Goal: Download file/media

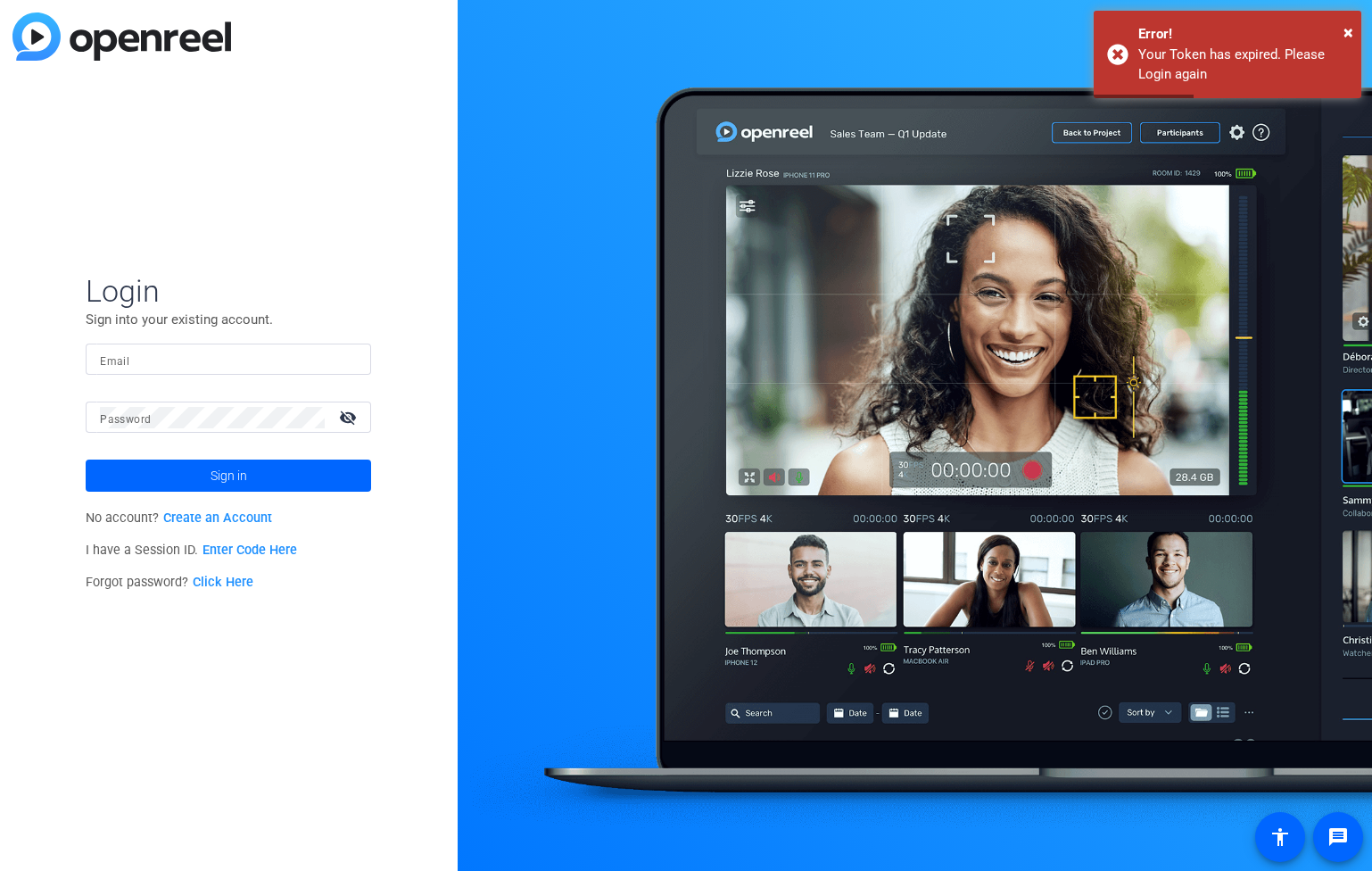
click at [206, 367] on input "Email" at bounding box center [228, 359] width 257 height 21
click at [216, 351] on input "Email" at bounding box center [228, 359] width 257 height 21
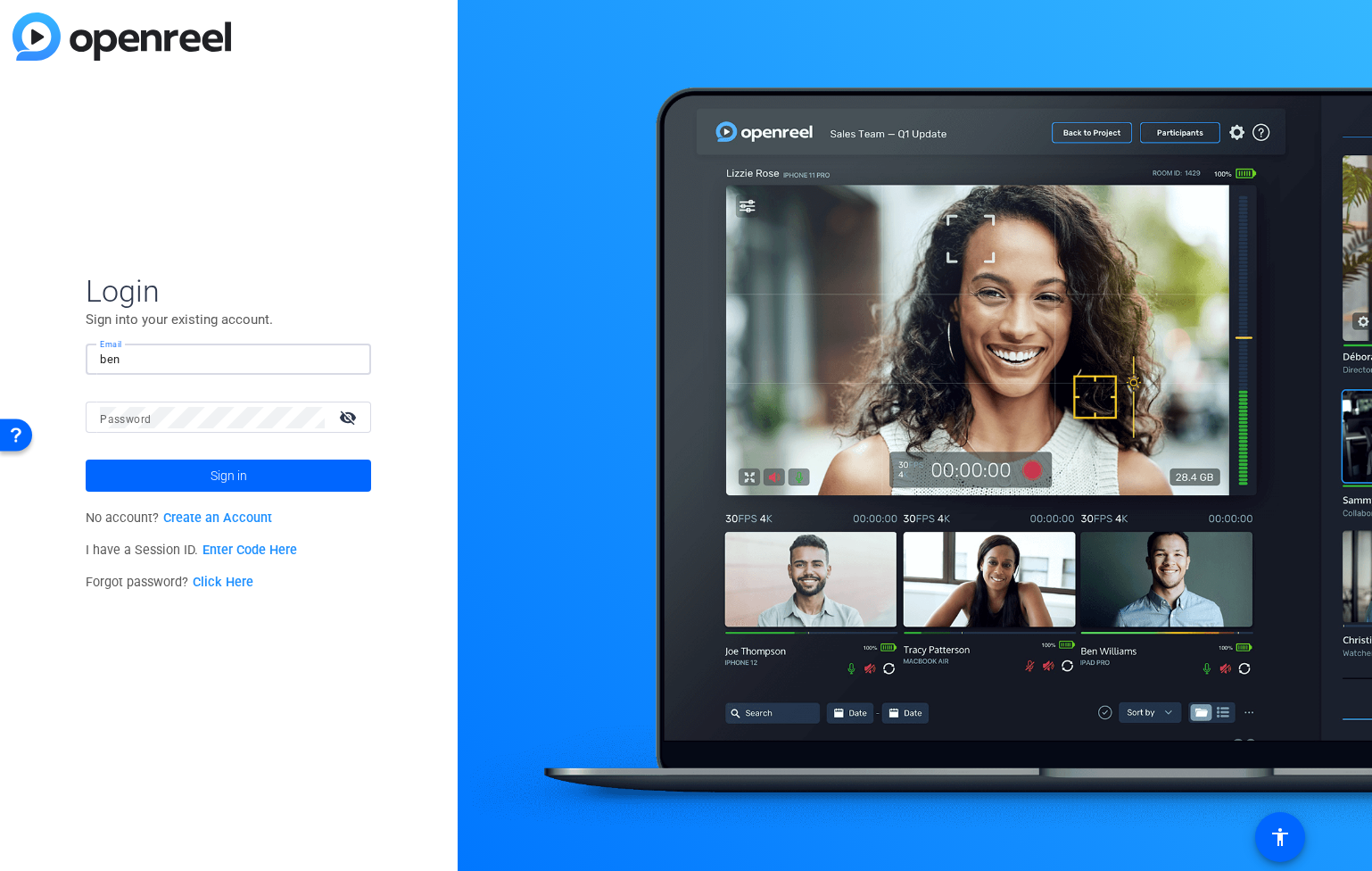
type input "[EMAIL_ADDRESS][PERSON_NAME][DOMAIN_NAME]"
click at [86, 460] on button "Sign in" at bounding box center [228, 476] width 285 height 32
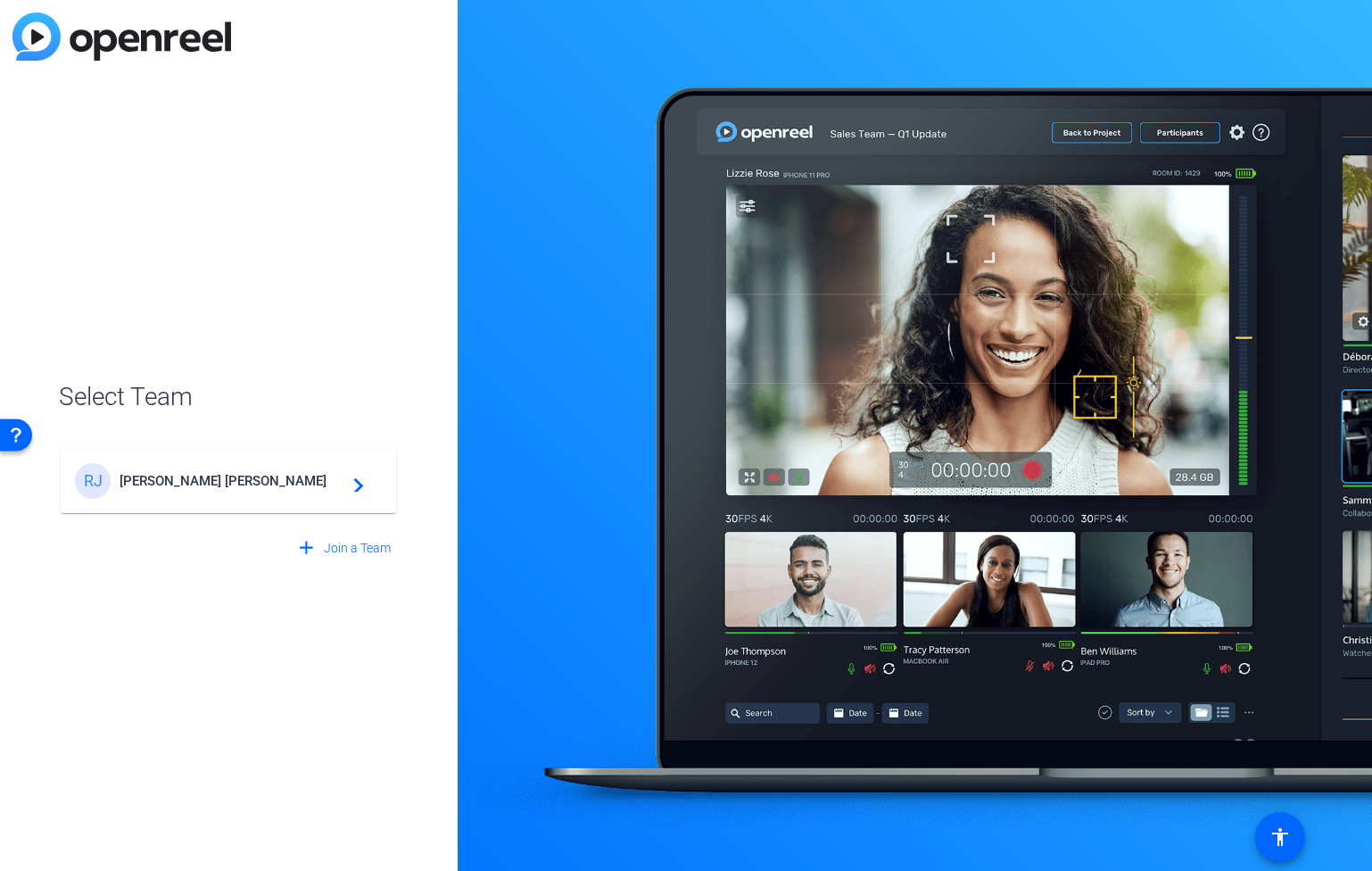
click at [210, 479] on span "[PERSON_NAME] [PERSON_NAME]" at bounding box center [231, 481] width 223 height 16
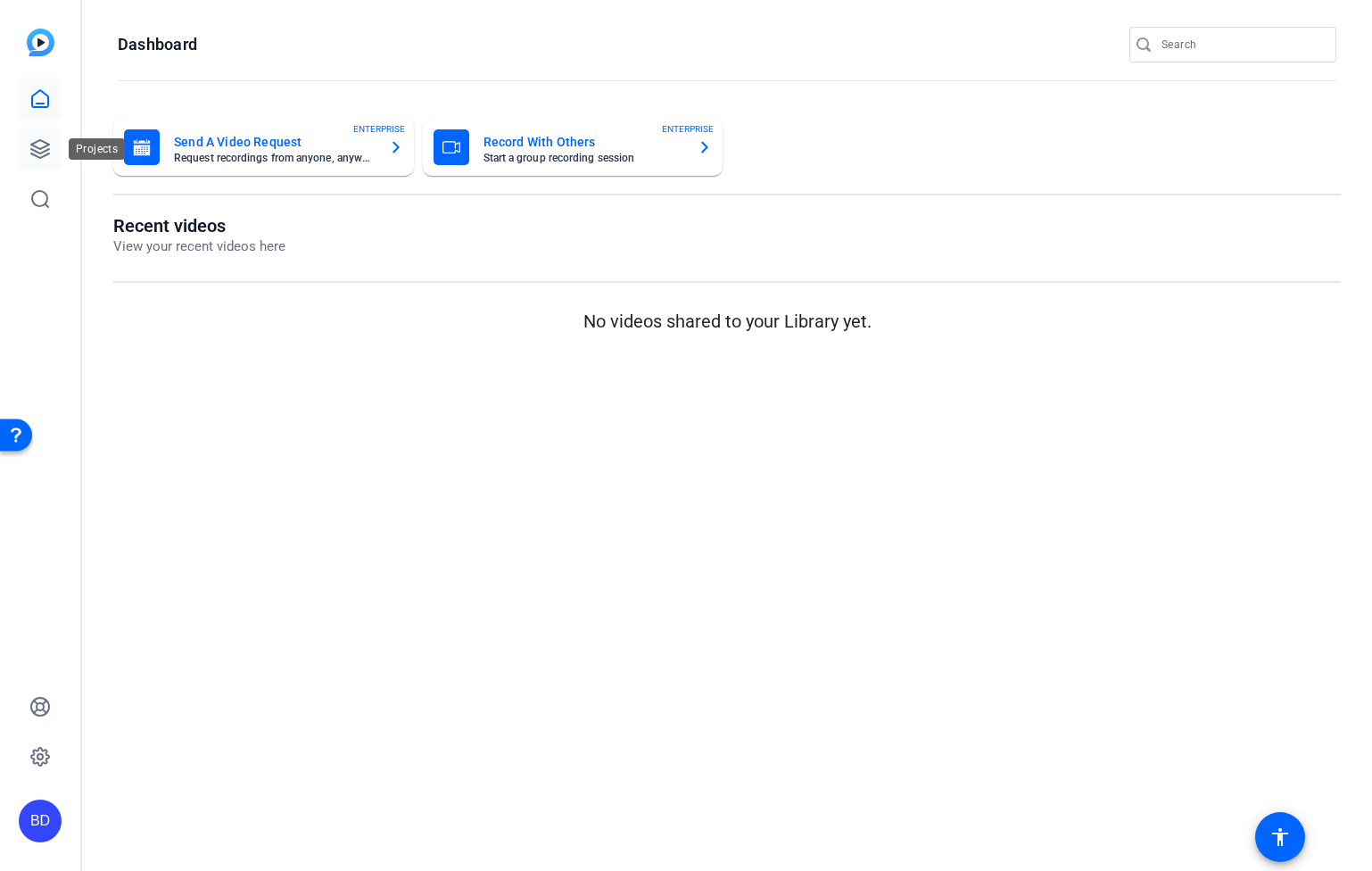
click at [52, 150] on link at bounding box center [40, 149] width 43 height 43
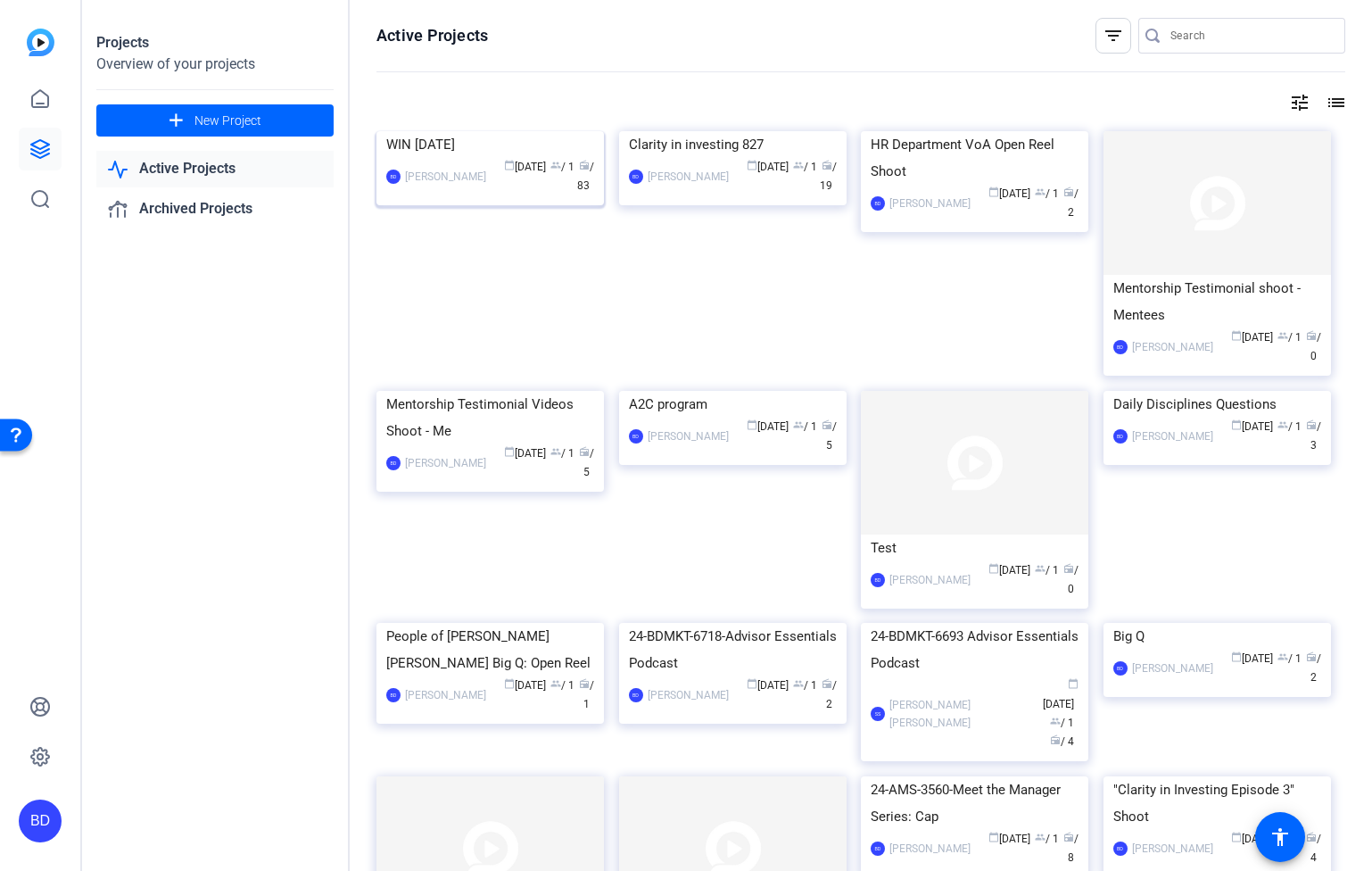
click at [425, 158] on div "WIN [DATE]" at bounding box center [490, 145] width 207 height 27
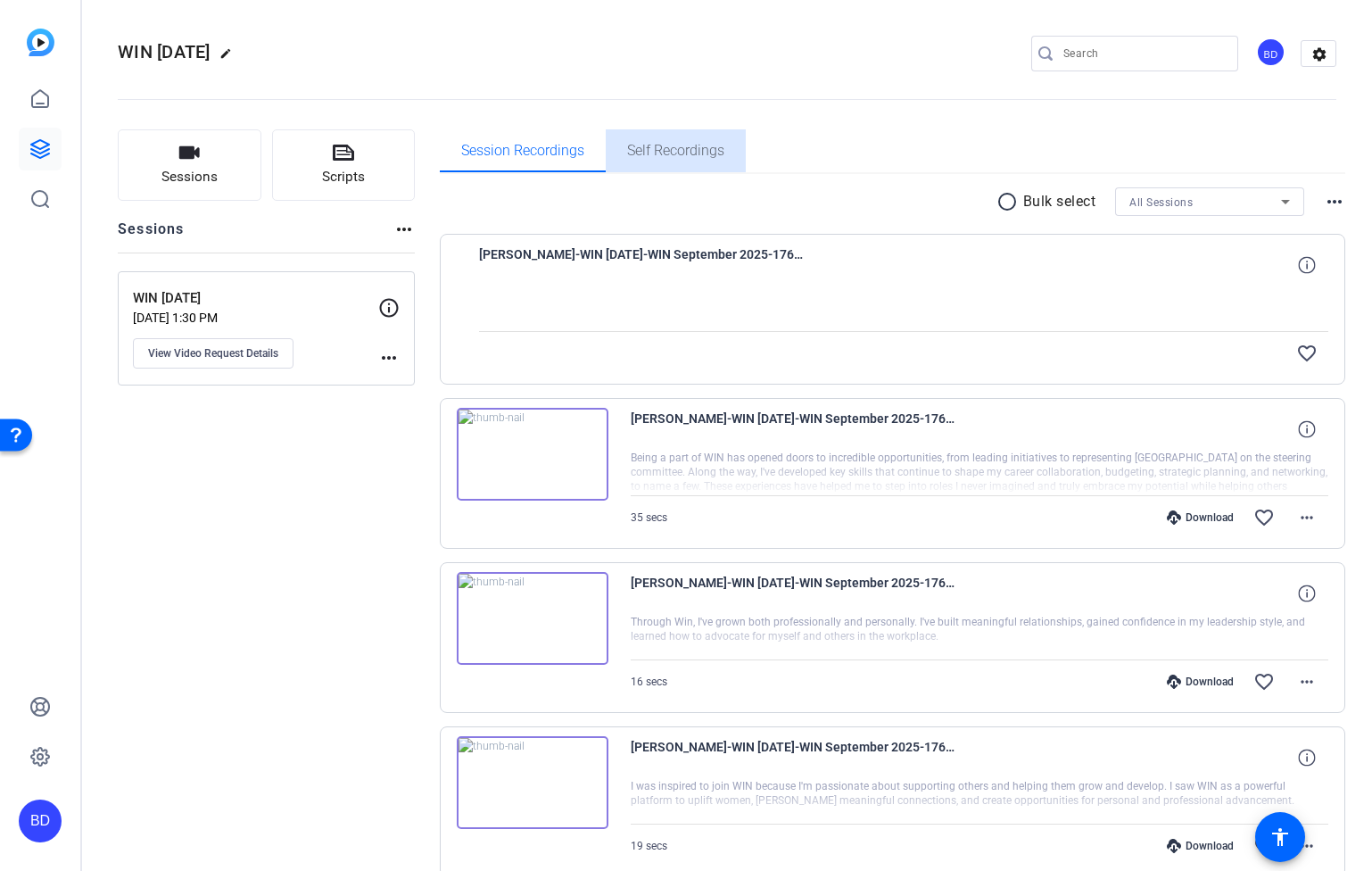
click at [664, 161] on span "Self Recordings" at bounding box center [675, 151] width 97 height 43
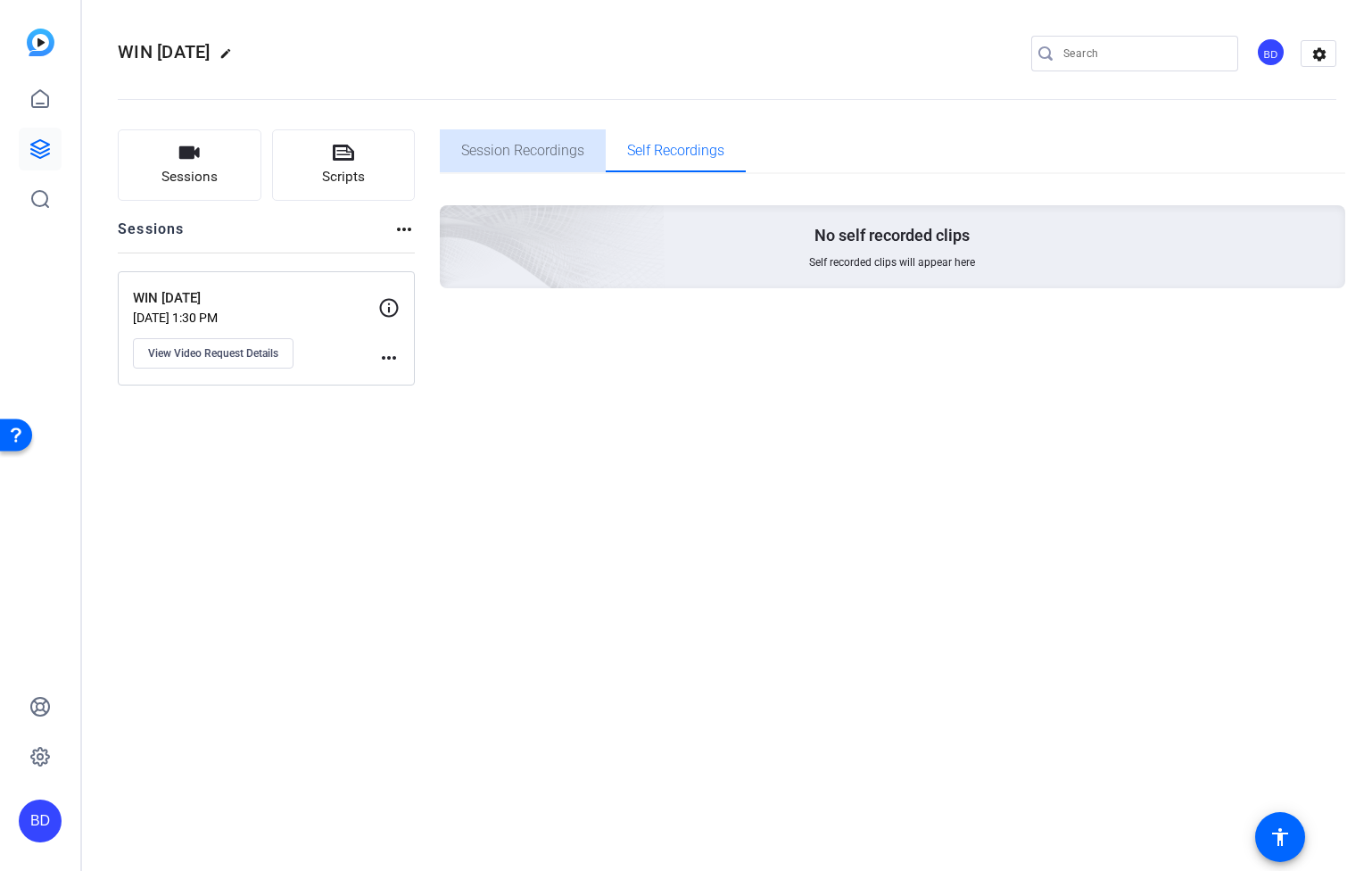
click at [523, 154] on span "Session Recordings" at bounding box center [523, 151] width 123 height 14
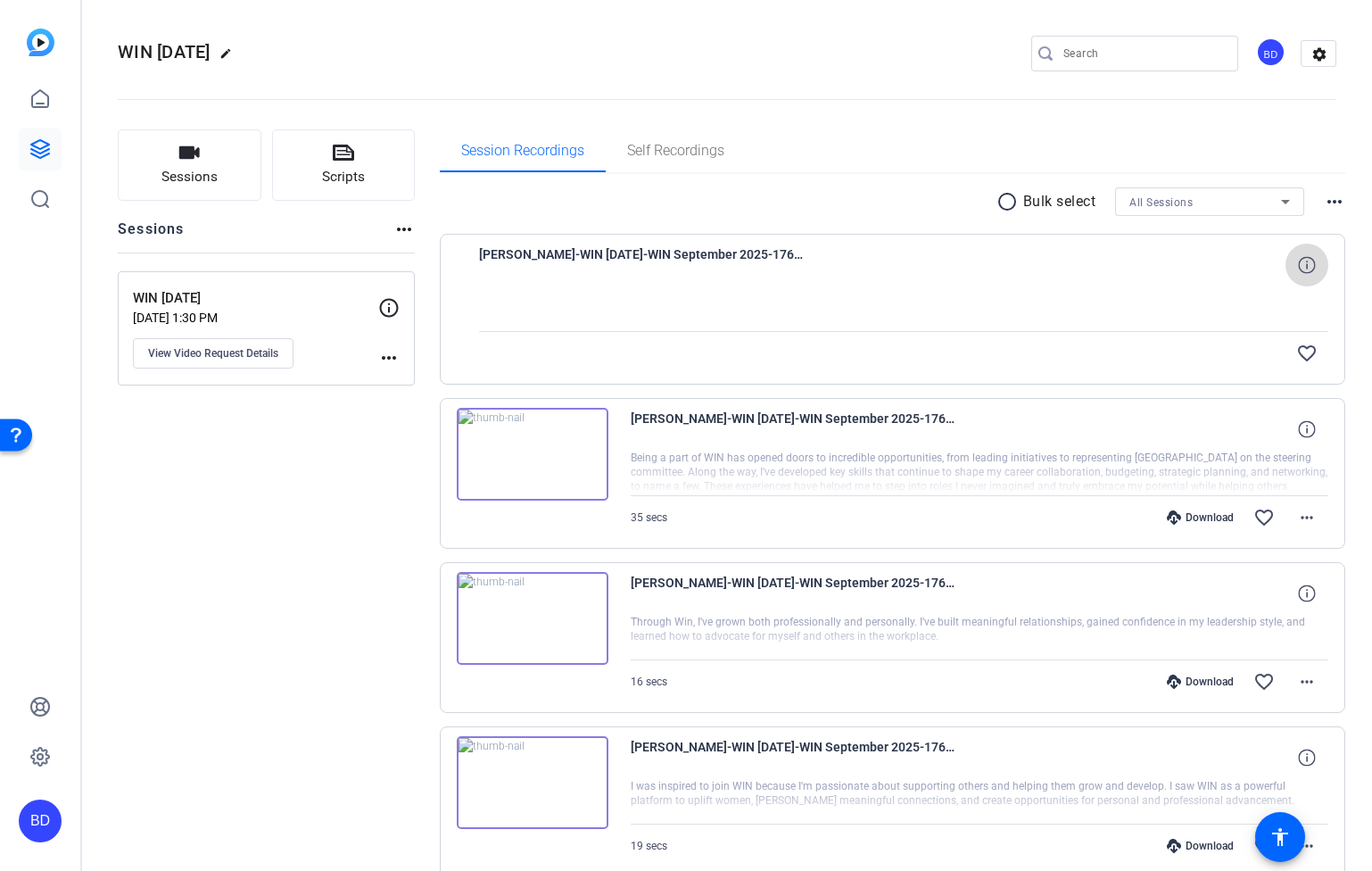
click at [1299, 260] on icon at bounding box center [1307, 264] width 17 height 17
click at [1239, 316] on div at bounding box center [904, 309] width 851 height 45
click at [1040, 201] on p "Bulk select" at bounding box center [1060, 201] width 73 height 21
click at [996, 198] on mat-icon "radio_button_unchecked" at bounding box center [1010, 201] width 27 height 21
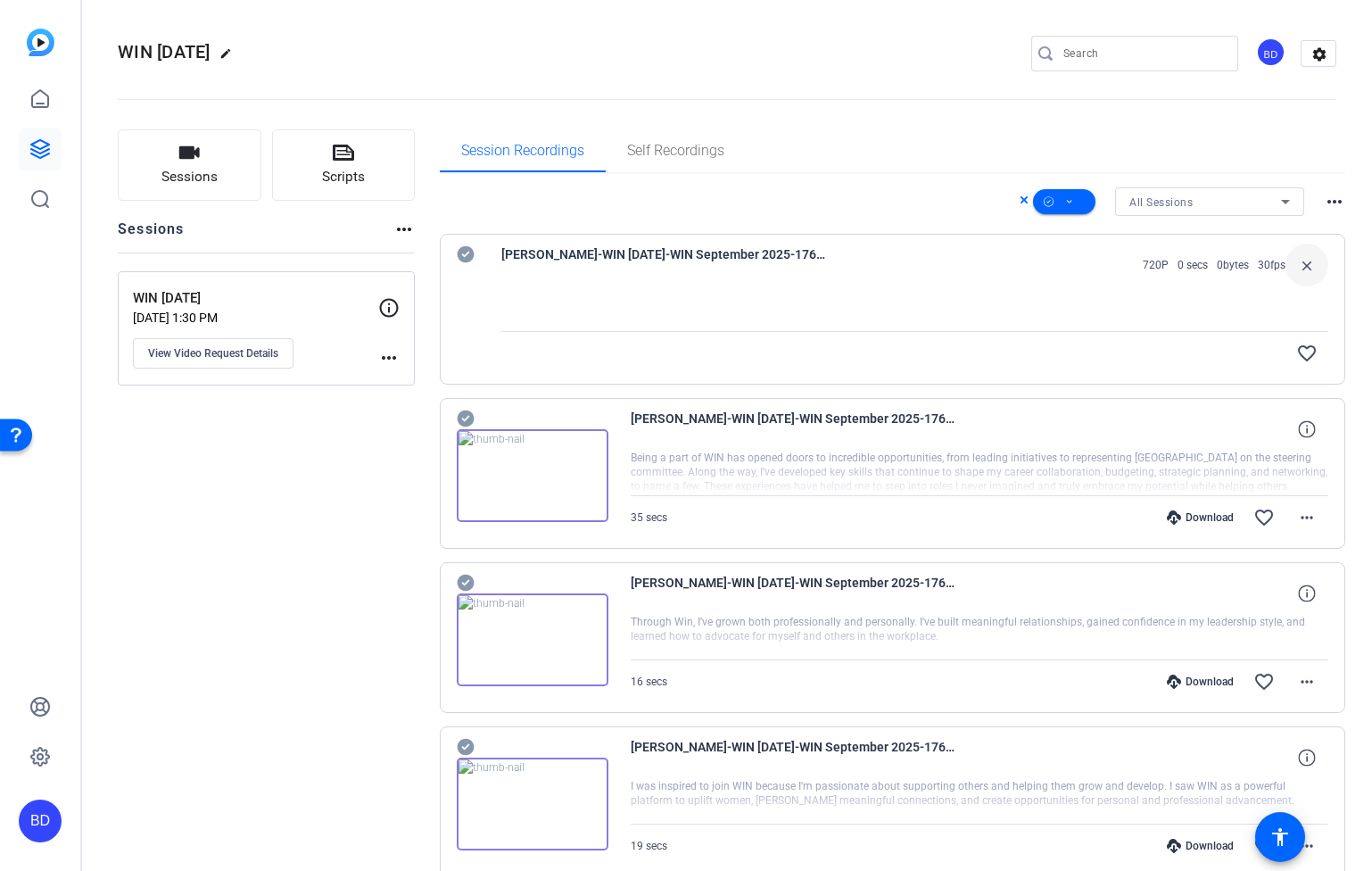
click at [1324, 199] on mat-icon "more_horiz" at bounding box center [1334, 201] width 21 height 21
click at [1314, 173] on div at bounding box center [686, 436] width 1372 height 871
click at [1065, 199] on icon at bounding box center [1070, 201] width 9 height 22
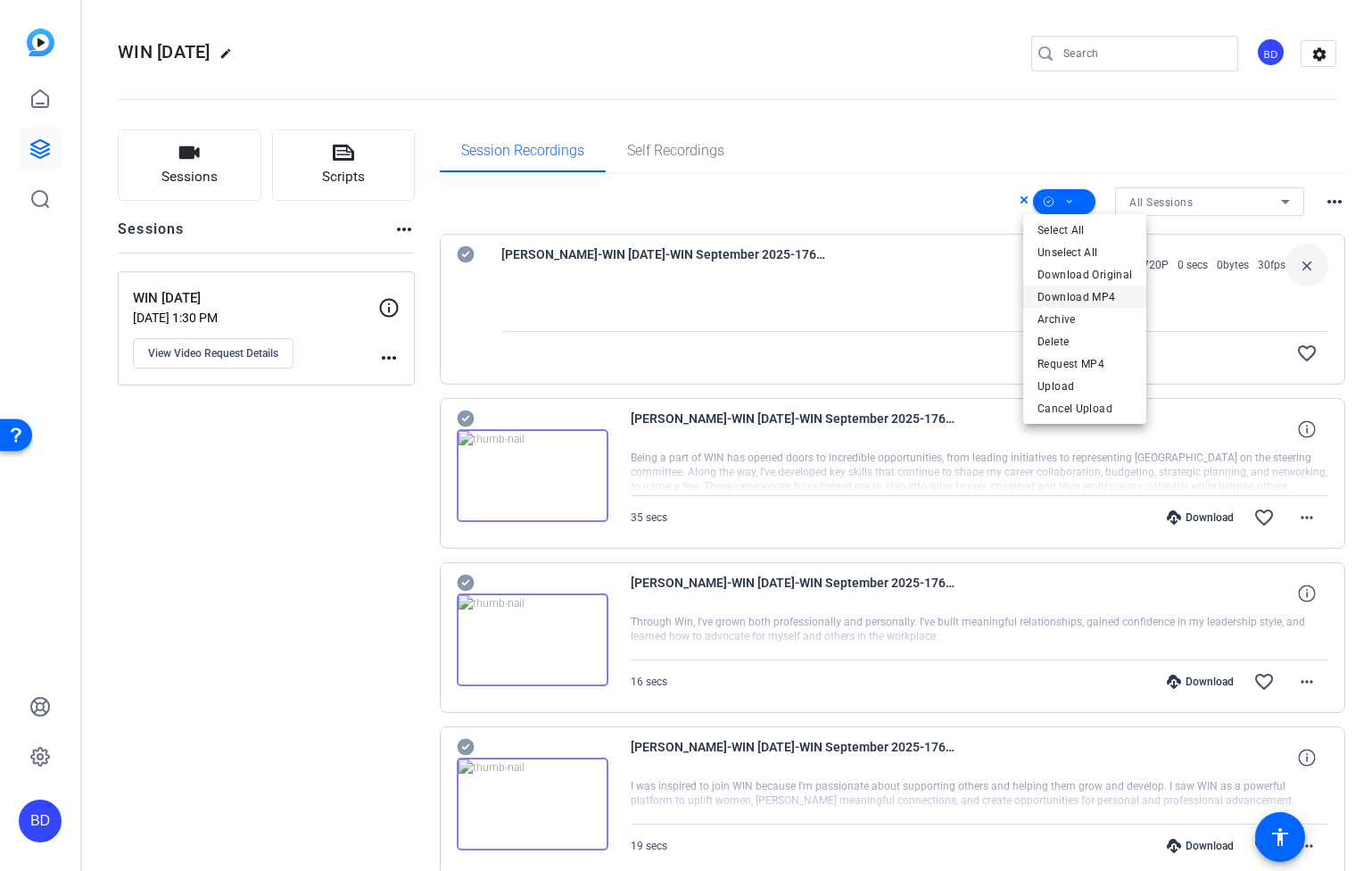
click at [1071, 300] on span "Download MP4" at bounding box center [1085, 297] width 95 height 21
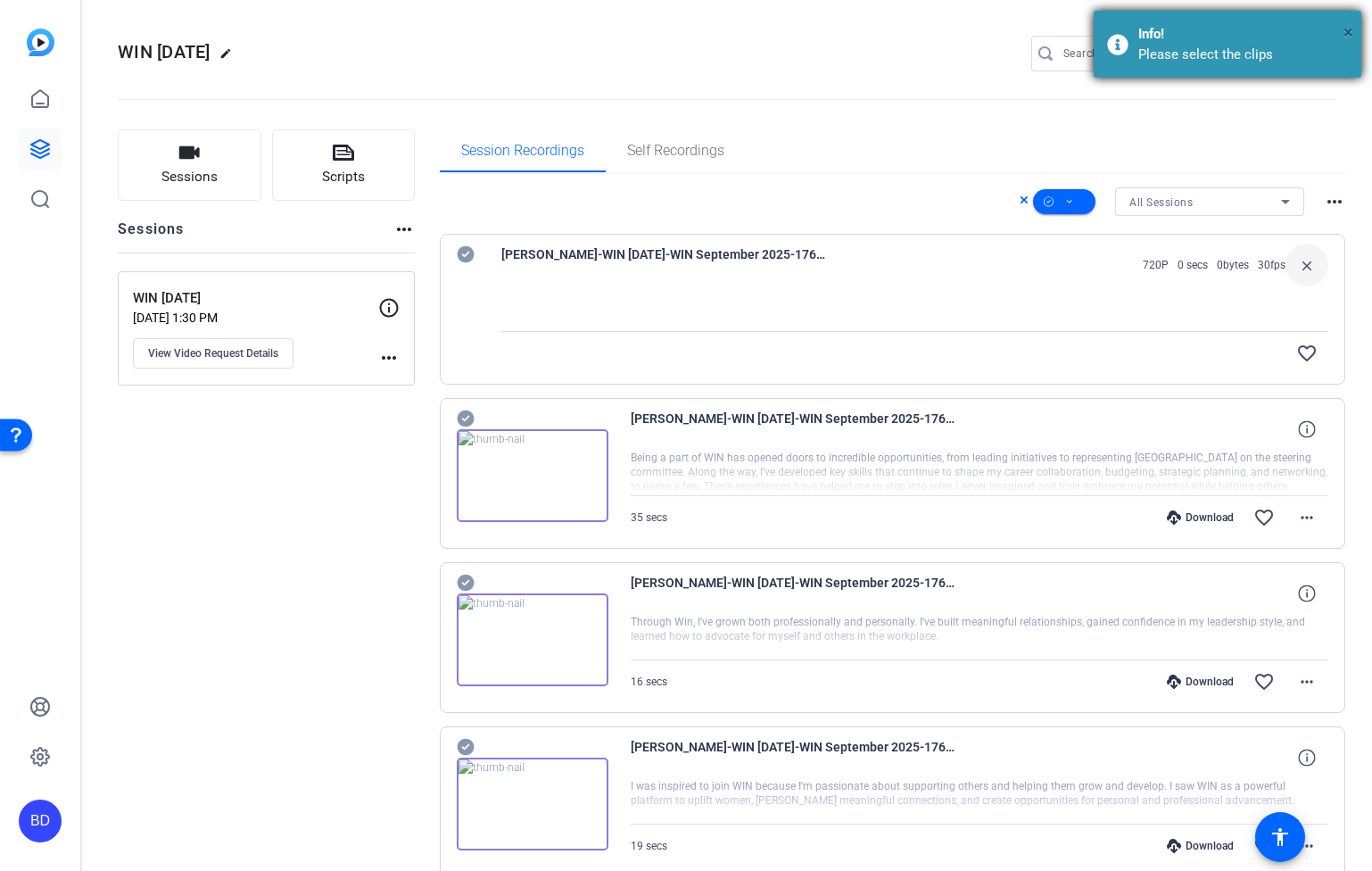
click at [1345, 28] on span "×" at bounding box center [1348, 32] width 10 height 21
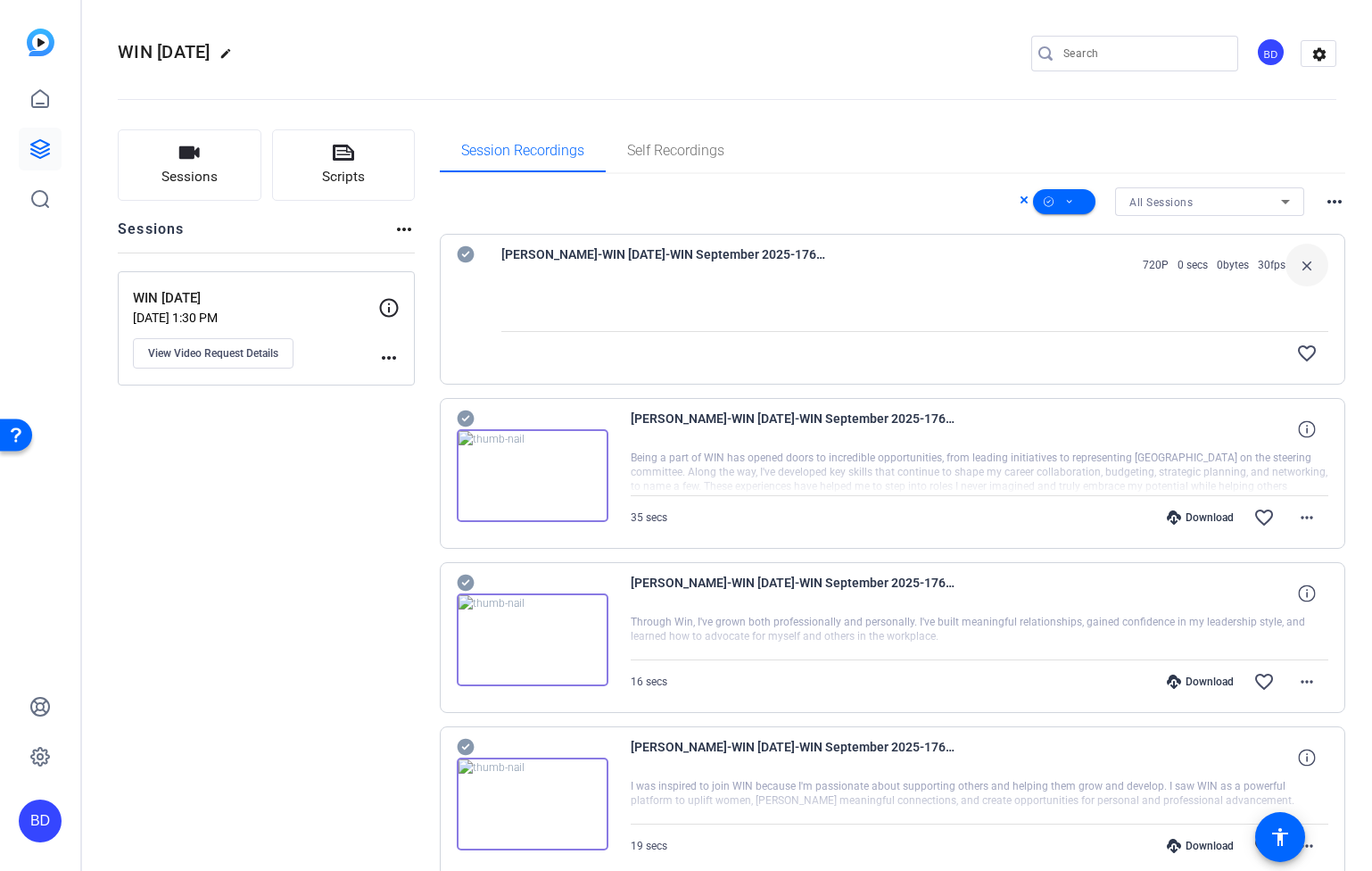
click at [462, 250] on icon at bounding box center [465, 254] width 17 height 17
click at [468, 414] on icon at bounding box center [465, 419] width 17 height 17
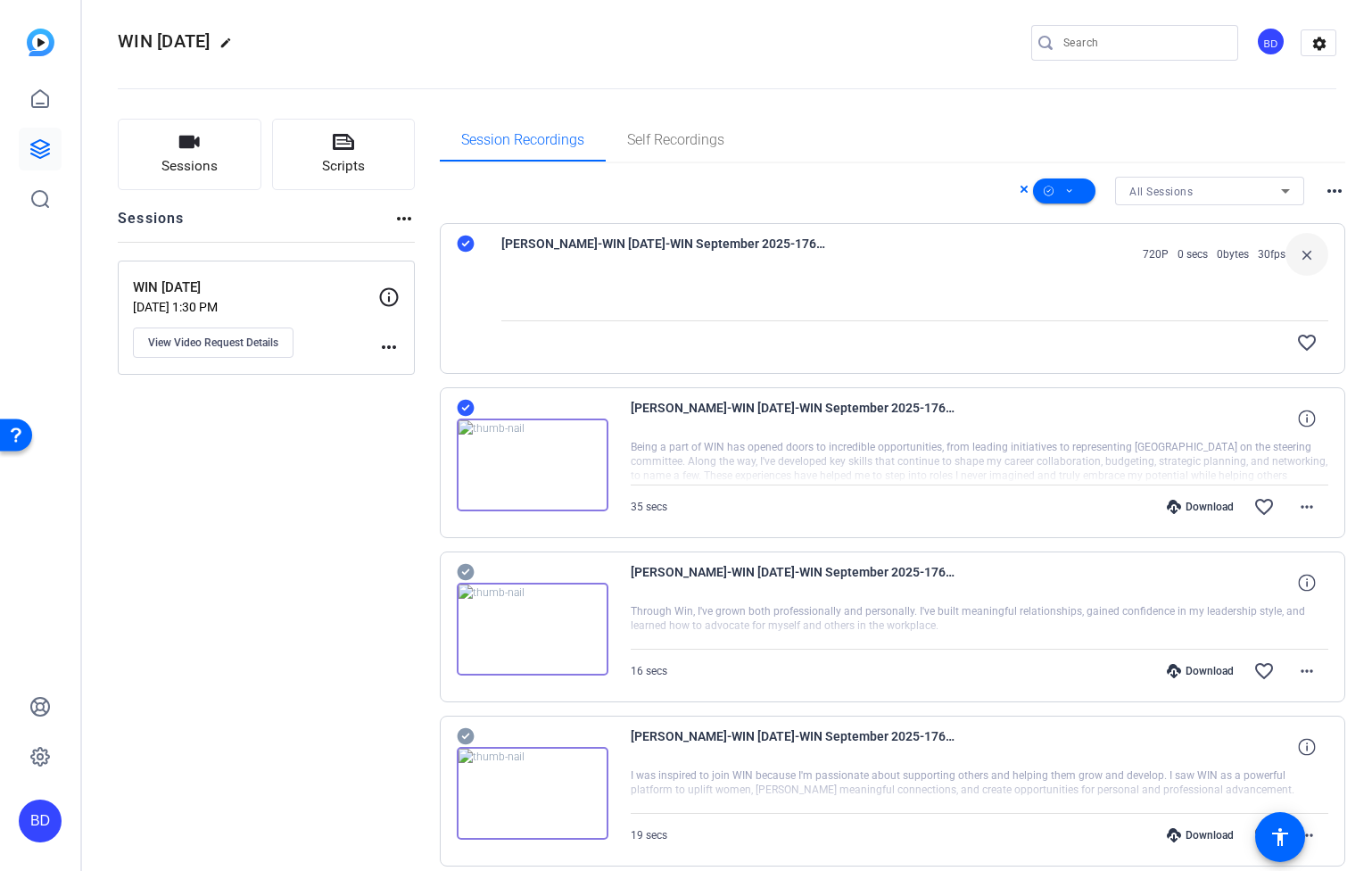
scroll to position [258, 0]
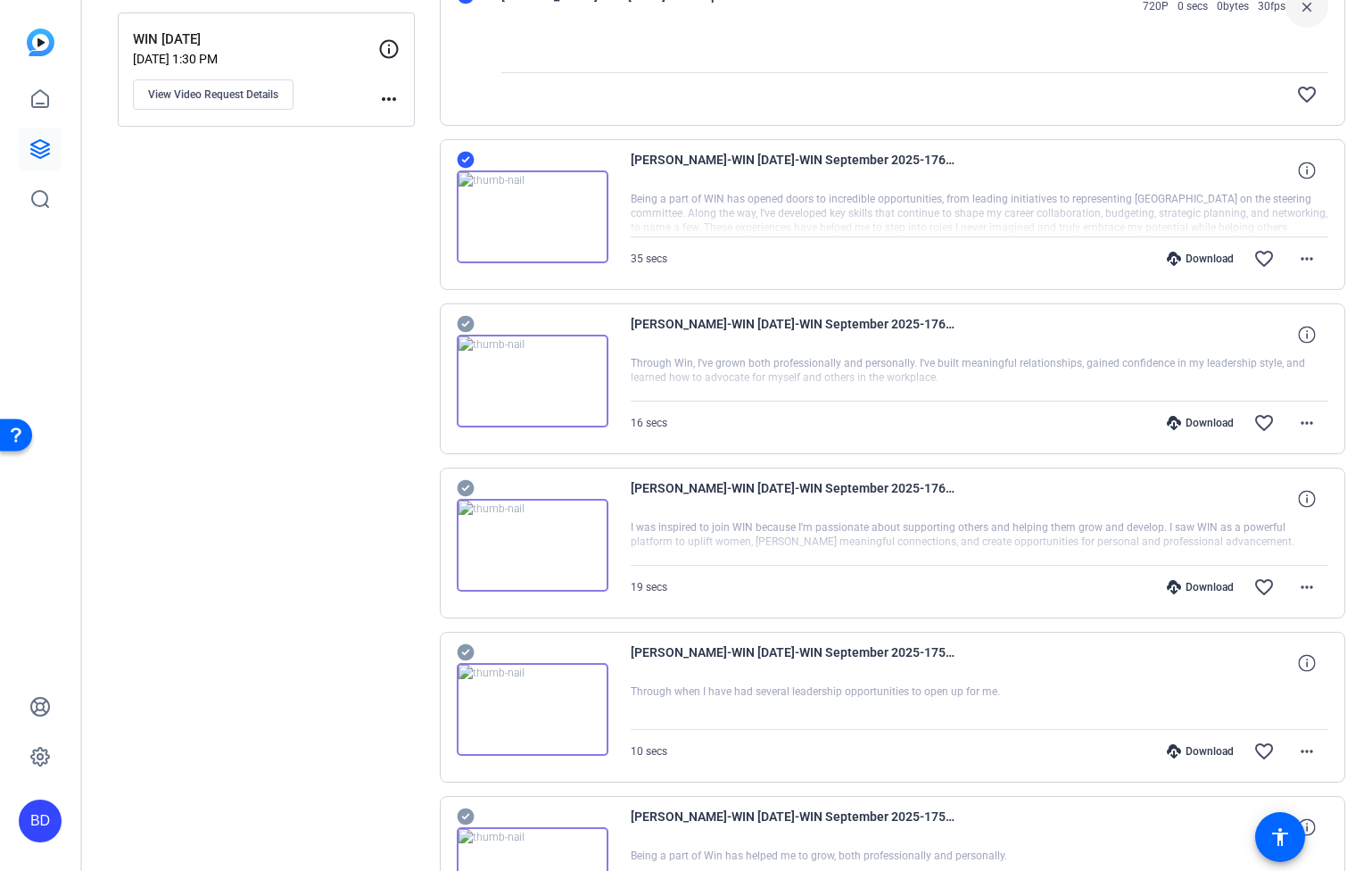
click at [471, 323] on icon at bounding box center [465, 324] width 17 height 17
click at [470, 482] on icon at bounding box center [465, 488] width 17 height 17
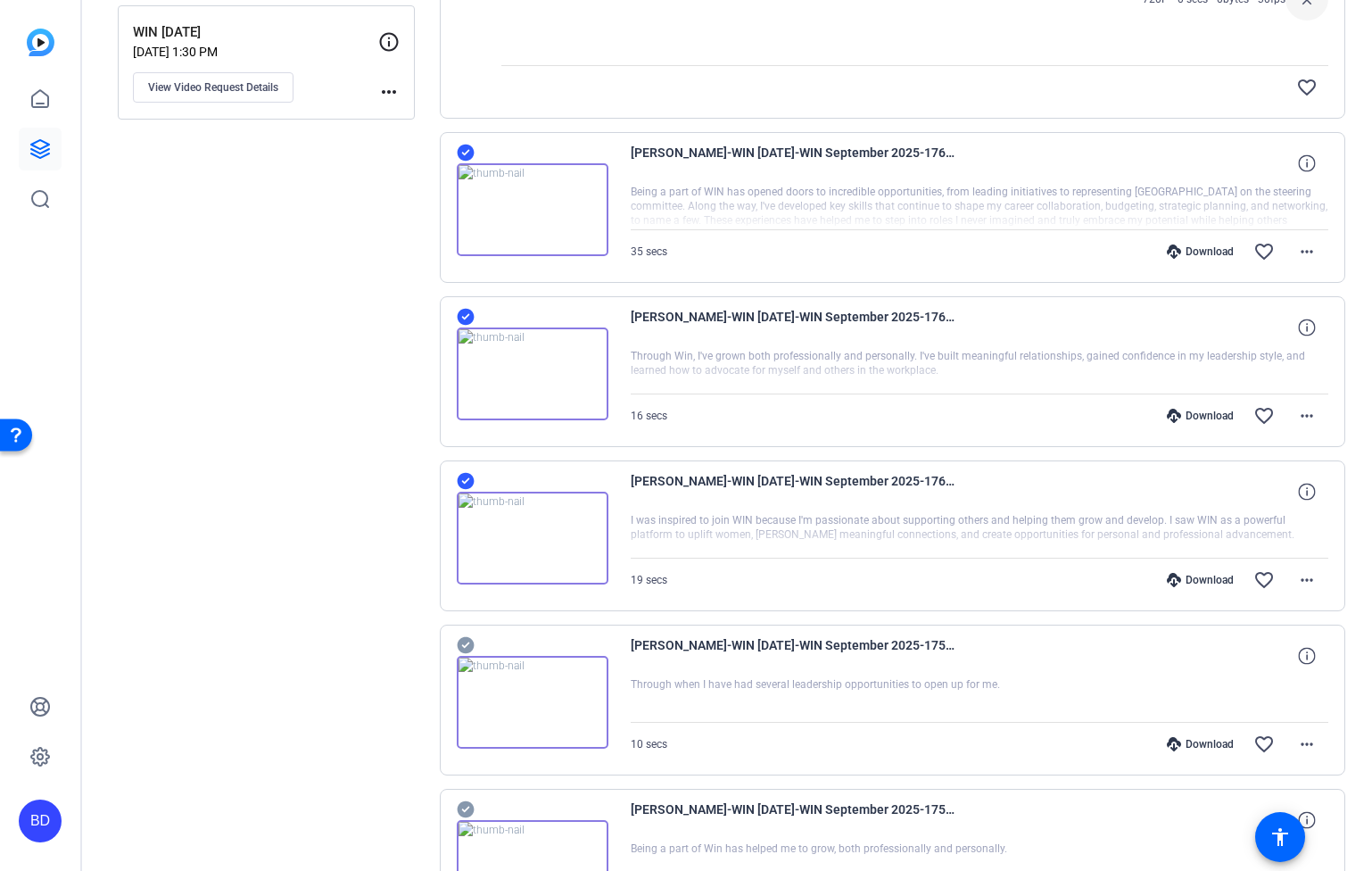
scroll to position [547, 0]
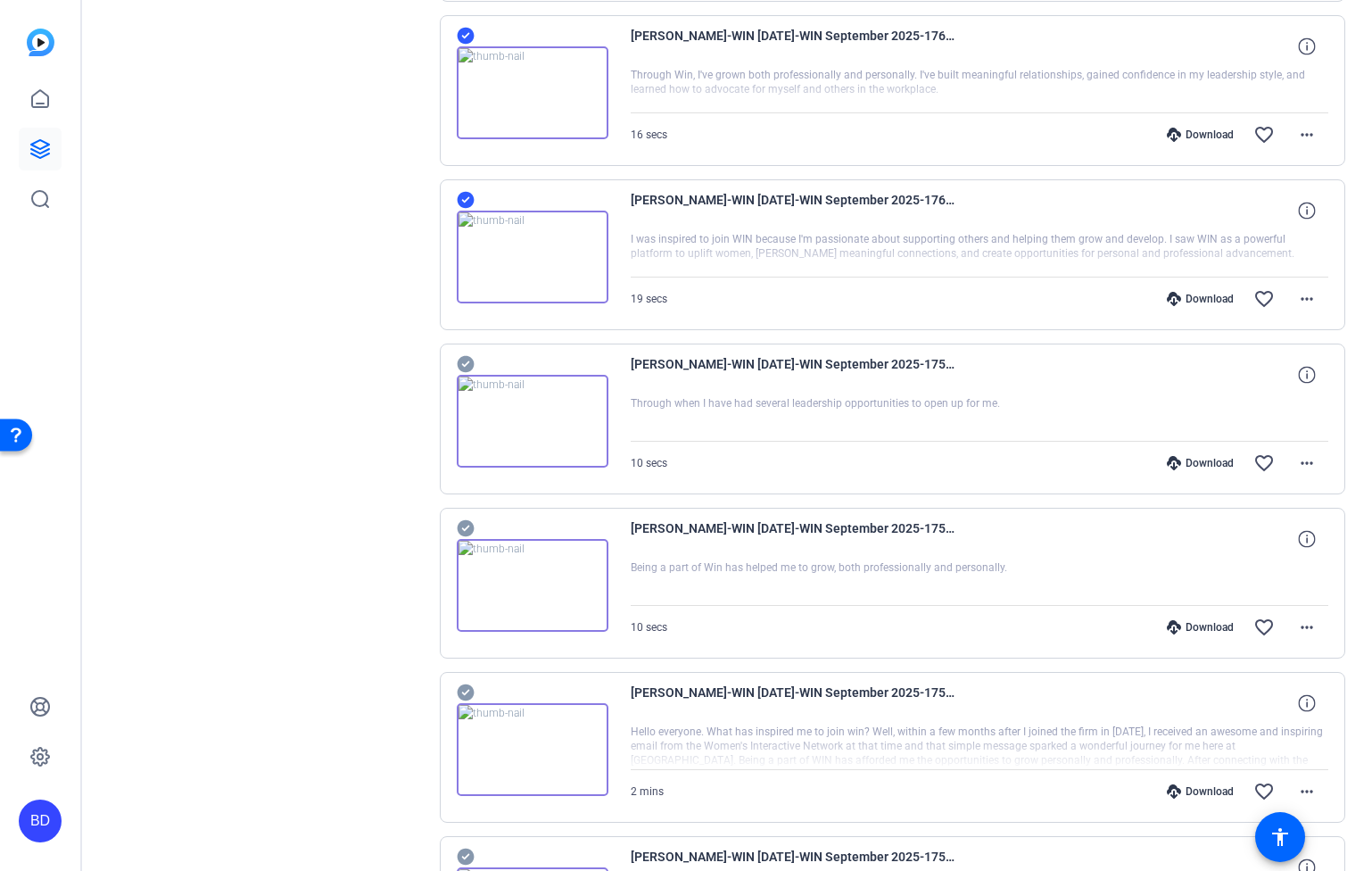
click at [463, 362] on icon at bounding box center [465, 364] width 17 height 17
click at [468, 529] on icon at bounding box center [465, 529] width 17 height 17
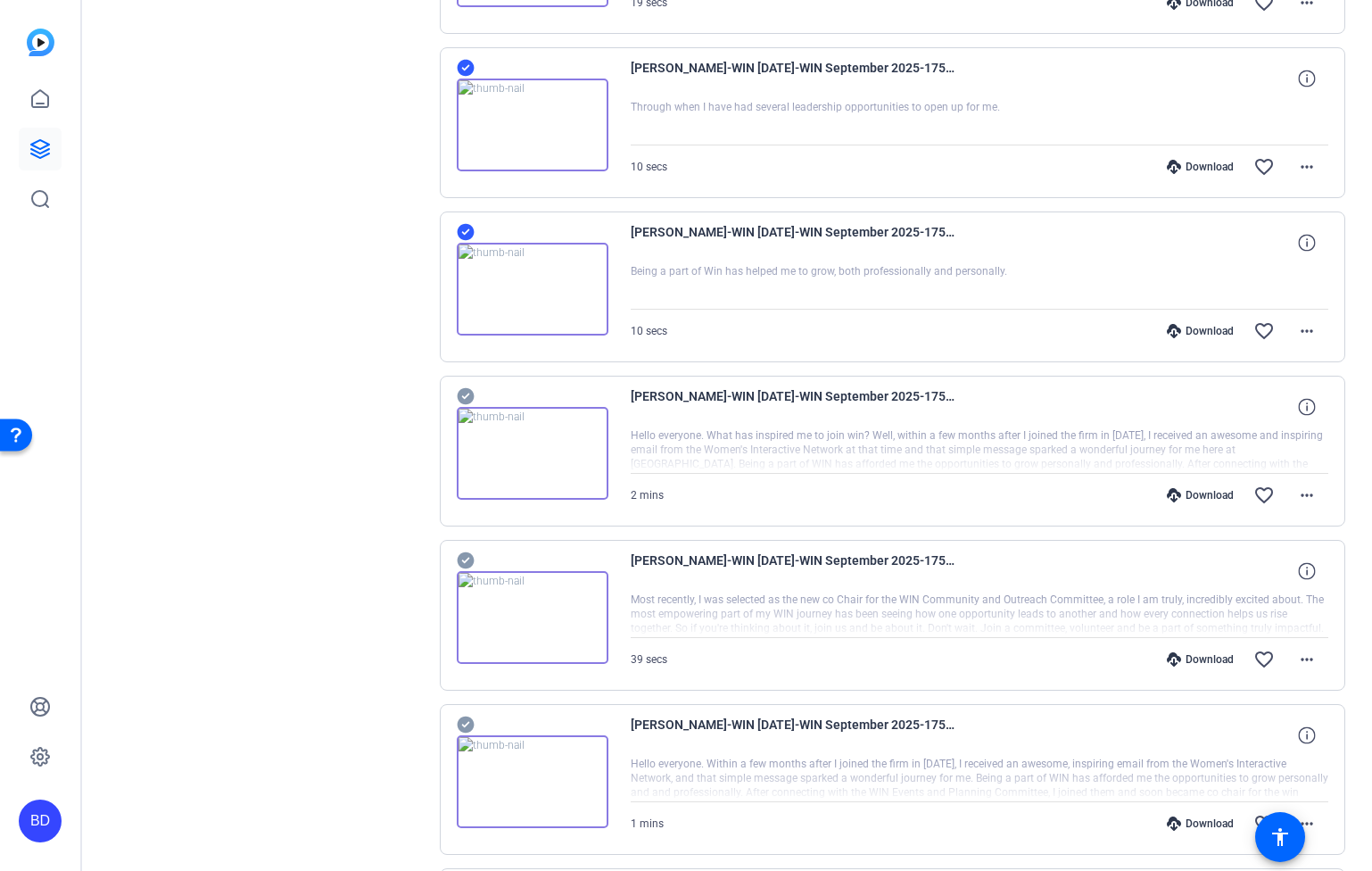
scroll to position [857, 0]
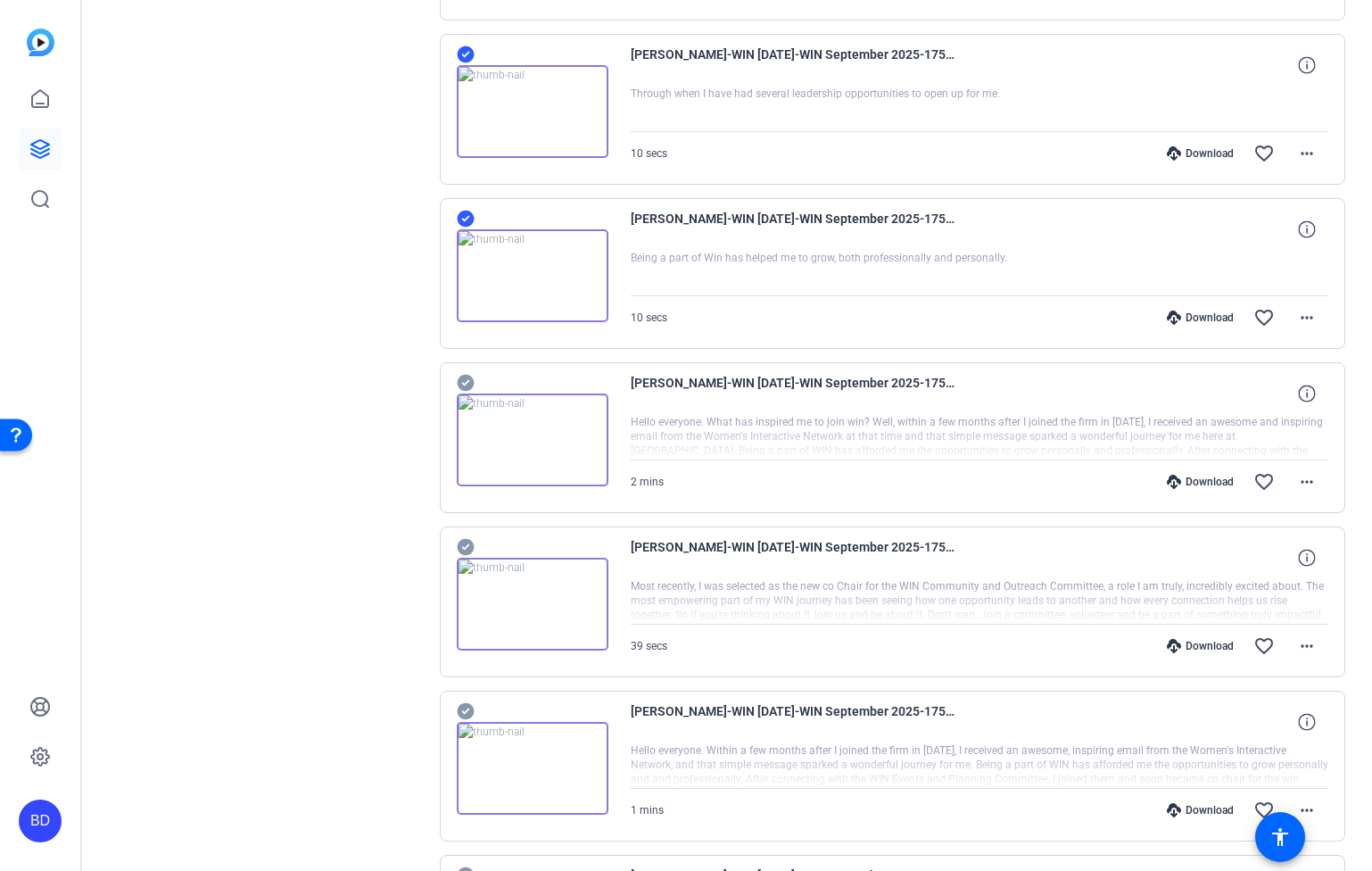
click at [466, 382] on icon at bounding box center [466, 383] width 18 height 21
click at [466, 542] on icon at bounding box center [465, 547] width 17 height 17
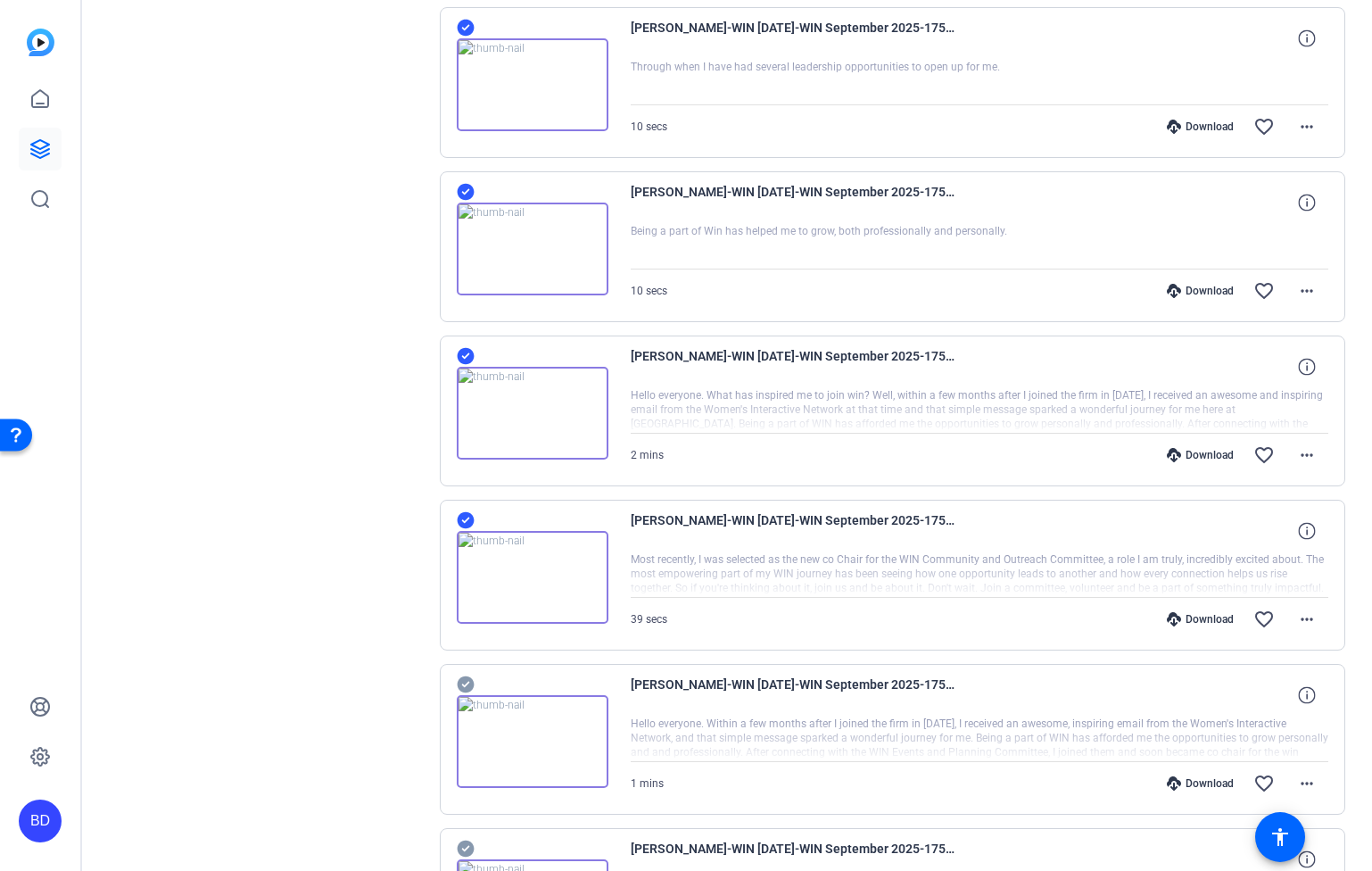
scroll to position [1004, 0]
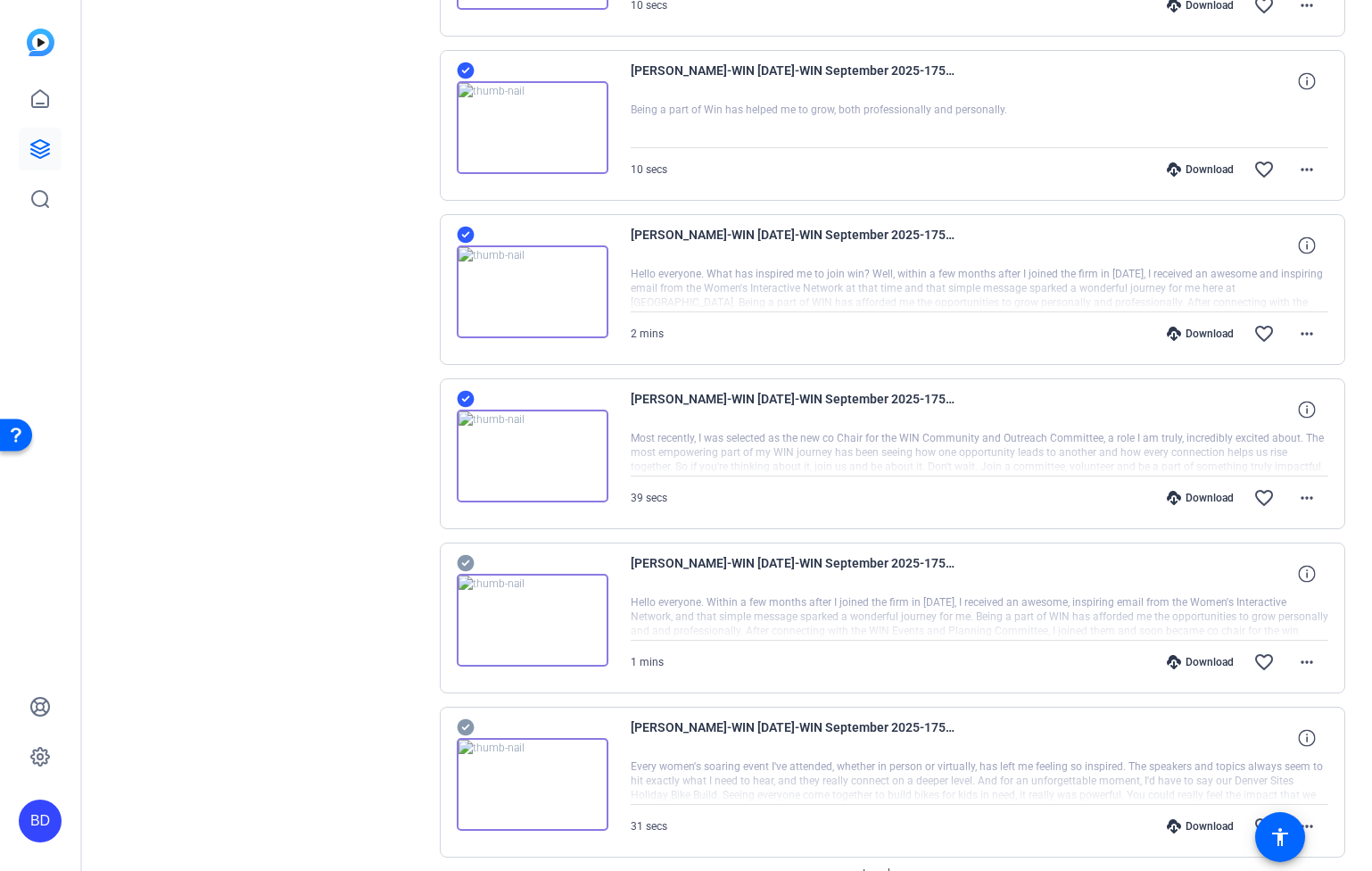
click at [470, 558] on icon at bounding box center [465, 563] width 17 height 17
click at [470, 729] on icon at bounding box center [465, 727] width 17 height 17
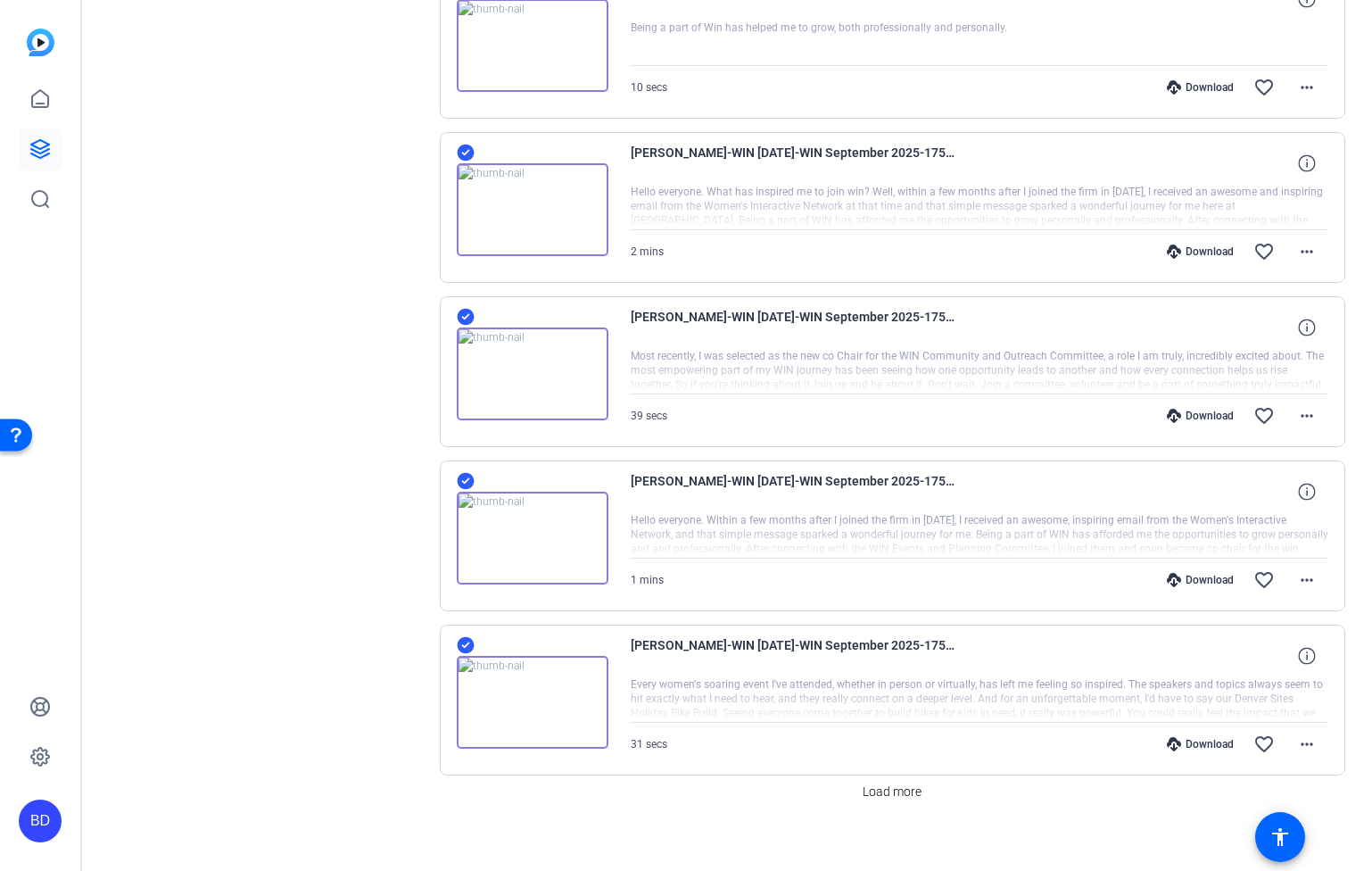
scroll to position [1103, 0]
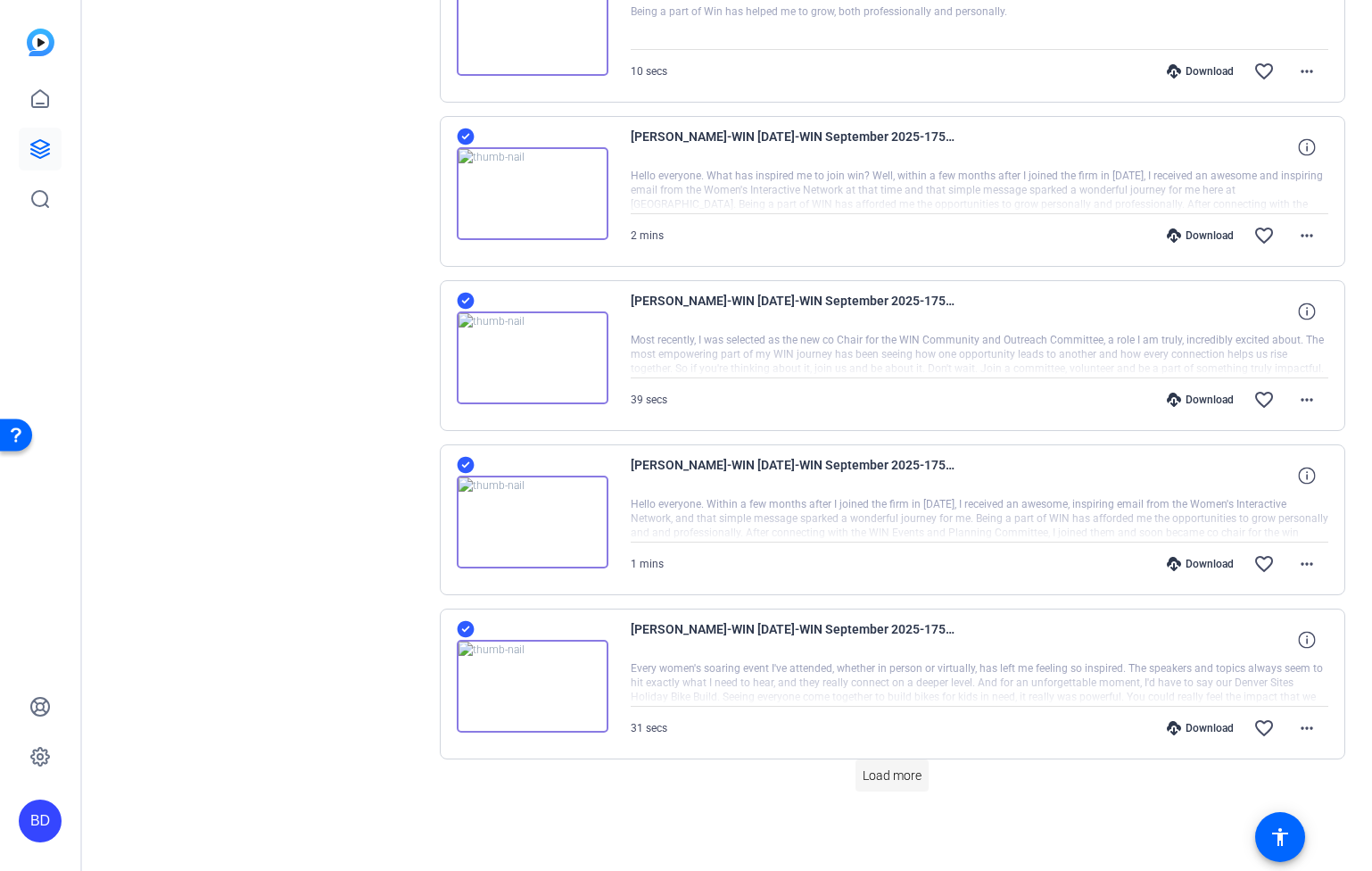
click at [892, 776] on span "Load more" at bounding box center [893, 775] width 59 height 19
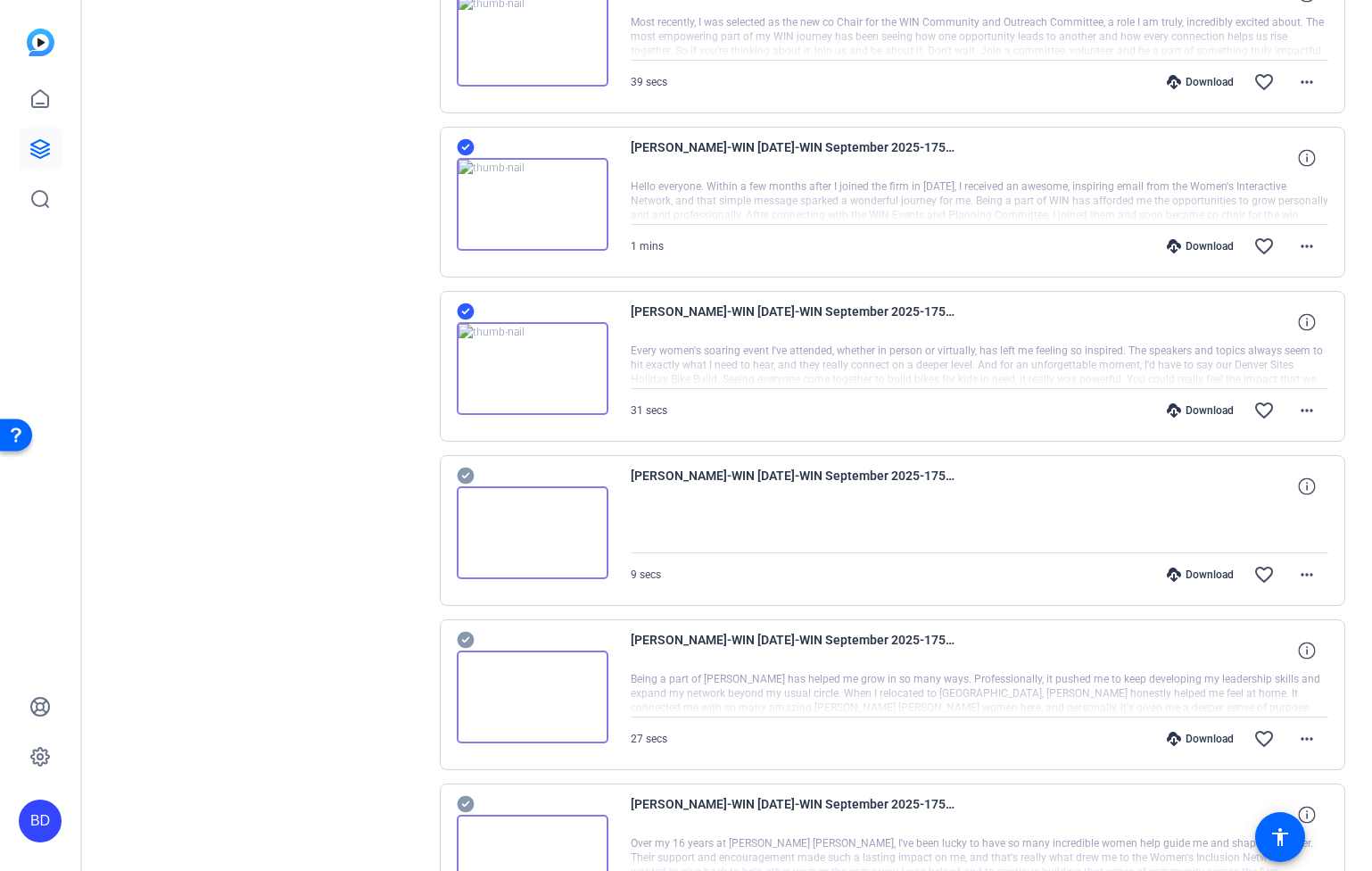
scroll to position [1432, 0]
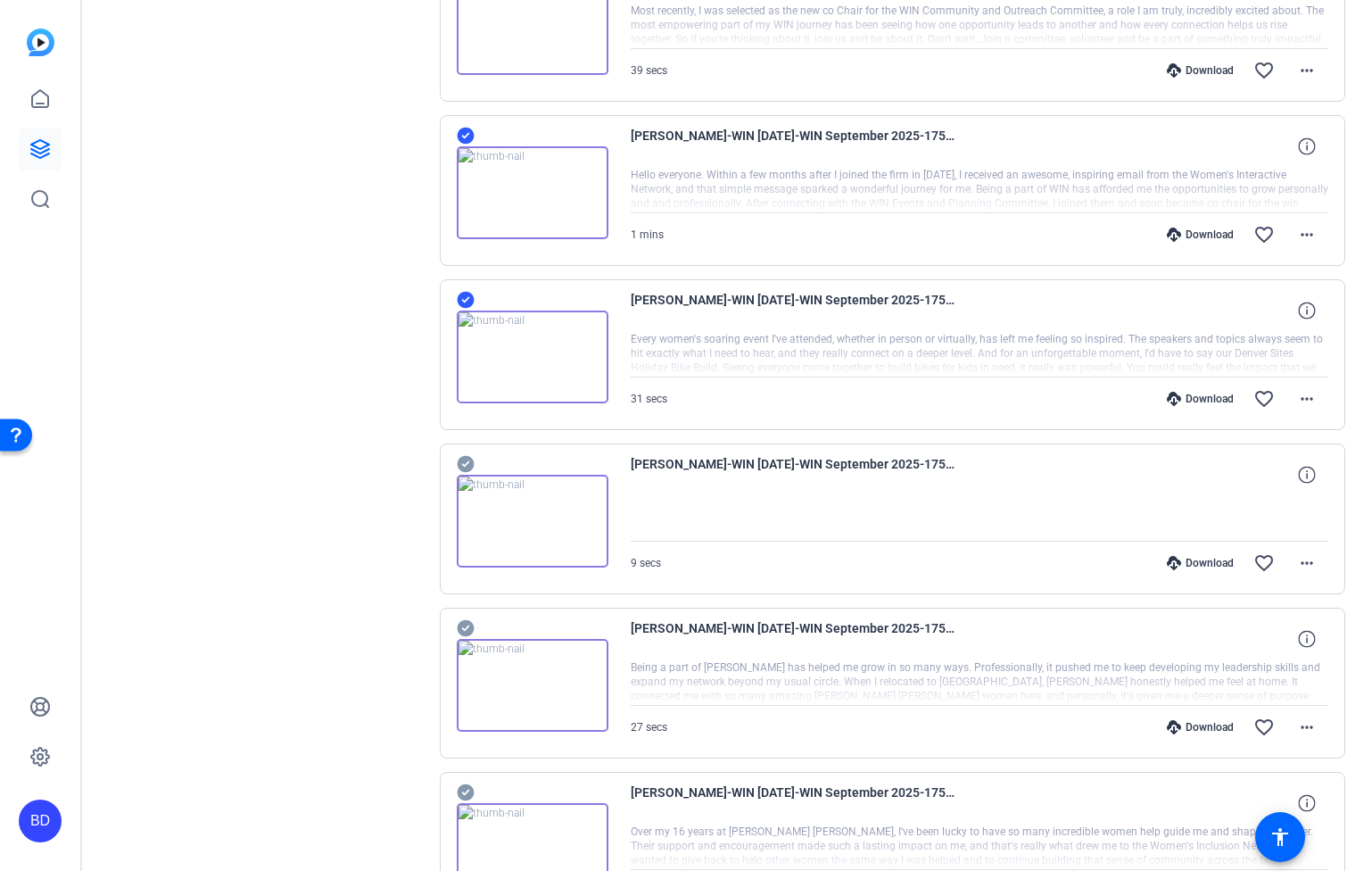
click at [462, 460] on icon at bounding box center [465, 464] width 17 height 17
click at [469, 618] on icon at bounding box center [466, 628] width 18 height 21
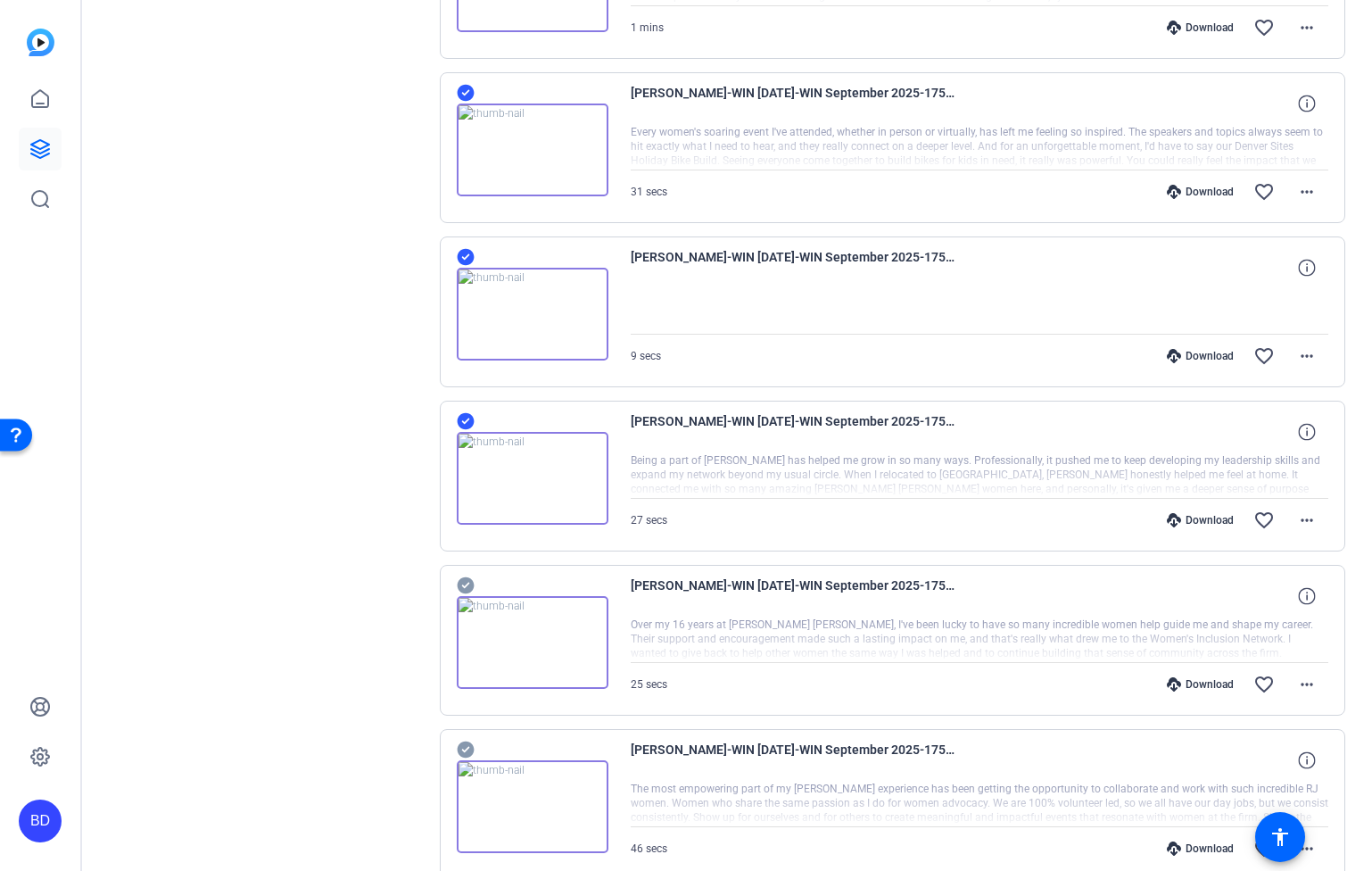
scroll to position [1721, 0]
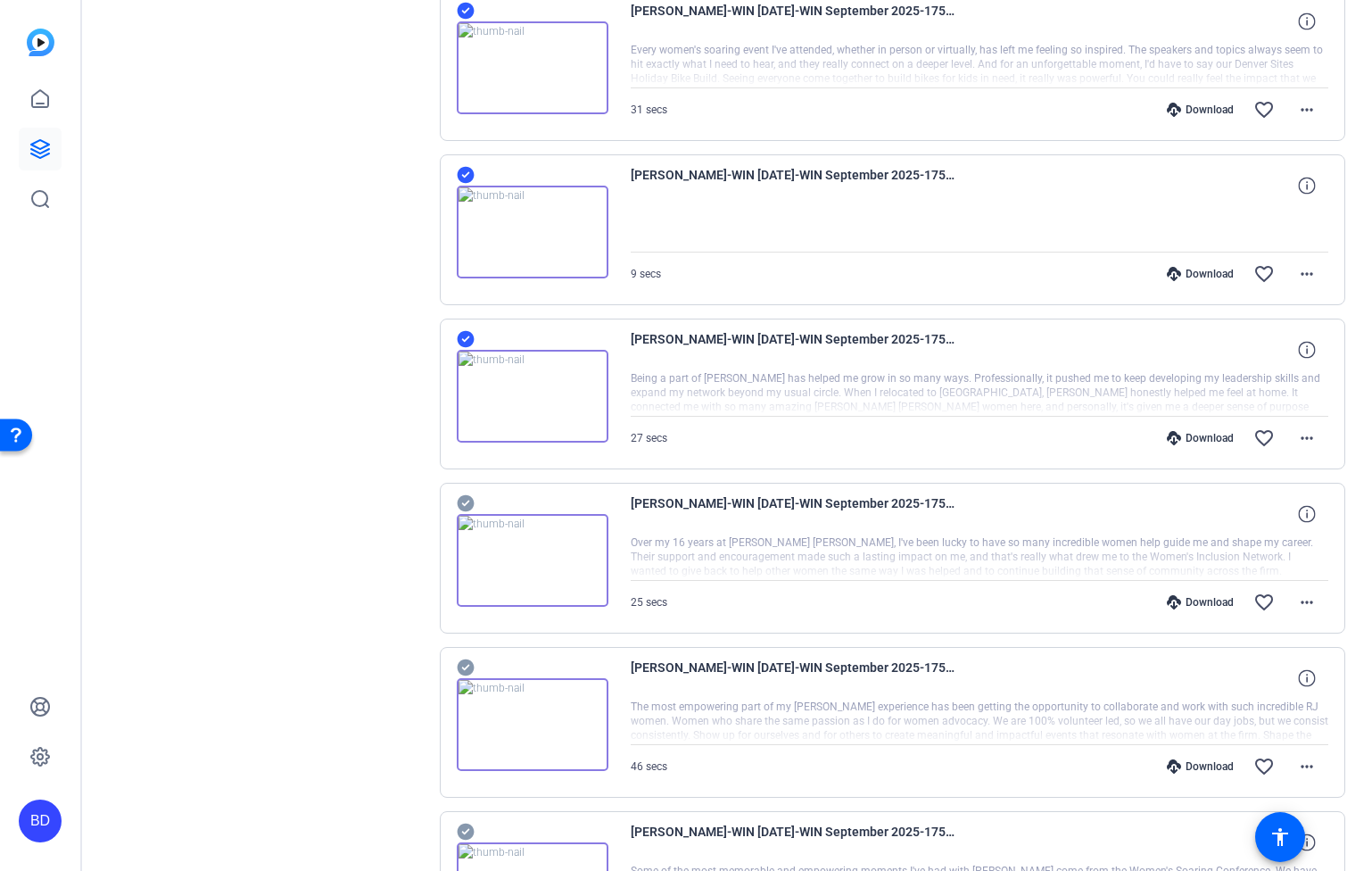
click at [463, 501] on icon at bounding box center [465, 503] width 17 height 17
click at [467, 661] on icon at bounding box center [465, 667] width 17 height 17
click at [469, 503] on icon at bounding box center [465, 503] width 17 height 17
click at [468, 670] on icon at bounding box center [465, 666] width 17 height 17
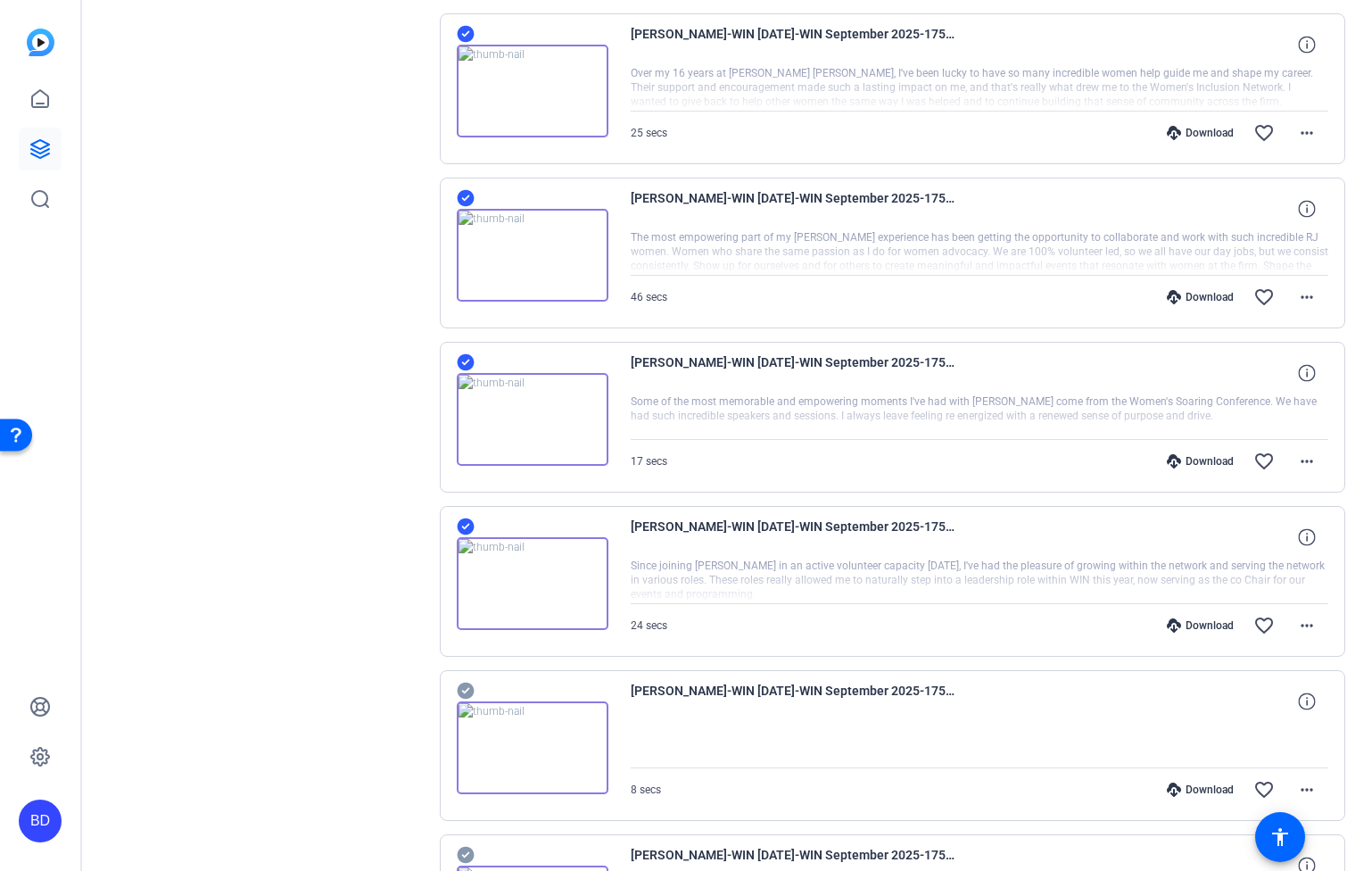
scroll to position [2197, 0]
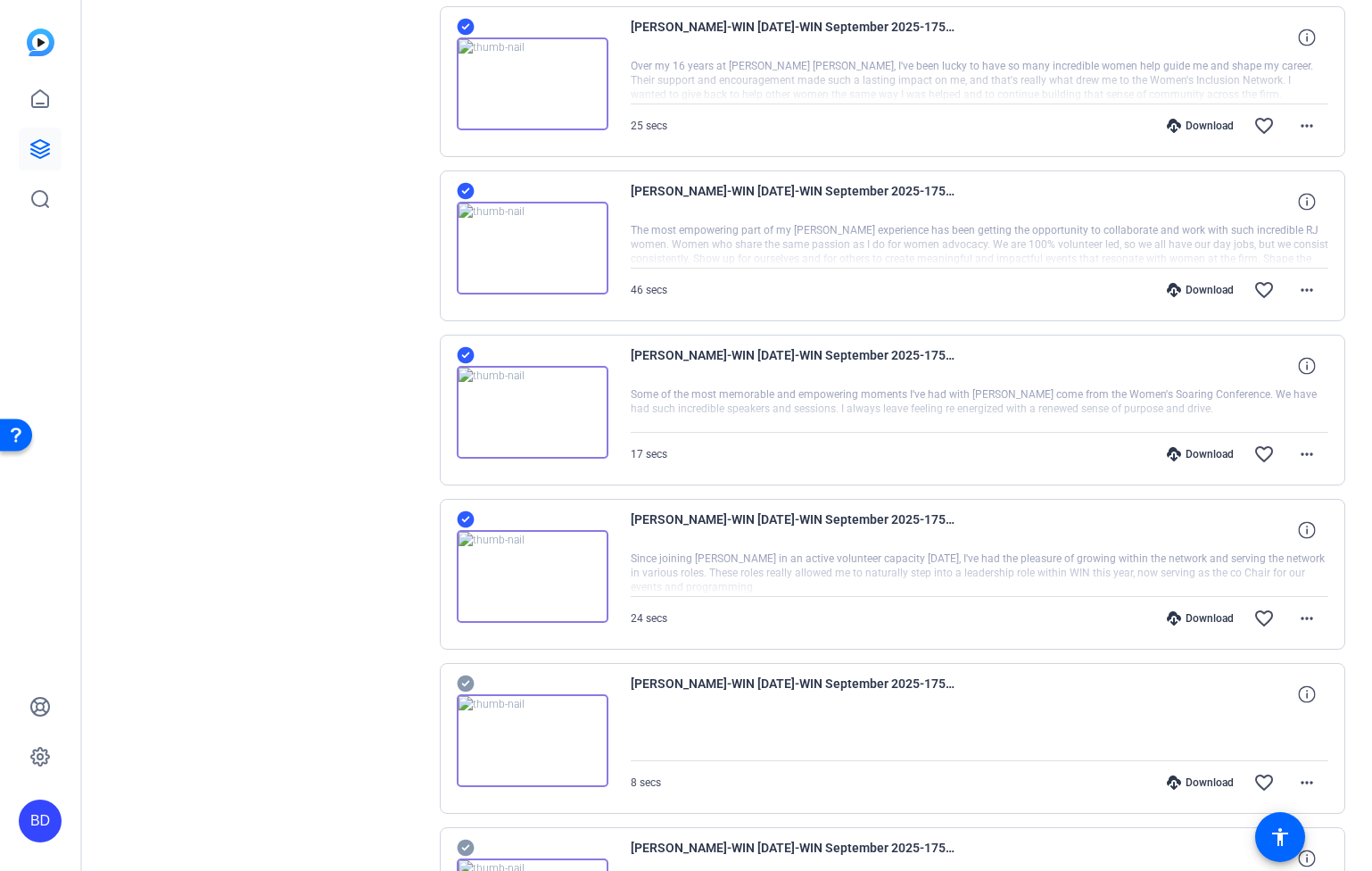
click at [467, 680] on icon at bounding box center [465, 683] width 17 height 17
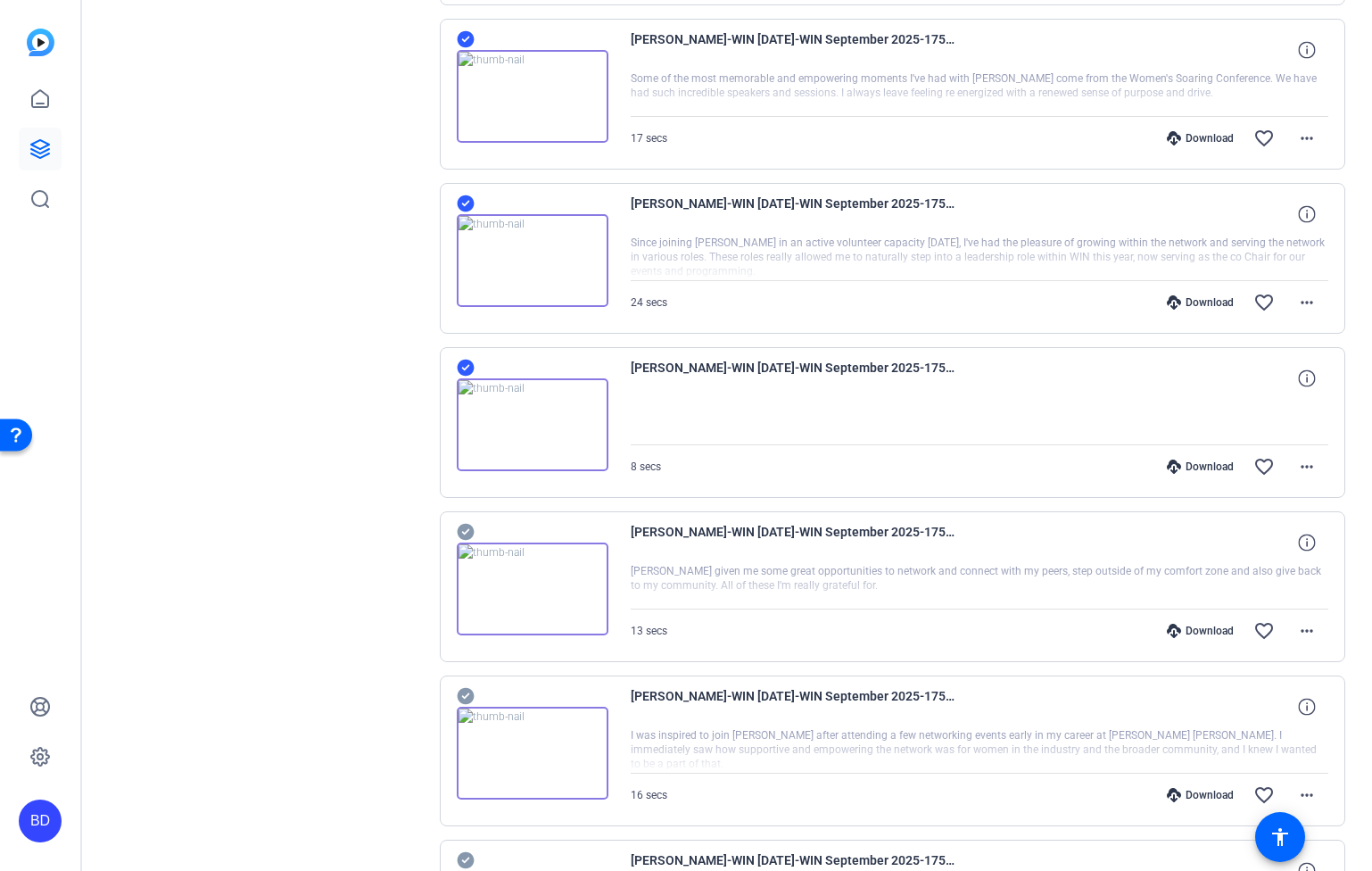
click at [469, 531] on icon at bounding box center [465, 532] width 17 height 17
click at [464, 693] on icon at bounding box center [465, 696] width 17 height 17
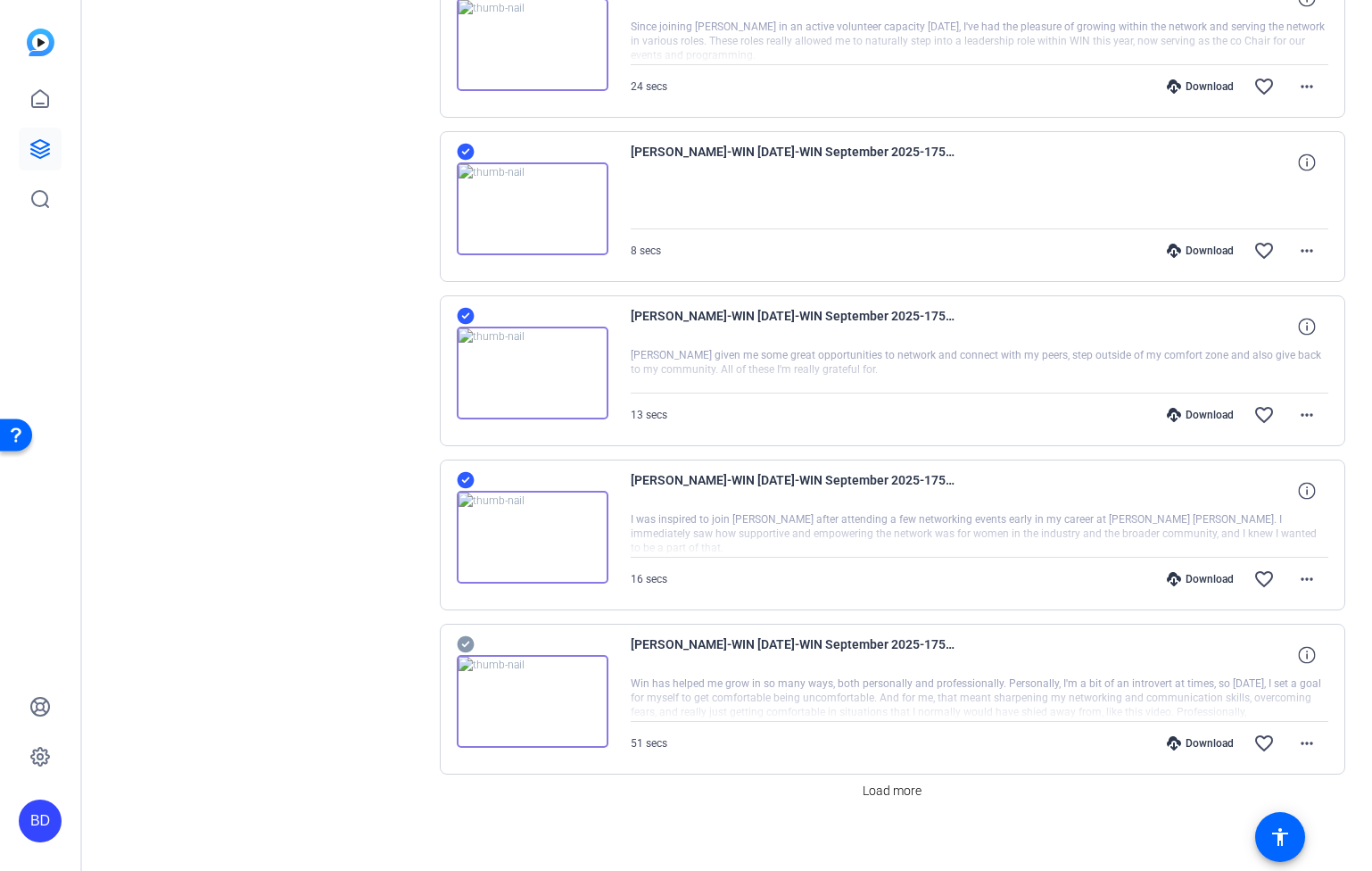
scroll to position [2744, 0]
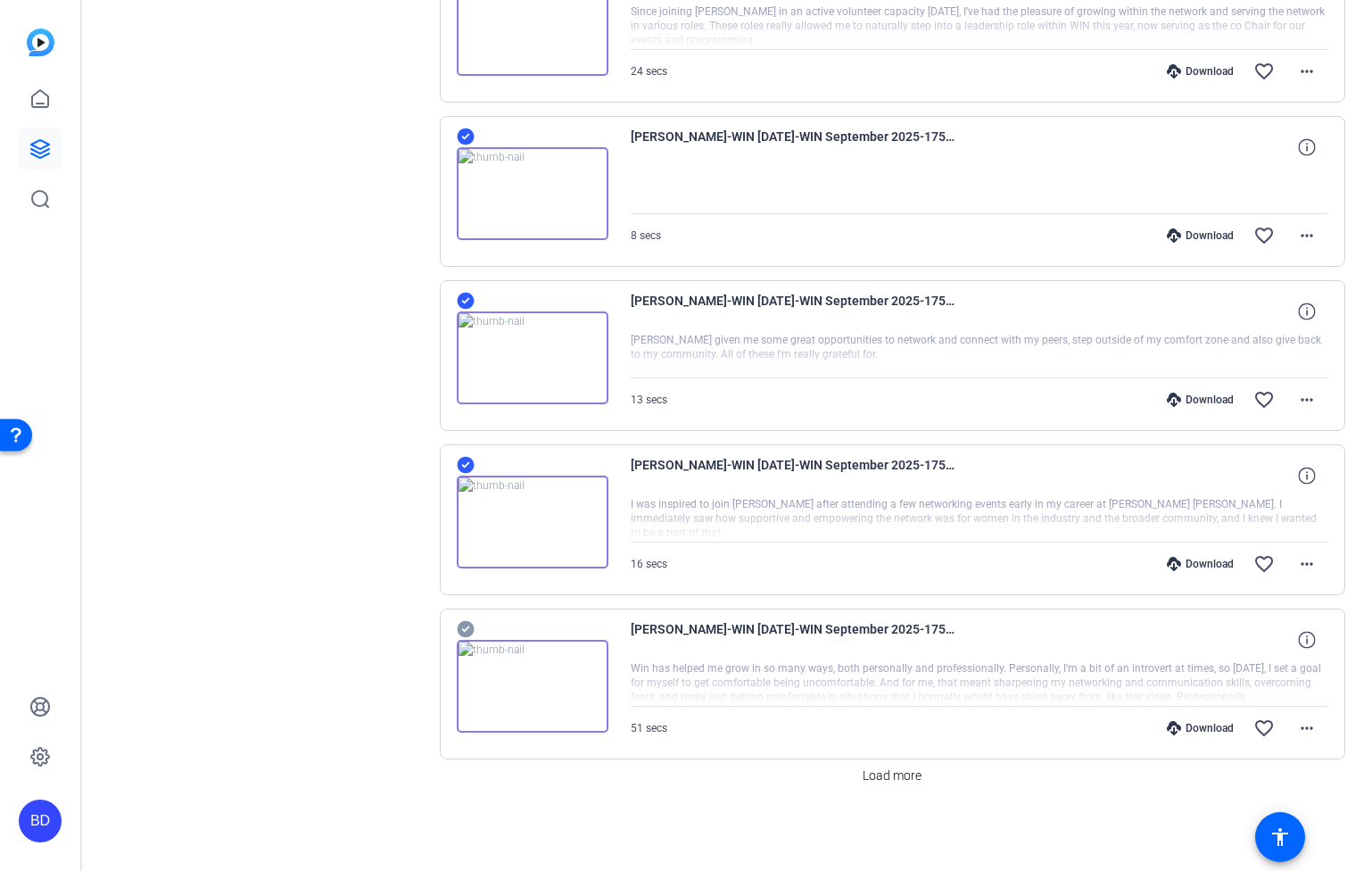
click at [468, 626] on icon at bounding box center [466, 629] width 18 height 21
click at [891, 777] on span "Load more" at bounding box center [893, 775] width 59 height 19
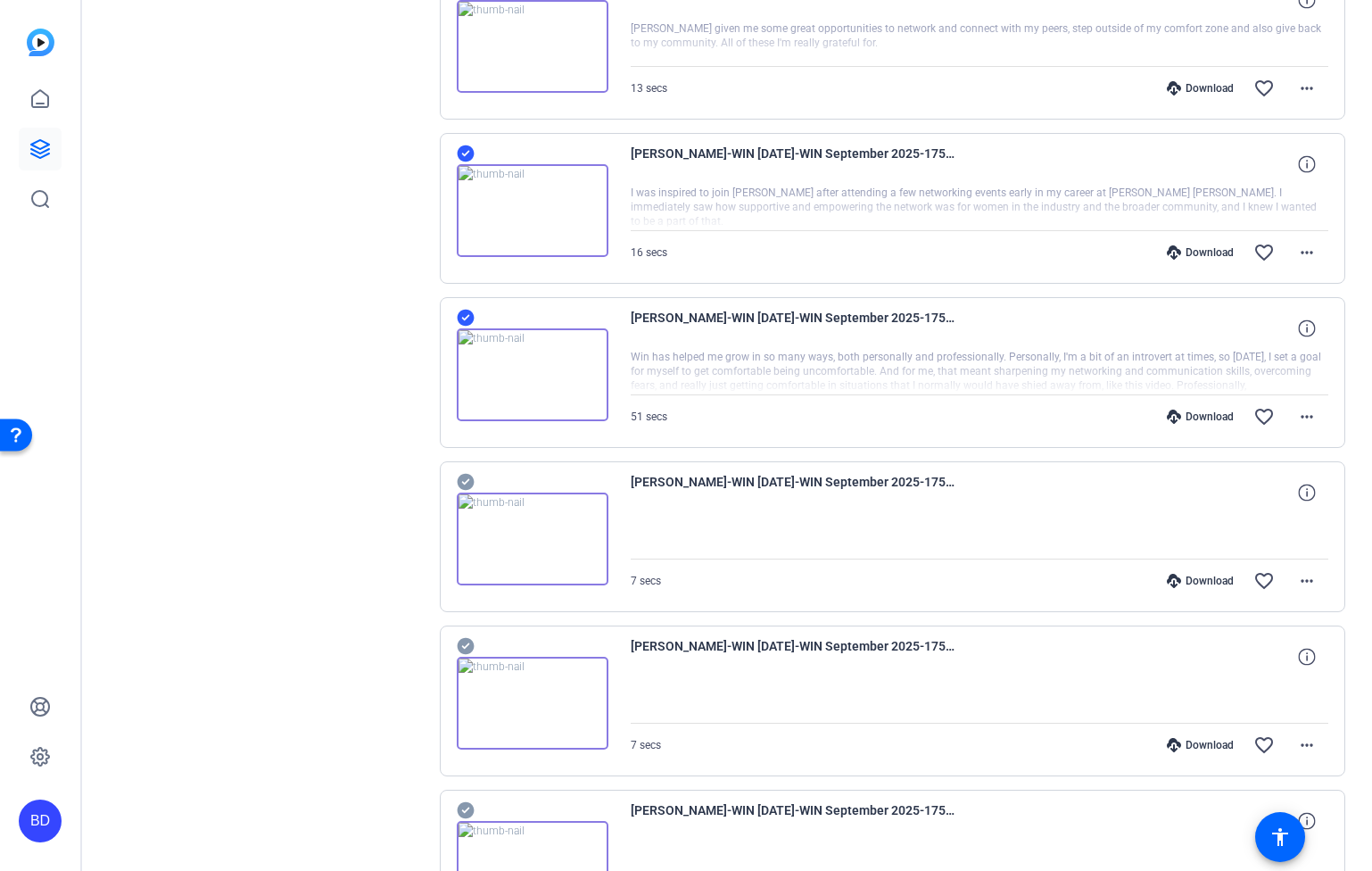
scroll to position [3060, 0]
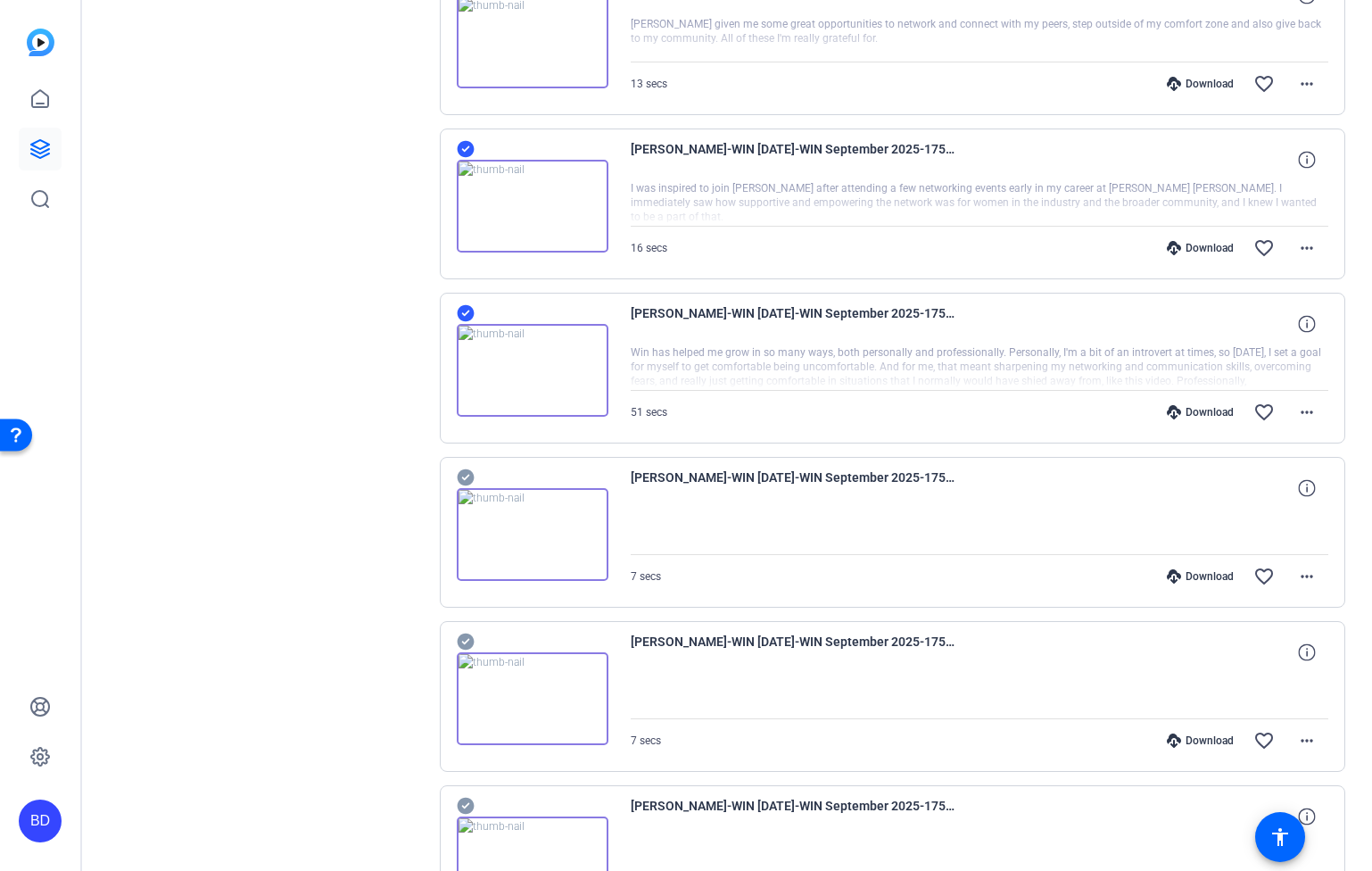
click at [469, 475] on icon at bounding box center [466, 478] width 18 height 21
click at [466, 643] on icon at bounding box center [465, 641] width 17 height 17
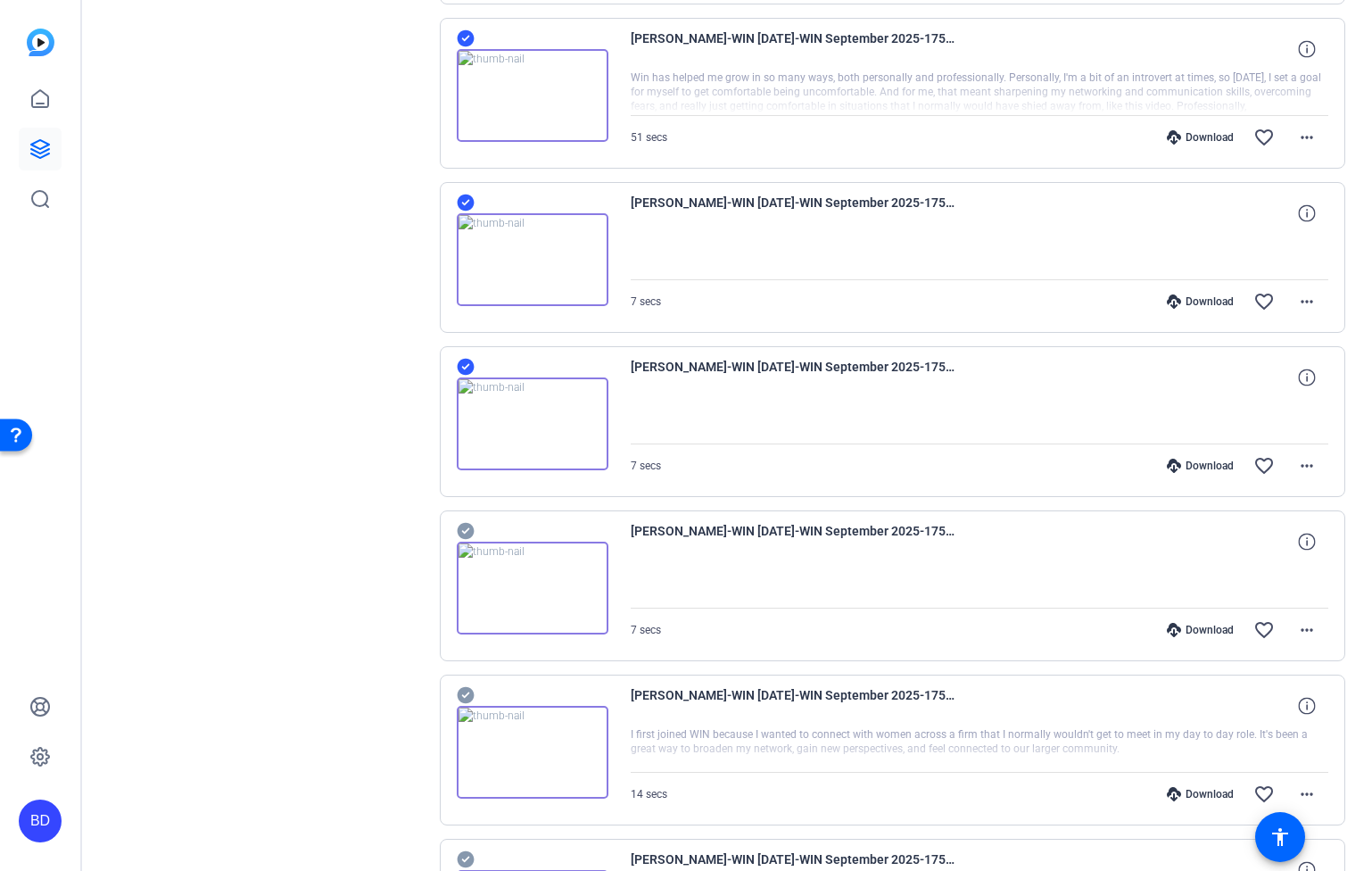
scroll to position [3358, 0]
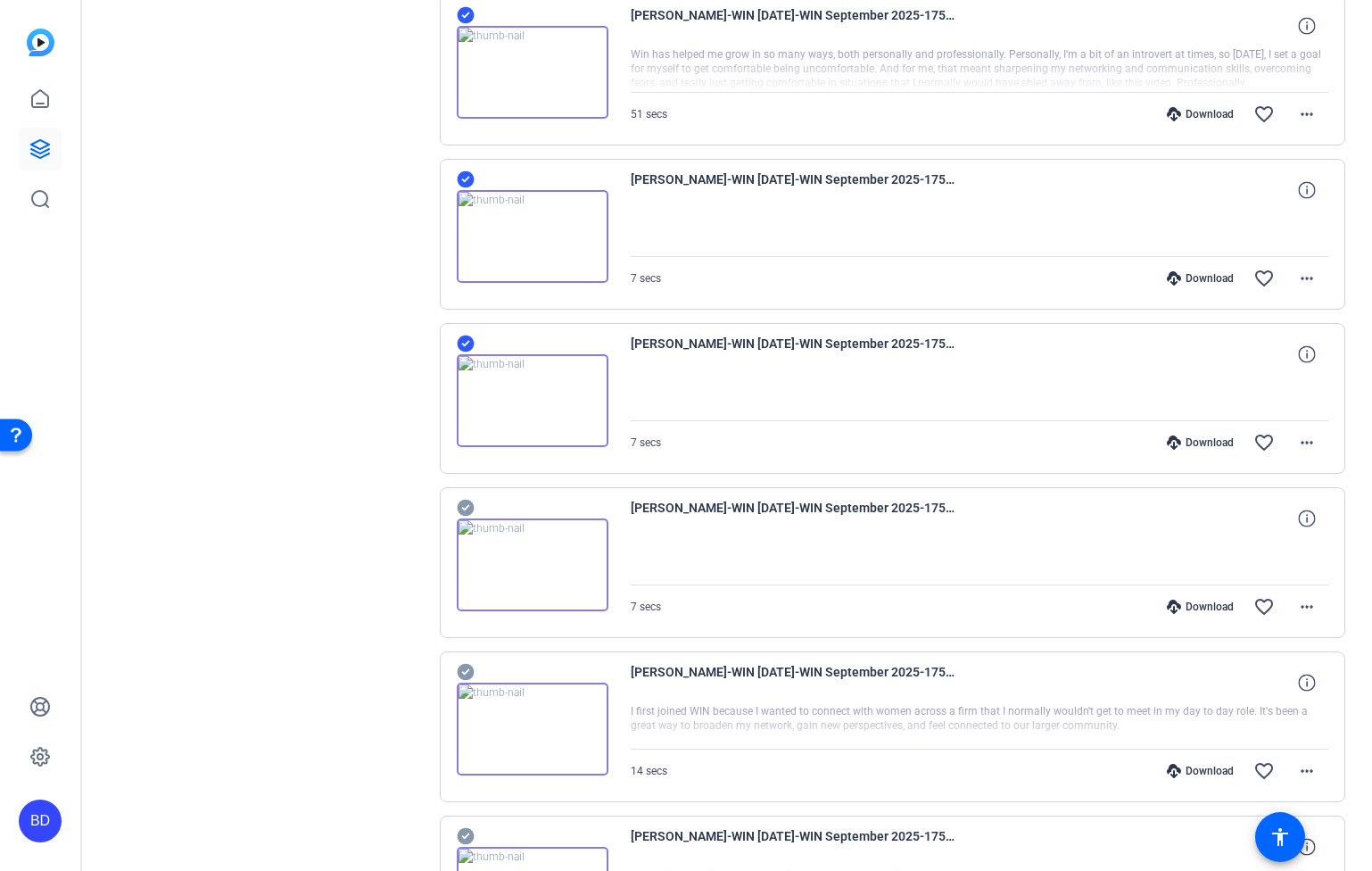
click at [470, 508] on icon at bounding box center [465, 508] width 17 height 17
click at [463, 666] on icon at bounding box center [465, 672] width 17 height 17
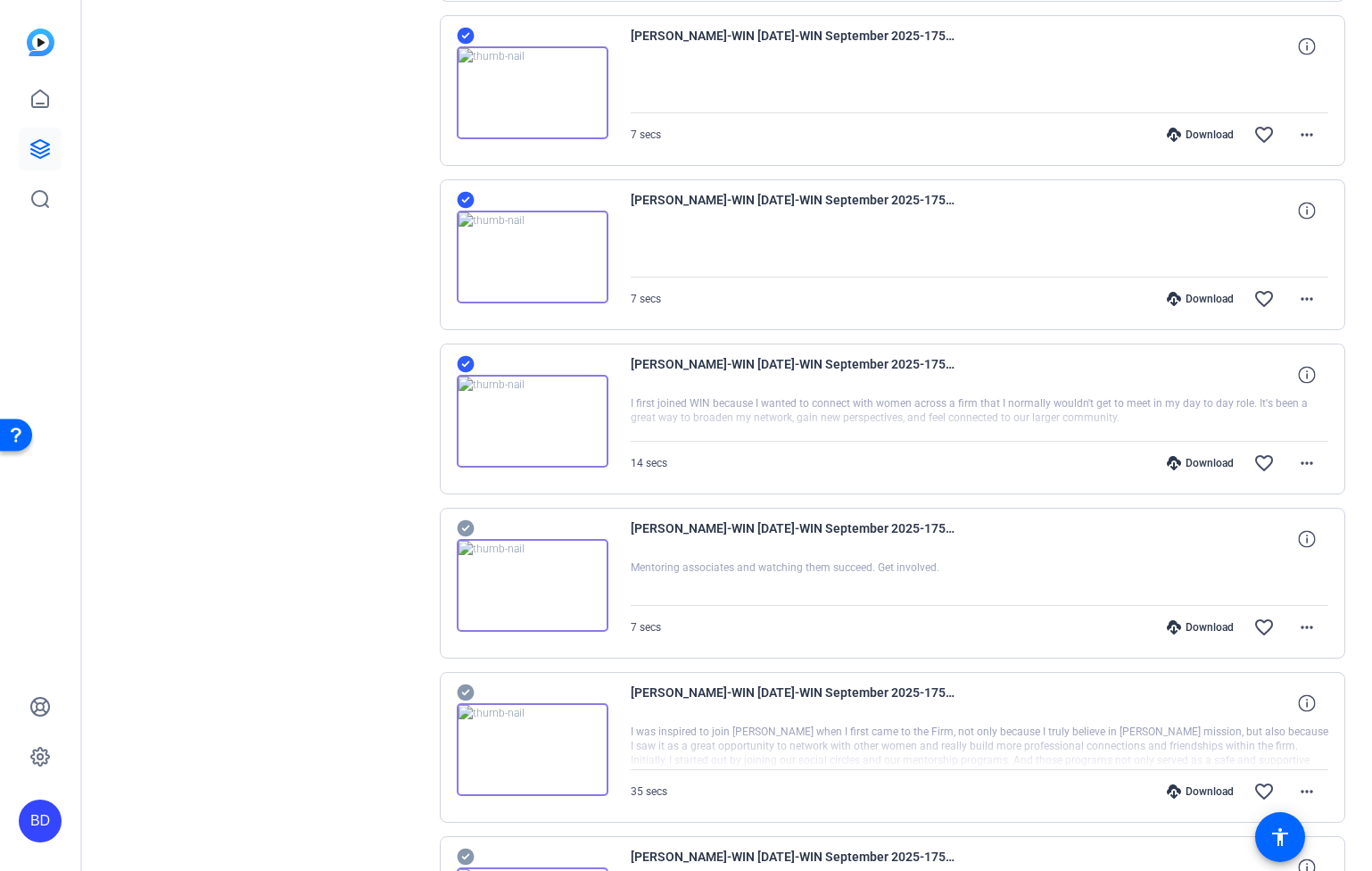
scroll to position [3667, 0]
drag, startPoint x: 461, startPoint y: 520, endPoint x: 470, endPoint y: 537, distance: 19.2
click at [461, 521] on icon at bounding box center [465, 527] width 17 height 17
click at [461, 683] on icon at bounding box center [466, 690] width 18 height 21
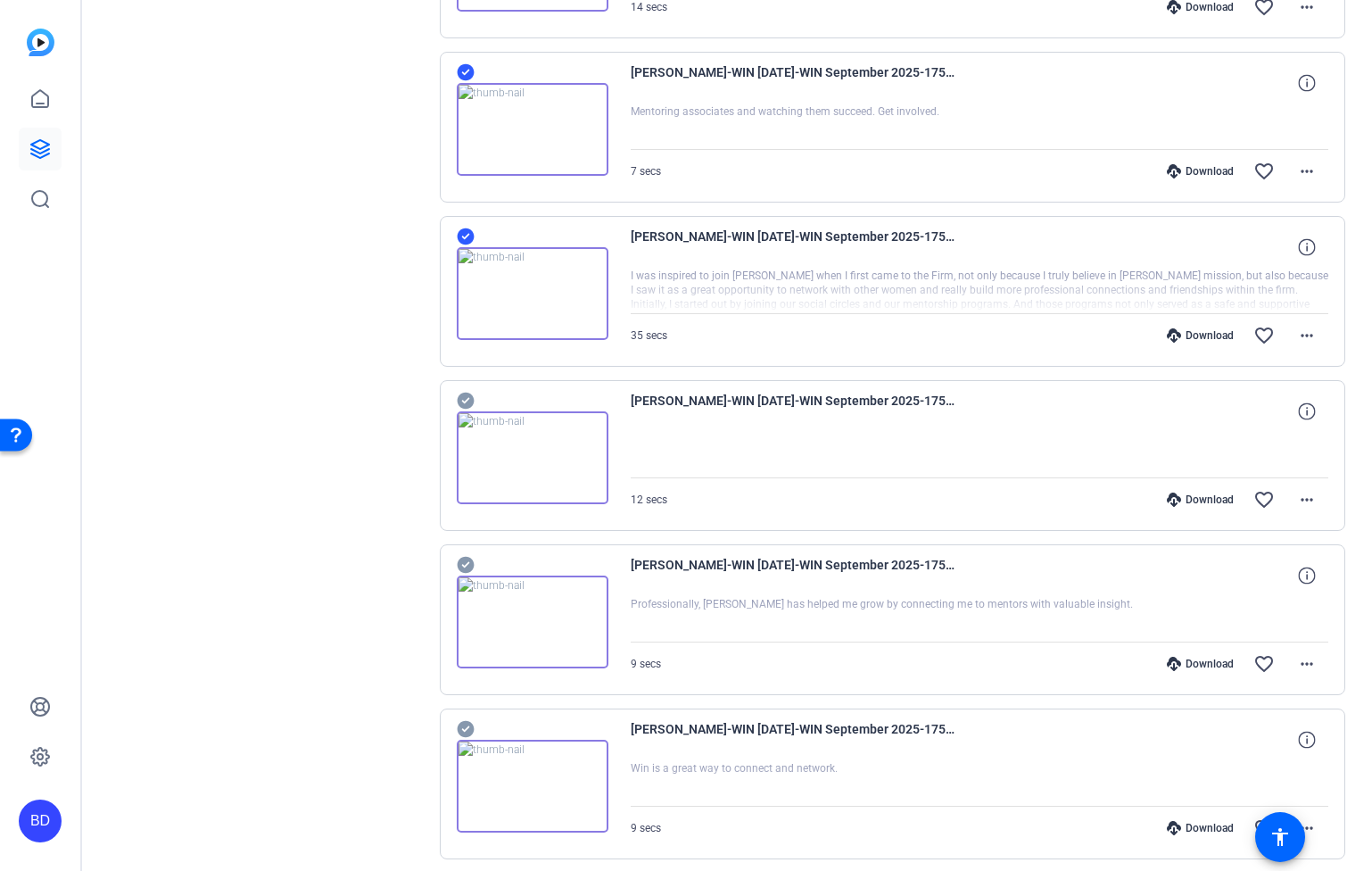
scroll to position [4206, 0]
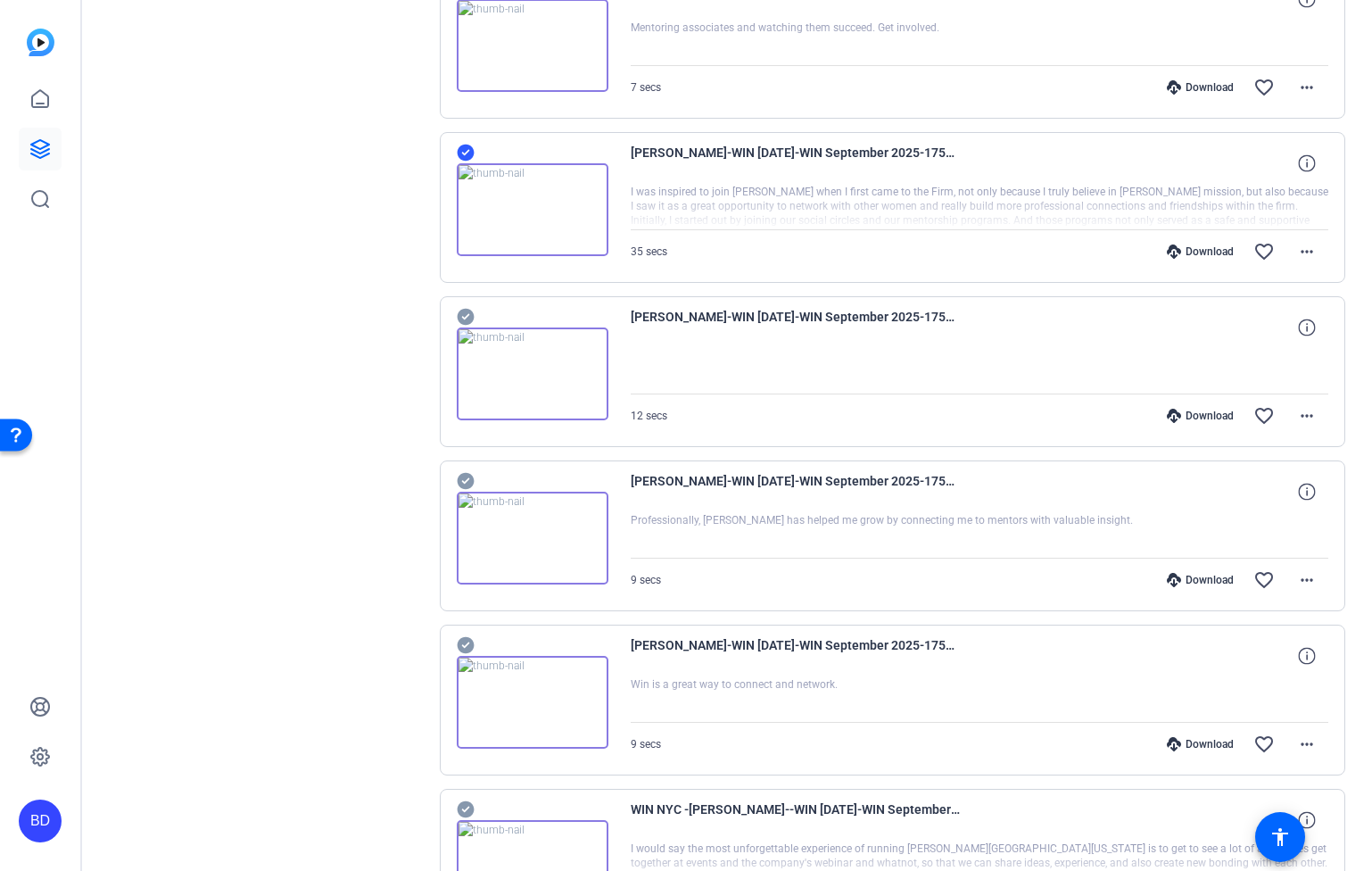
click at [464, 309] on icon at bounding box center [465, 317] width 17 height 17
click at [465, 482] on icon at bounding box center [466, 481] width 18 height 21
click at [462, 647] on icon at bounding box center [465, 645] width 17 height 17
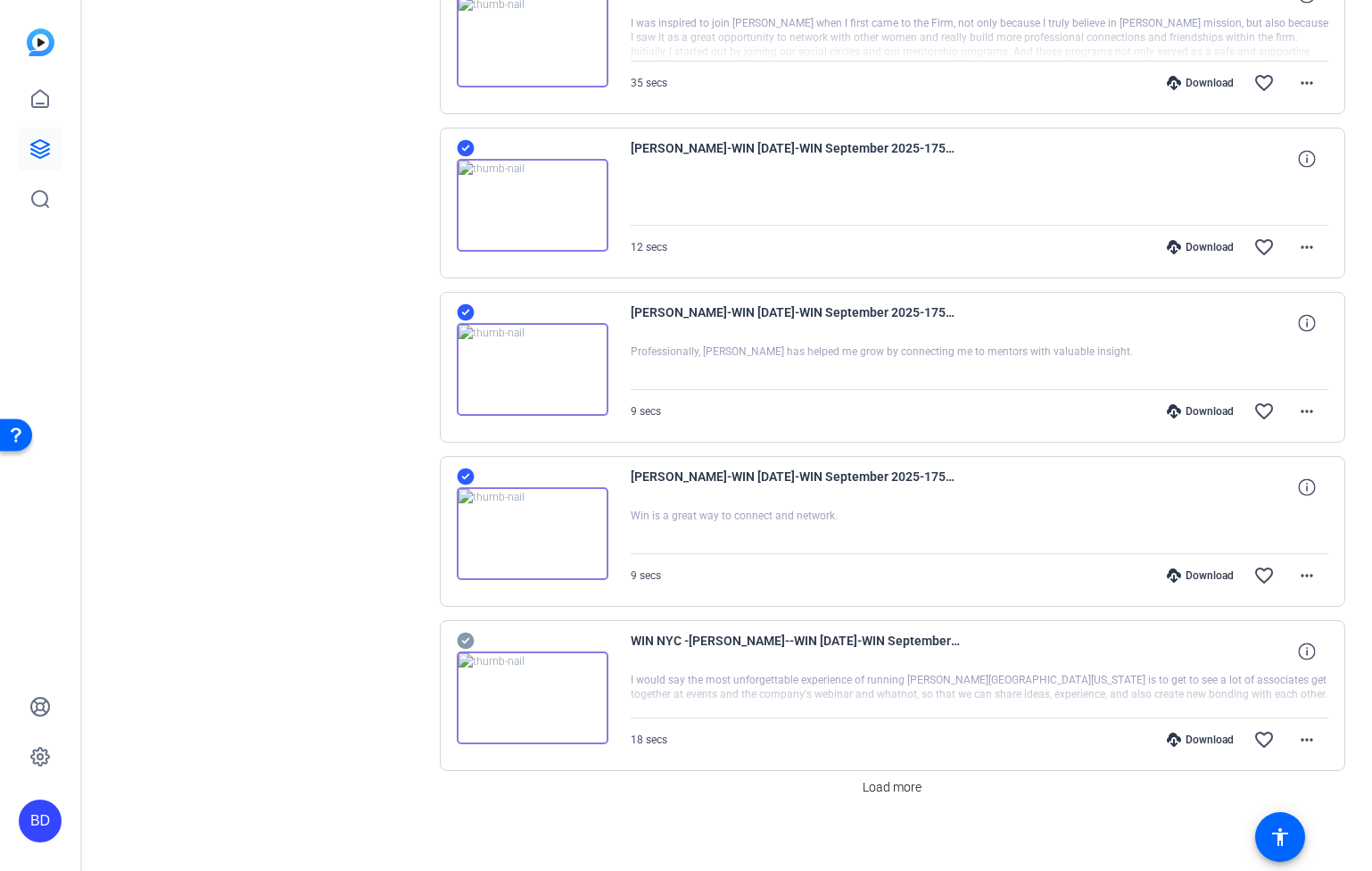
scroll to position [4385, 0]
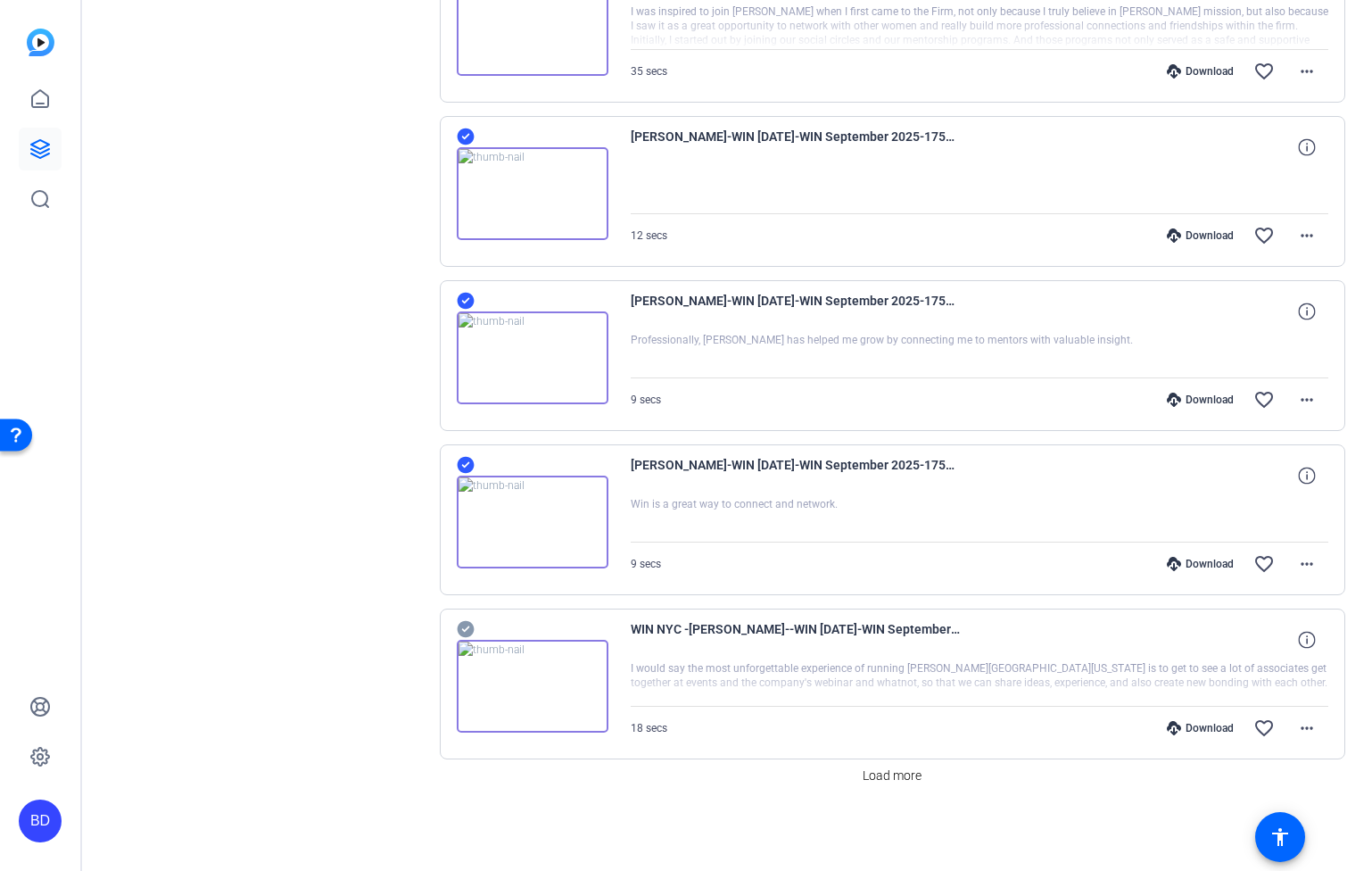
click at [466, 622] on icon at bounding box center [465, 629] width 17 height 17
click at [894, 780] on span "Load more" at bounding box center [893, 775] width 59 height 19
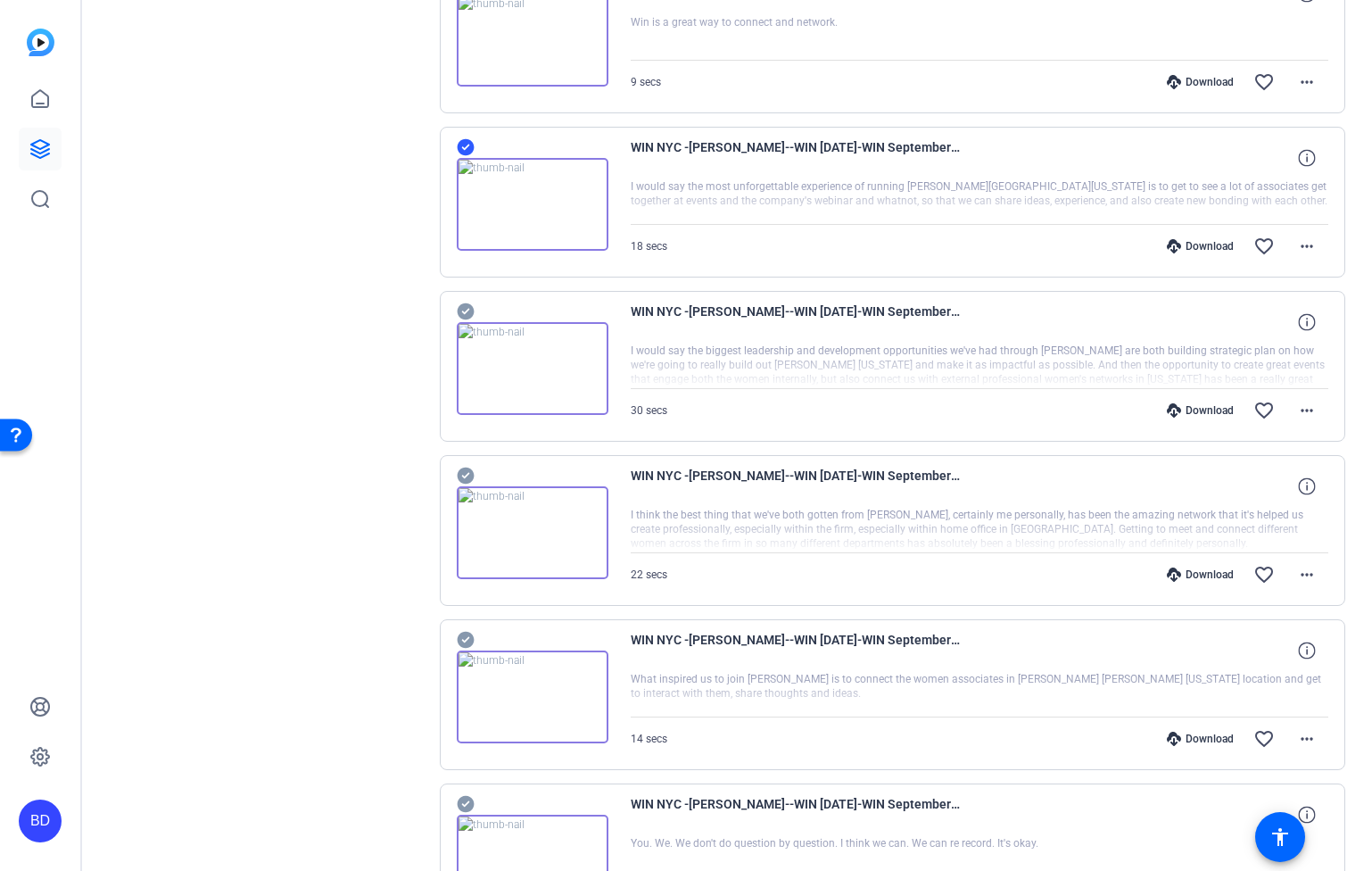
scroll to position [4923, 0]
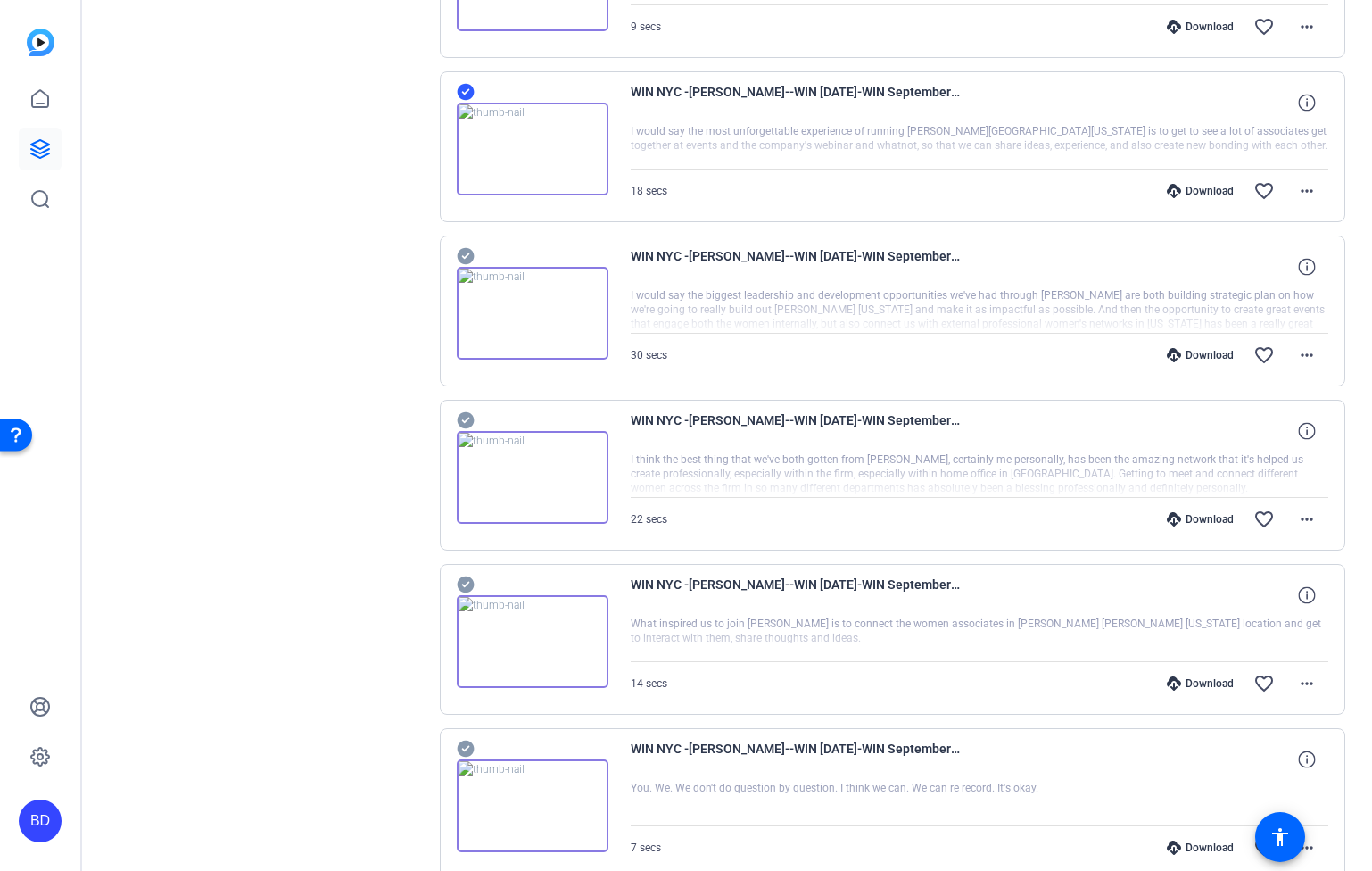
click at [466, 256] on icon at bounding box center [466, 256] width 18 height 21
click at [468, 421] on icon at bounding box center [465, 420] width 17 height 17
click at [463, 586] on icon at bounding box center [466, 584] width 18 height 21
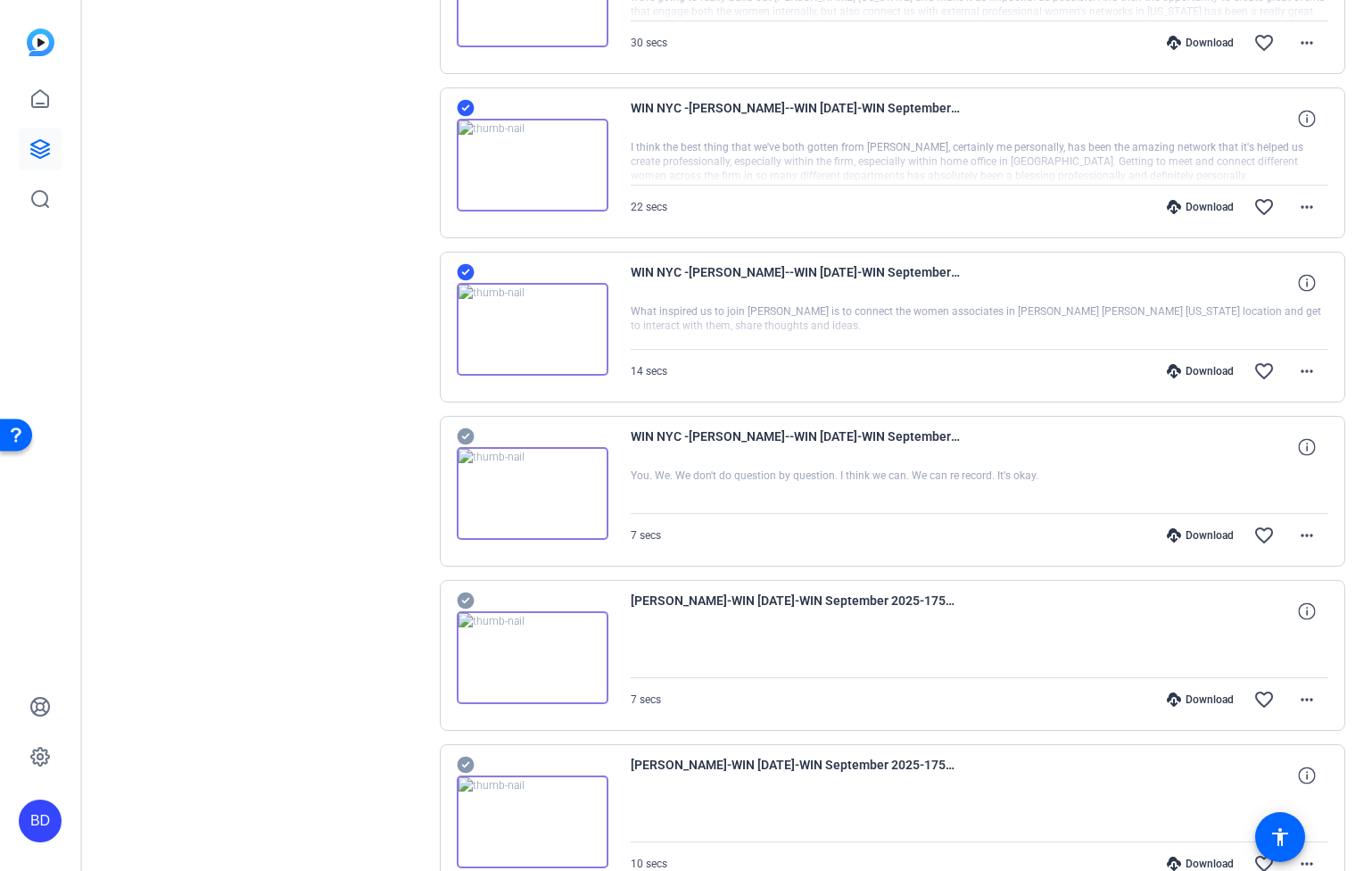
scroll to position [5246, 0]
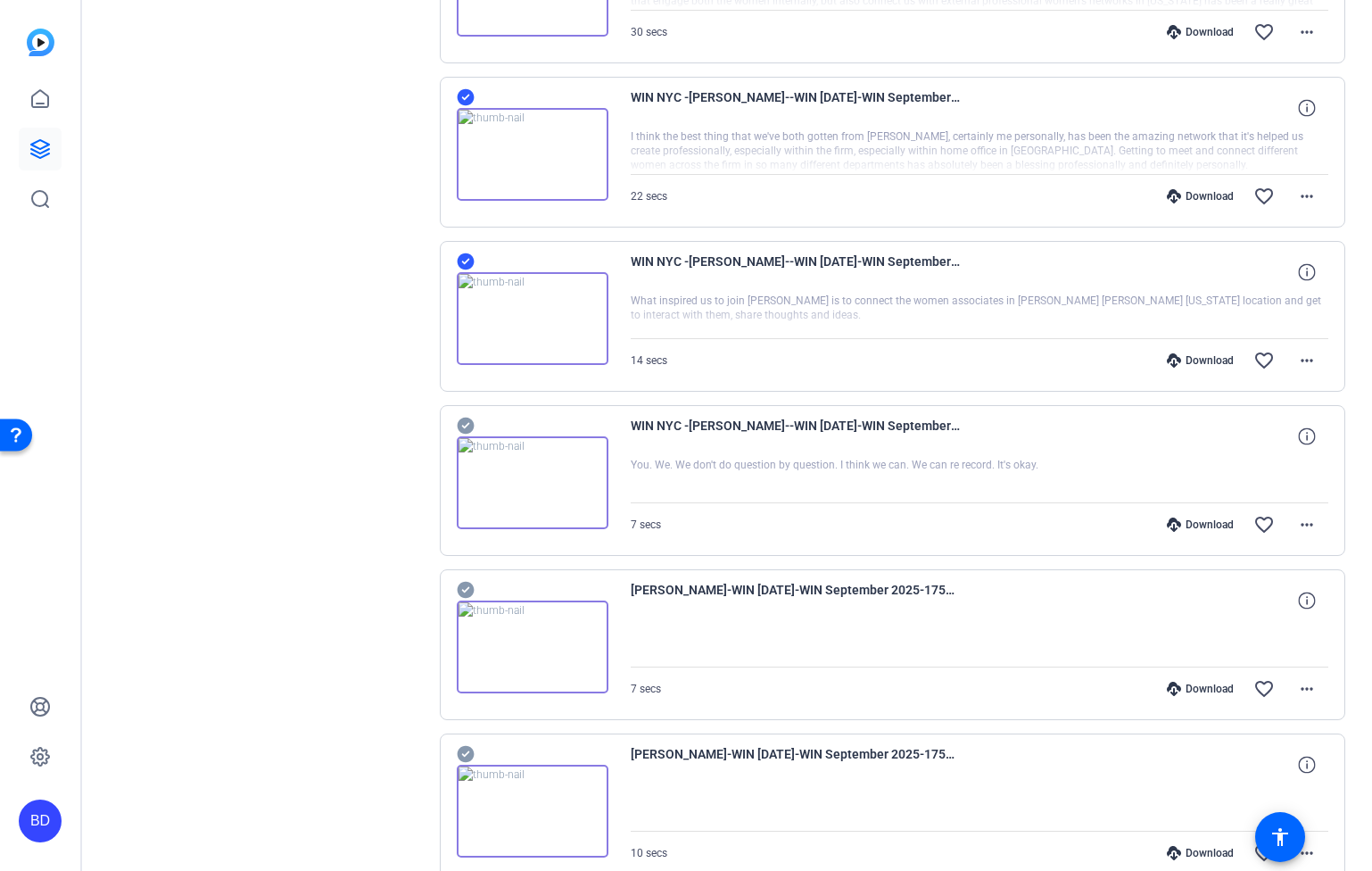
click at [464, 417] on icon at bounding box center [466, 426] width 18 height 21
click at [463, 587] on icon at bounding box center [465, 589] width 17 height 17
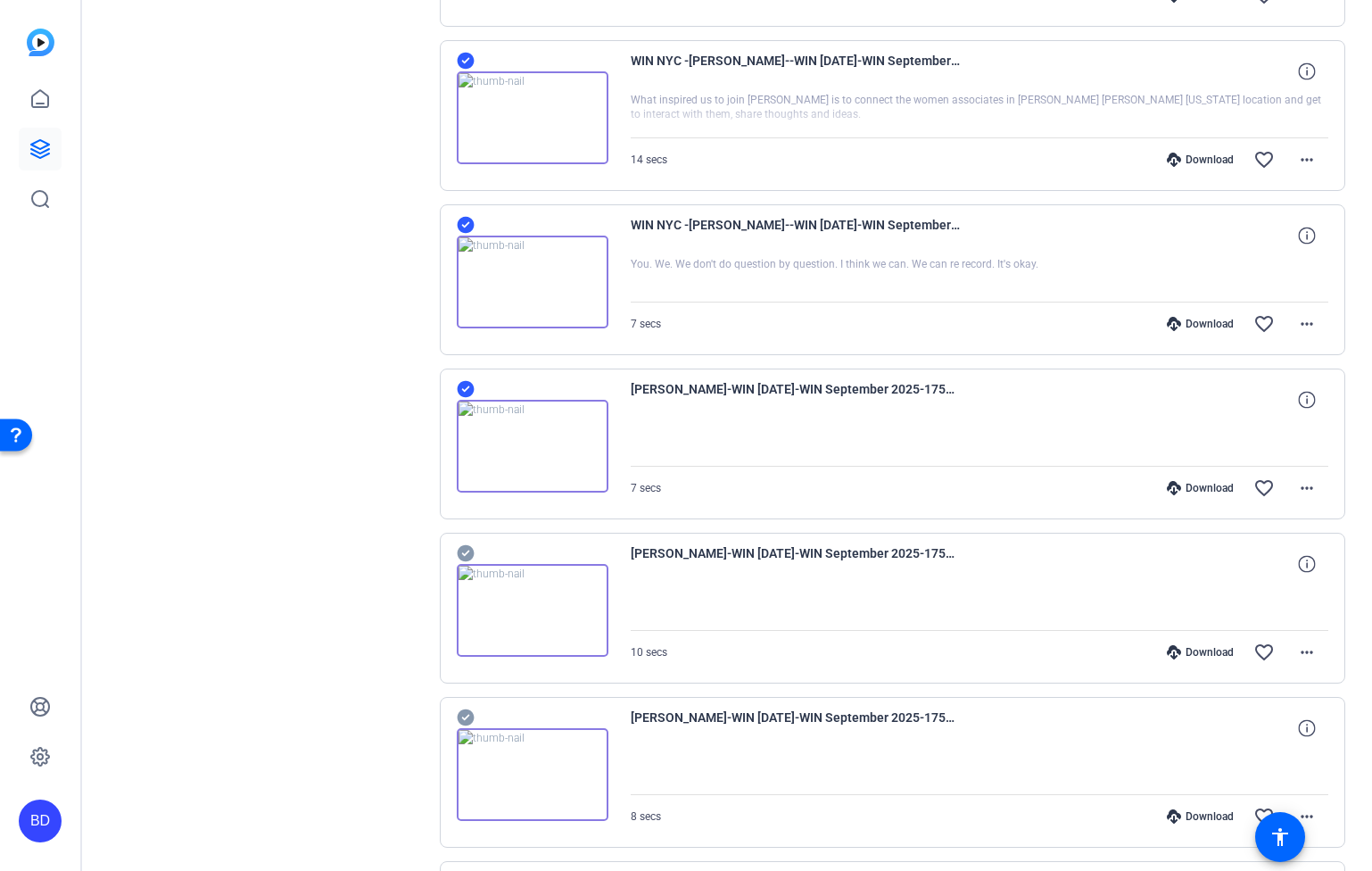
scroll to position [5539, 0]
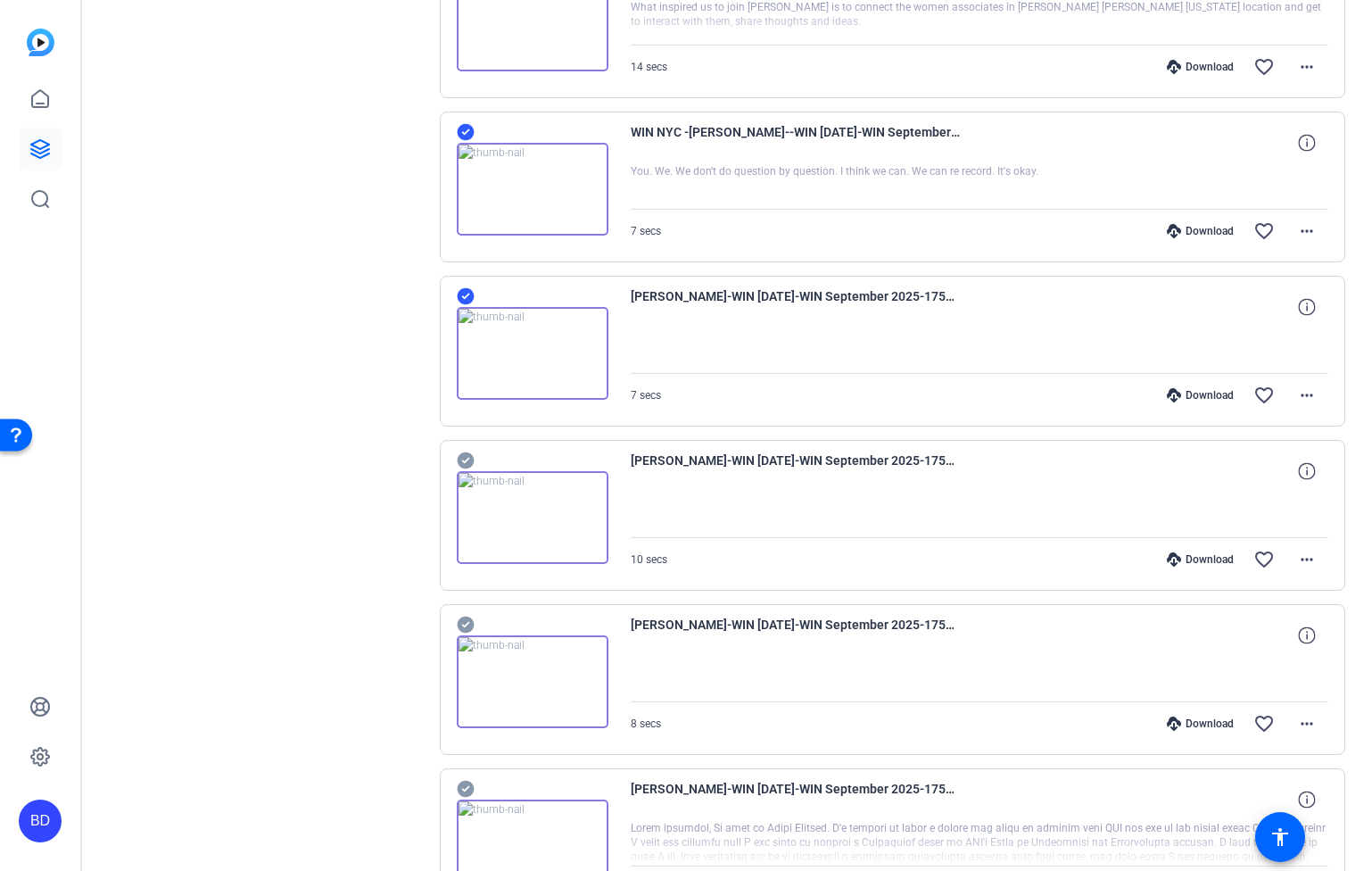
click at [467, 462] on icon at bounding box center [465, 461] width 17 height 17
click at [467, 618] on icon at bounding box center [465, 624] width 17 height 17
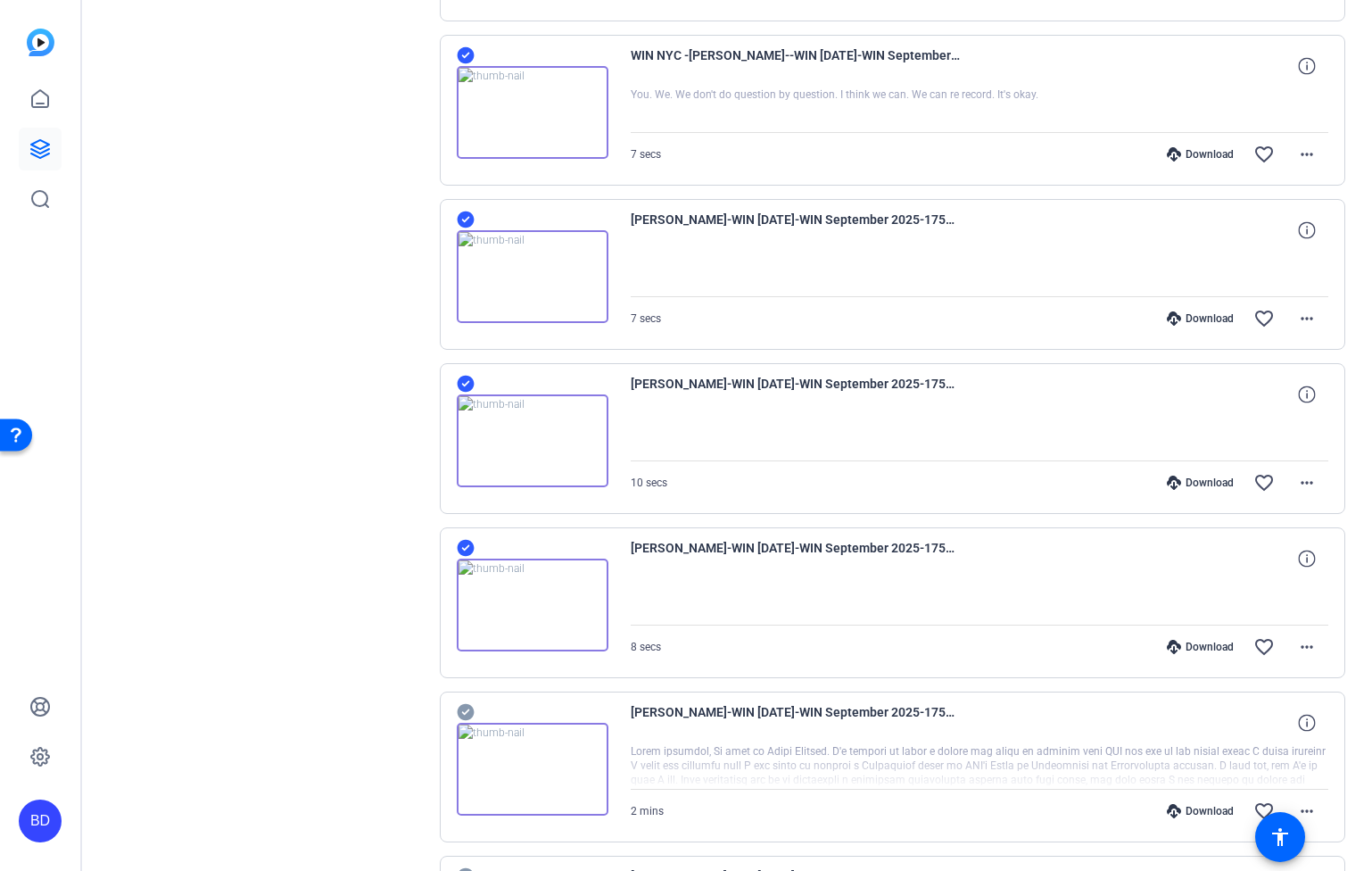
scroll to position [5906, 0]
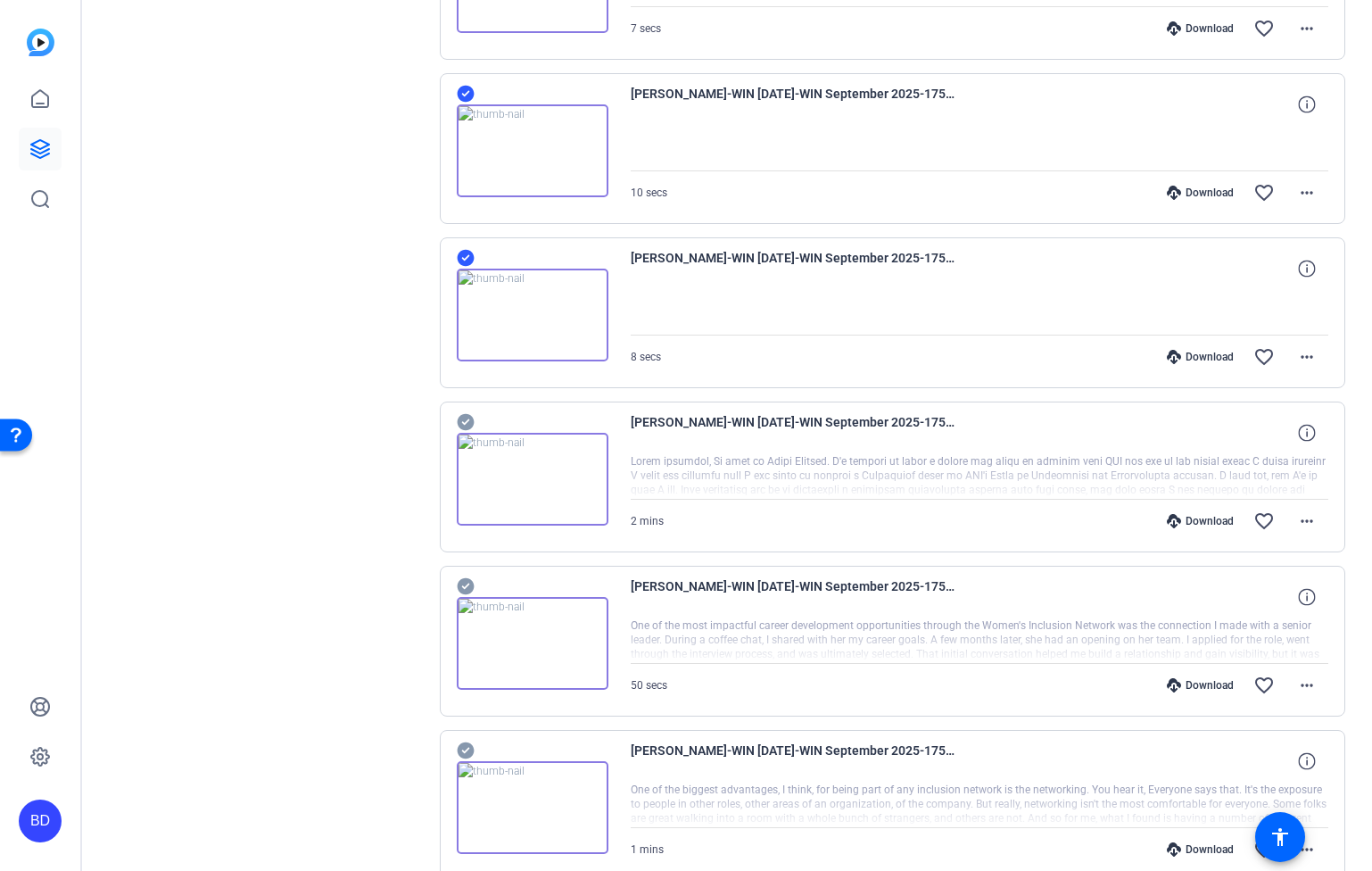
click at [465, 418] on icon at bounding box center [465, 422] width 17 height 17
click at [465, 587] on icon at bounding box center [466, 586] width 18 height 21
click at [464, 746] on icon at bounding box center [465, 750] width 17 height 17
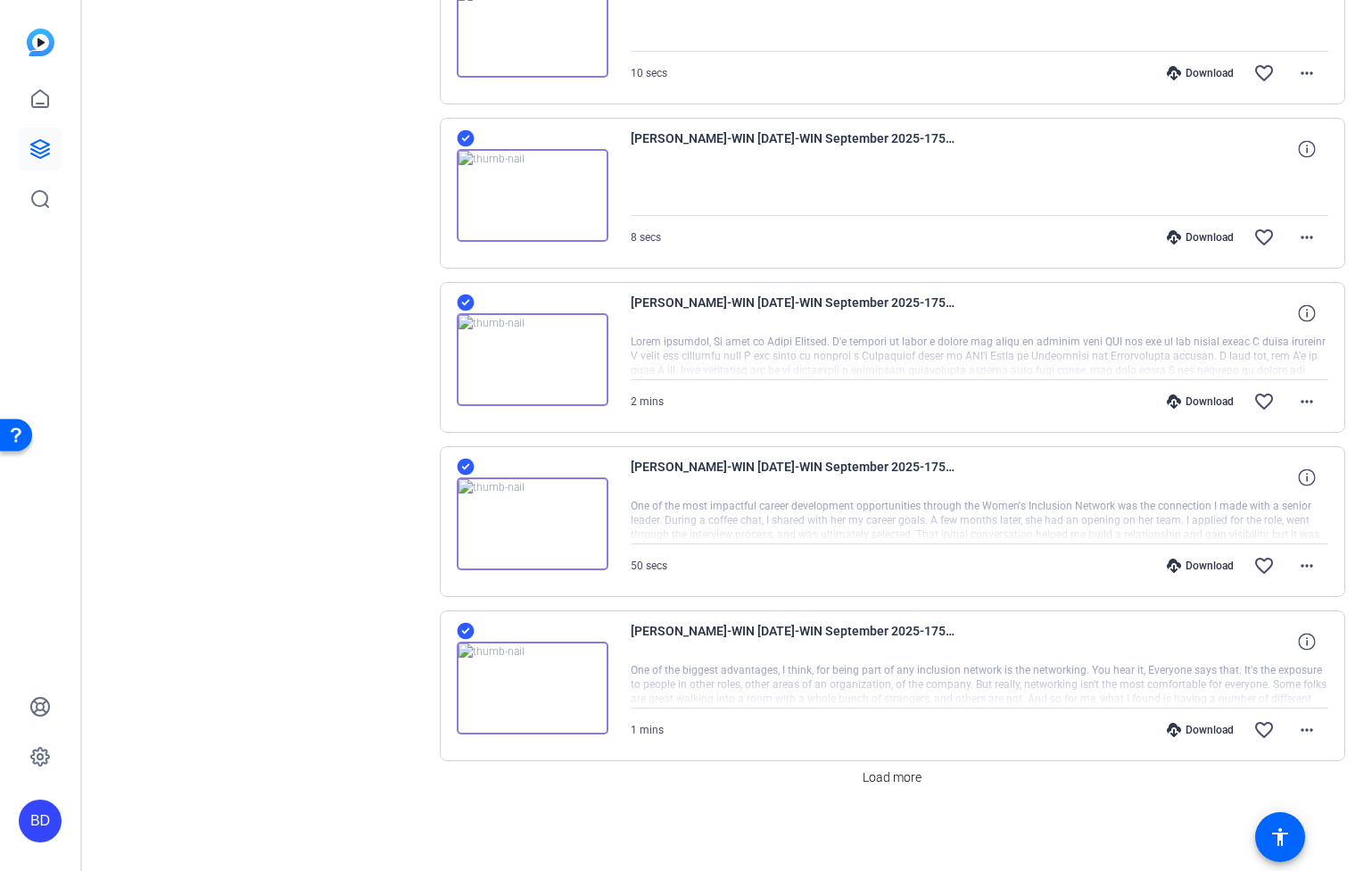
scroll to position [6027, 0]
click at [892, 777] on span "Load more" at bounding box center [893, 775] width 59 height 19
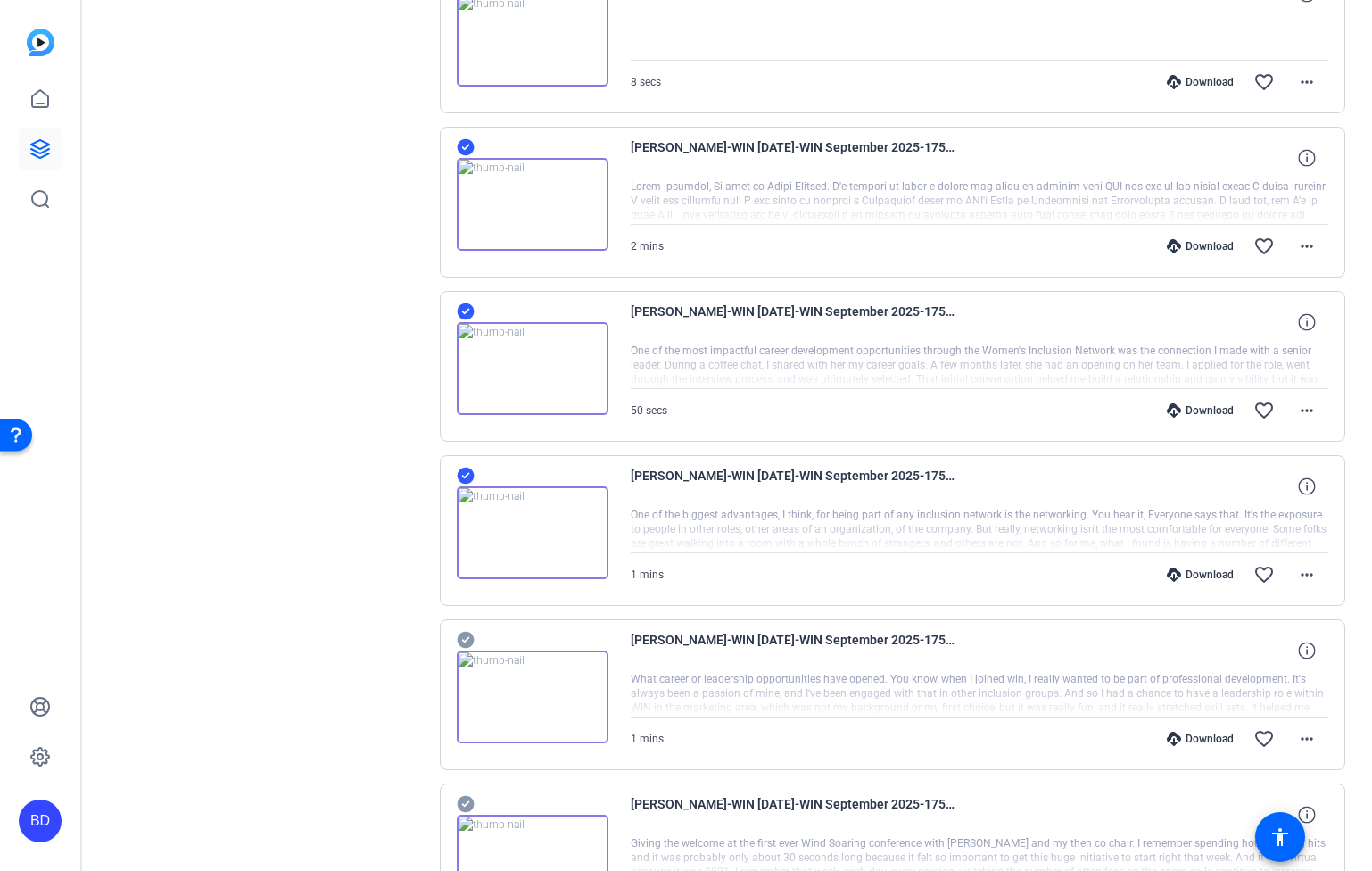
scroll to position [6576, 0]
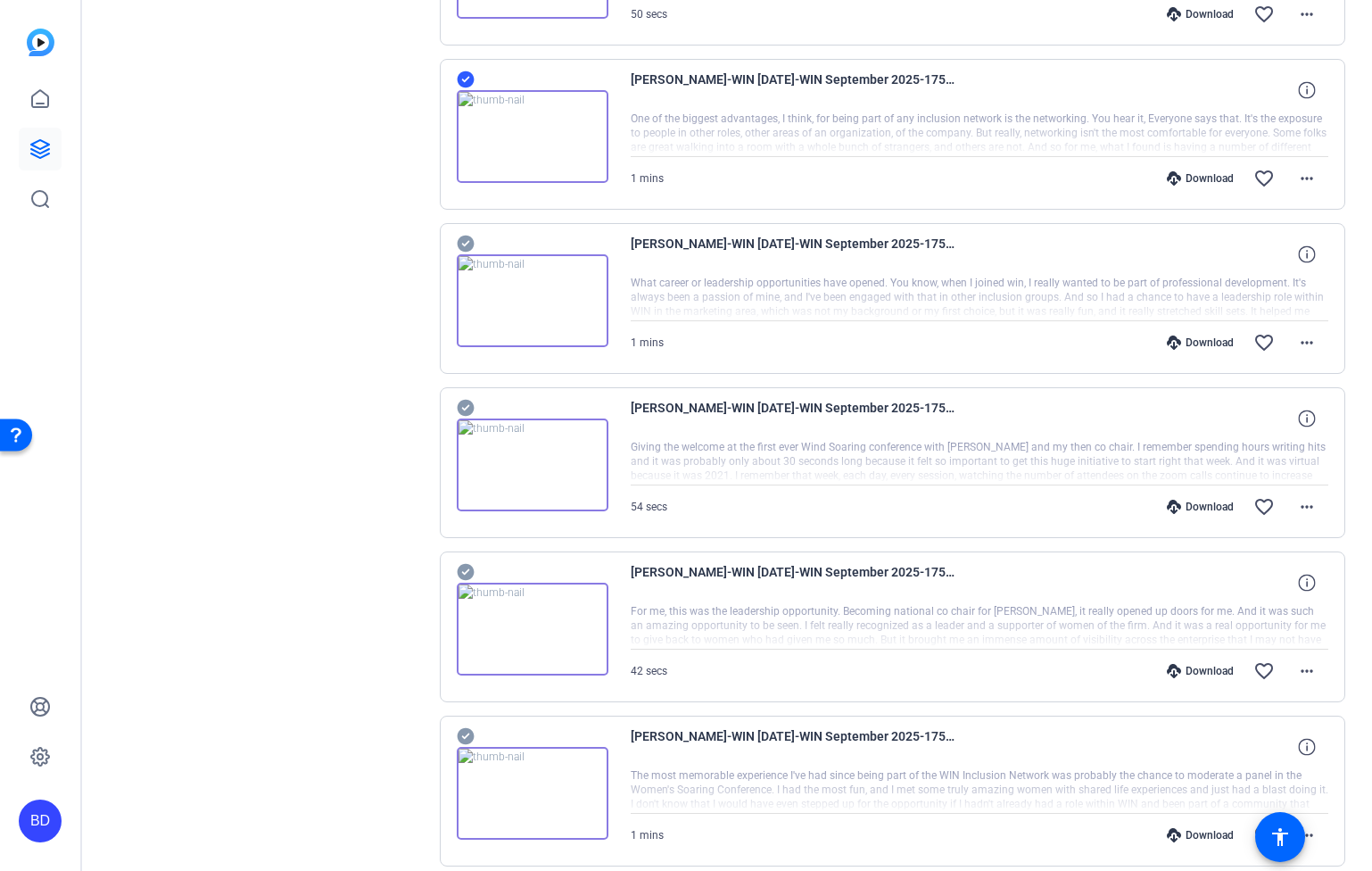
click at [468, 242] on icon at bounding box center [465, 243] width 17 height 17
click at [470, 402] on icon at bounding box center [465, 408] width 17 height 17
click at [468, 571] on icon at bounding box center [465, 571] width 17 height 17
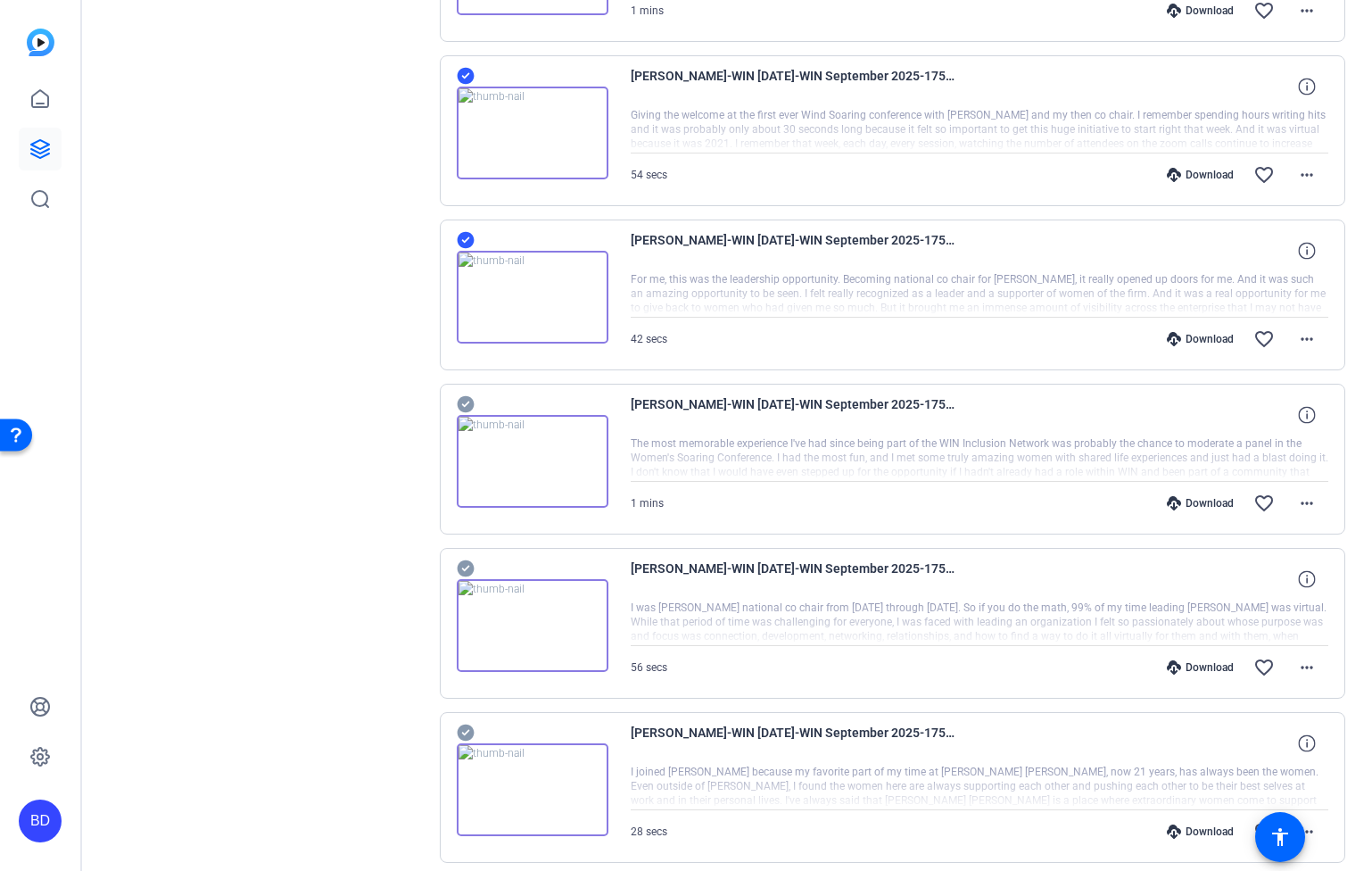
click at [472, 401] on icon at bounding box center [465, 404] width 17 height 17
click at [468, 568] on icon at bounding box center [465, 568] width 17 height 17
click at [465, 731] on icon at bounding box center [465, 732] width 17 height 17
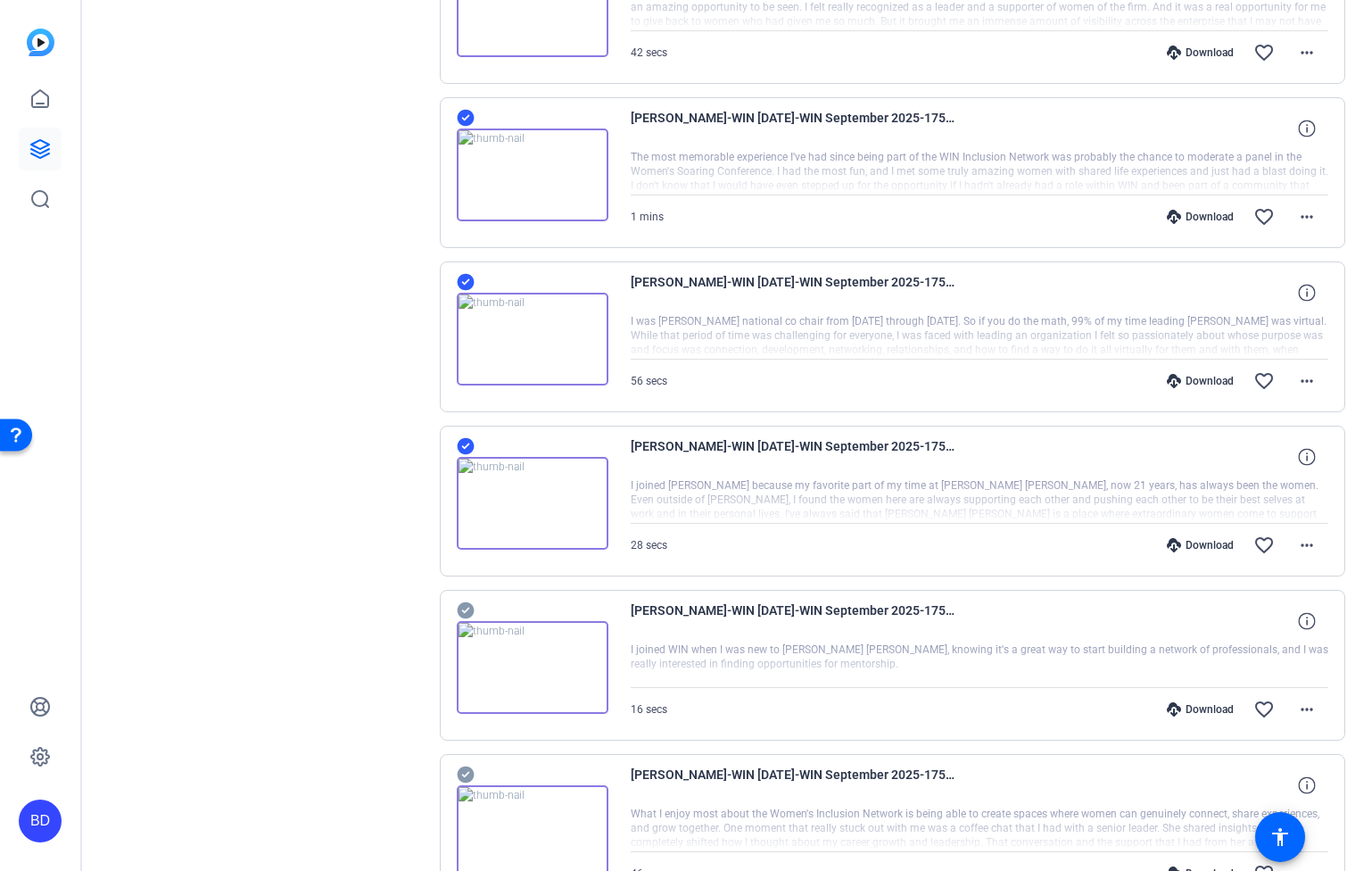
scroll to position [7404, 0]
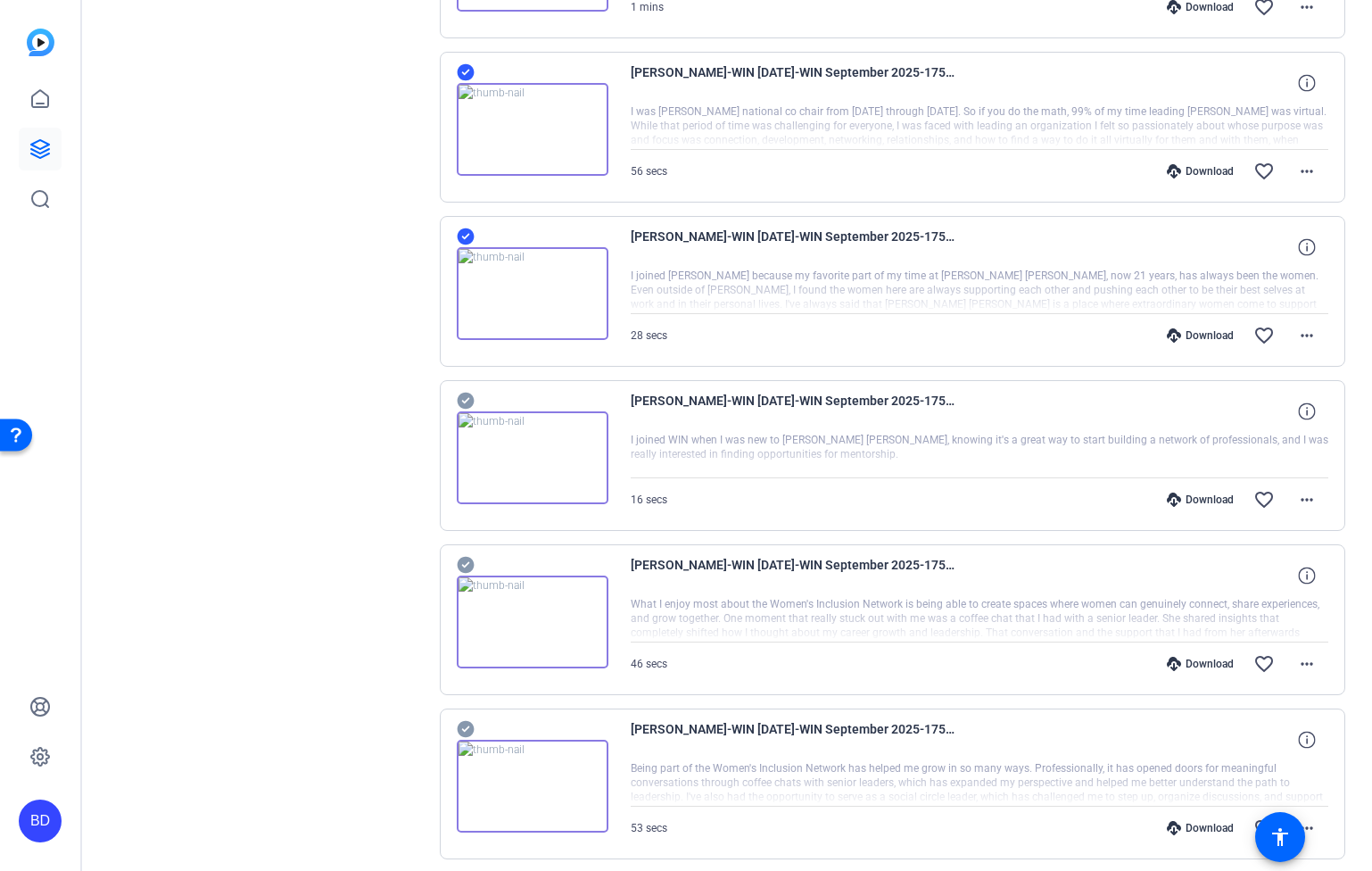
click at [466, 393] on icon at bounding box center [465, 401] width 17 height 17
click at [466, 562] on icon at bounding box center [465, 564] width 17 height 17
click at [465, 731] on icon at bounding box center [466, 729] width 18 height 21
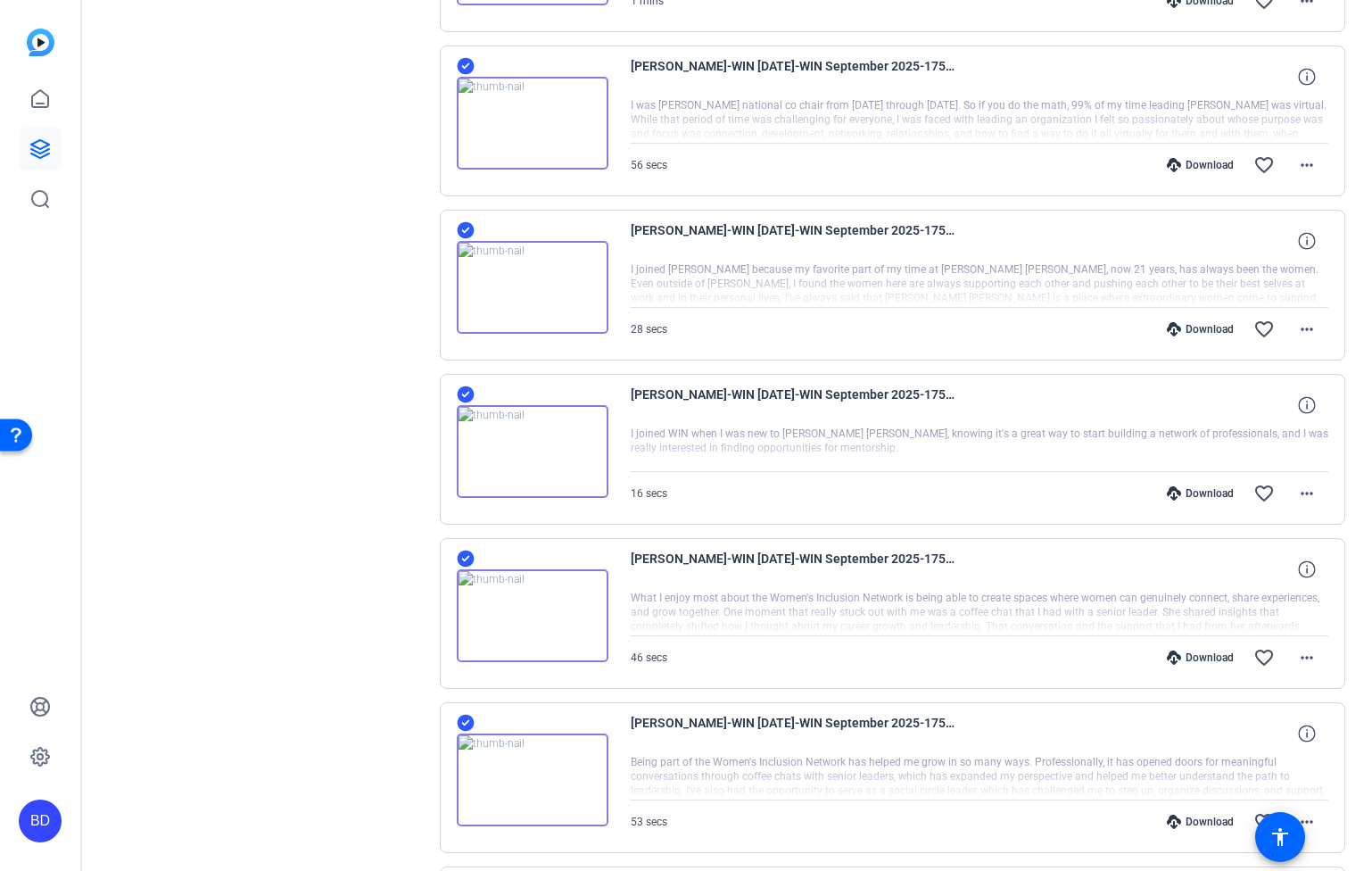
scroll to position [7668, 0]
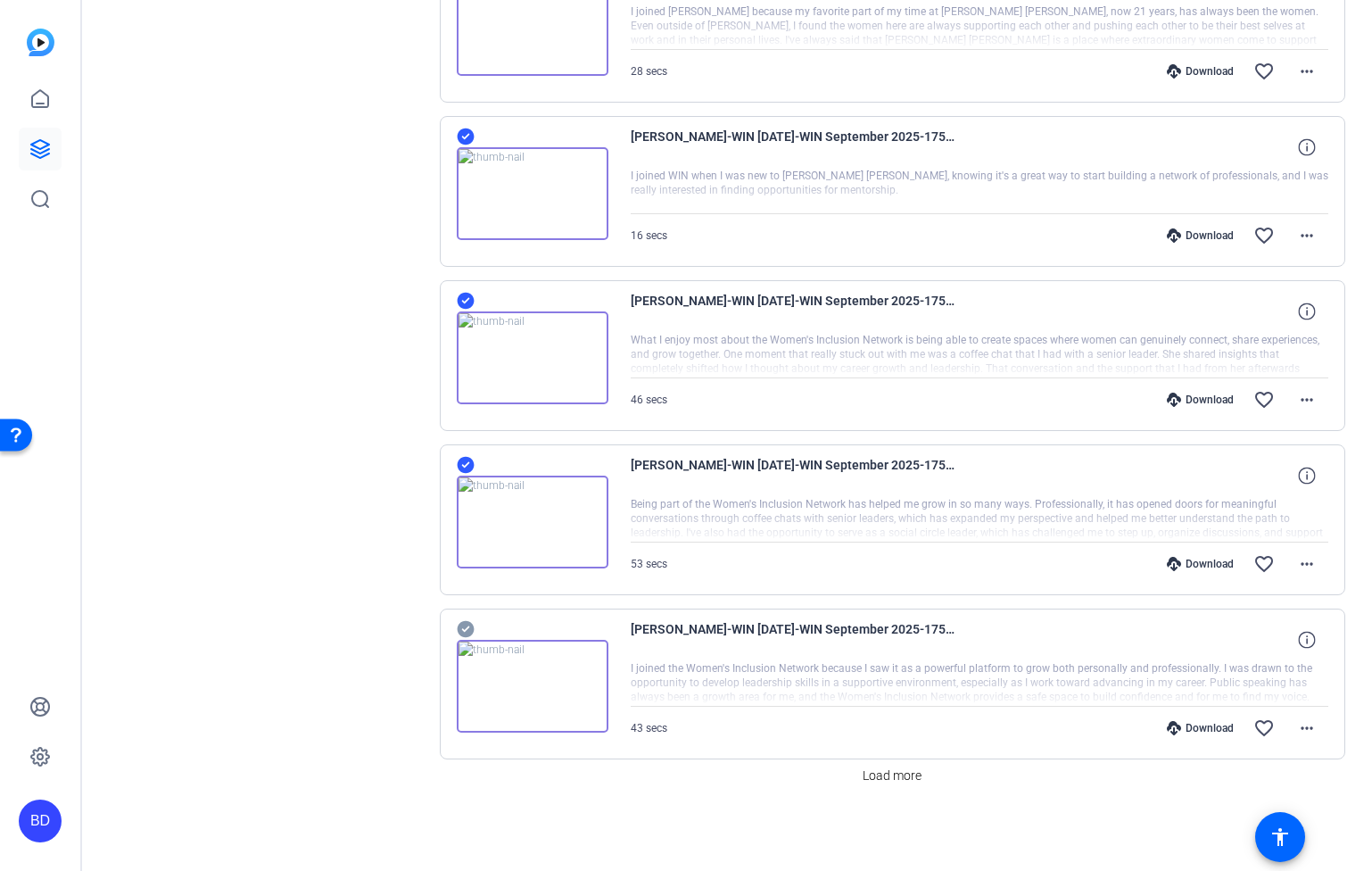
click at [469, 629] on icon at bounding box center [465, 629] width 17 height 17
click at [897, 779] on span "Load more" at bounding box center [893, 775] width 59 height 19
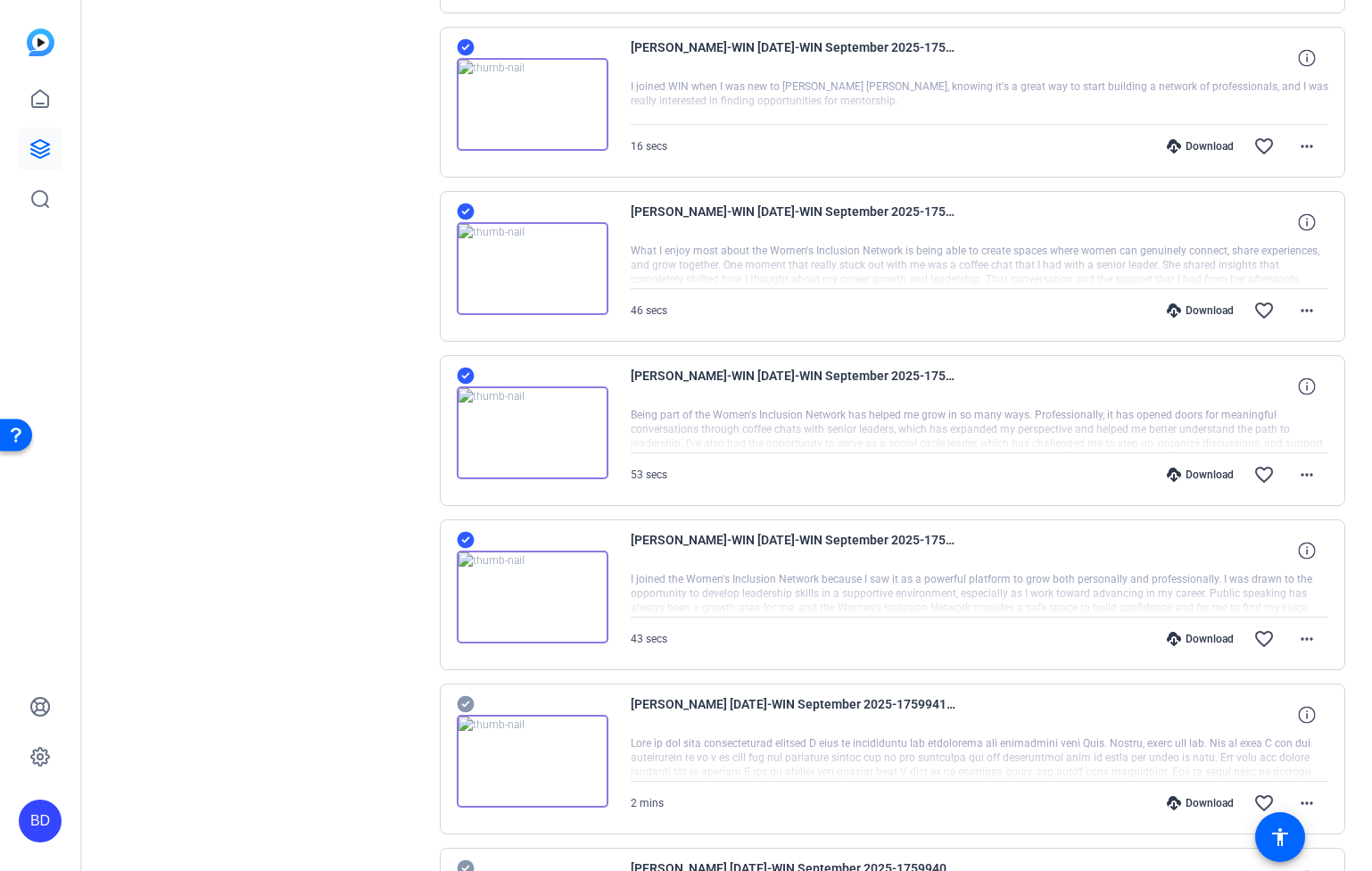
scroll to position [8215, 0]
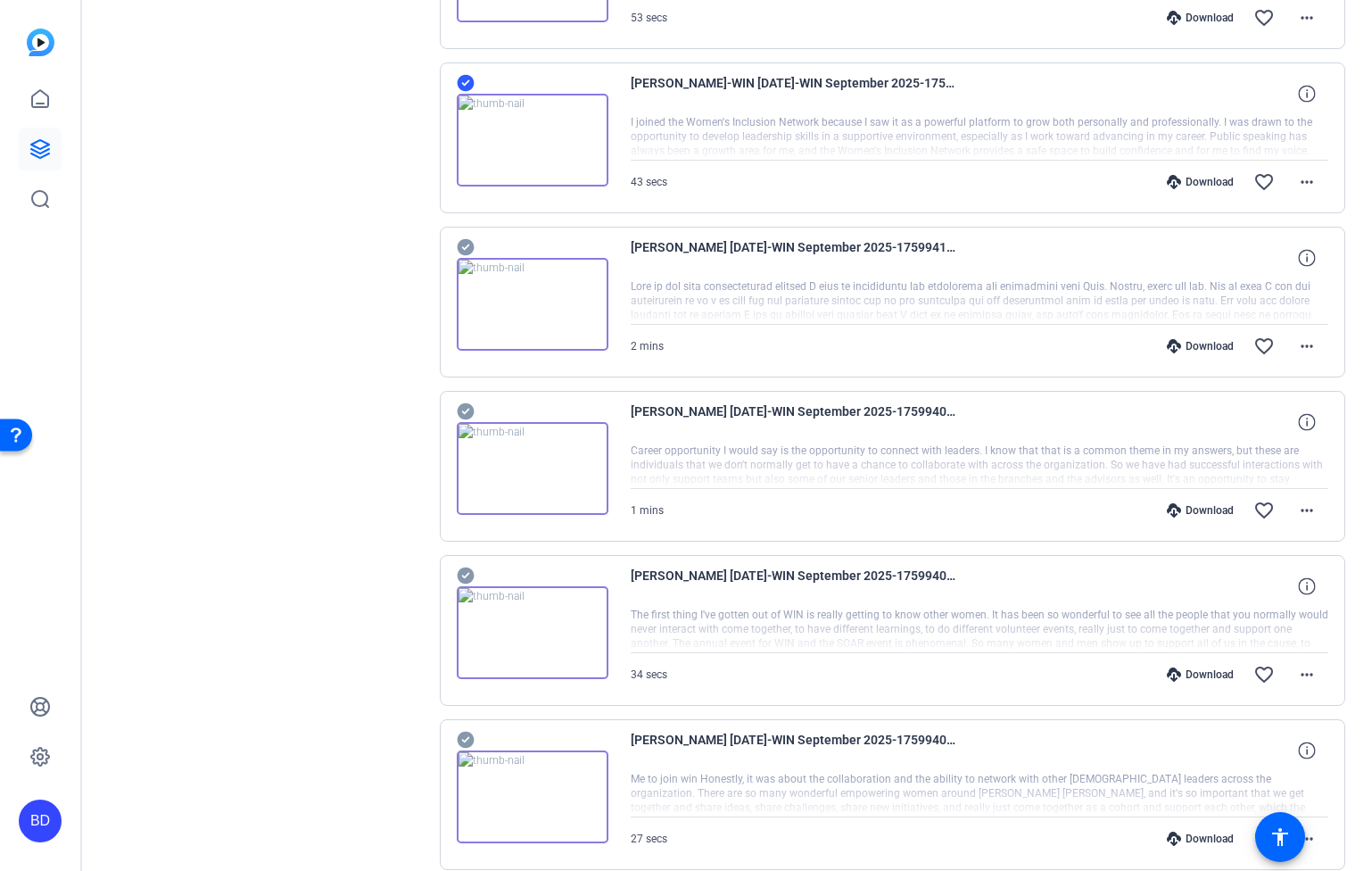
click at [461, 243] on icon at bounding box center [465, 247] width 17 height 17
drag, startPoint x: 462, startPoint y: 407, endPoint x: 474, endPoint y: 443, distance: 37.9
click at [462, 407] on icon at bounding box center [465, 411] width 17 height 17
click at [462, 572] on icon at bounding box center [465, 575] width 17 height 17
click at [466, 739] on icon at bounding box center [466, 740] width 18 height 21
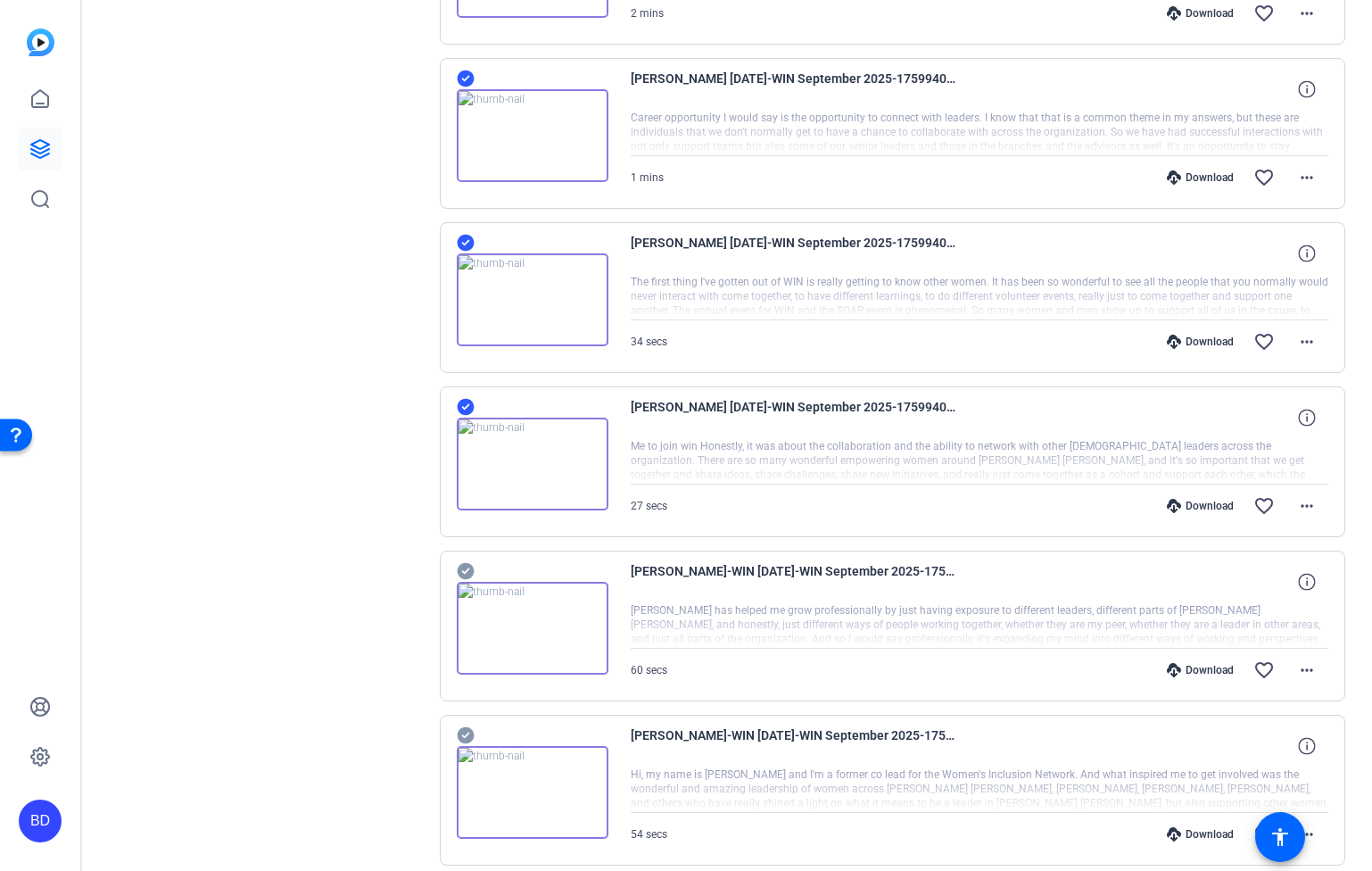
scroll to position [8548, 0]
click at [466, 569] on icon at bounding box center [466, 570] width 18 height 21
click at [468, 736] on icon at bounding box center [465, 734] width 17 height 17
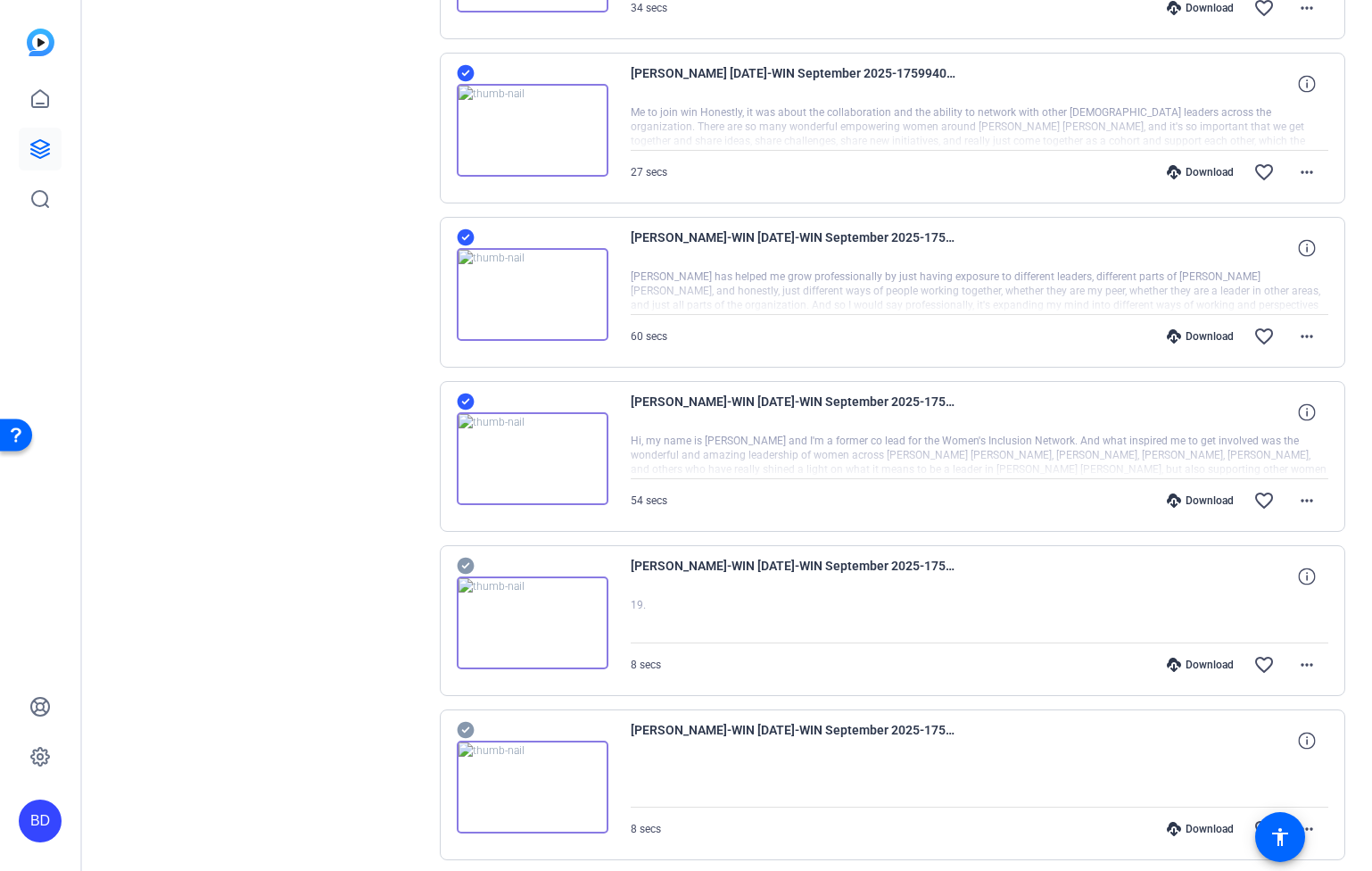
click at [464, 566] on icon at bounding box center [466, 566] width 18 height 21
click at [468, 729] on icon at bounding box center [465, 730] width 17 height 17
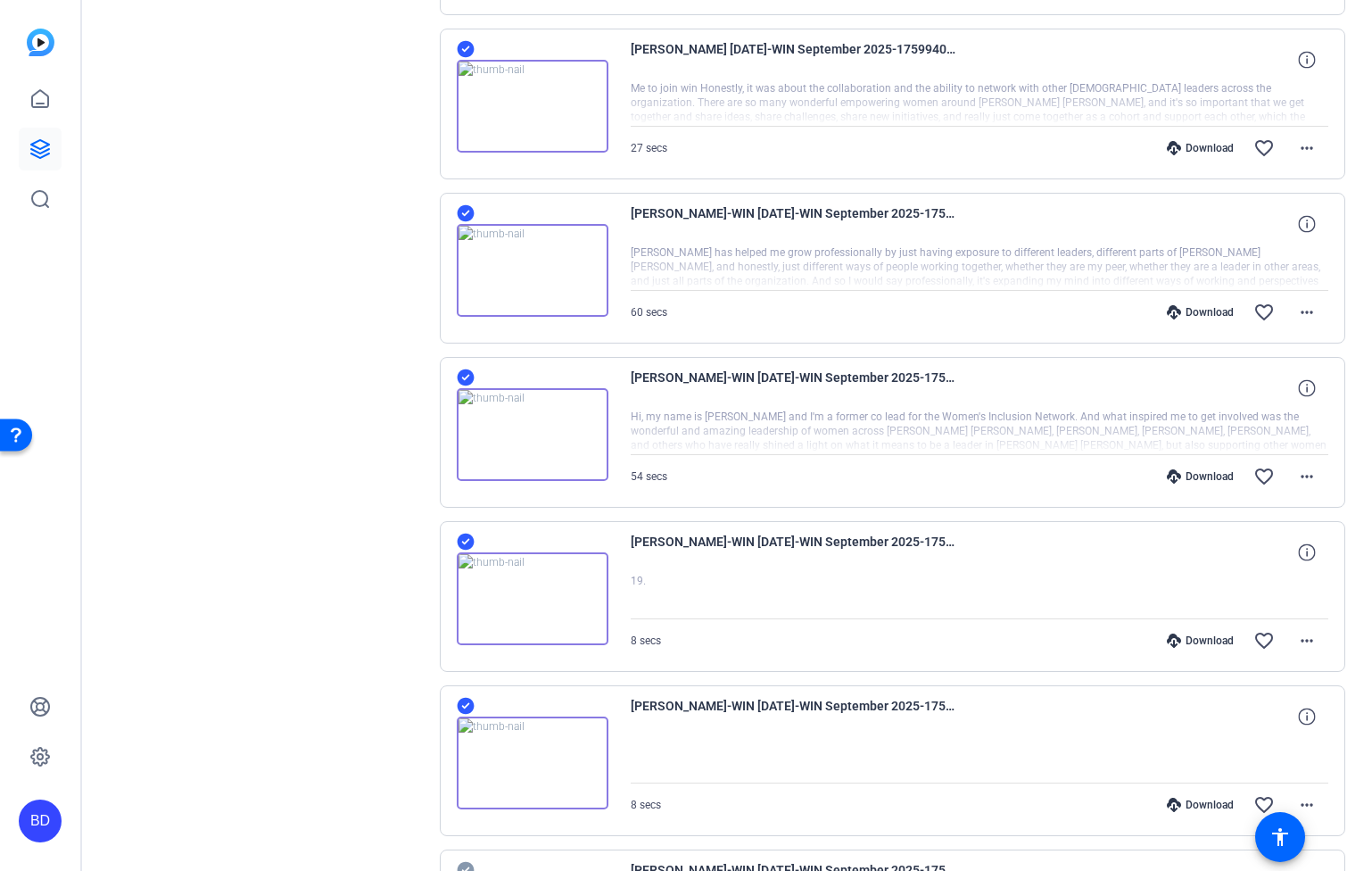
scroll to position [9210, 0]
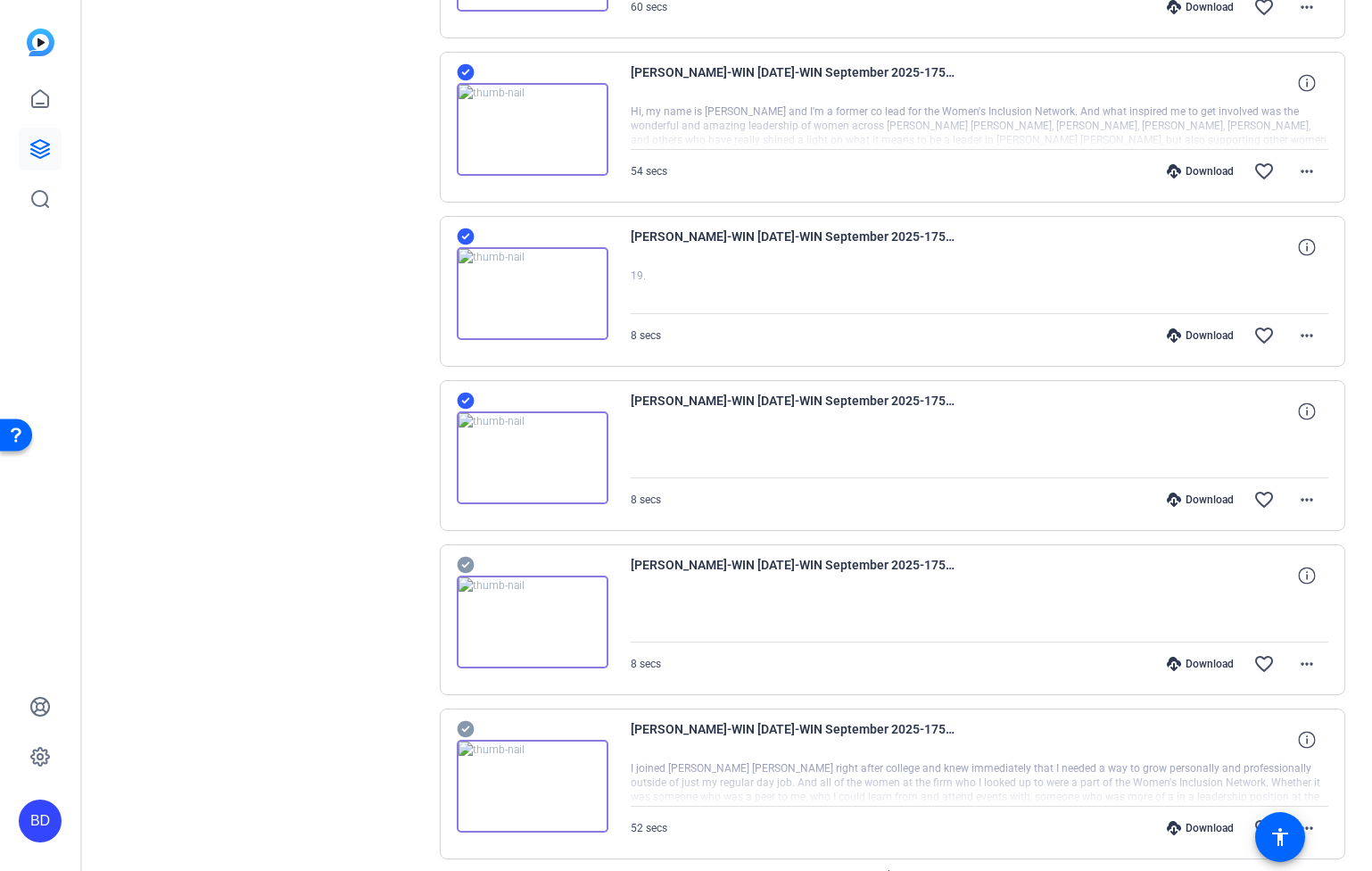
click at [468, 564] on icon at bounding box center [465, 564] width 17 height 17
click at [469, 723] on icon at bounding box center [465, 729] width 17 height 17
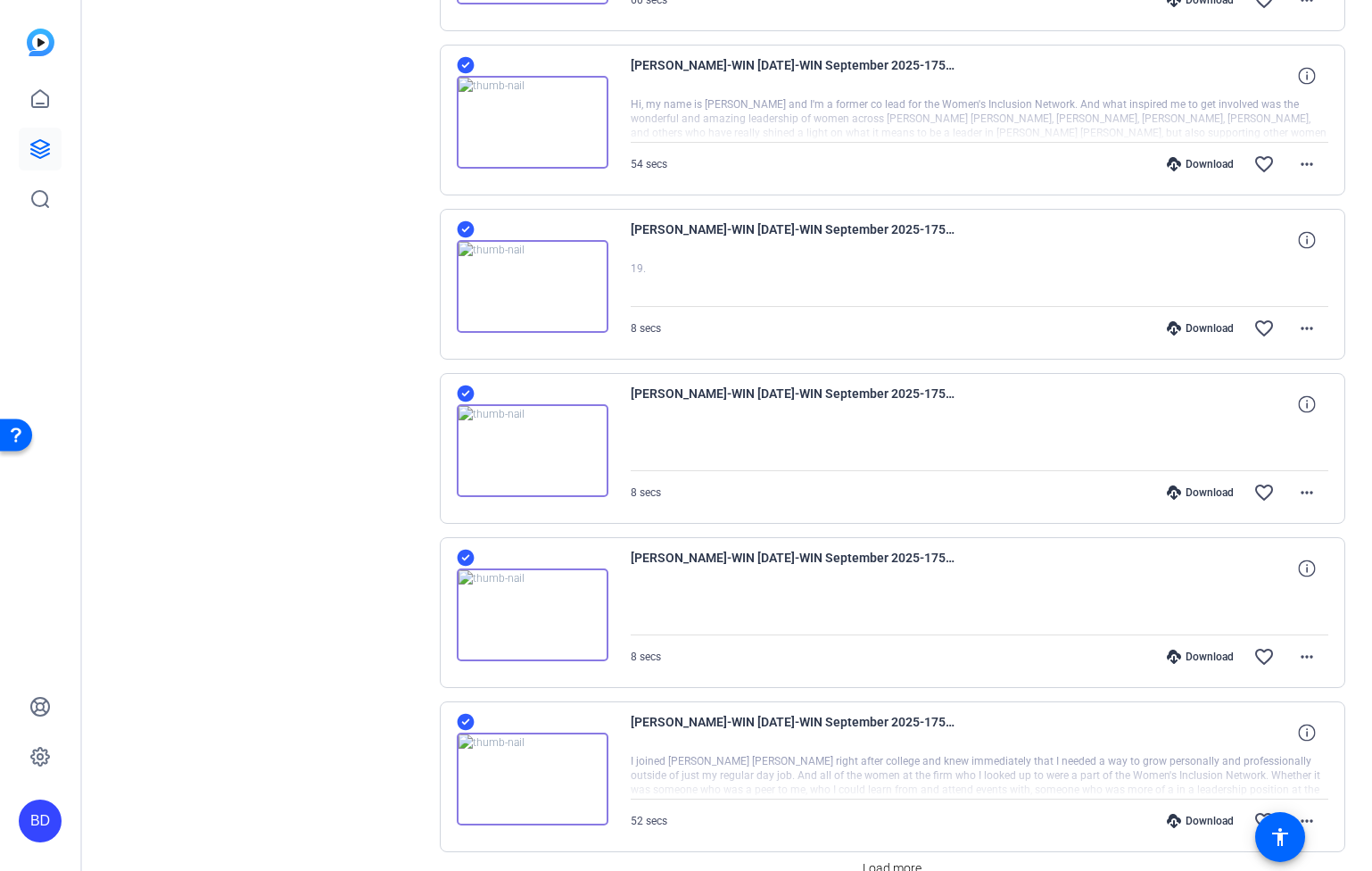
scroll to position [9310, 0]
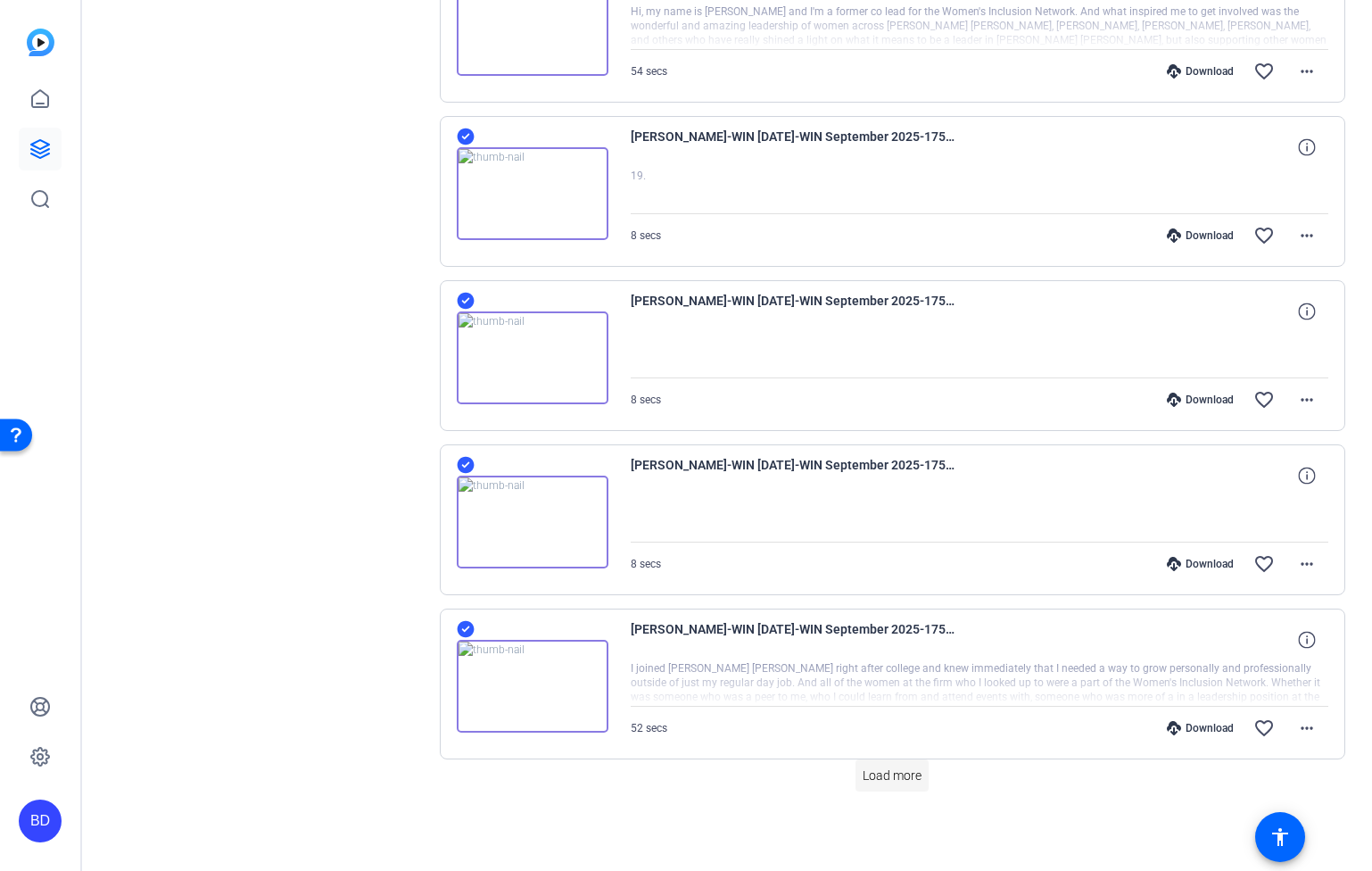
click at [887, 783] on span "Load more" at bounding box center [893, 775] width 59 height 19
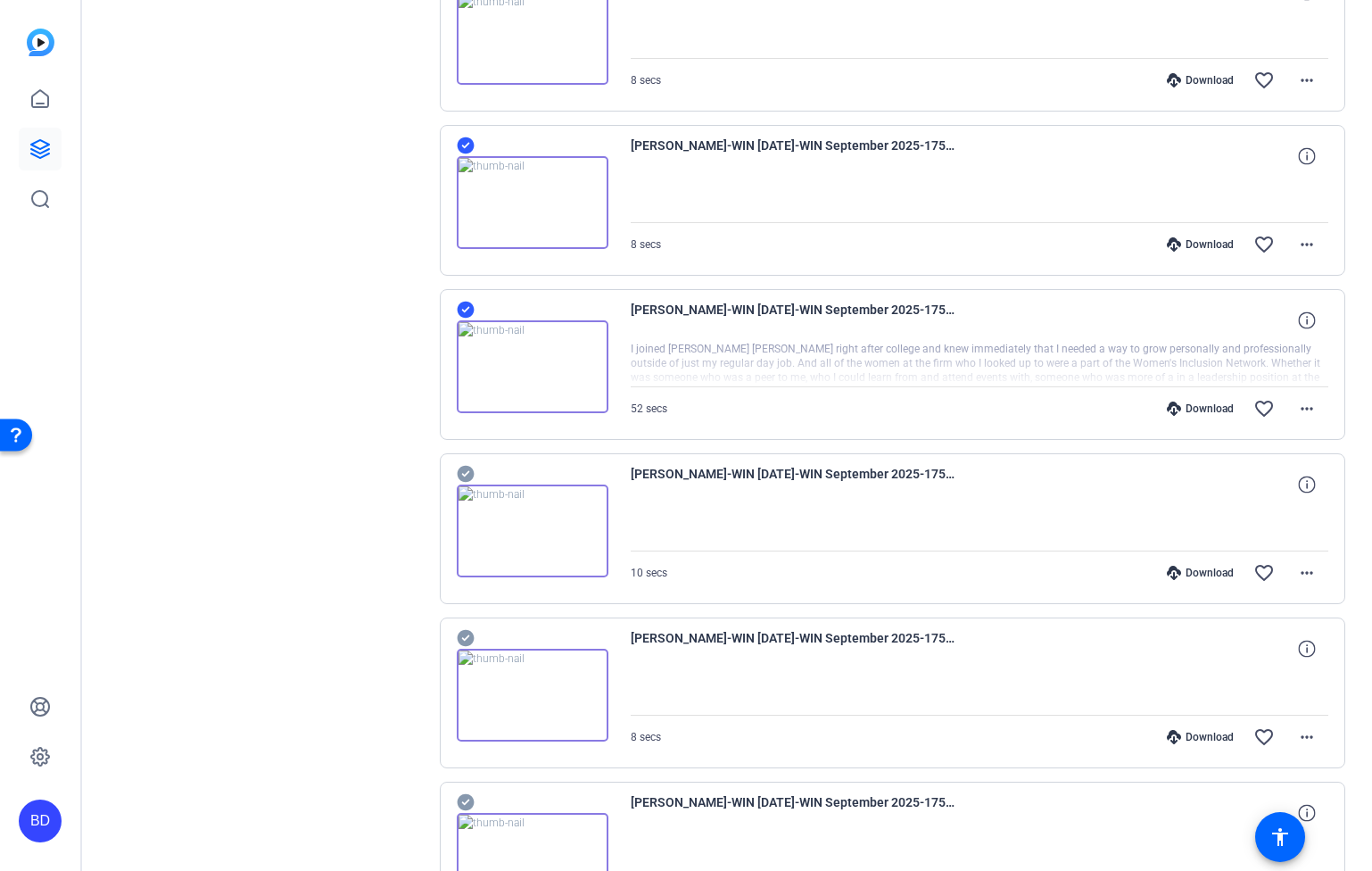
click at [465, 474] on icon at bounding box center [466, 474] width 18 height 21
click at [470, 636] on icon at bounding box center [465, 638] width 17 height 17
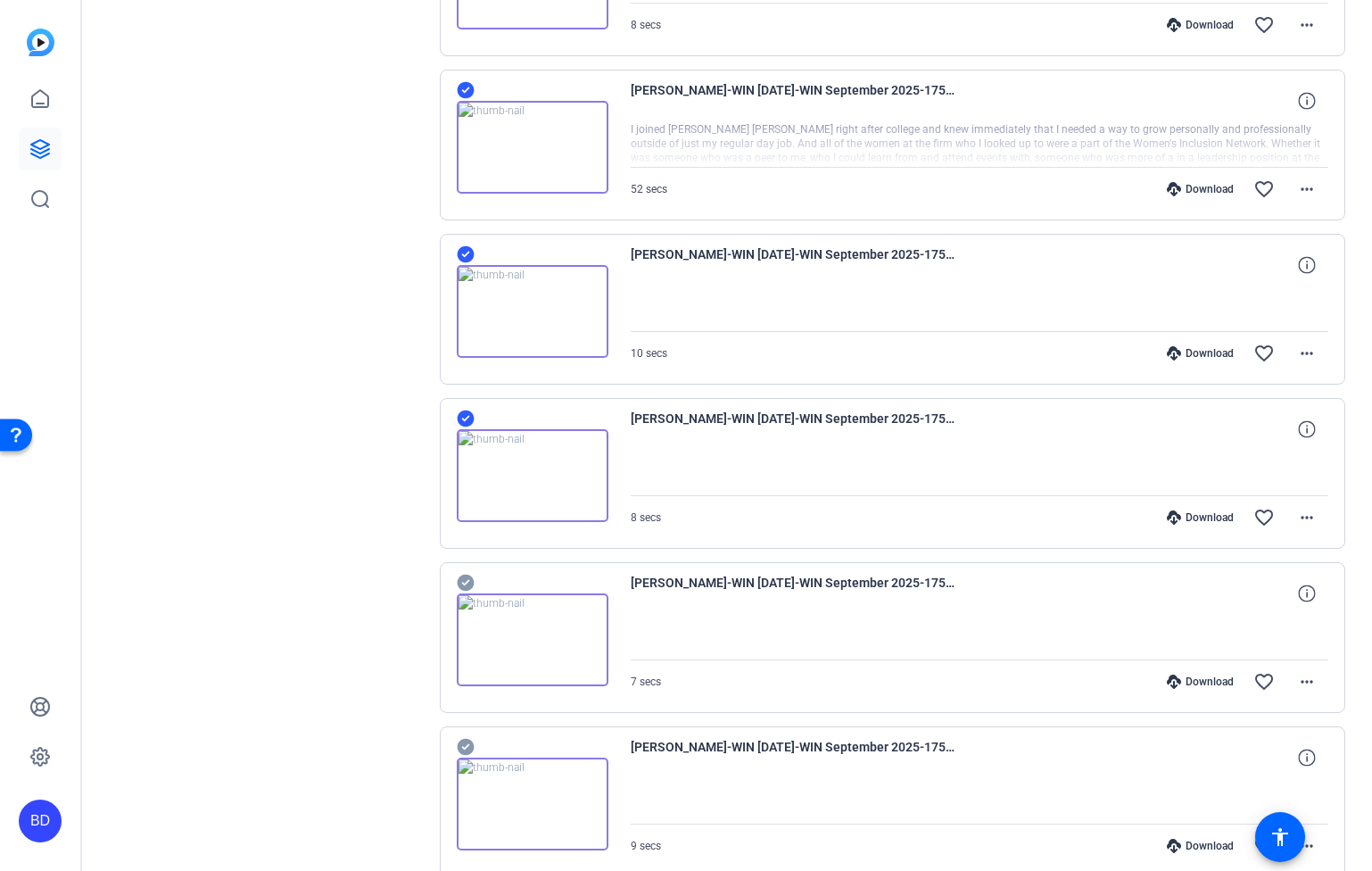
scroll to position [9920, 0]
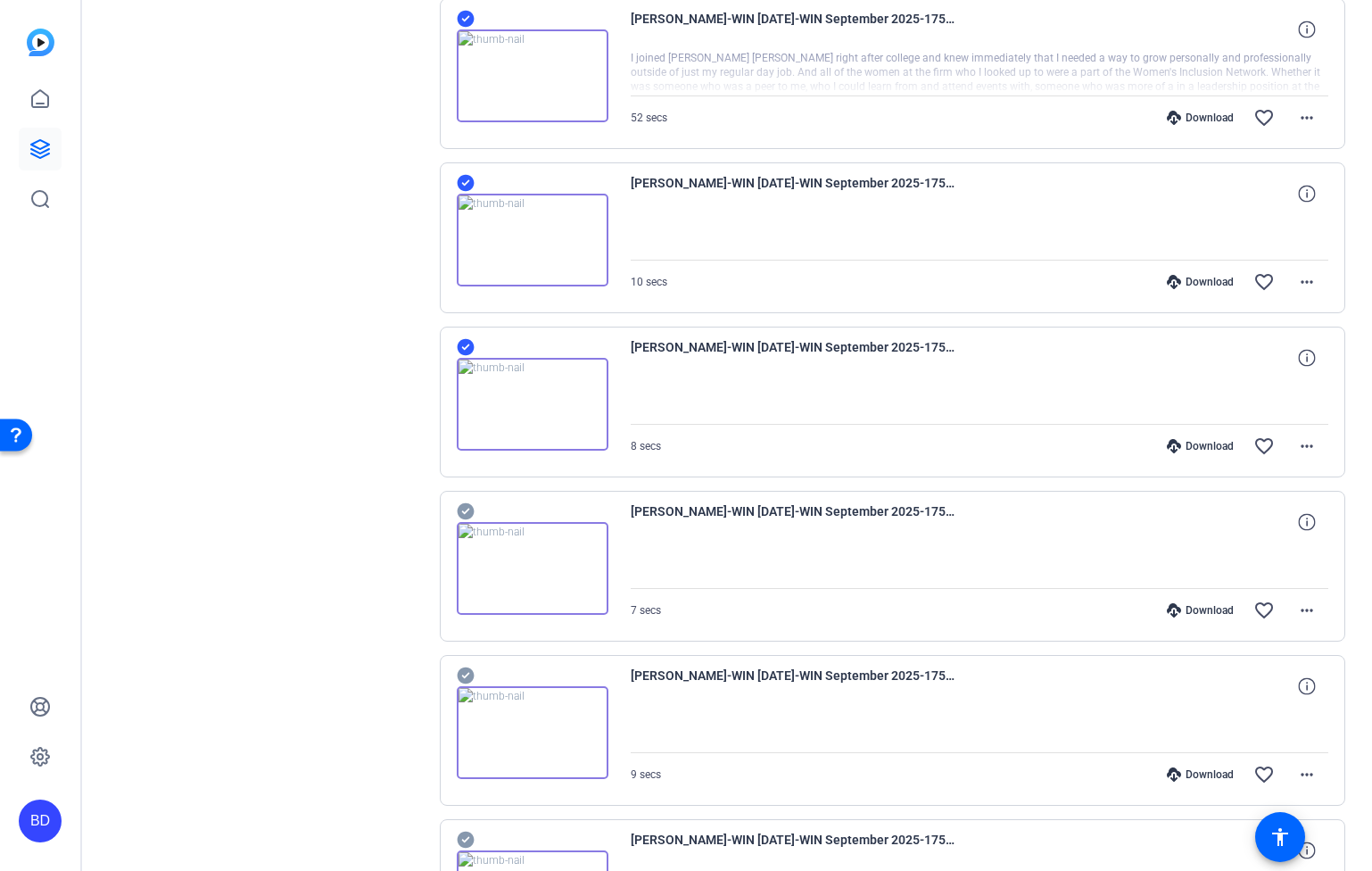
click at [467, 512] on icon at bounding box center [465, 512] width 17 height 17
click at [470, 673] on icon at bounding box center [465, 675] width 17 height 17
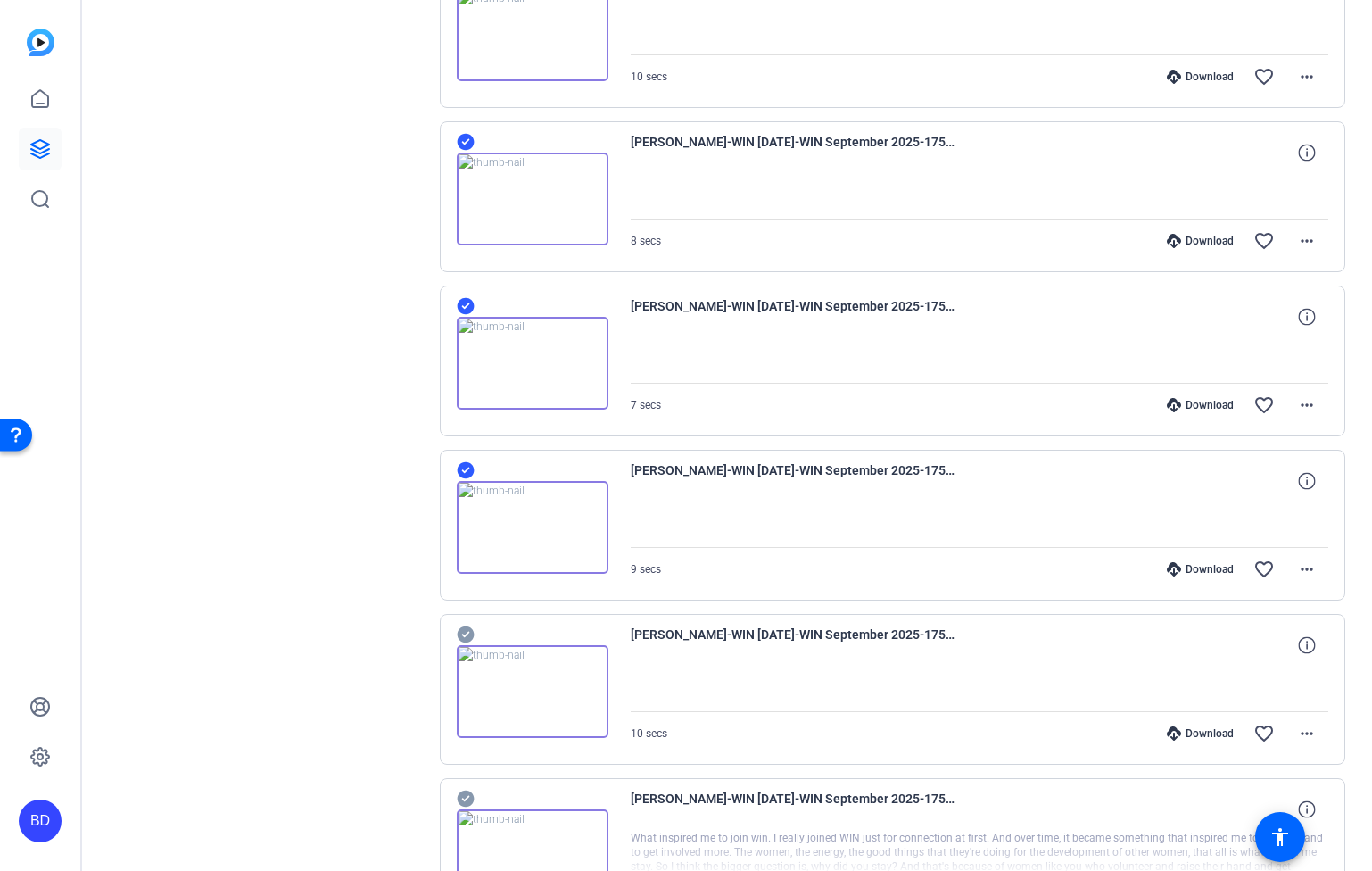
scroll to position [10217, 0]
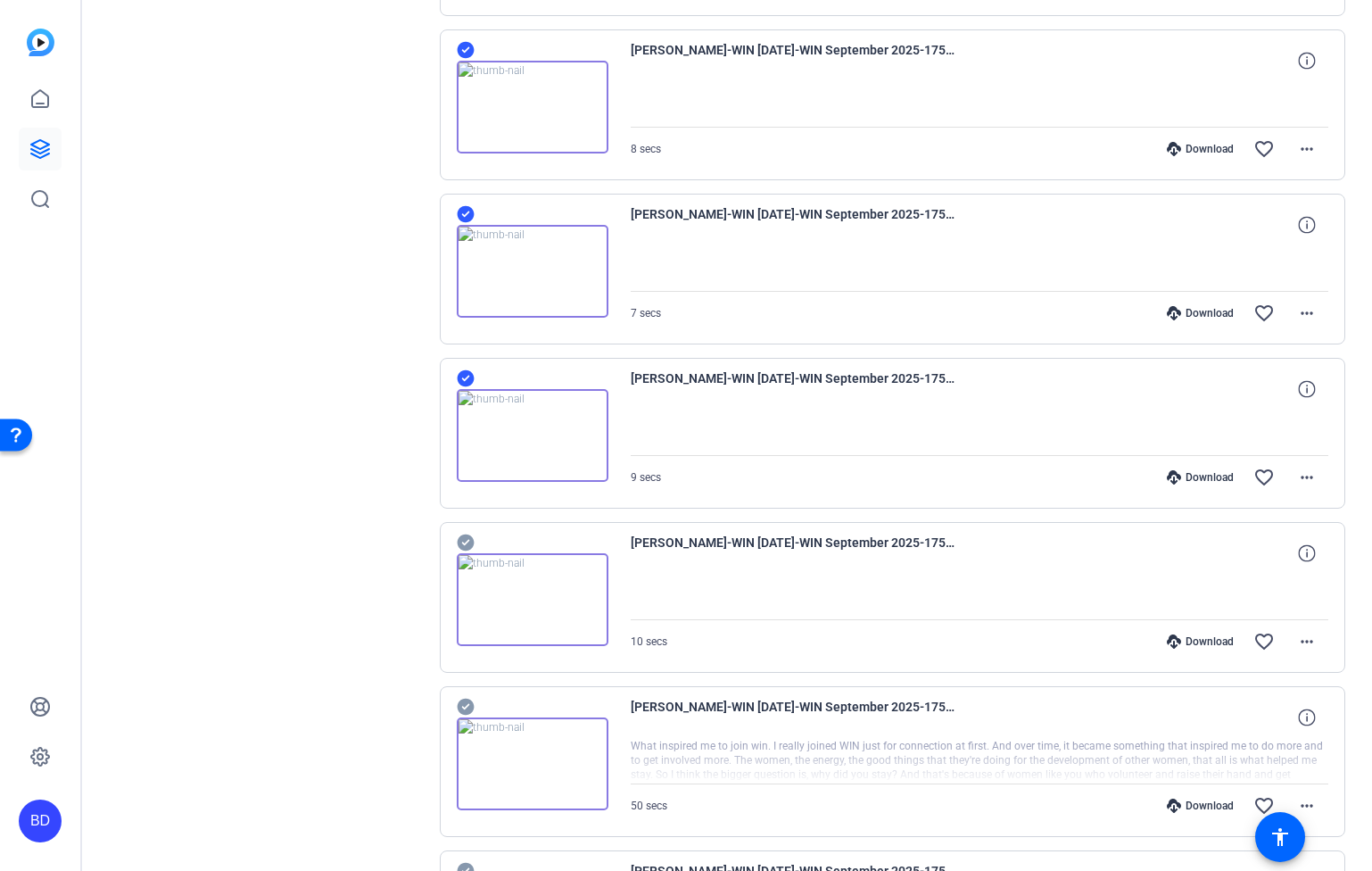
click at [463, 541] on icon at bounding box center [465, 543] width 17 height 17
click at [463, 701] on icon at bounding box center [465, 706] width 17 height 17
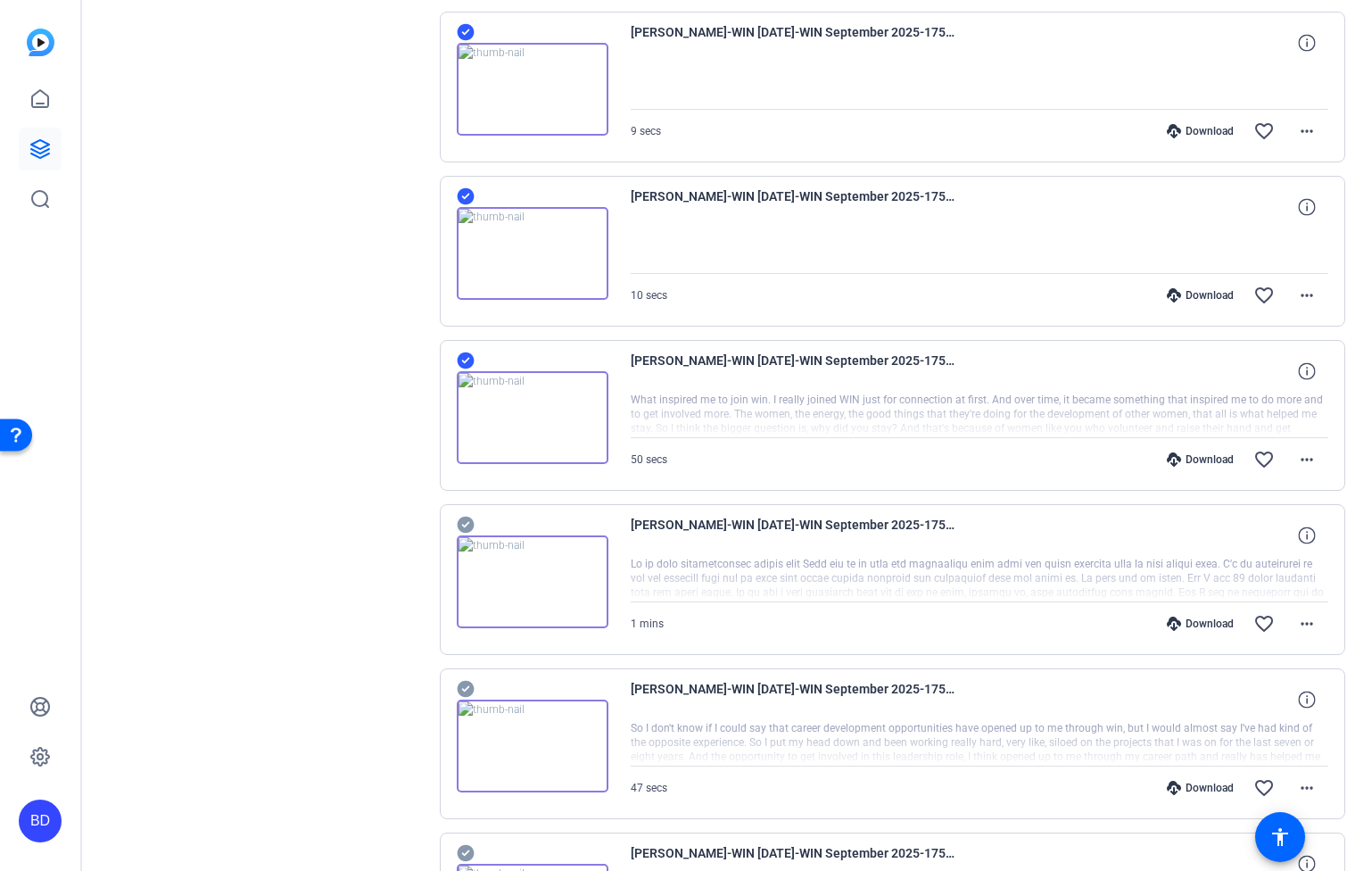
click at [470, 520] on icon at bounding box center [465, 525] width 17 height 17
click at [471, 681] on icon at bounding box center [466, 689] width 18 height 21
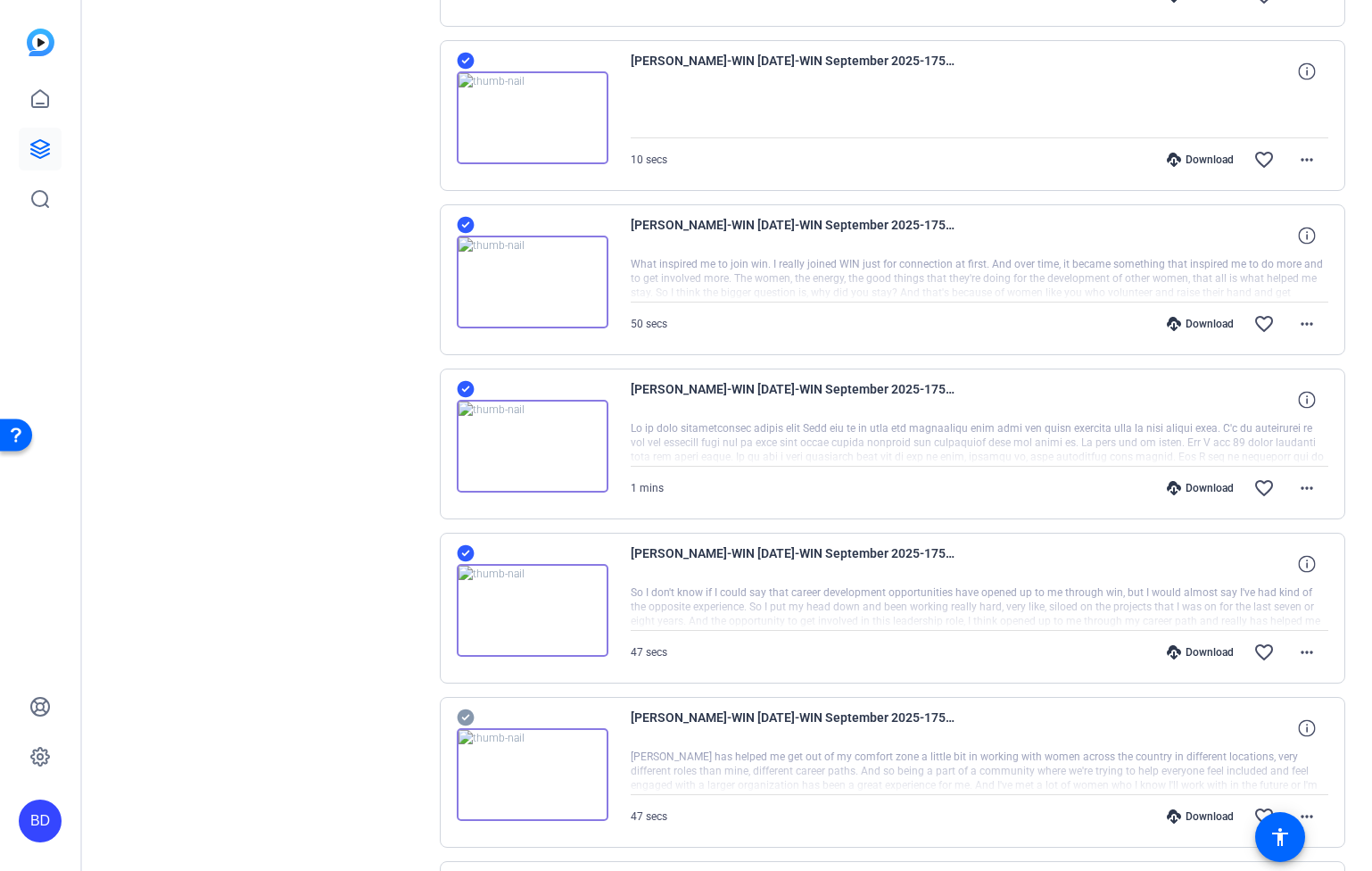
scroll to position [10910, 0]
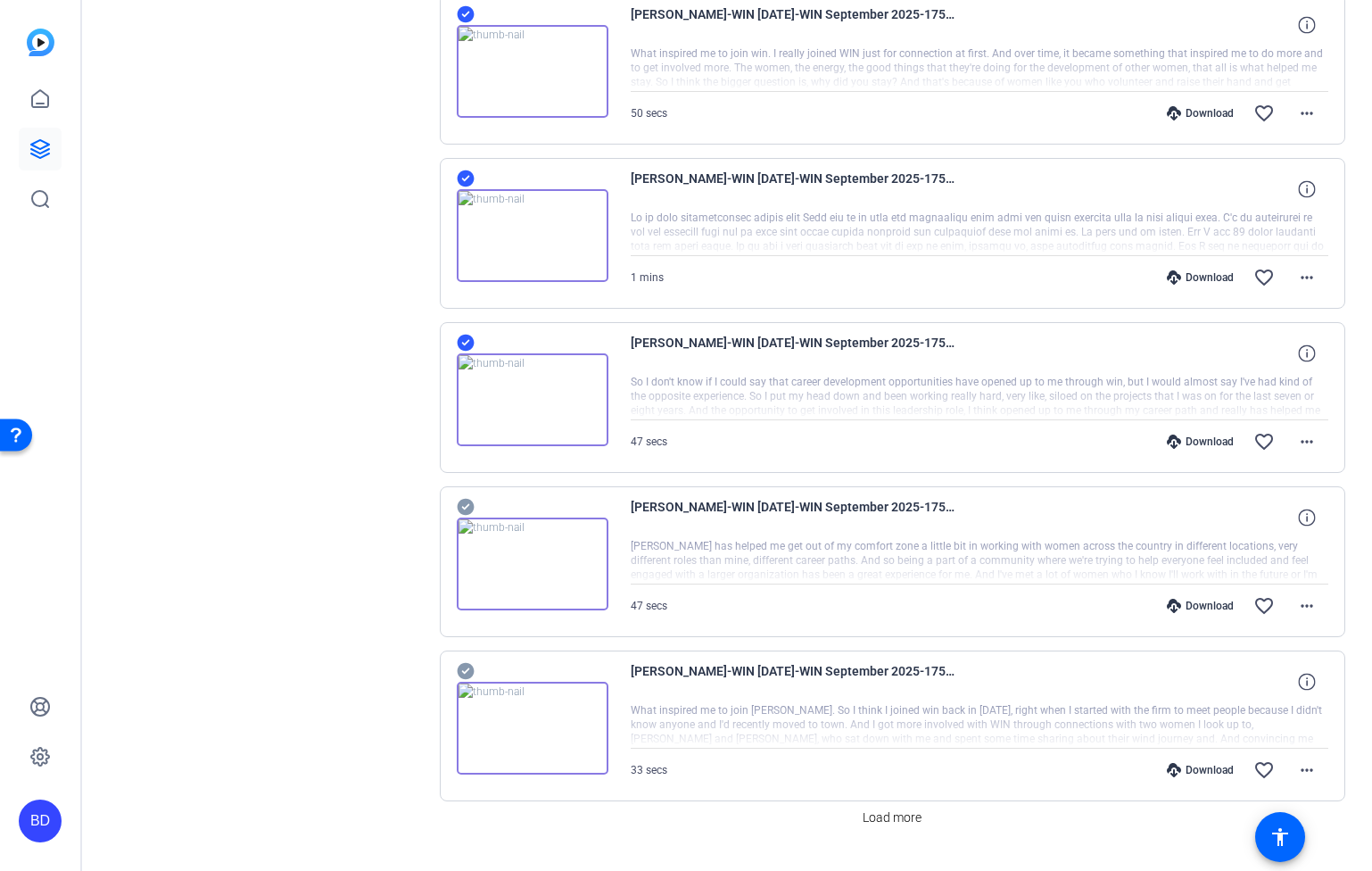
click at [467, 503] on icon at bounding box center [465, 507] width 17 height 17
click at [462, 671] on icon at bounding box center [466, 671] width 18 height 21
click at [873, 821] on span "Load more" at bounding box center [893, 817] width 59 height 19
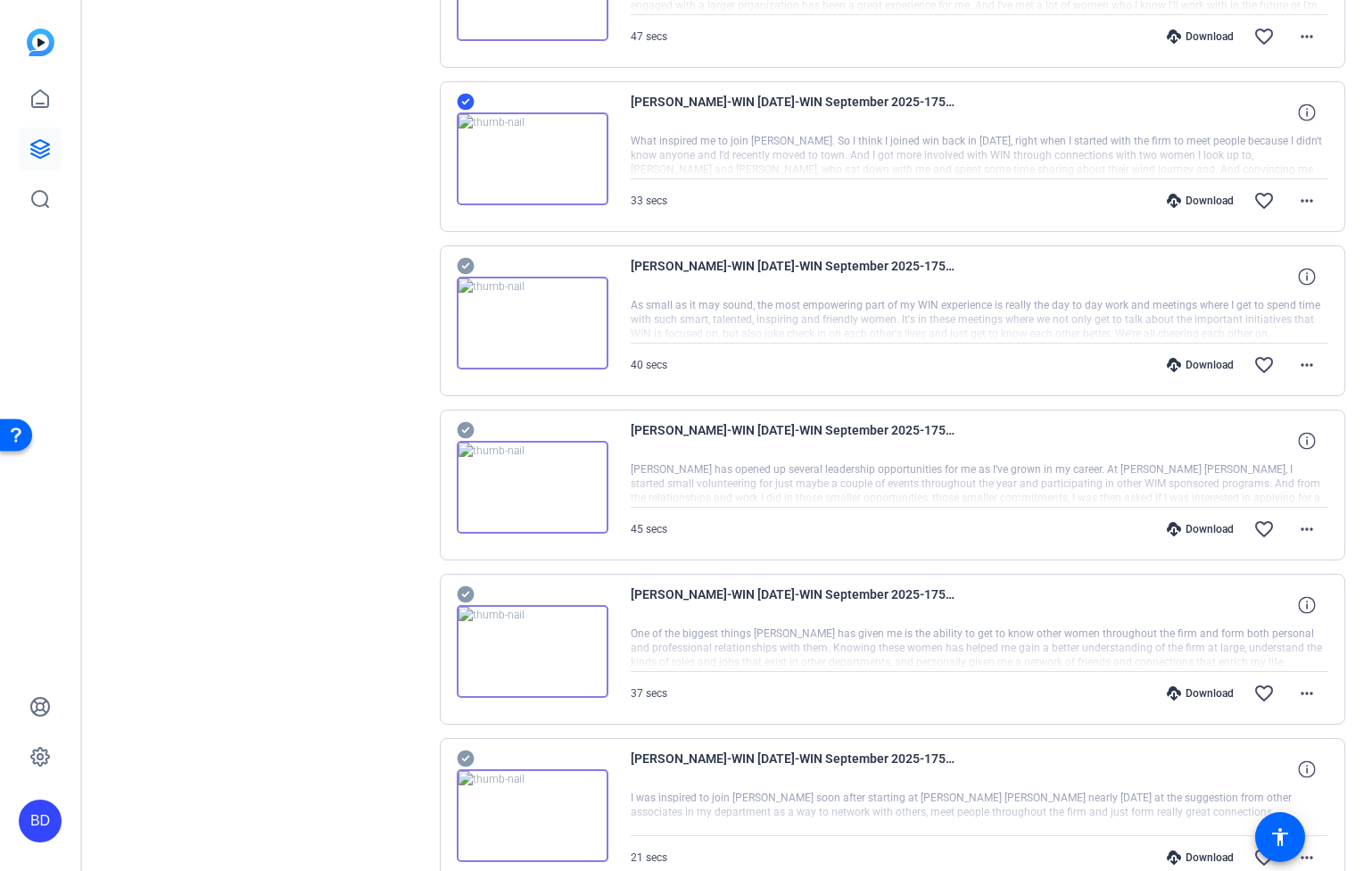
click at [463, 268] on icon at bounding box center [465, 266] width 17 height 17
drag, startPoint x: 461, startPoint y: 434, endPoint x: 484, endPoint y: 497, distance: 67.1
click at [462, 433] on icon at bounding box center [465, 430] width 17 height 17
click at [462, 596] on icon at bounding box center [465, 594] width 17 height 17
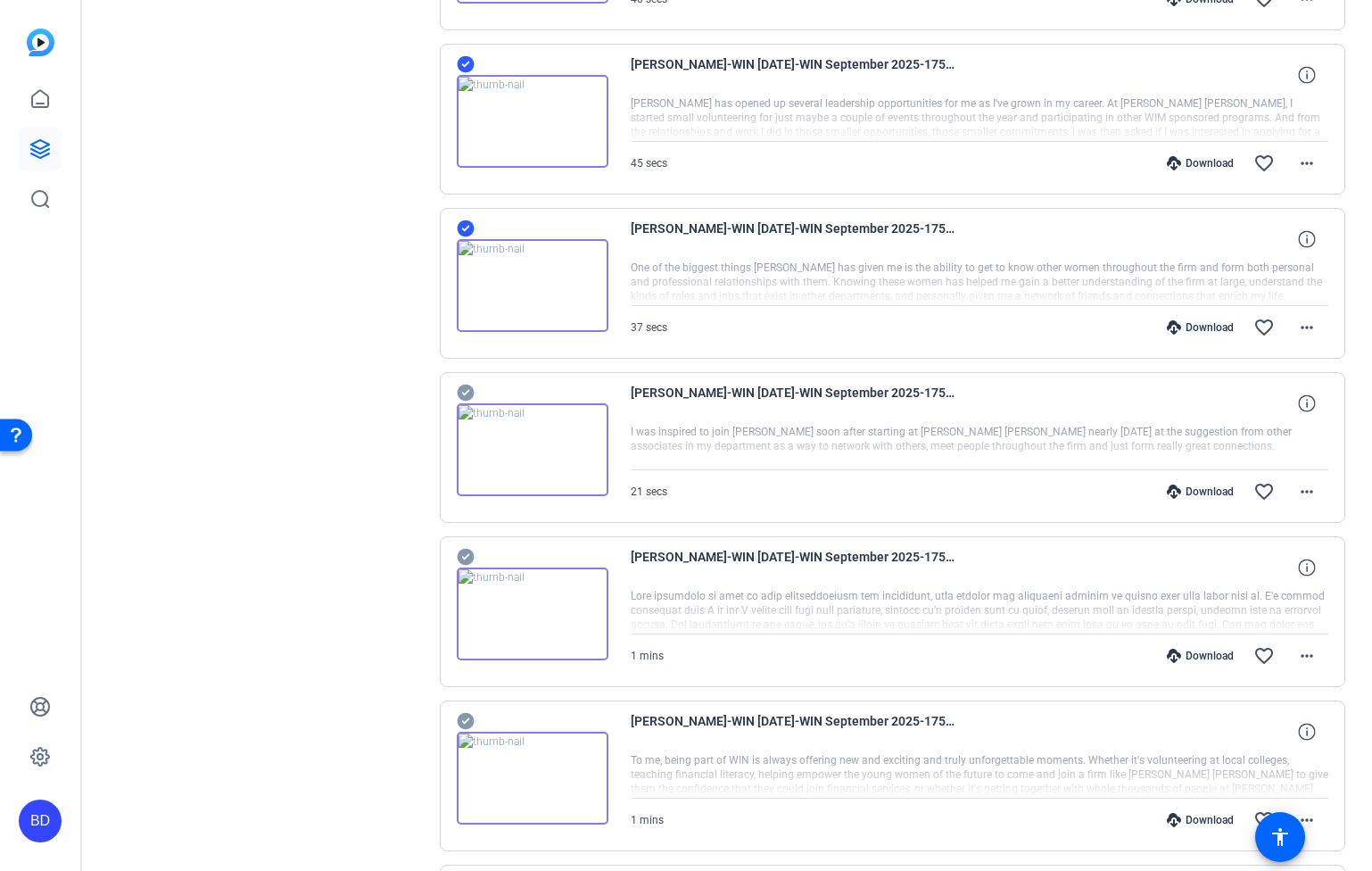
click at [459, 393] on icon at bounding box center [465, 393] width 17 height 17
click at [471, 552] on icon at bounding box center [465, 557] width 17 height 17
click at [466, 715] on icon at bounding box center [465, 721] width 17 height 17
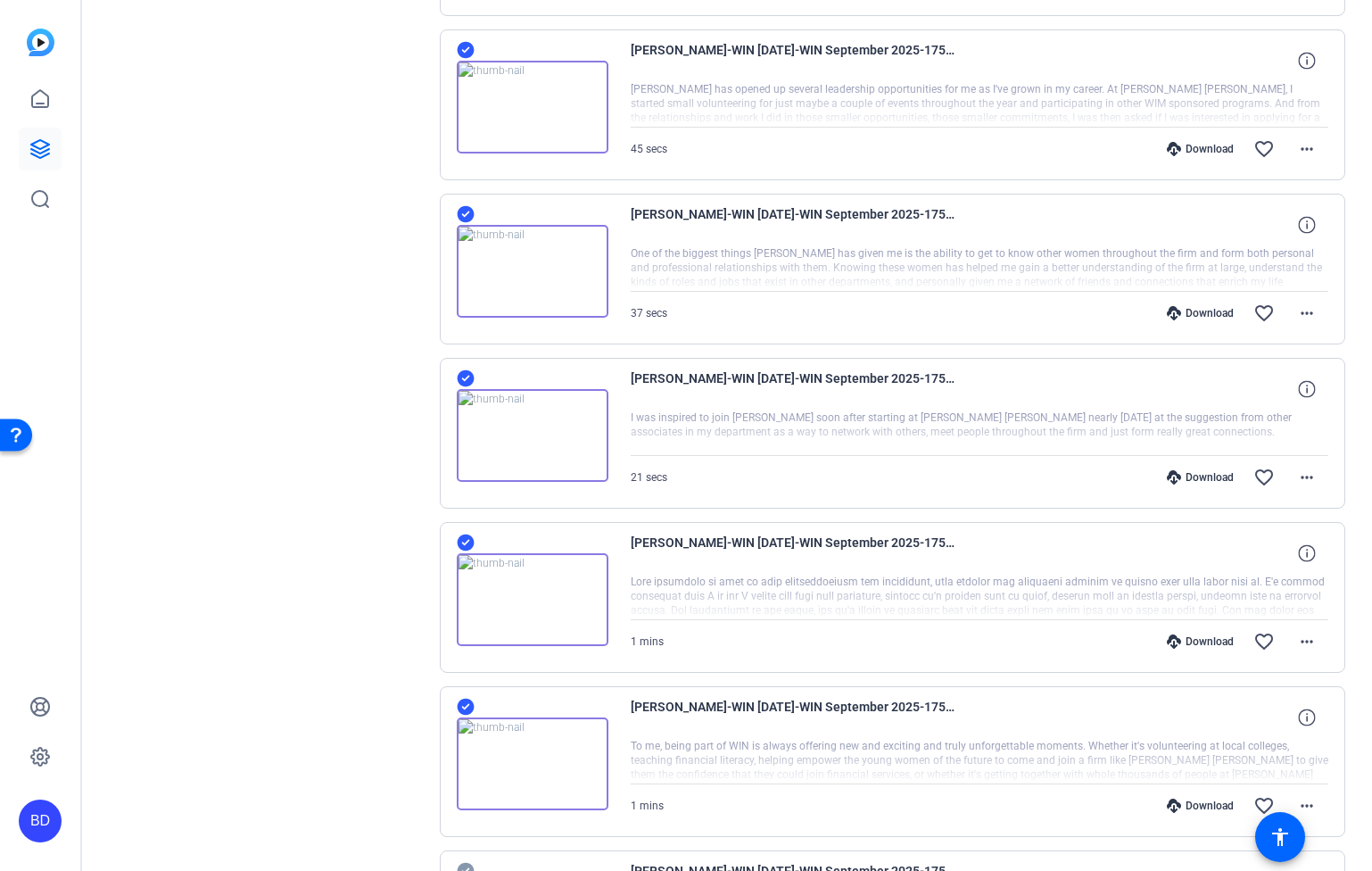
scroll to position [12295, 0]
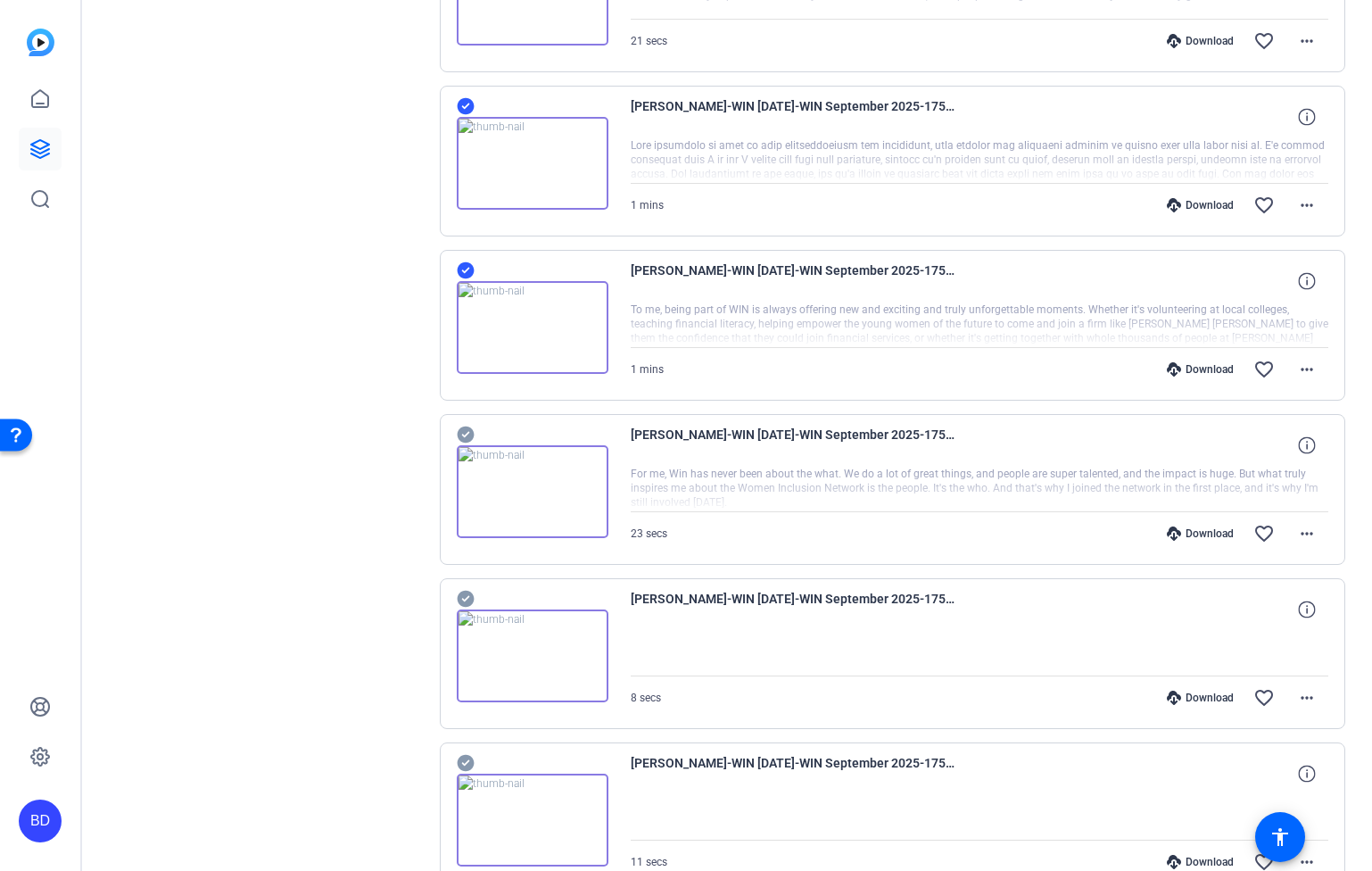
click at [472, 433] on icon at bounding box center [465, 435] width 17 height 17
click at [465, 596] on icon at bounding box center [465, 598] width 17 height 17
click at [460, 762] on icon at bounding box center [465, 763] width 17 height 17
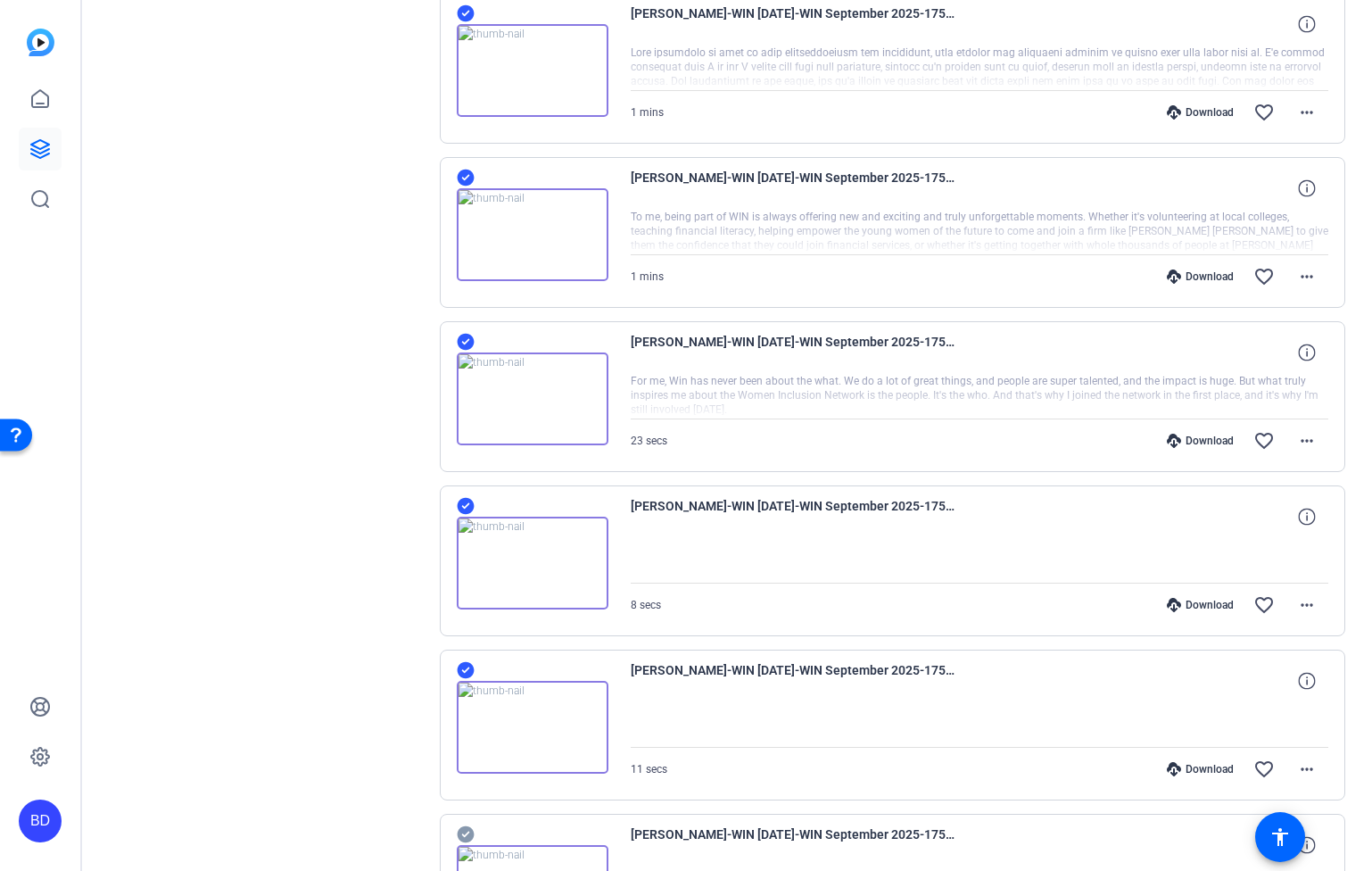
scroll to position [12593, 0]
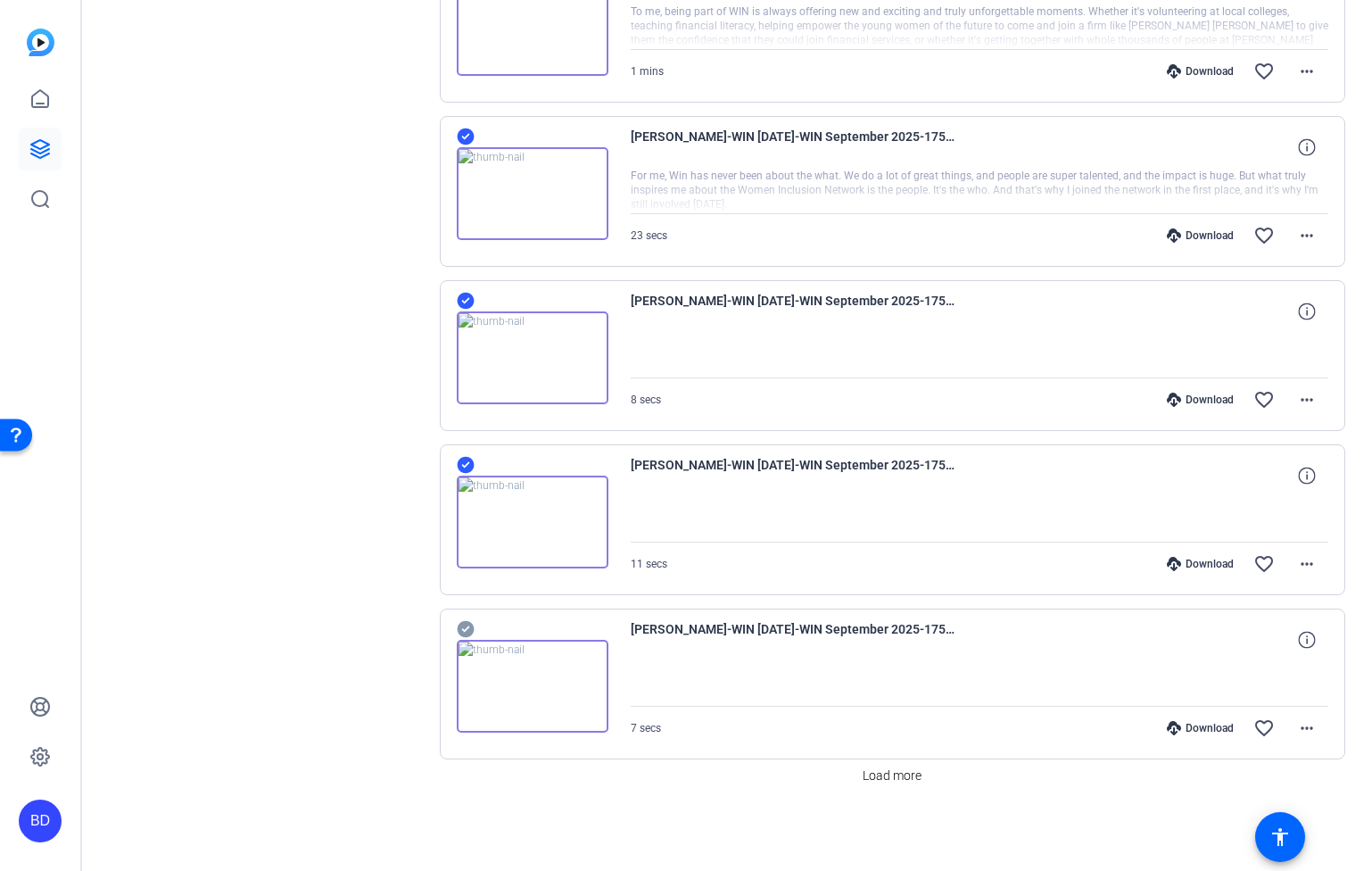
click at [465, 629] on icon at bounding box center [466, 629] width 18 height 21
click at [891, 773] on span "Load more" at bounding box center [893, 775] width 59 height 19
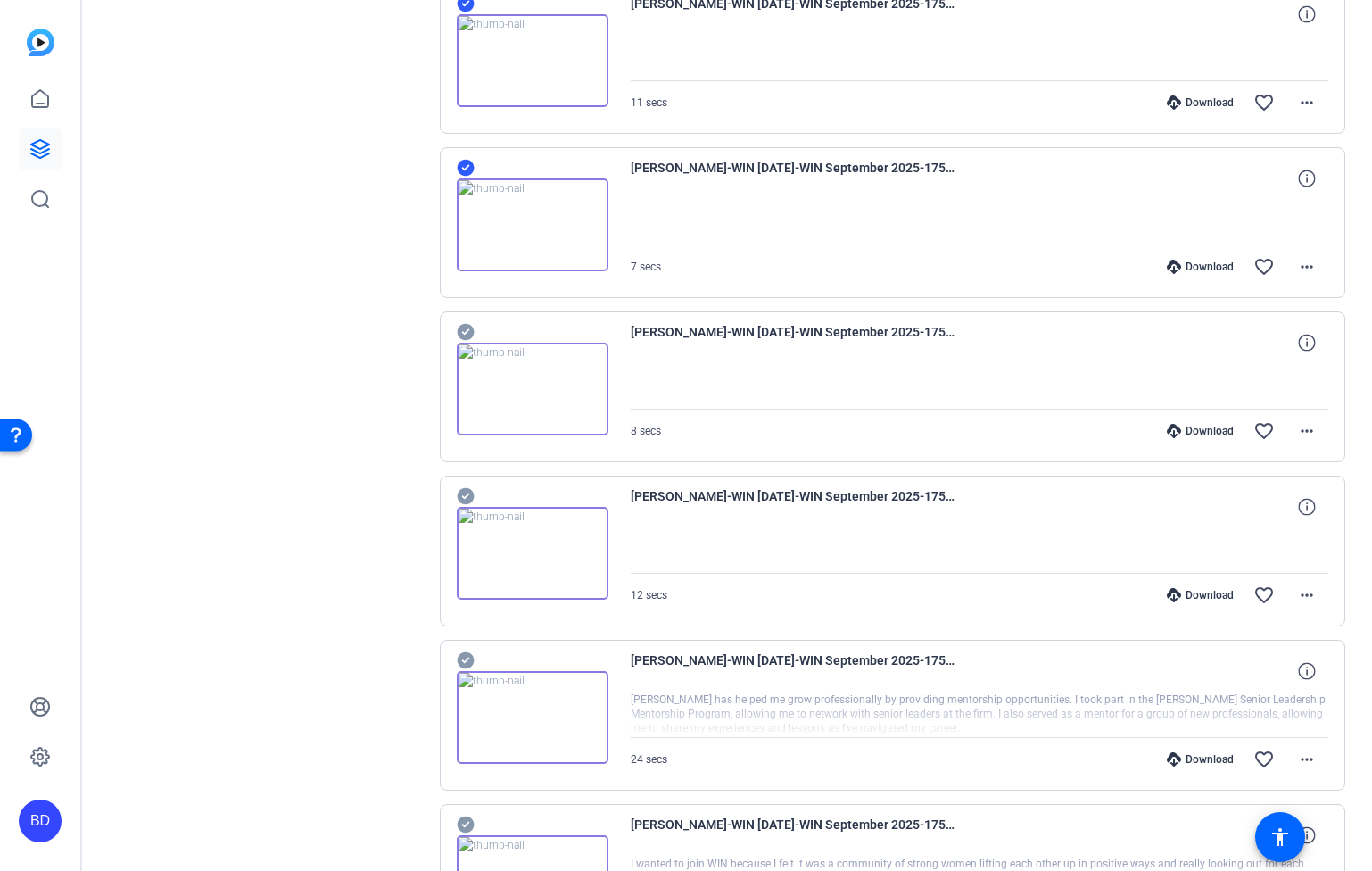
scroll to position [12848, 0]
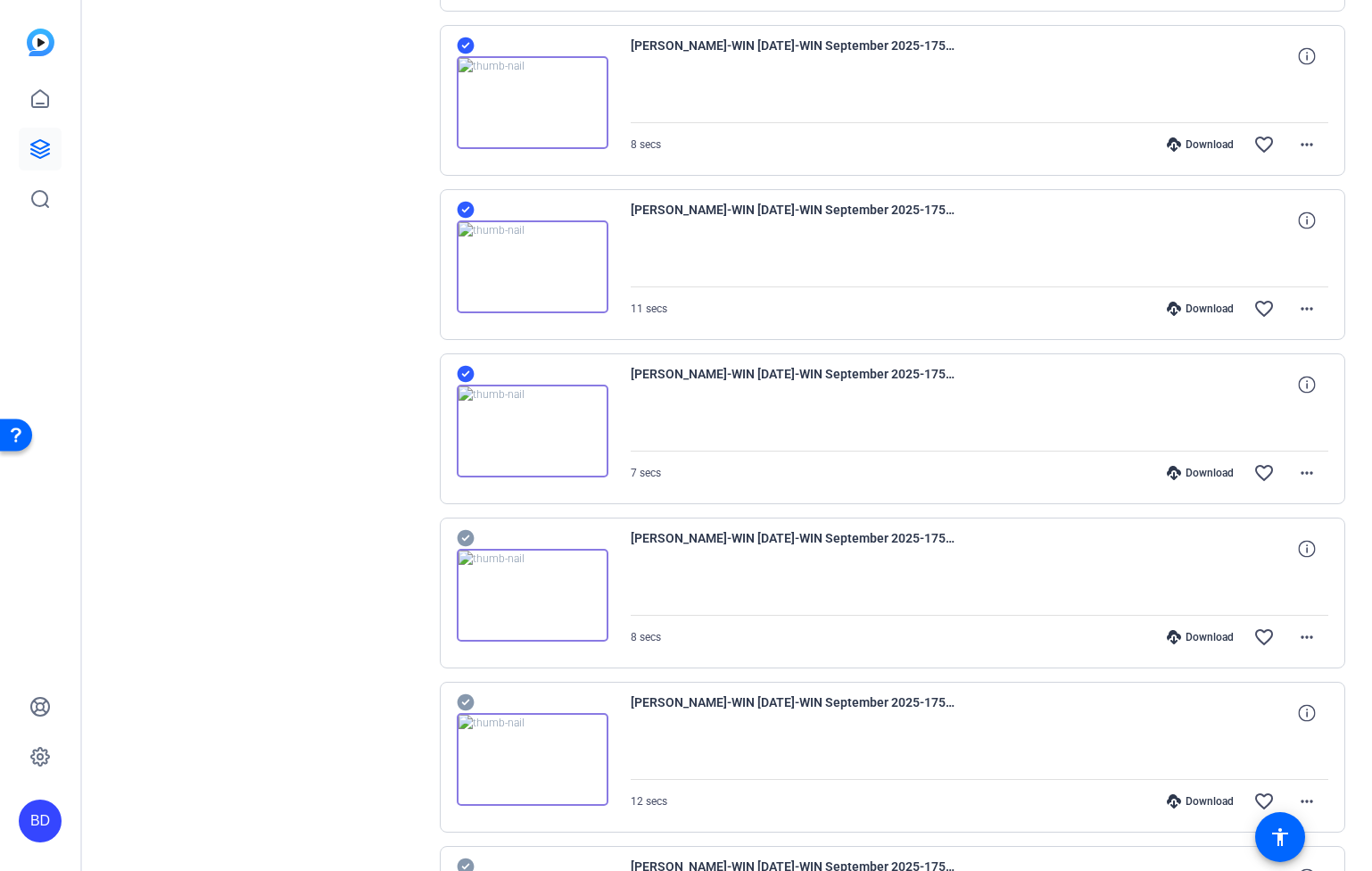
click at [468, 541] on icon at bounding box center [465, 538] width 17 height 17
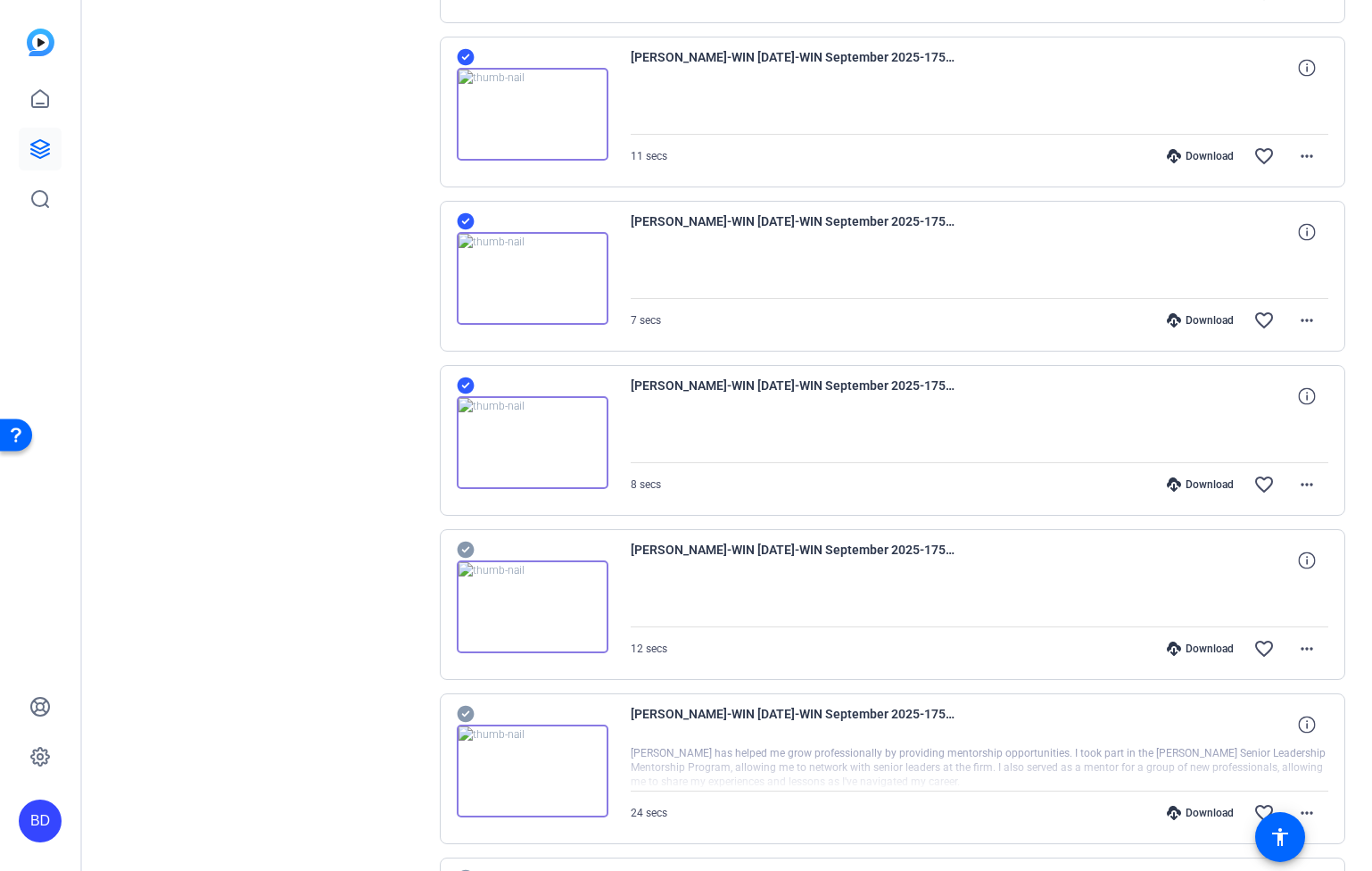
scroll to position [13002, 0]
click at [461, 551] on icon at bounding box center [465, 548] width 17 height 17
click at [466, 711] on icon at bounding box center [466, 712] width 18 height 21
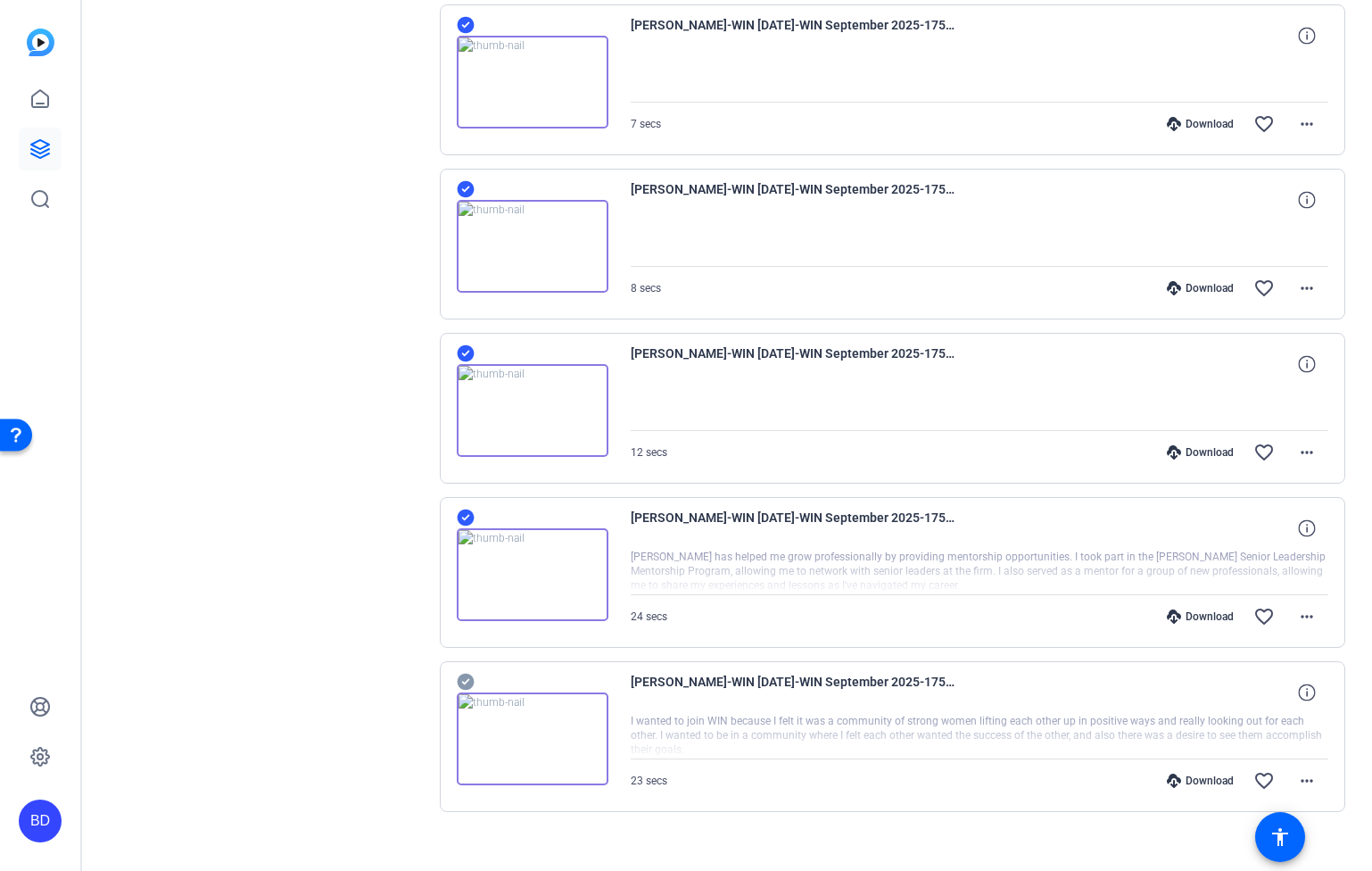
scroll to position [13217, 0]
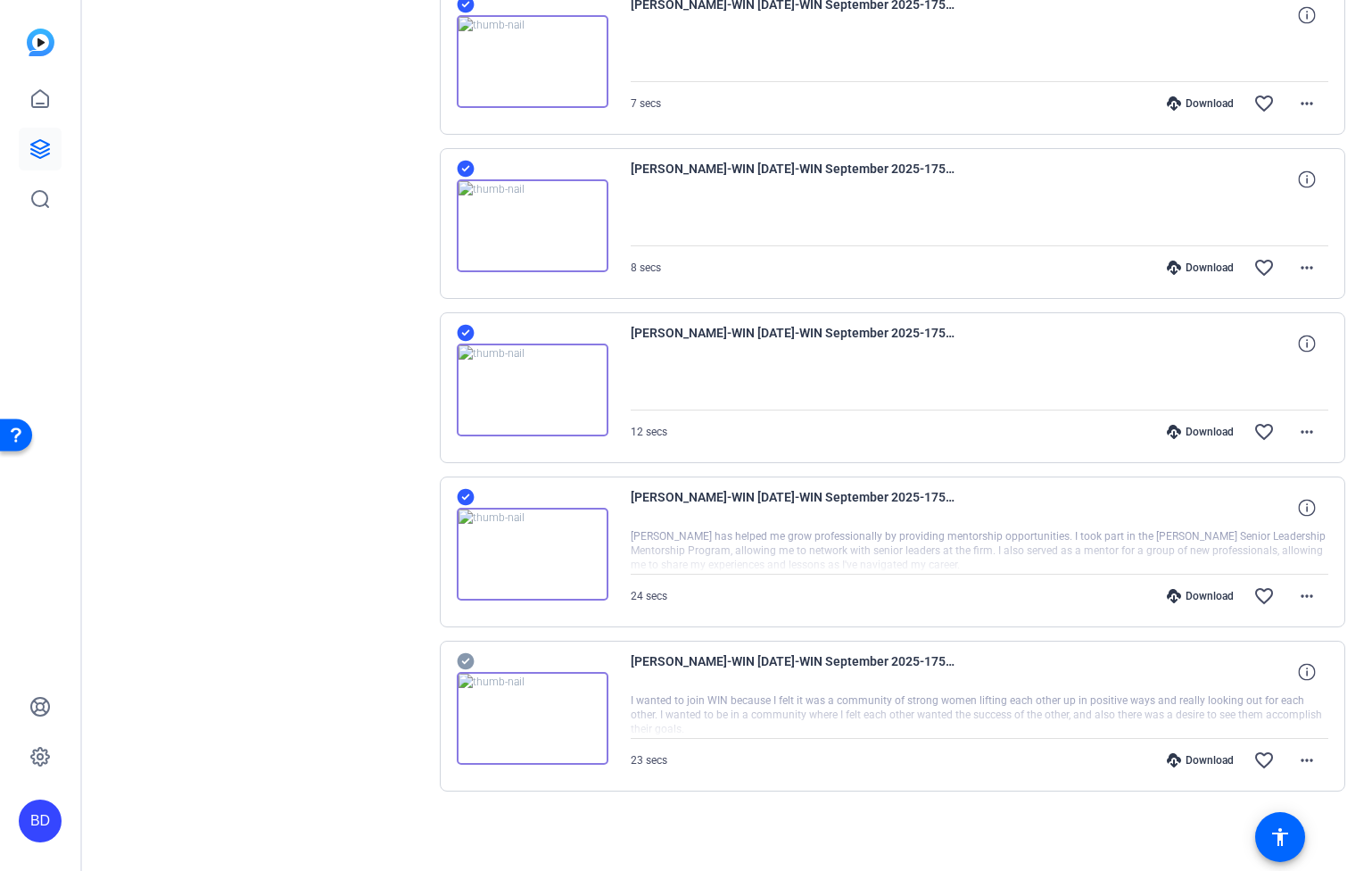
click at [468, 664] on icon at bounding box center [465, 661] width 17 height 17
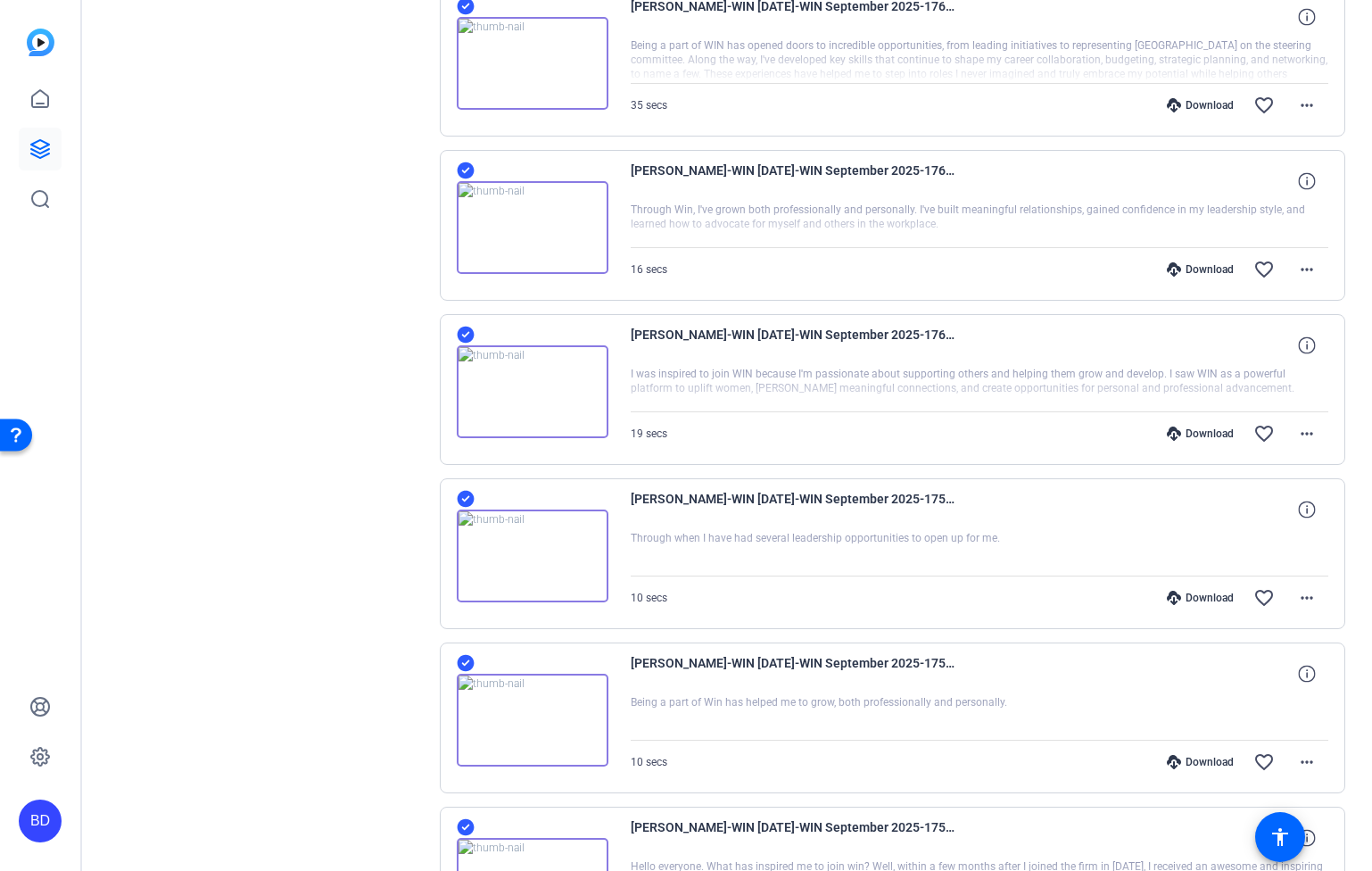
scroll to position [0, 0]
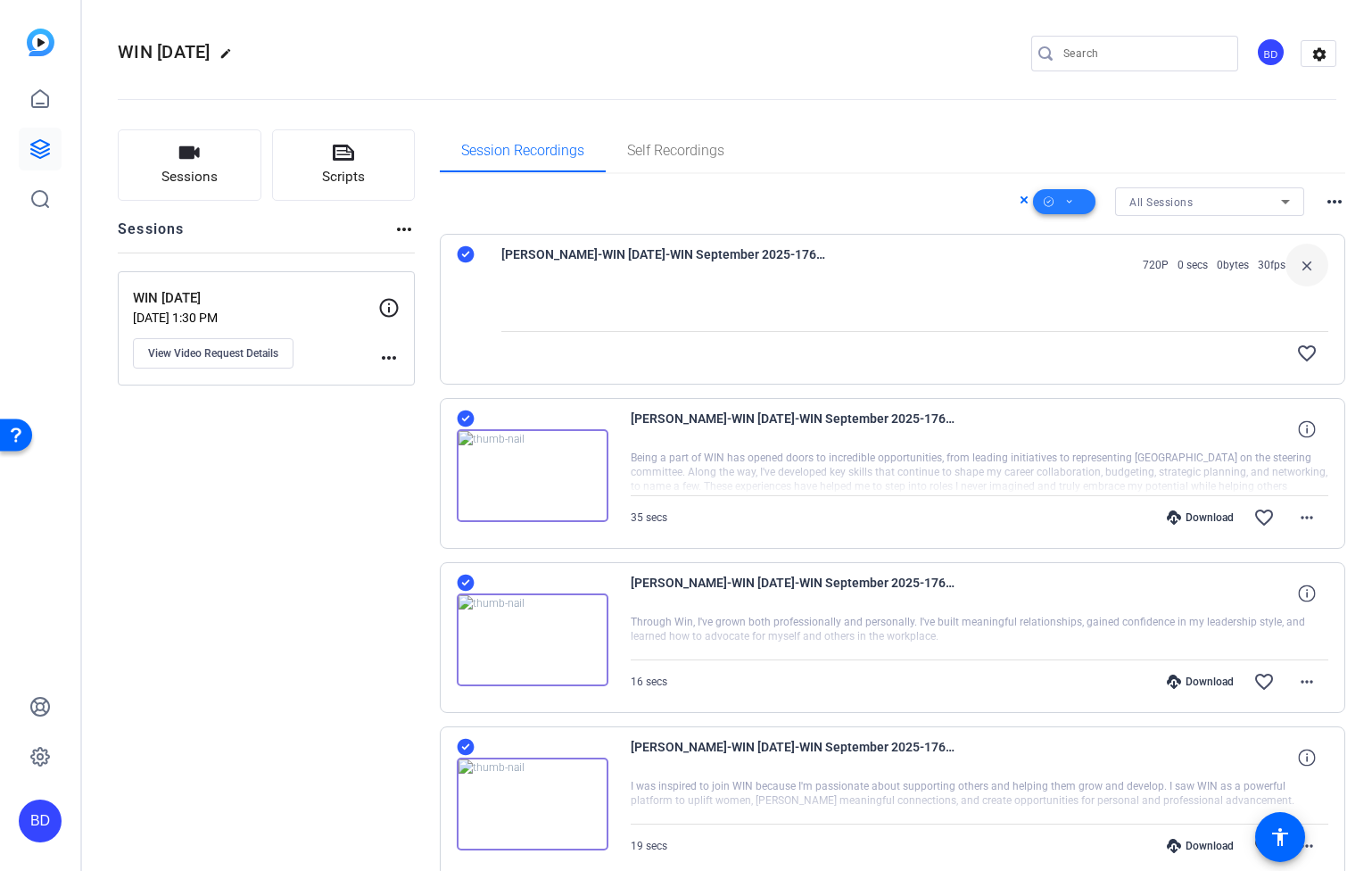
click at [1065, 196] on icon at bounding box center [1070, 201] width 9 height 22
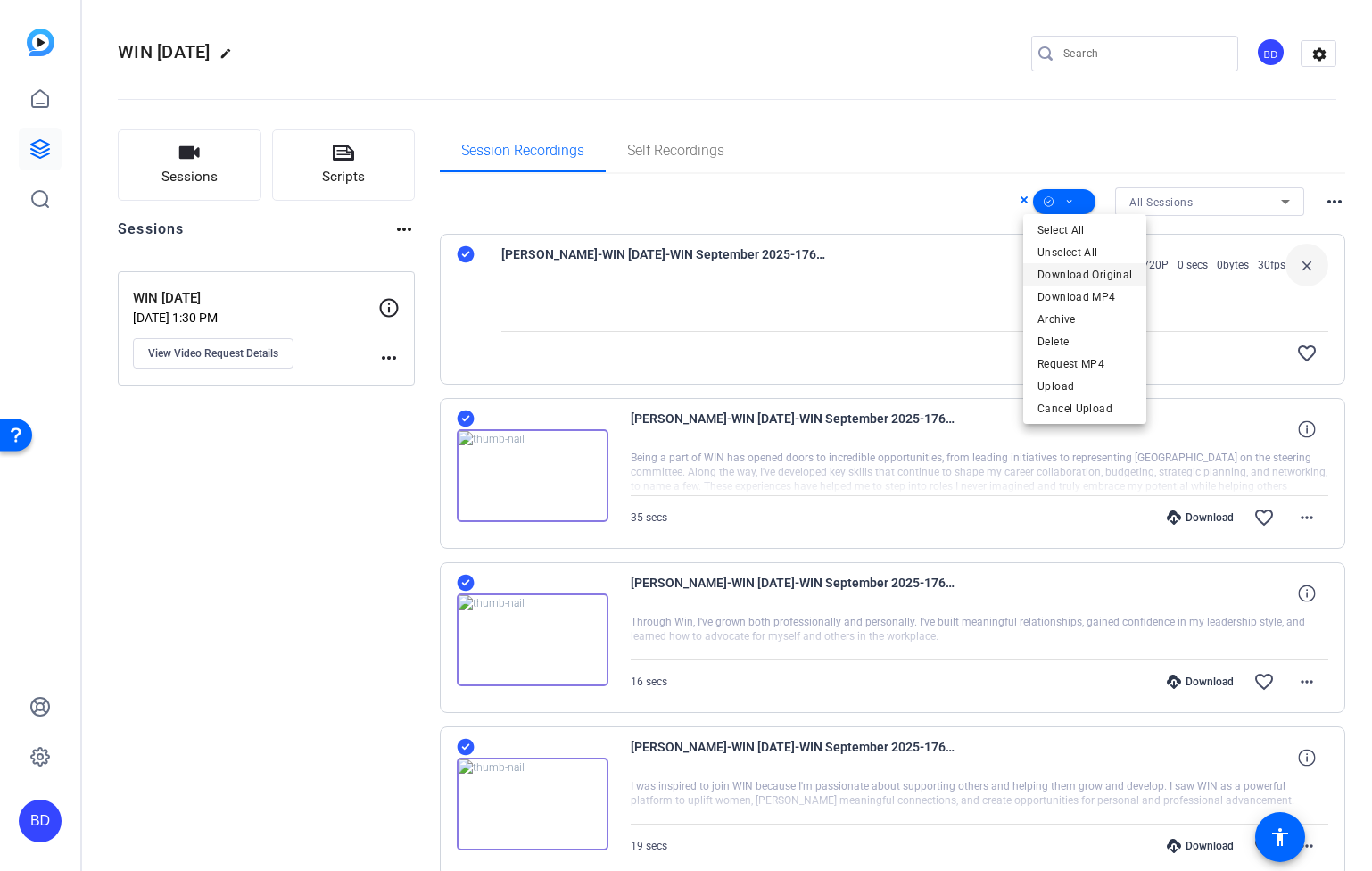
click at [1086, 281] on span "Download Original" at bounding box center [1085, 275] width 95 height 21
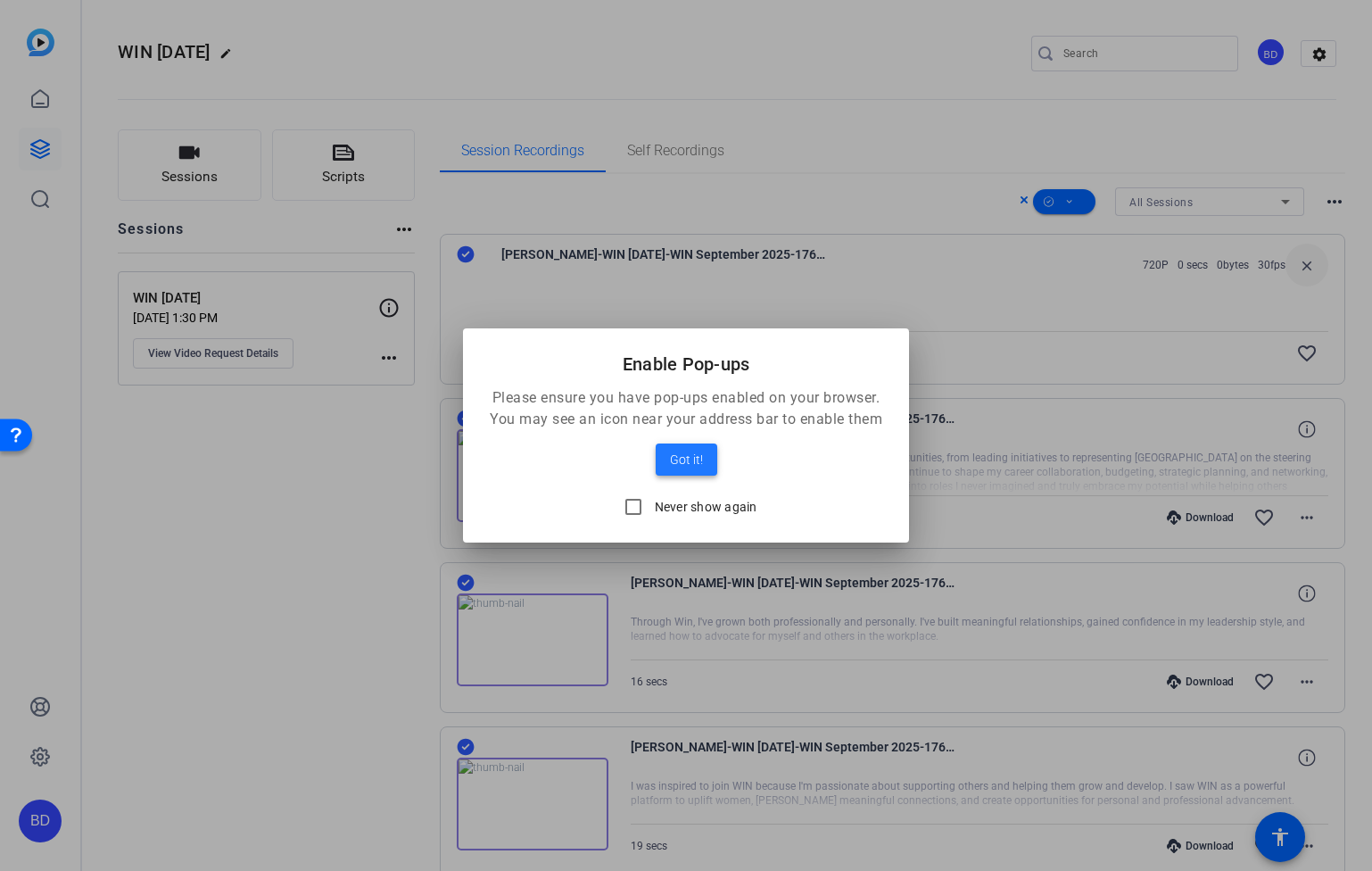
click at [690, 465] on span "Got it!" at bounding box center [686, 460] width 33 height 21
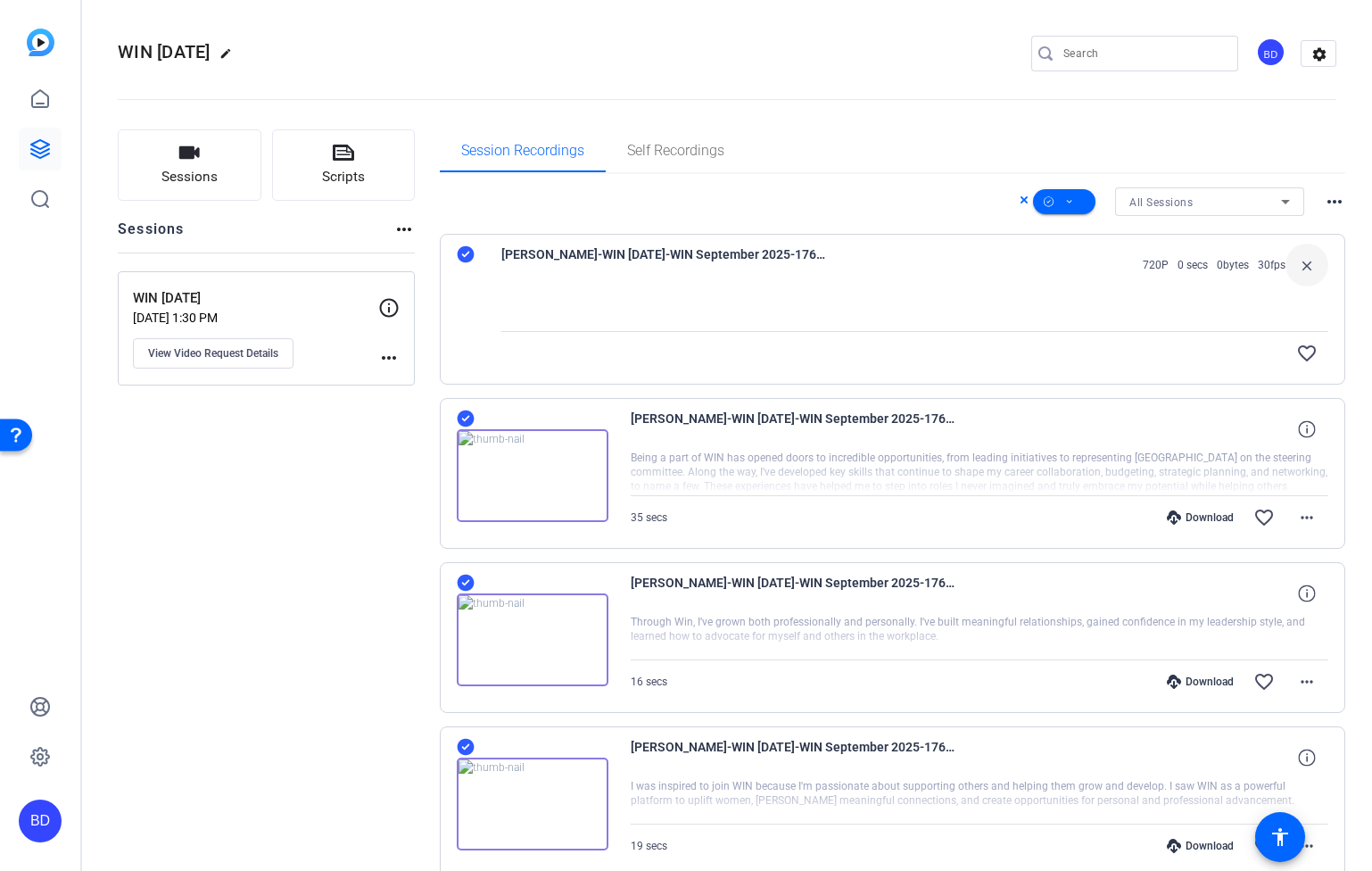
click at [897, 192] on div "All Sessions more_horiz" at bounding box center [893, 201] width 907 height 29
click at [1071, 196] on span at bounding box center [1064, 202] width 63 height 43
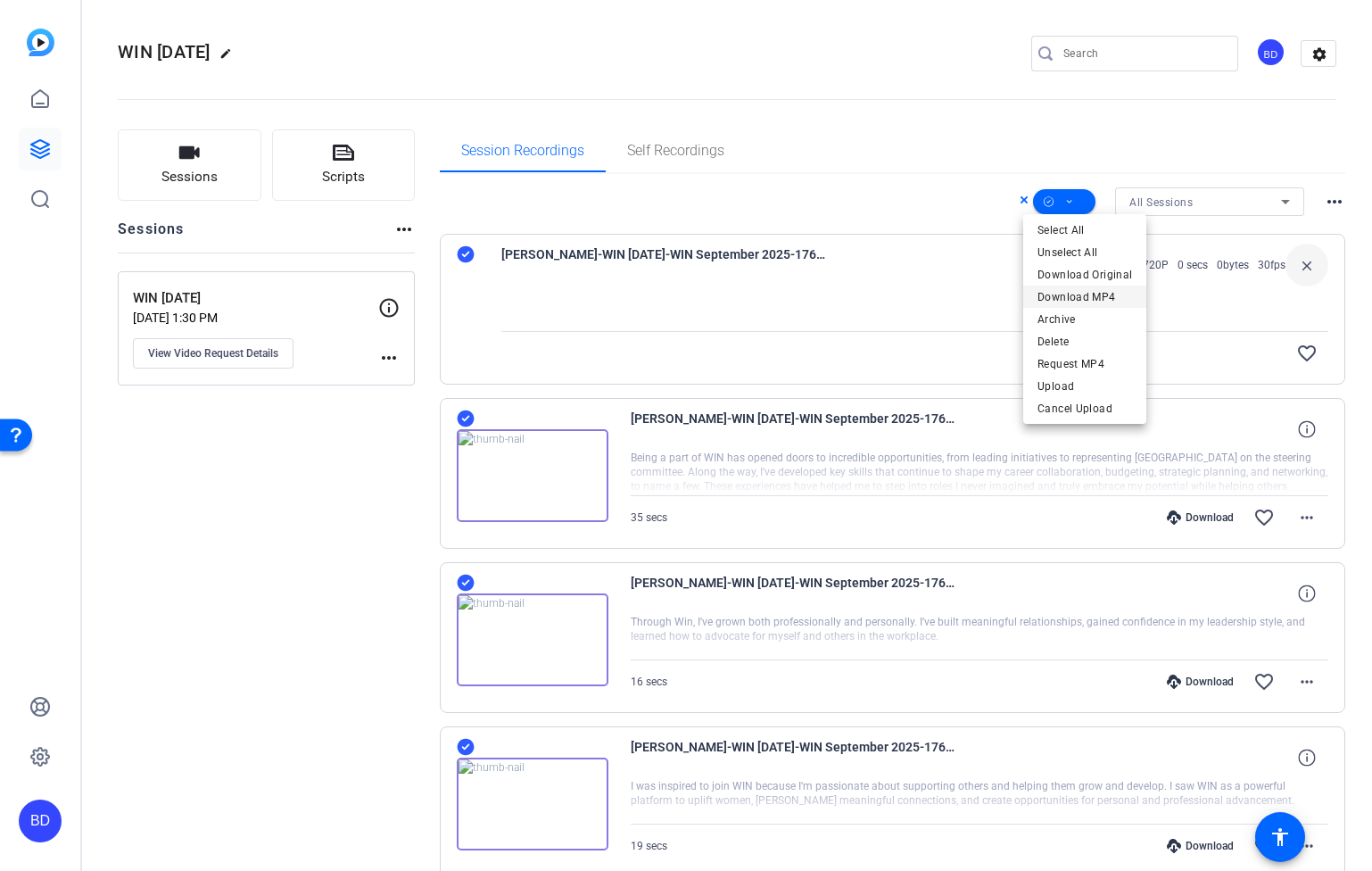
click at [1082, 300] on span "Download MP4" at bounding box center [1085, 297] width 95 height 21
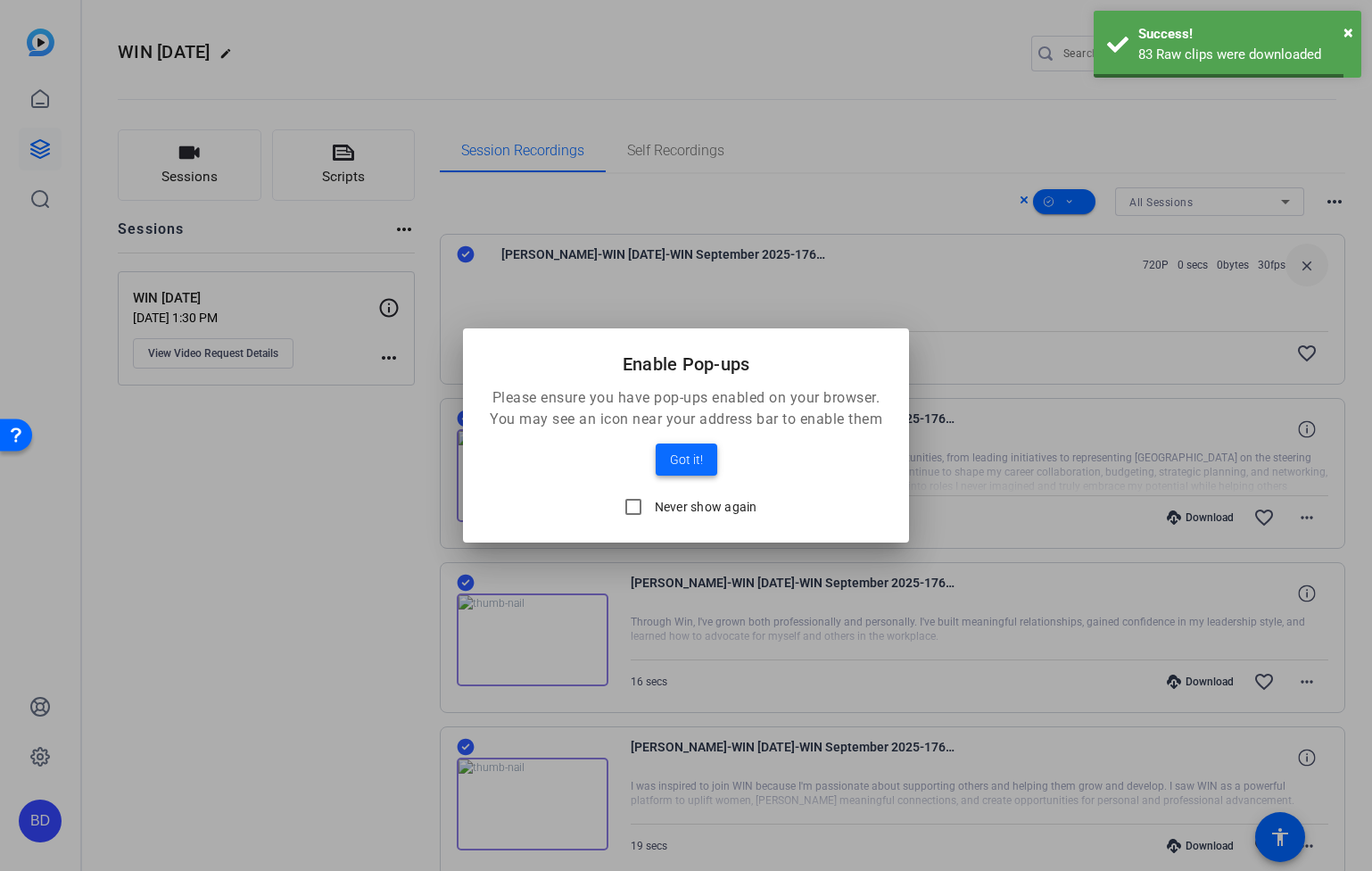
click at [666, 458] on span at bounding box center [686, 460] width 62 height 43
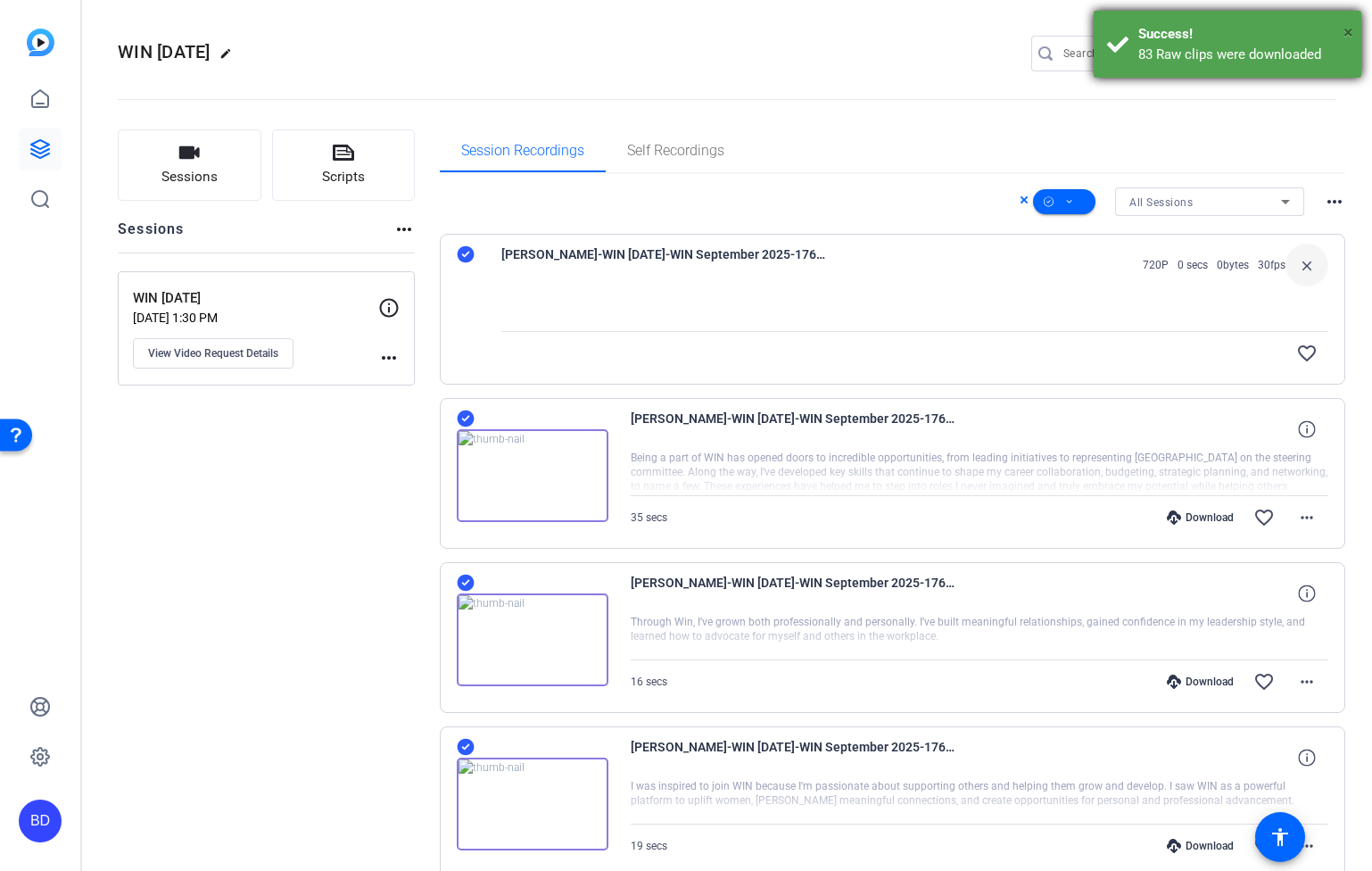
click at [1348, 31] on span "×" at bounding box center [1348, 32] width 10 height 21
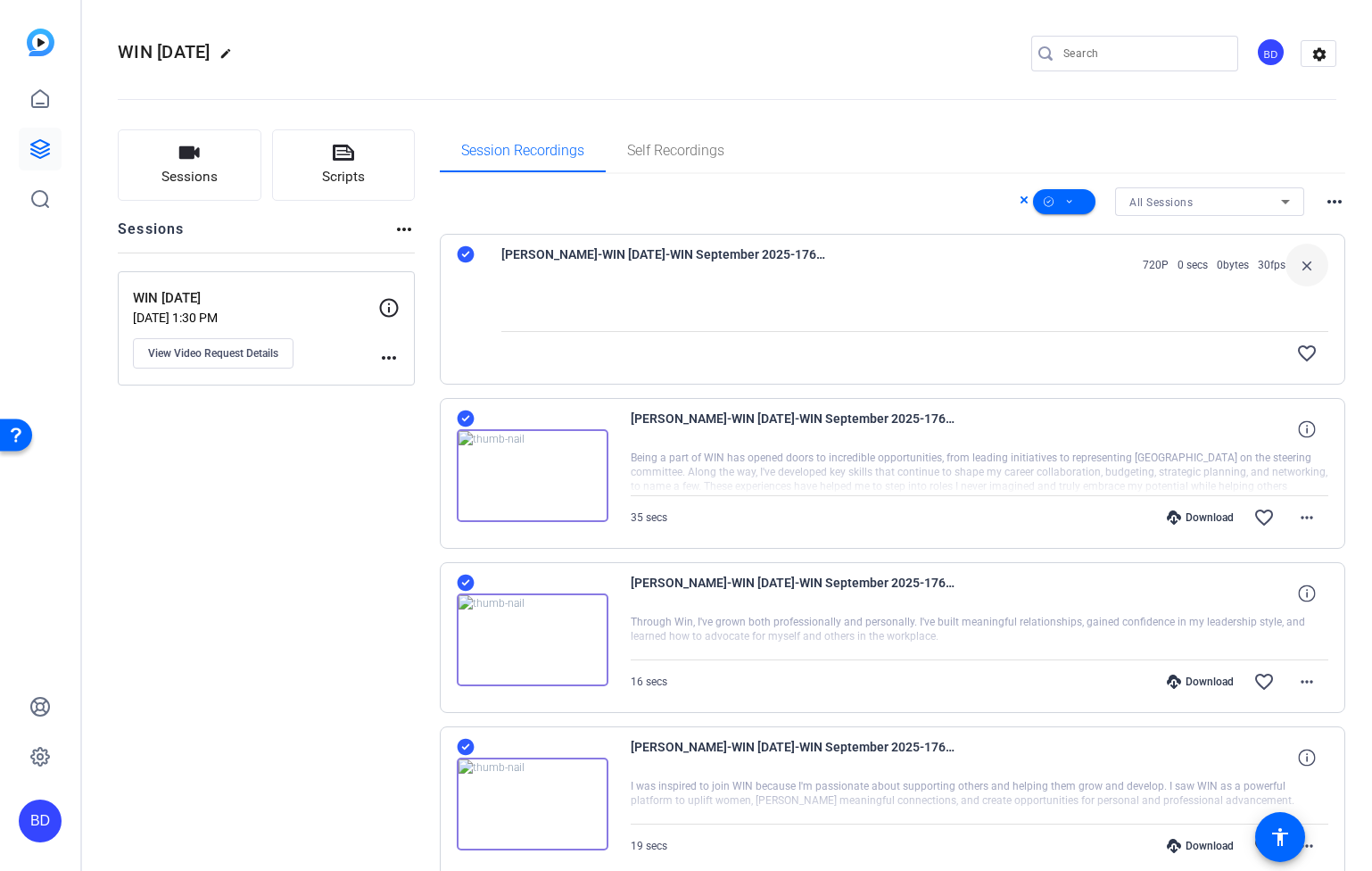
click at [0, 0] on mat-sidenav-container "BD WIN [DATE] edit BD settings Sessions Scripts Sessions more_horiz WIN [DATE] …" at bounding box center [686, 436] width 1372 height 871
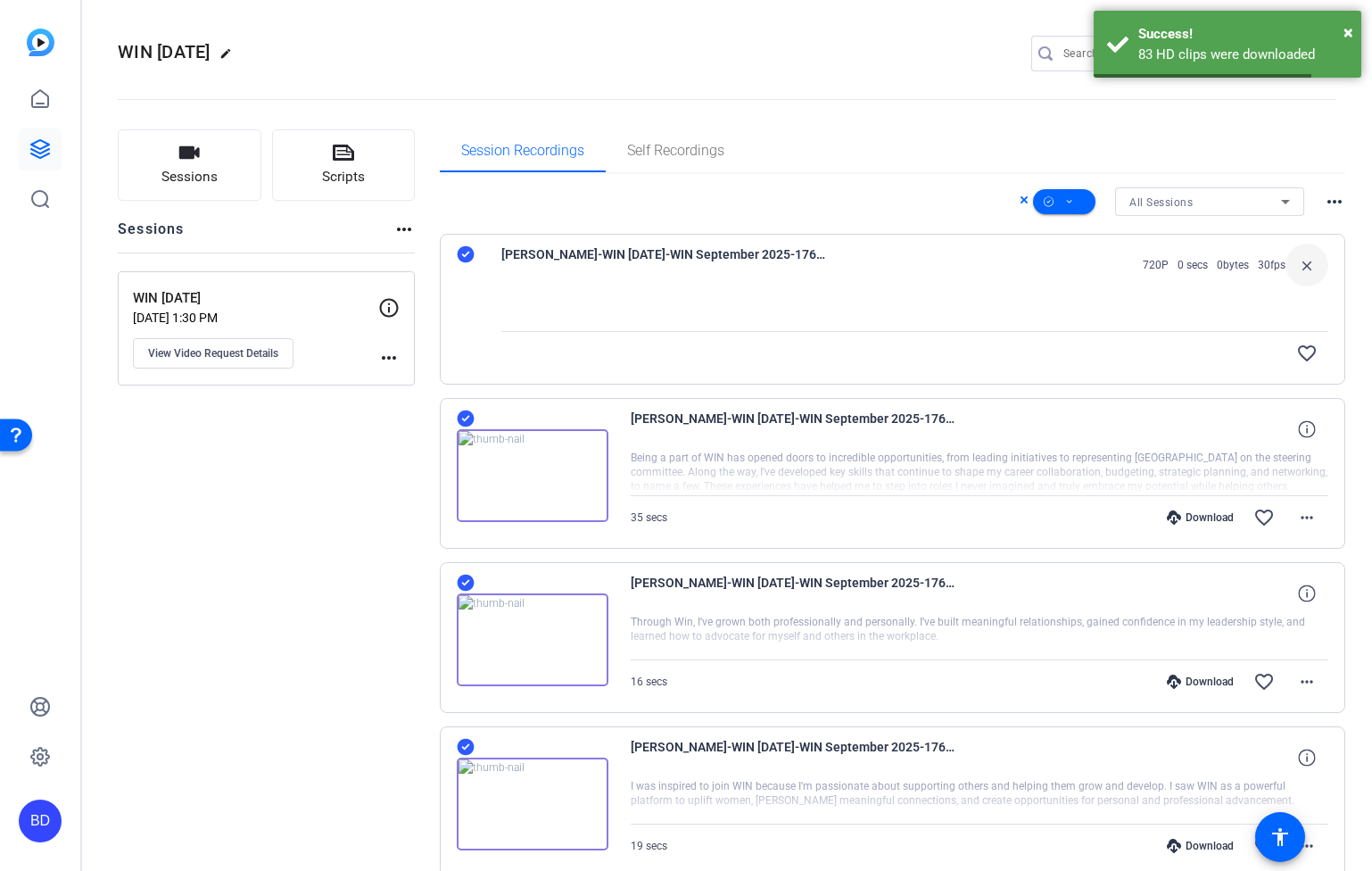
click at [805, 60] on div "WIN [DATE] edit BD settings" at bounding box center [727, 54] width 1219 height 27
click at [1161, 47] on div "83 HD clips were downloaded" at bounding box center [1243, 55] width 209 height 21
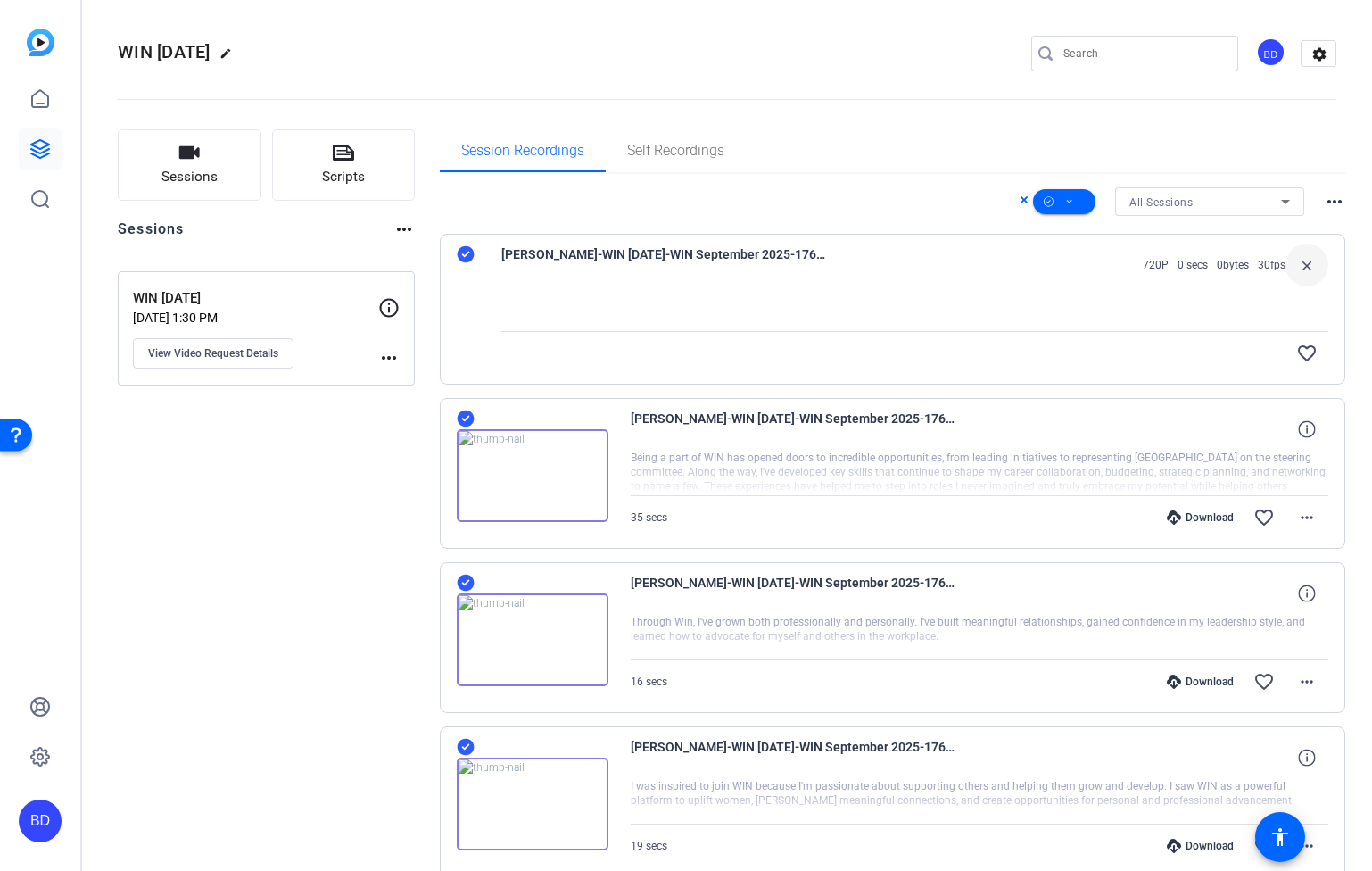
drag, startPoint x: 815, startPoint y: 131, endPoint x: 828, endPoint y: 139, distance: 15.3
click at [816, 131] on div "Session Recordings Self Recordings" at bounding box center [893, 151] width 907 height 43
click at [1058, 268] on div "[PERSON_NAME]-WIN [DATE]-WIN September 2025-1760014262628-webcam 720P 0 secs 0b…" at bounding box center [916, 265] width 828 height 43
click at [1310, 264] on span at bounding box center [1308, 265] width 43 height 43
click at [1021, 203] on icon at bounding box center [1024, 199] width 7 height 7
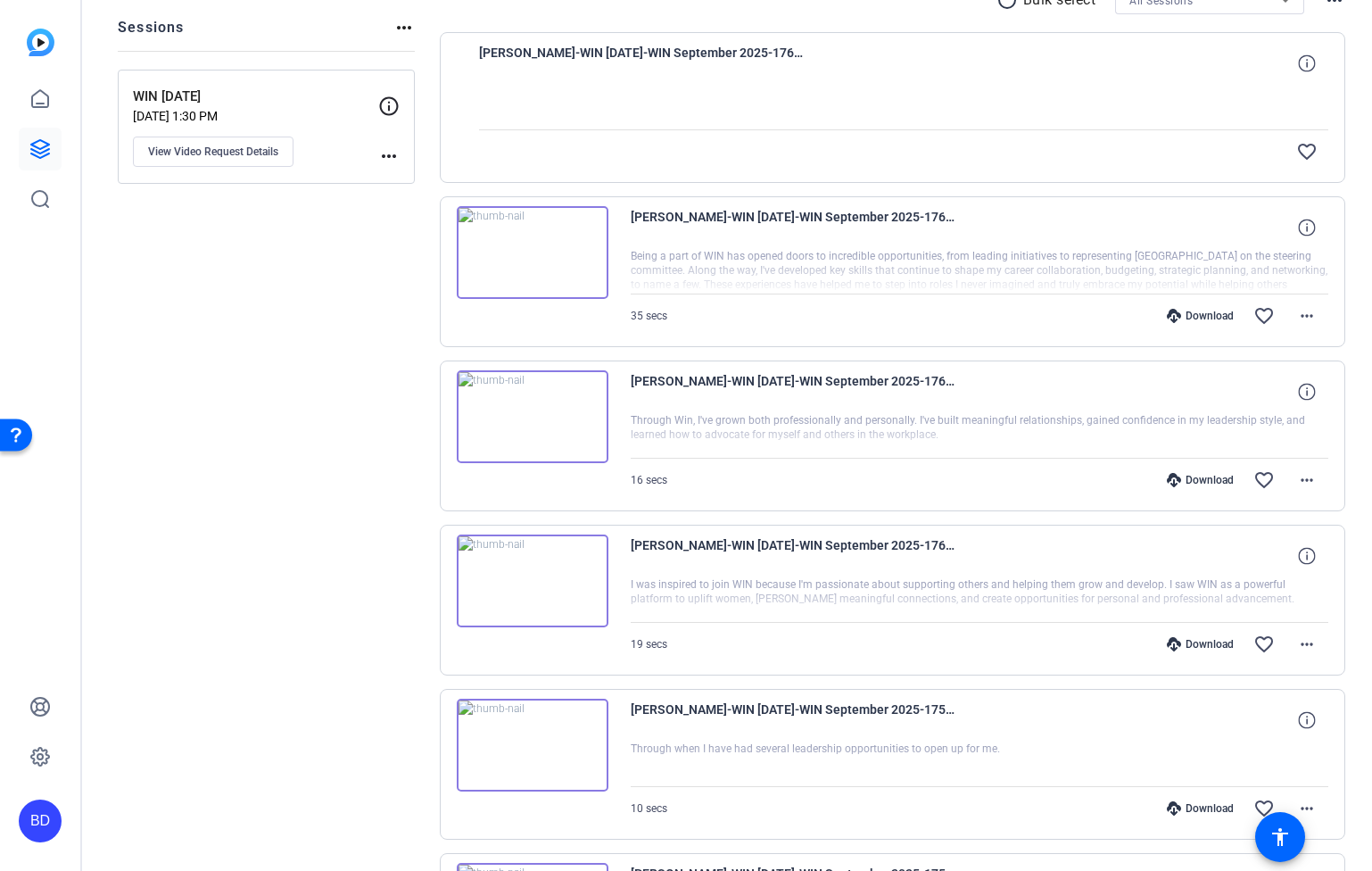
scroll to position [287, 0]
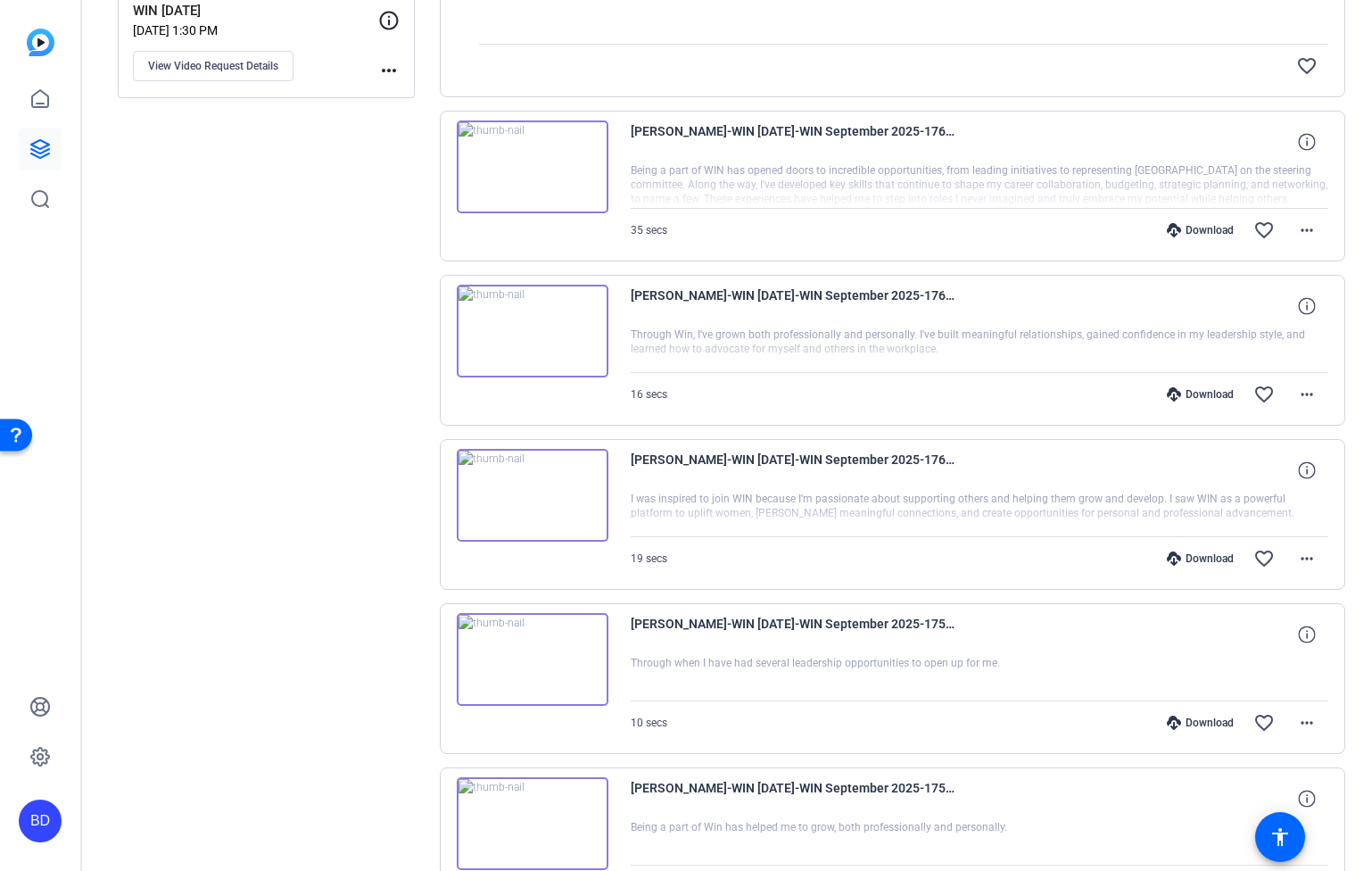
click at [1201, 226] on div "Download" at bounding box center [1200, 230] width 85 height 14
click at [1302, 234] on mat-icon "more_horiz" at bounding box center [1308, 230] width 21 height 21
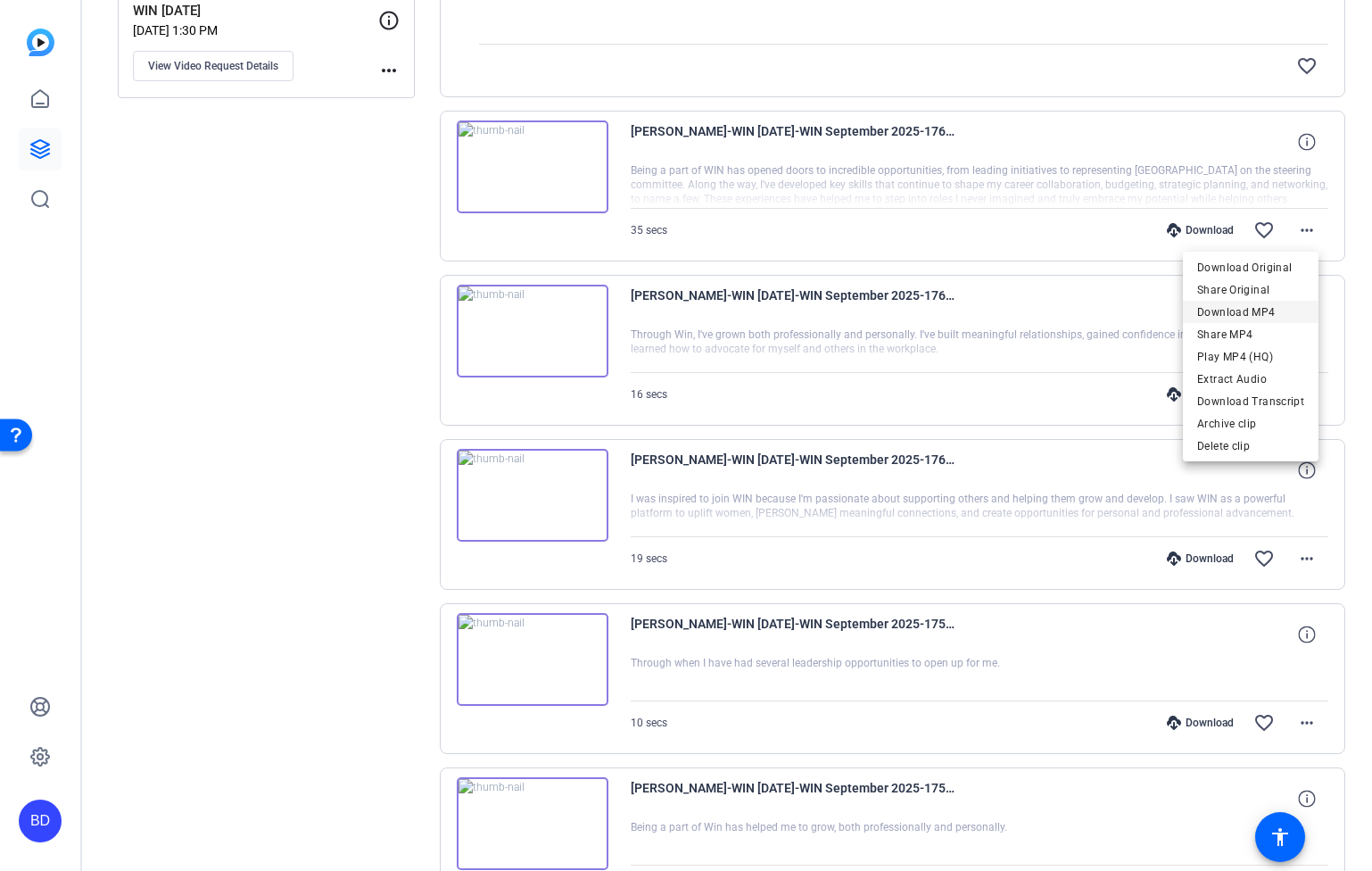
click at [1261, 311] on span "Download MP4" at bounding box center [1251, 311] width 107 height 21
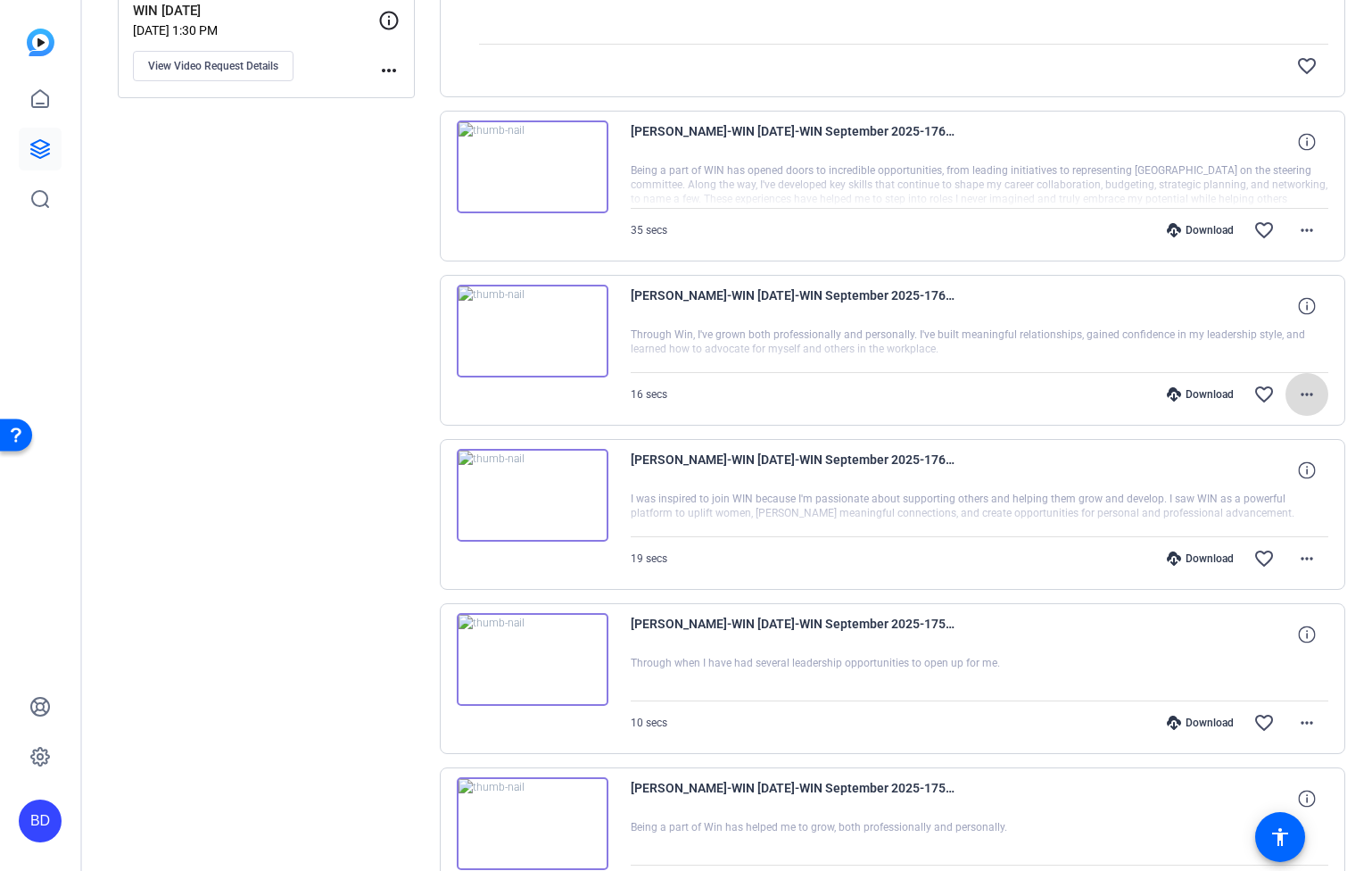
click at [1308, 398] on span at bounding box center [1308, 394] width 43 height 43
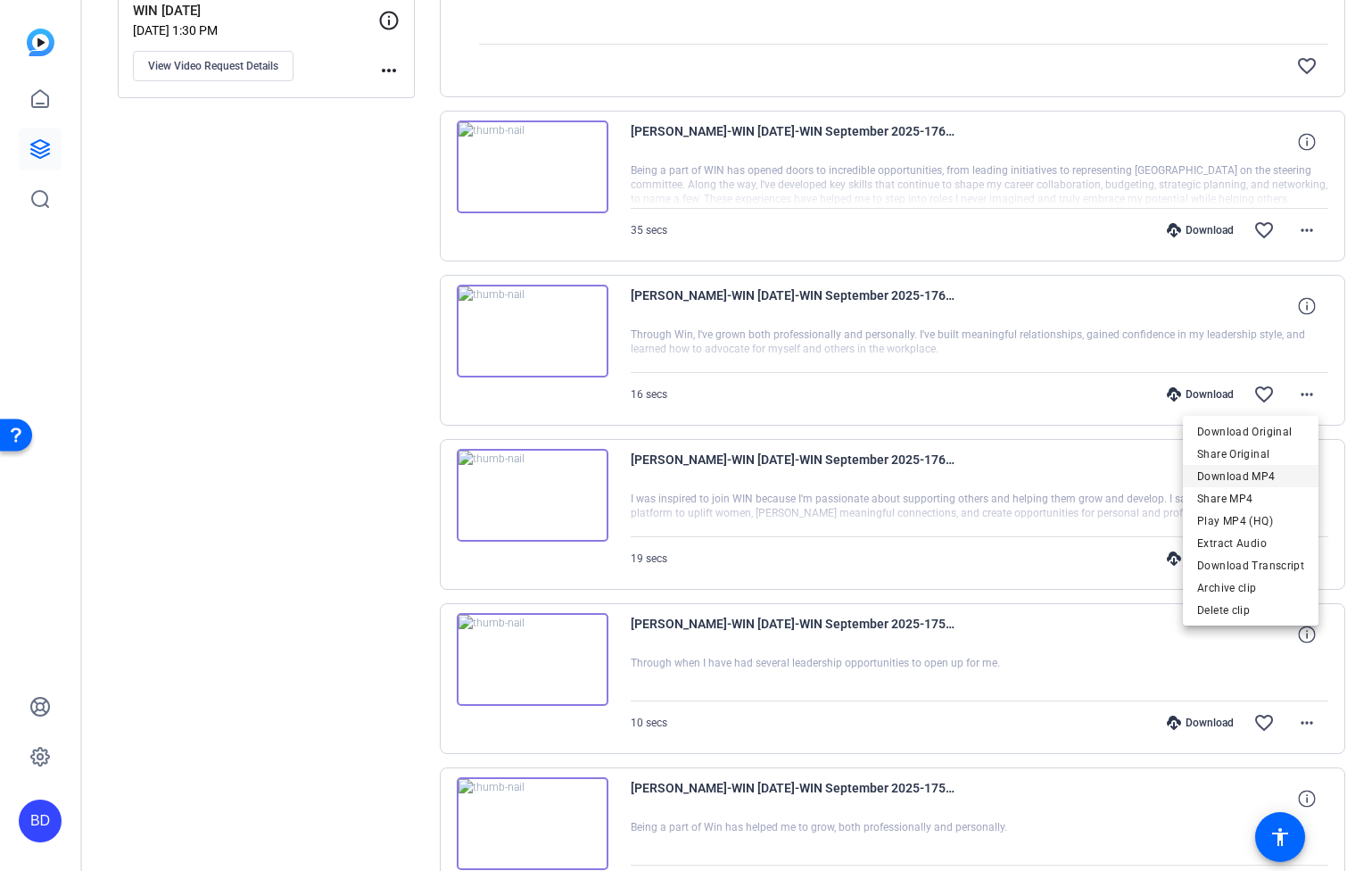
click at [1282, 469] on span "Download MP4" at bounding box center [1251, 476] width 107 height 21
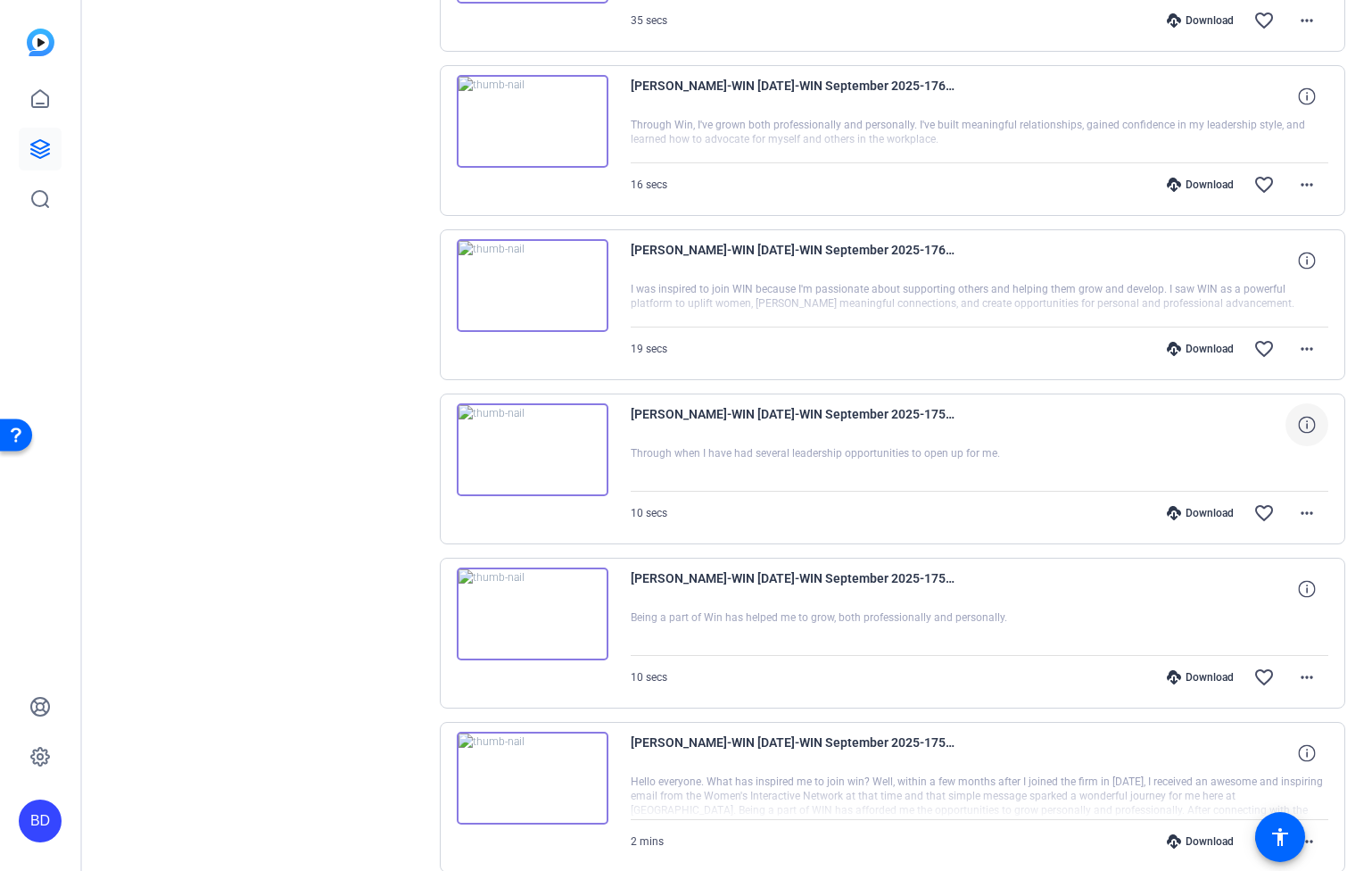
scroll to position [504, 0]
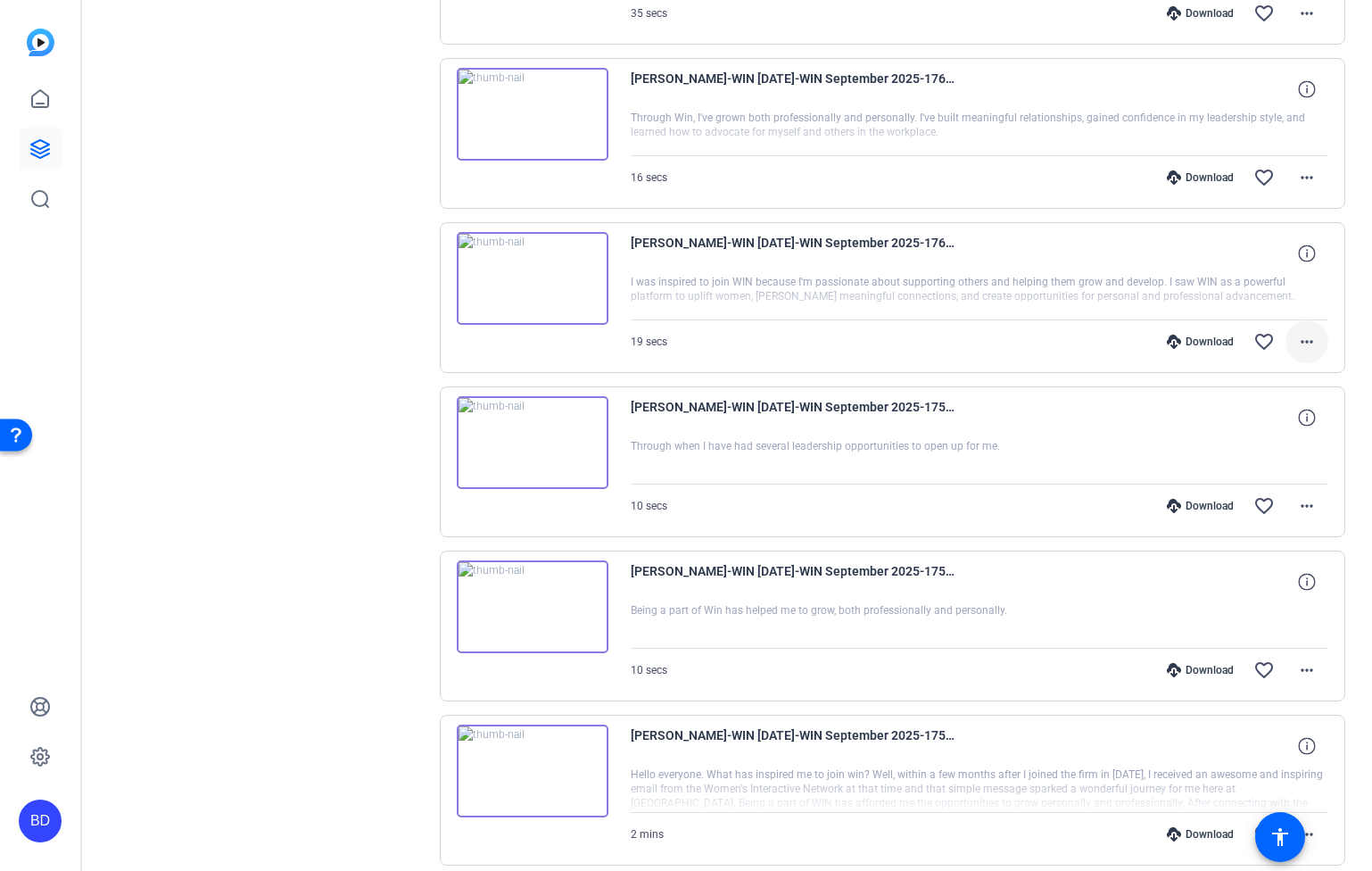
click at [1302, 339] on mat-icon "more_horiz" at bounding box center [1308, 342] width 21 height 21
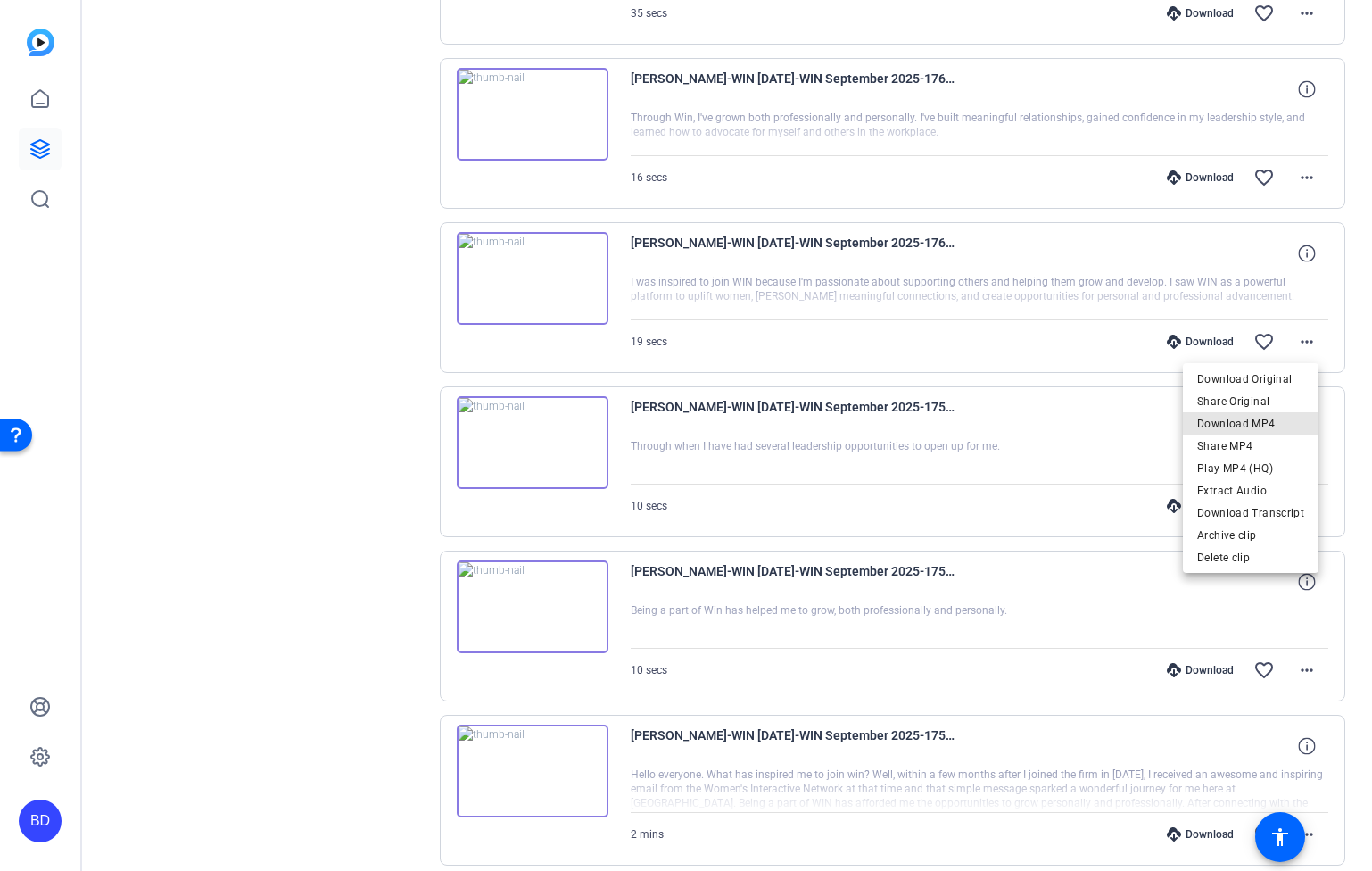
click at [1271, 418] on span "Download MP4" at bounding box center [1251, 423] width 107 height 21
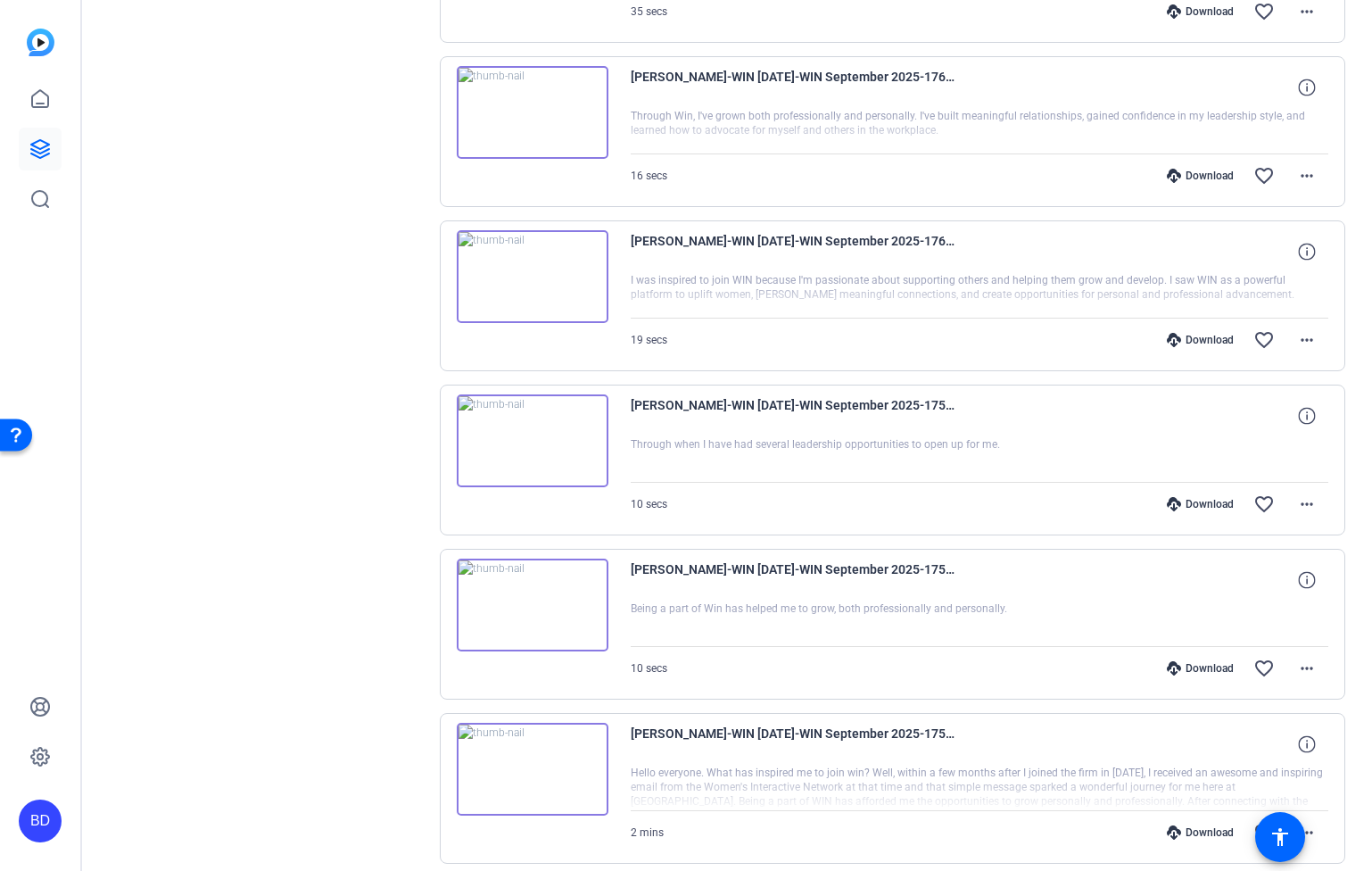
scroll to position [508, 0]
click at [1300, 502] on mat-icon "more_horiz" at bounding box center [1308, 503] width 21 height 21
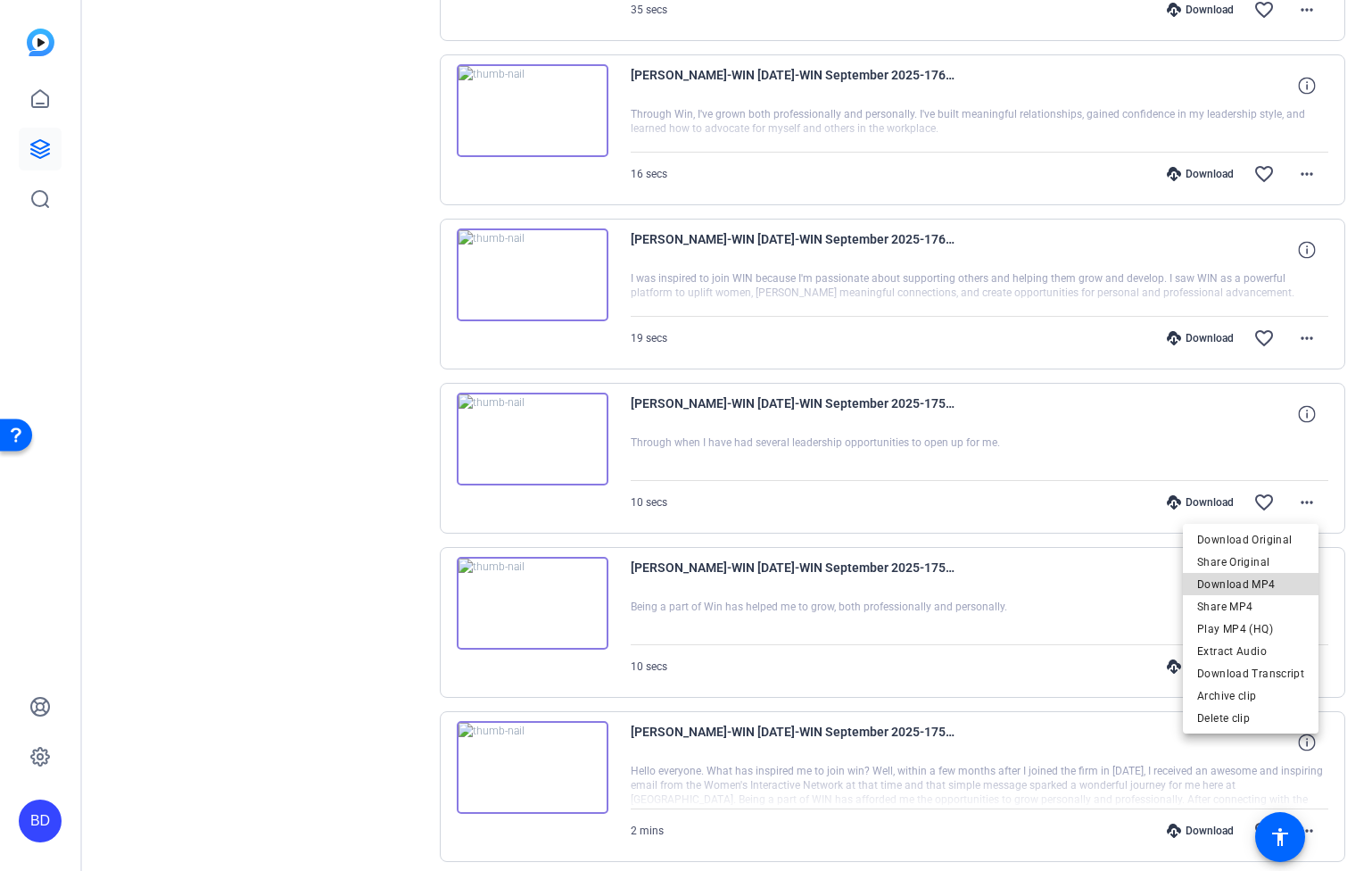
click at [1267, 577] on span "Download MP4" at bounding box center [1251, 583] width 107 height 21
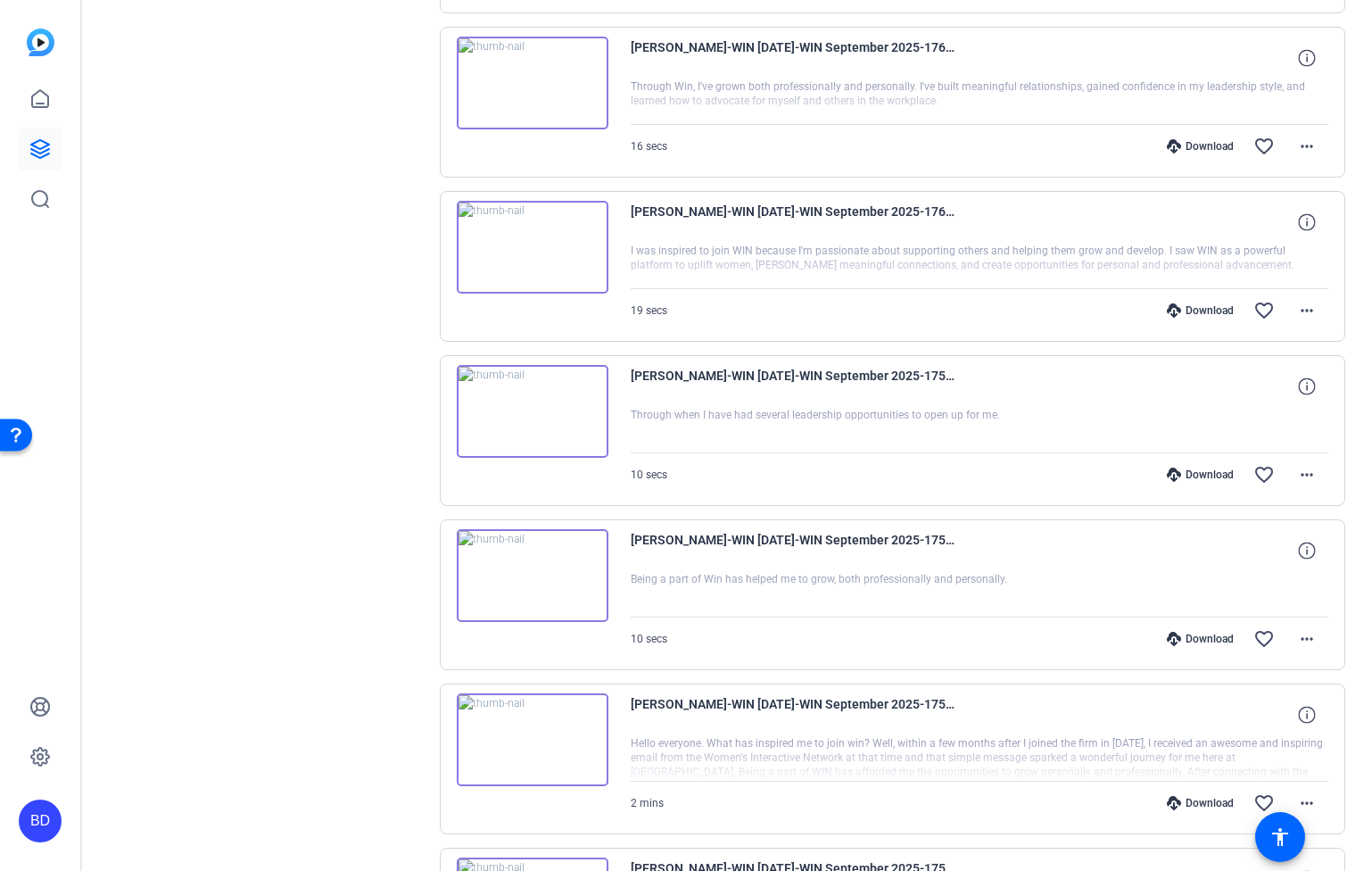
scroll to position [698, 0]
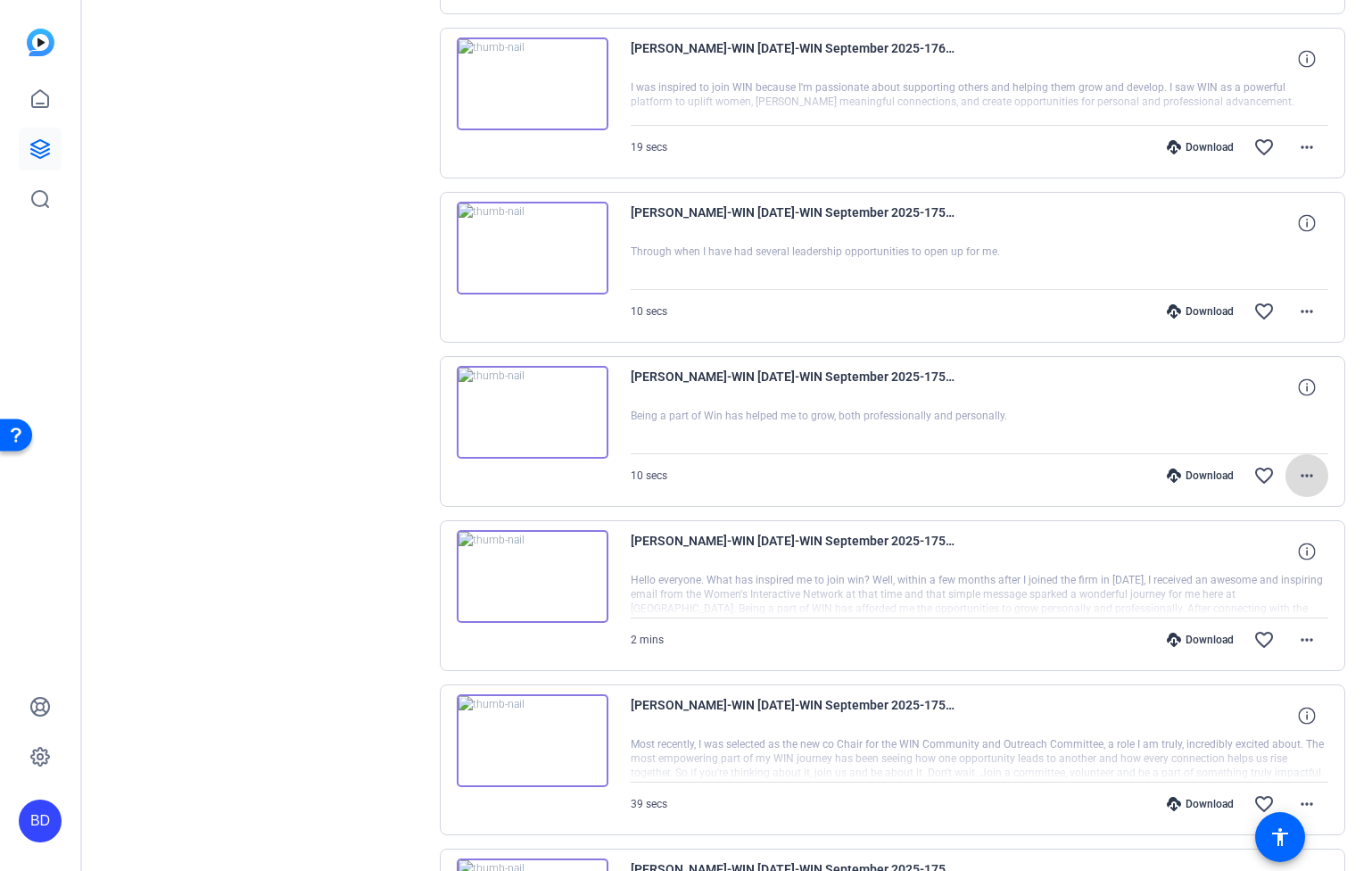
click at [1299, 478] on mat-icon "more_horiz" at bounding box center [1308, 476] width 21 height 21
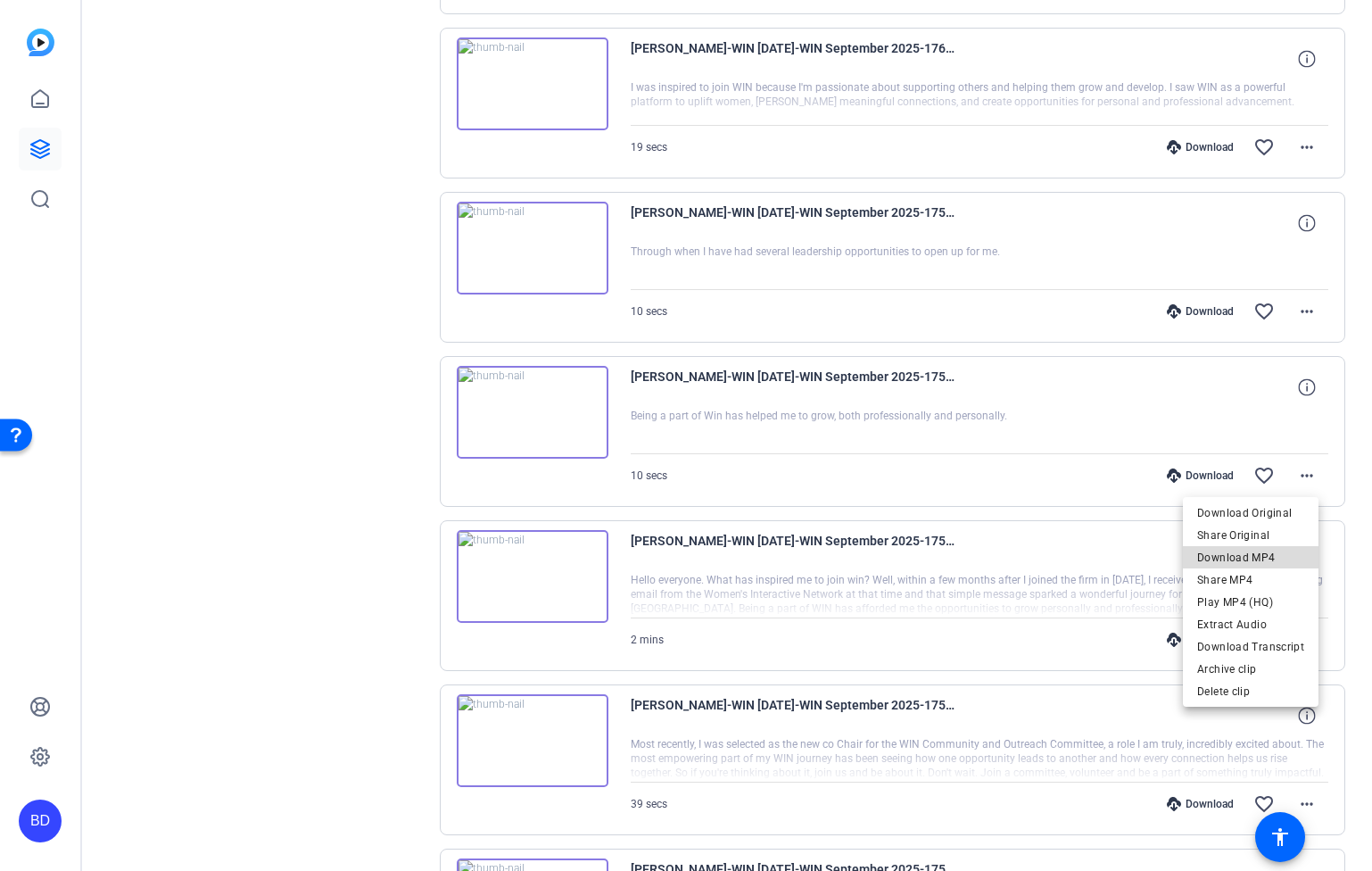
click at [1254, 560] on span "Download MP4" at bounding box center [1251, 557] width 107 height 21
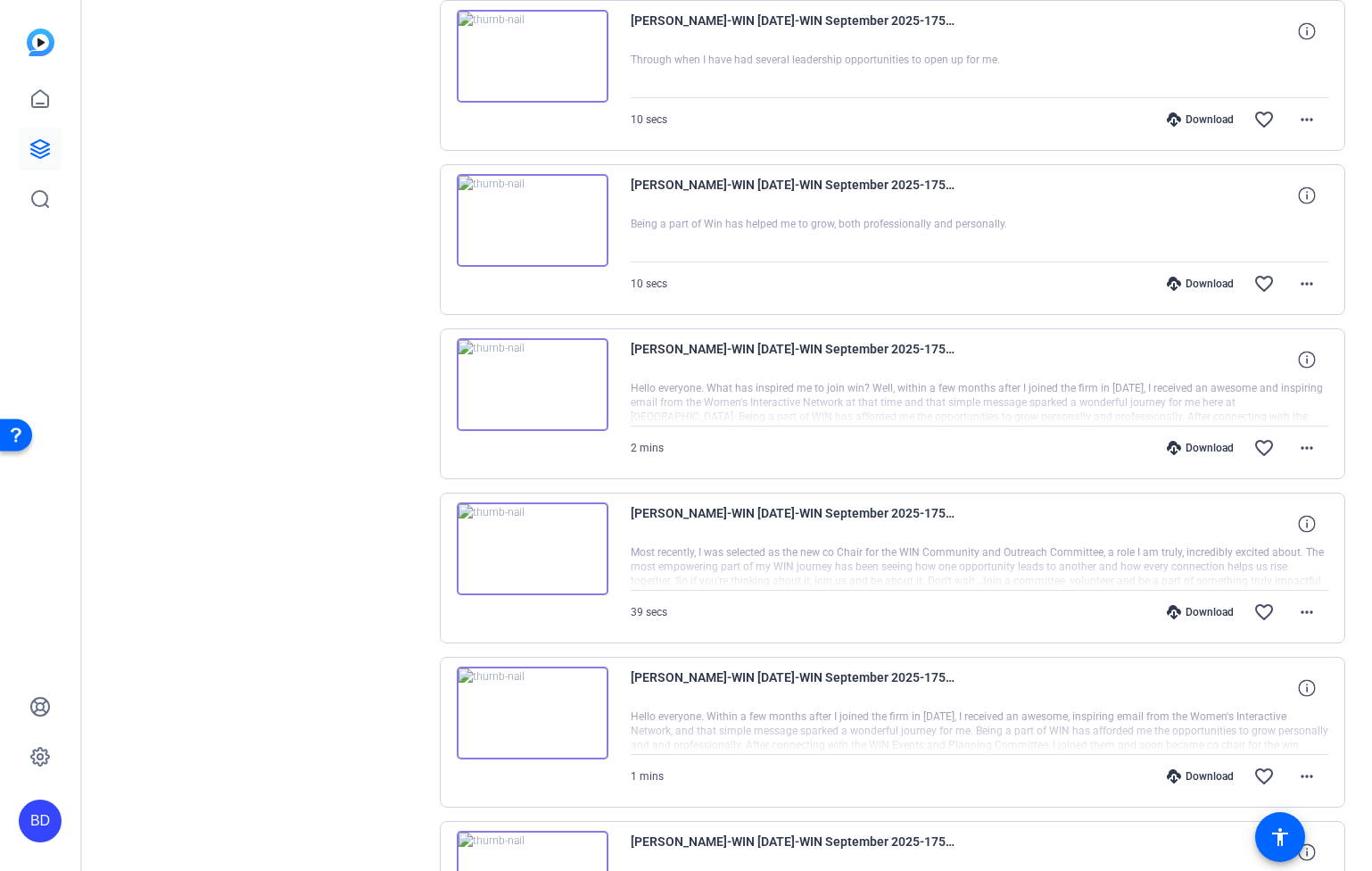
scroll to position [913, 0]
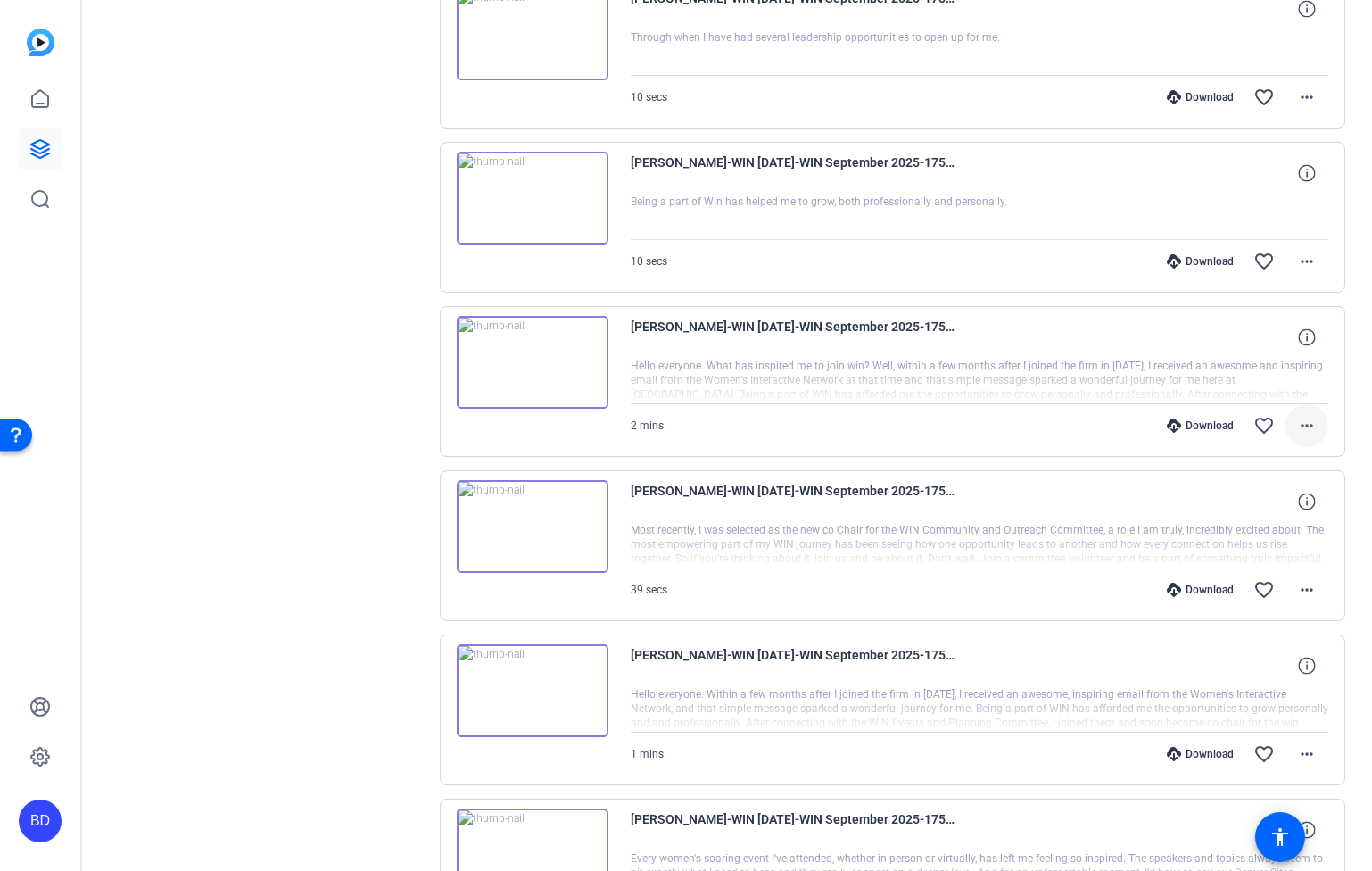
click at [1302, 422] on mat-icon "more_horiz" at bounding box center [1308, 426] width 21 height 21
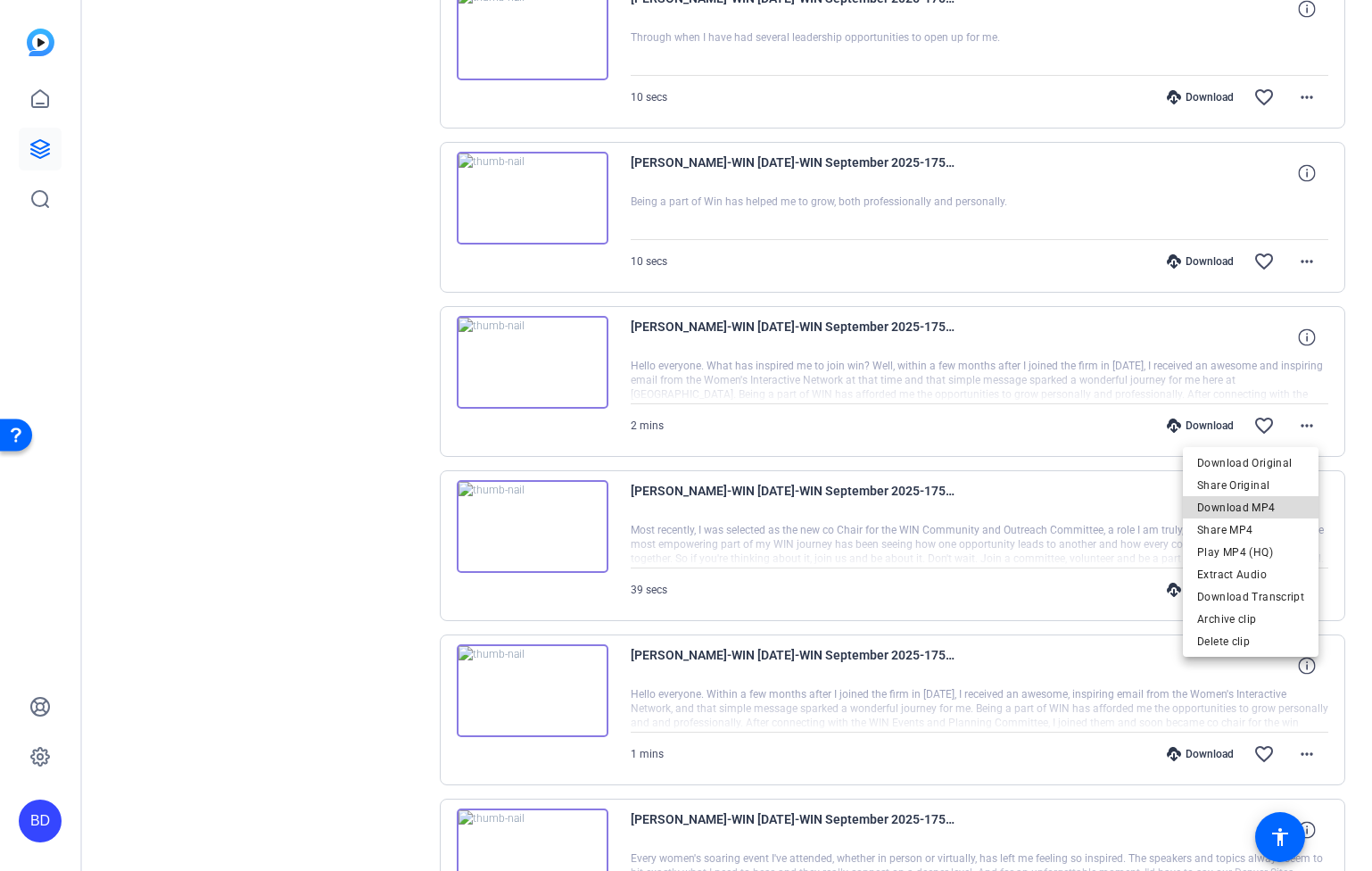
click at [1275, 508] on span "Download MP4" at bounding box center [1251, 507] width 107 height 21
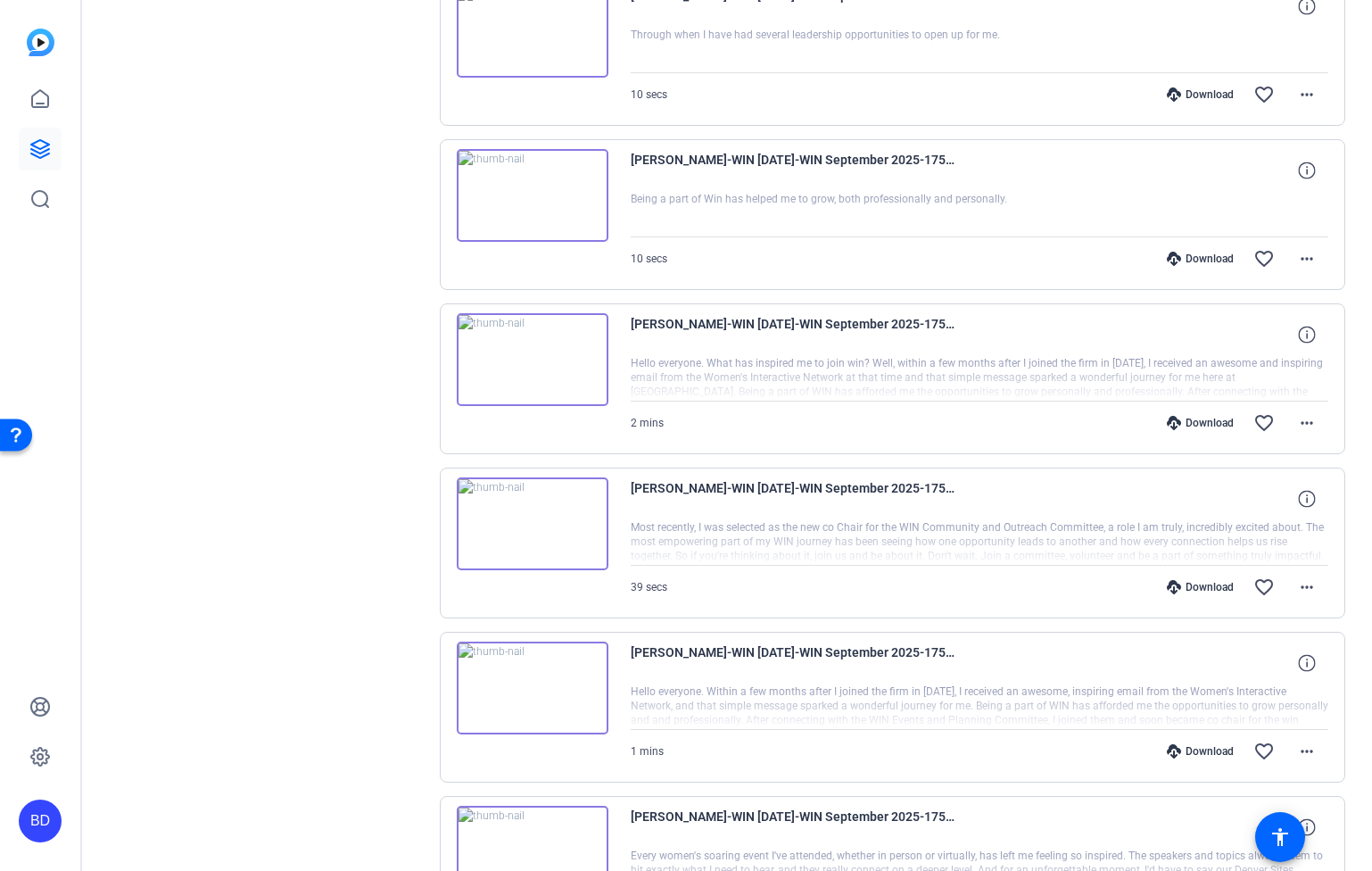
scroll to position [917, 0]
click at [1305, 577] on mat-icon "more_horiz" at bounding box center [1308, 586] width 21 height 21
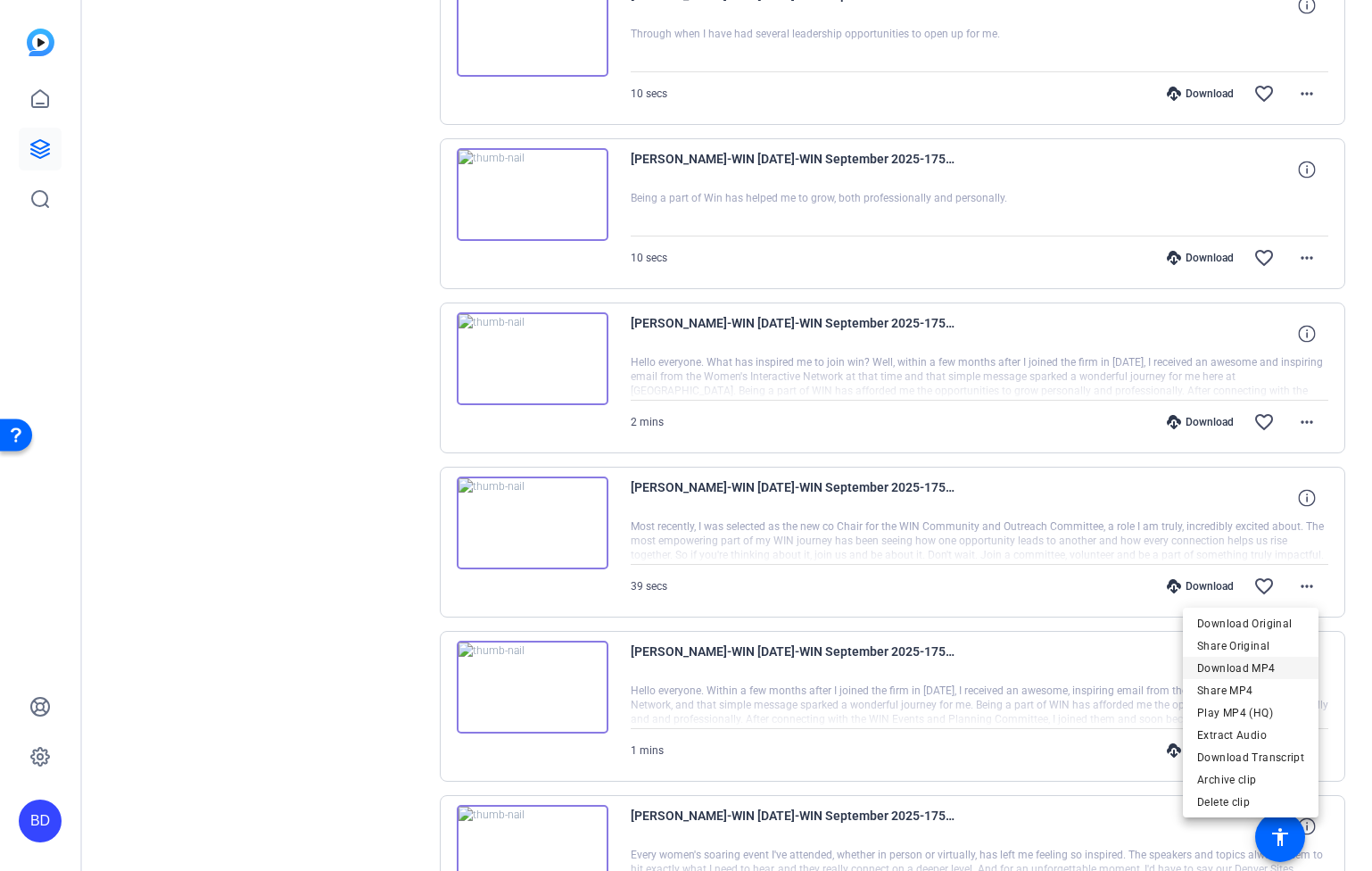
click at [1265, 672] on span "Download MP4" at bounding box center [1251, 667] width 107 height 21
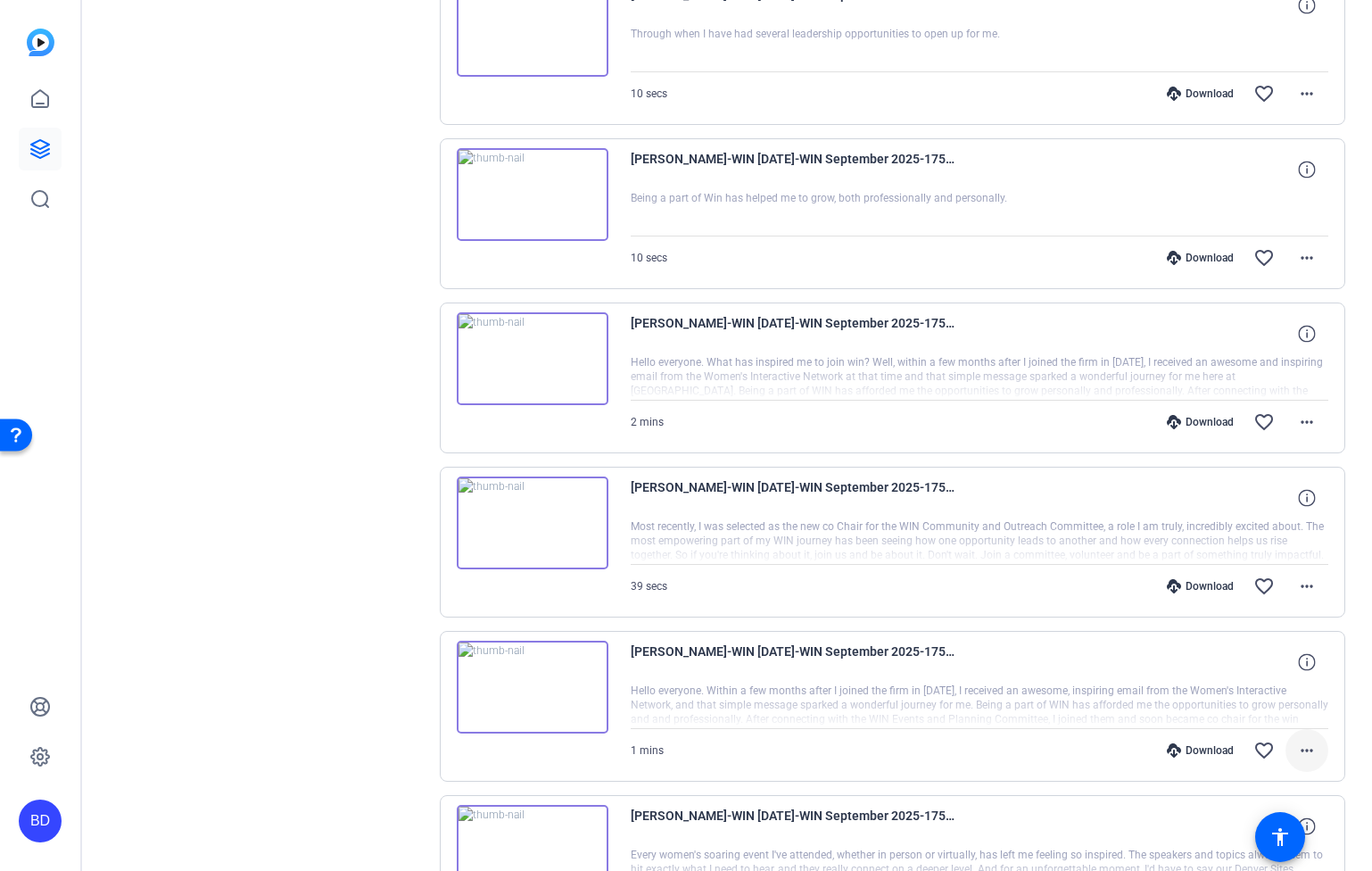
click at [1306, 754] on mat-icon "more_horiz" at bounding box center [1308, 750] width 21 height 21
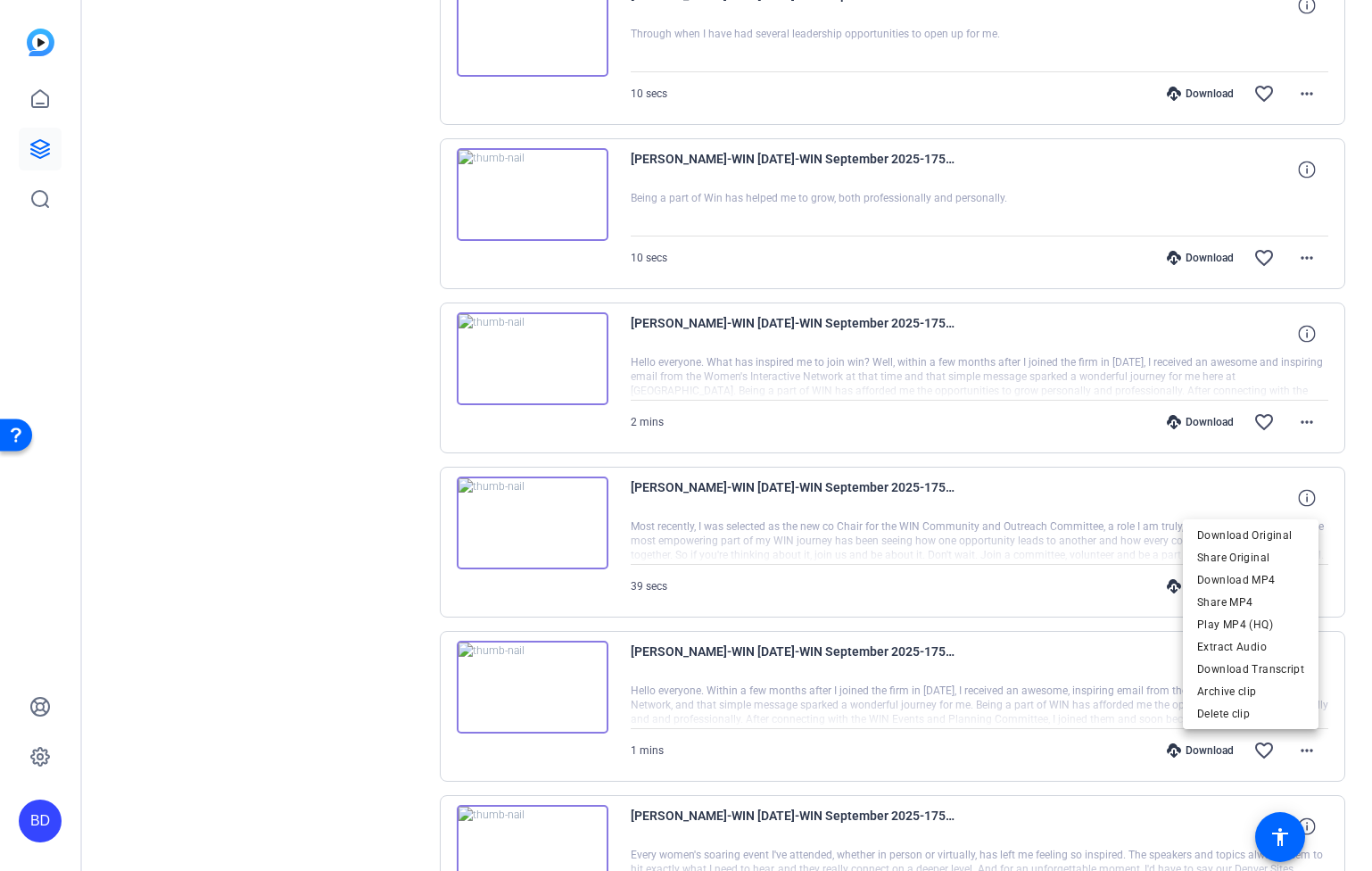
click at [1294, 585] on span "Download MP4" at bounding box center [1251, 579] width 107 height 21
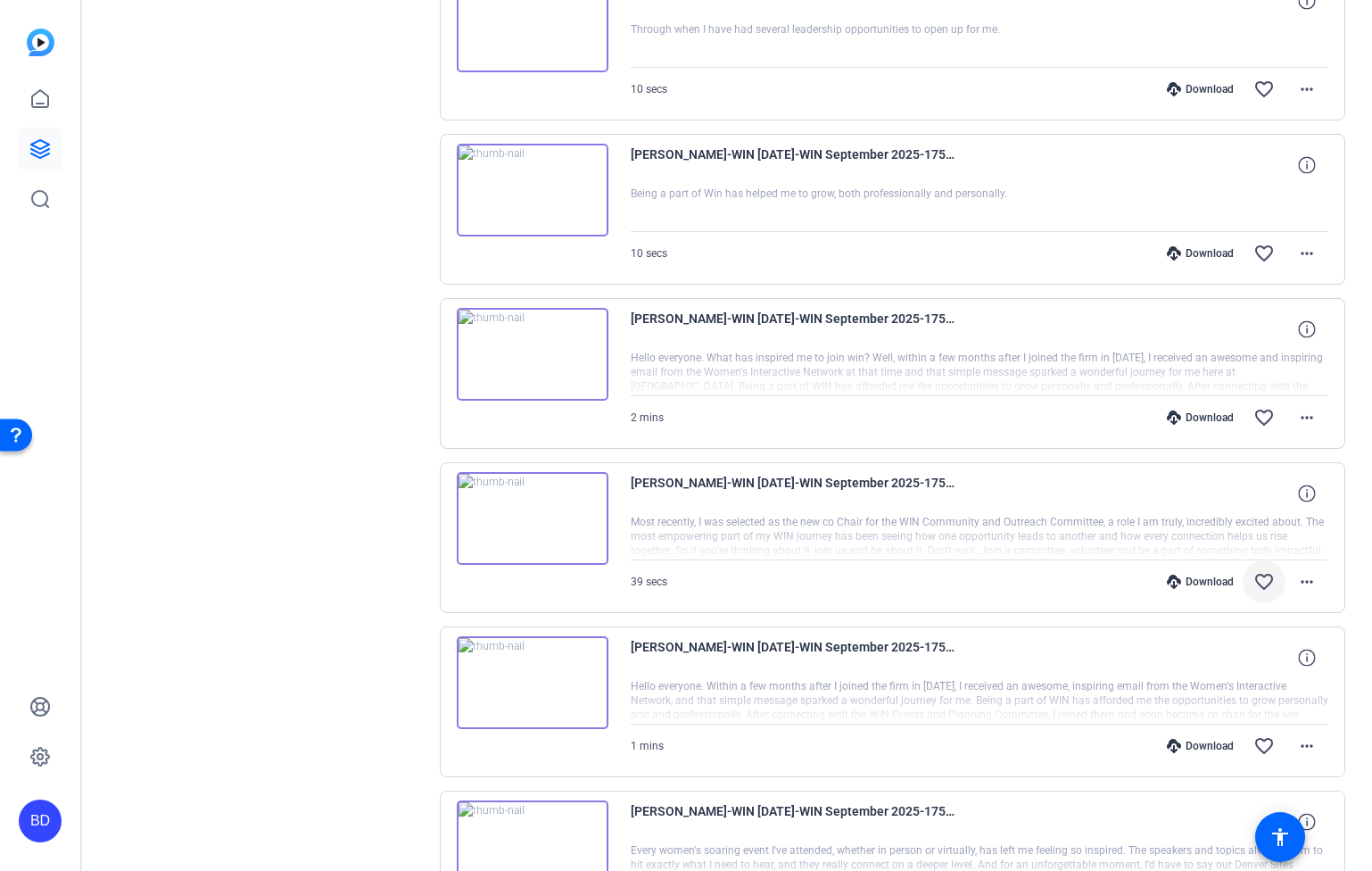
scroll to position [1125, 0]
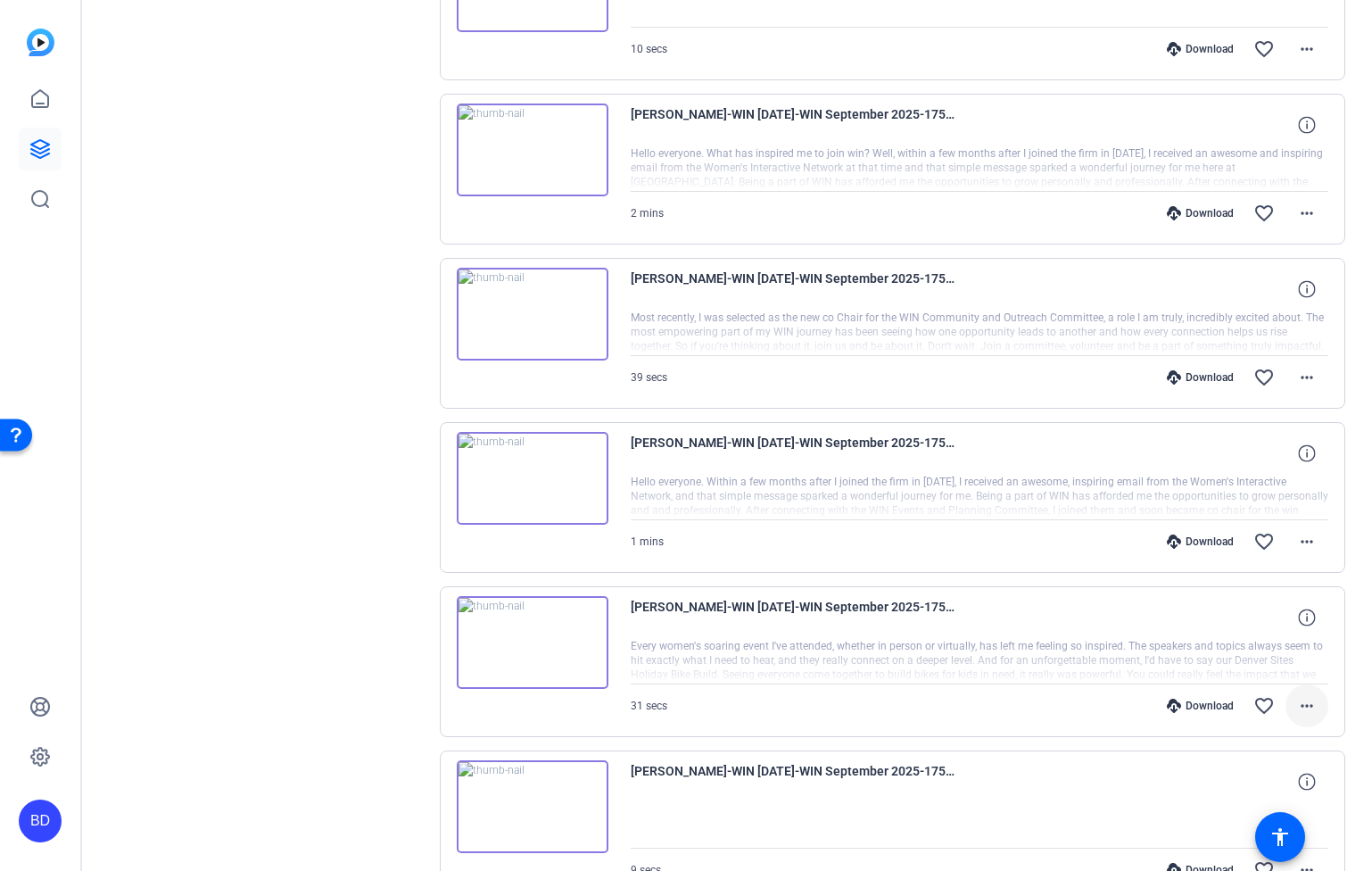
click at [1297, 704] on mat-icon "more_horiz" at bounding box center [1308, 706] width 21 height 21
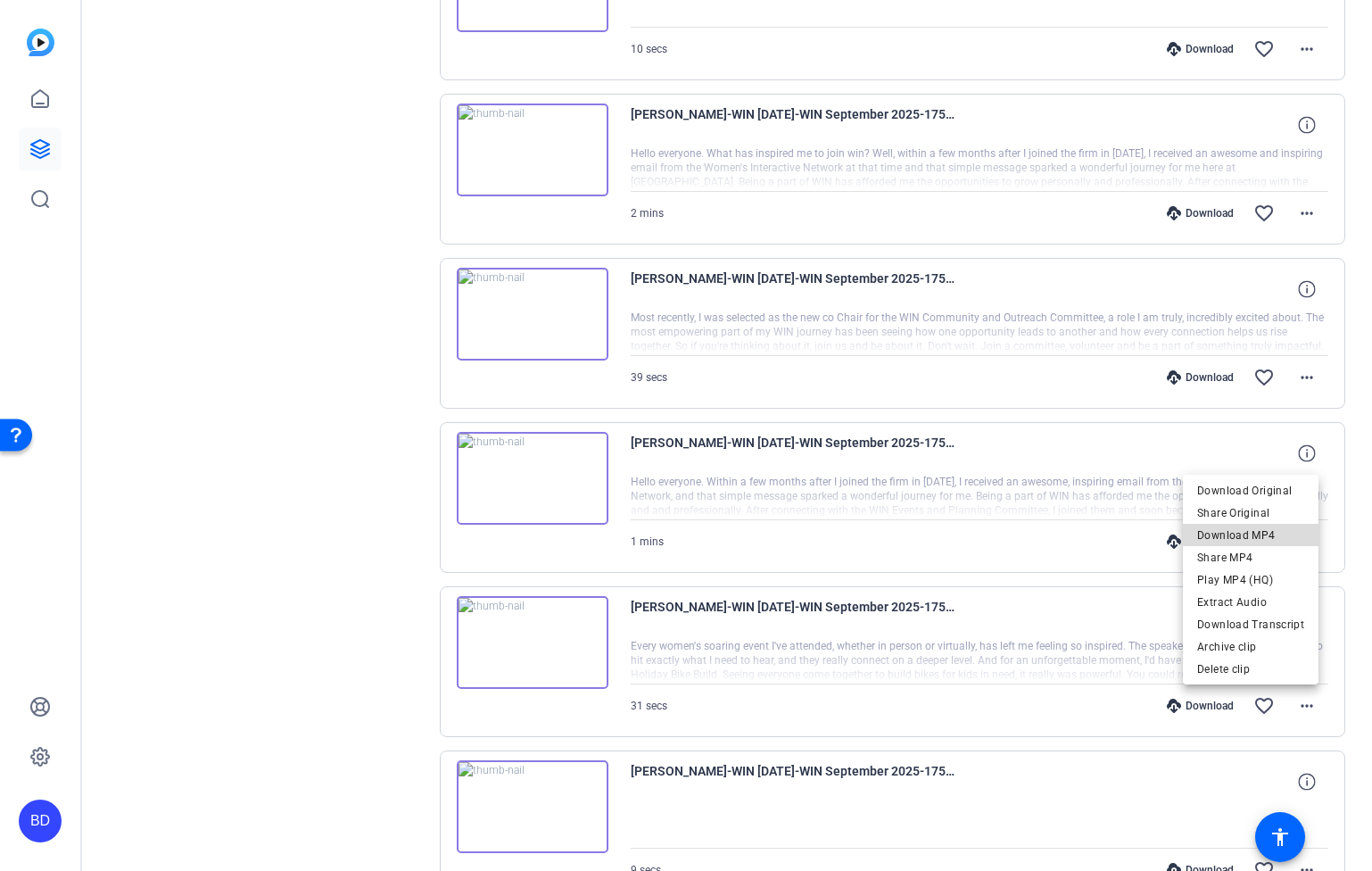
click at [1263, 538] on span "Download MP4" at bounding box center [1251, 535] width 107 height 21
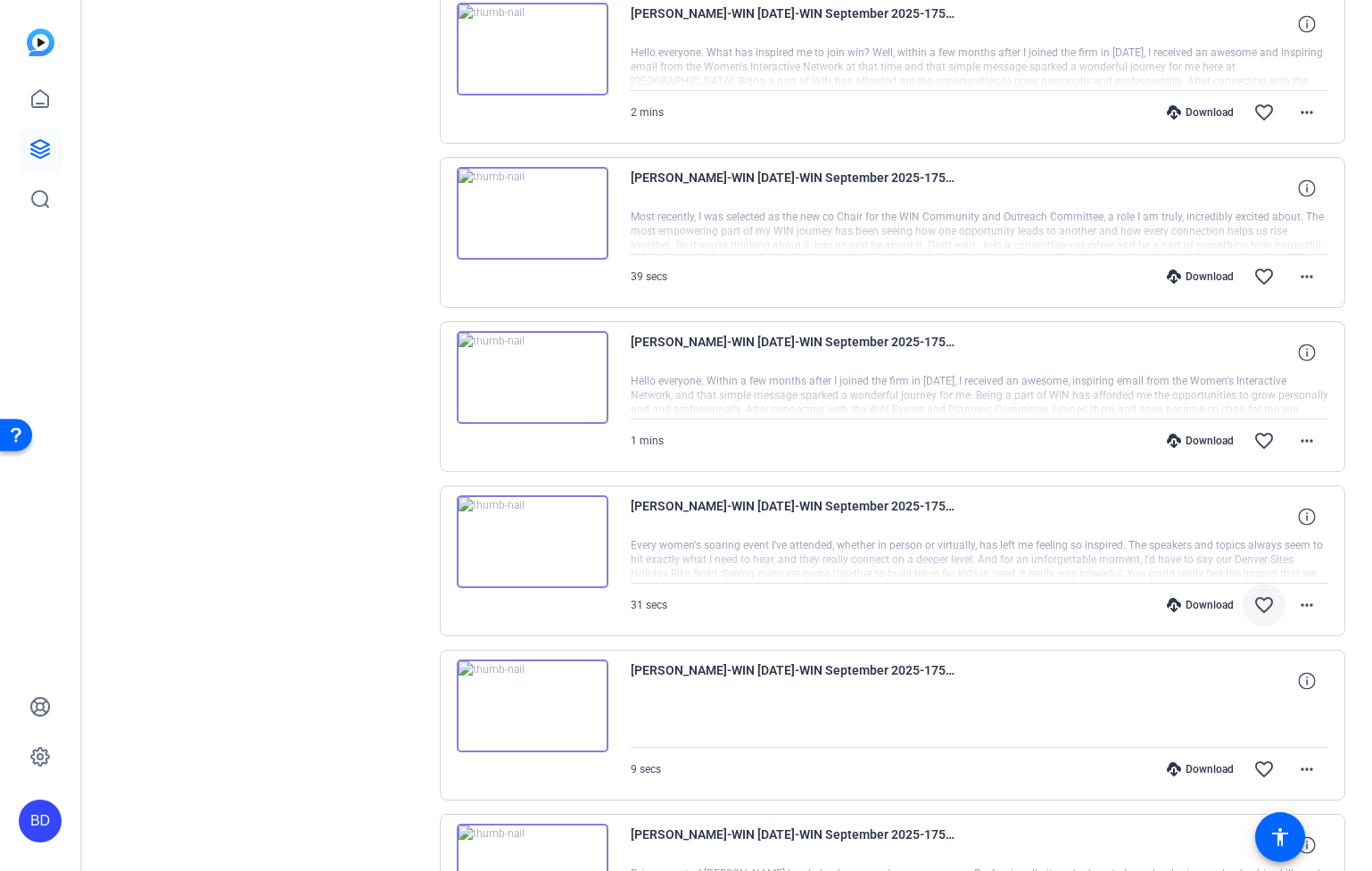
scroll to position [1326, 0]
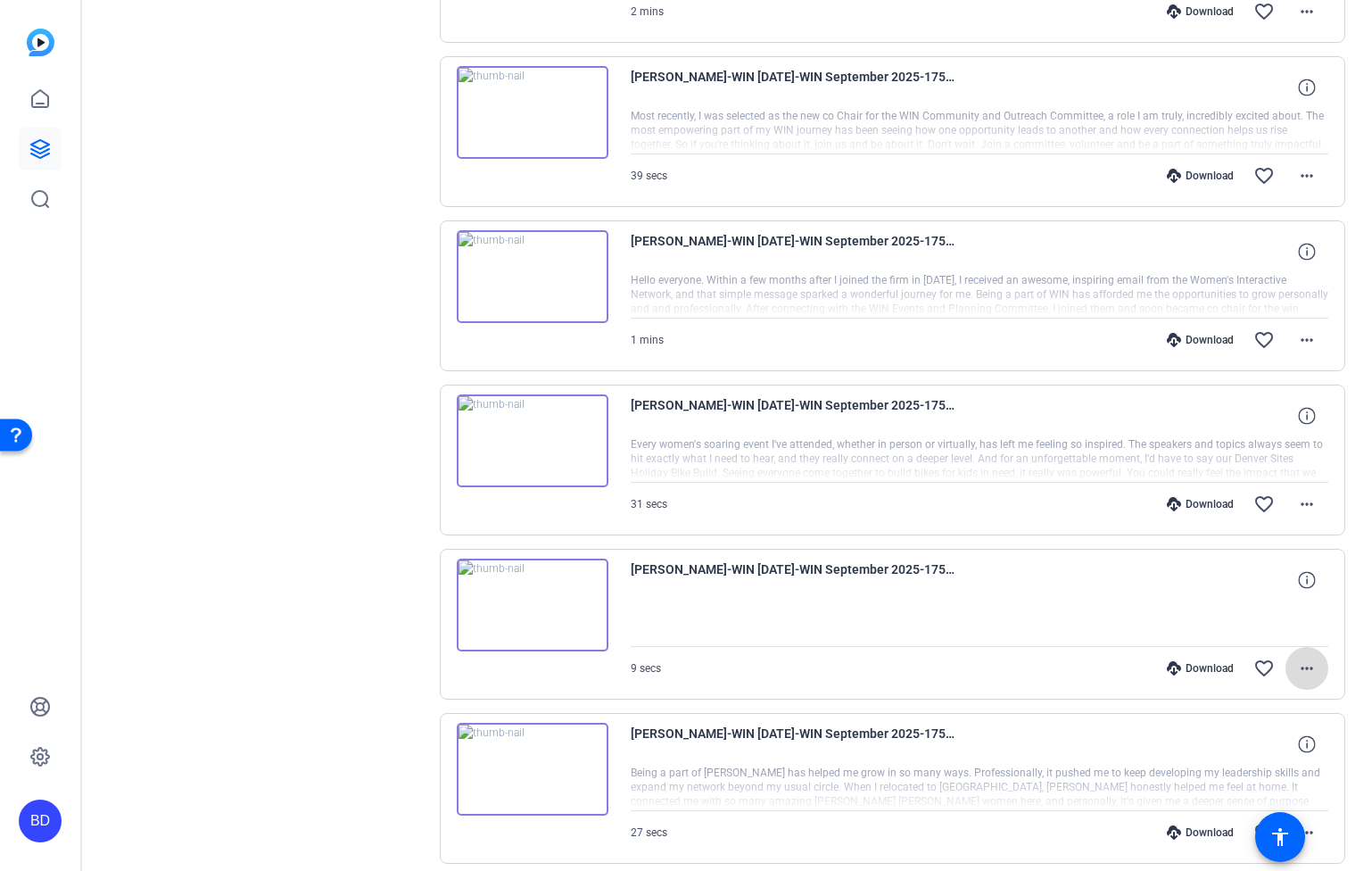
click at [1304, 657] on mat-icon "more_horiz" at bounding box center [1308, 668] width 21 height 21
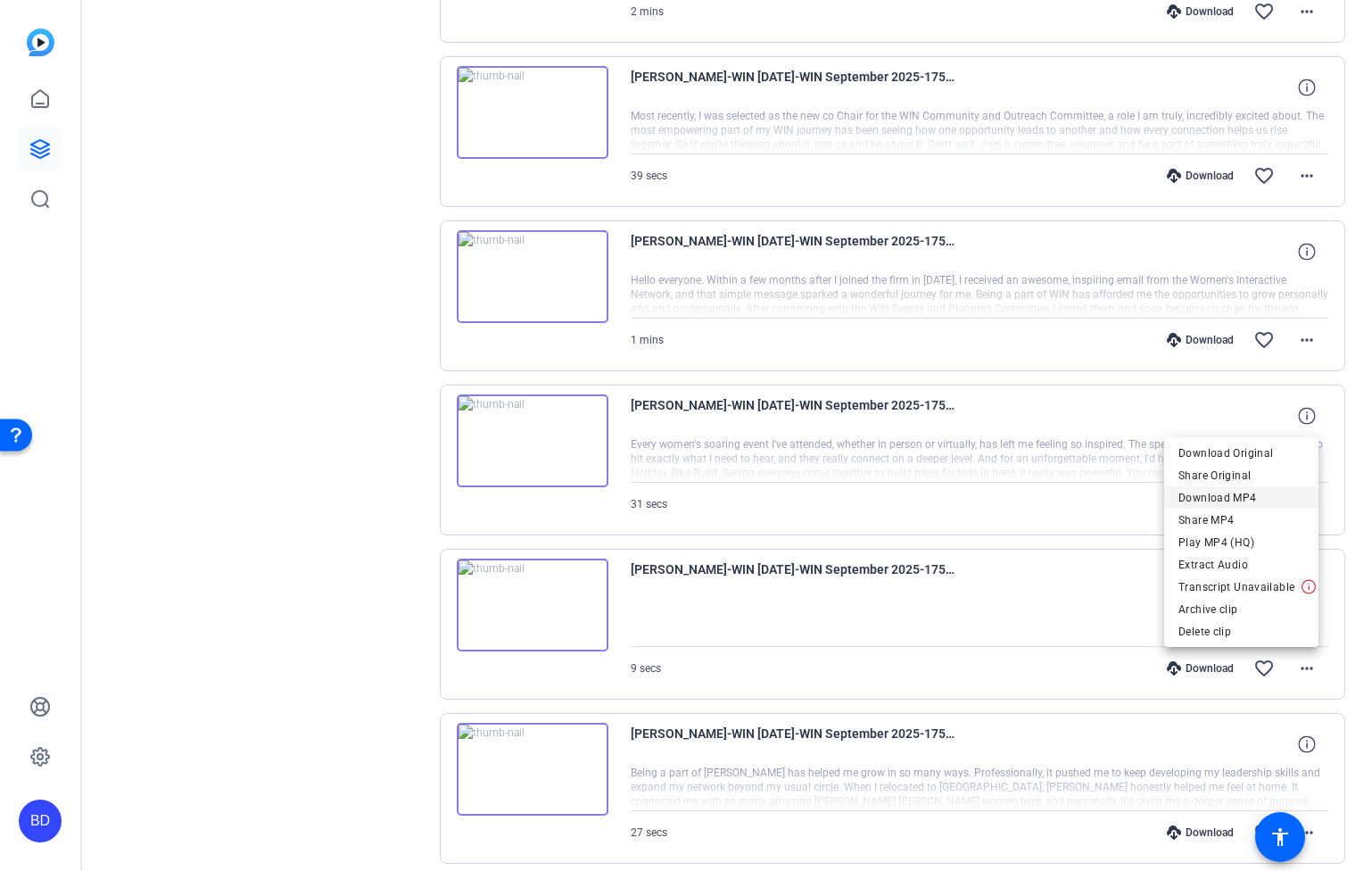
click at [1262, 503] on span "Download MP4" at bounding box center [1241, 498] width 126 height 21
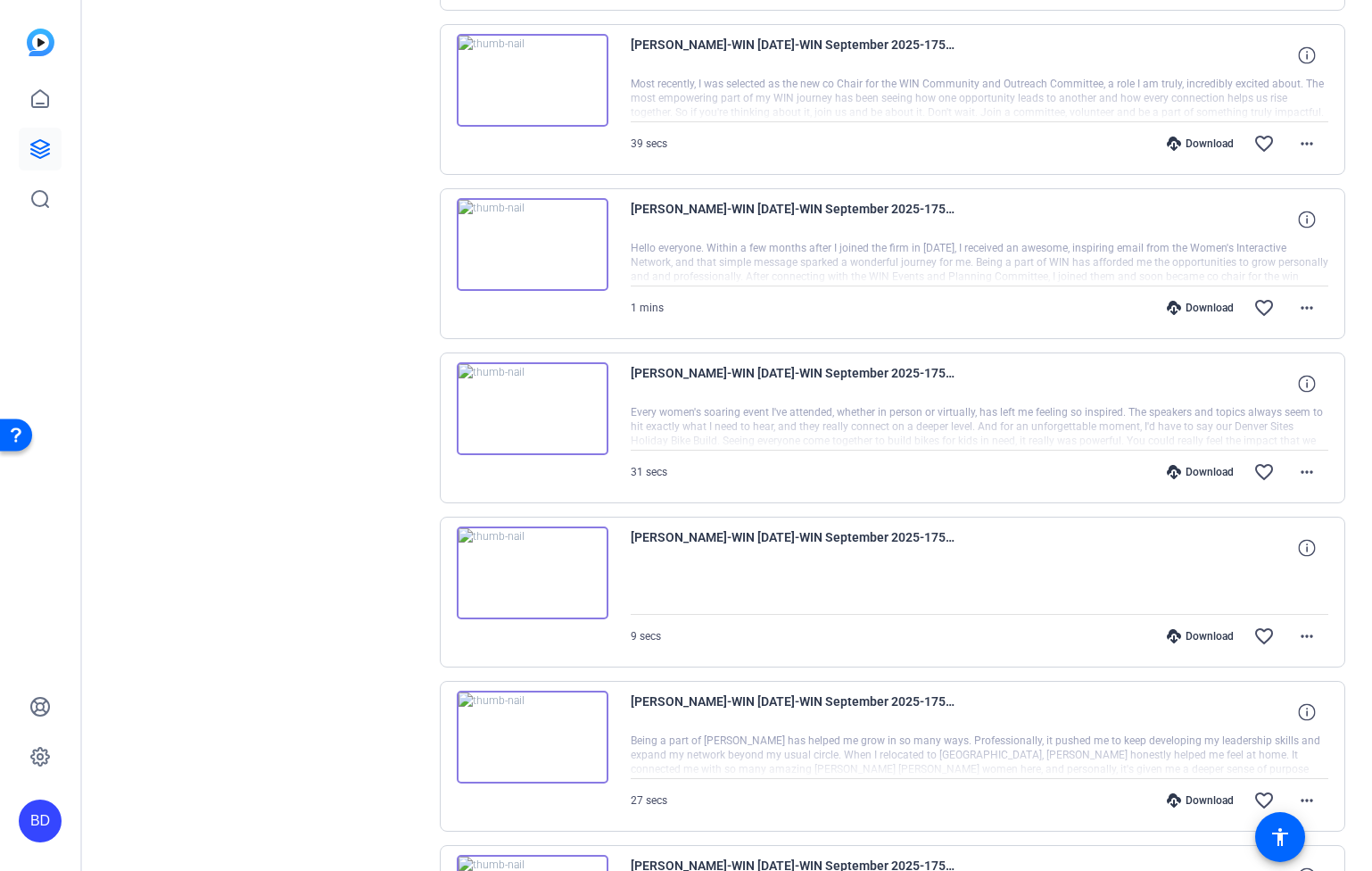
scroll to position [1424, 0]
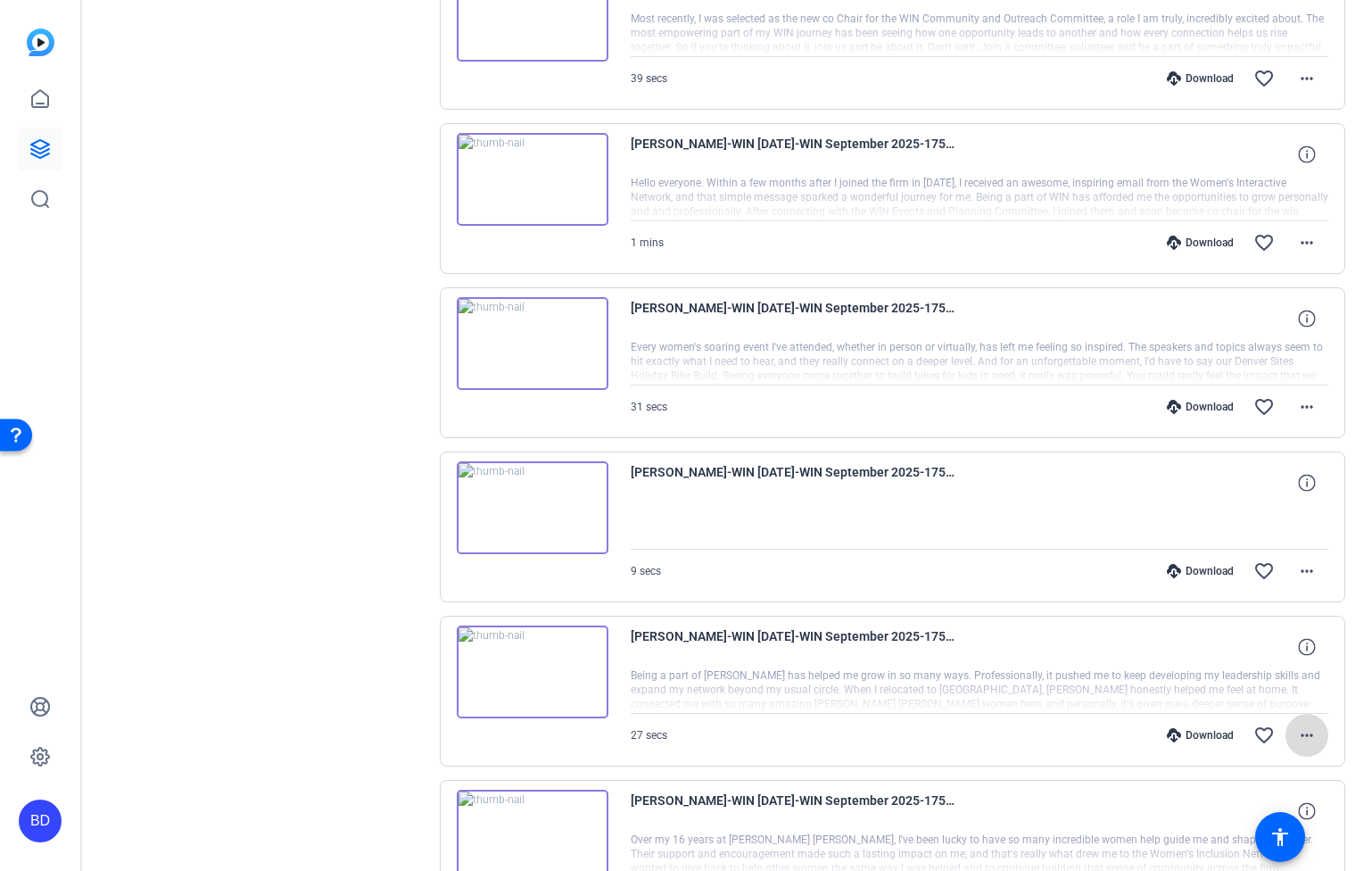
click at [1303, 731] on mat-icon "more_horiz" at bounding box center [1308, 735] width 21 height 21
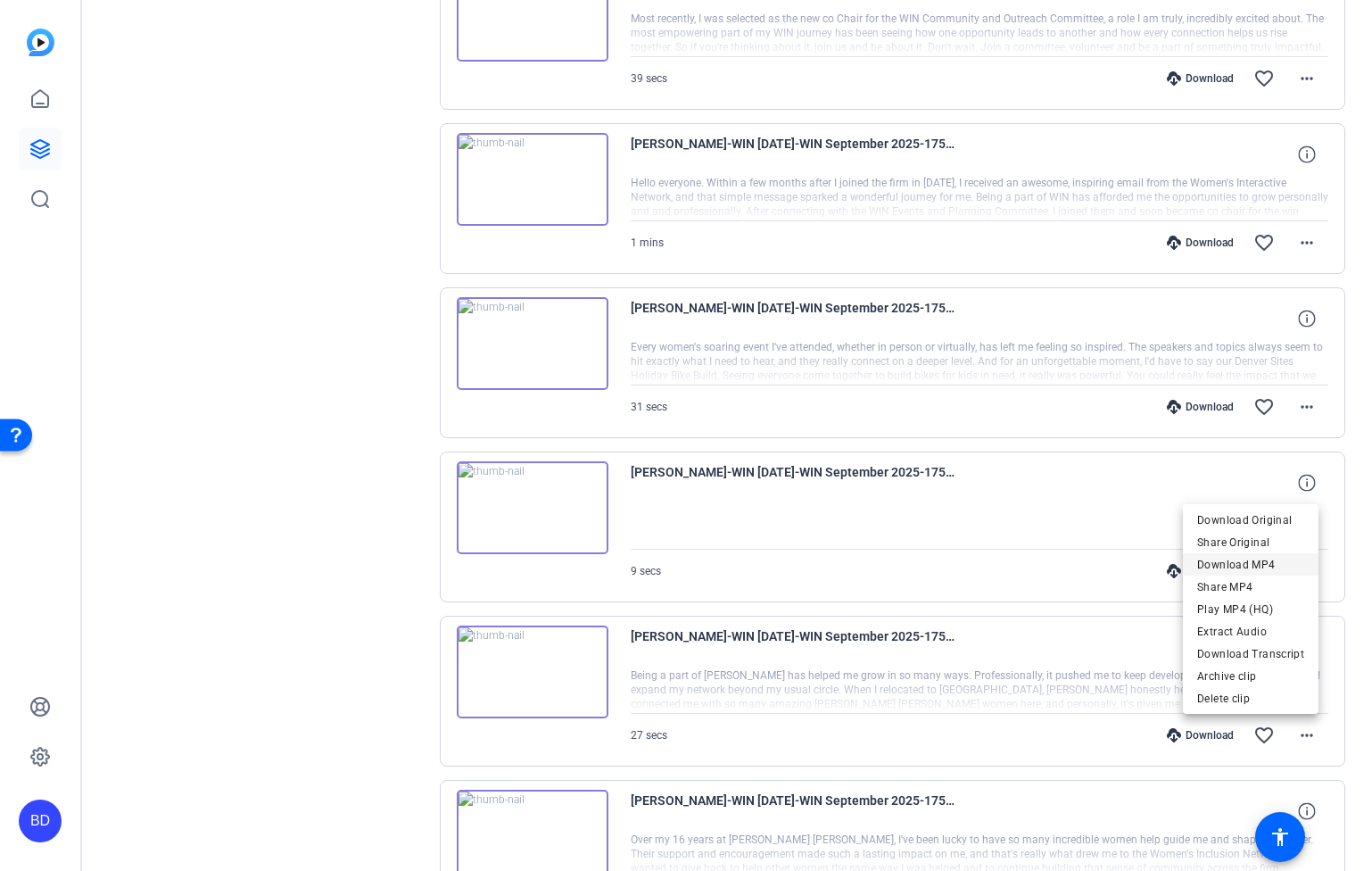
click at [1259, 567] on span "Download MP4" at bounding box center [1251, 564] width 107 height 21
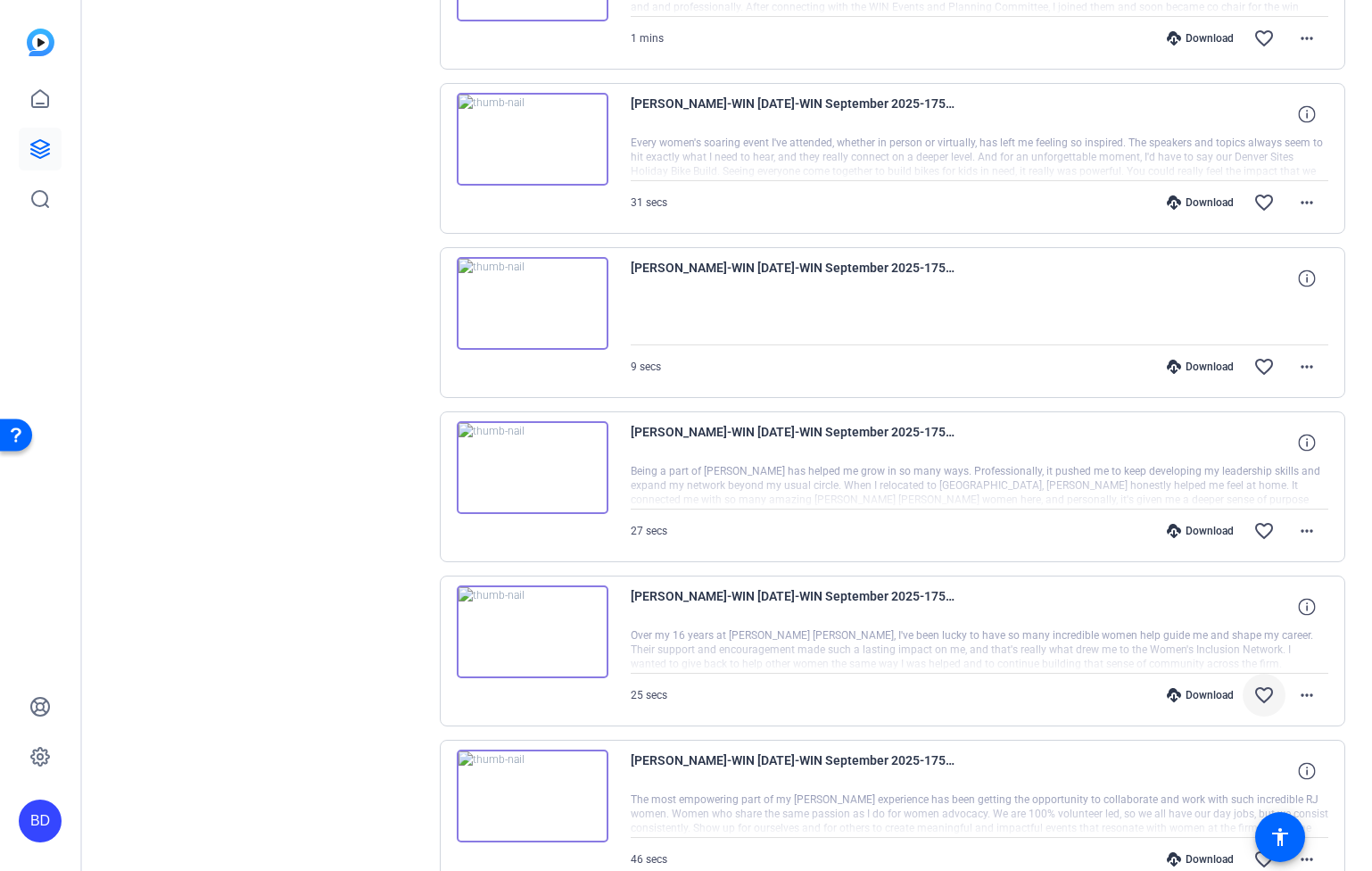
scroll to position [1692, 0]
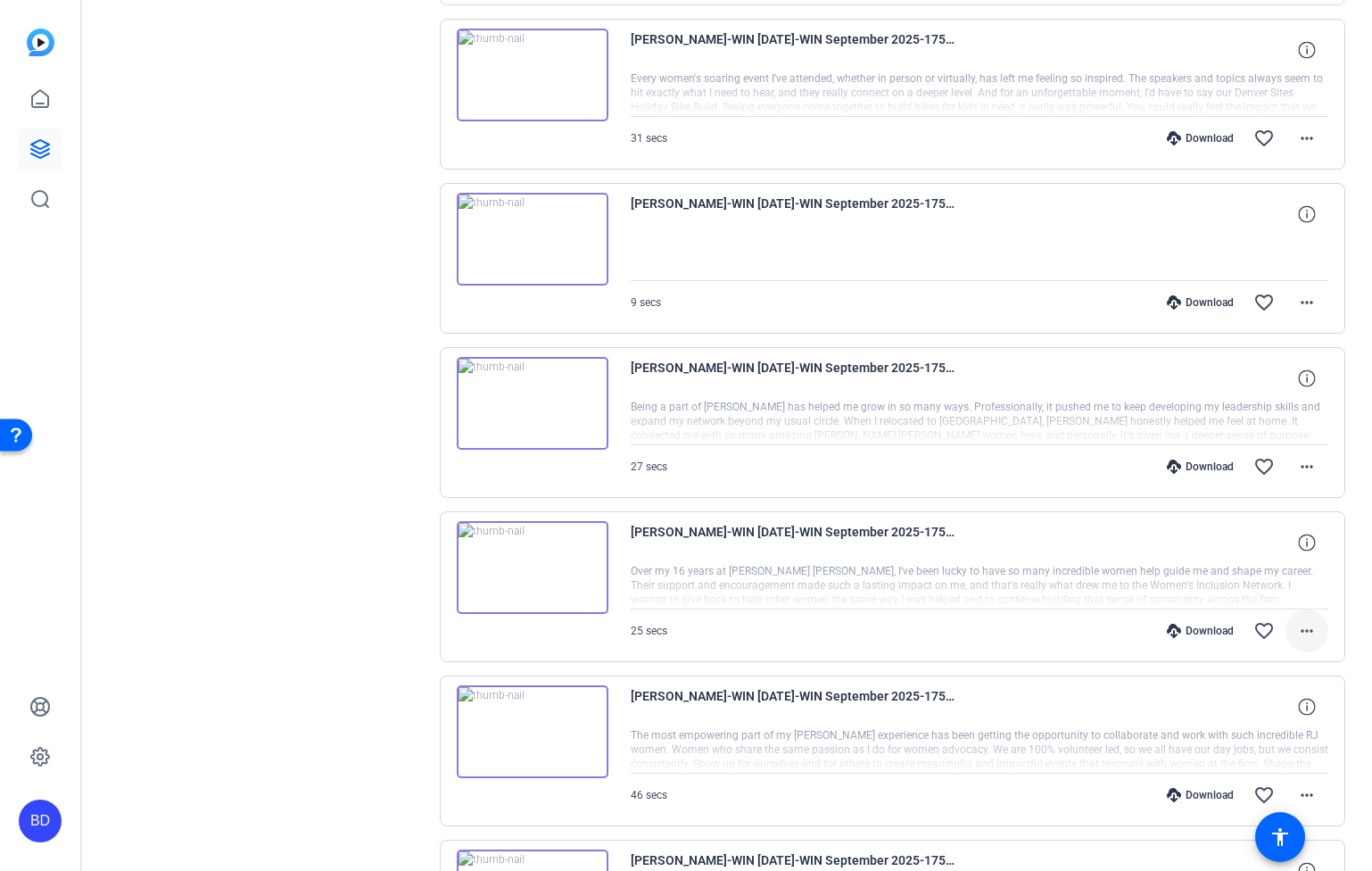
click at [1297, 627] on mat-icon "more_horiz" at bounding box center [1308, 630] width 21 height 21
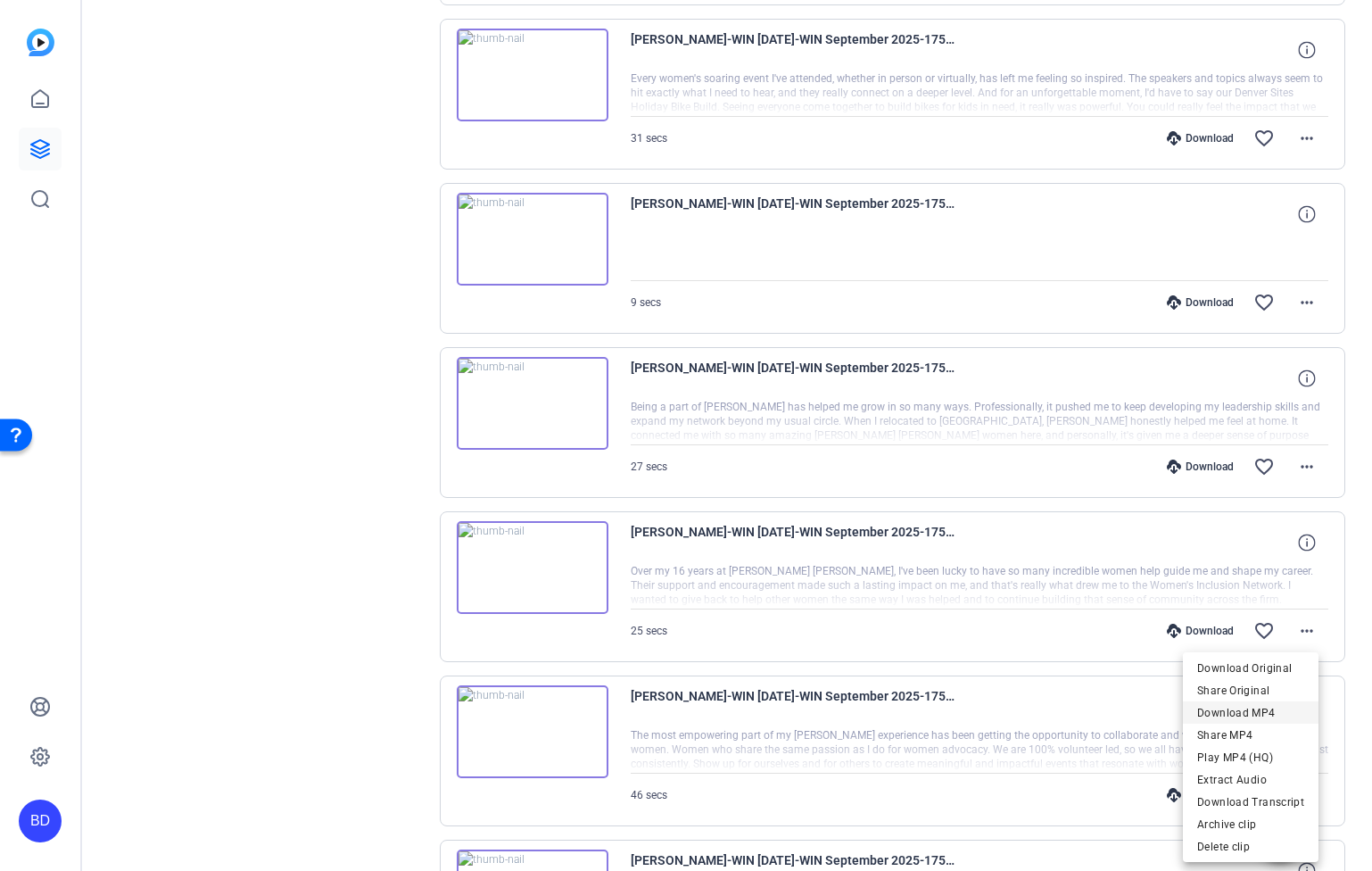
click at [1265, 705] on span "Download MP4" at bounding box center [1251, 712] width 107 height 21
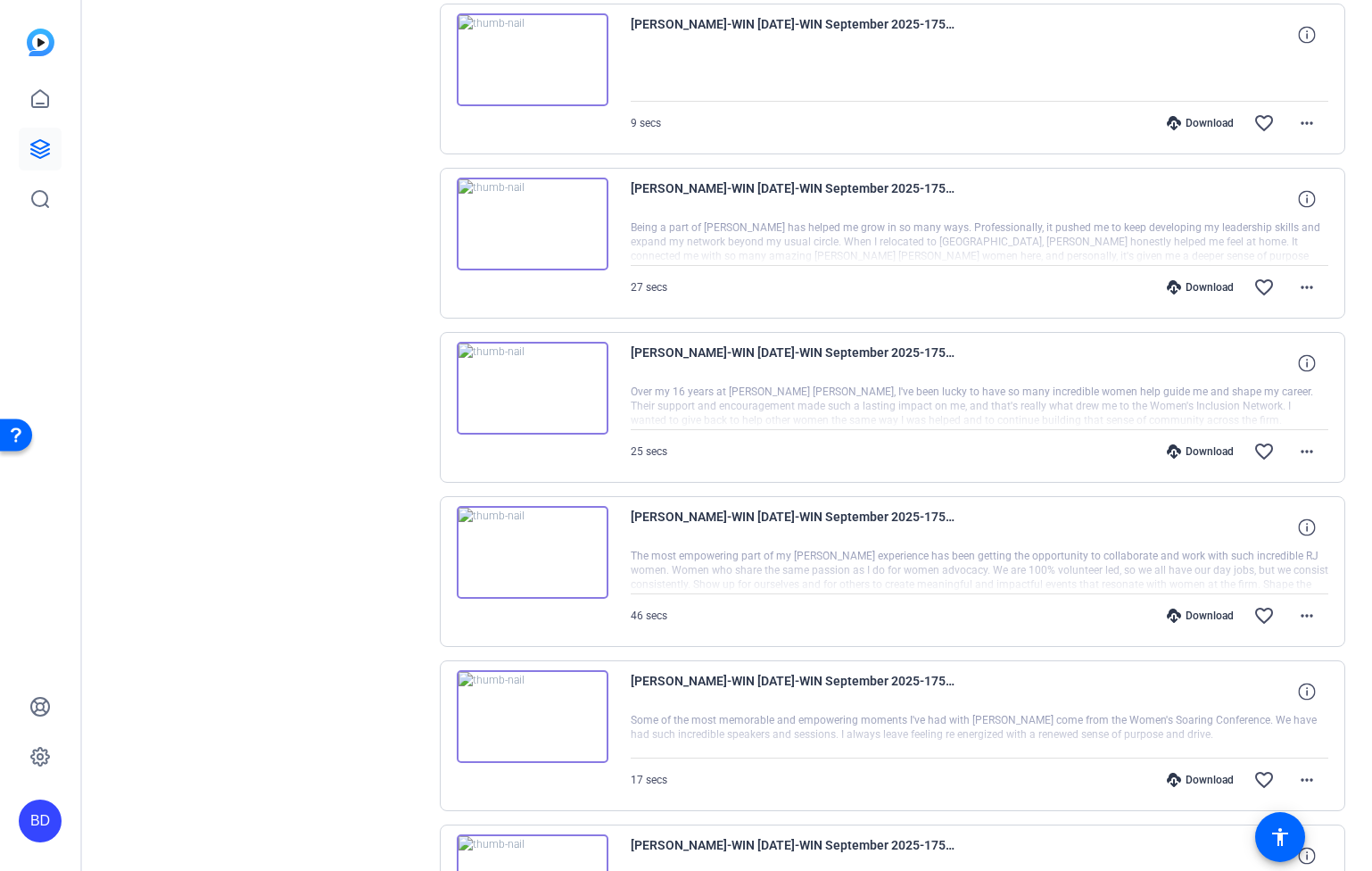
scroll to position [1956, 0]
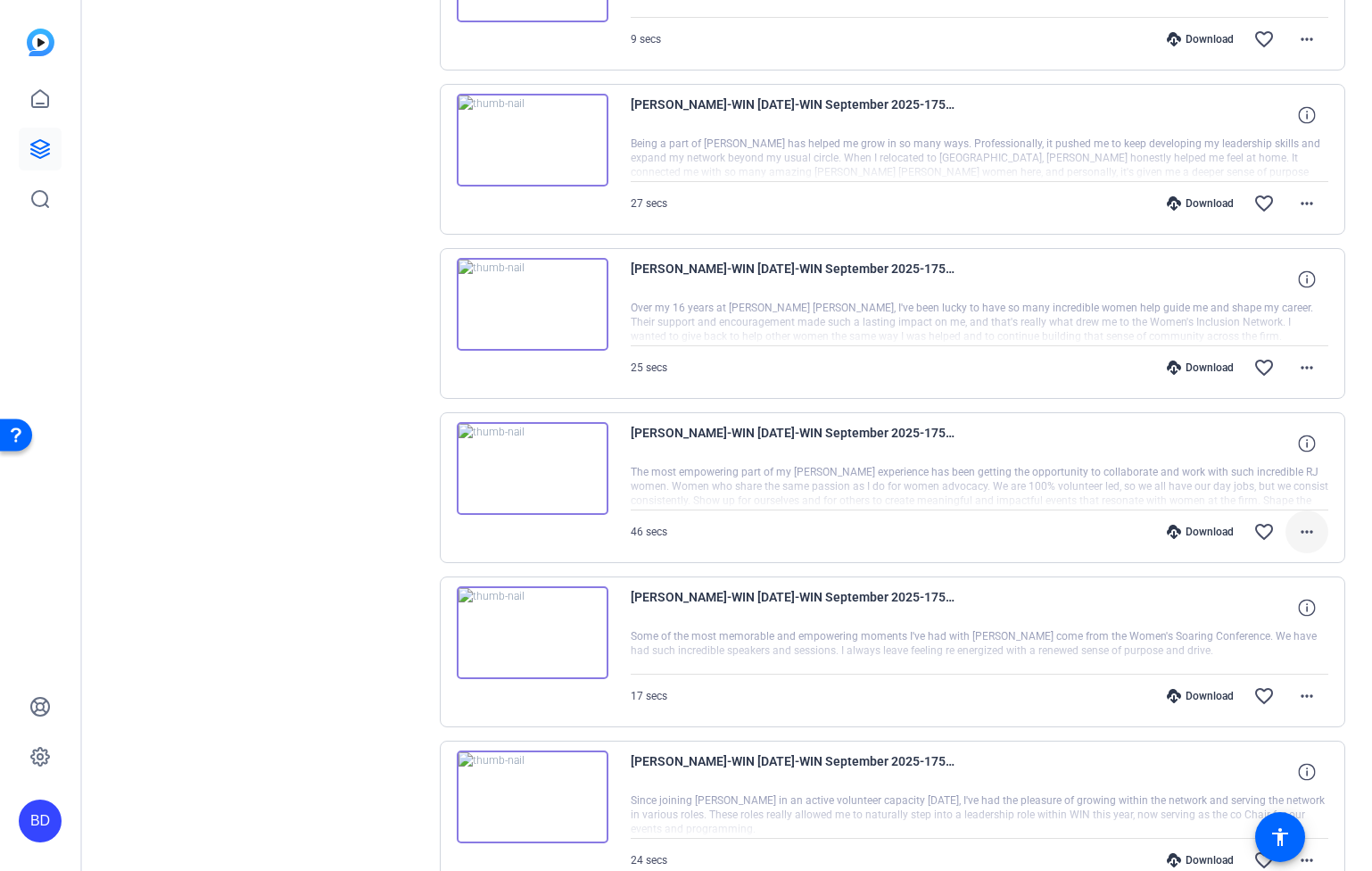
click at [1304, 529] on mat-icon "more_horiz" at bounding box center [1308, 532] width 21 height 21
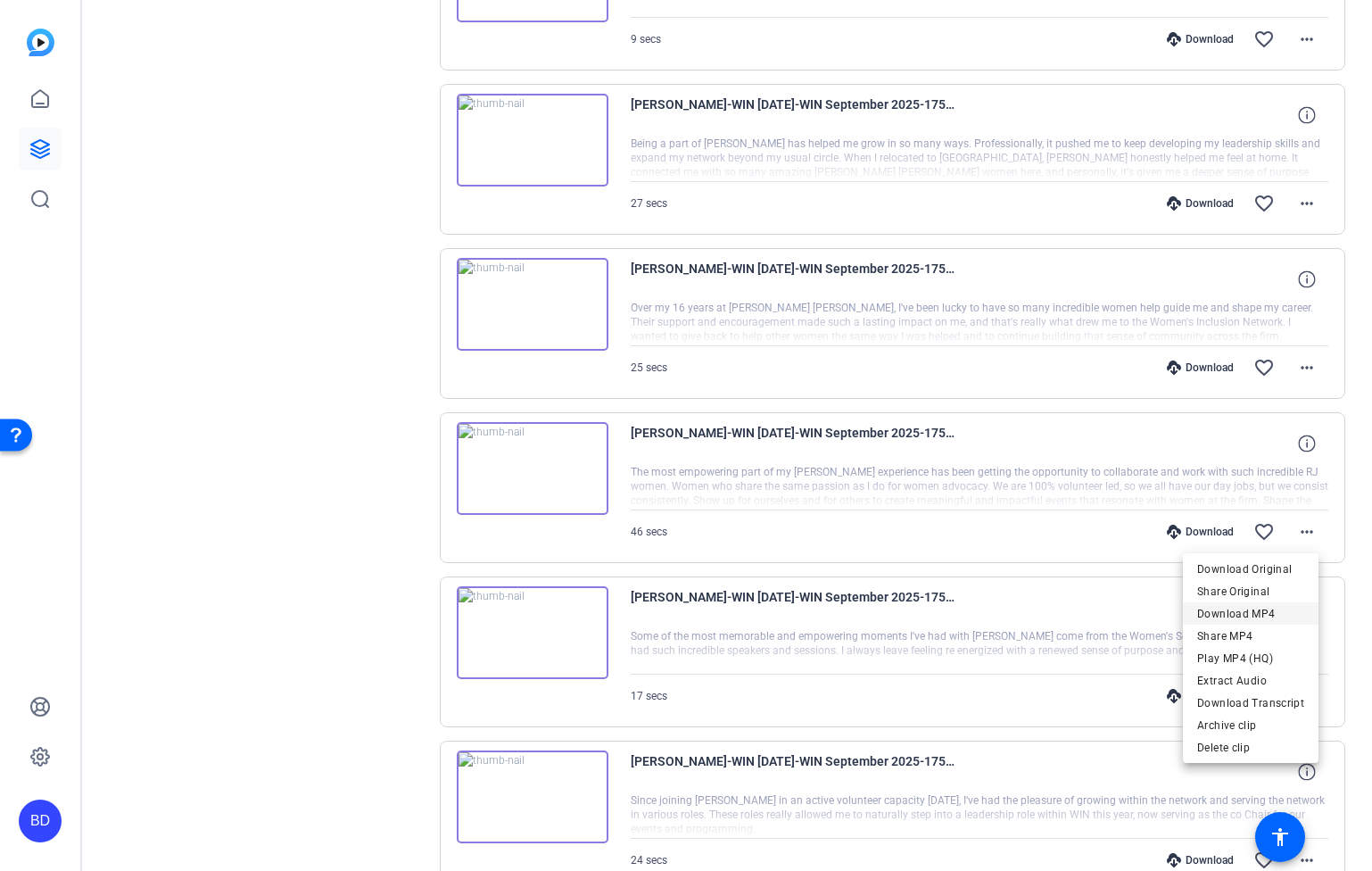
click at [1240, 614] on span "Download MP4" at bounding box center [1251, 613] width 107 height 21
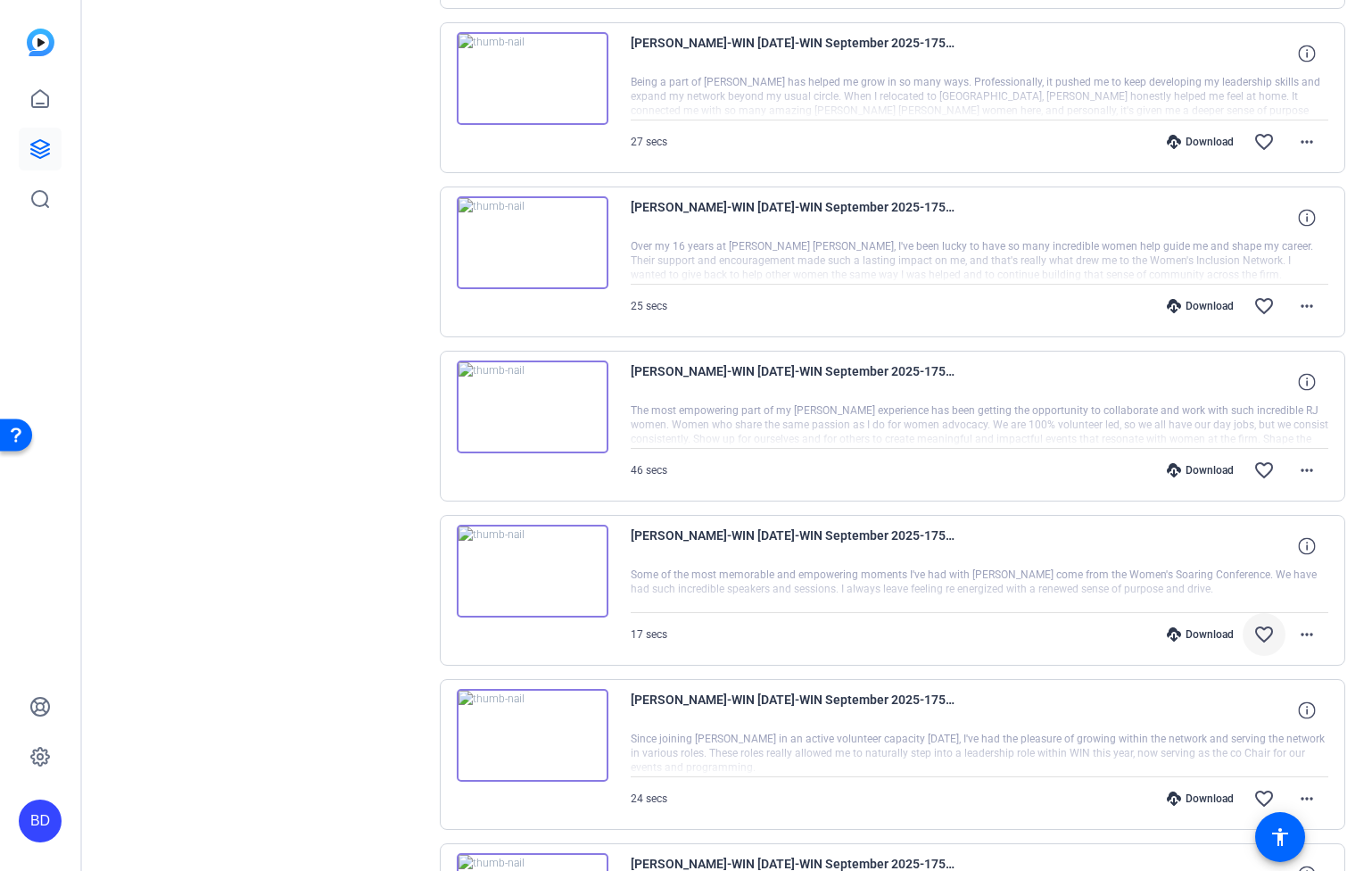
scroll to position [2025, 0]
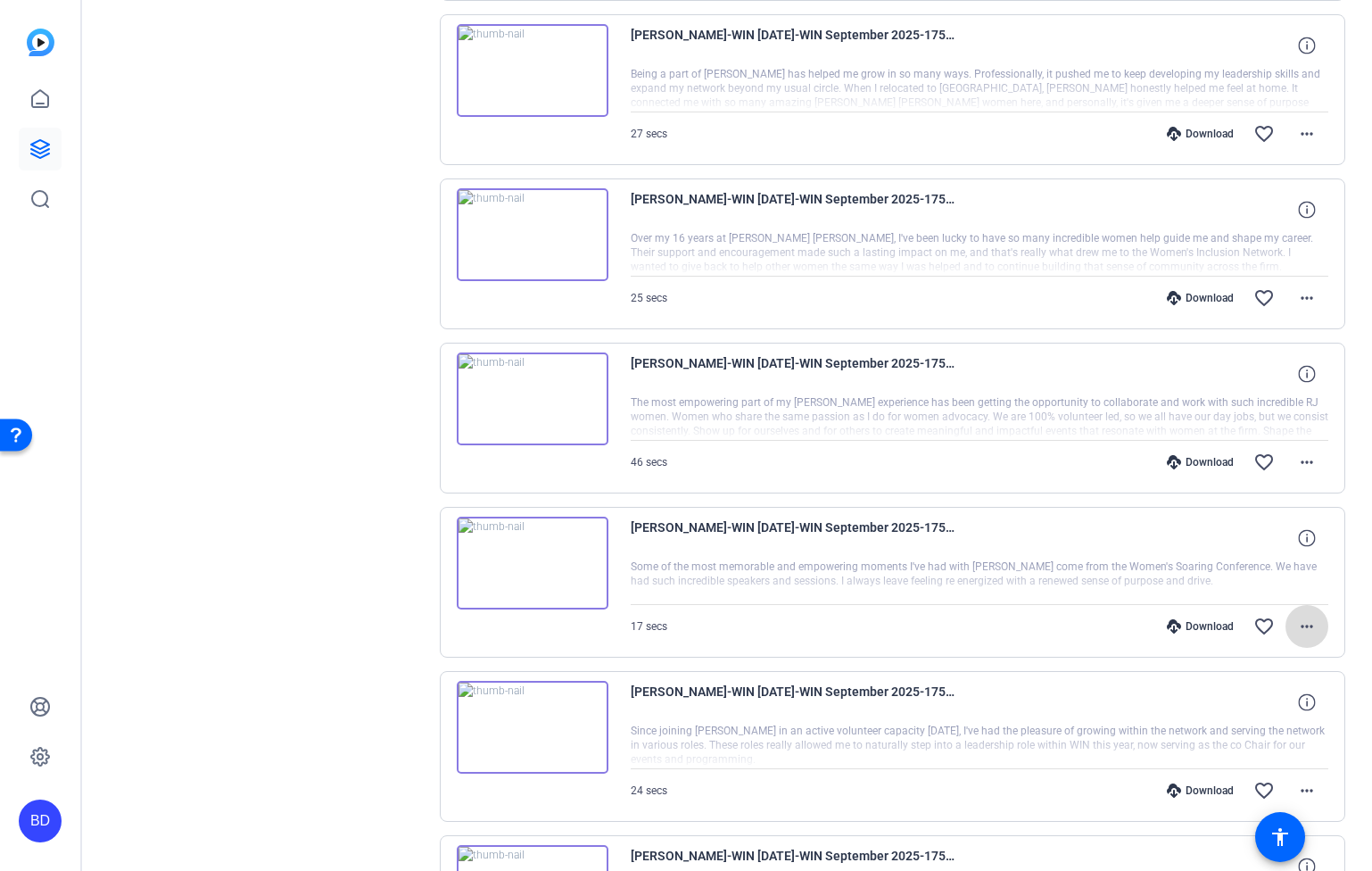
click at [1299, 627] on mat-icon "more_horiz" at bounding box center [1308, 626] width 21 height 21
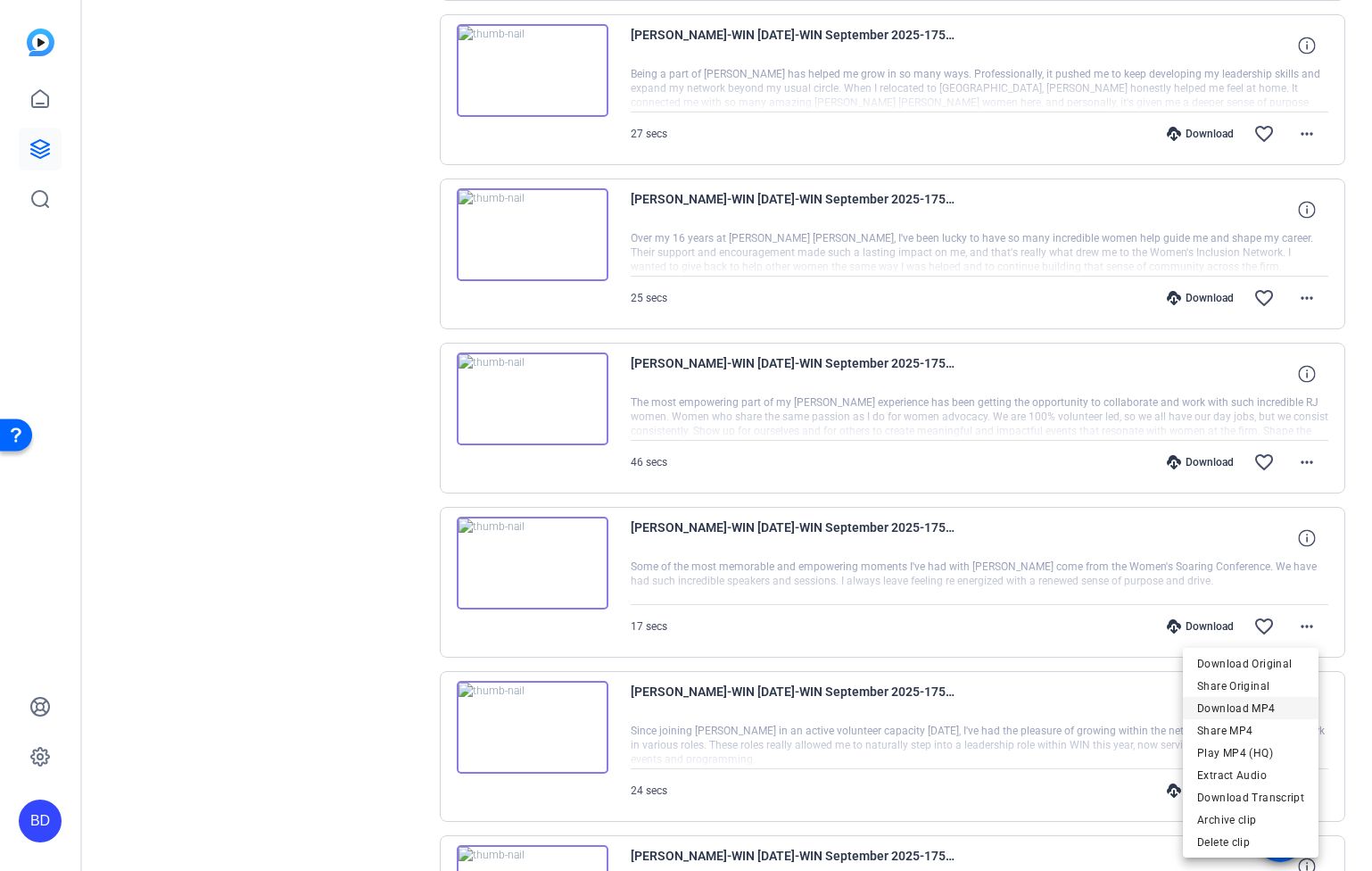
click at [1266, 714] on span "Download MP4" at bounding box center [1251, 708] width 107 height 21
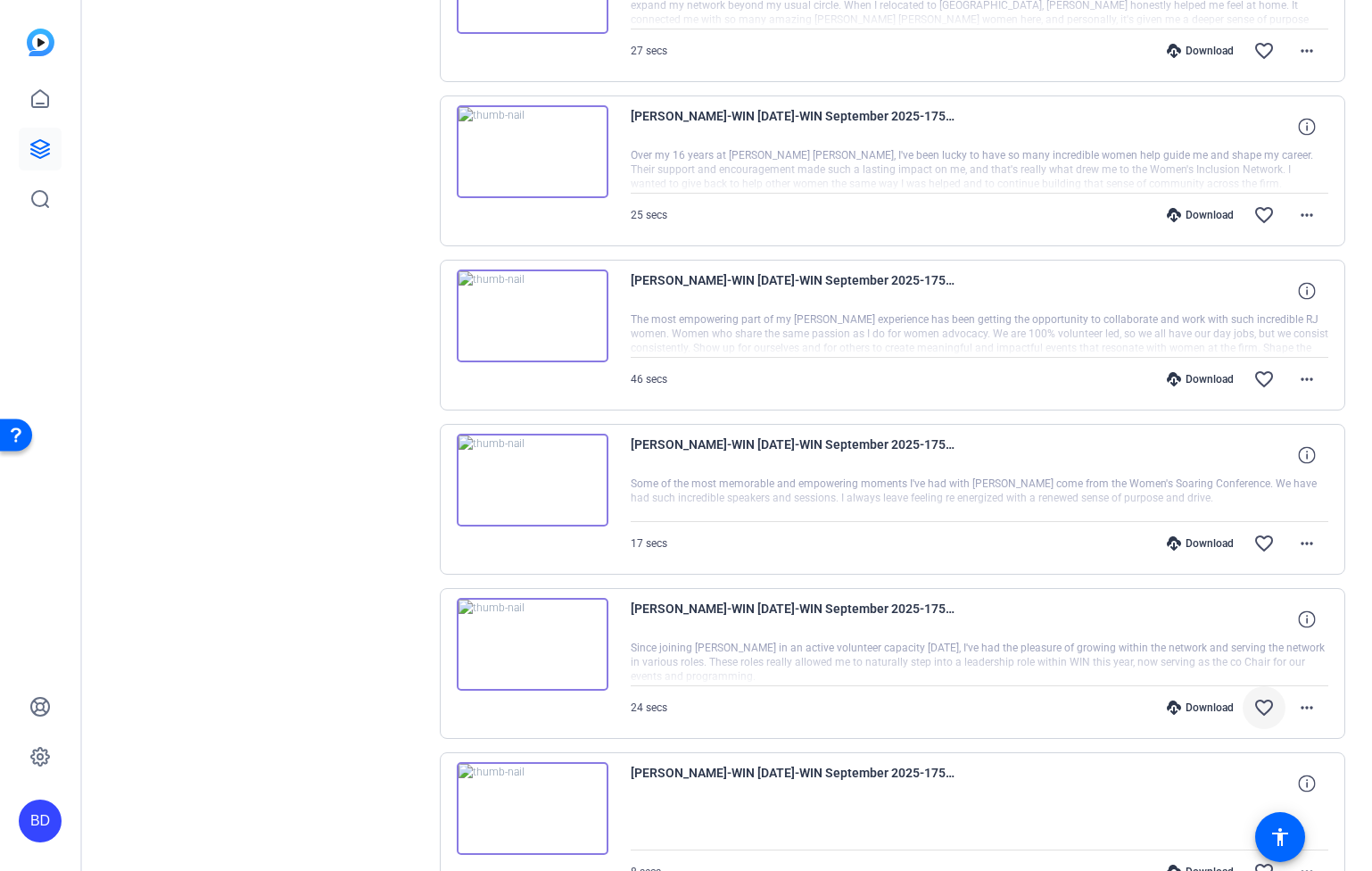
scroll to position [2117, 0]
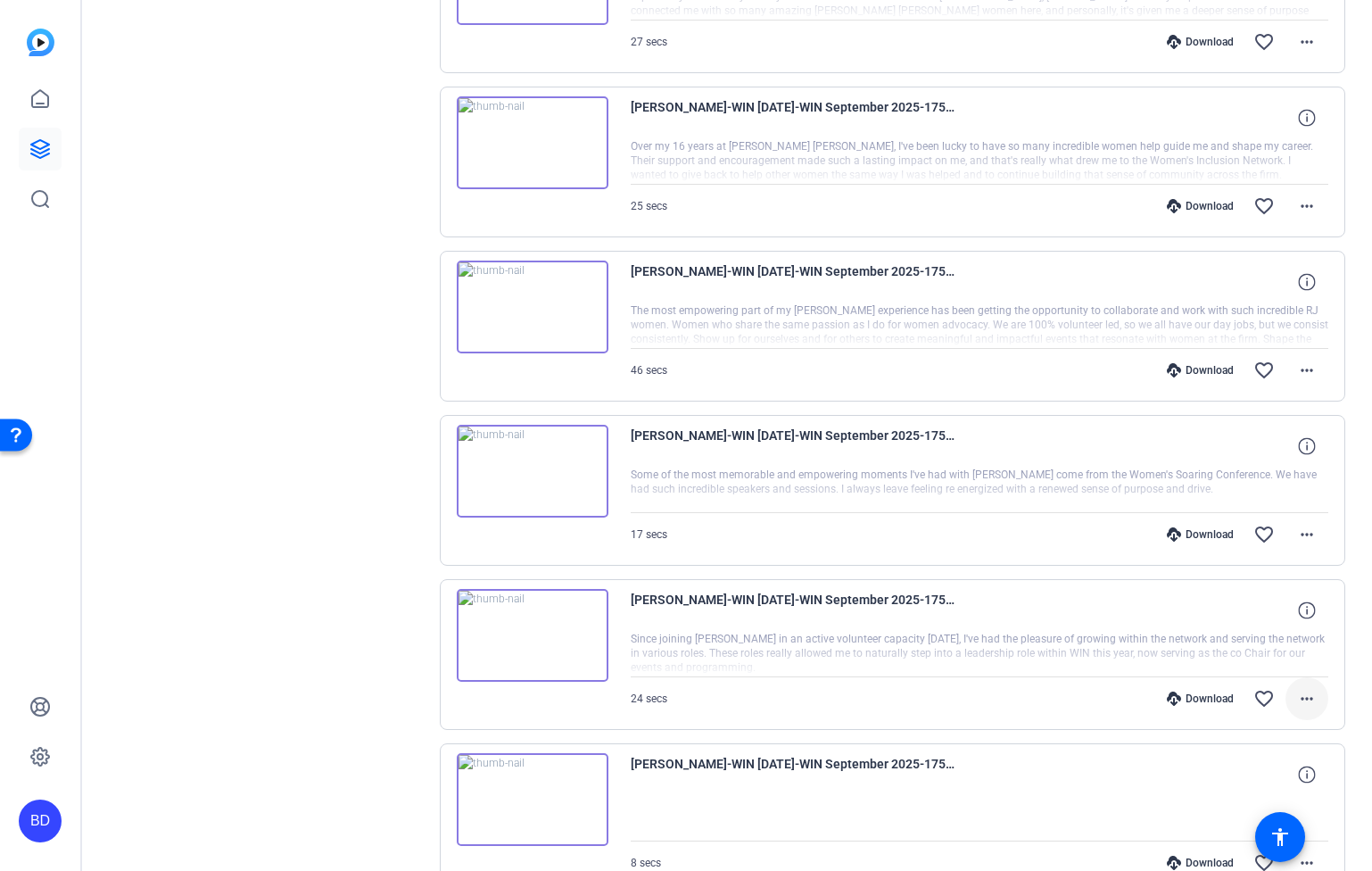
click at [1297, 704] on mat-icon "more_horiz" at bounding box center [1308, 698] width 21 height 21
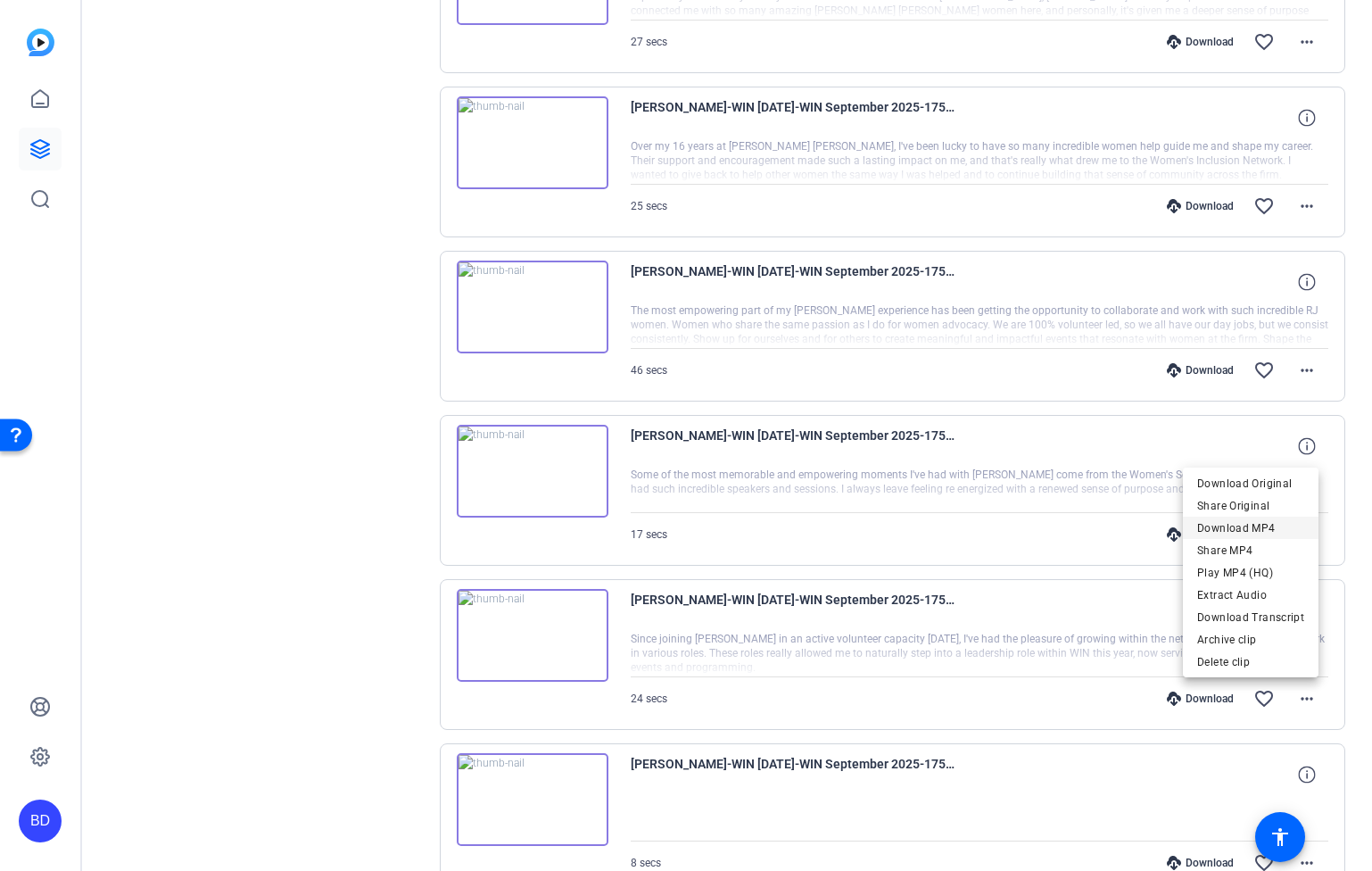
click at [1251, 525] on span "Download MP4" at bounding box center [1251, 528] width 107 height 21
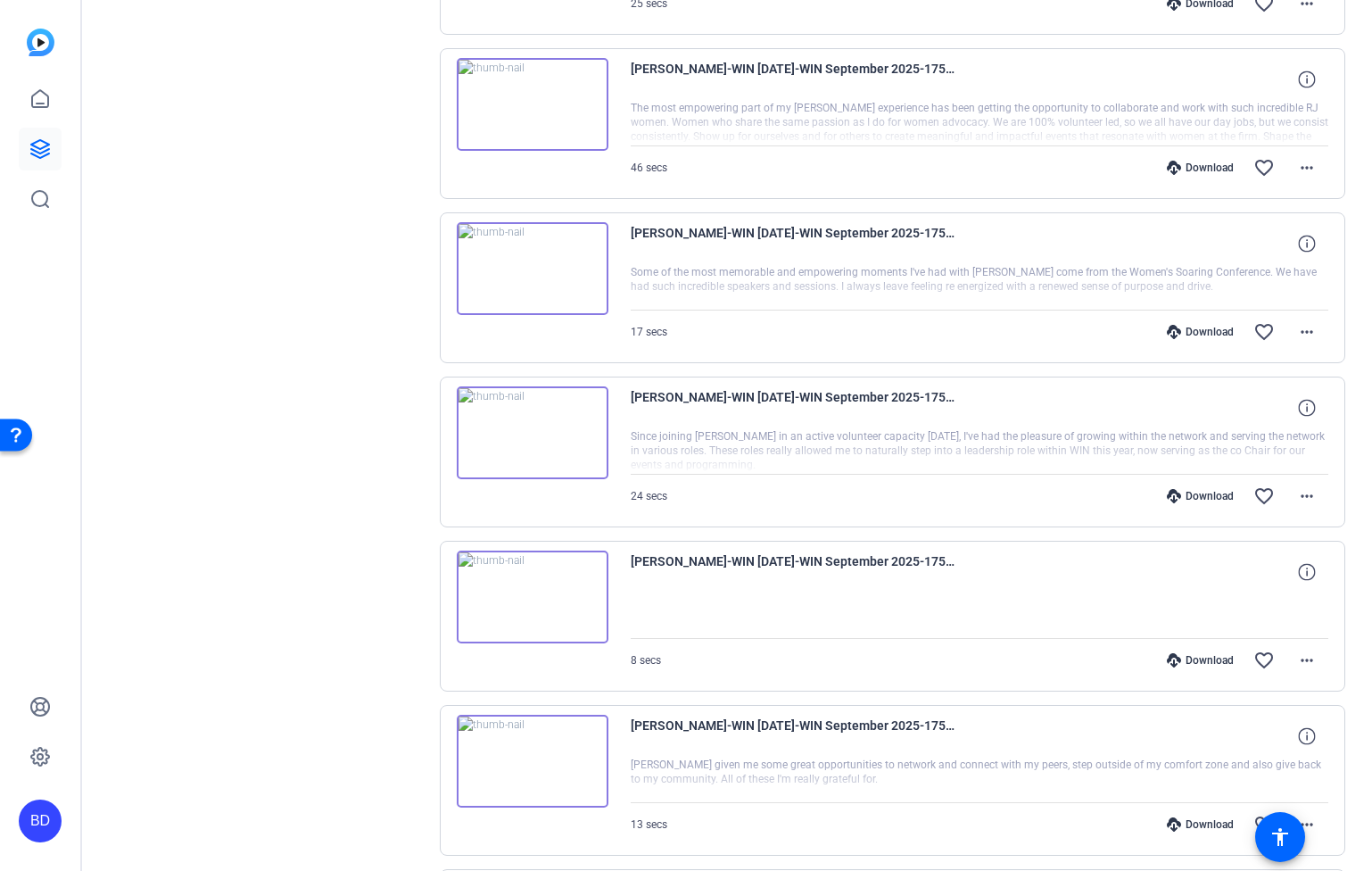
scroll to position [2383, 0]
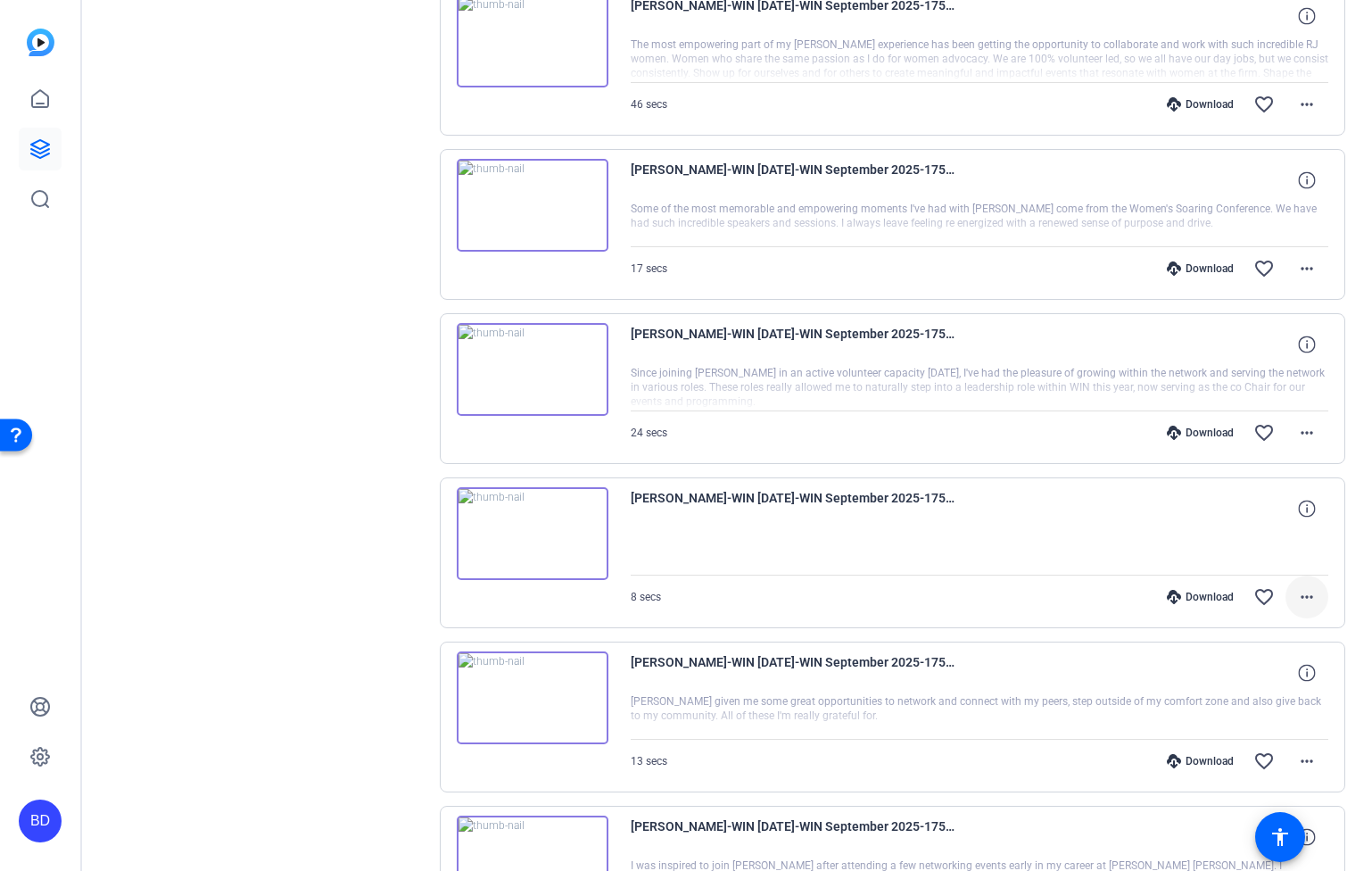
click at [1298, 596] on mat-icon "more_horiz" at bounding box center [1308, 596] width 21 height 21
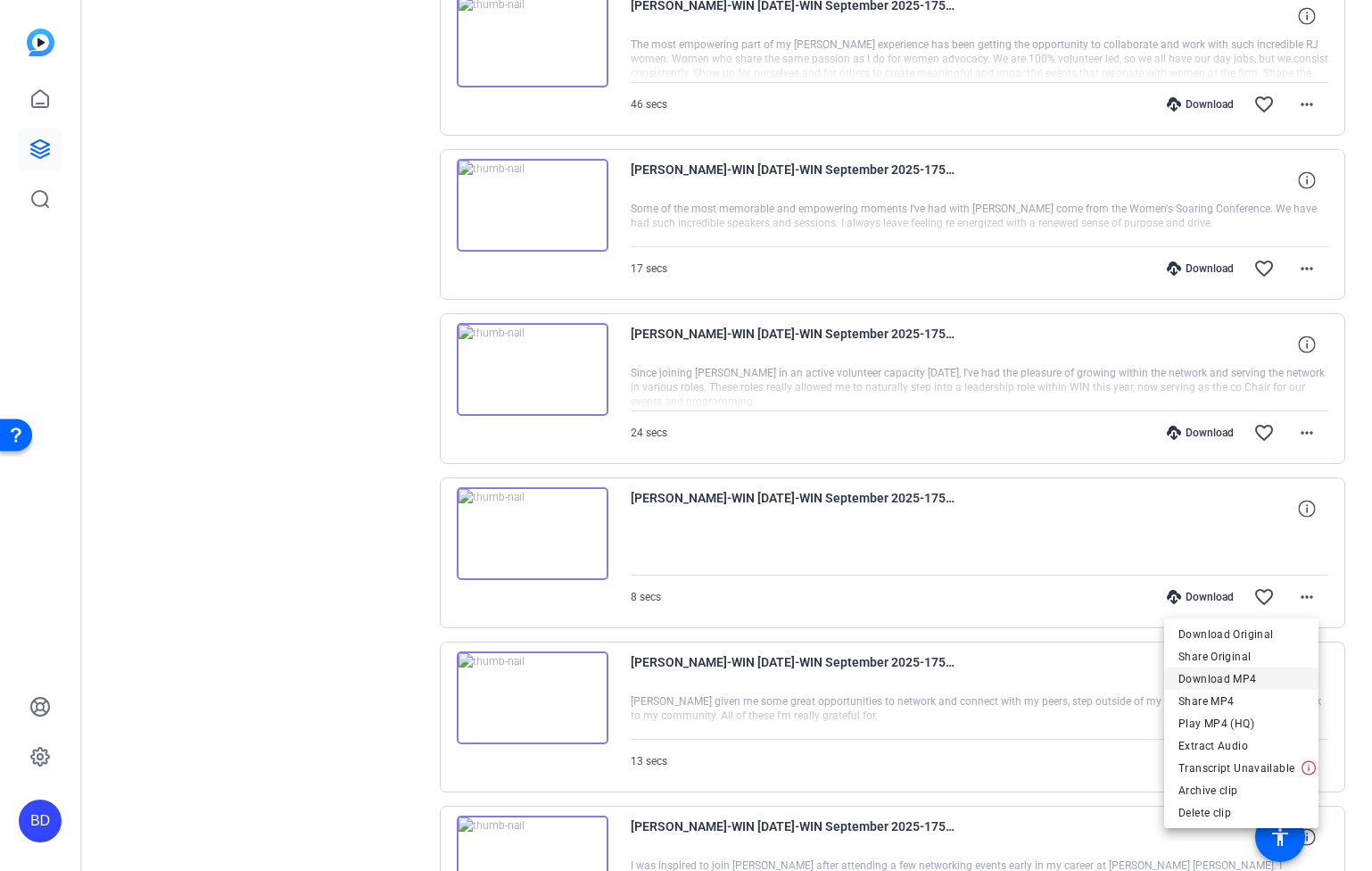
click at [1258, 672] on span "Download MP4" at bounding box center [1241, 678] width 126 height 21
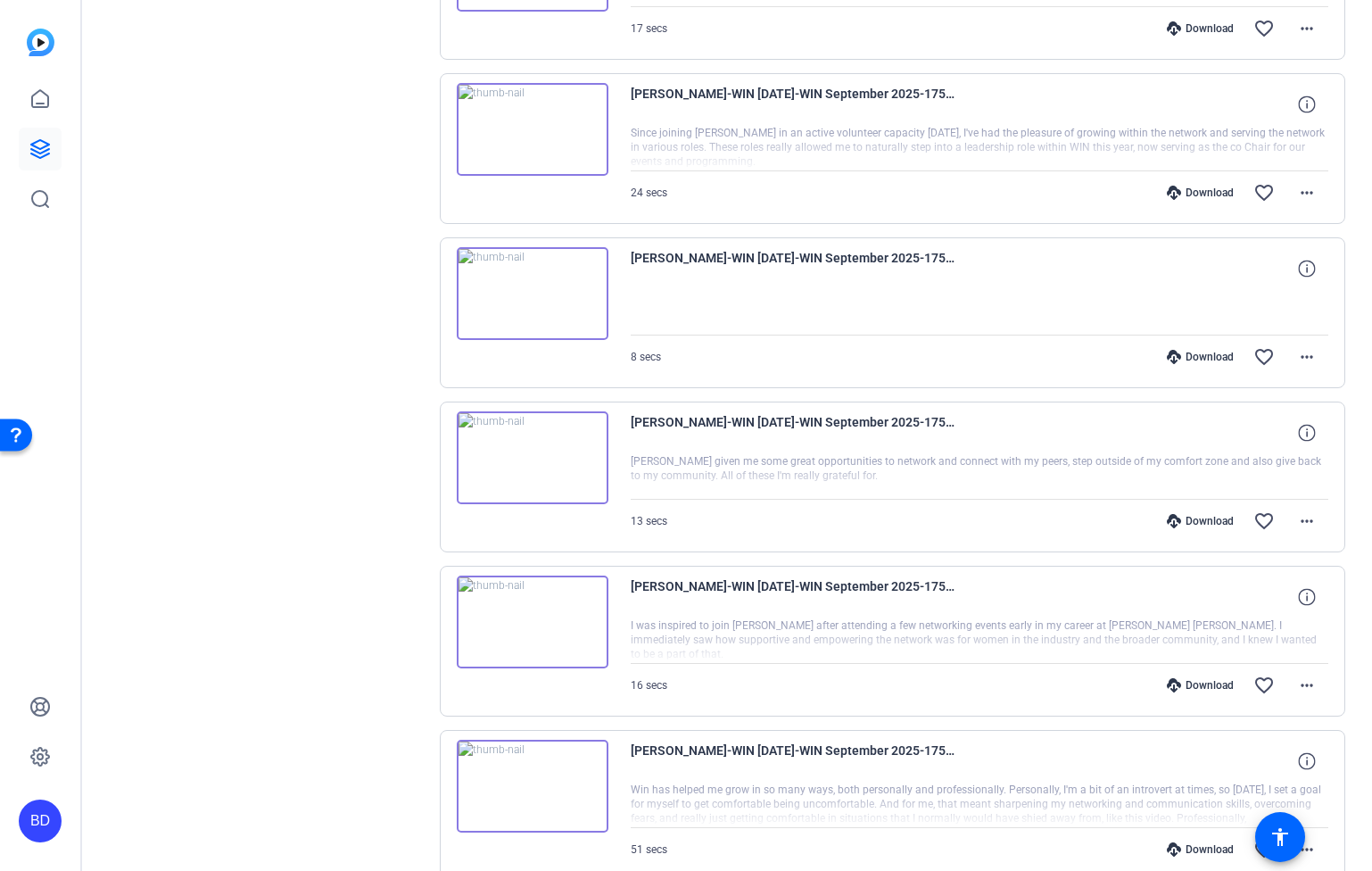
scroll to position [2625, 0]
click at [1298, 526] on mat-icon "more_horiz" at bounding box center [1308, 520] width 21 height 21
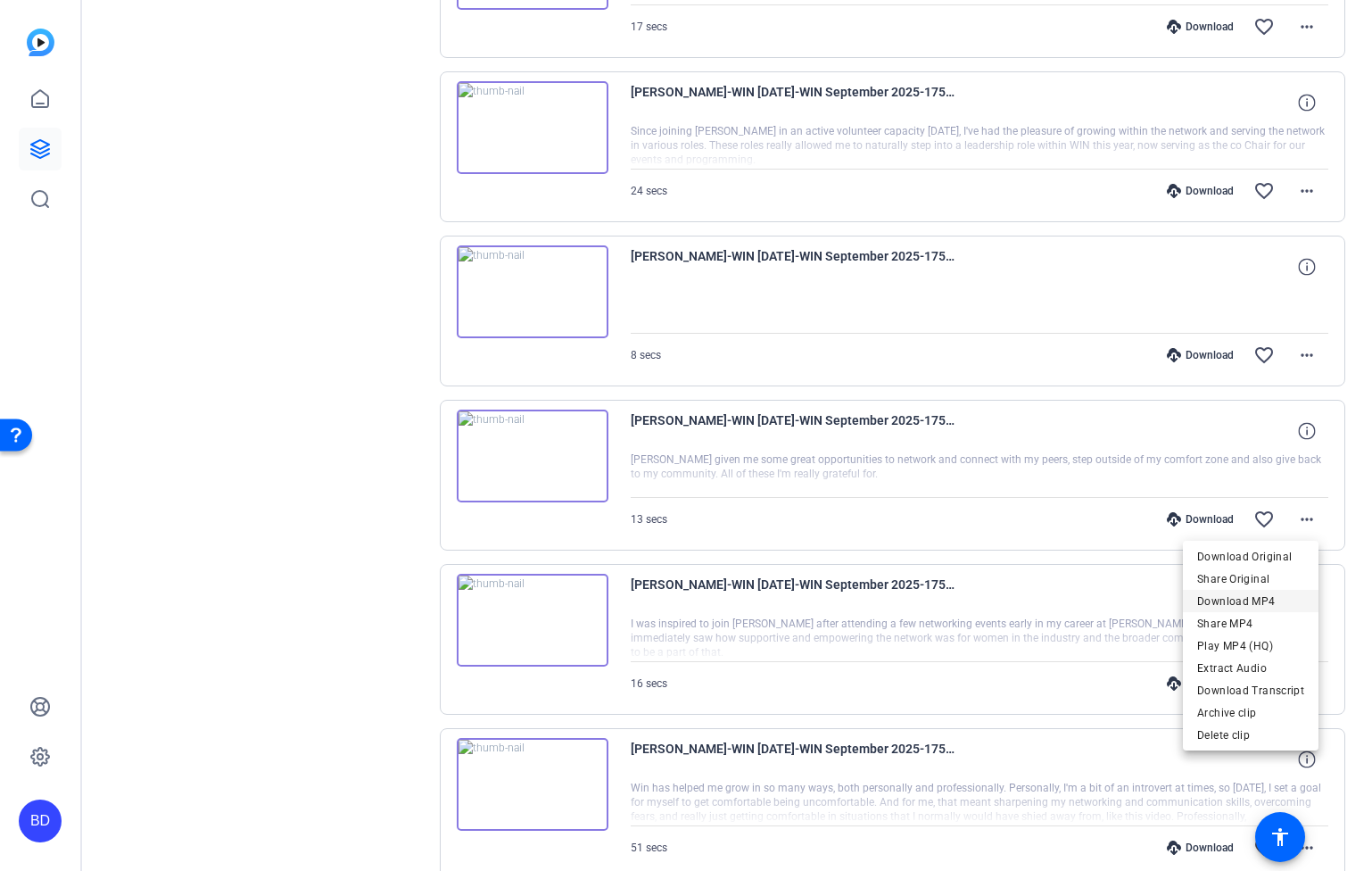
click at [1250, 604] on span "Download MP4" at bounding box center [1251, 600] width 107 height 21
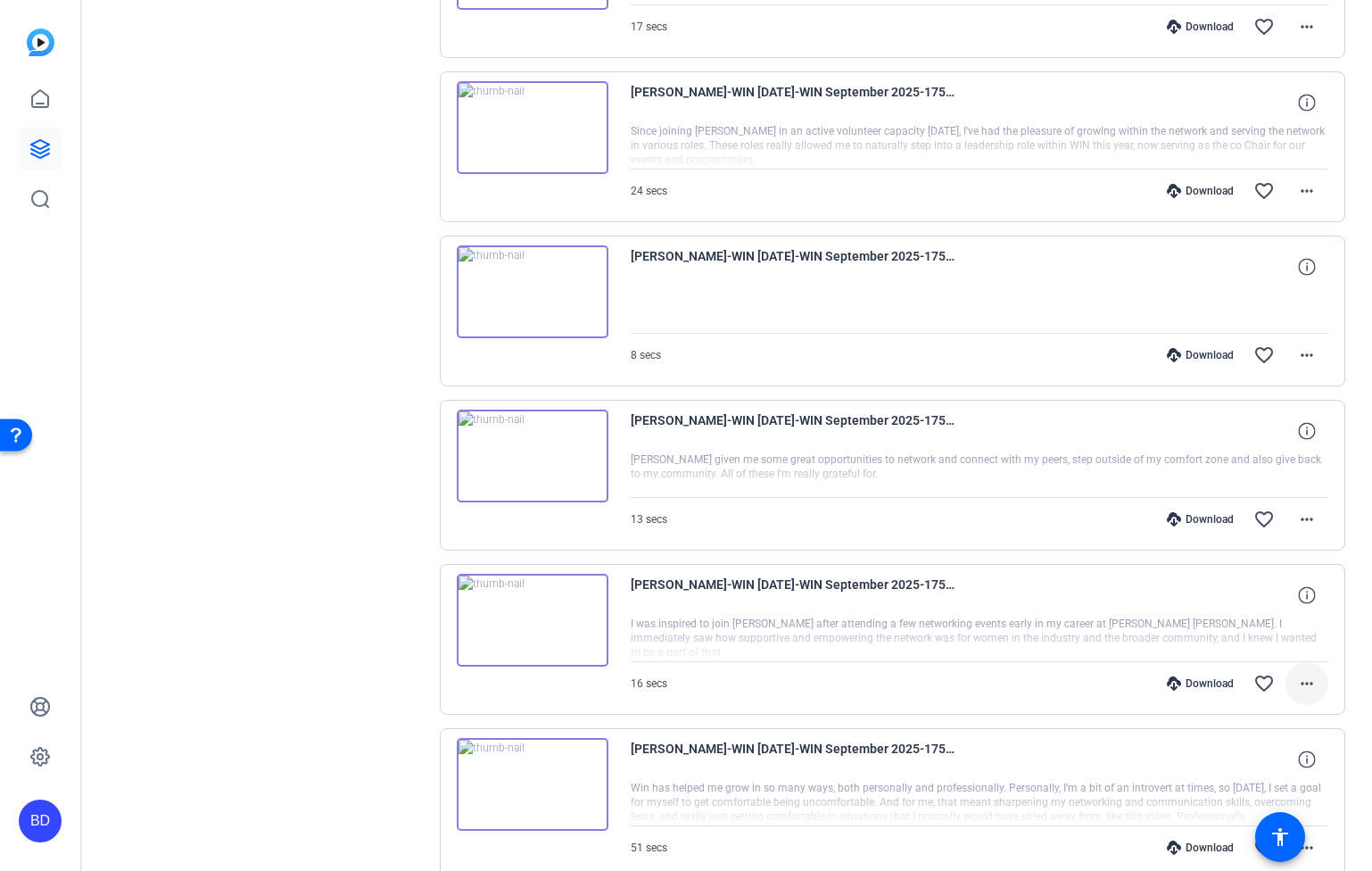
click at [1299, 685] on mat-icon "more_horiz" at bounding box center [1308, 683] width 21 height 21
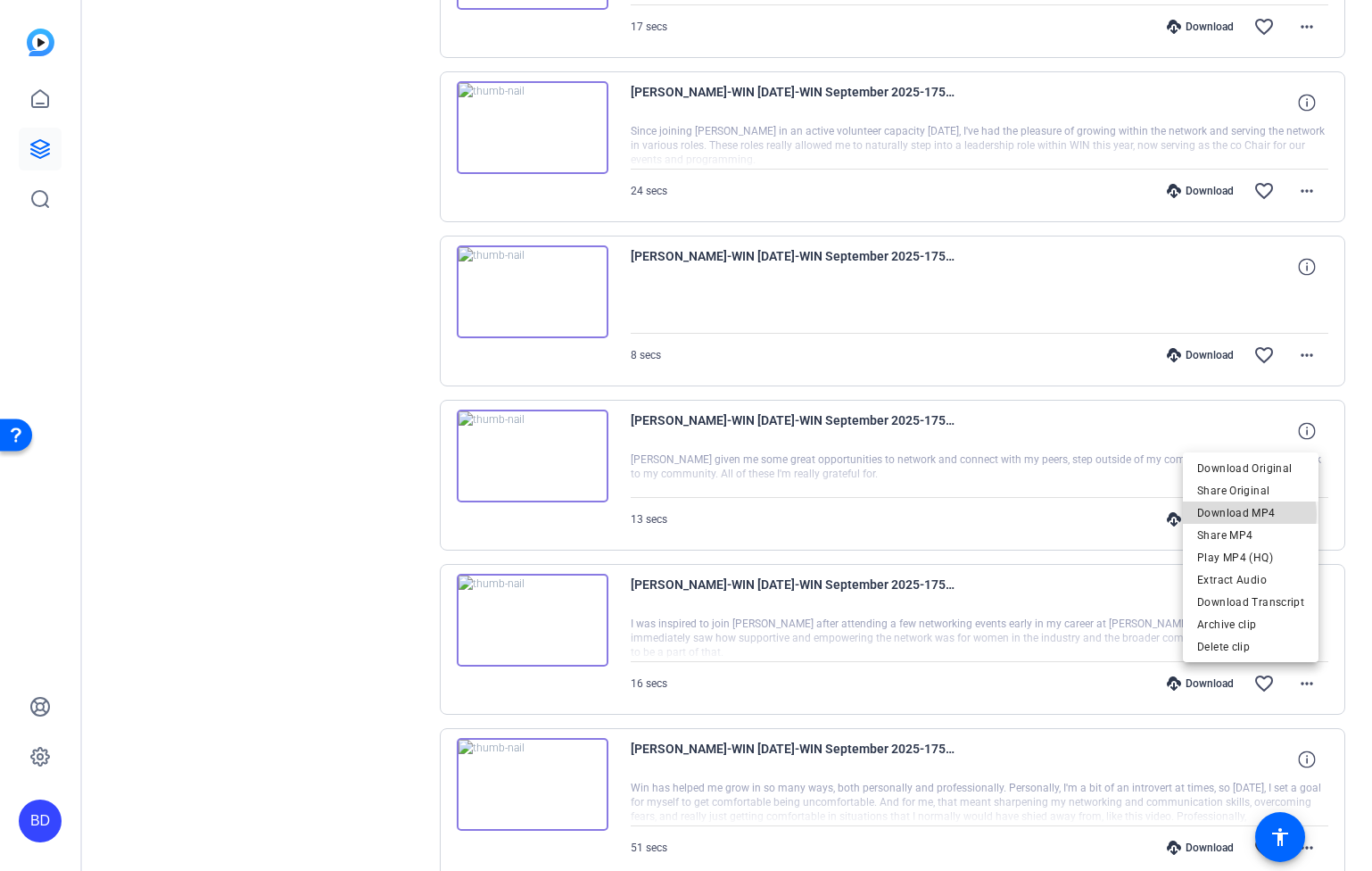
click at [1248, 514] on span "Download MP4" at bounding box center [1251, 512] width 107 height 21
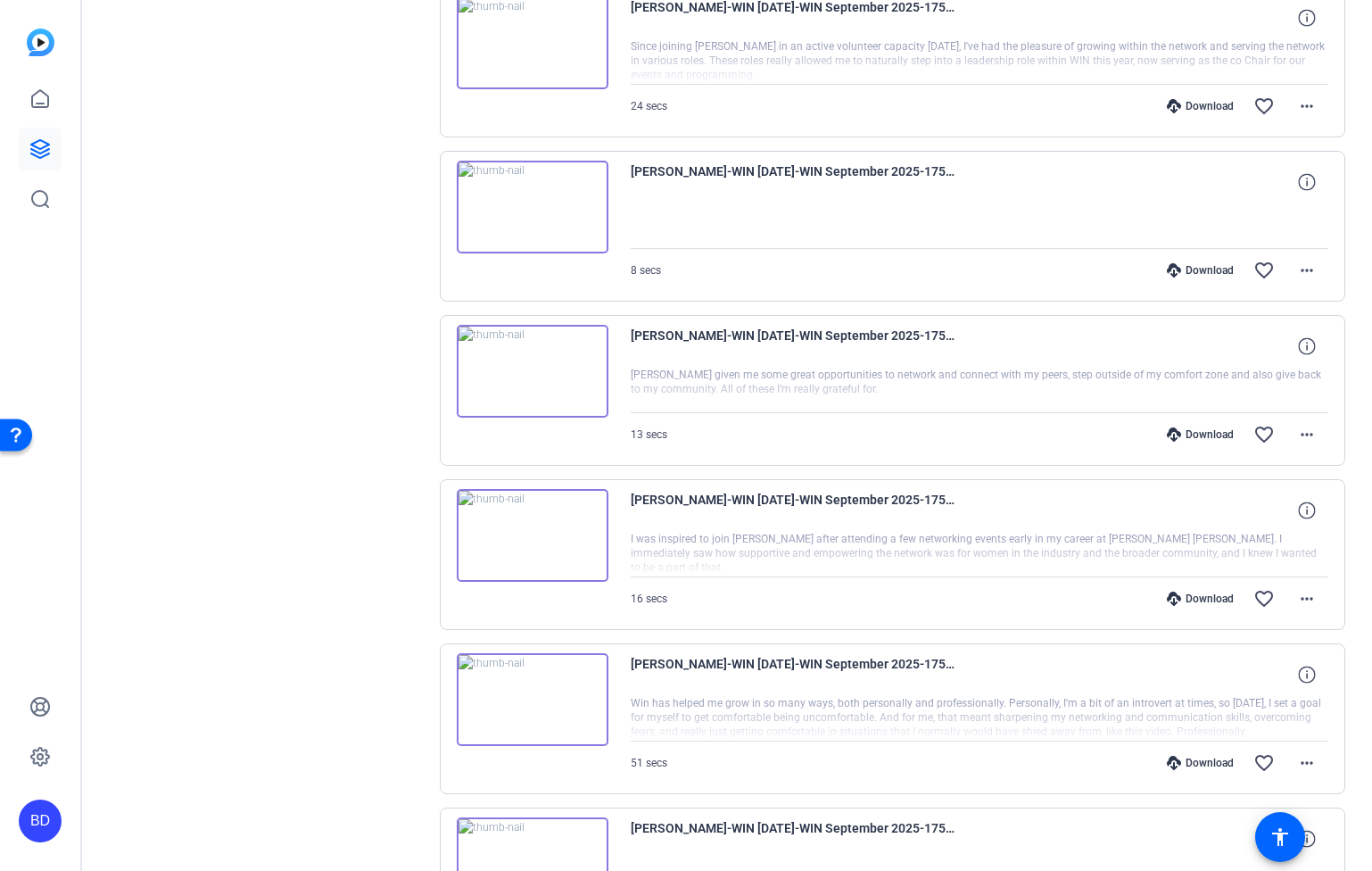
scroll to position [2716, 0]
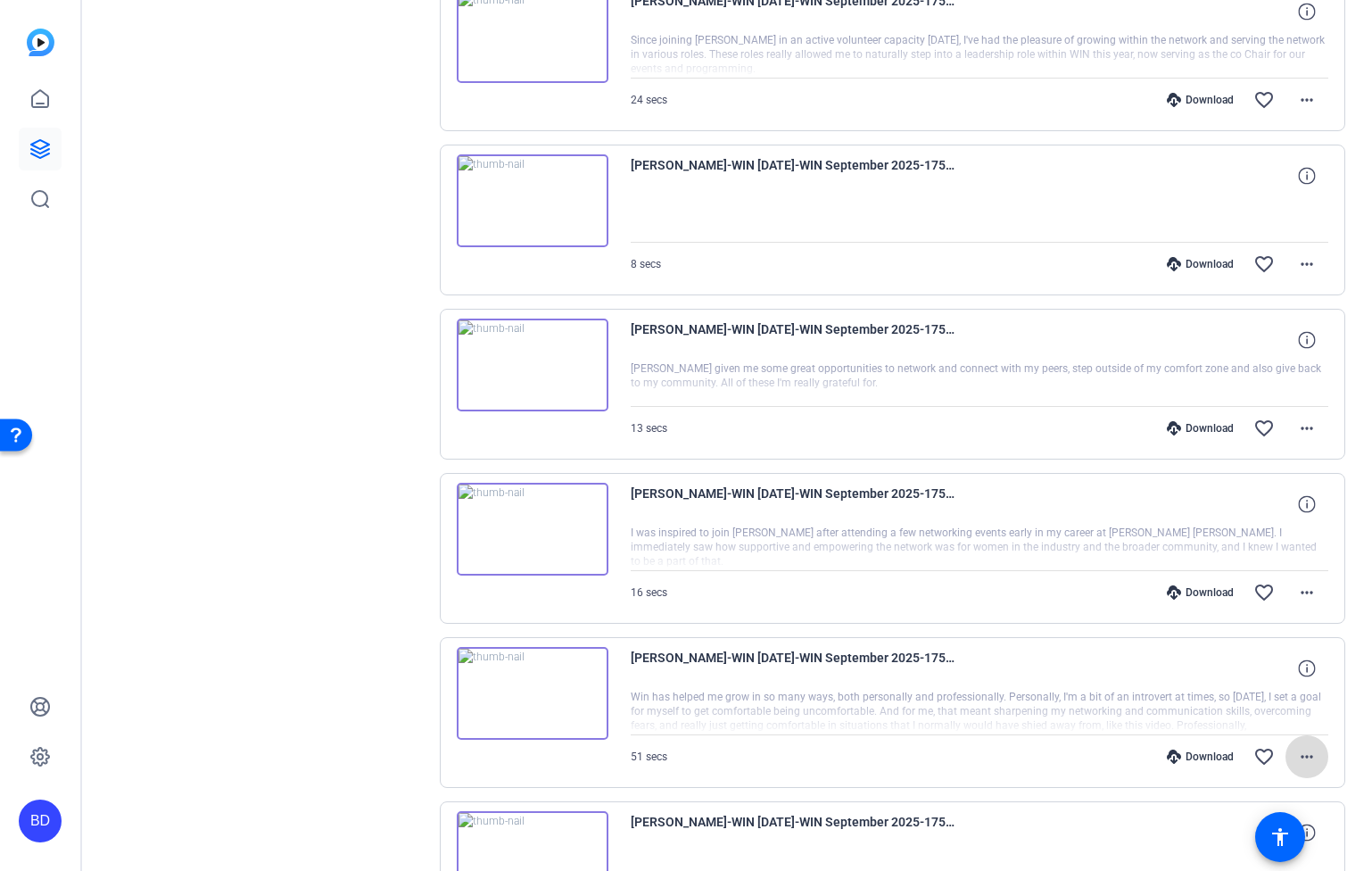
click at [1297, 757] on mat-icon "more_horiz" at bounding box center [1308, 757] width 21 height 21
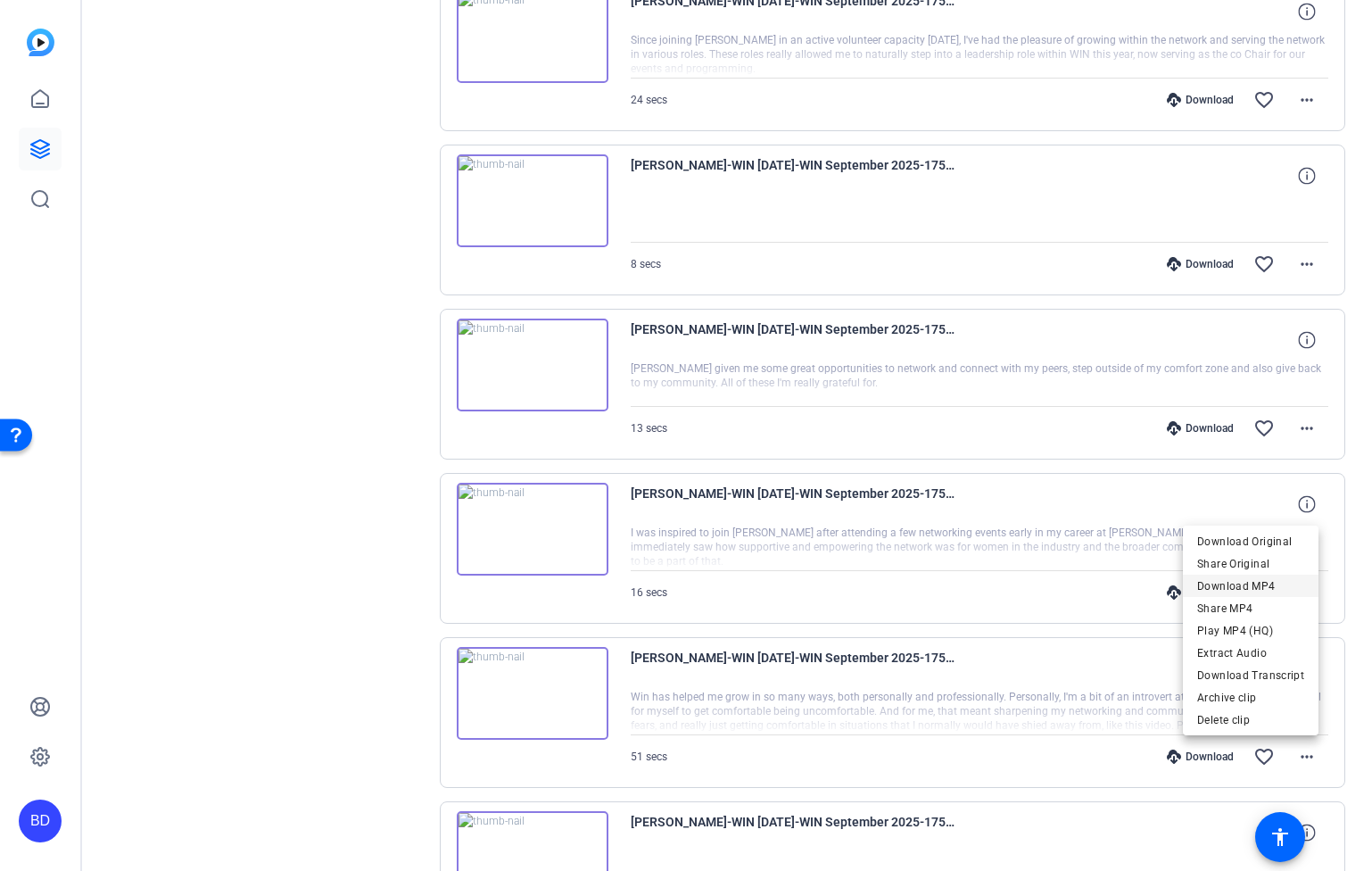
click at [1250, 592] on span "Download MP4" at bounding box center [1251, 585] width 107 height 21
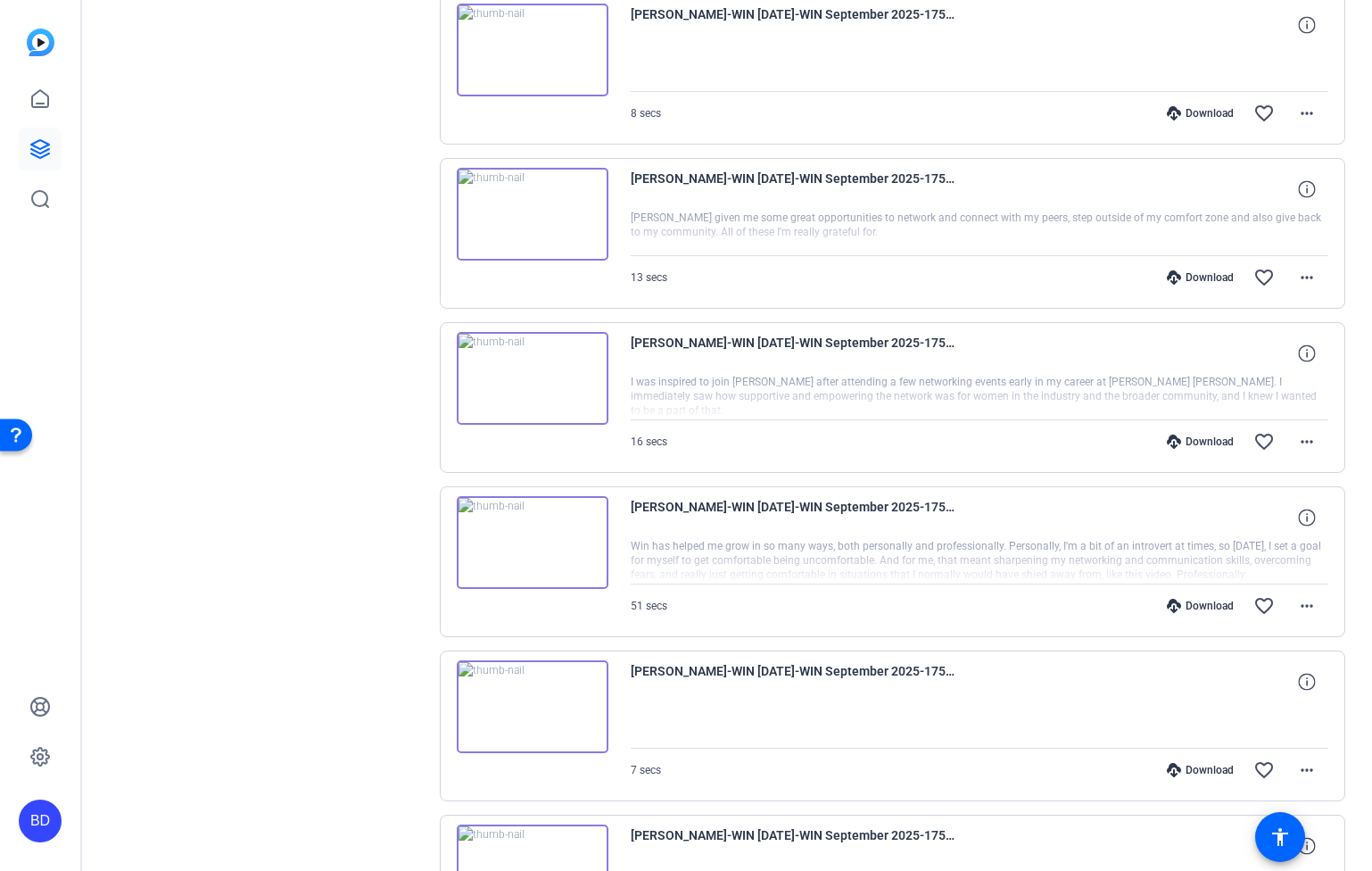
scroll to position [2968, 0]
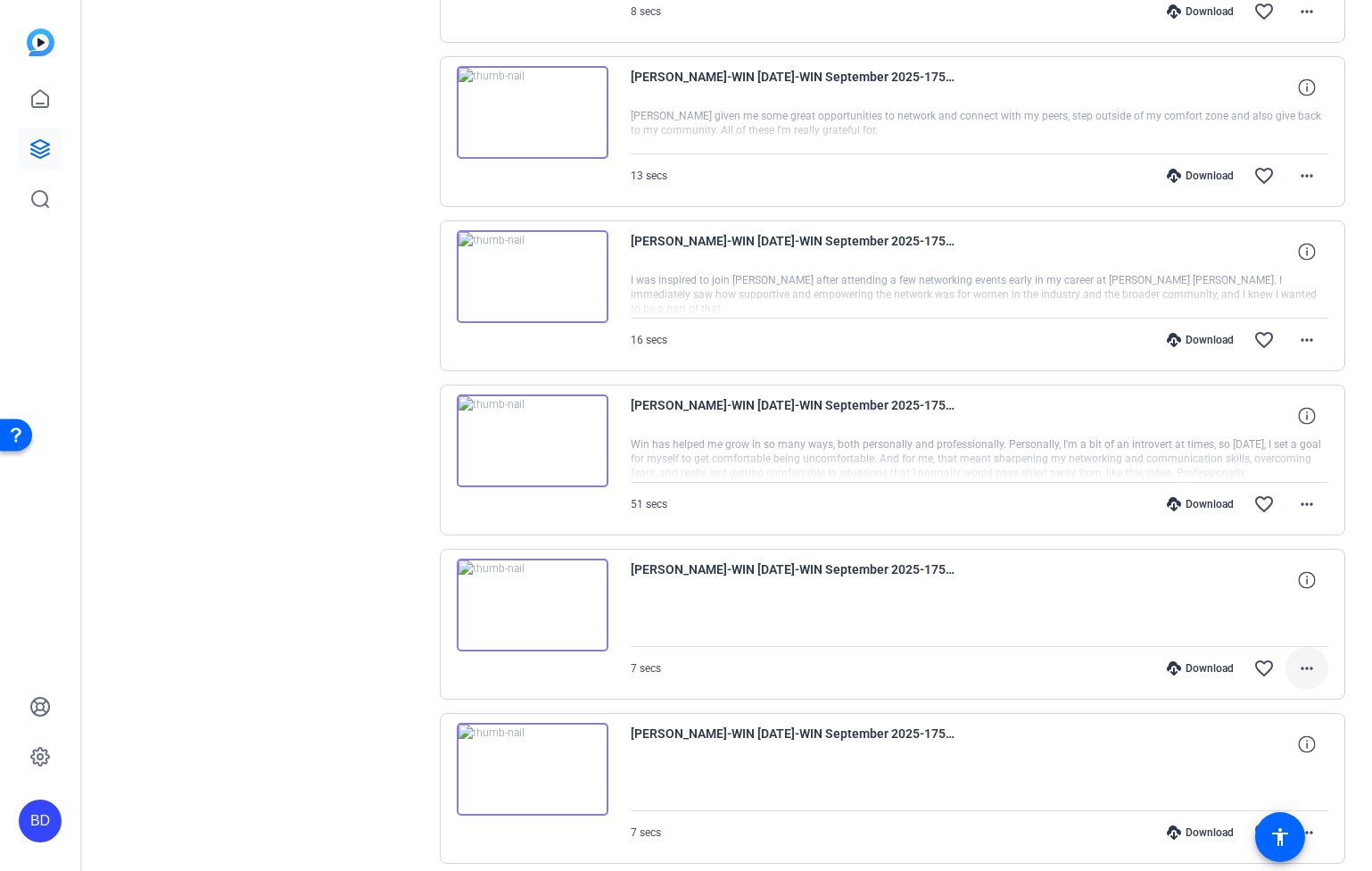
click at [1303, 665] on mat-icon "more_horiz" at bounding box center [1308, 668] width 21 height 21
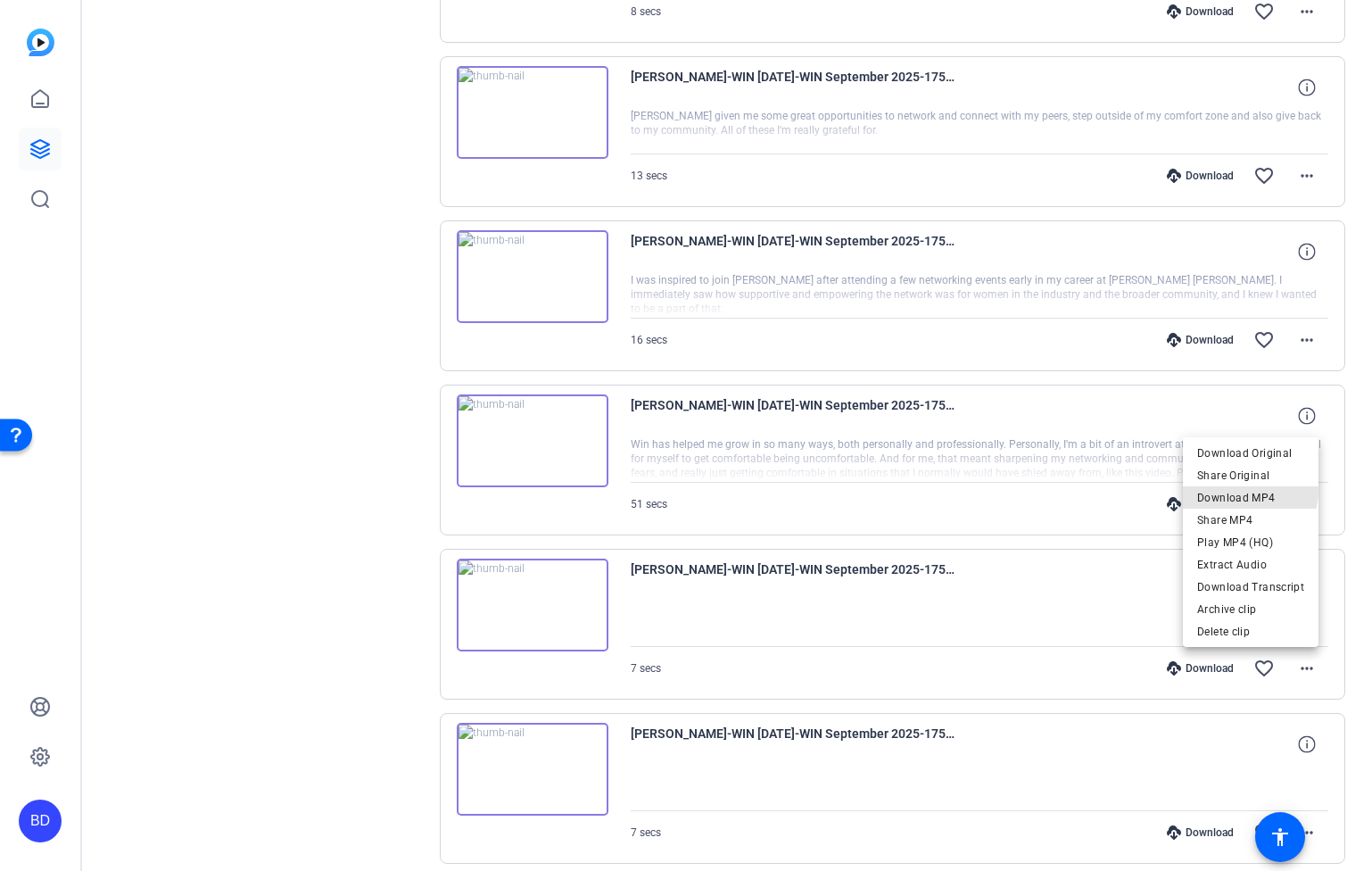
click at [1247, 491] on span "Download MP4" at bounding box center [1251, 497] width 107 height 21
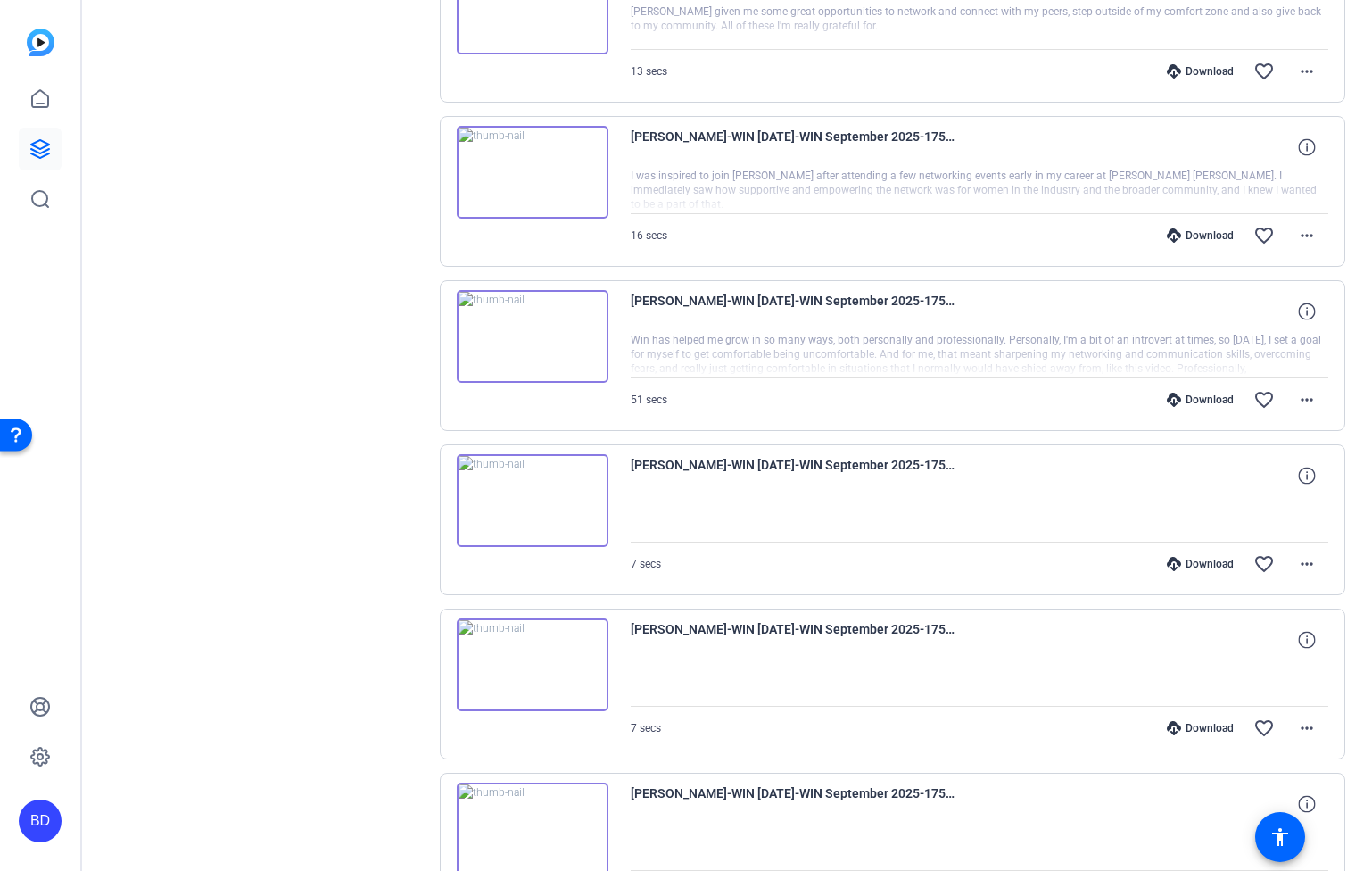
scroll to position [3074, 0]
click at [1299, 721] on mat-icon "more_horiz" at bounding box center [1308, 726] width 21 height 21
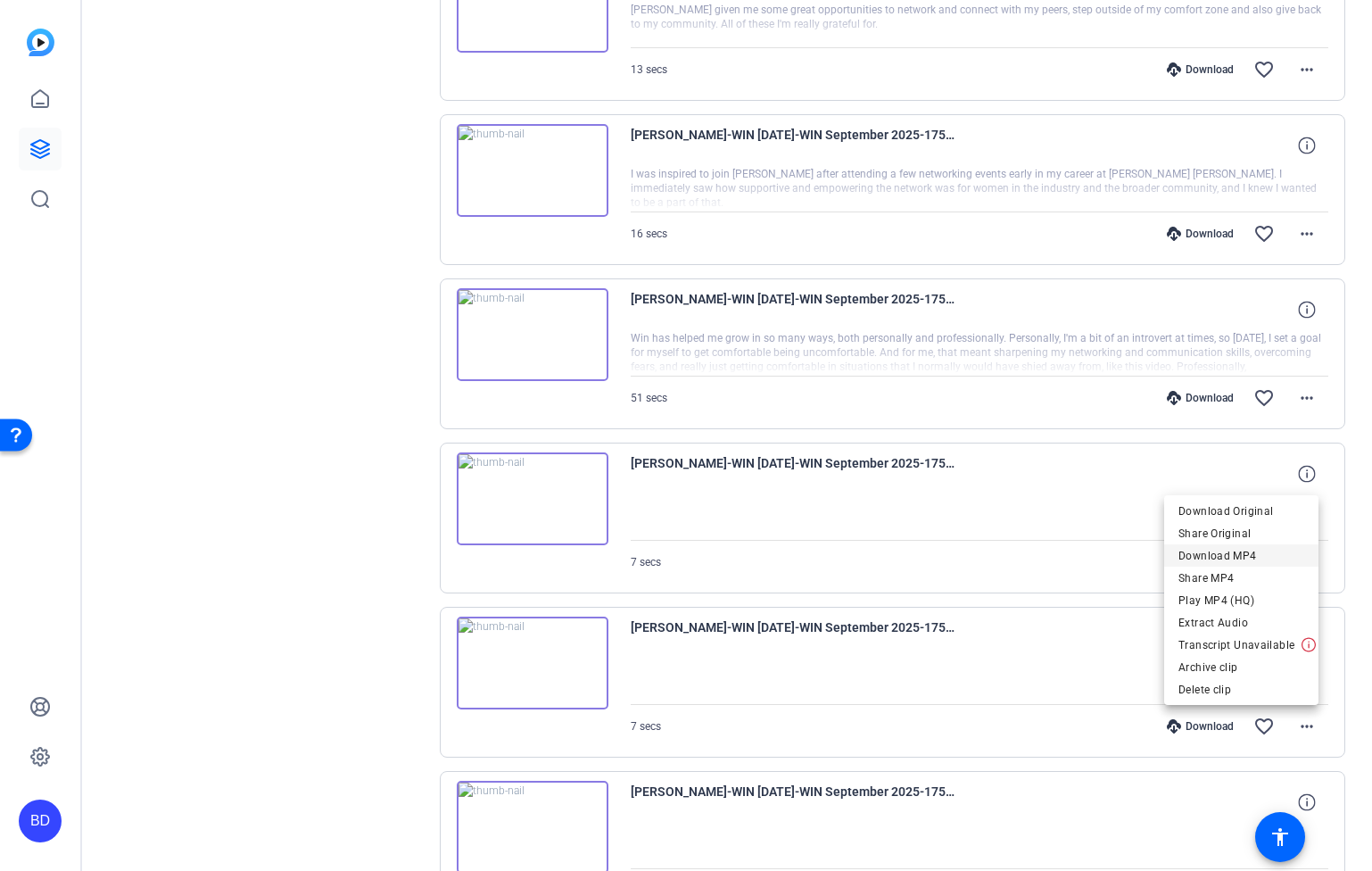
click at [1258, 556] on span "Download MP4" at bounding box center [1241, 555] width 126 height 21
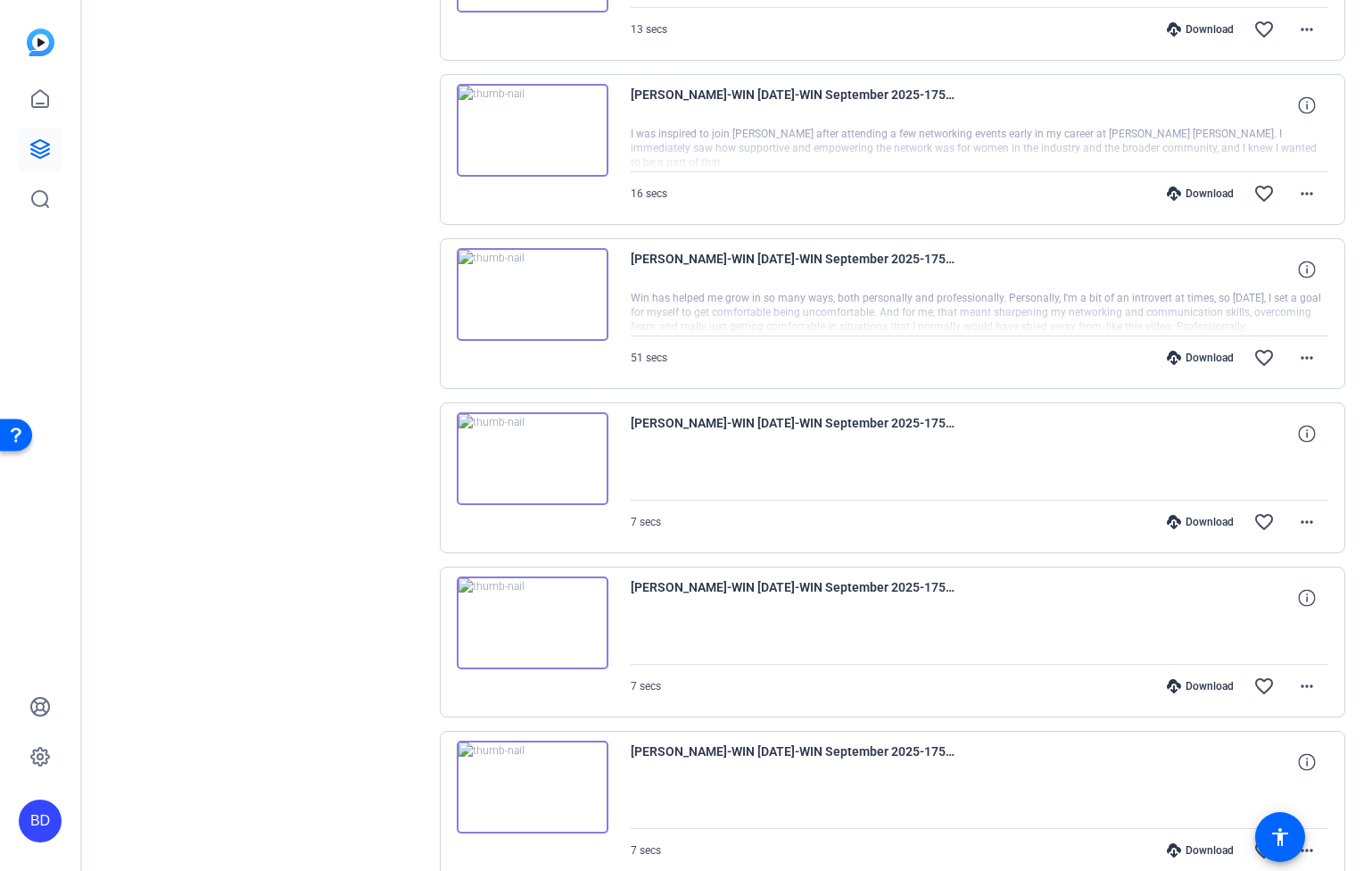
scroll to position [3174, 0]
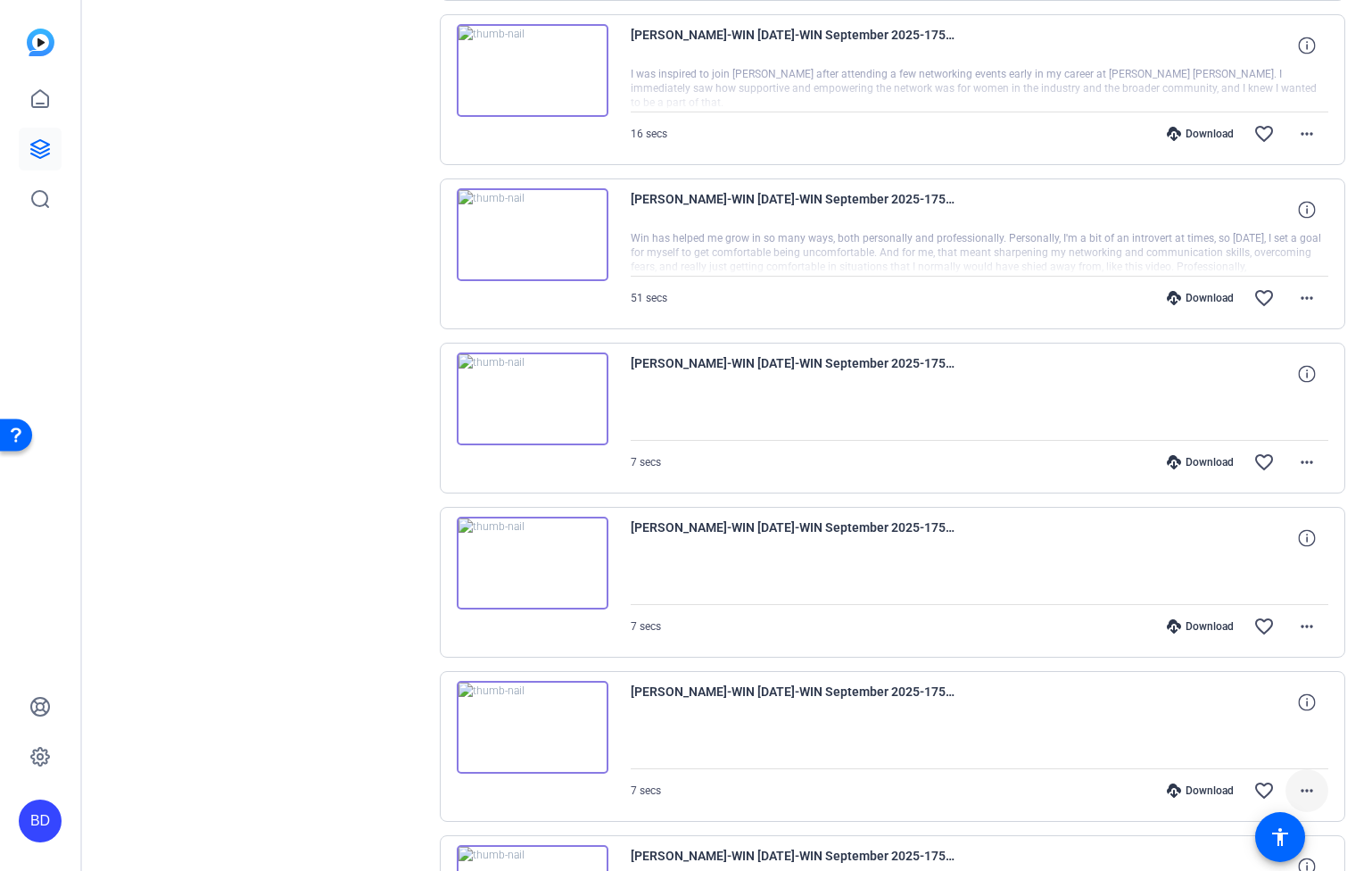
click at [1300, 789] on mat-icon "more_horiz" at bounding box center [1308, 791] width 21 height 21
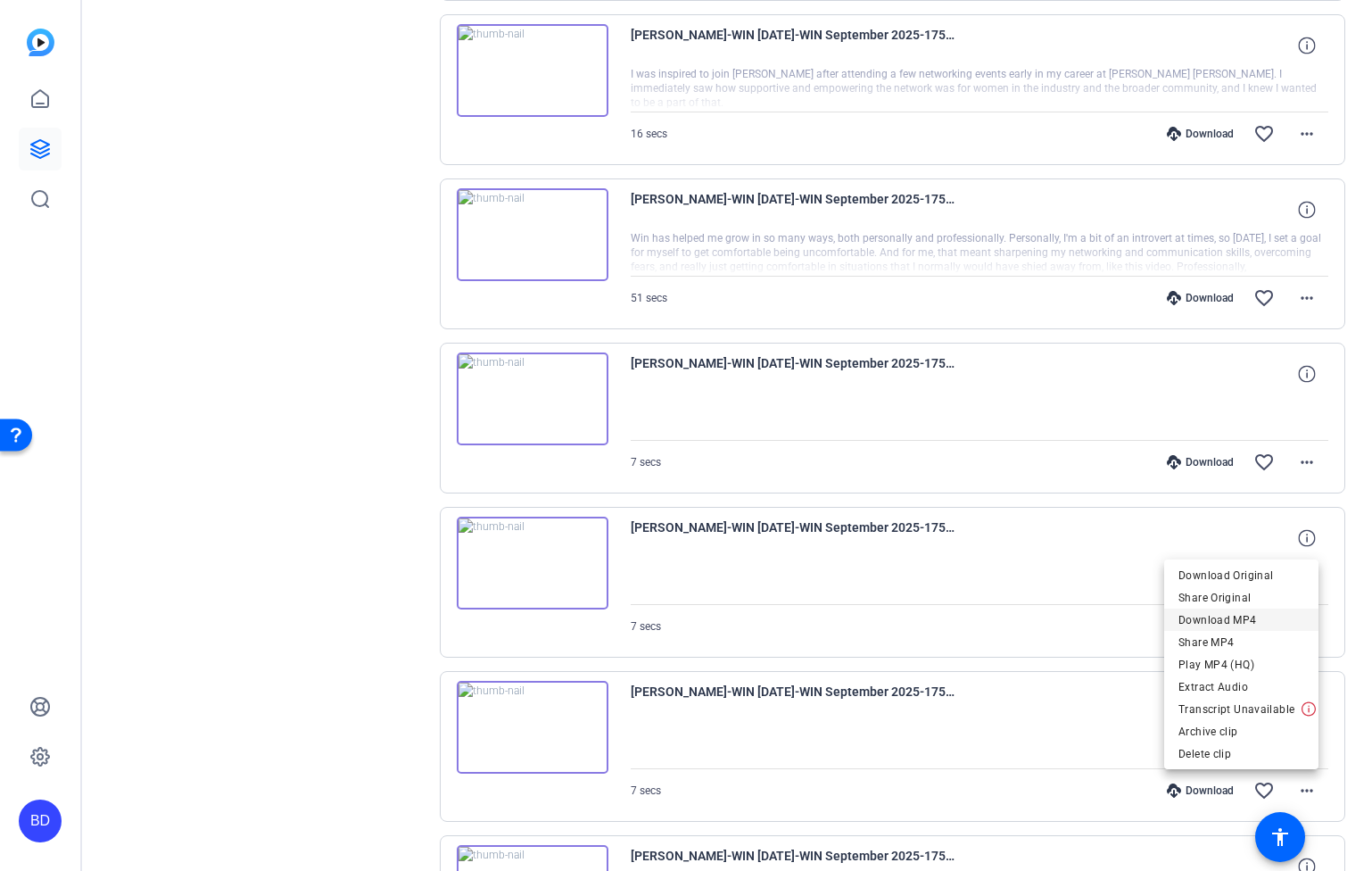
click at [1261, 615] on span "Download MP4" at bounding box center [1241, 619] width 126 height 21
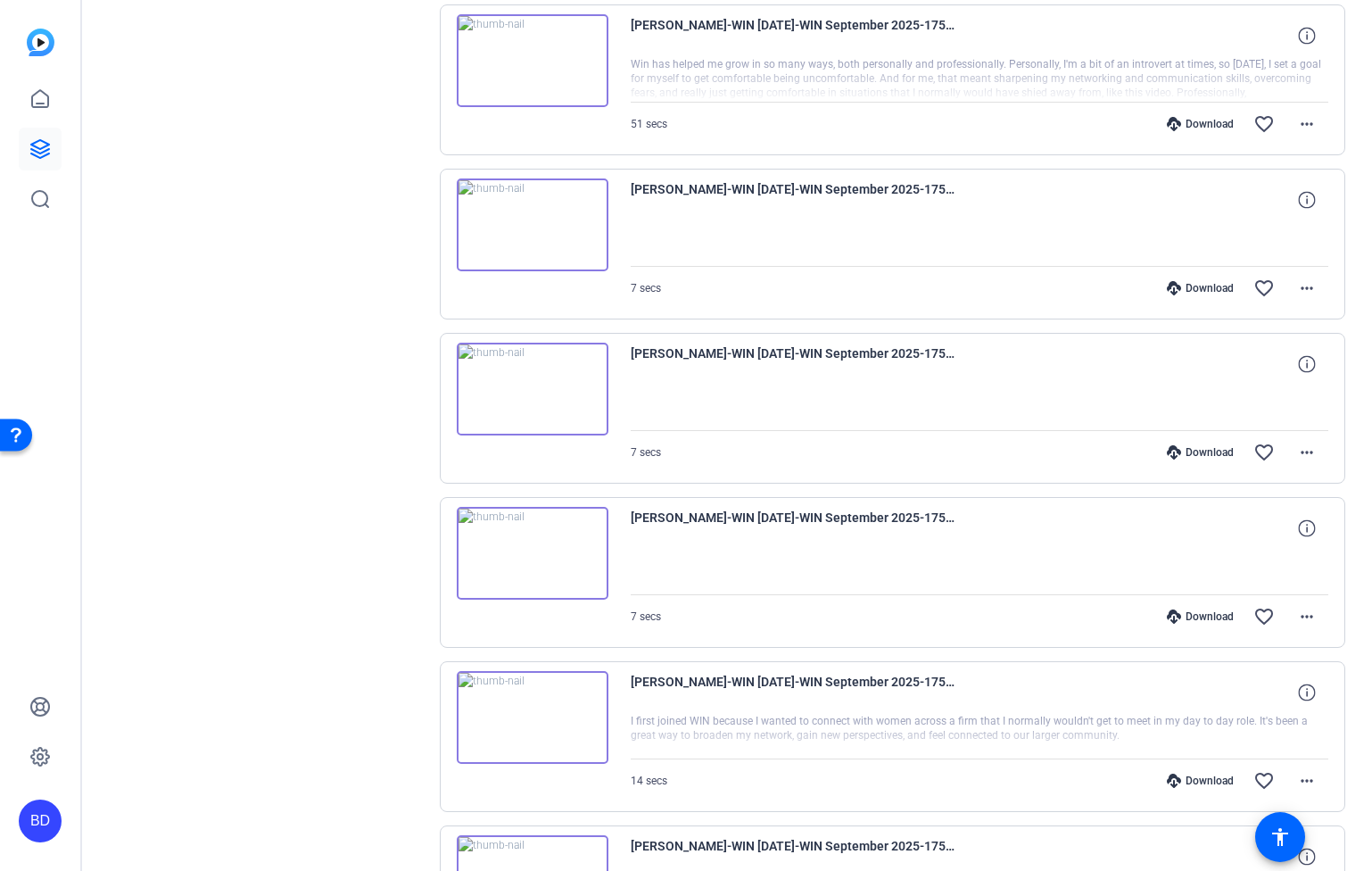
scroll to position [3412, 0]
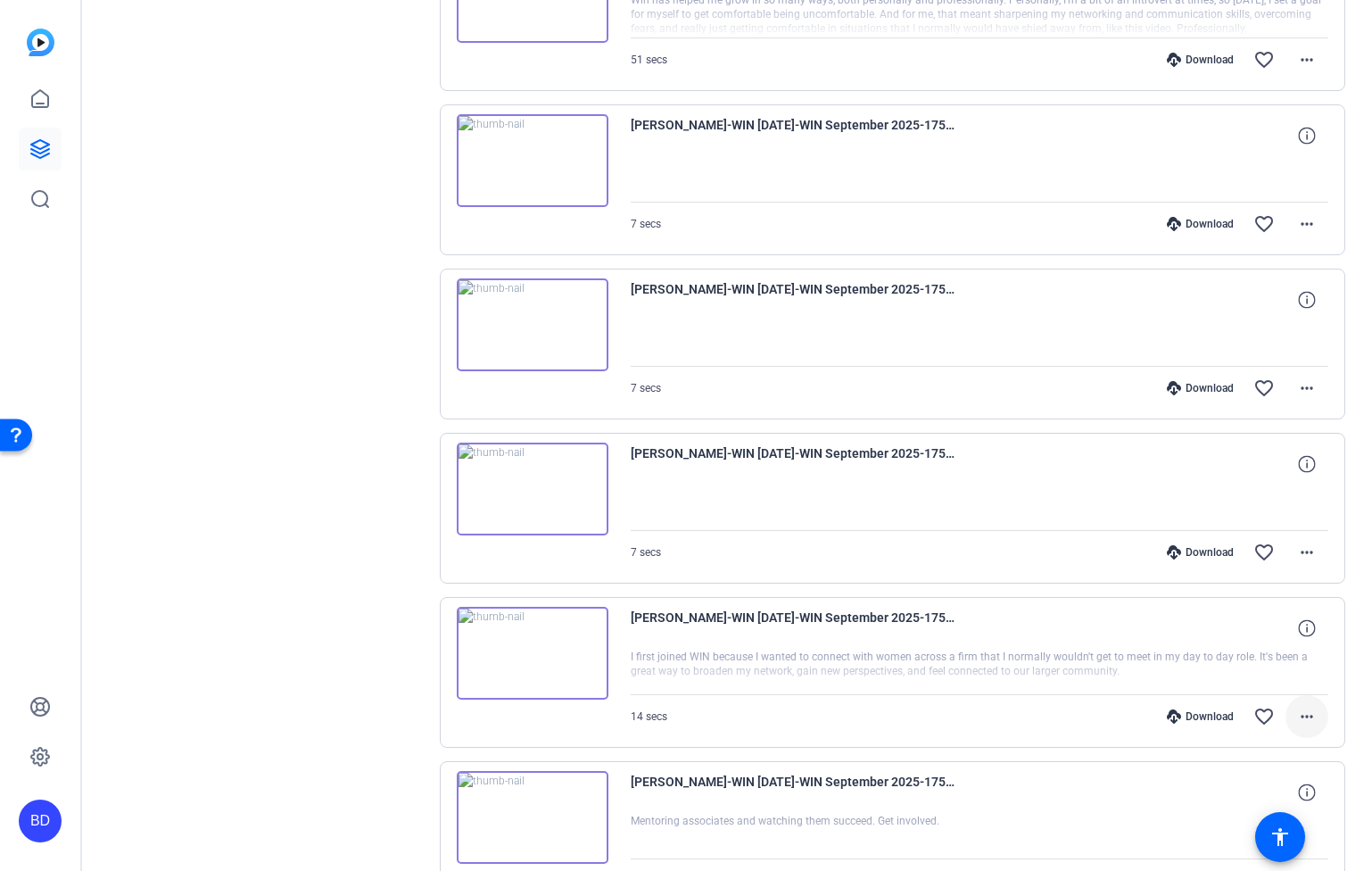
click at [1300, 710] on mat-icon "more_horiz" at bounding box center [1308, 716] width 21 height 21
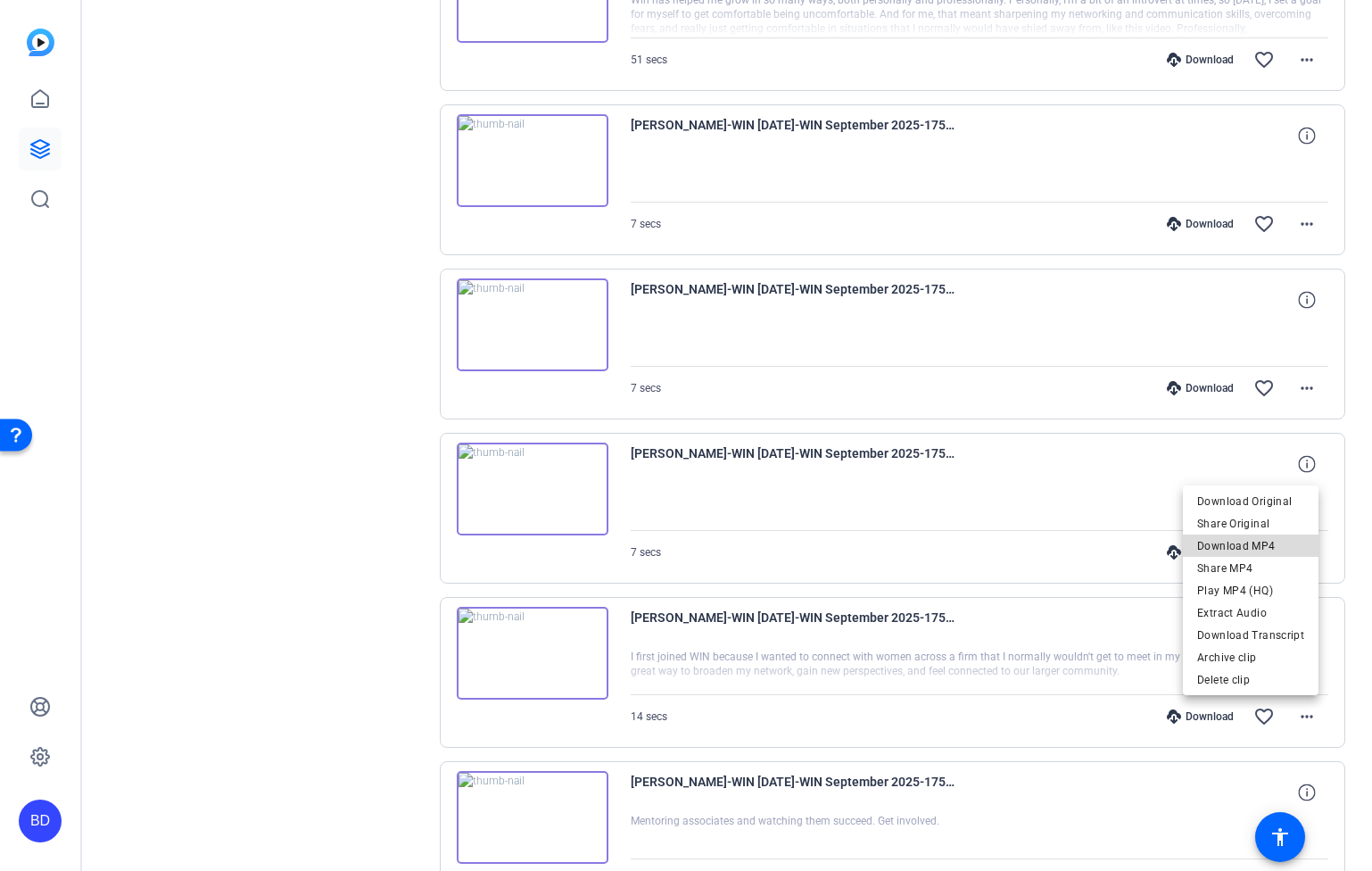
click at [1254, 550] on span "Download MP4" at bounding box center [1251, 546] width 107 height 21
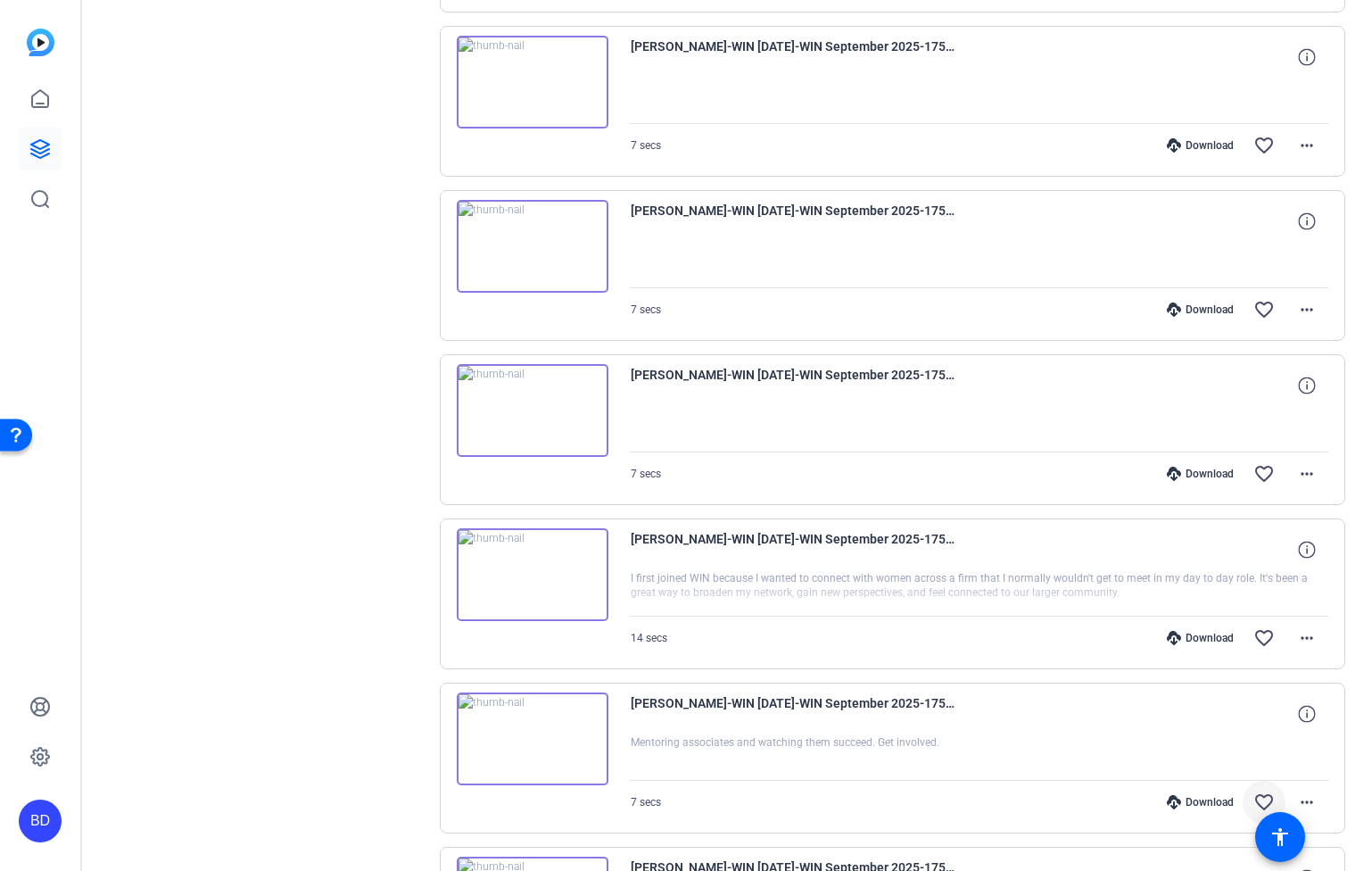
scroll to position [3634, 0]
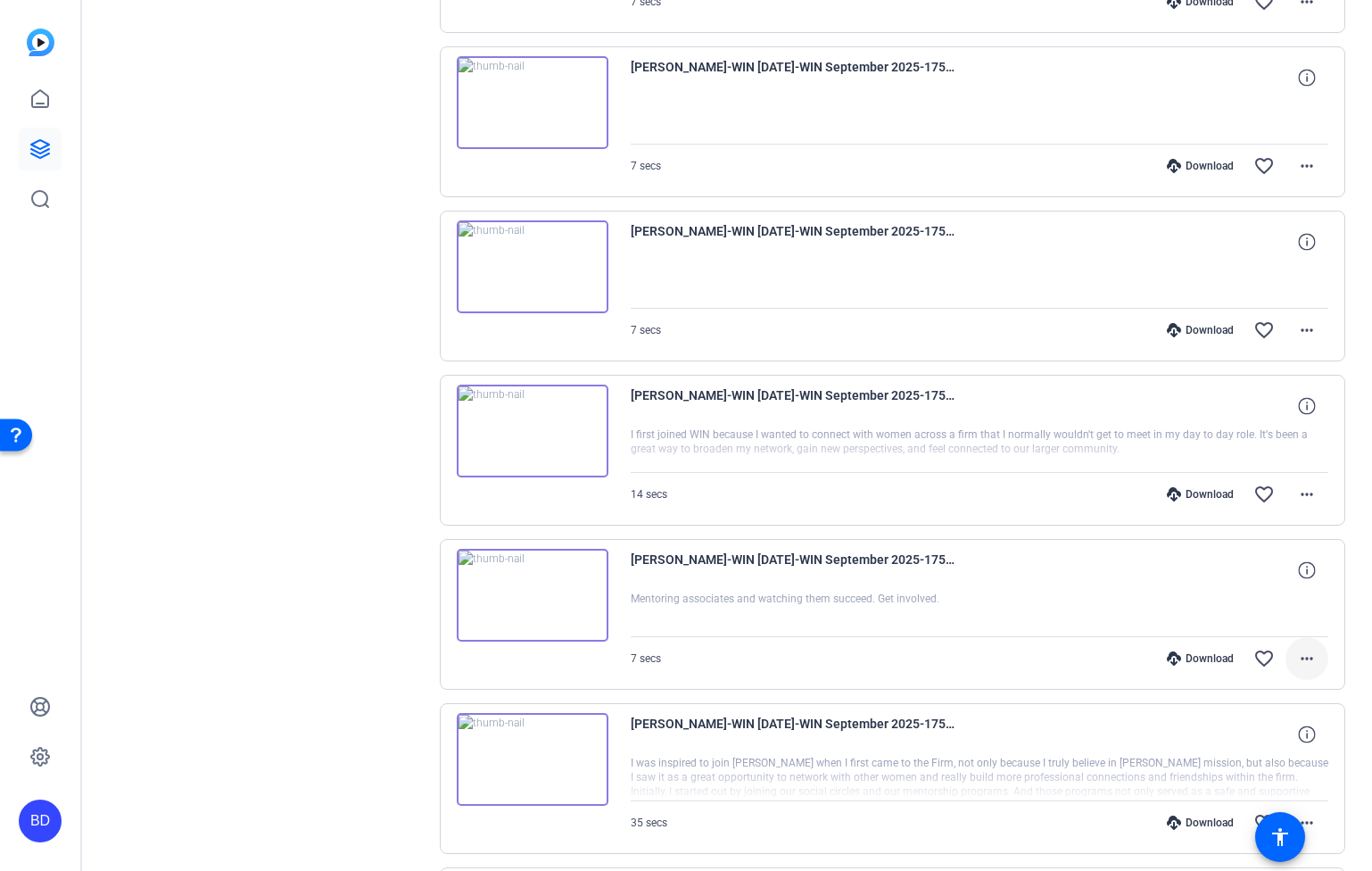
click at [1297, 662] on mat-icon "more_horiz" at bounding box center [1308, 658] width 21 height 21
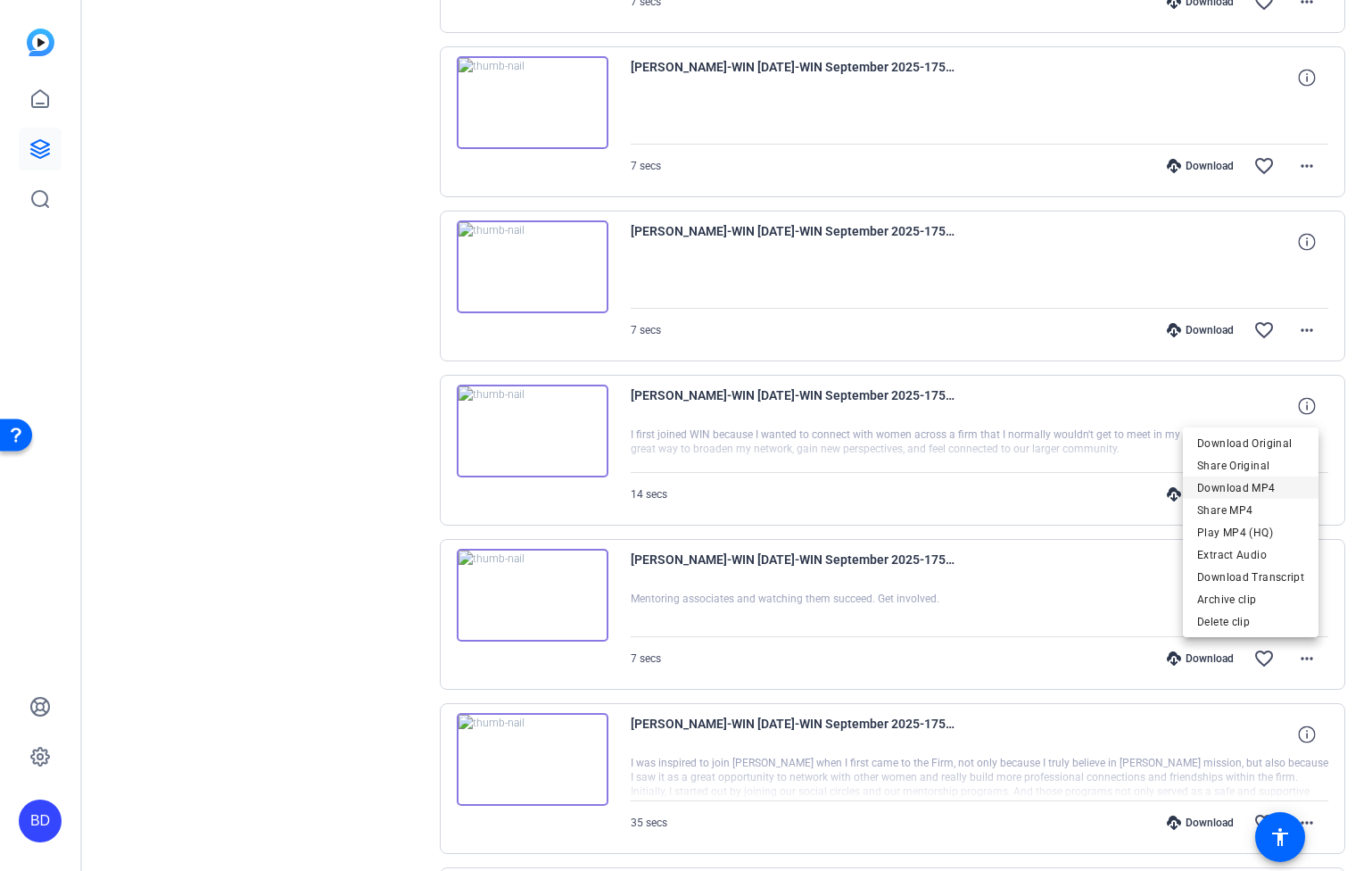
click at [1233, 492] on span "Download MP4" at bounding box center [1251, 487] width 107 height 21
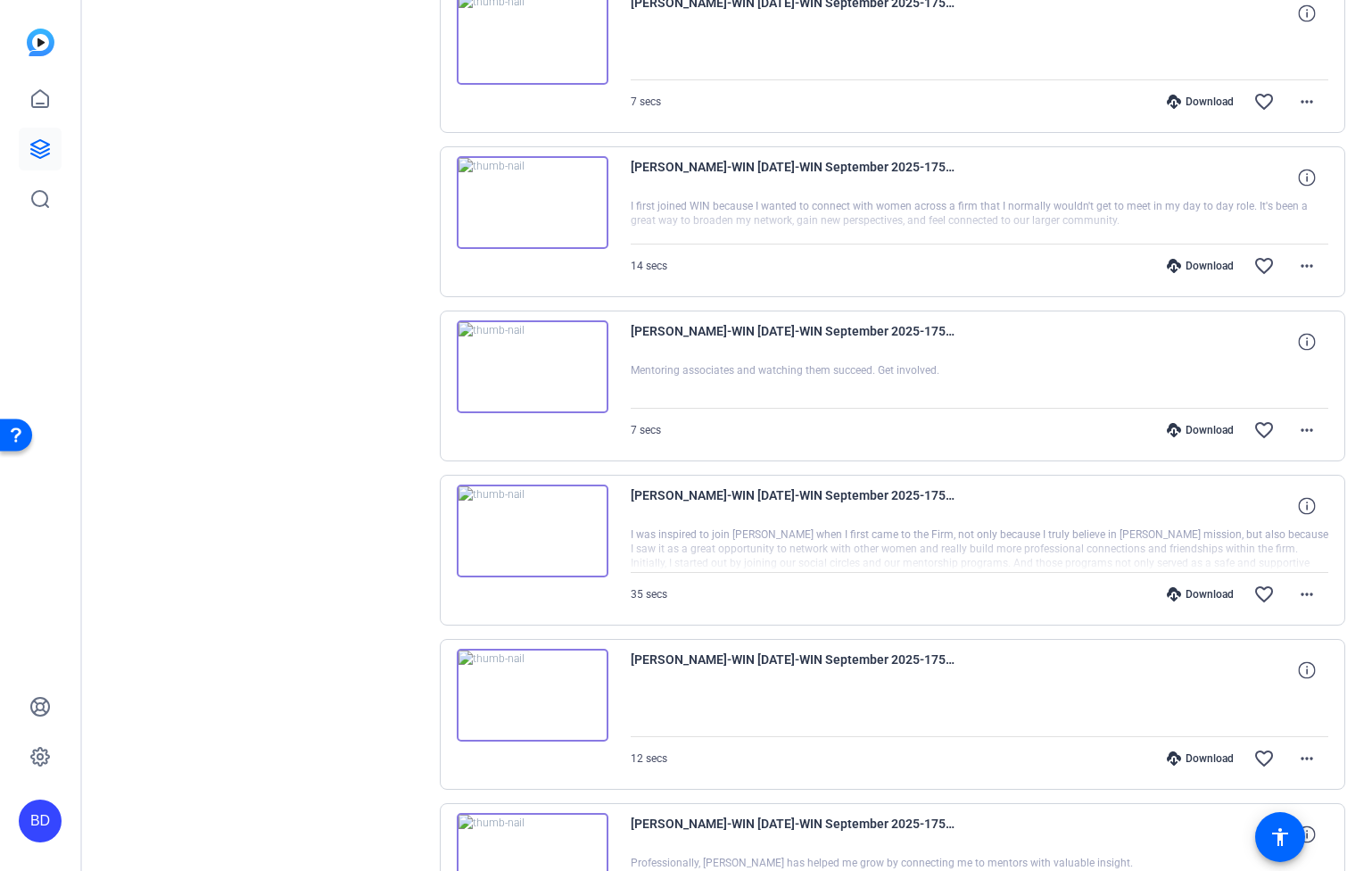
scroll to position [3864, 0]
click at [1308, 596] on span at bounding box center [1308, 593] width 43 height 43
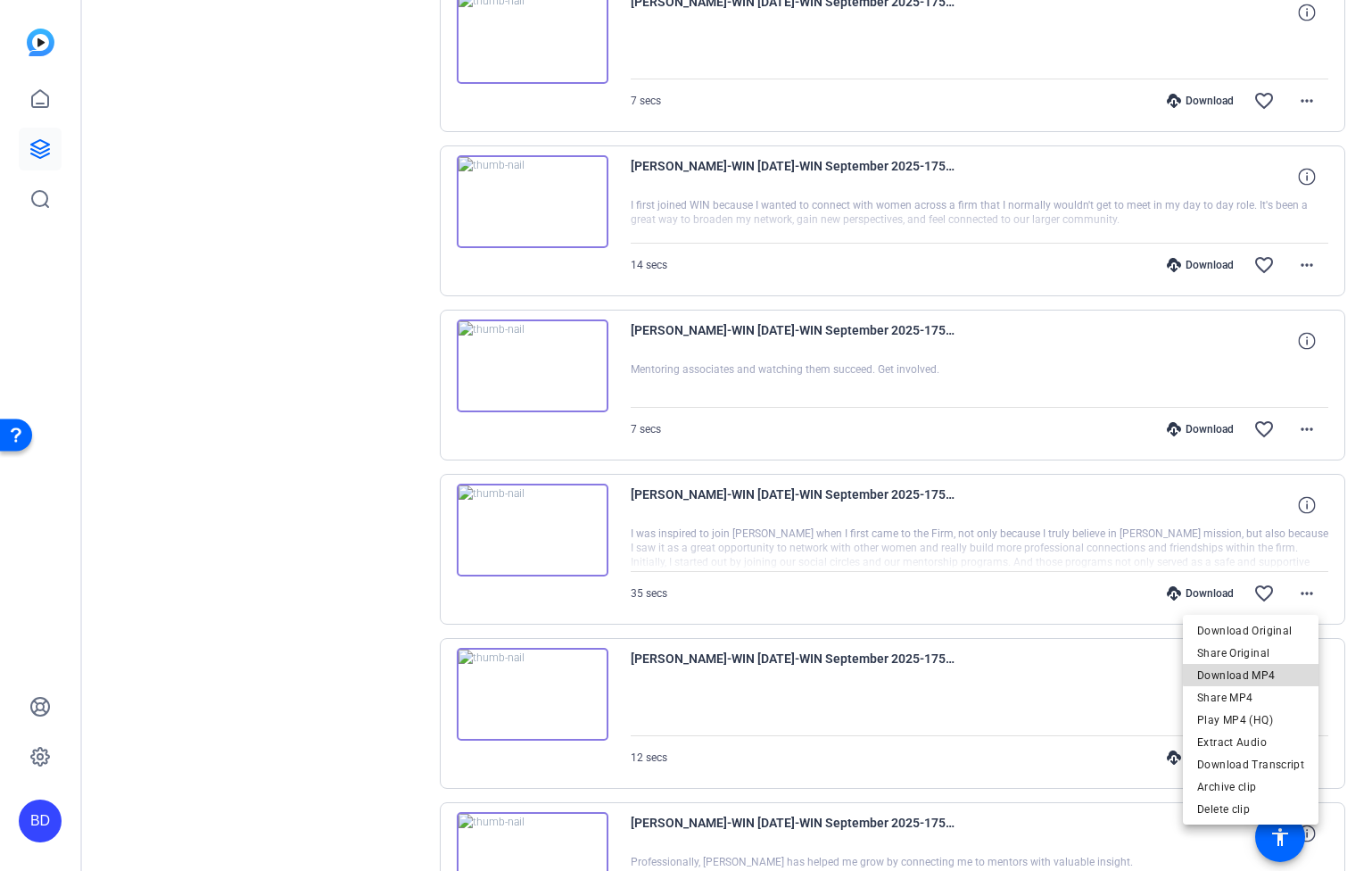
click at [1284, 671] on span "Download MP4" at bounding box center [1251, 675] width 107 height 21
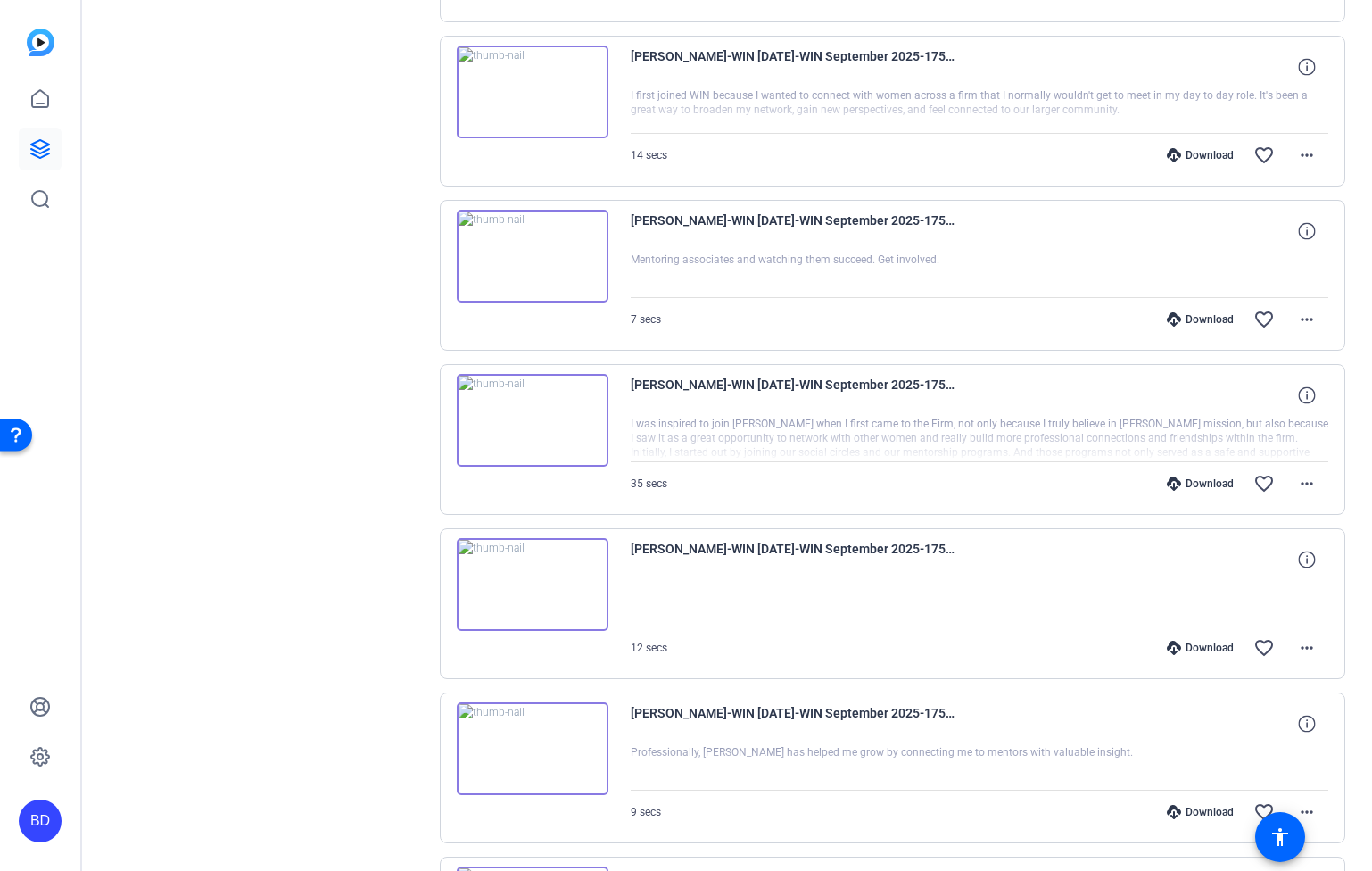
scroll to position [4095, 0]
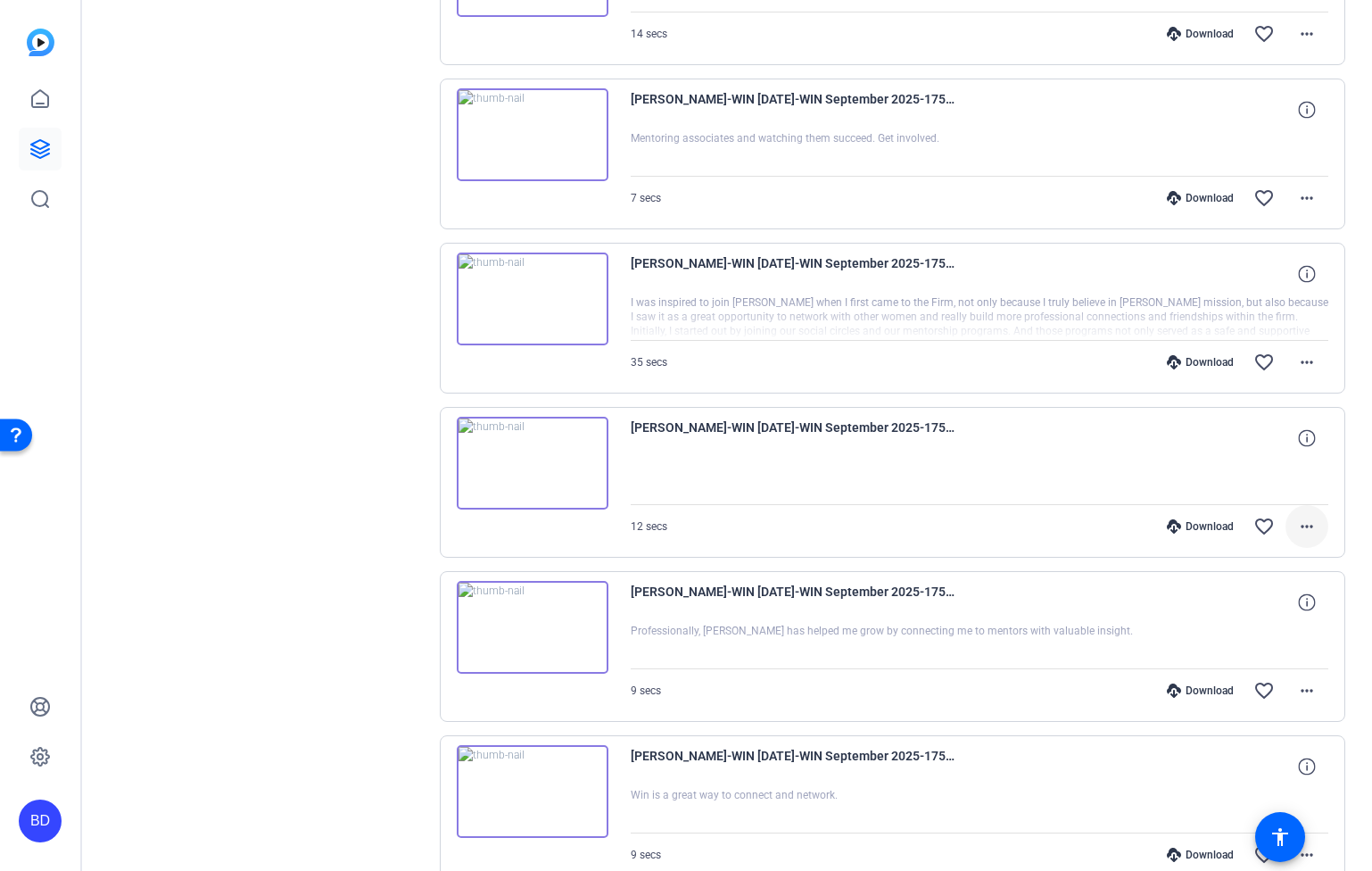
click at [1297, 520] on mat-icon "more_horiz" at bounding box center [1308, 527] width 21 height 21
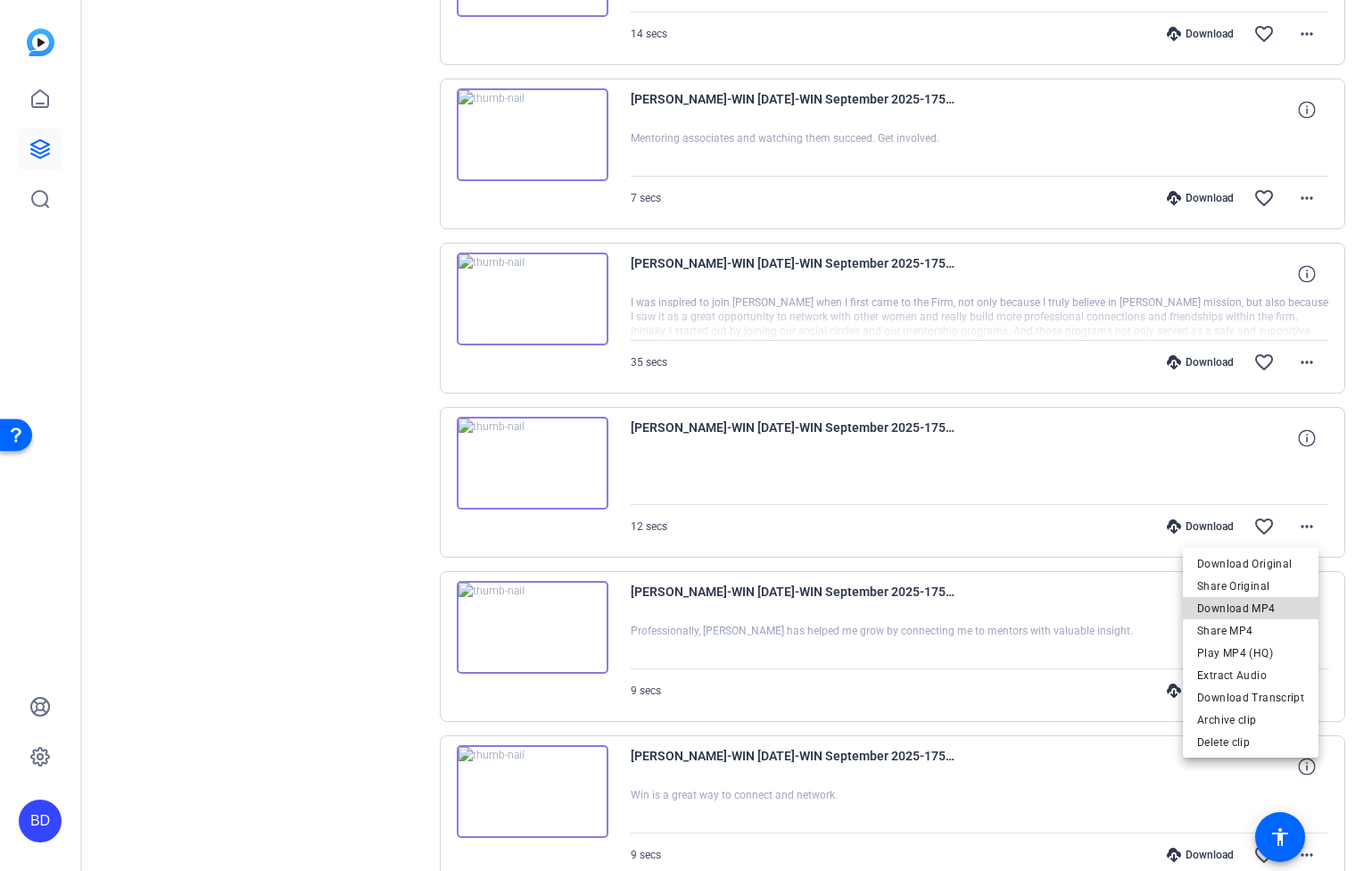
click at [1275, 603] on span "Download MP4" at bounding box center [1251, 607] width 107 height 21
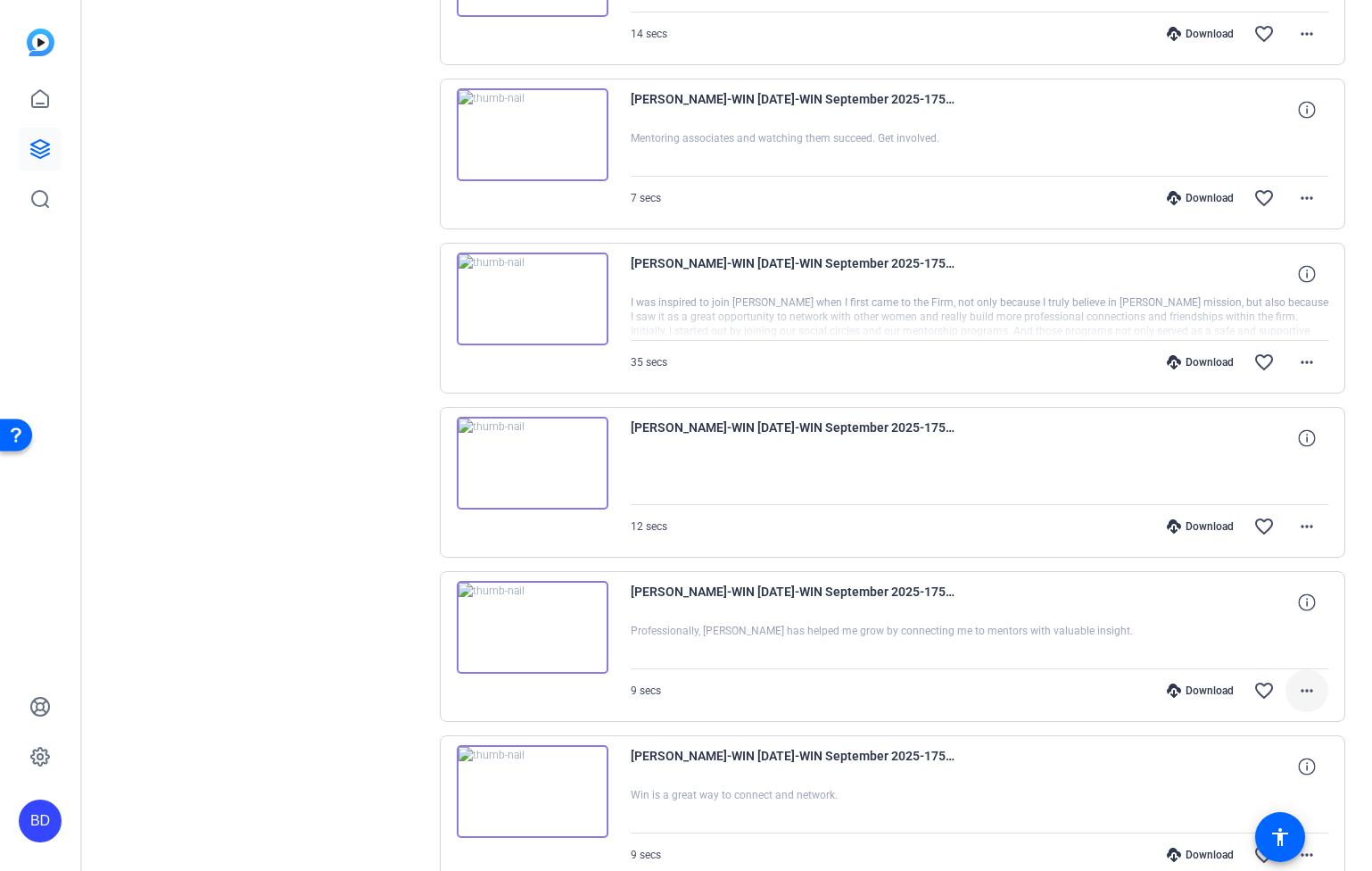
click at [1303, 694] on mat-icon "more_horiz" at bounding box center [1308, 690] width 21 height 21
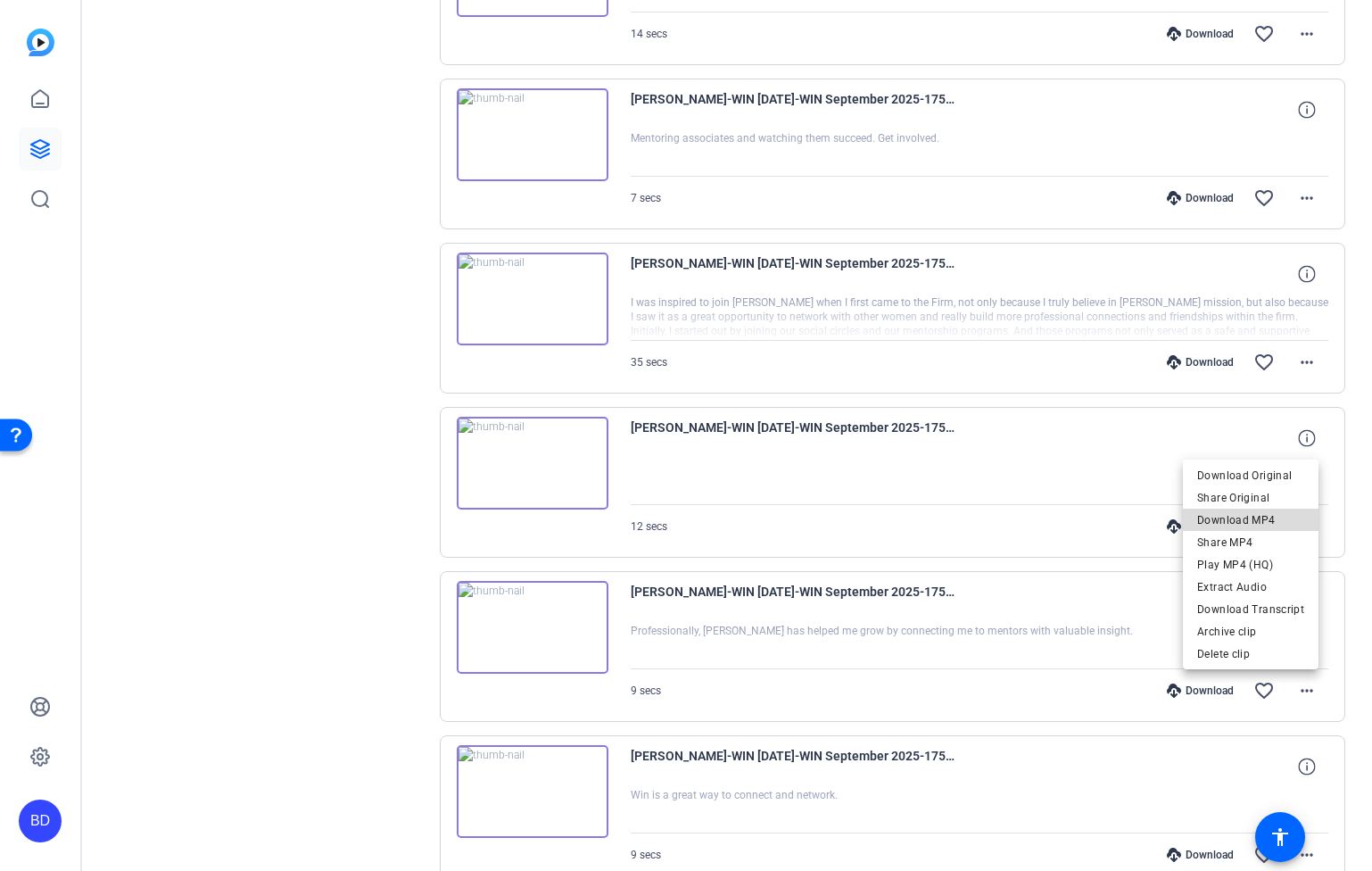
click at [1268, 524] on span "Download MP4" at bounding box center [1251, 520] width 107 height 21
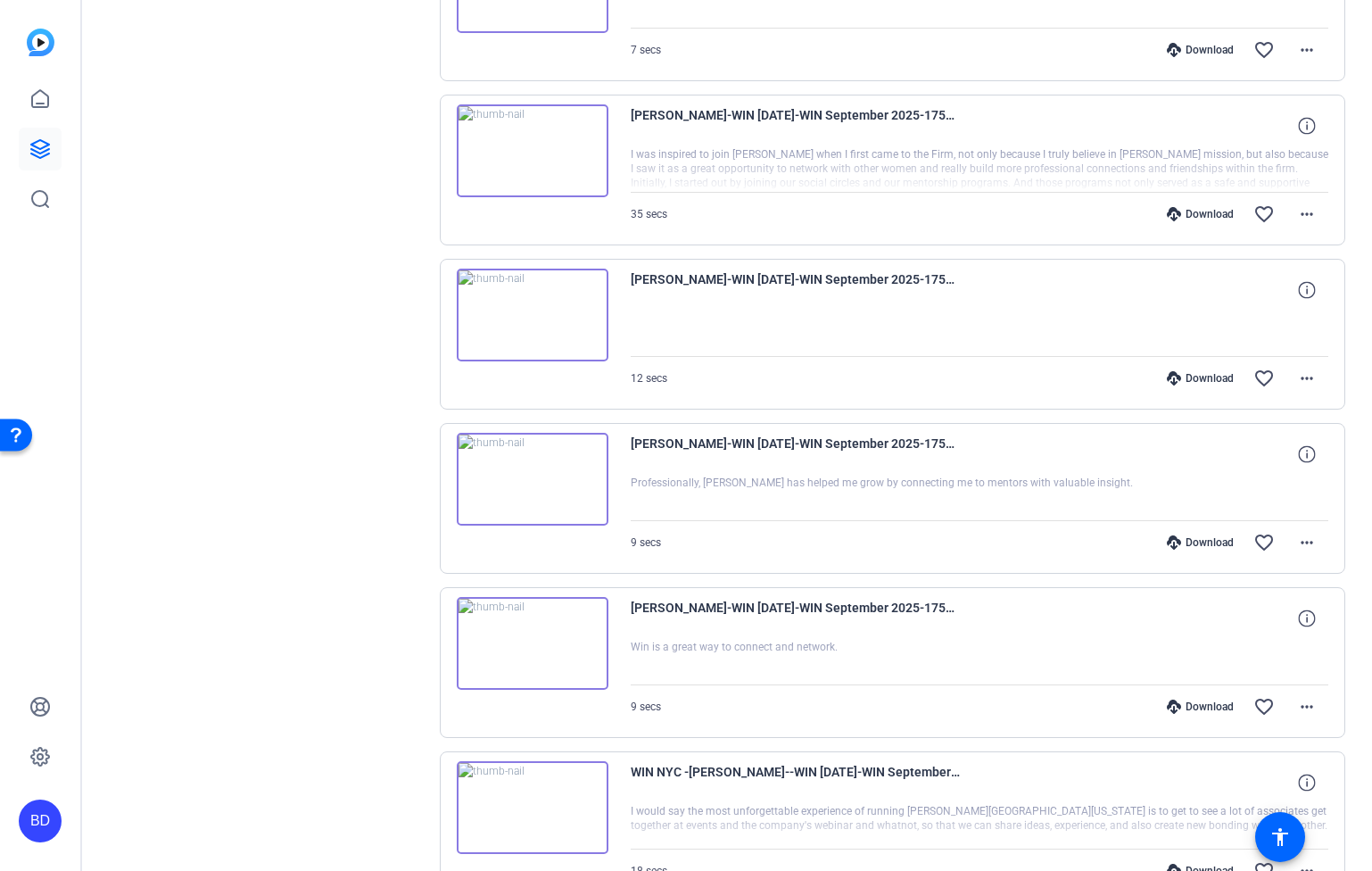
scroll to position [4291, 0]
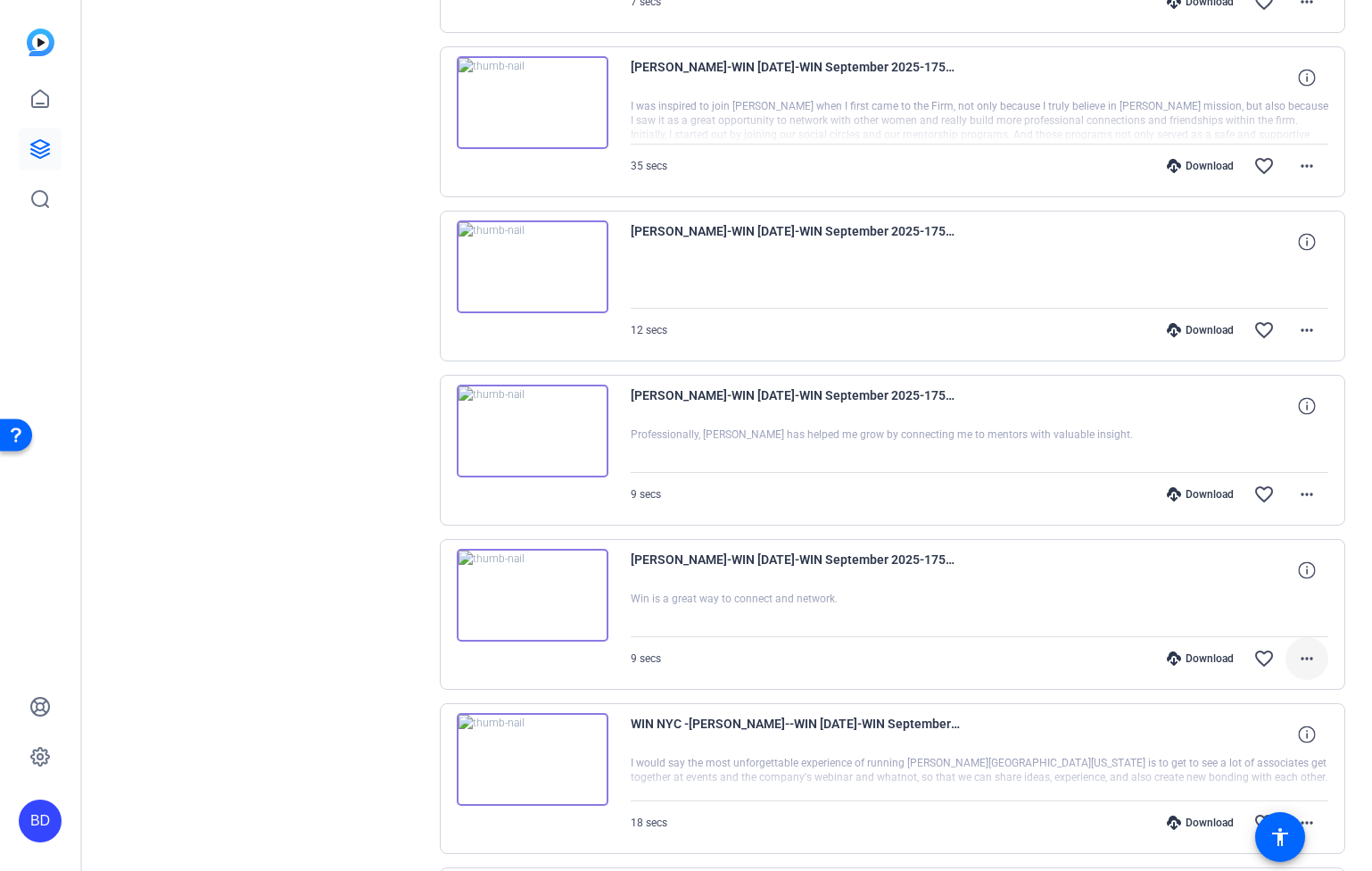
click at [1299, 662] on mat-icon "more_horiz" at bounding box center [1308, 658] width 21 height 21
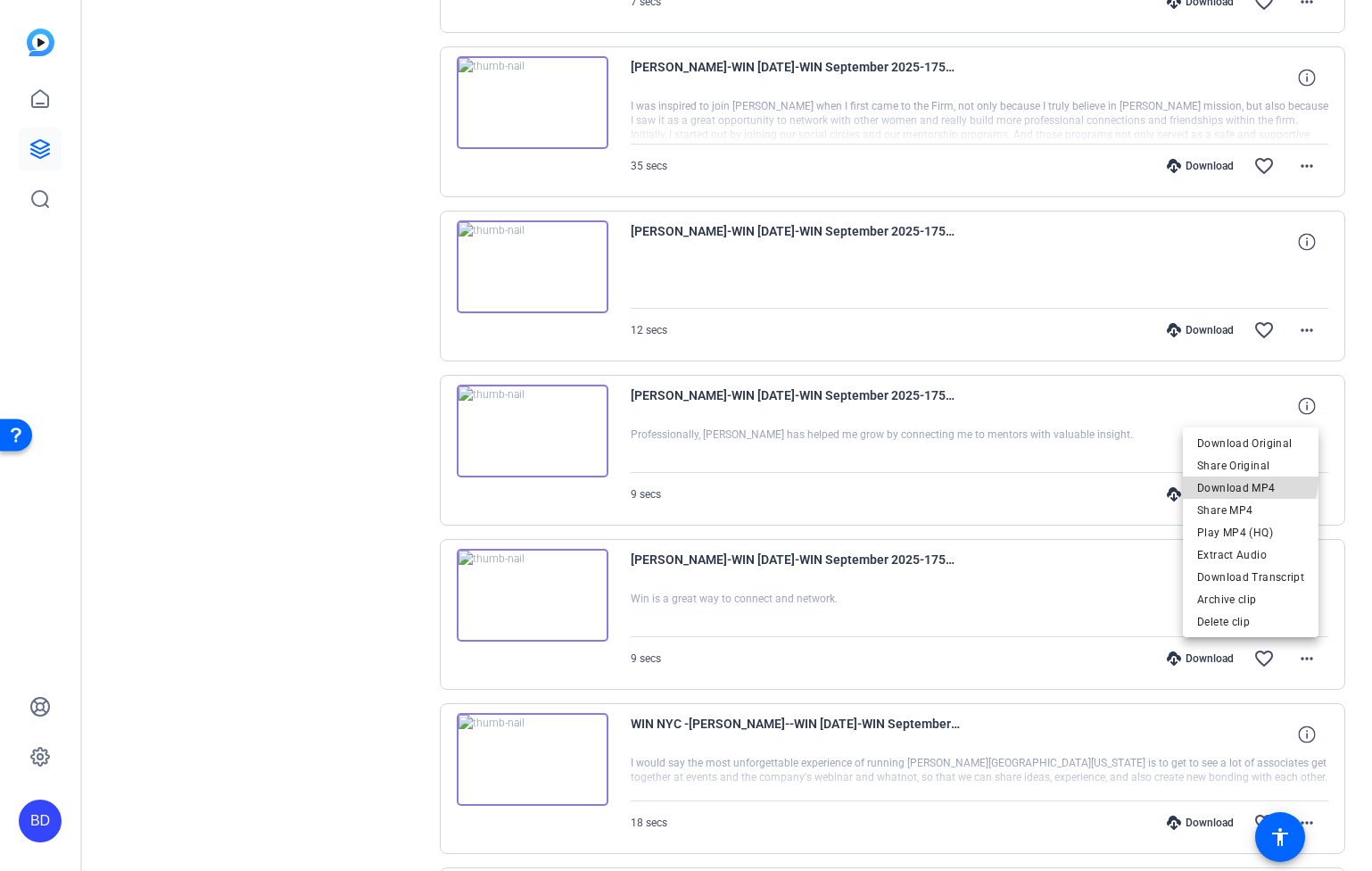
click at [1252, 478] on span "Download MP4" at bounding box center [1251, 487] width 107 height 21
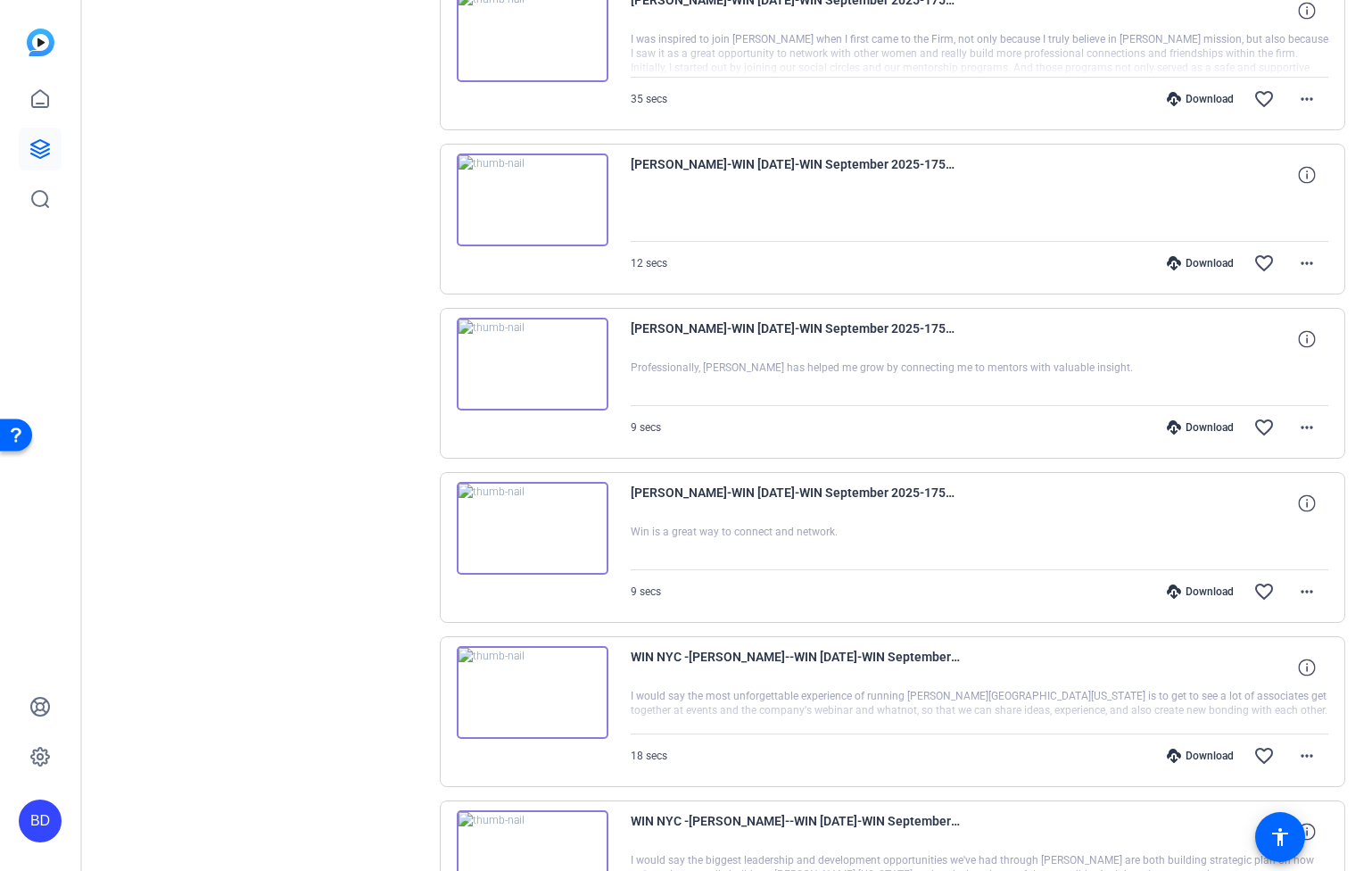
scroll to position [4515, 0]
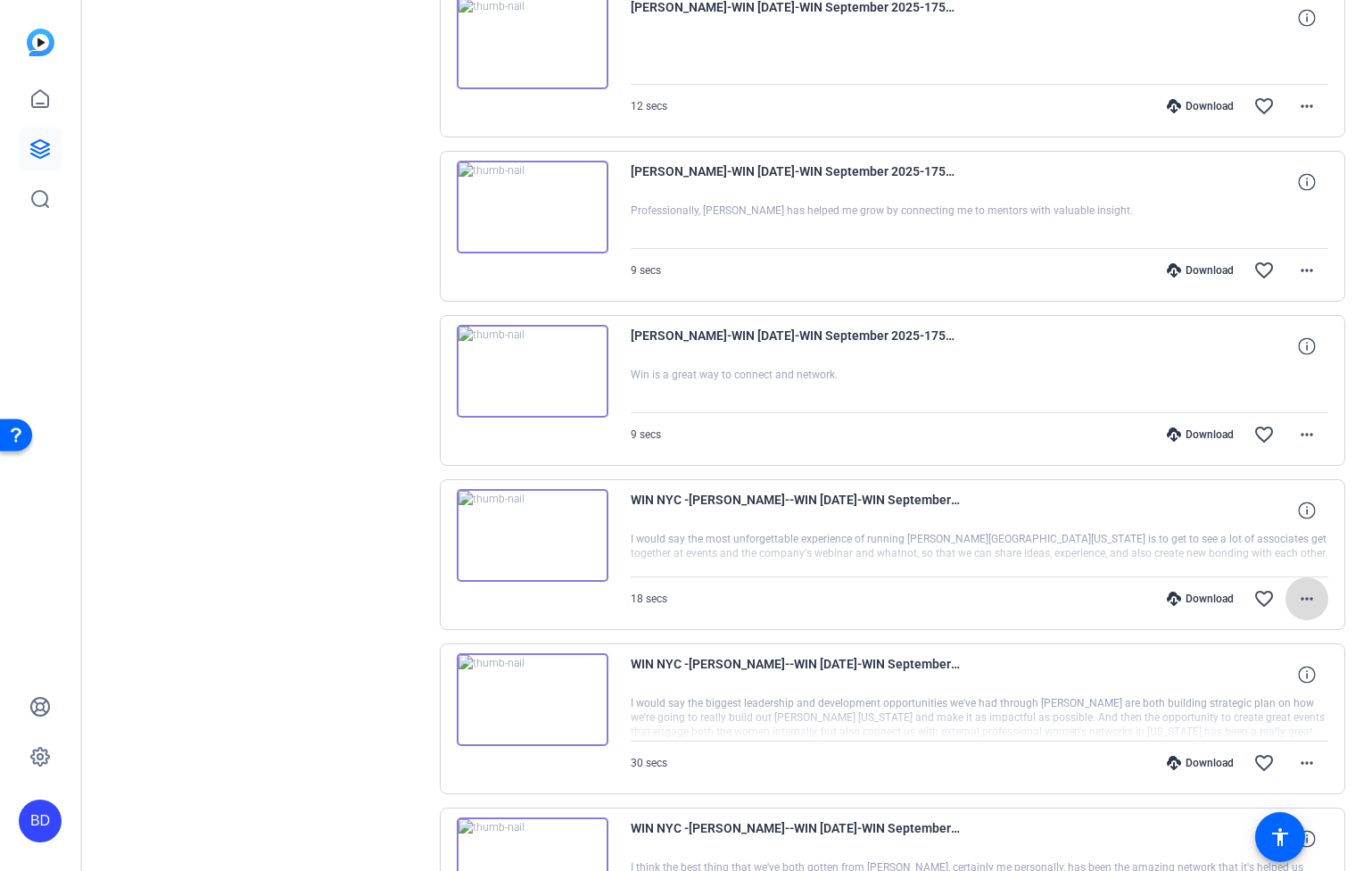
click at [1308, 598] on span at bounding box center [1308, 598] width 43 height 43
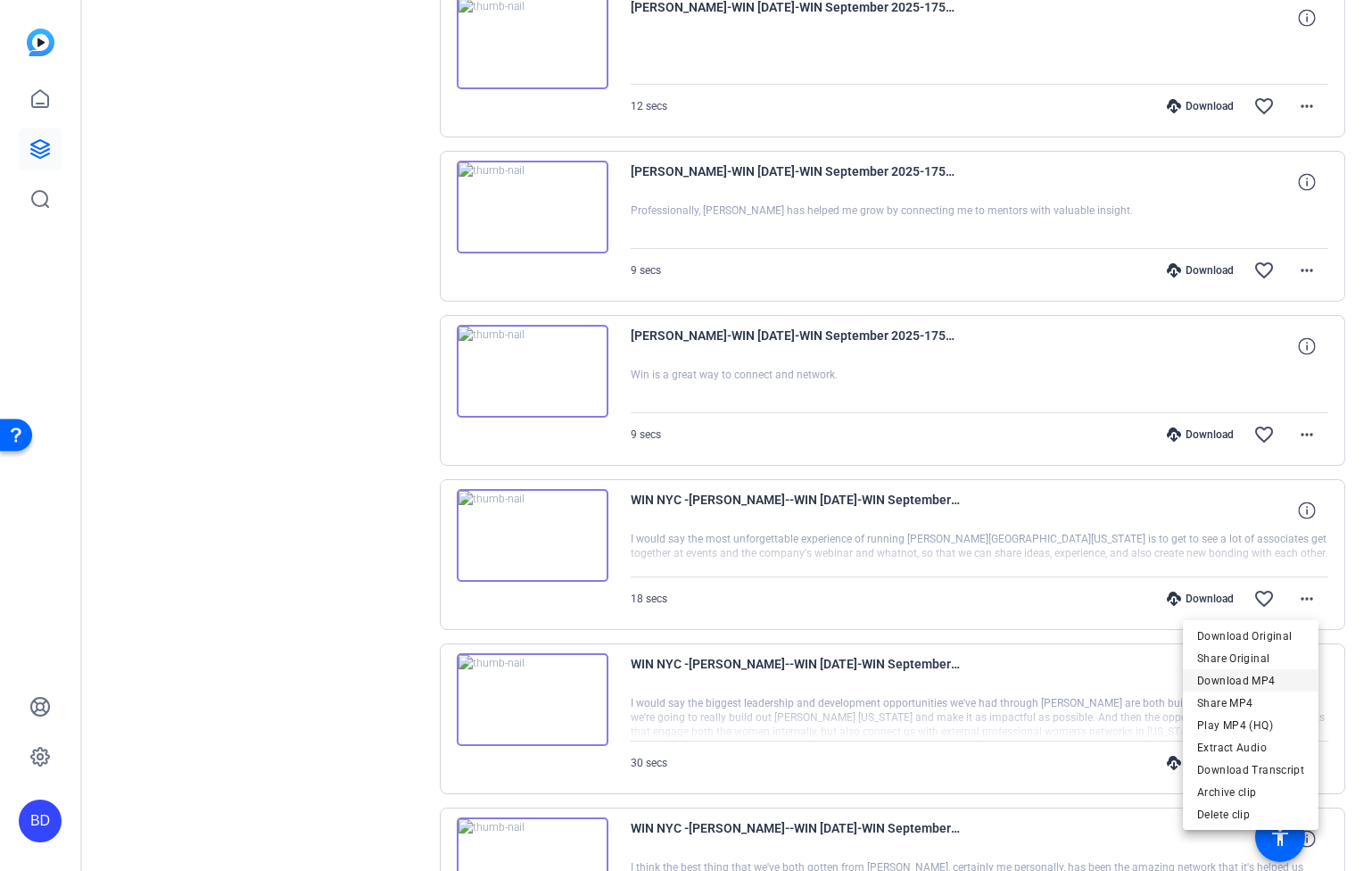
click at [1266, 675] on span "Download MP4" at bounding box center [1251, 681] width 107 height 21
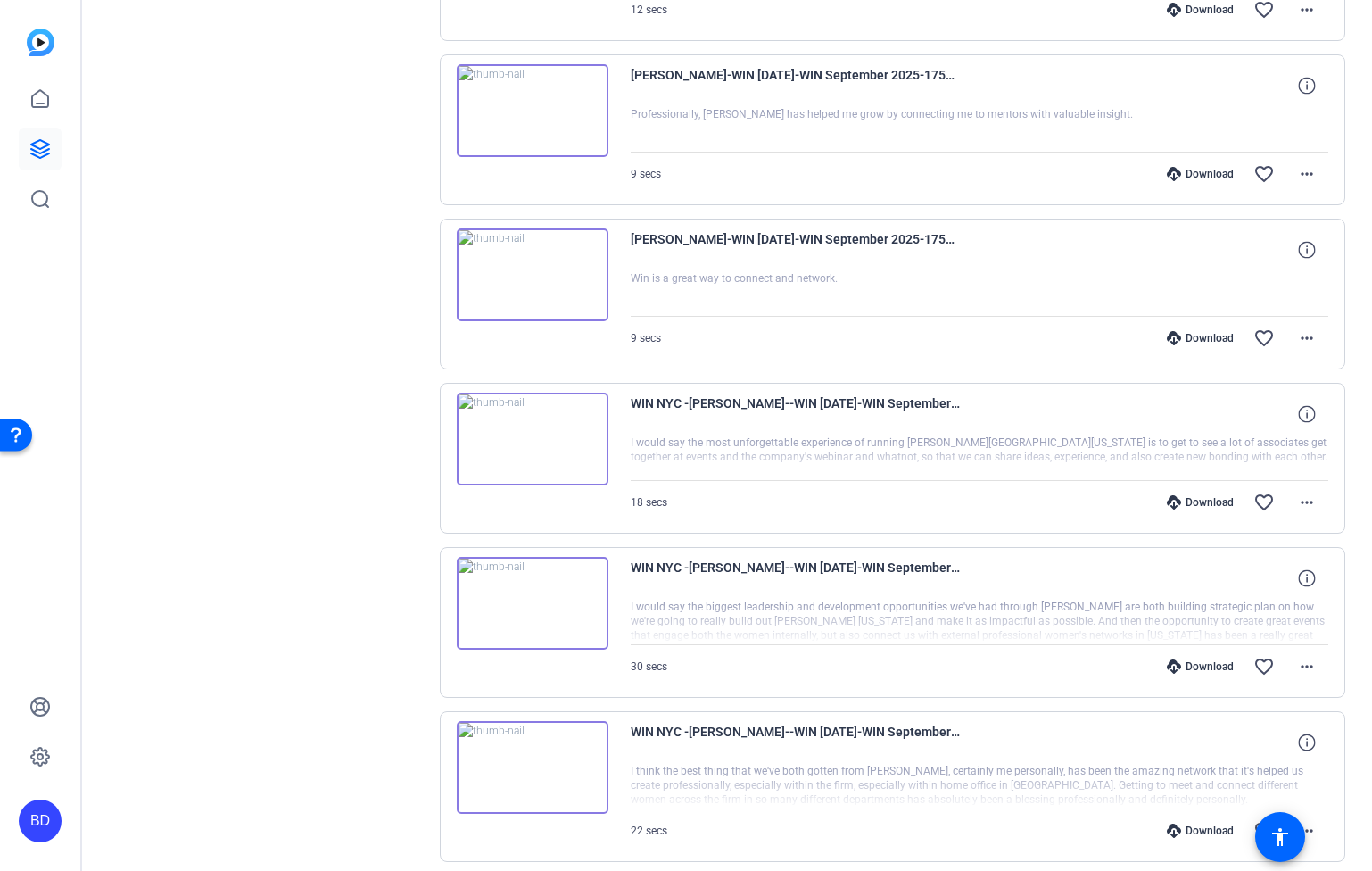
scroll to position [4615, 0]
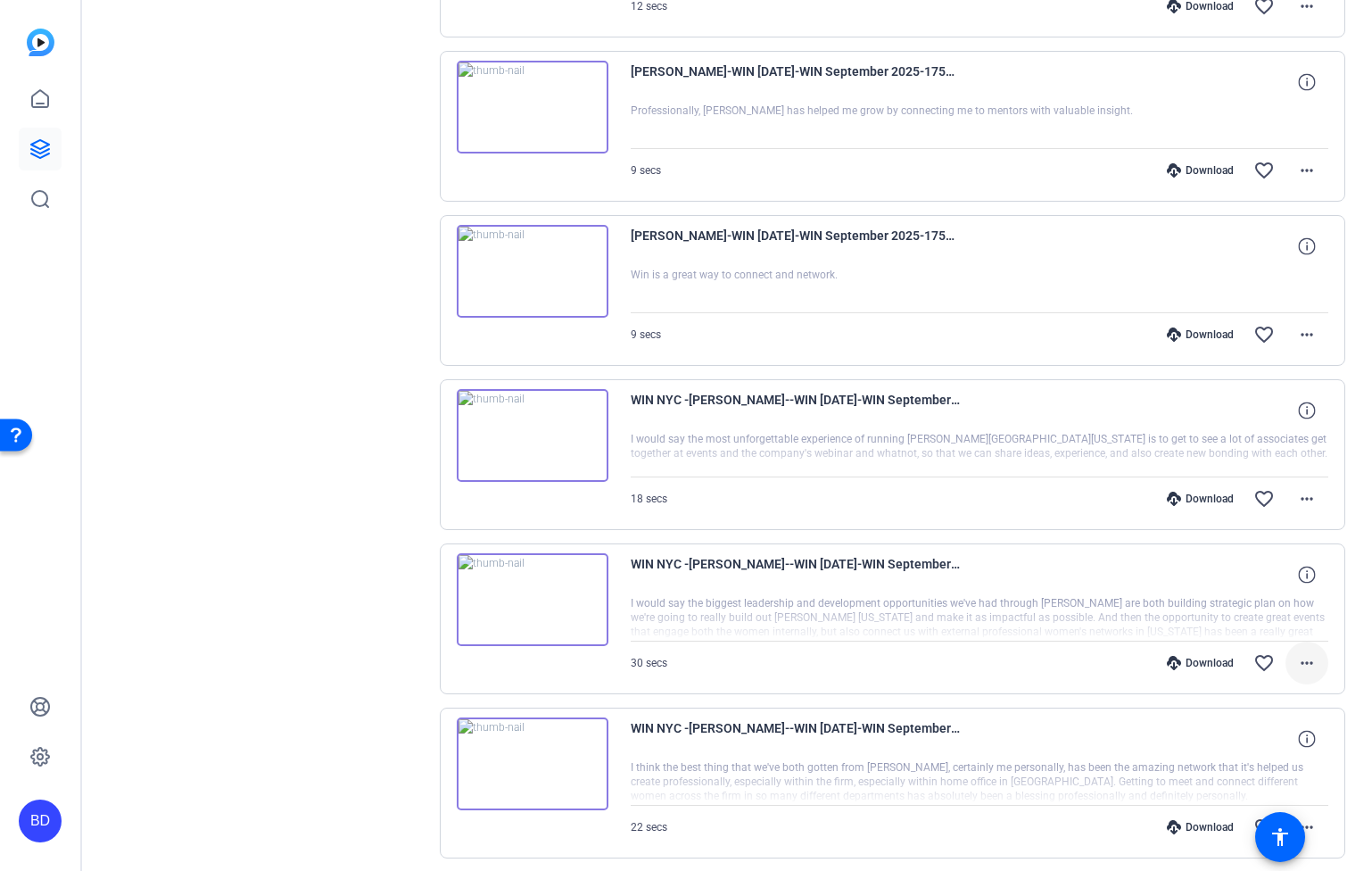
click at [1300, 654] on mat-icon "more_horiz" at bounding box center [1308, 663] width 21 height 21
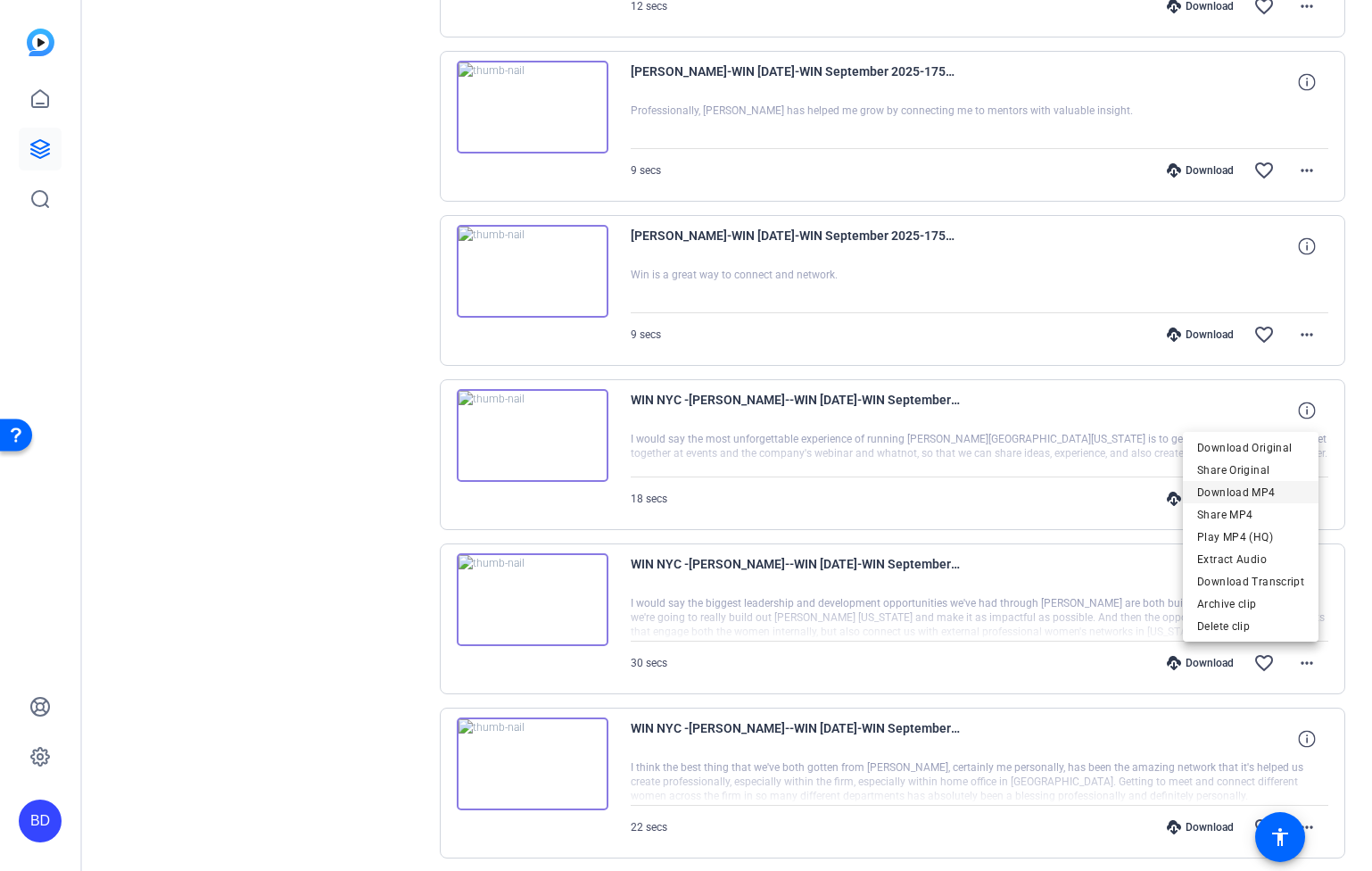
click at [1254, 492] on span "Download MP4" at bounding box center [1251, 493] width 107 height 21
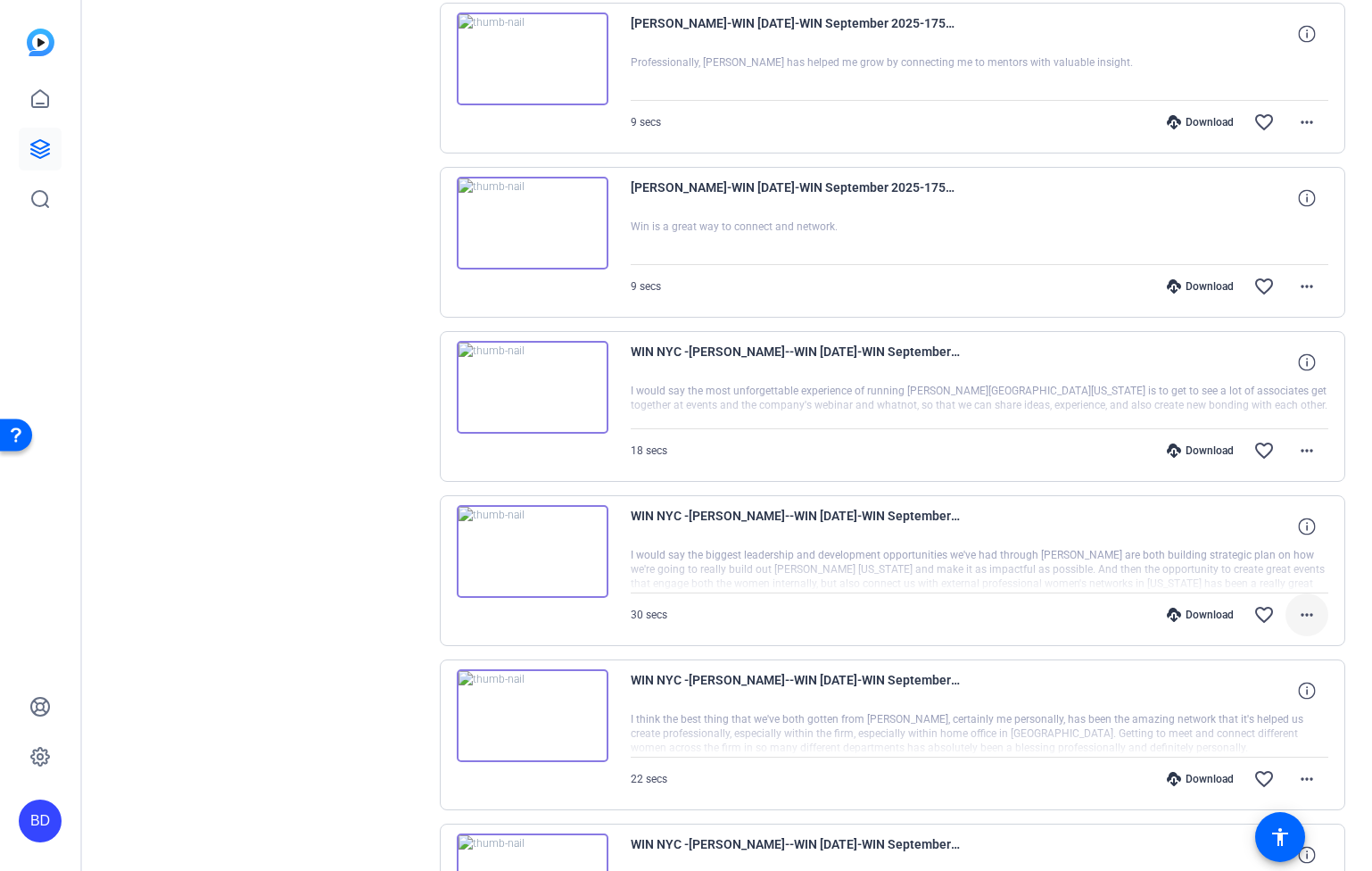
scroll to position [4706, 0]
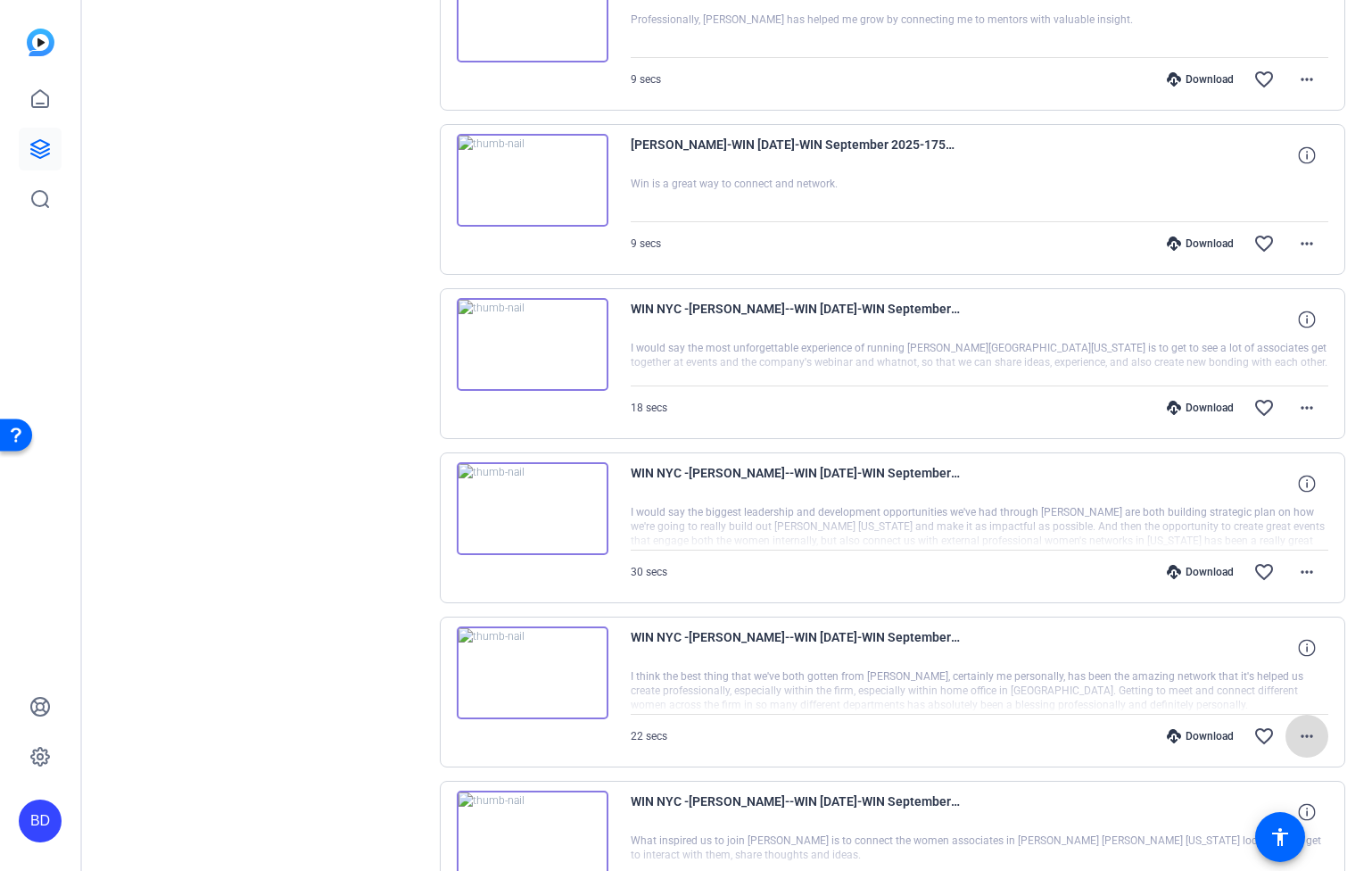
click at [1299, 729] on mat-icon "more_horiz" at bounding box center [1308, 736] width 21 height 21
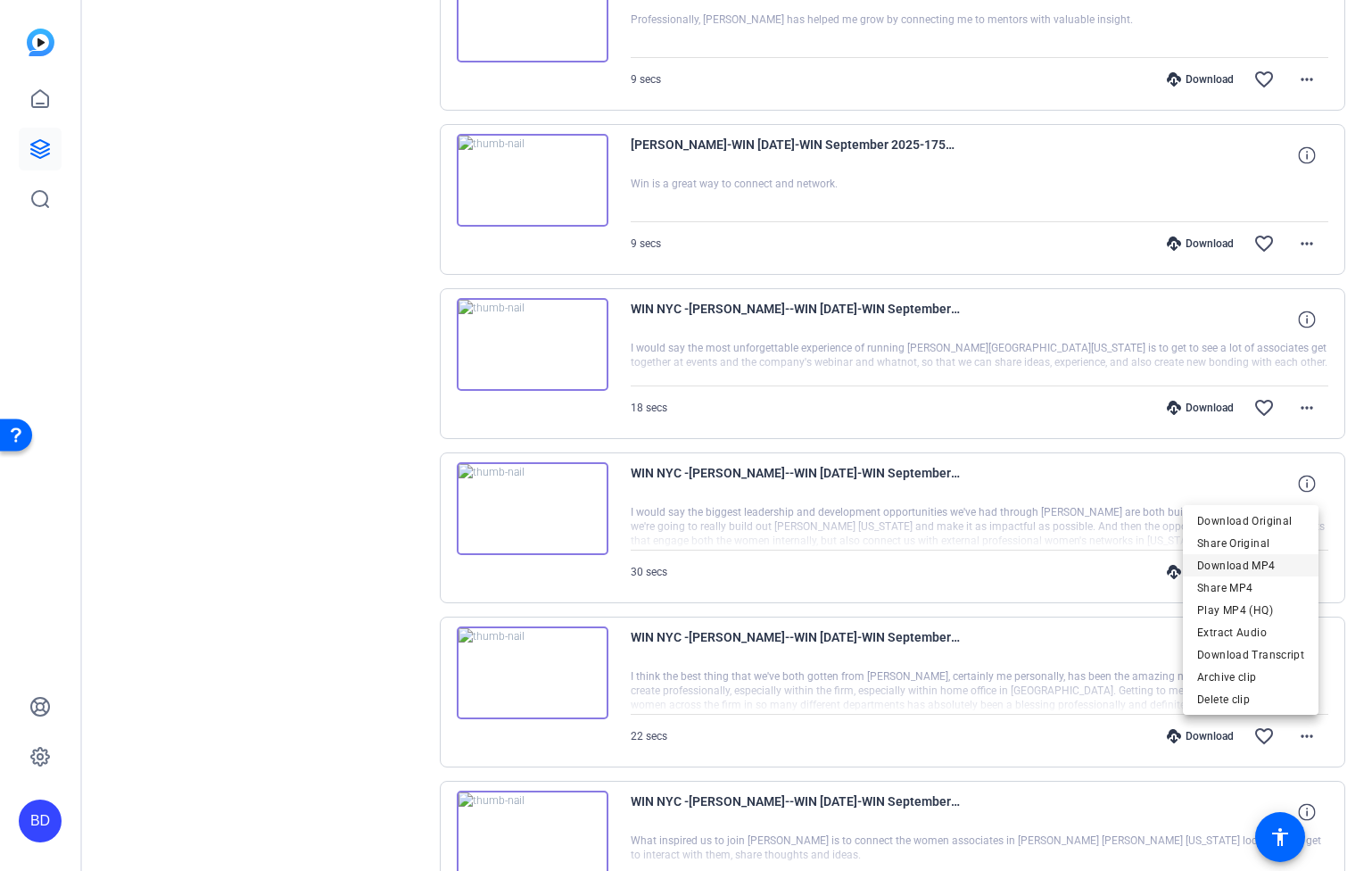
click at [1268, 562] on span "Download MP4" at bounding box center [1251, 566] width 107 height 21
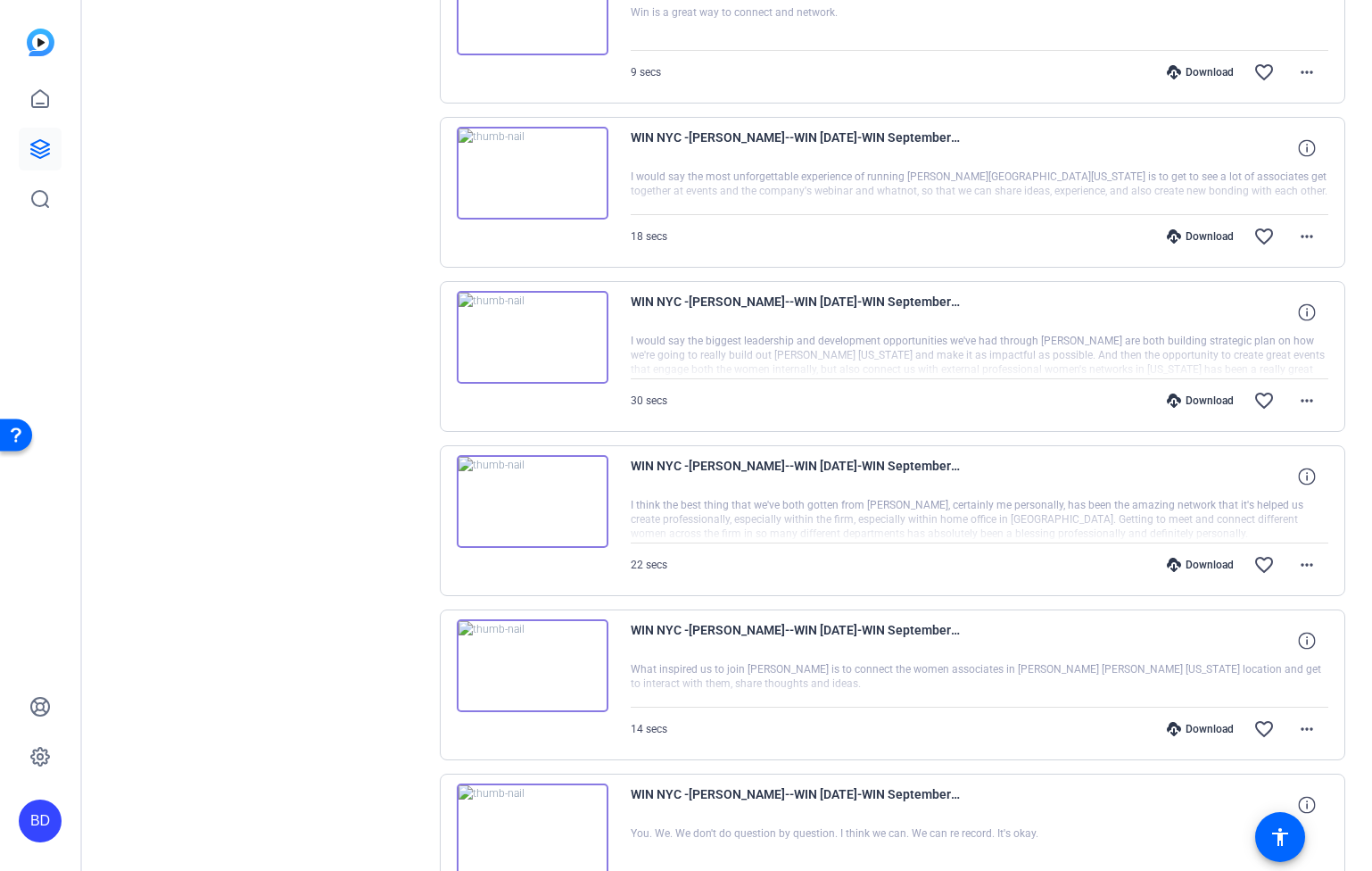
scroll to position [4943, 0]
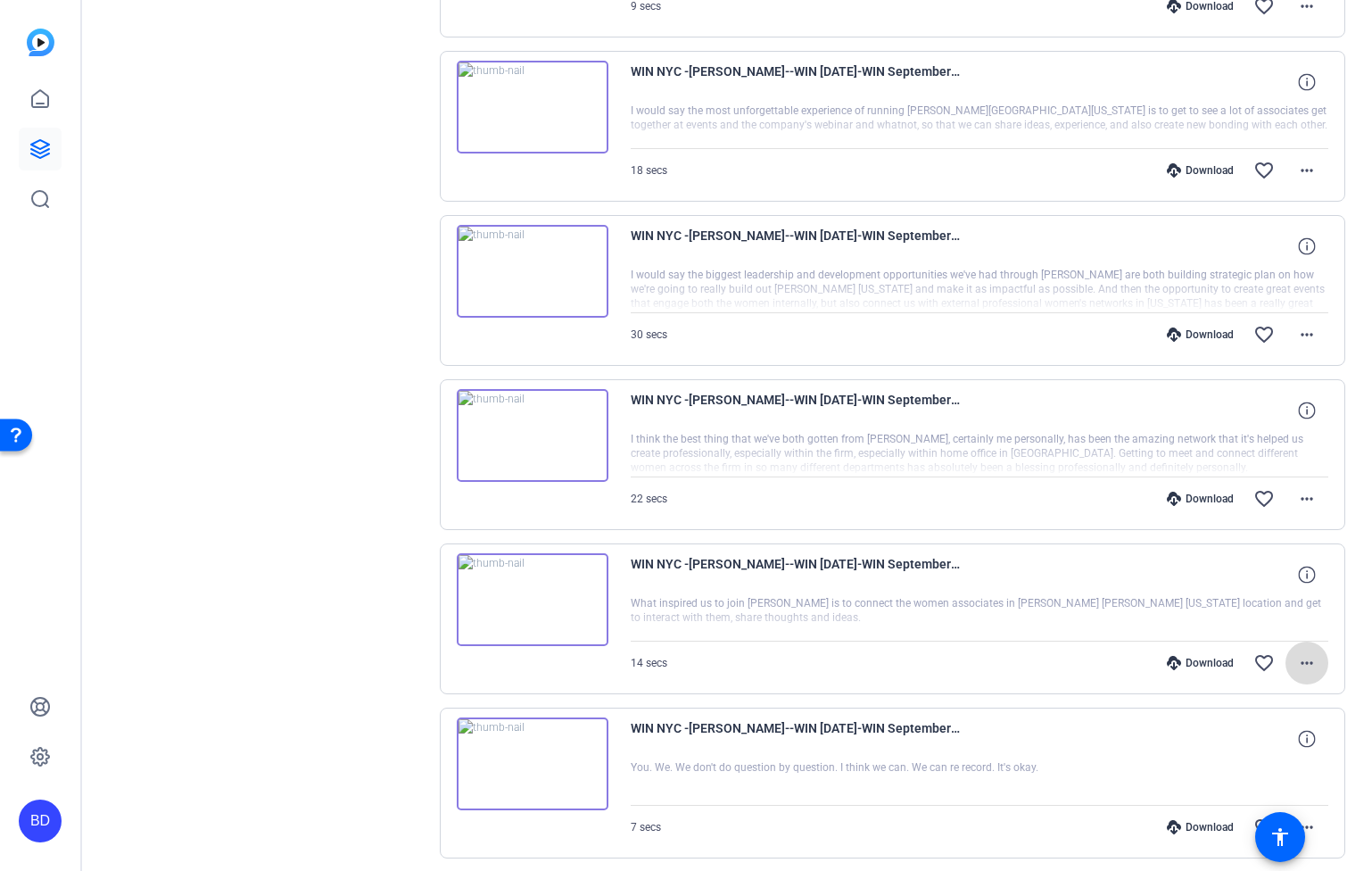
click at [1306, 674] on span at bounding box center [1308, 663] width 43 height 43
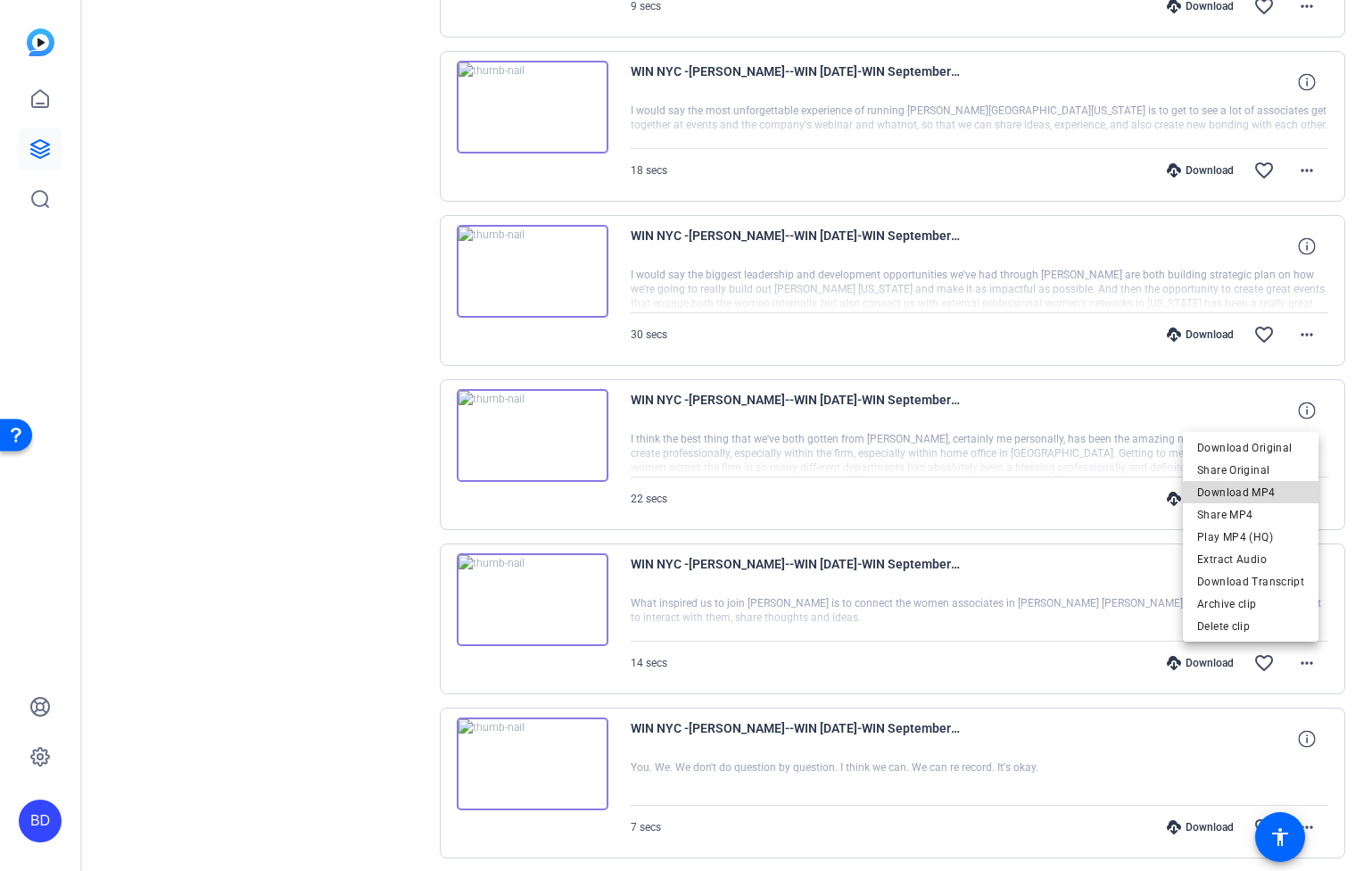
click at [1276, 495] on span "Download MP4" at bounding box center [1251, 492] width 107 height 21
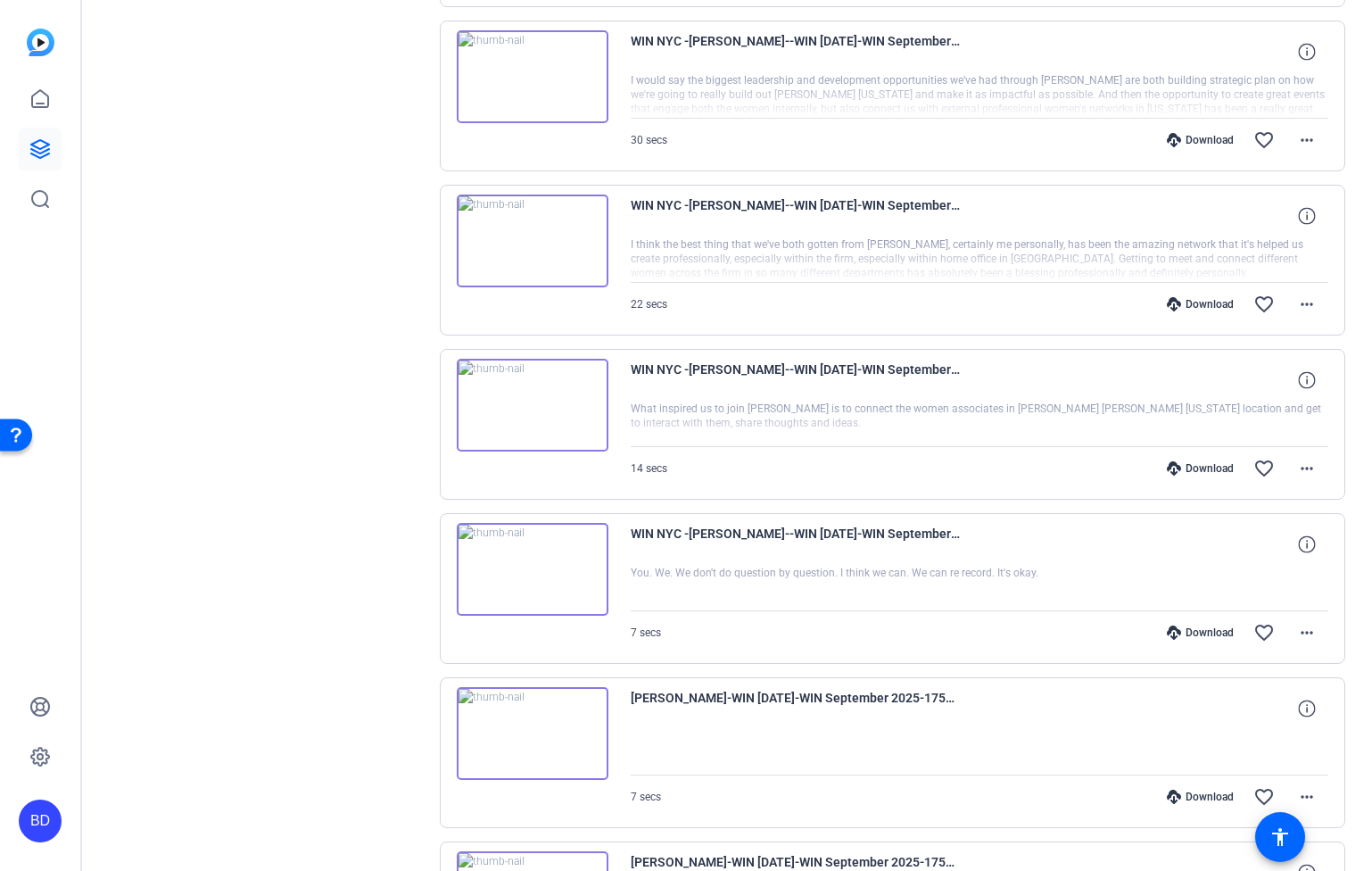
scroll to position [5152, 0]
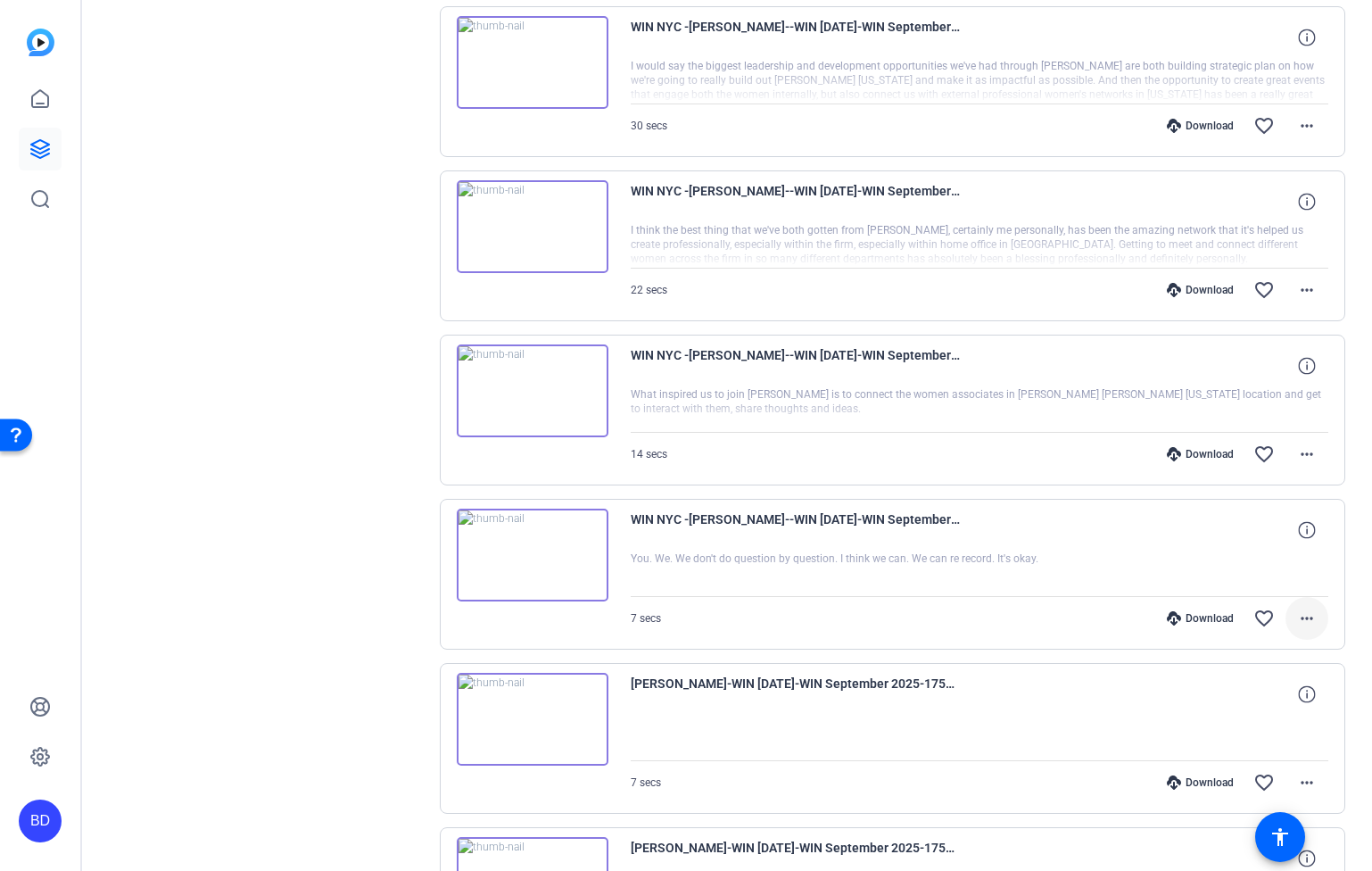
click at [1297, 623] on mat-icon "more_horiz" at bounding box center [1308, 618] width 21 height 21
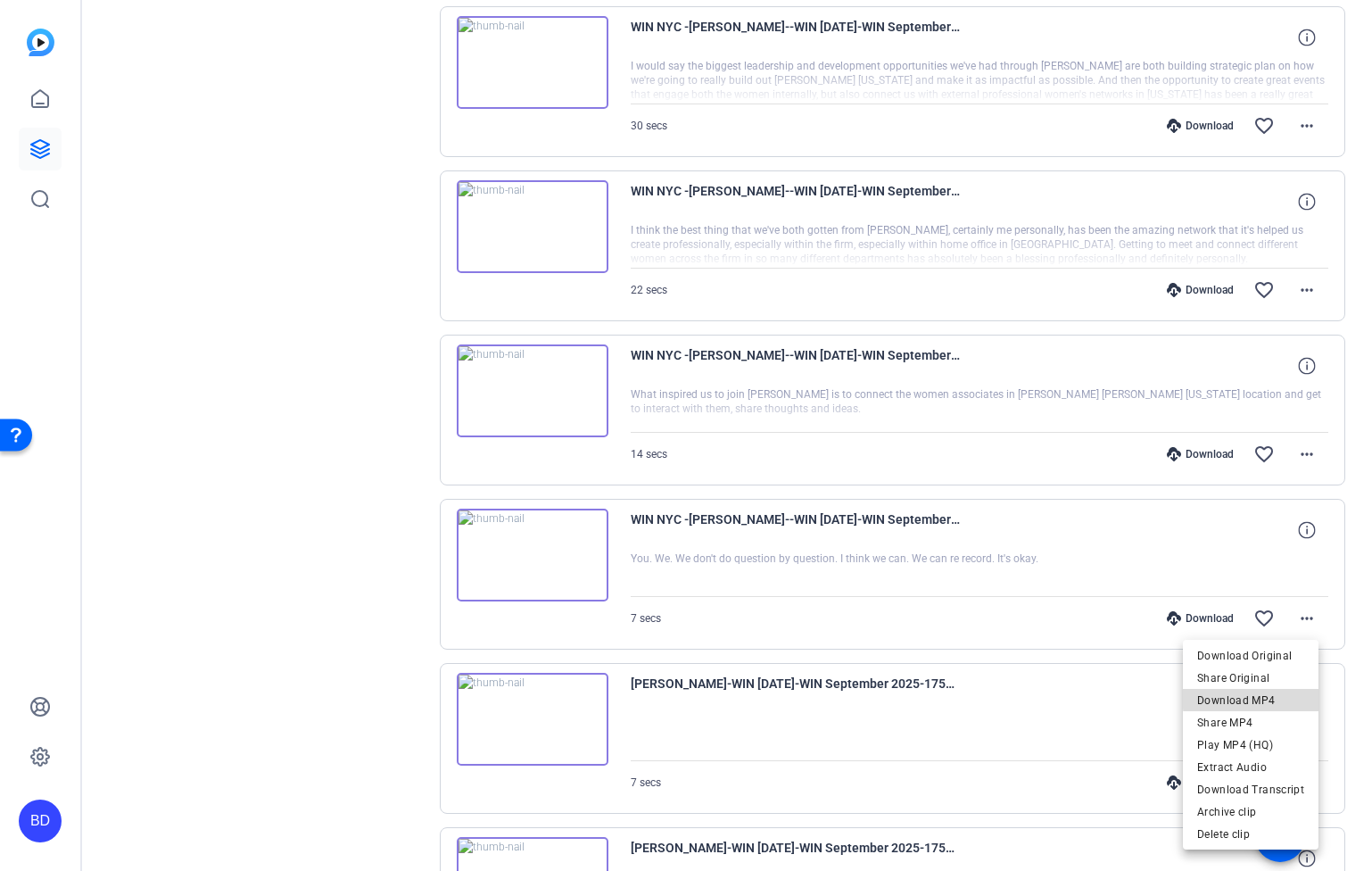
click at [1278, 696] on span "Download MP4" at bounding box center [1251, 699] width 107 height 21
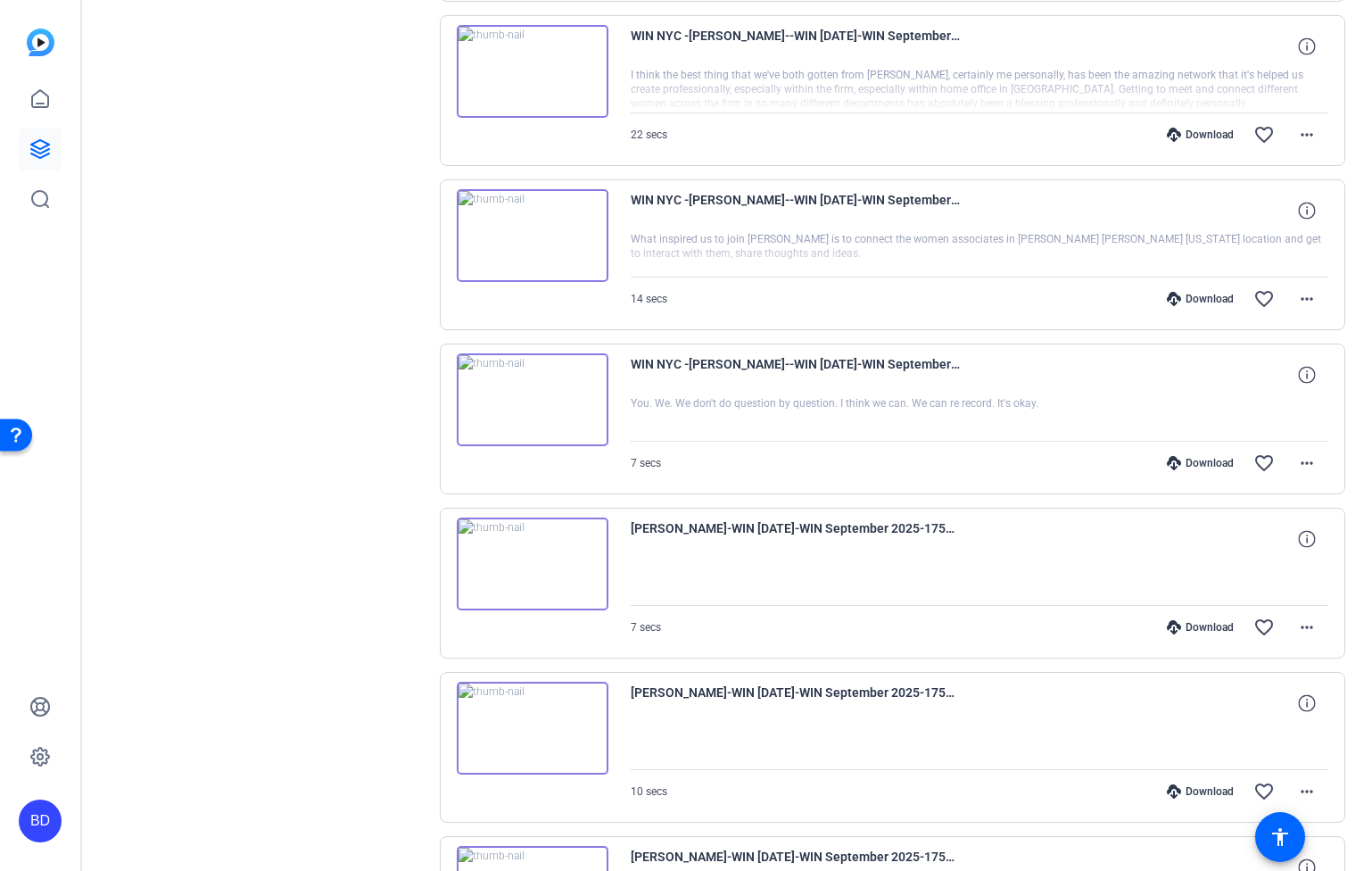
scroll to position [5399, 0]
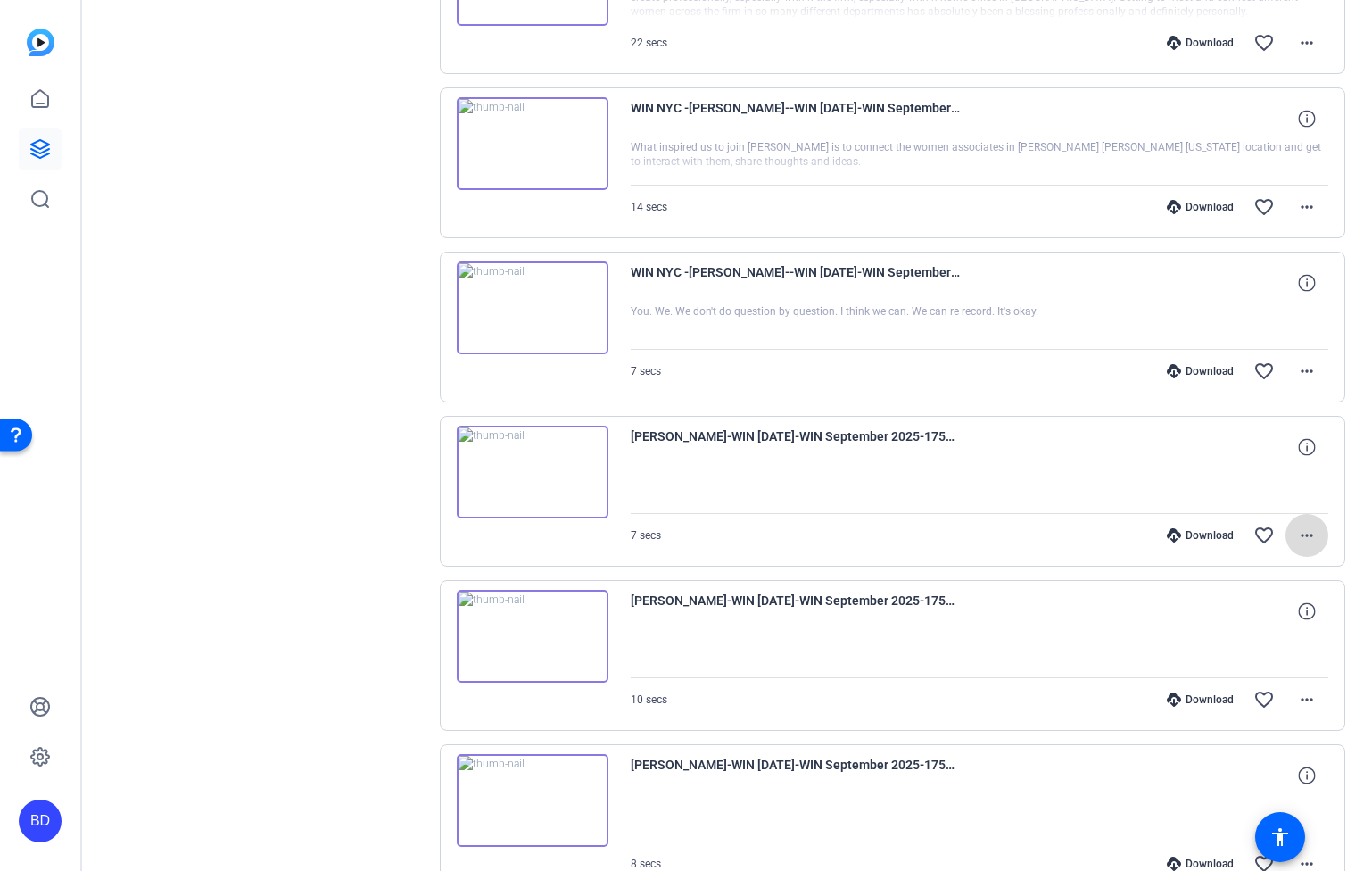
click at [1297, 532] on mat-icon "more_horiz" at bounding box center [1308, 536] width 21 height 21
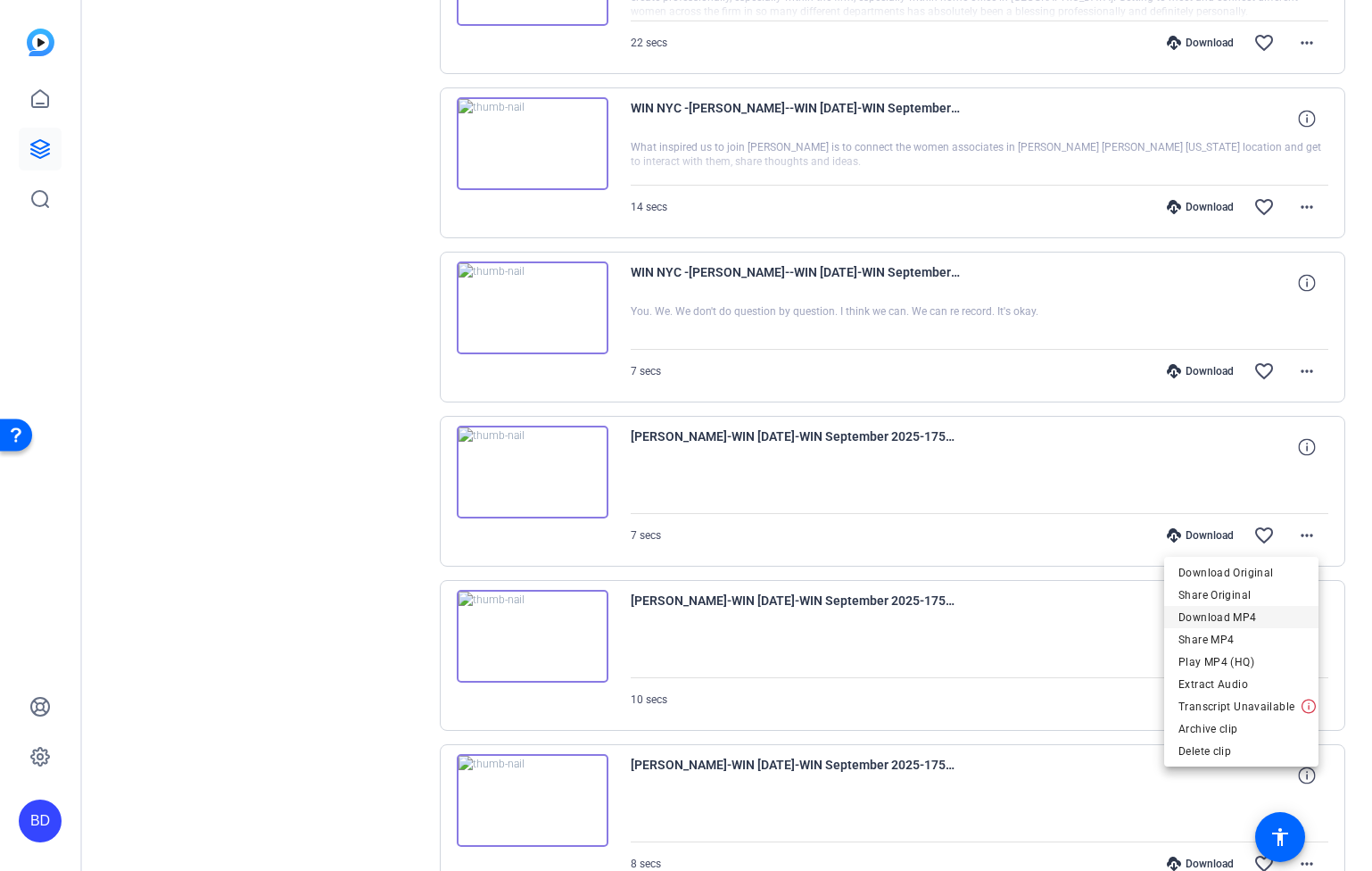
click at [1266, 621] on span "Download MP4" at bounding box center [1241, 617] width 126 height 21
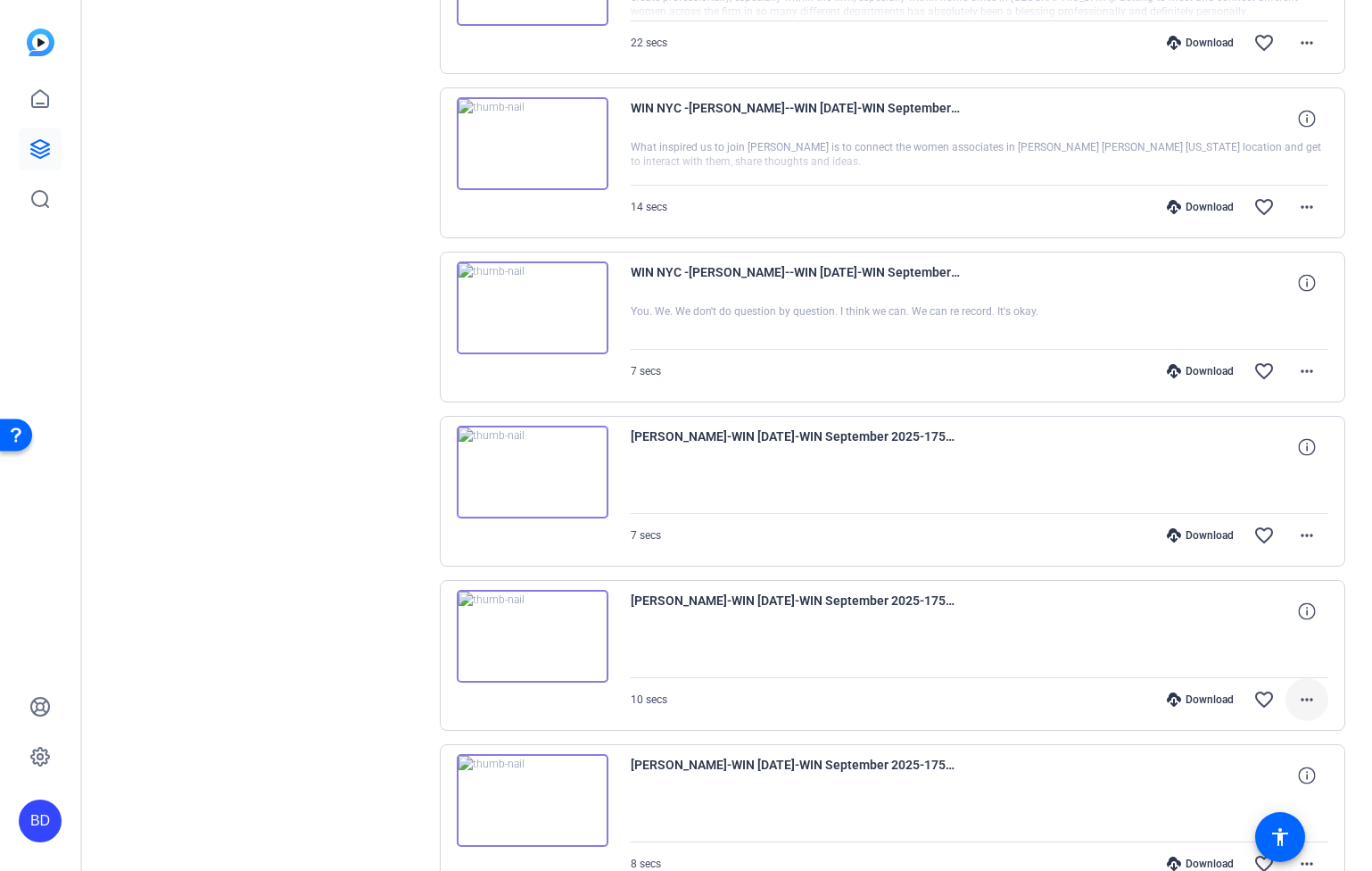
click at [1299, 686] on span at bounding box center [1308, 699] width 43 height 43
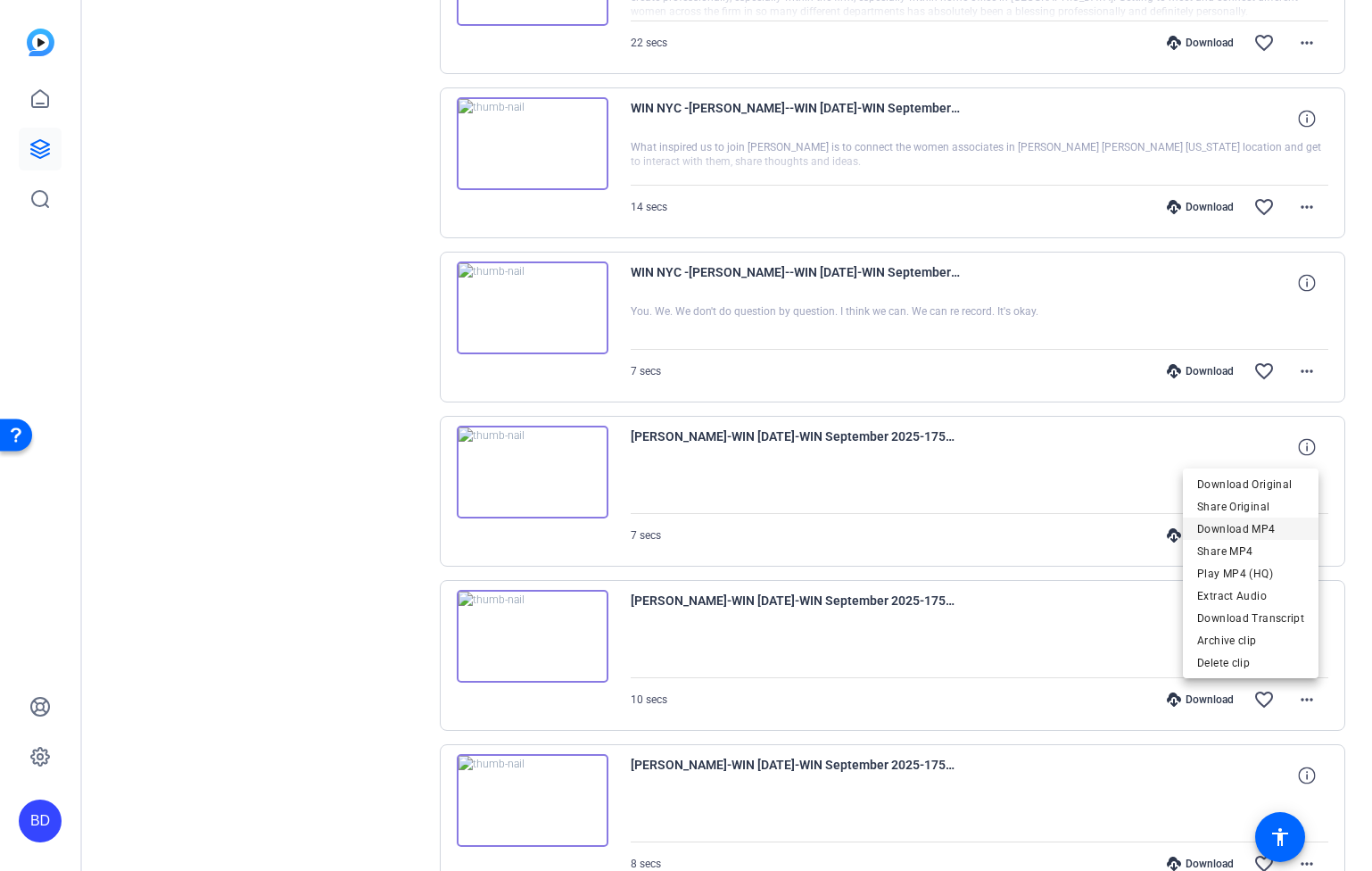
click at [1267, 530] on span "Download MP4" at bounding box center [1251, 529] width 107 height 21
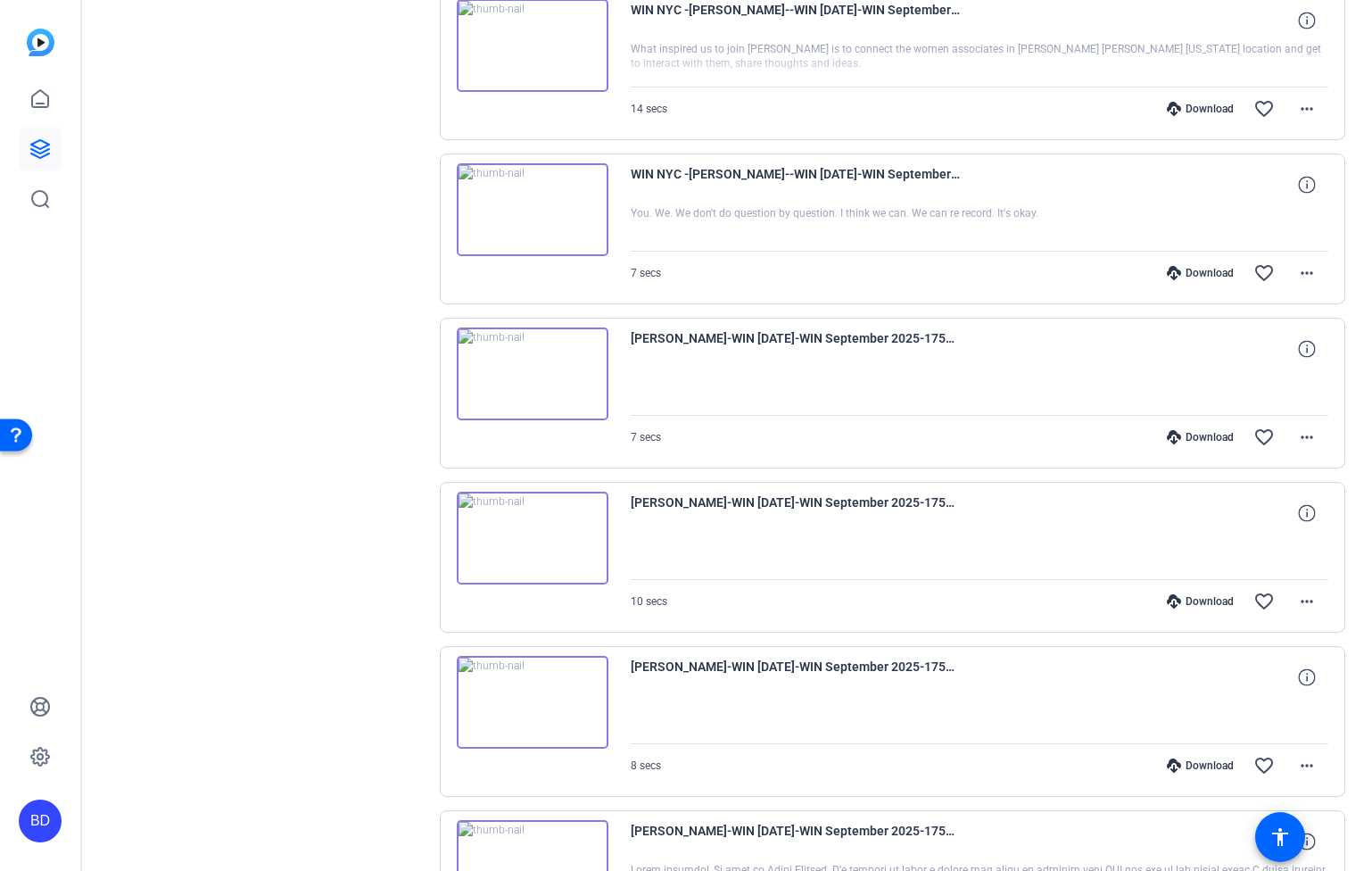
scroll to position [5499, 0]
click at [1302, 759] on mat-icon "more_horiz" at bounding box center [1308, 764] width 21 height 21
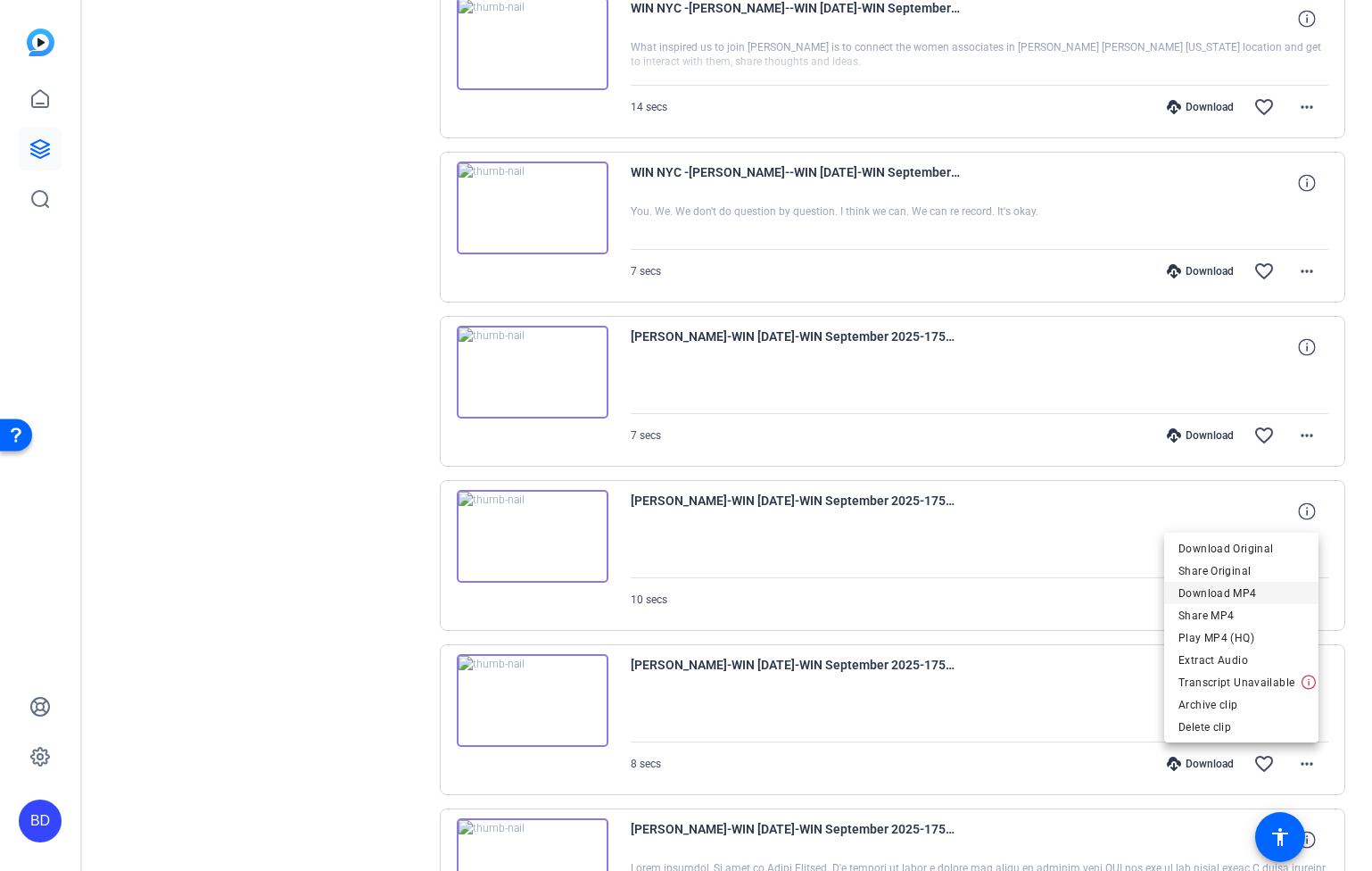
click at [1271, 590] on span "Download MP4" at bounding box center [1241, 593] width 126 height 21
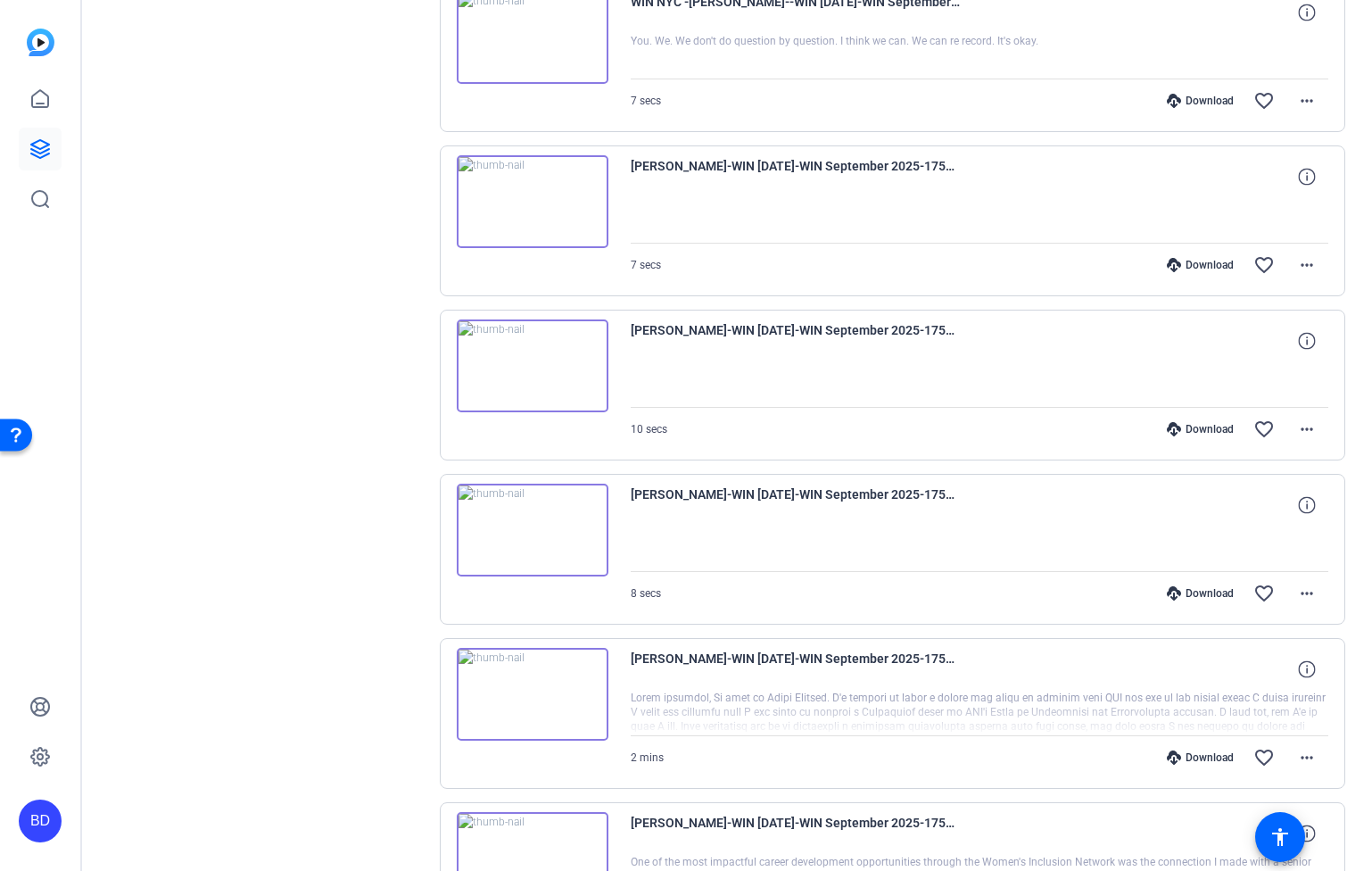
scroll to position [5716, 0]
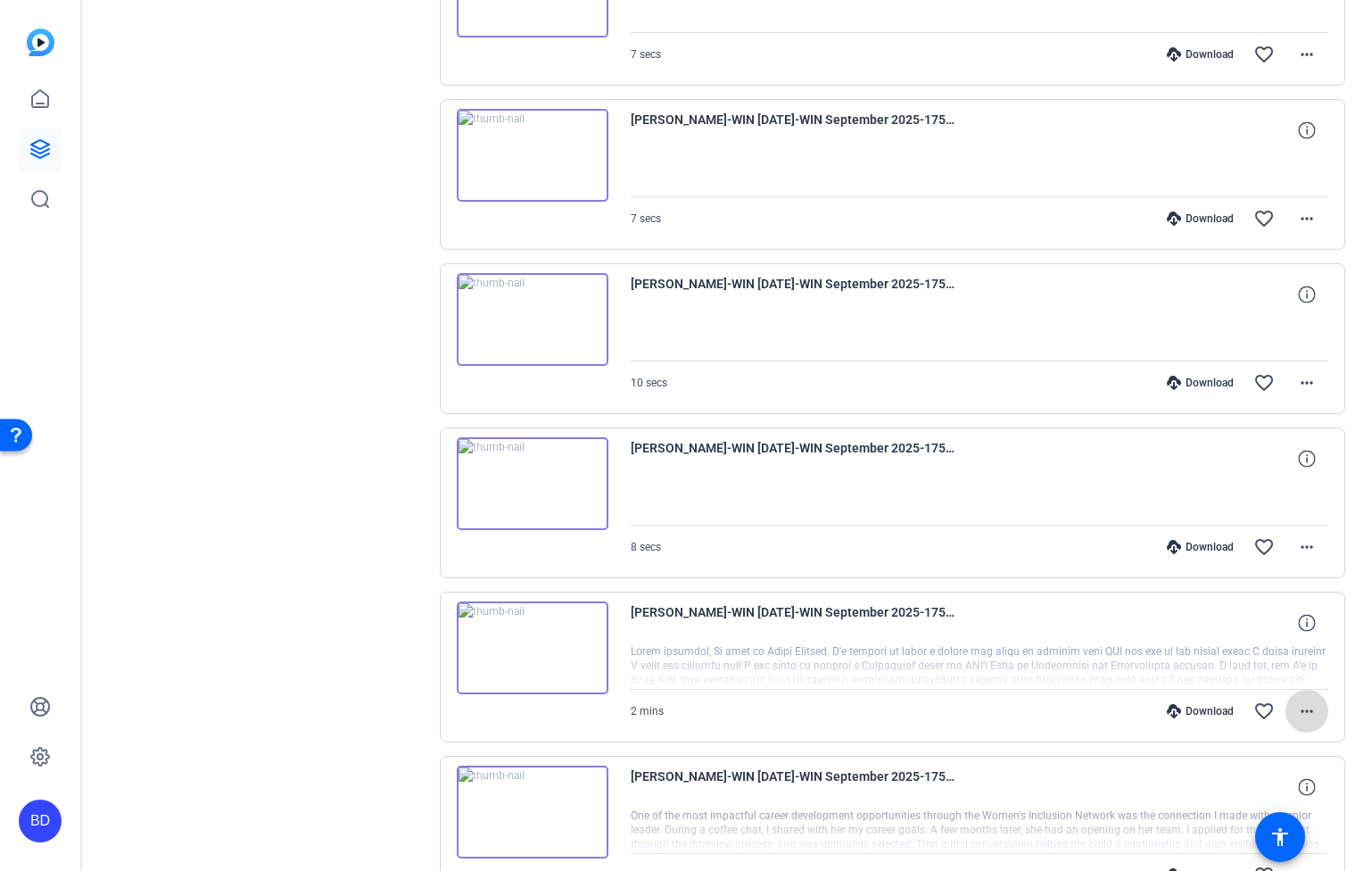
click at [1286, 707] on span at bounding box center [1308, 711] width 43 height 43
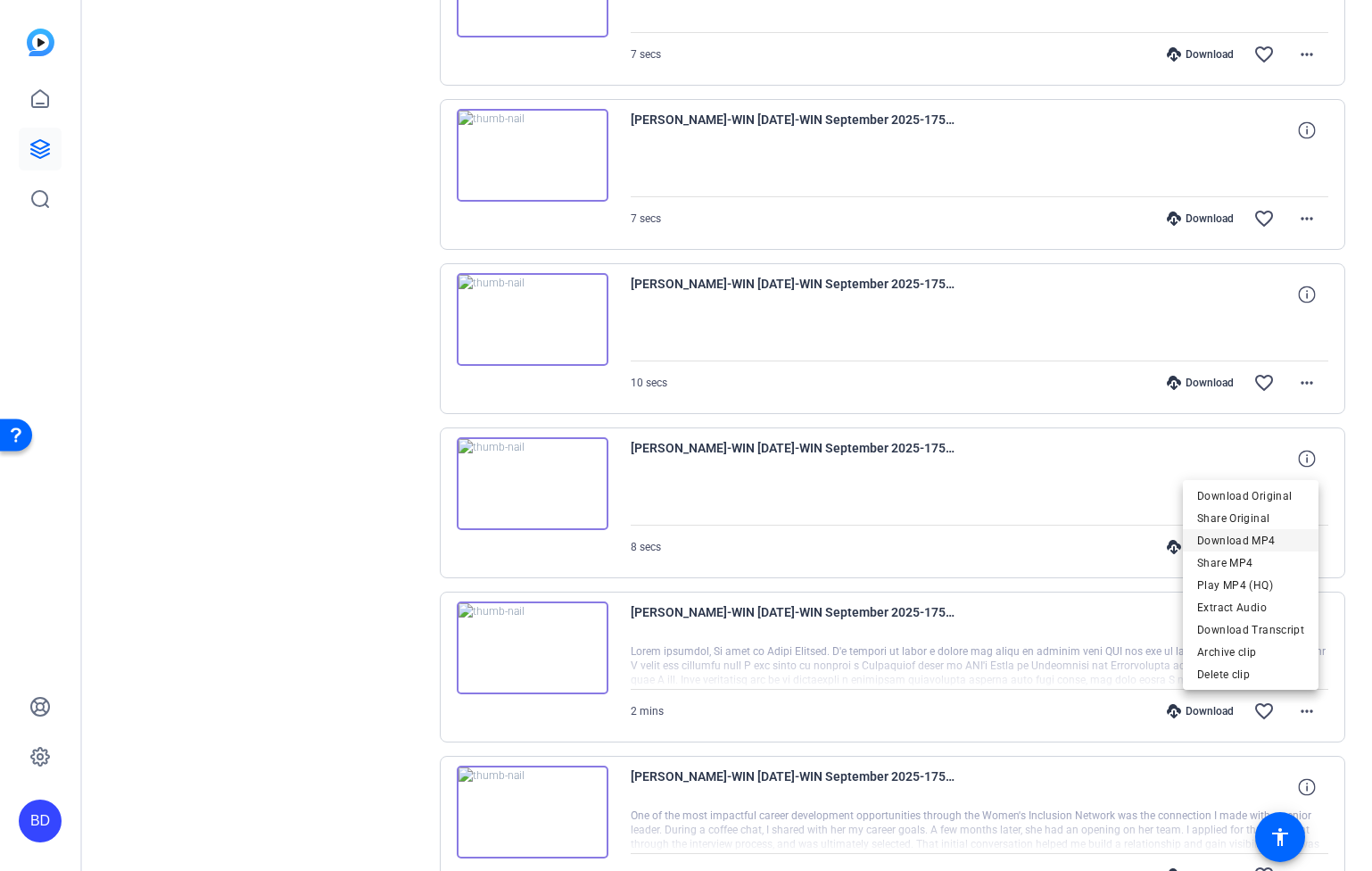
click at [1246, 543] on span "Download MP4" at bounding box center [1251, 540] width 107 height 21
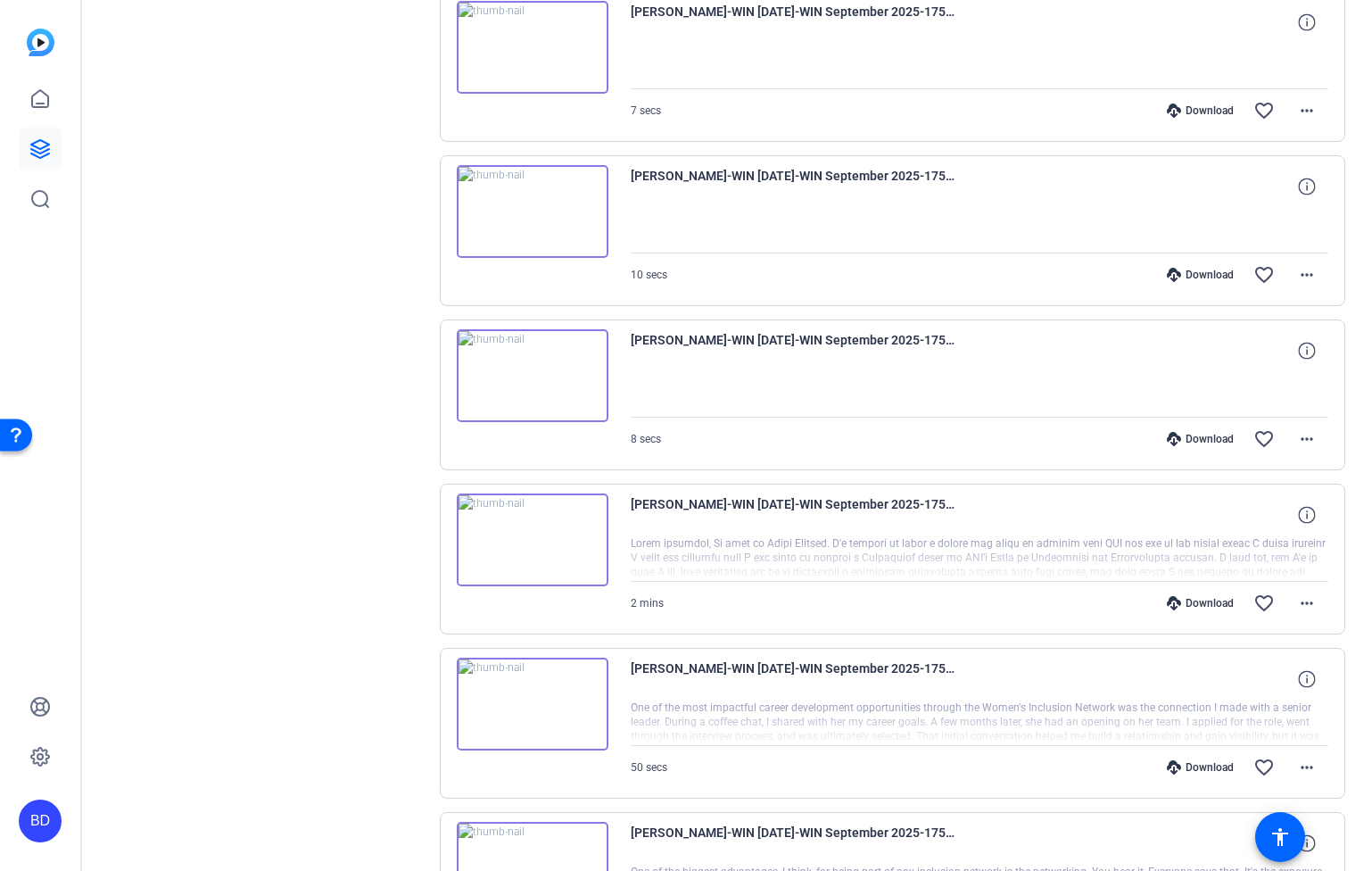
scroll to position [5944, 0]
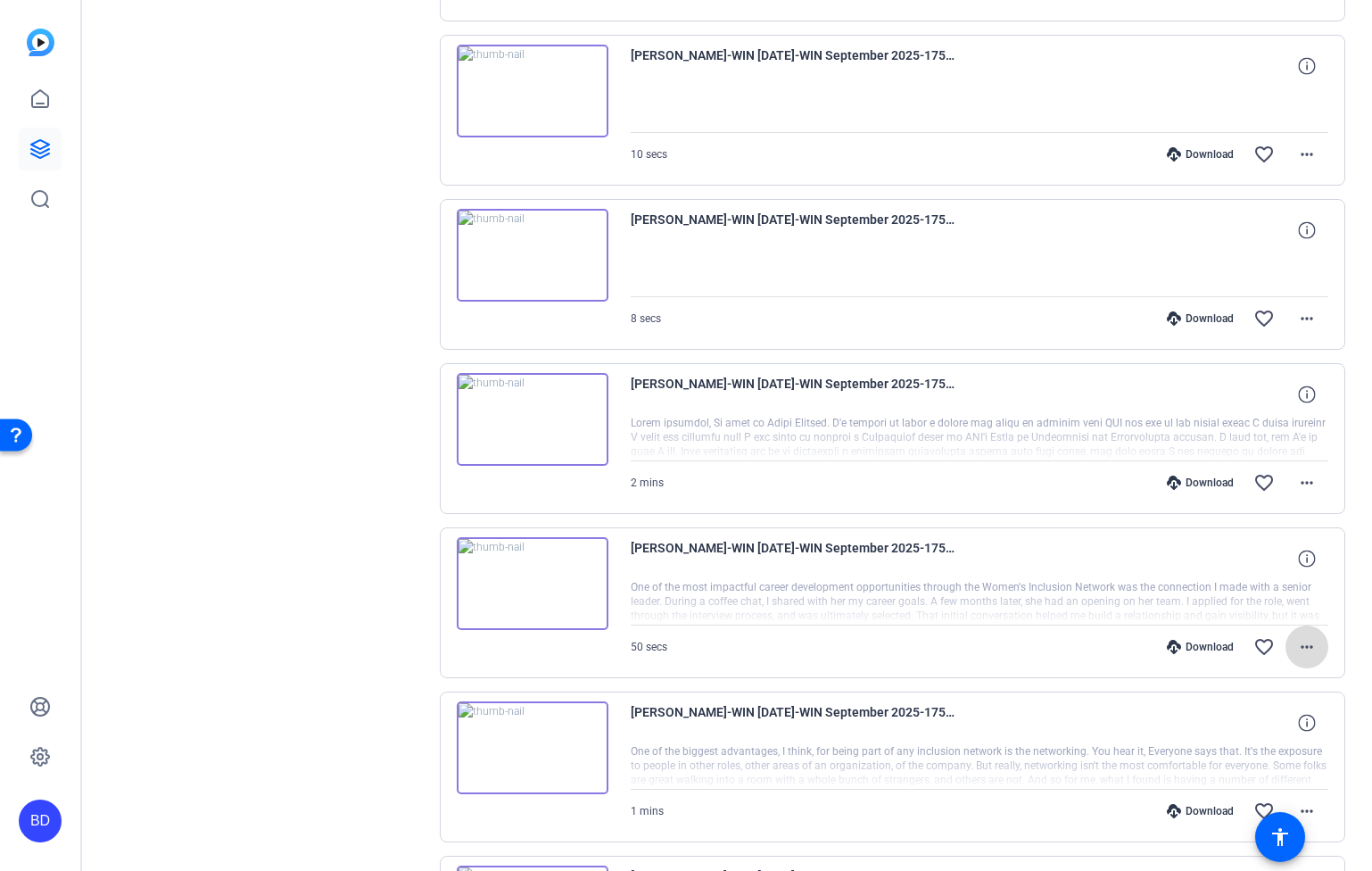
click at [1302, 644] on mat-icon "more_horiz" at bounding box center [1308, 647] width 21 height 21
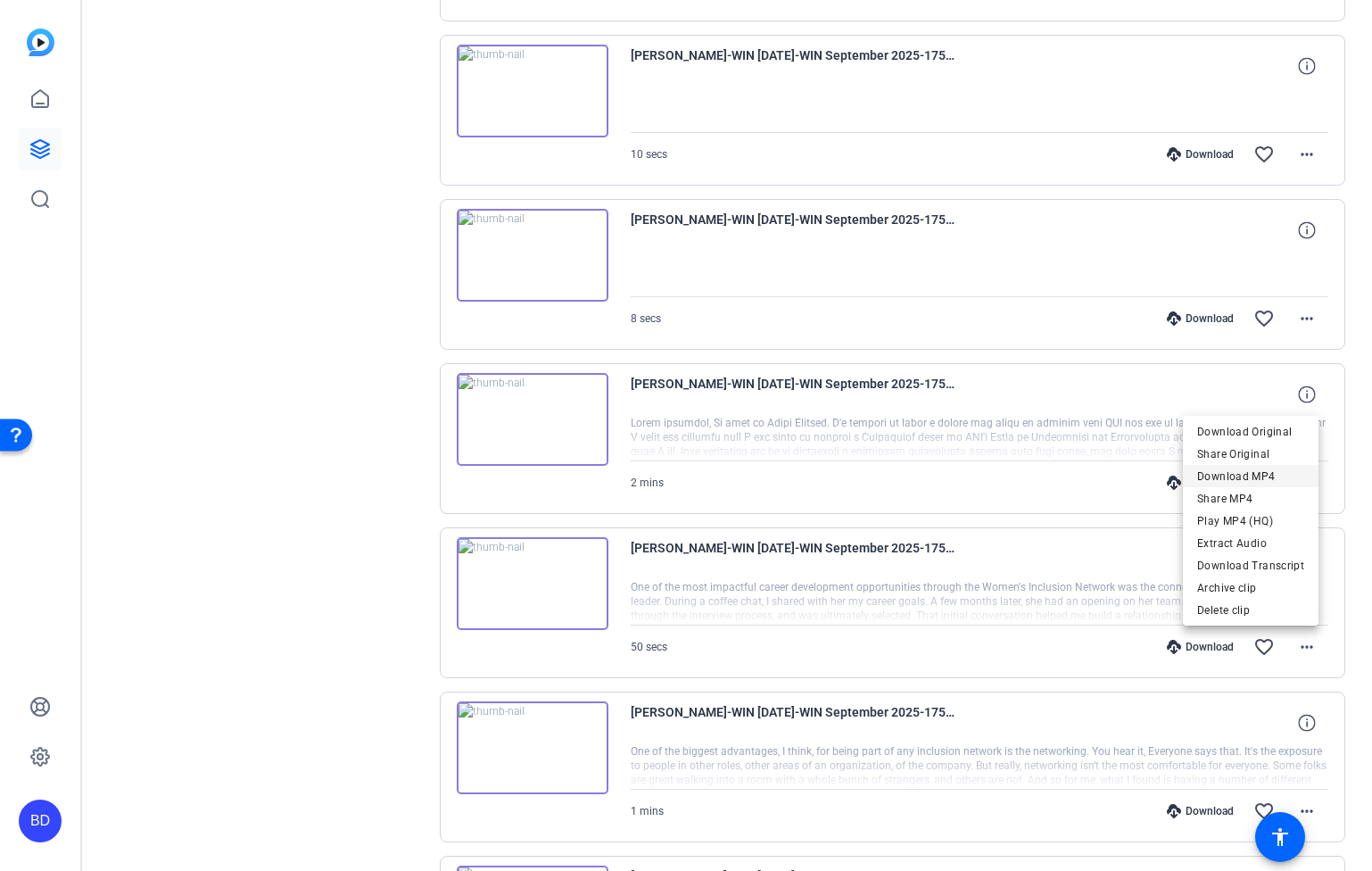
click at [1266, 481] on span "Download MP4" at bounding box center [1251, 476] width 107 height 21
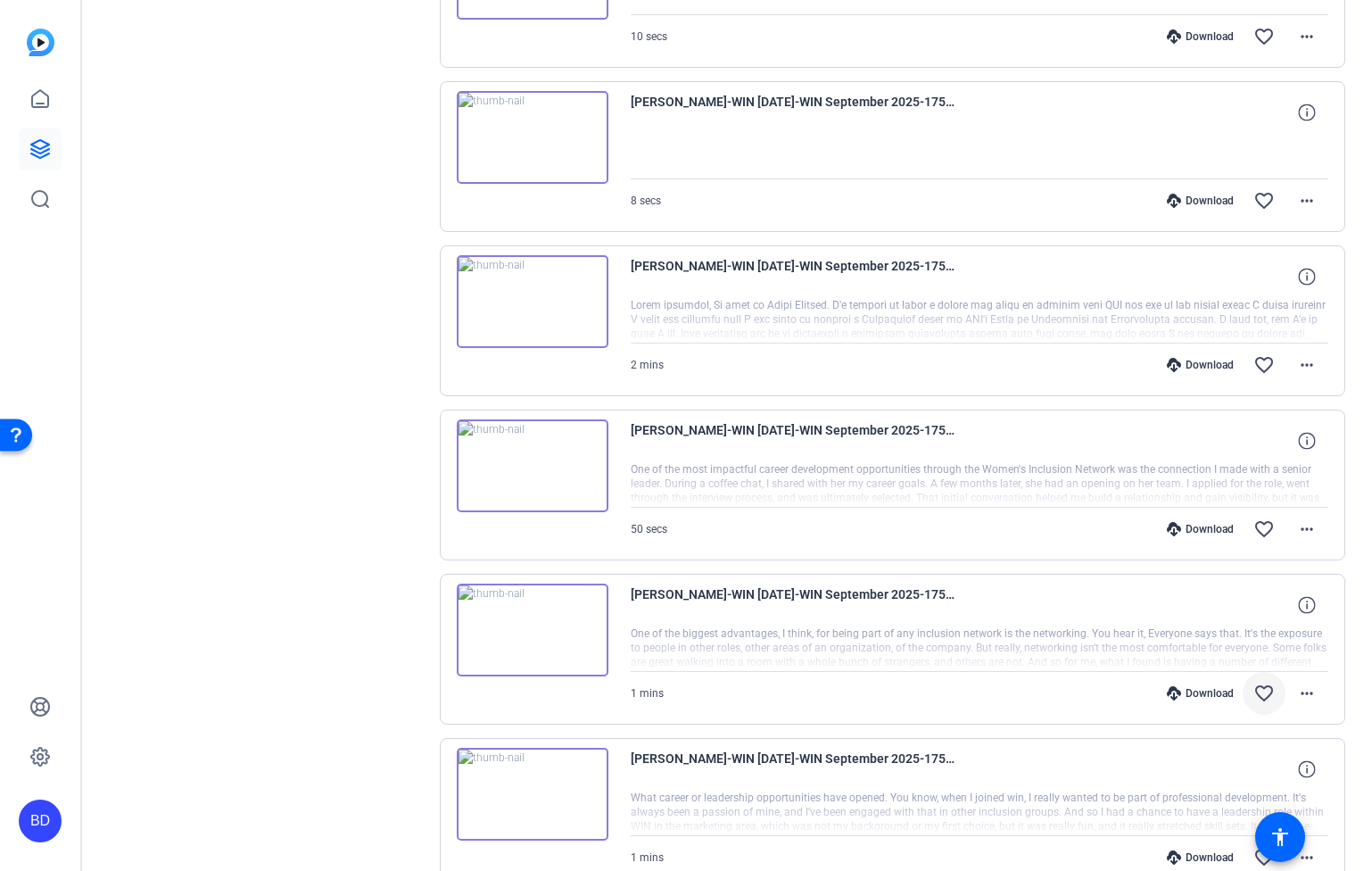
scroll to position [6127, 0]
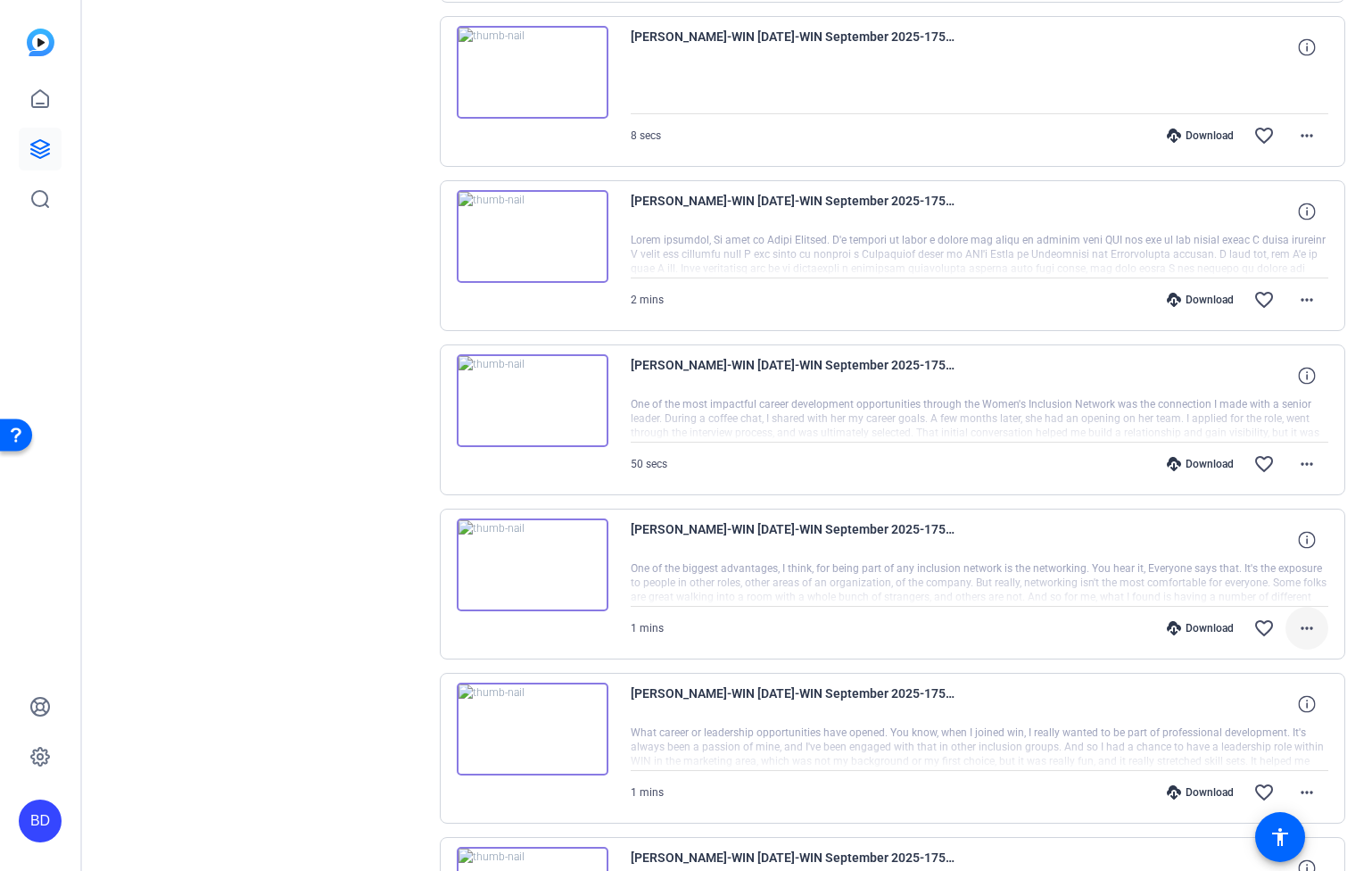
click at [1297, 635] on mat-icon "more_horiz" at bounding box center [1308, 628] width 21 height 21
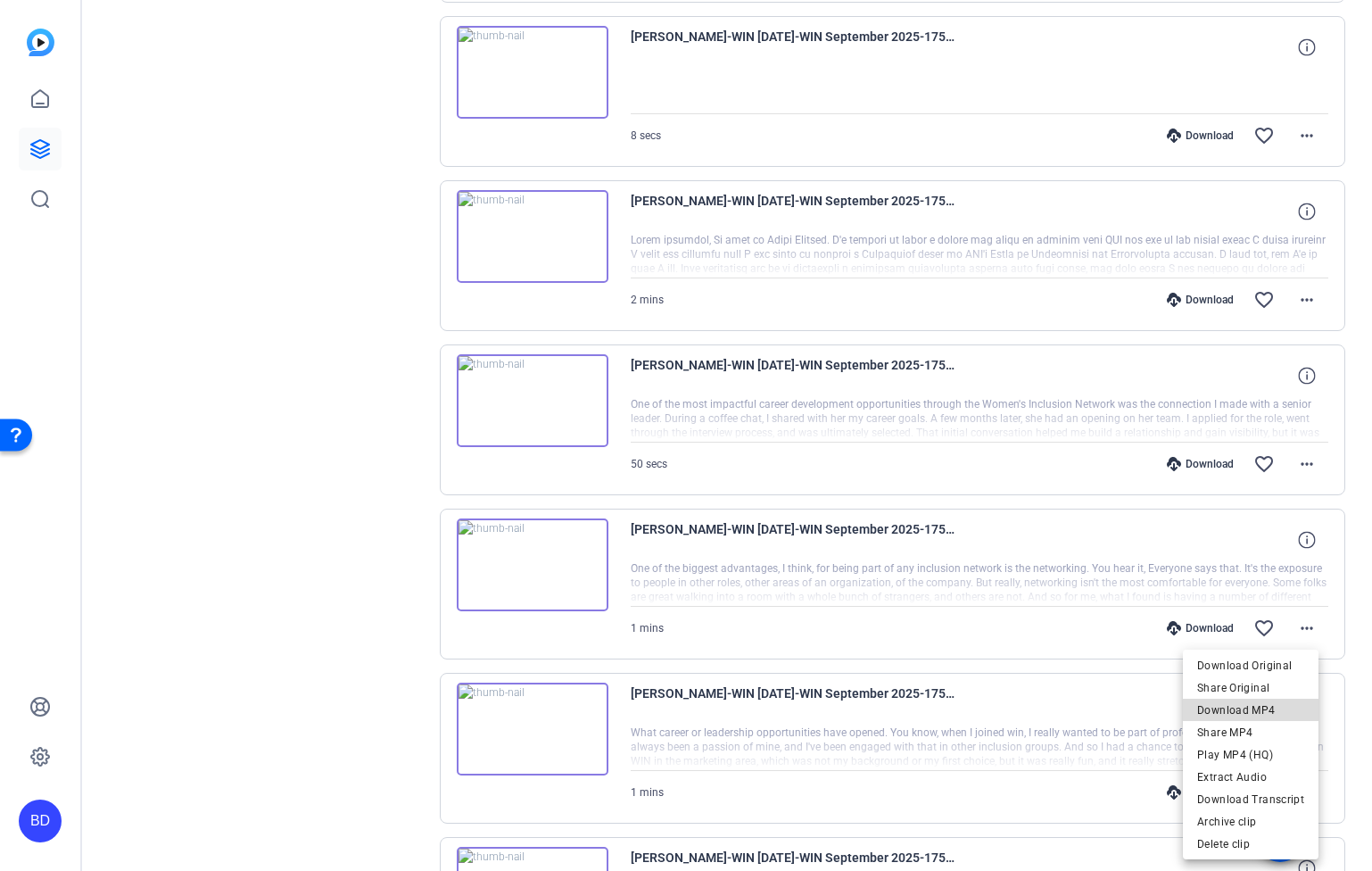
click at [1285, 715] on span "Download MP4" at bounding box center [1251, 709] width 107 height 21
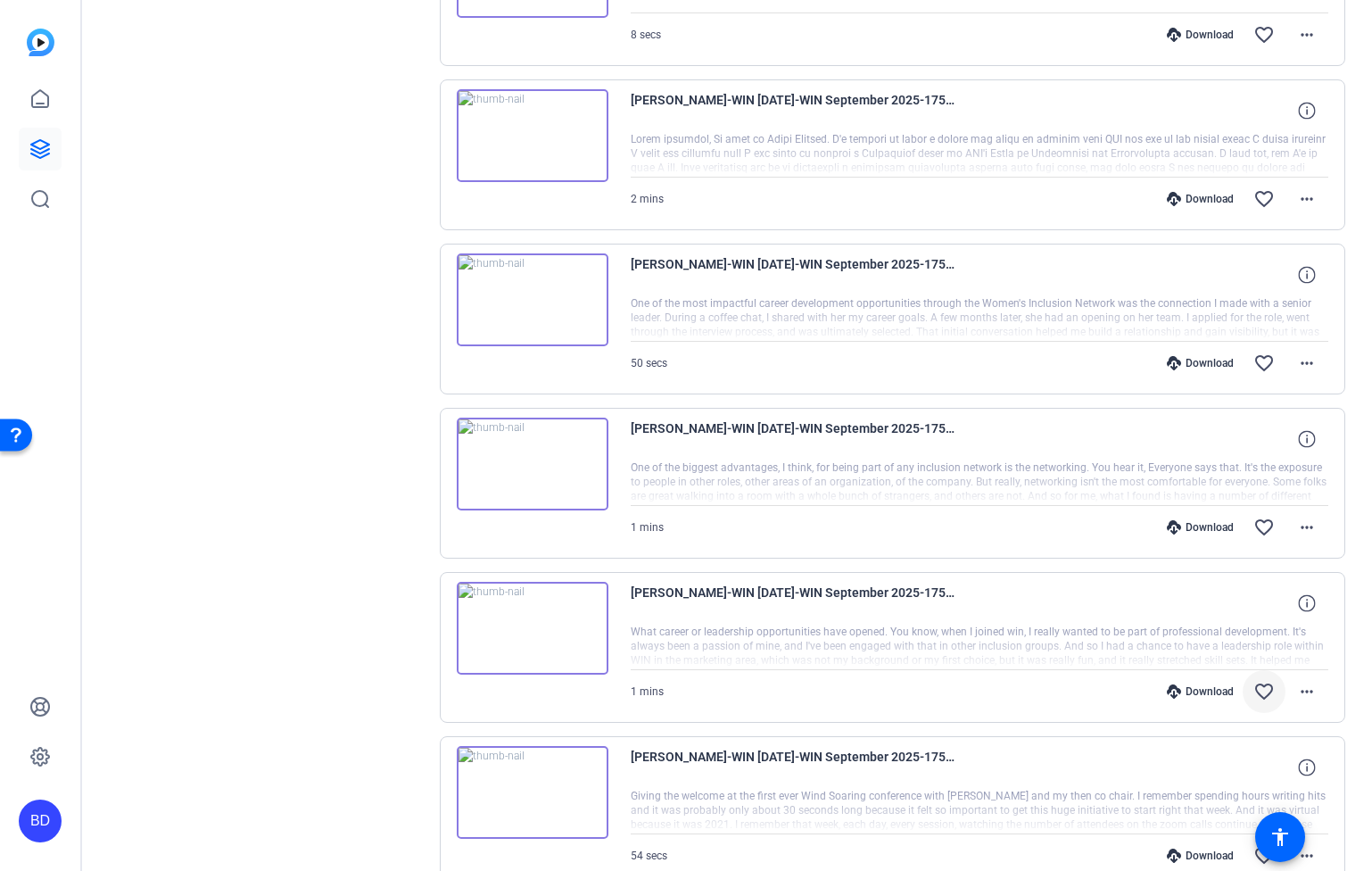
scroll to position [6229, 0]
click at [1308, 684] on span at bounding box center [1308, 689] width 43 height 43
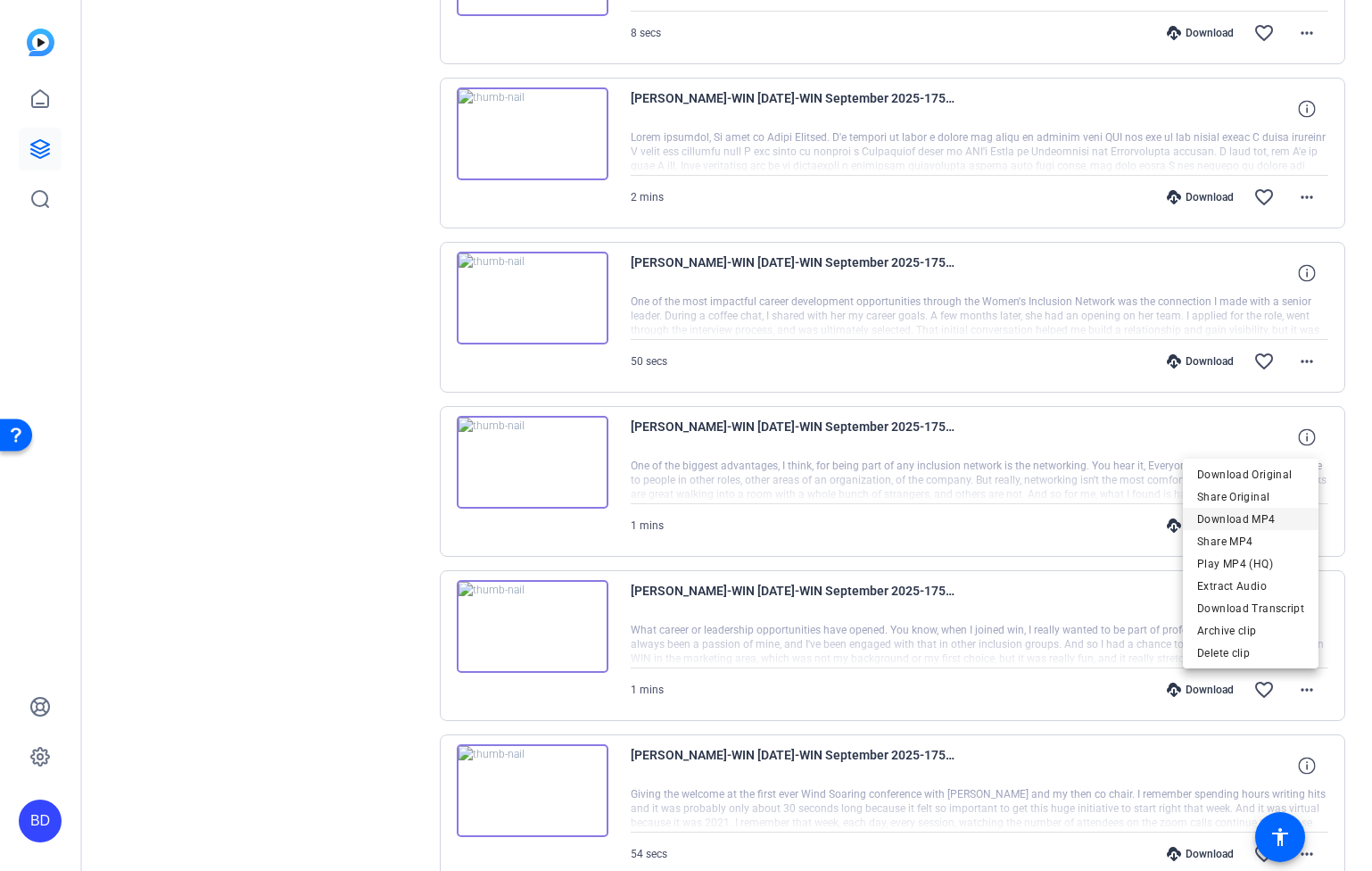
click at [1249, 525] on span "Download MP4" at bounding box center [1251, 520] width 107 height 21
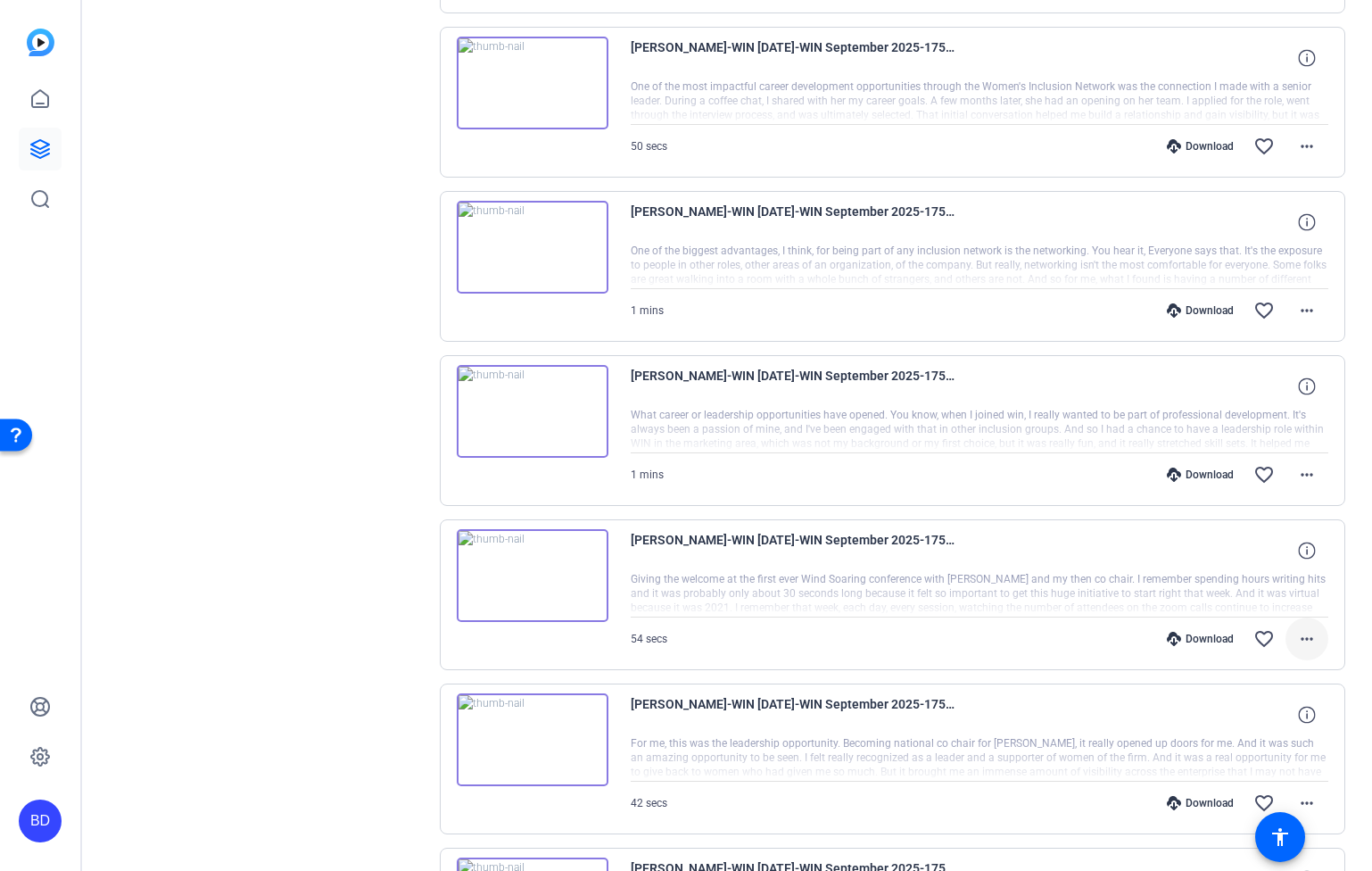
scroll to position [6466, 0]
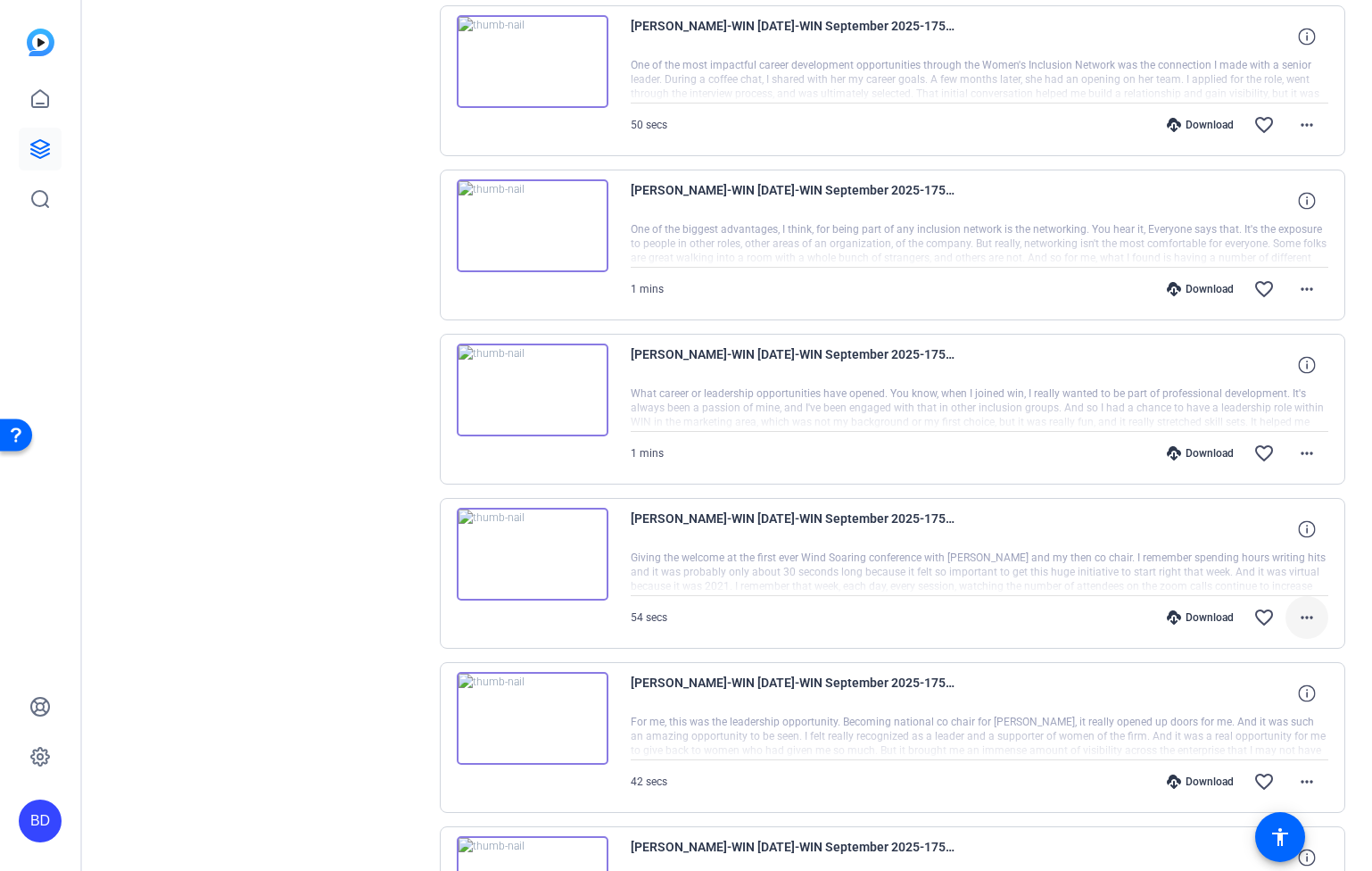
click at [1286, 616] on span at bounding box center [1308, 617] width 43 height 43
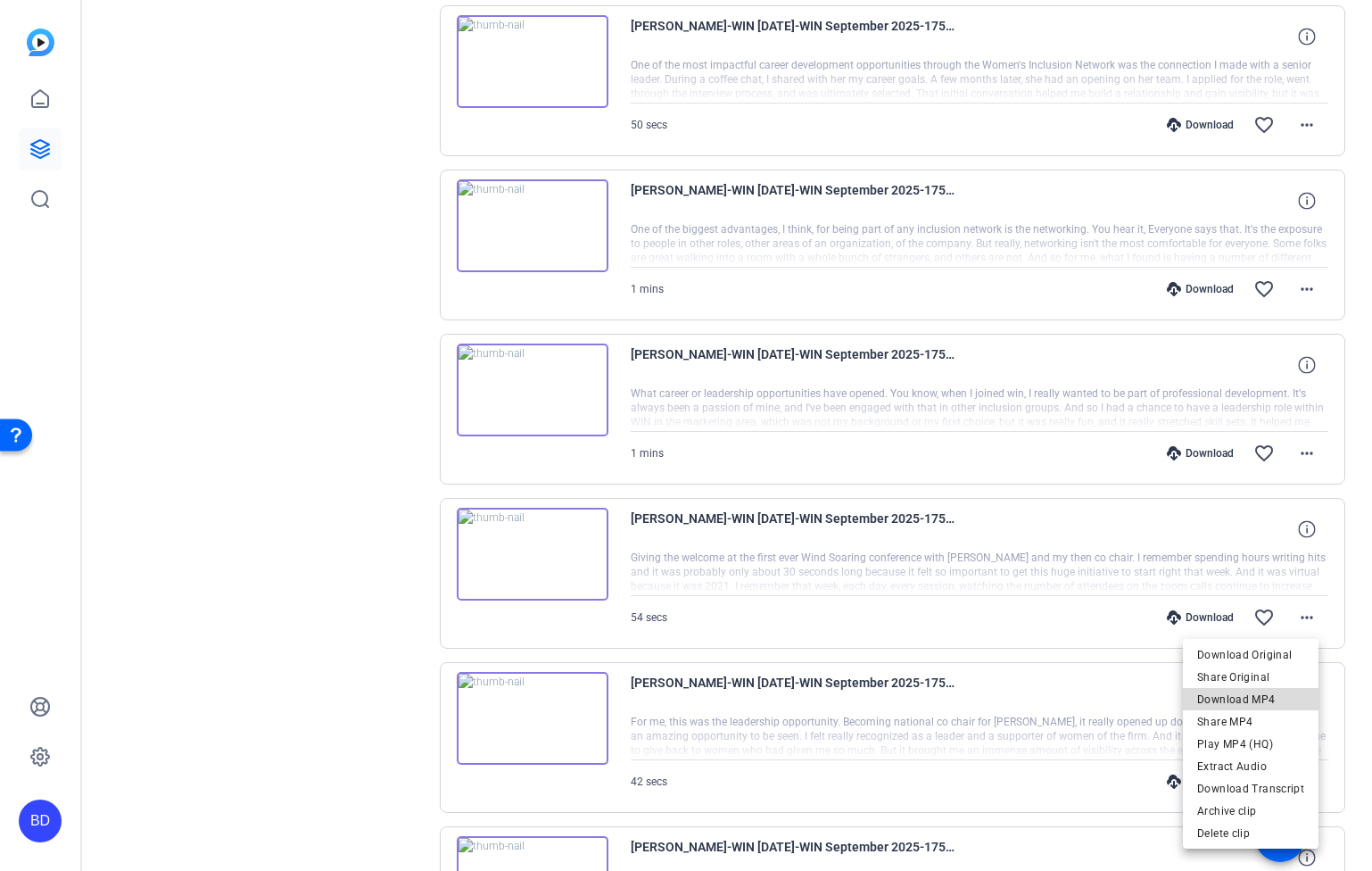
click at [1266, 692] on span "Download MP4" at bounding box center [1251, 698] width 107 height 21
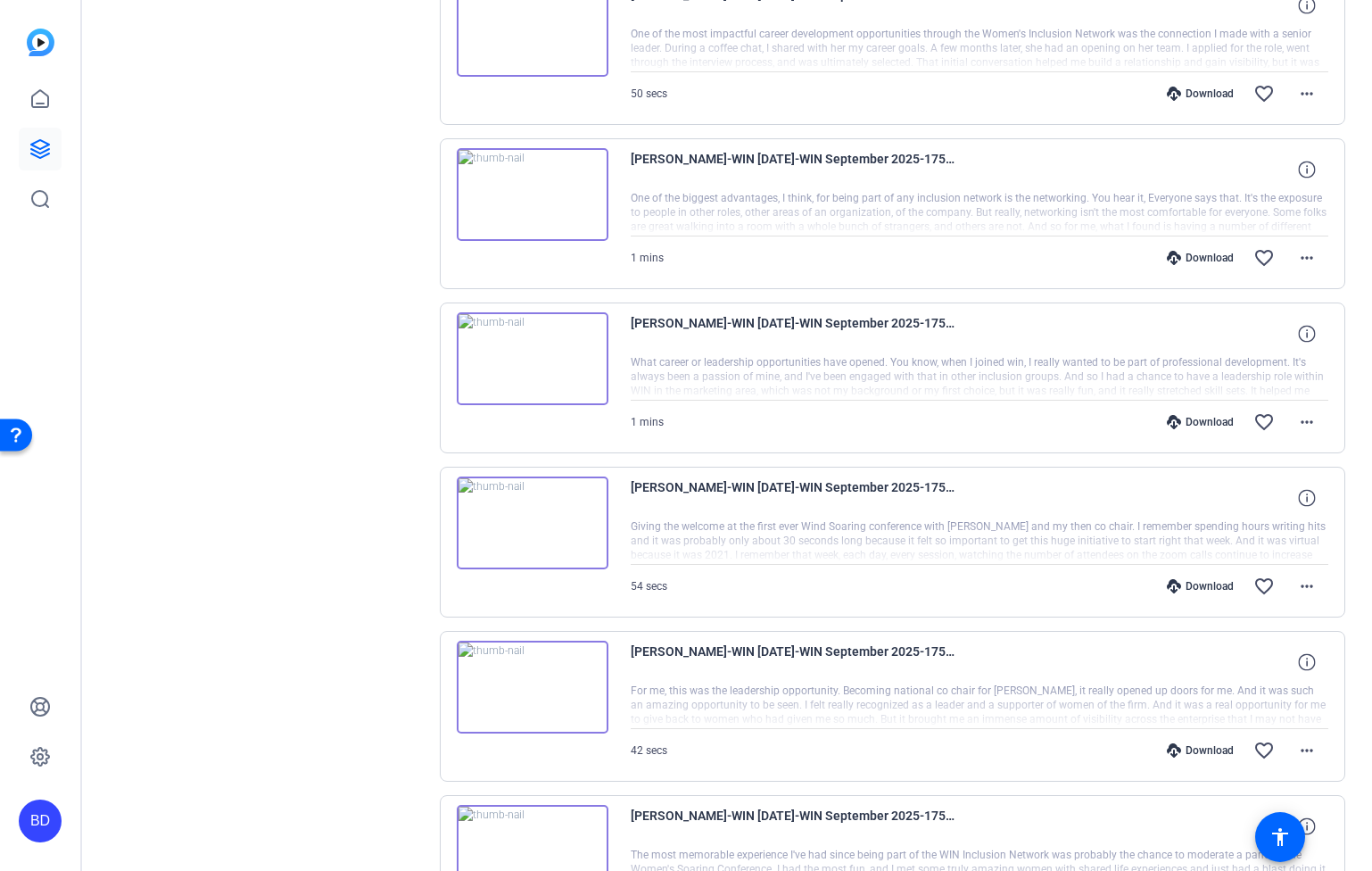
scroll to position [6547, 0]
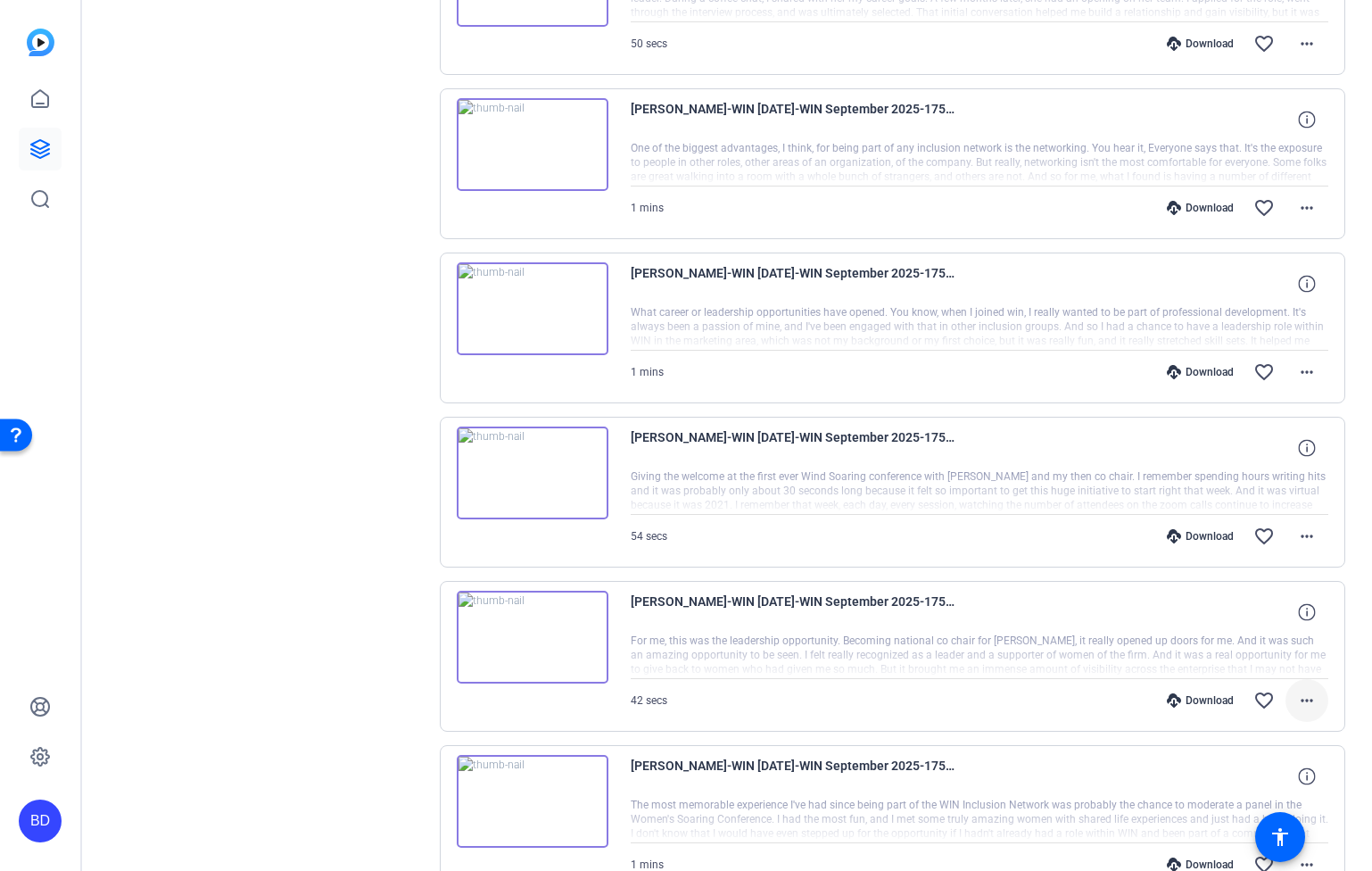
click at [1304, 693] on mat-icon "more_horiz" at bounding box center [1308, 700] width 21 height 21
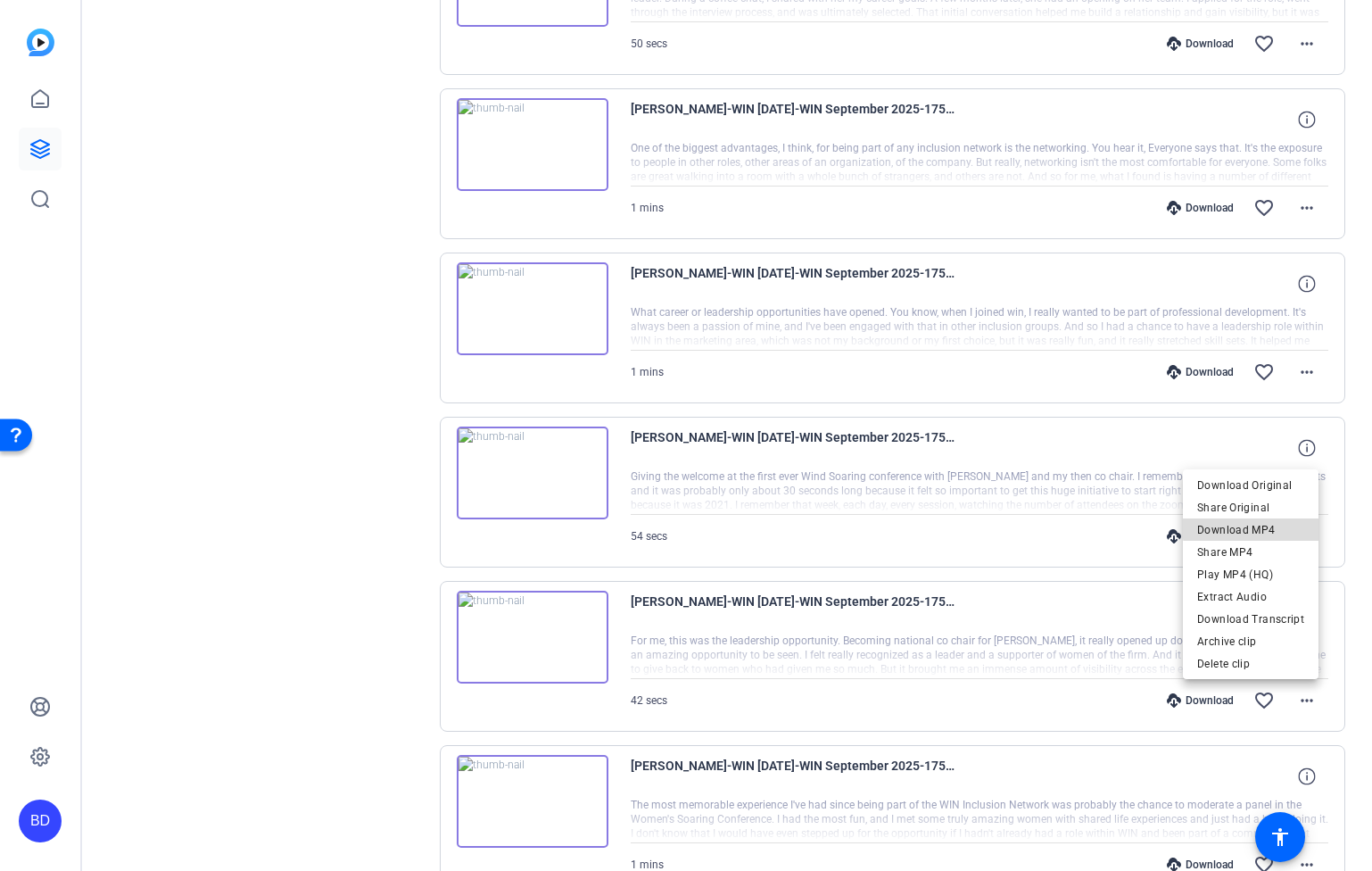
click at [1255, 523] on span "Download MP4" at bounding box center [1251, 529] width 107 height 21
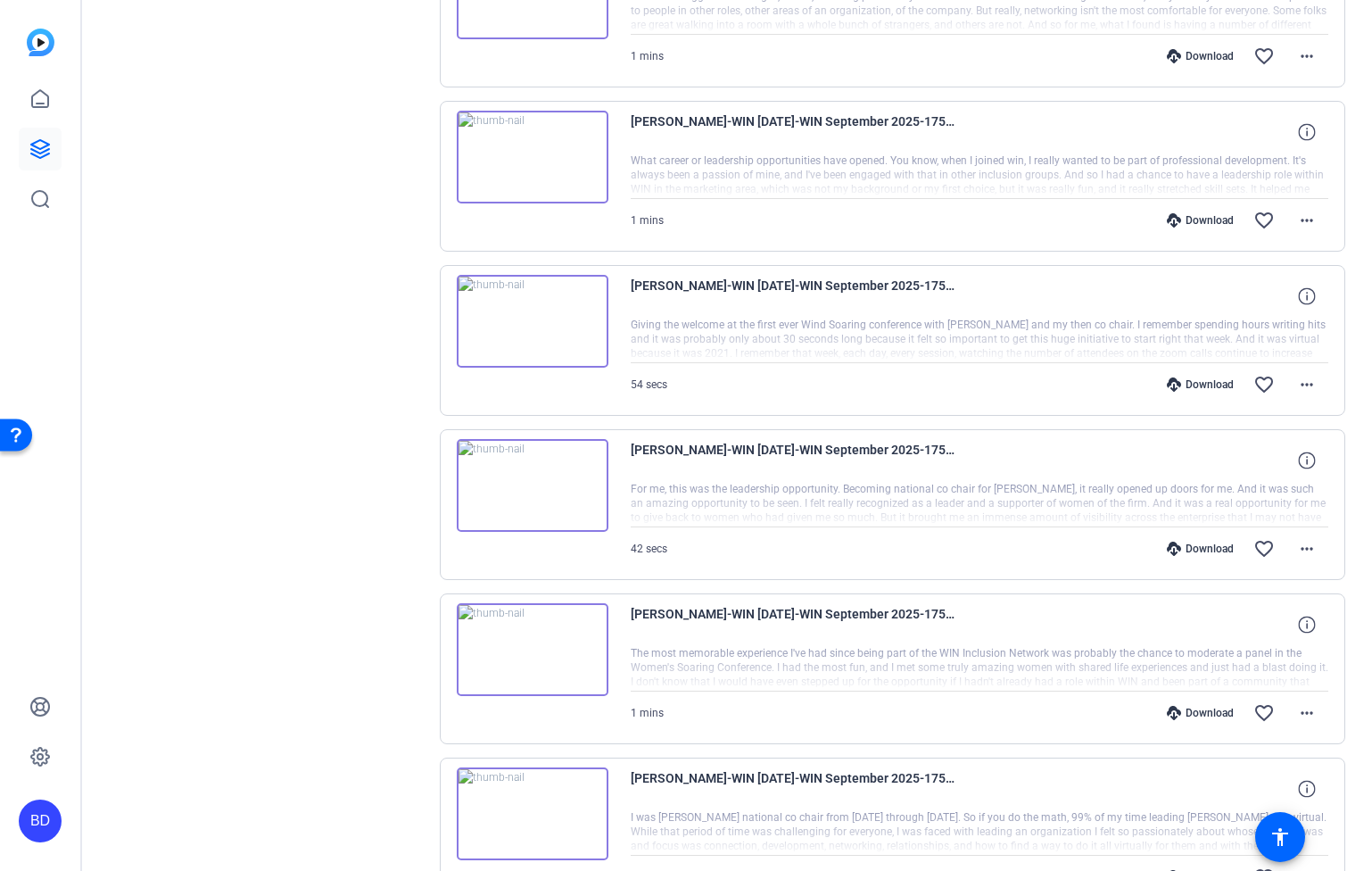
scroll to position [6735, 0]
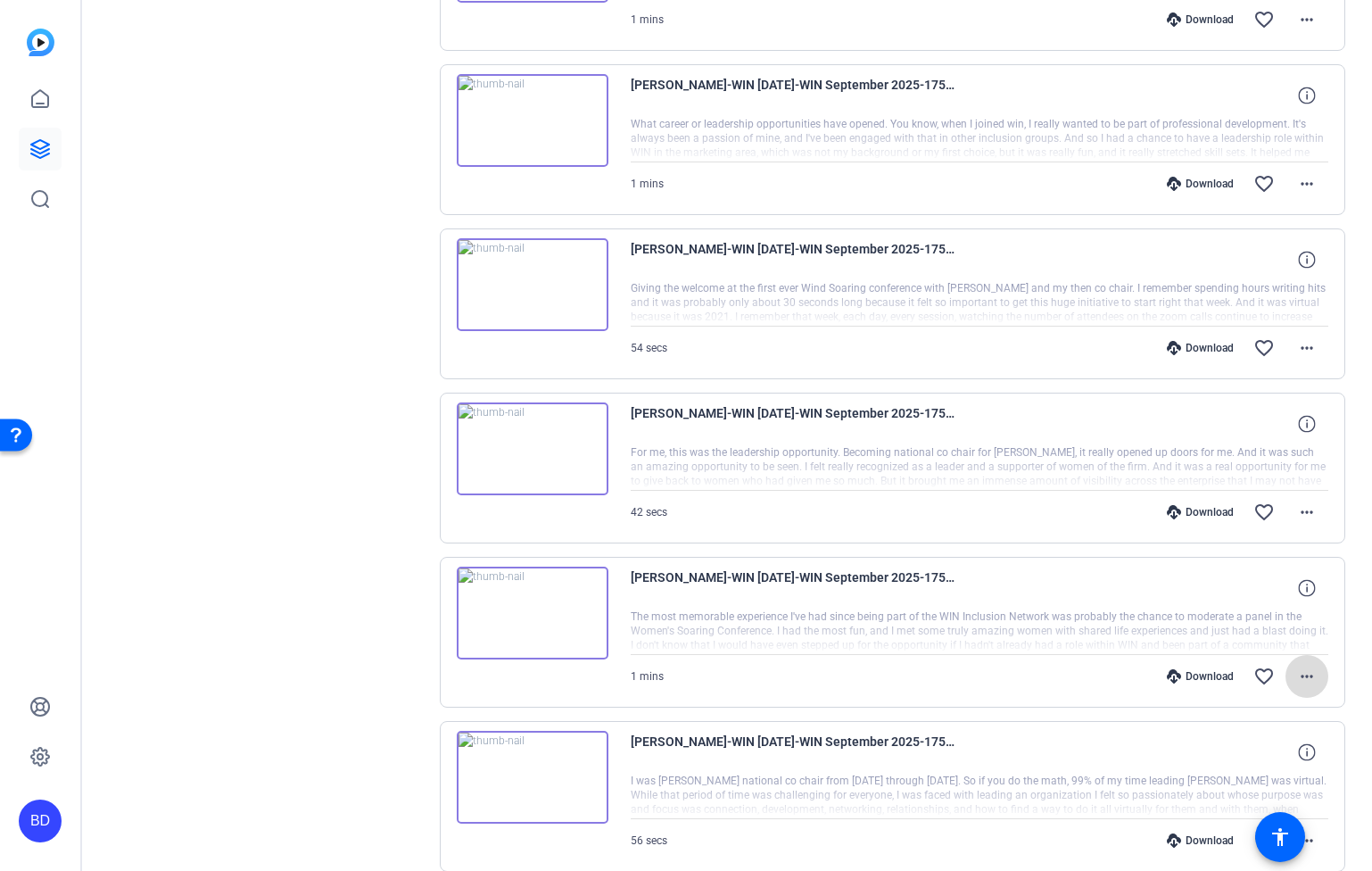
click at [1300, 682] on mat-icon "more_horiz" at bounding box center [1308, 676] width 21 height 21
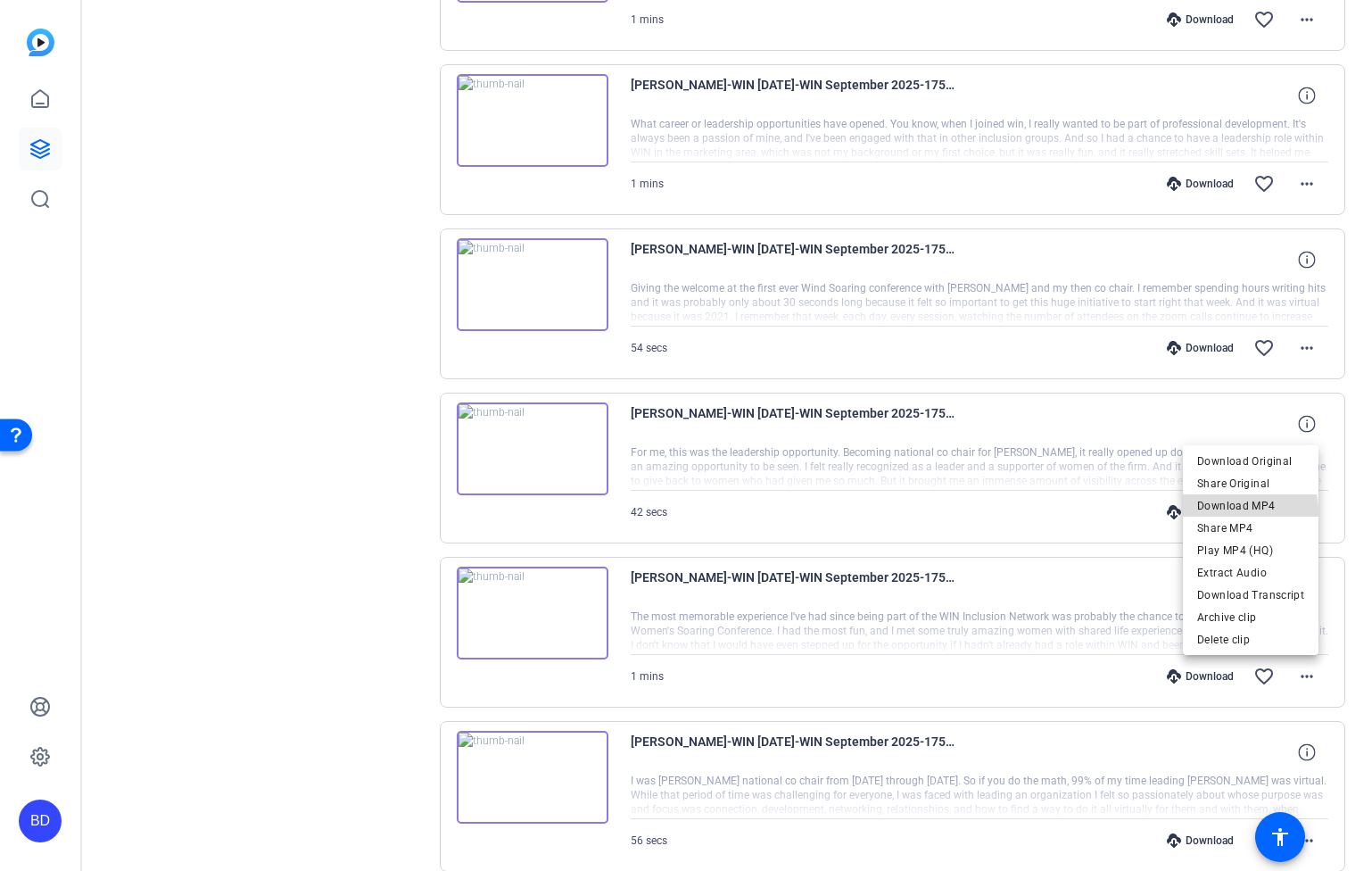
click at [1244, 512] on span "Download MP4" at bounding box center [1251, 505] width 107 height 21
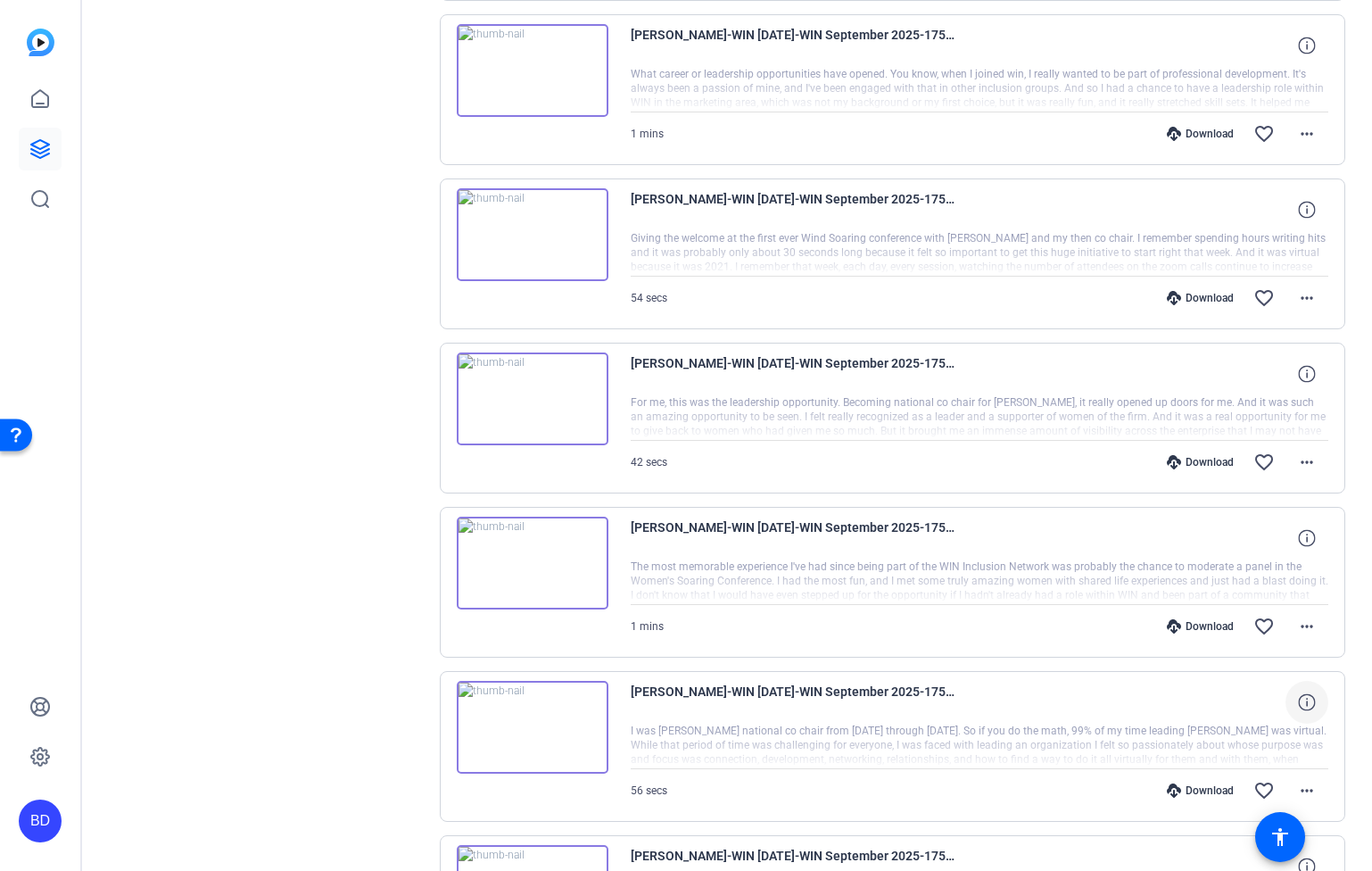
scroll to position [6845, 0]
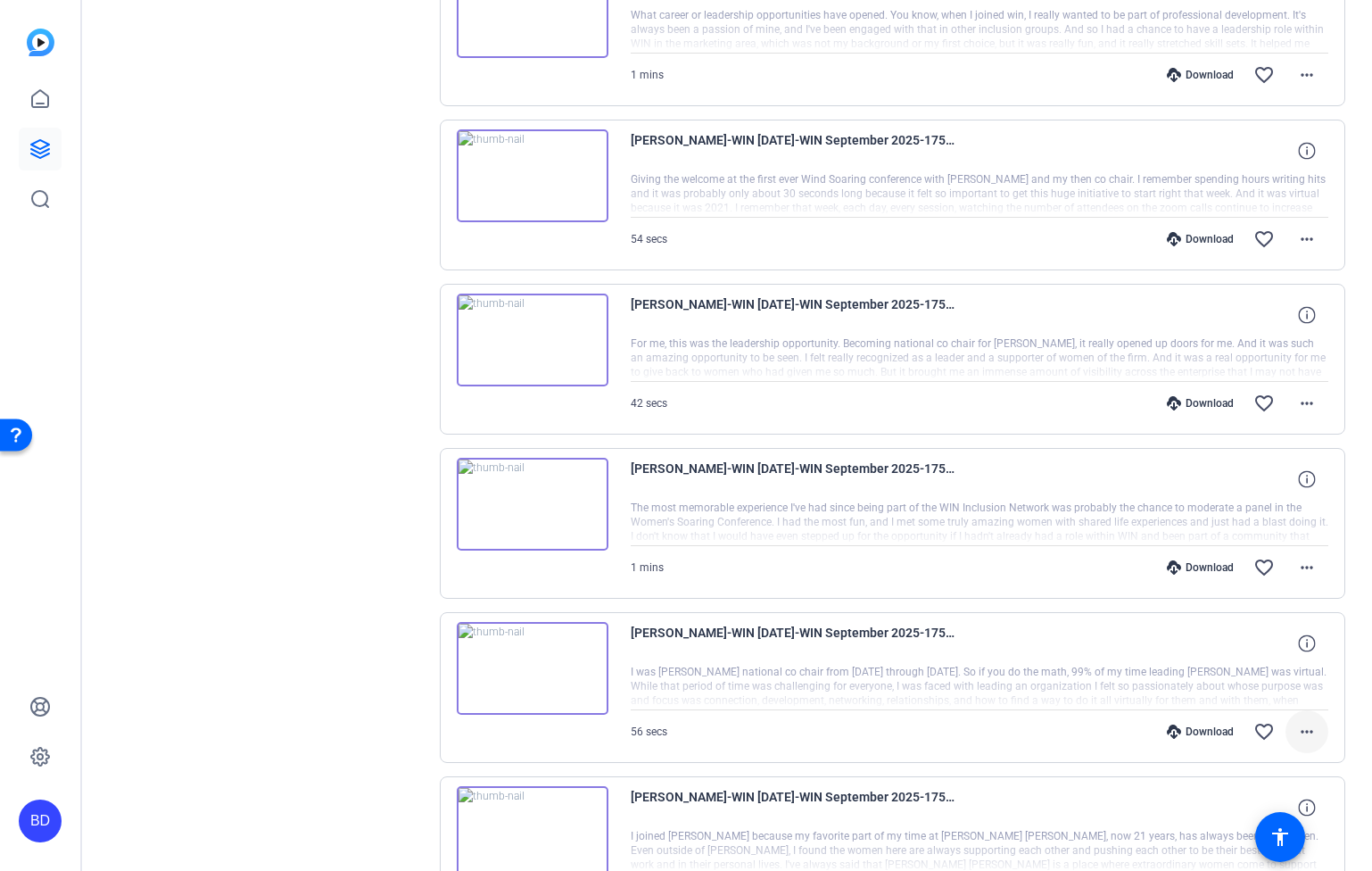
click at [1305, 731] on mat-icon "more_horiz" at bounding box center [1308, 731] width 21 height 21
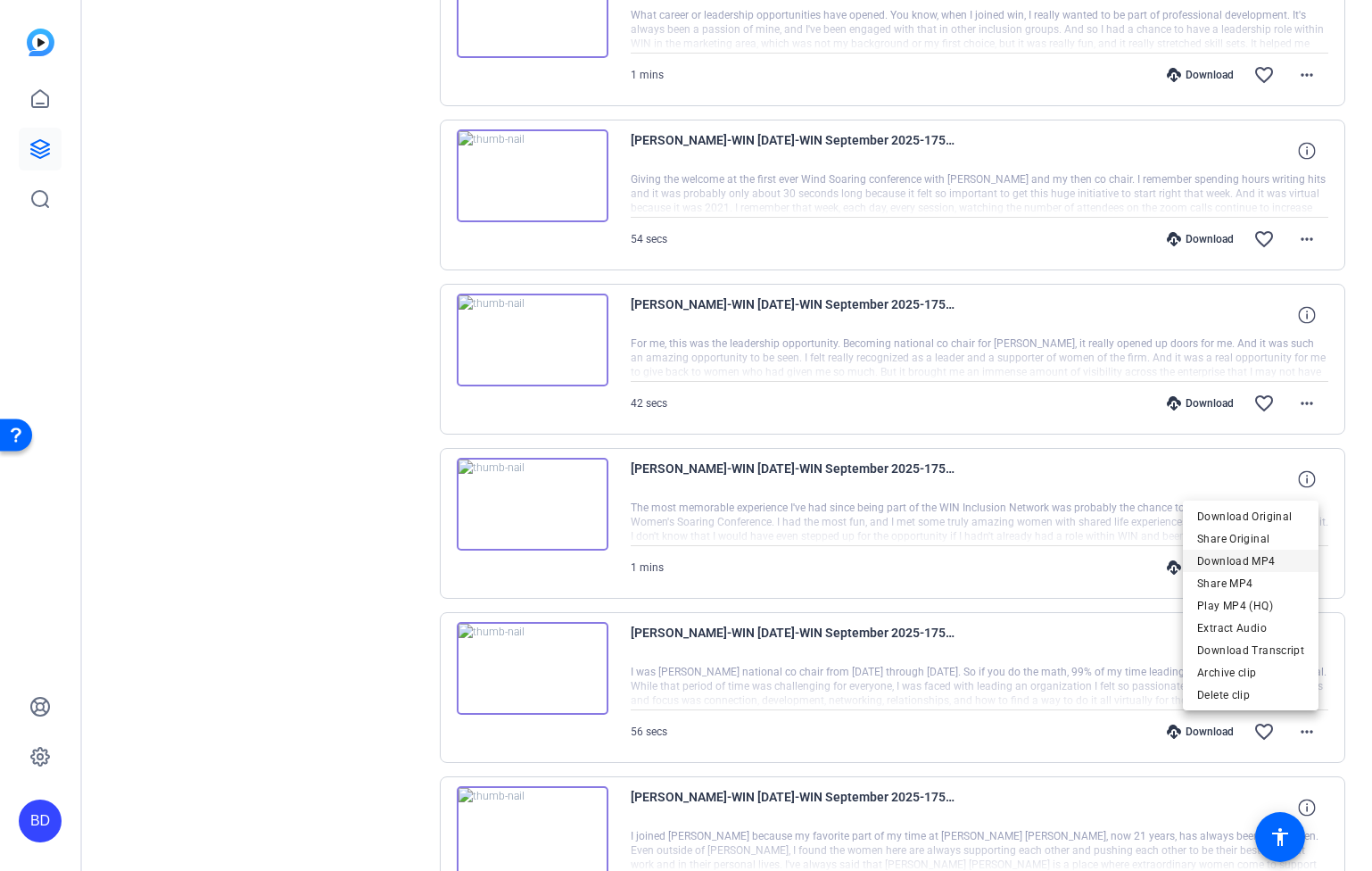
click at [1275, 562] on span "Download MP4" at bounding box center [1251, 561] width 107 height 21
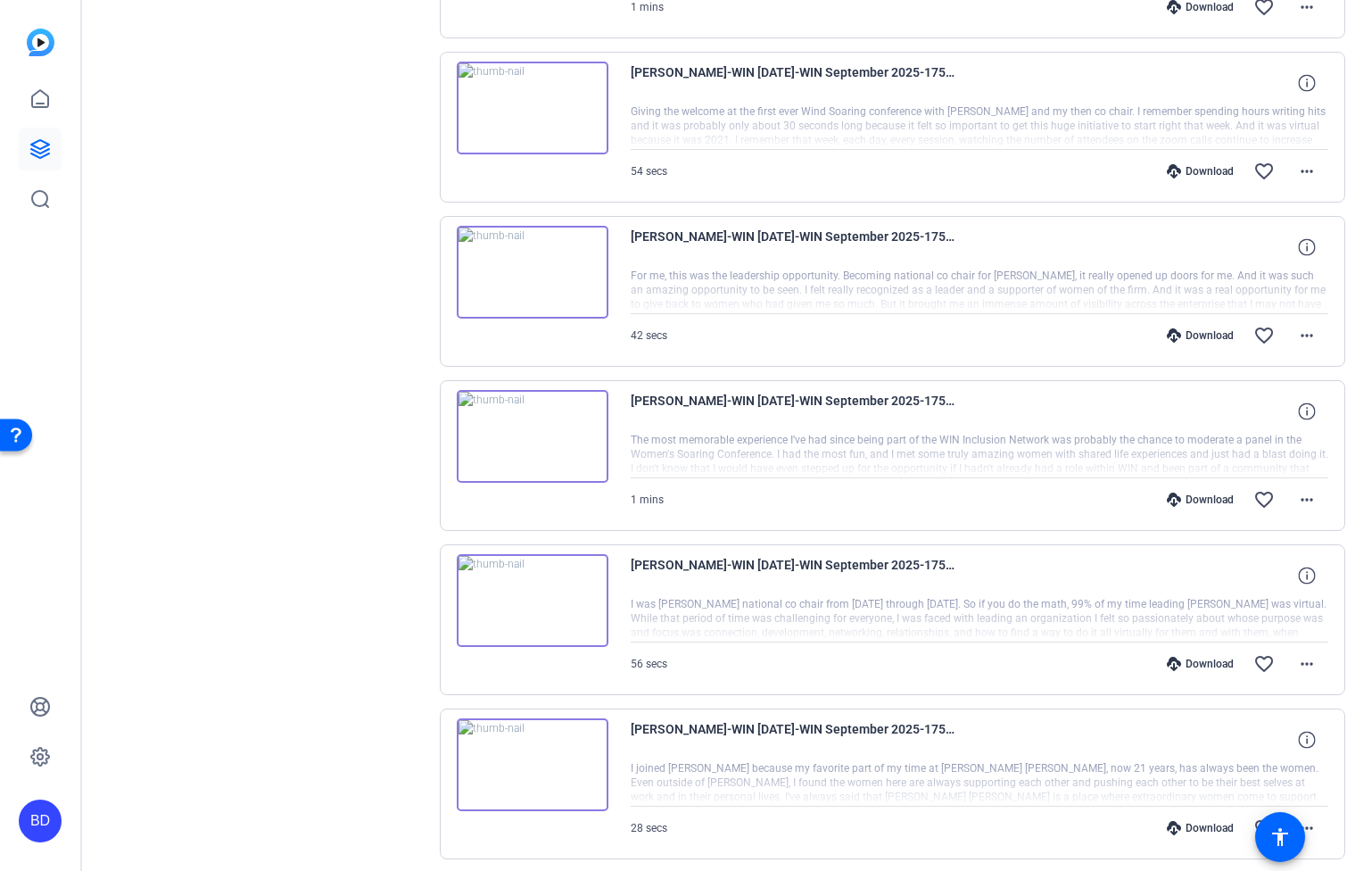
scroll to position [6950, 0]
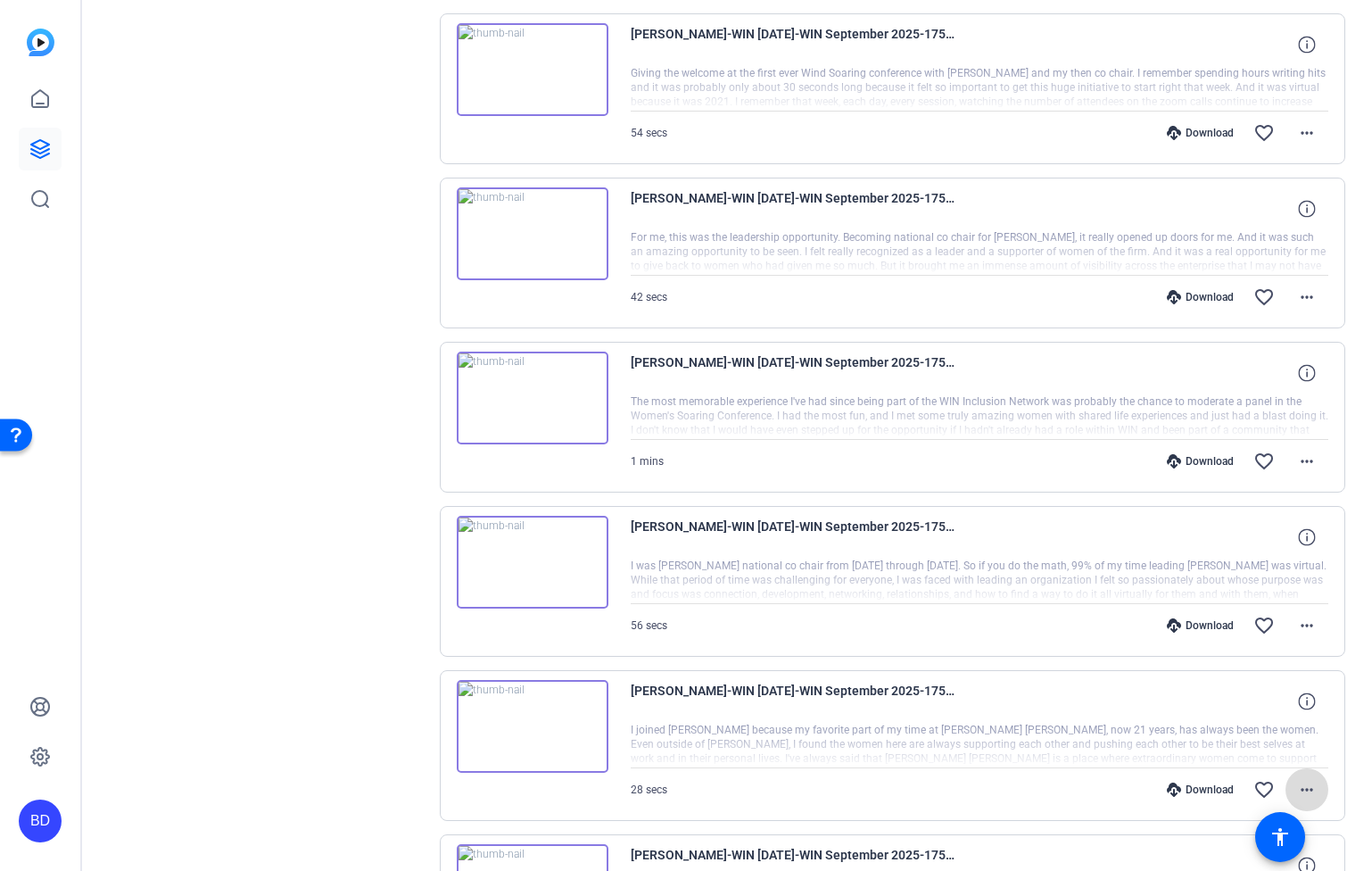
click at [1303, 795] on mat-icon "more_horiz" at bounding box center [1308, 790] width 21 height 21
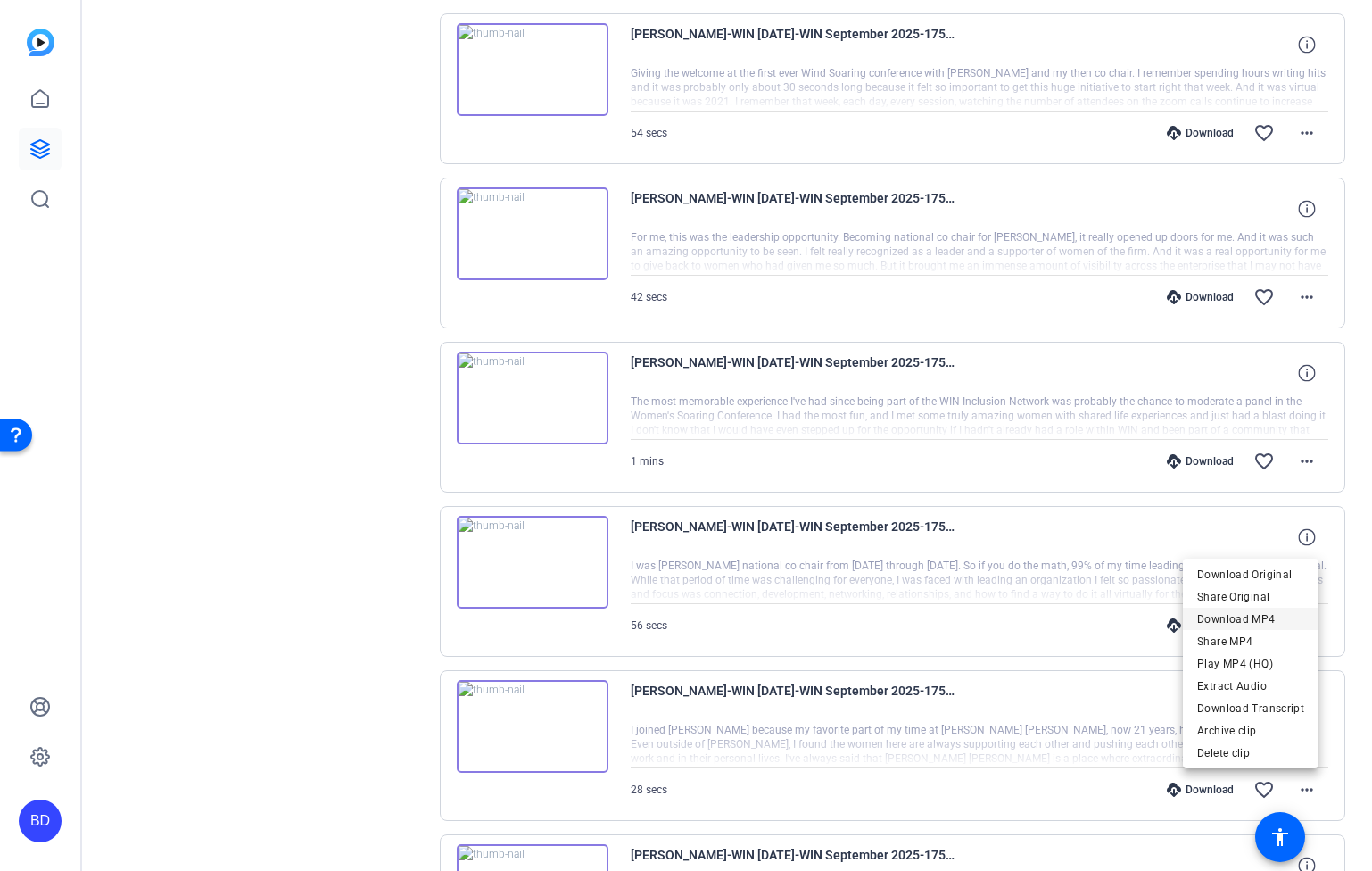
click at [1277, 618] on span "Download MP4" at bounding box center [1251, 618] width 107 height 21
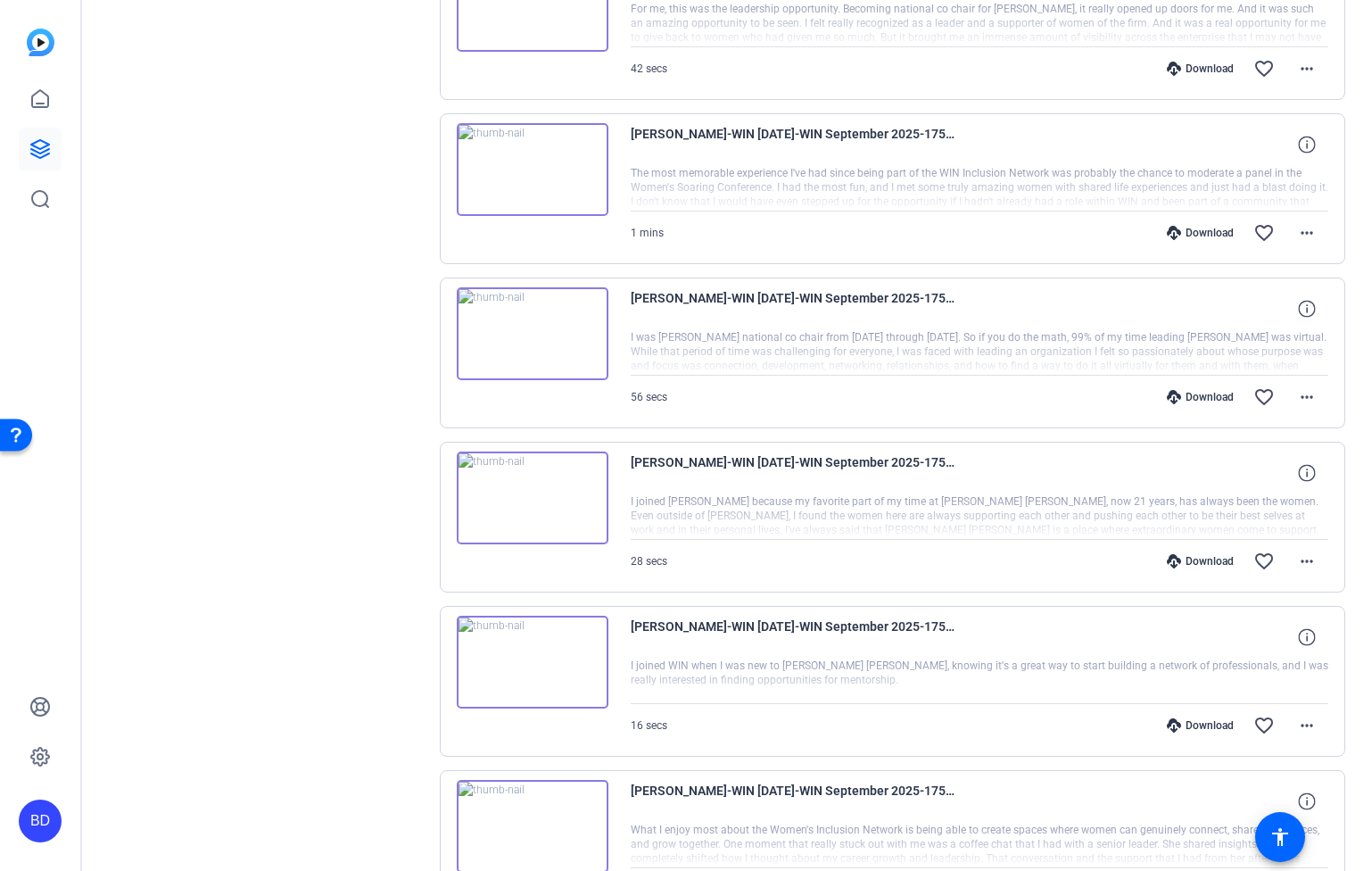
scroll to position [7223, 0]
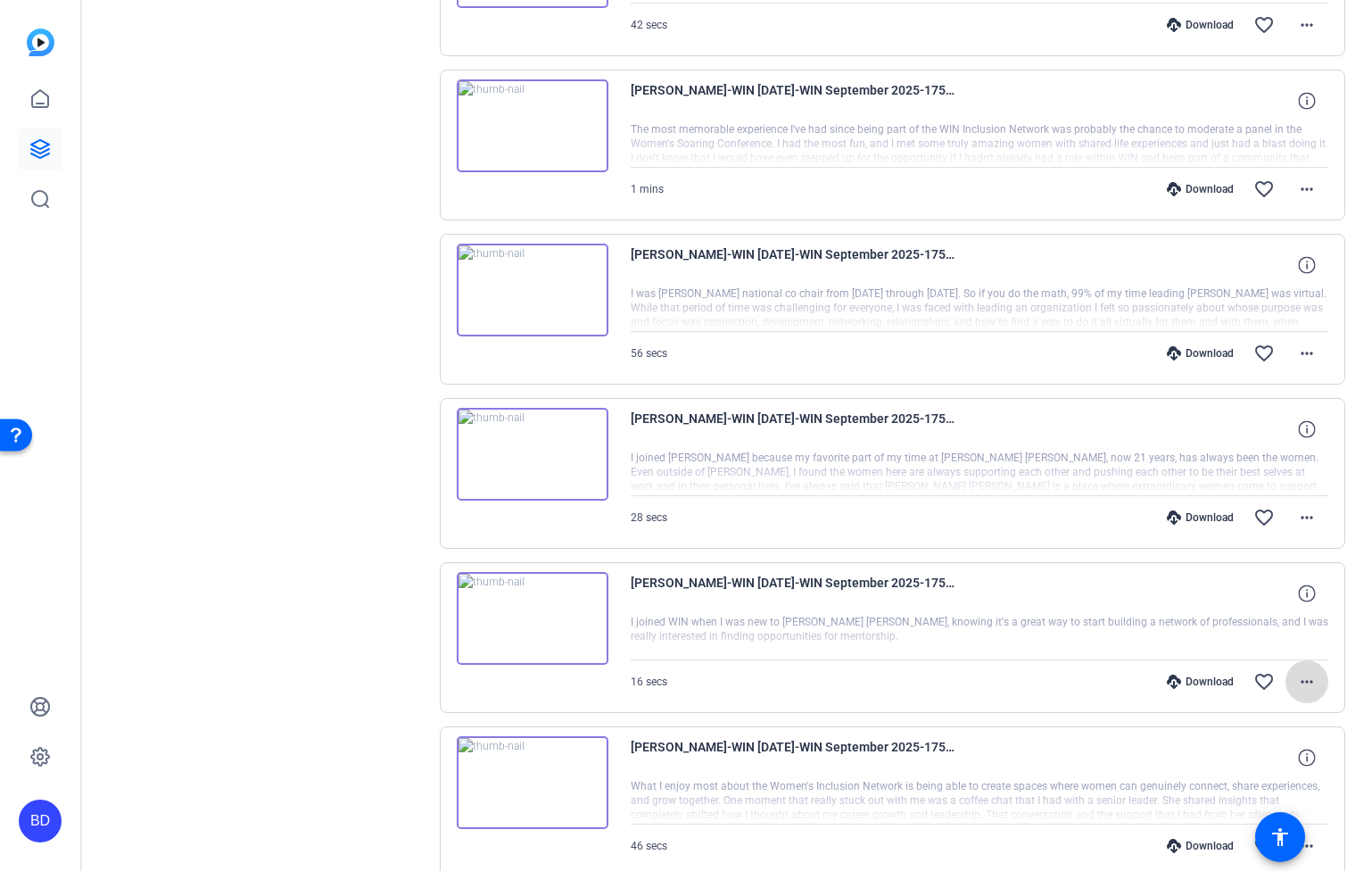
click at [1297, 680] on mat-icon "more_horiz" at bounding box center [1308, 681] width 21 height 21
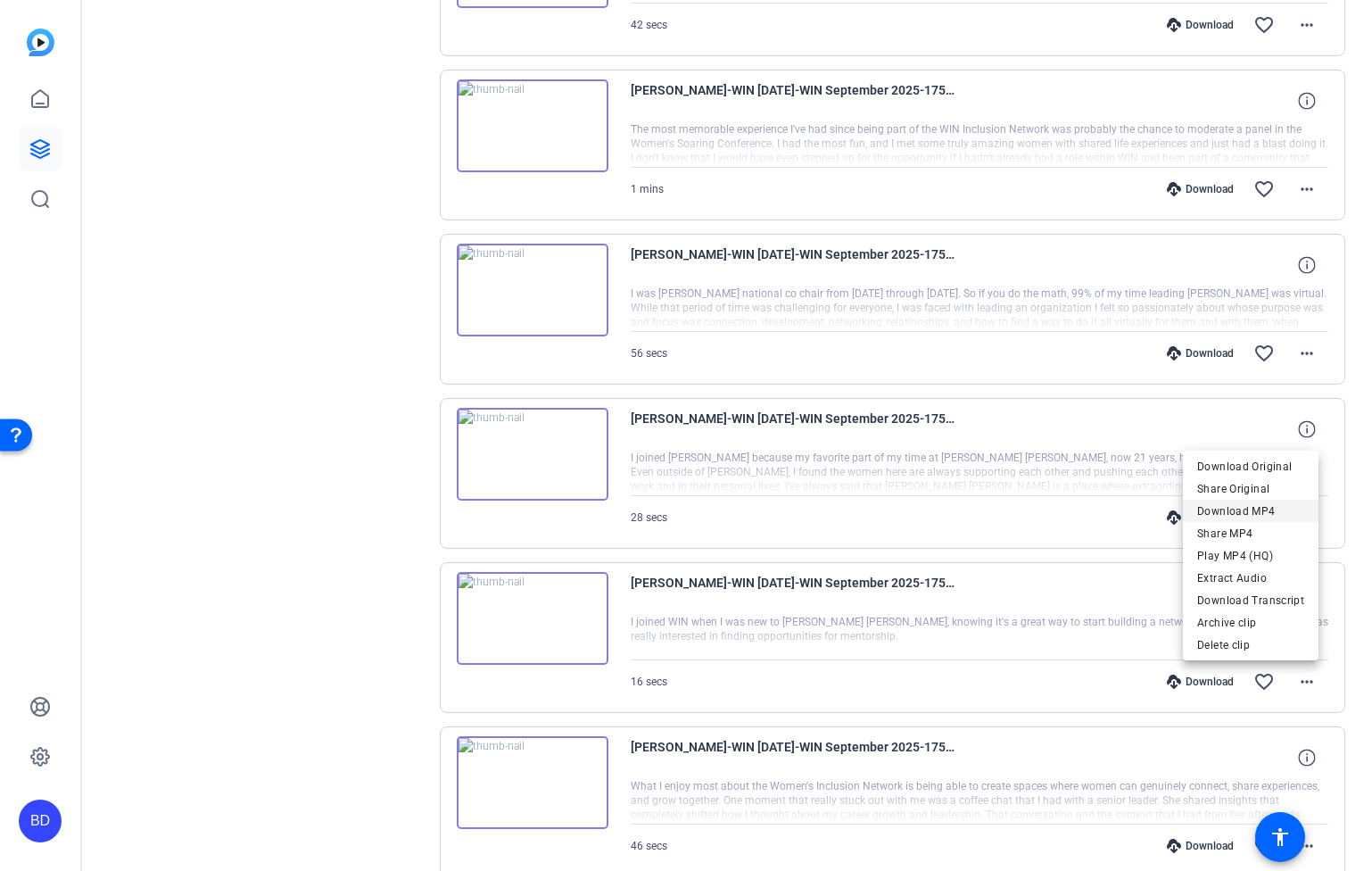
click at [1275, 511] on span "Download MP4" at bounding box center [1251, 512] width 107 height 21
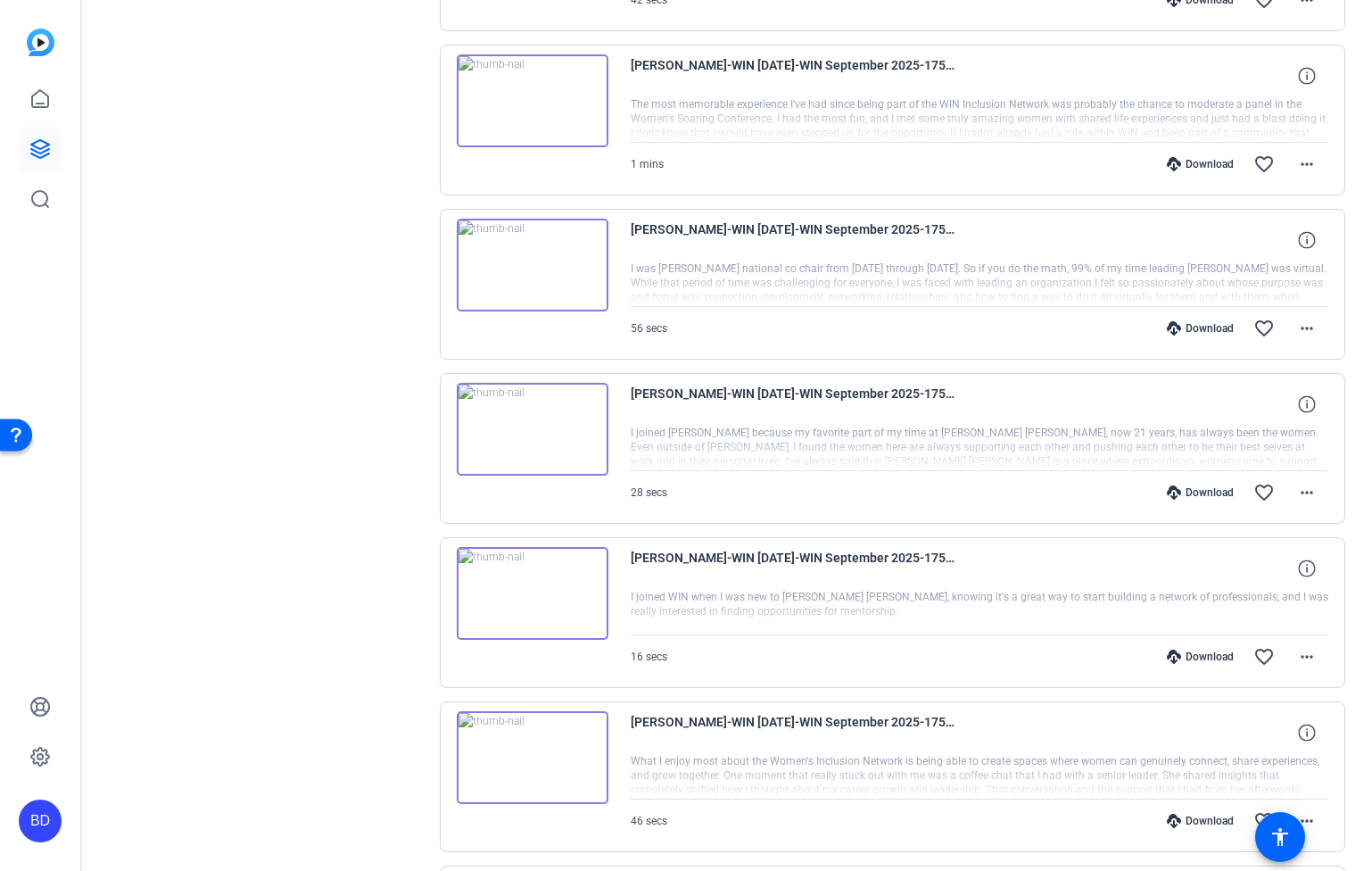
scroll to position [7429, 0]
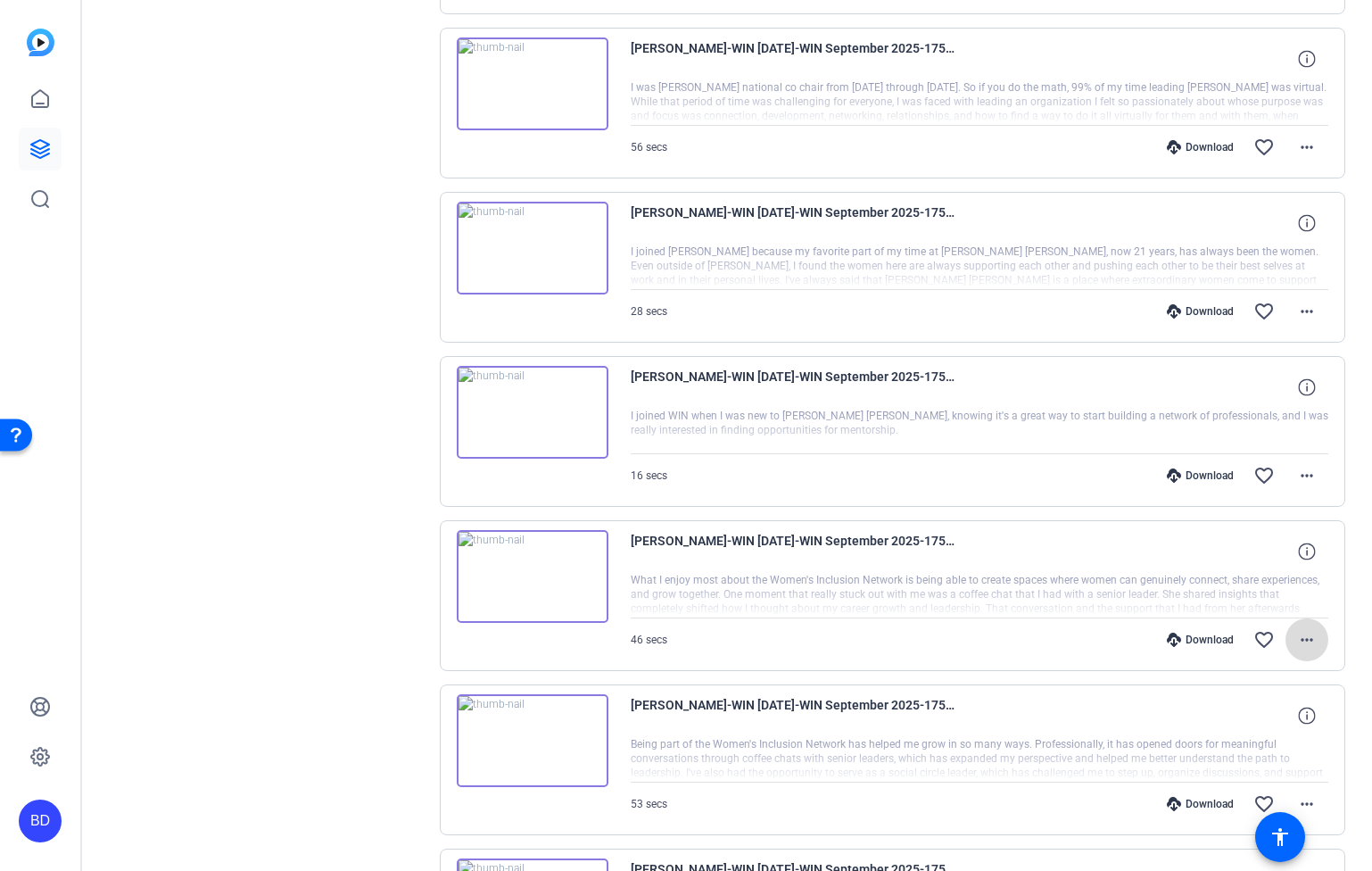
click at [1301, 642] on mat-icon "more_horiz" at bounding box center [1308, 639] width 21 height 21
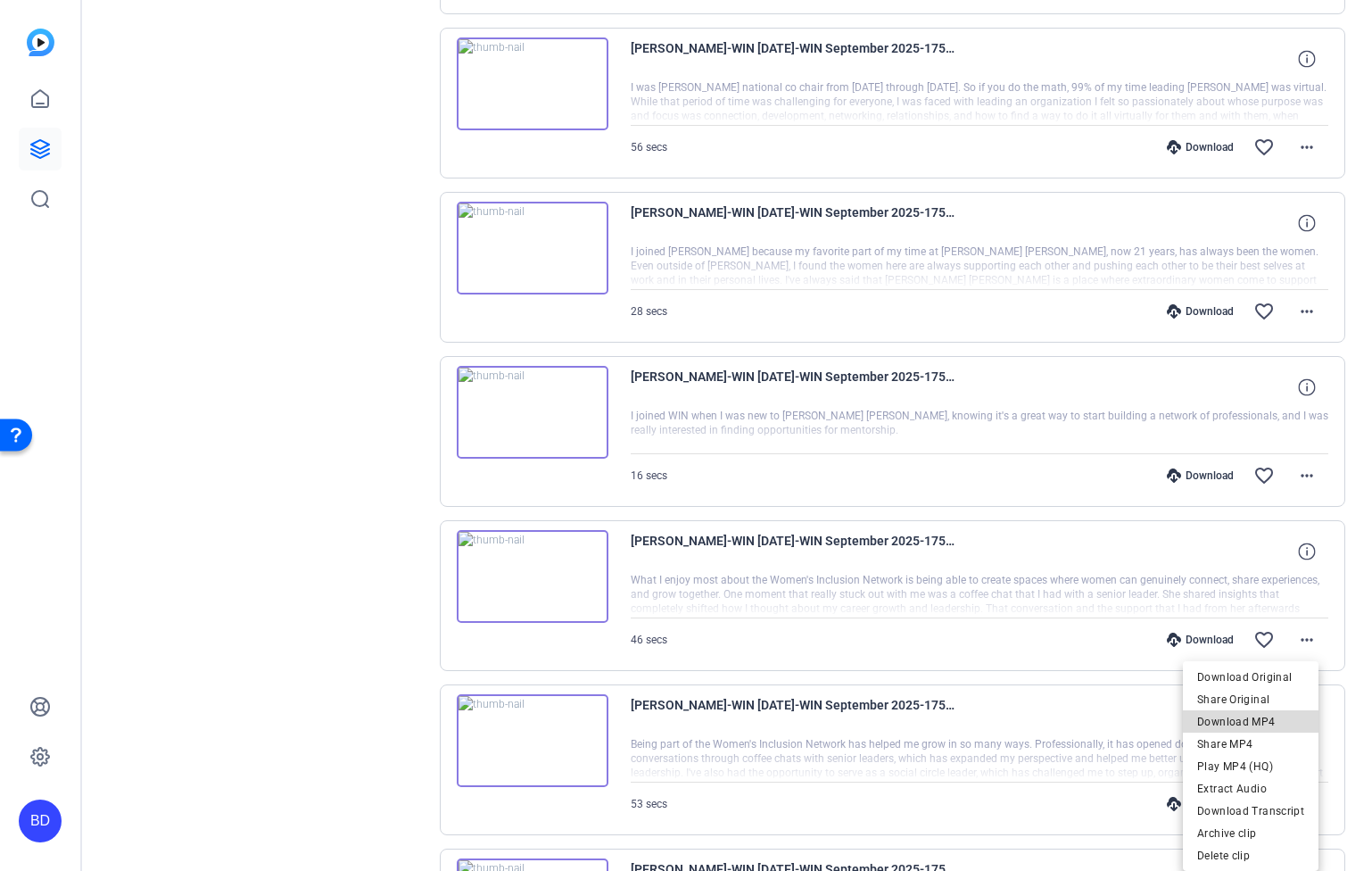
click at [1288, 710] on span "Download MP4" at bounding box center [1251, 721] width 107 height 21
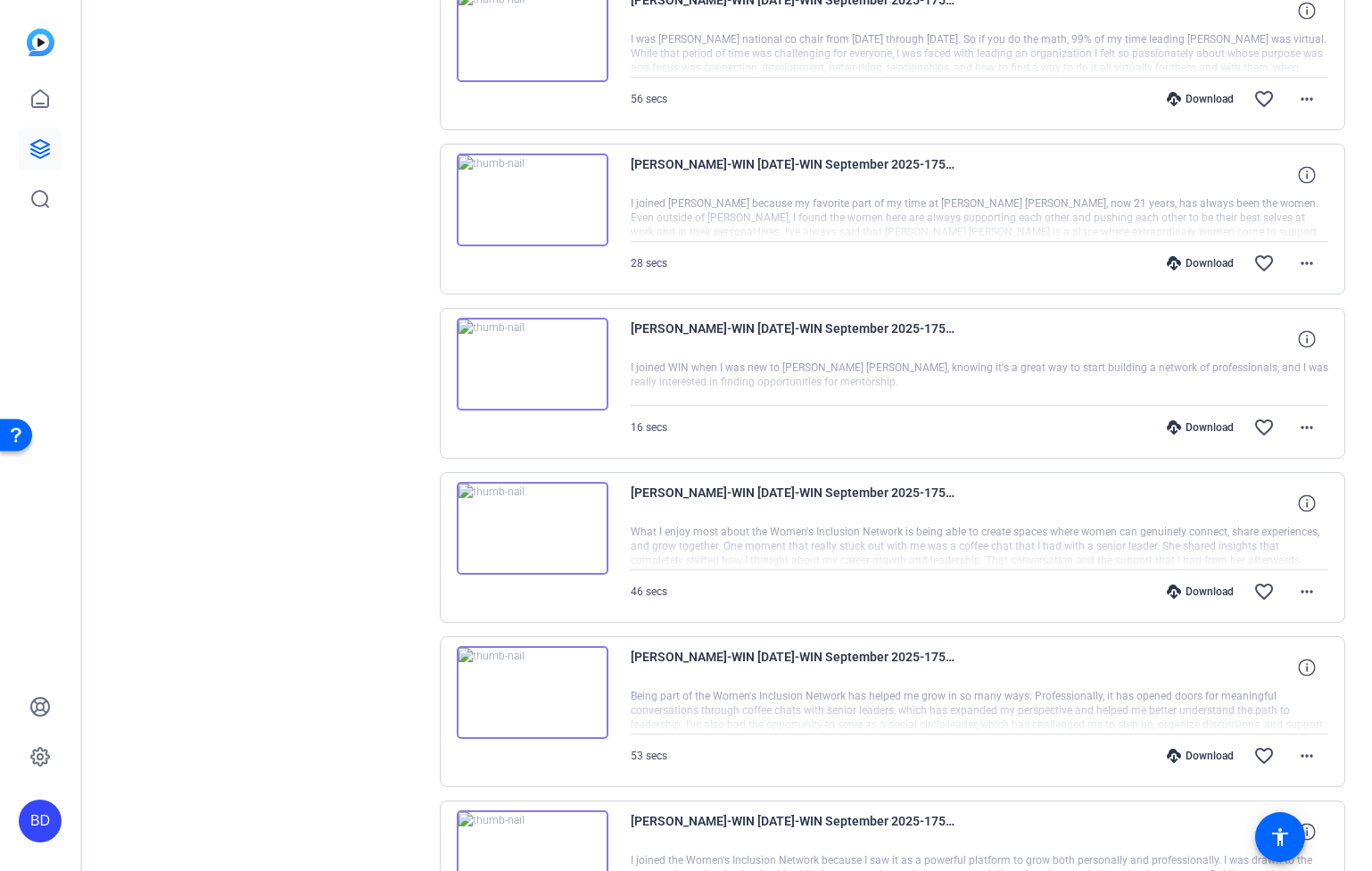
scroll to position [7529, 0]
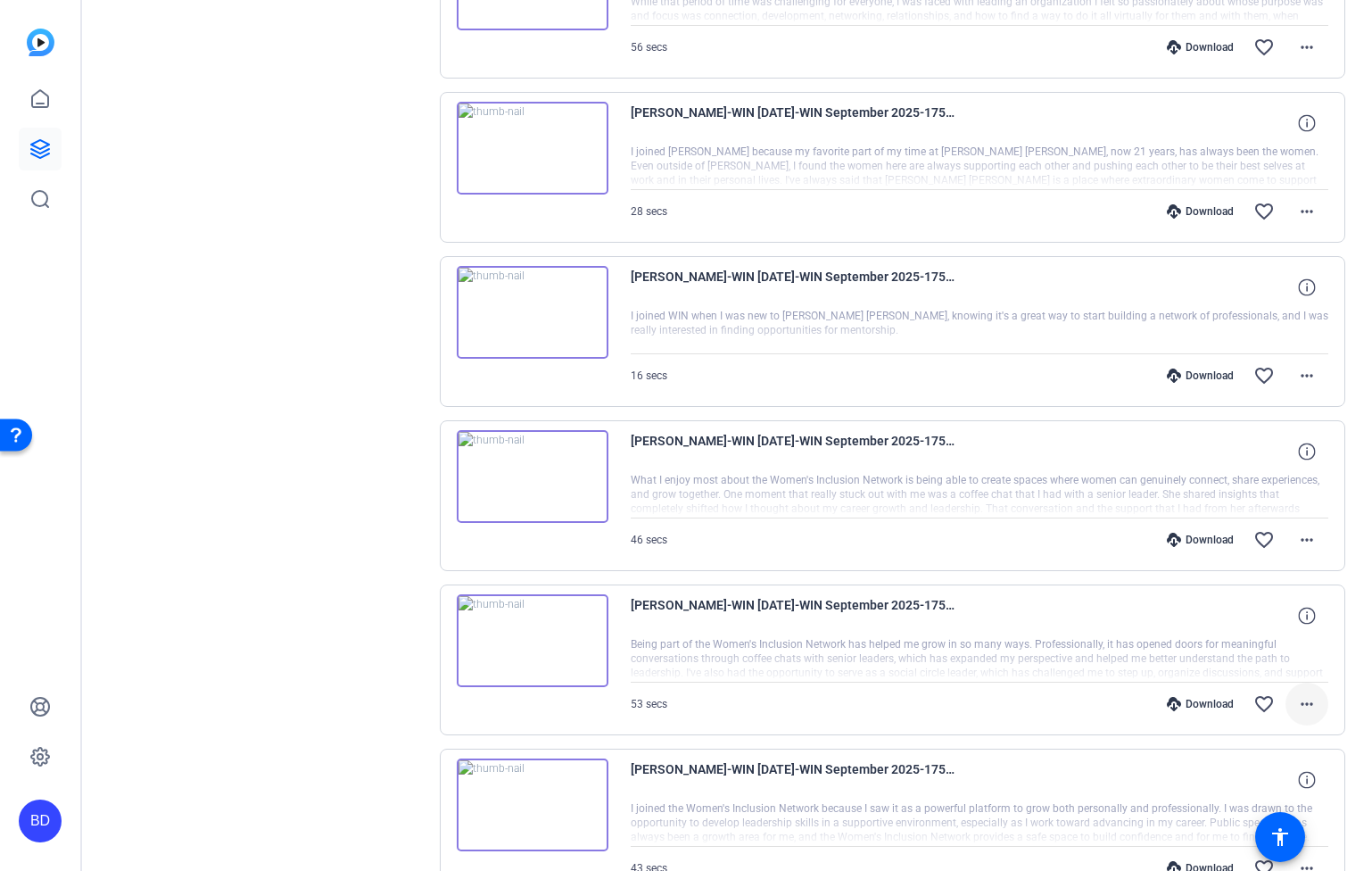
click at [1297, 713] on mat-icon "more_horiz" at bounding box center [1308, 704] width 21 height 21
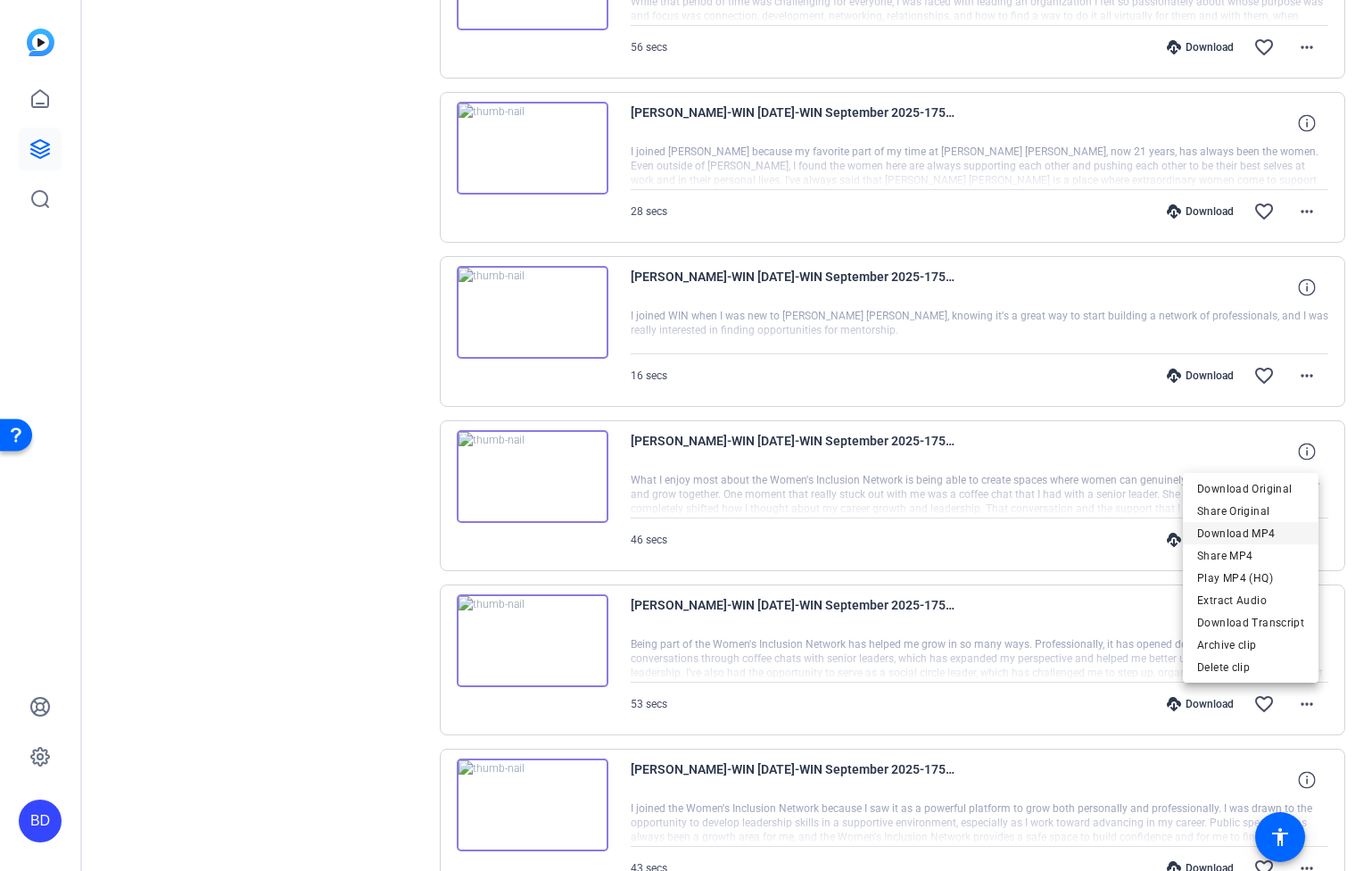
click at [1278, 533] on span "Download MP4" at bounding box center [1251, 534] width 107 height 21
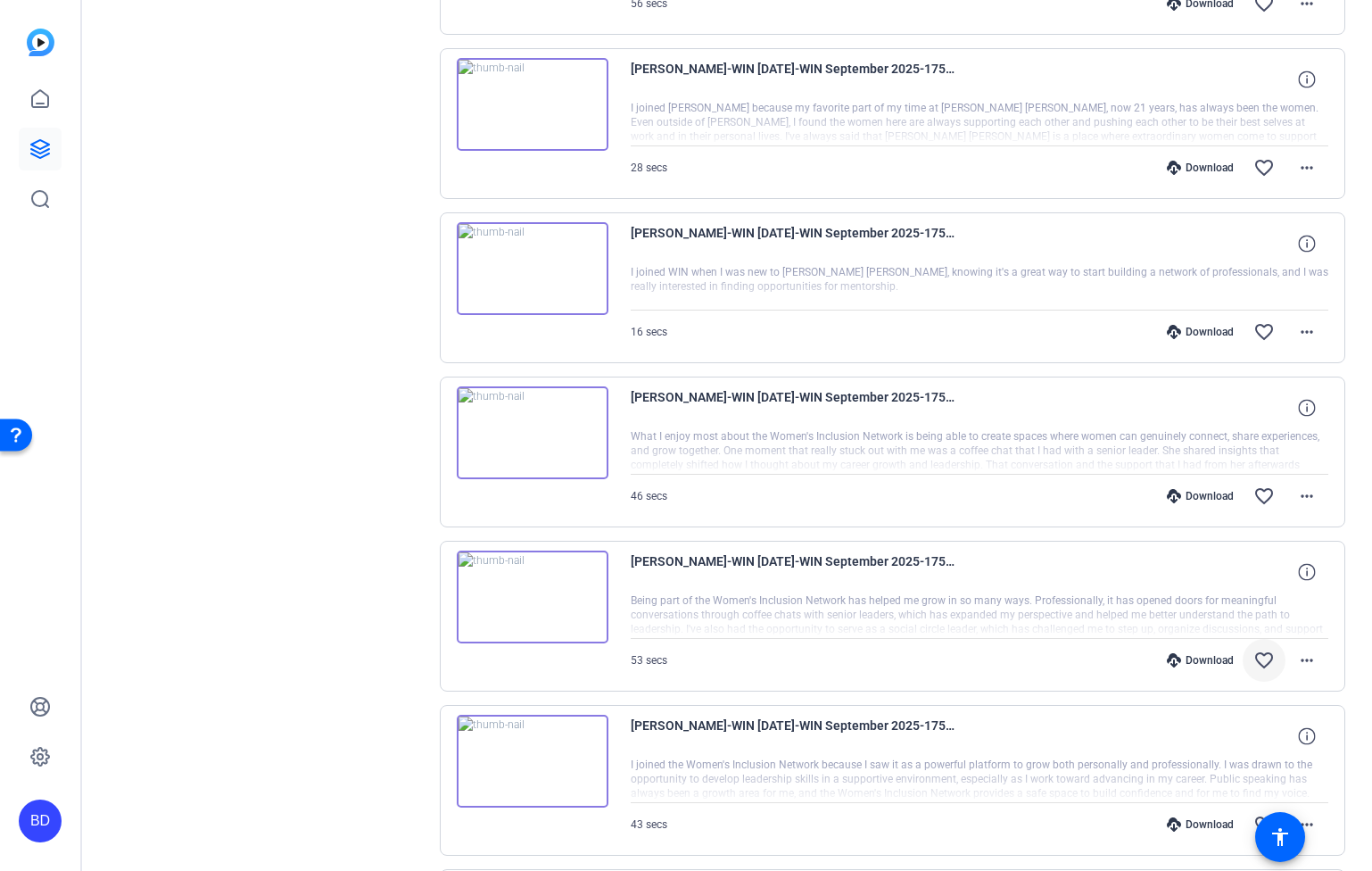
scroll to position [7631, 0]
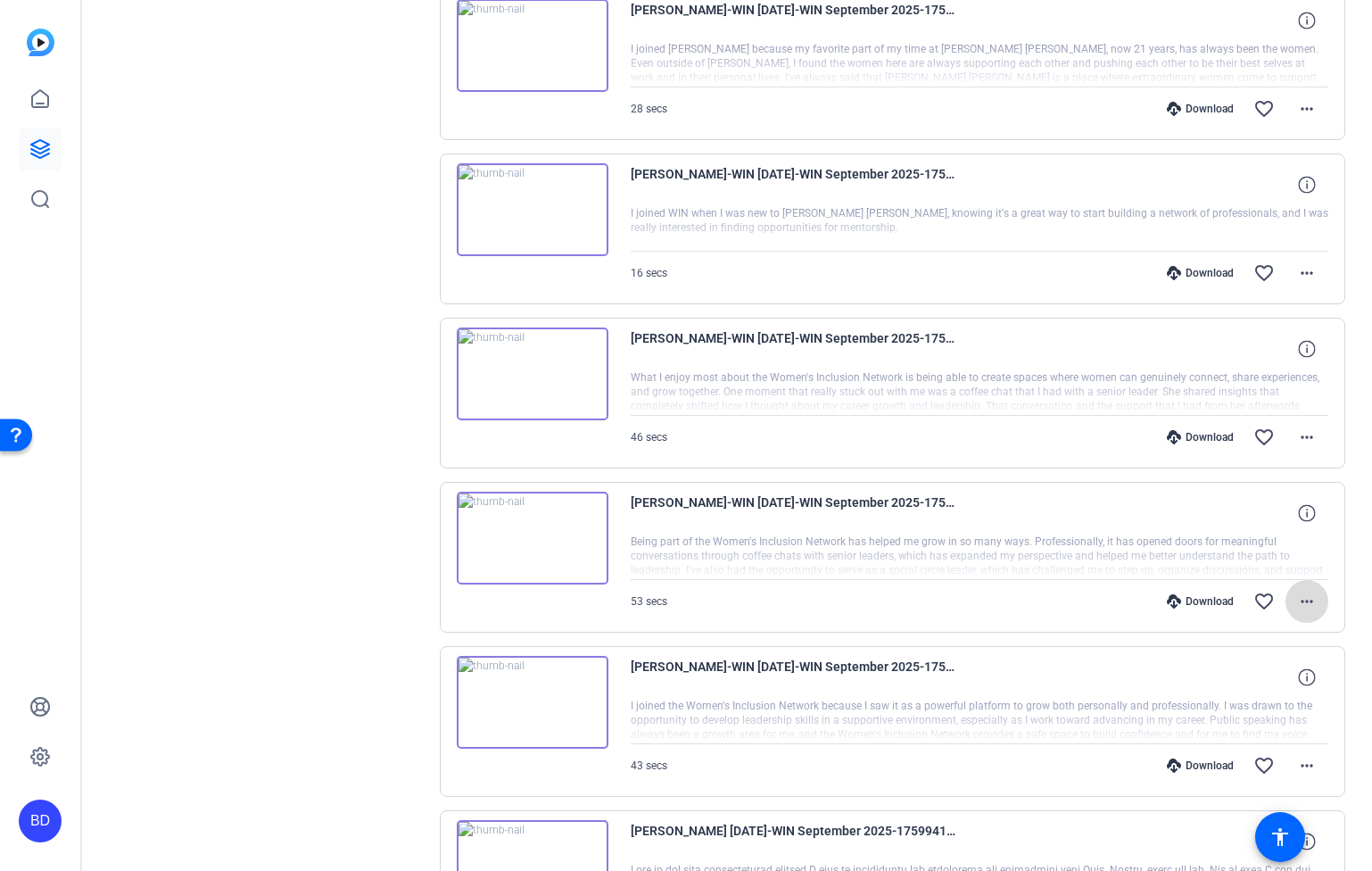
click at [1297, 603] on mat-icon "more_horiz" at bounding box center [1308, 601] width 21 height 21
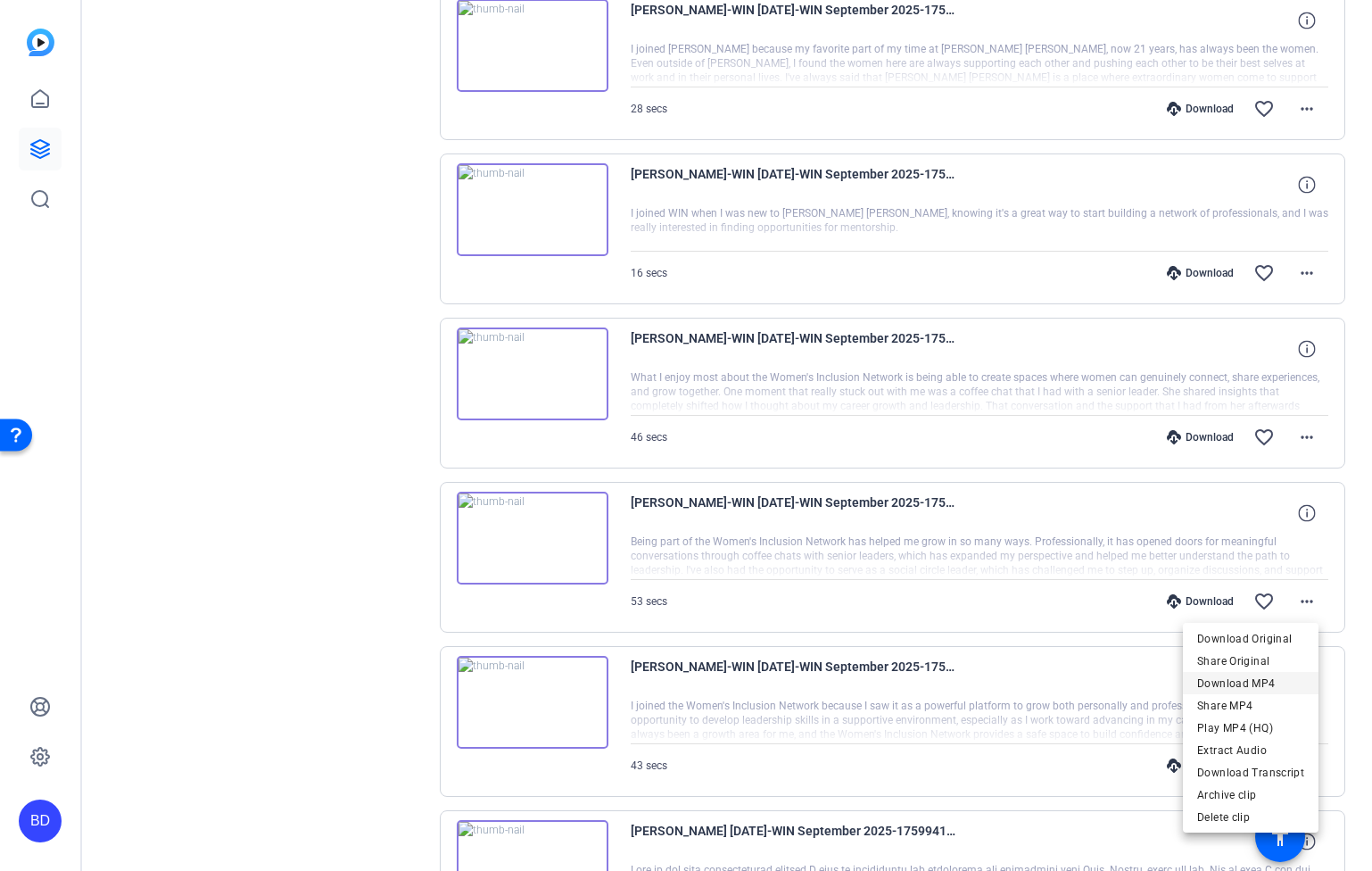
click at [1254, 679] on span "Download MP4" at bounding box center [1251, 683] width 107 height 21
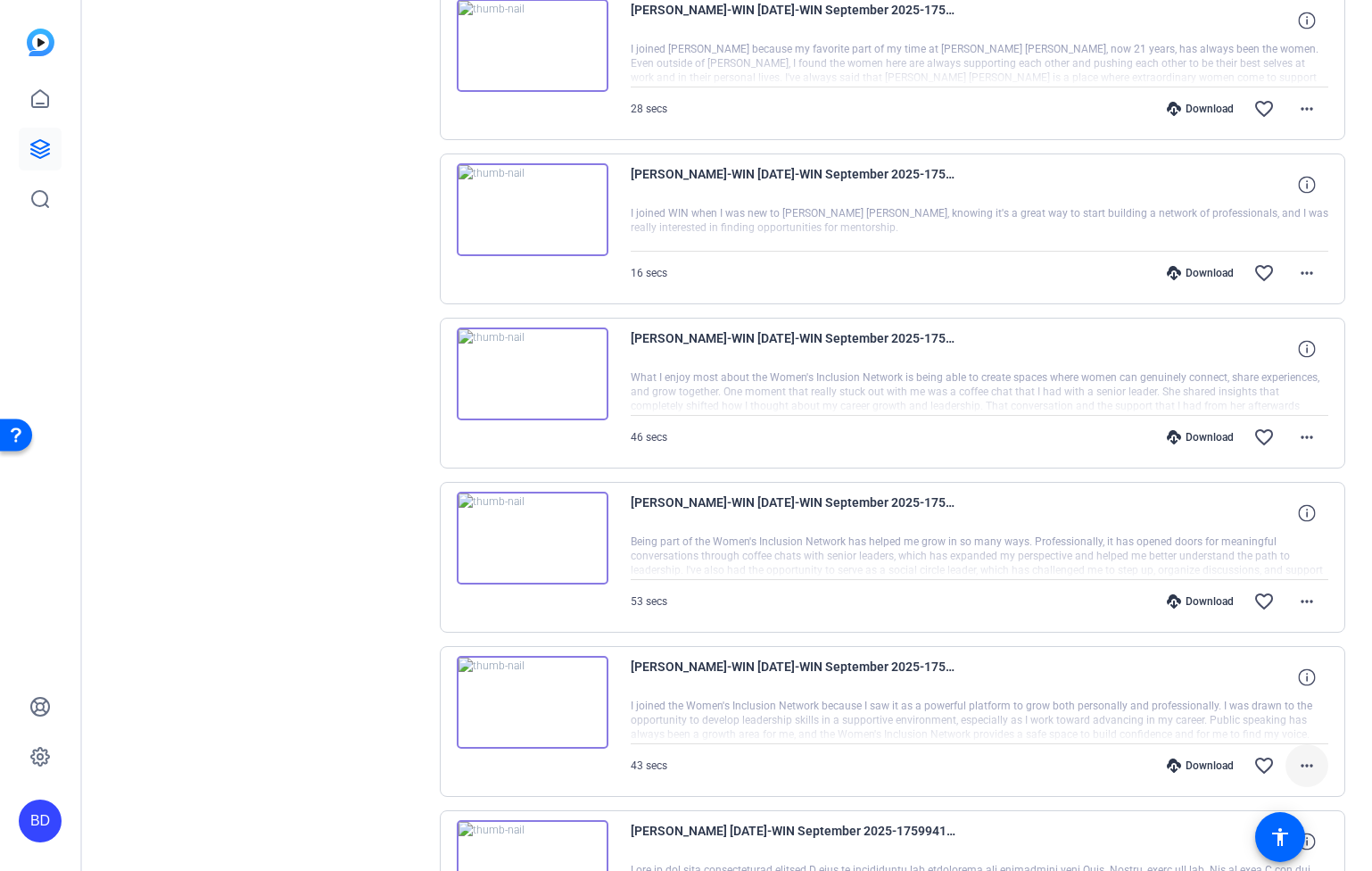
click at [1297, 765] on mat-icon "more_horiz" at bounding box center [1308, 765] width 21 height 21
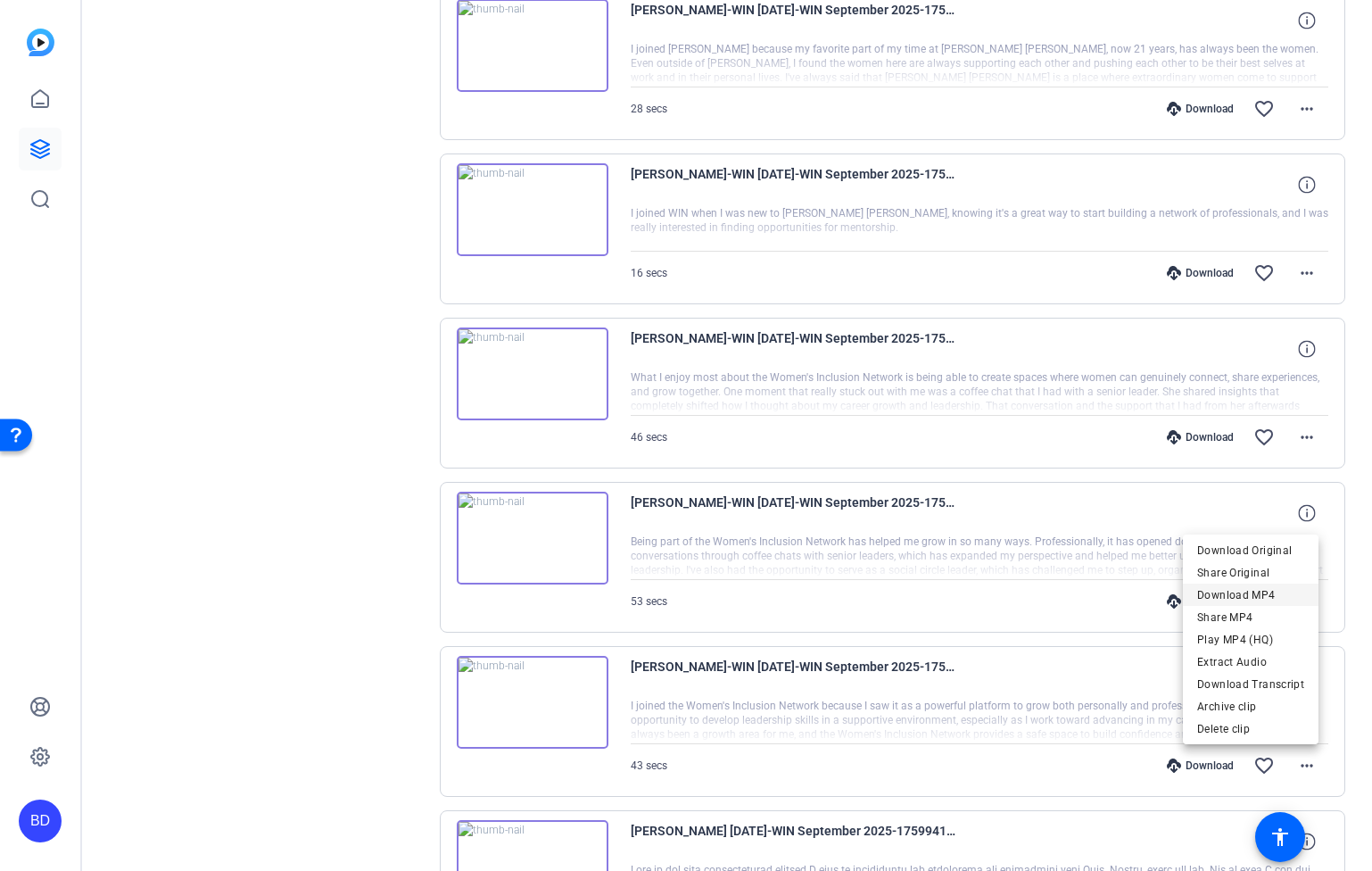
click at [1266, 595] on span "Download MP4" at bounding box center [1251, 595] width 107 height 21
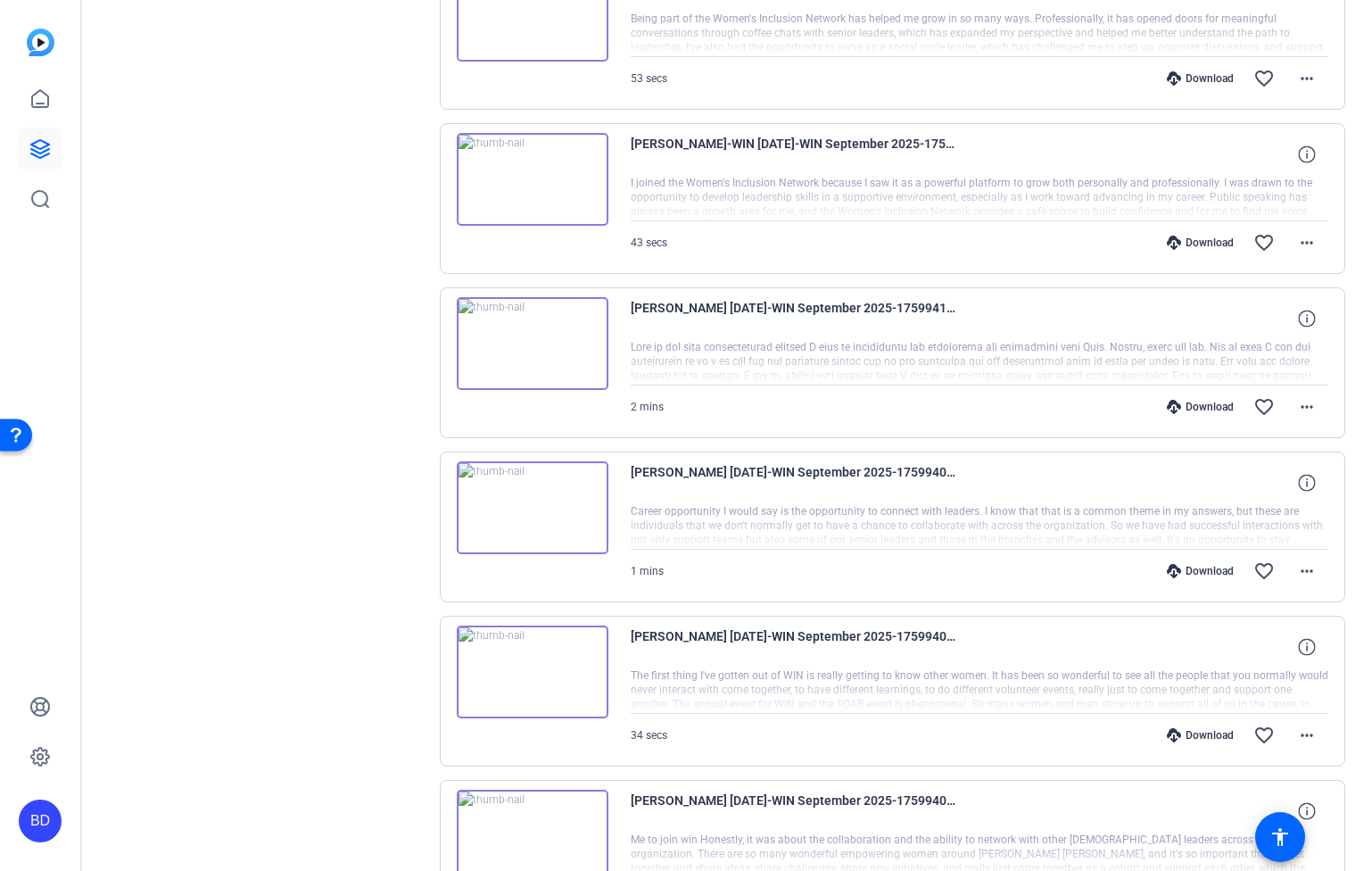
scroll to position [8192, 0]
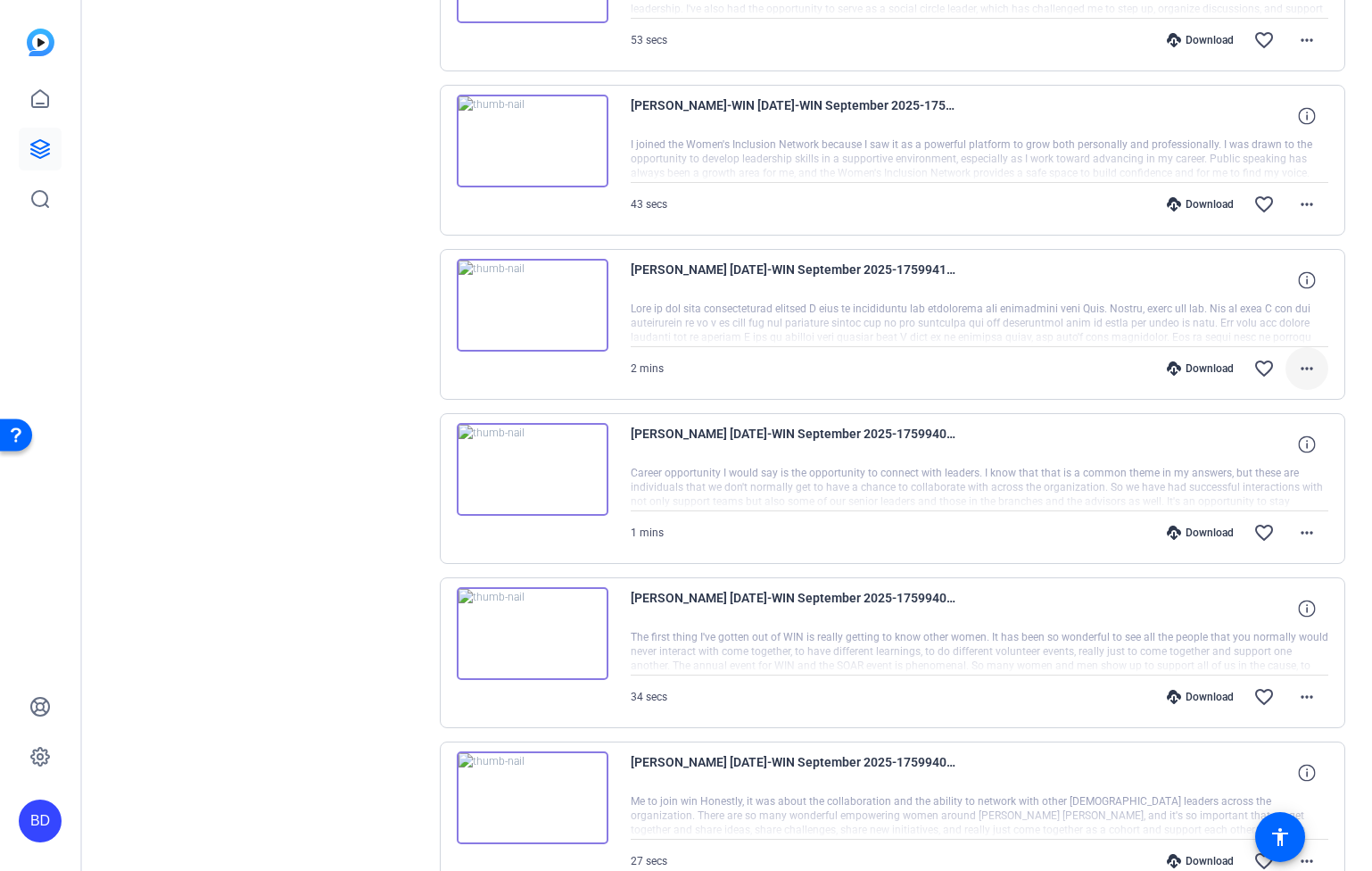
click at [1300, 364] on mat-icon "more_horiz" at bounding box center [1308, 368] width 21 height 21
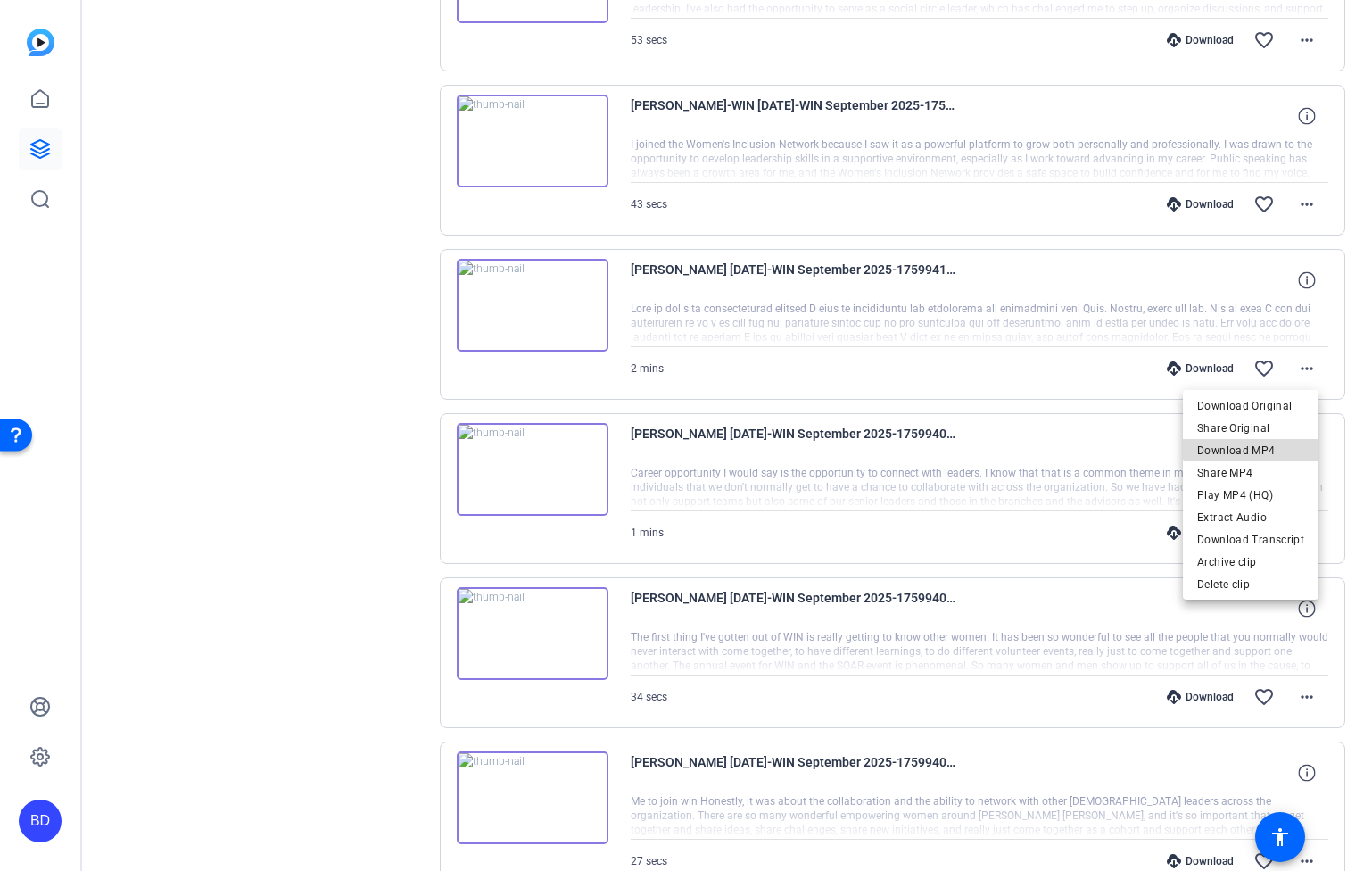
click at [1287, 444] on span "Download MP4" at bounding box center [1251, 450] width 107 height 21
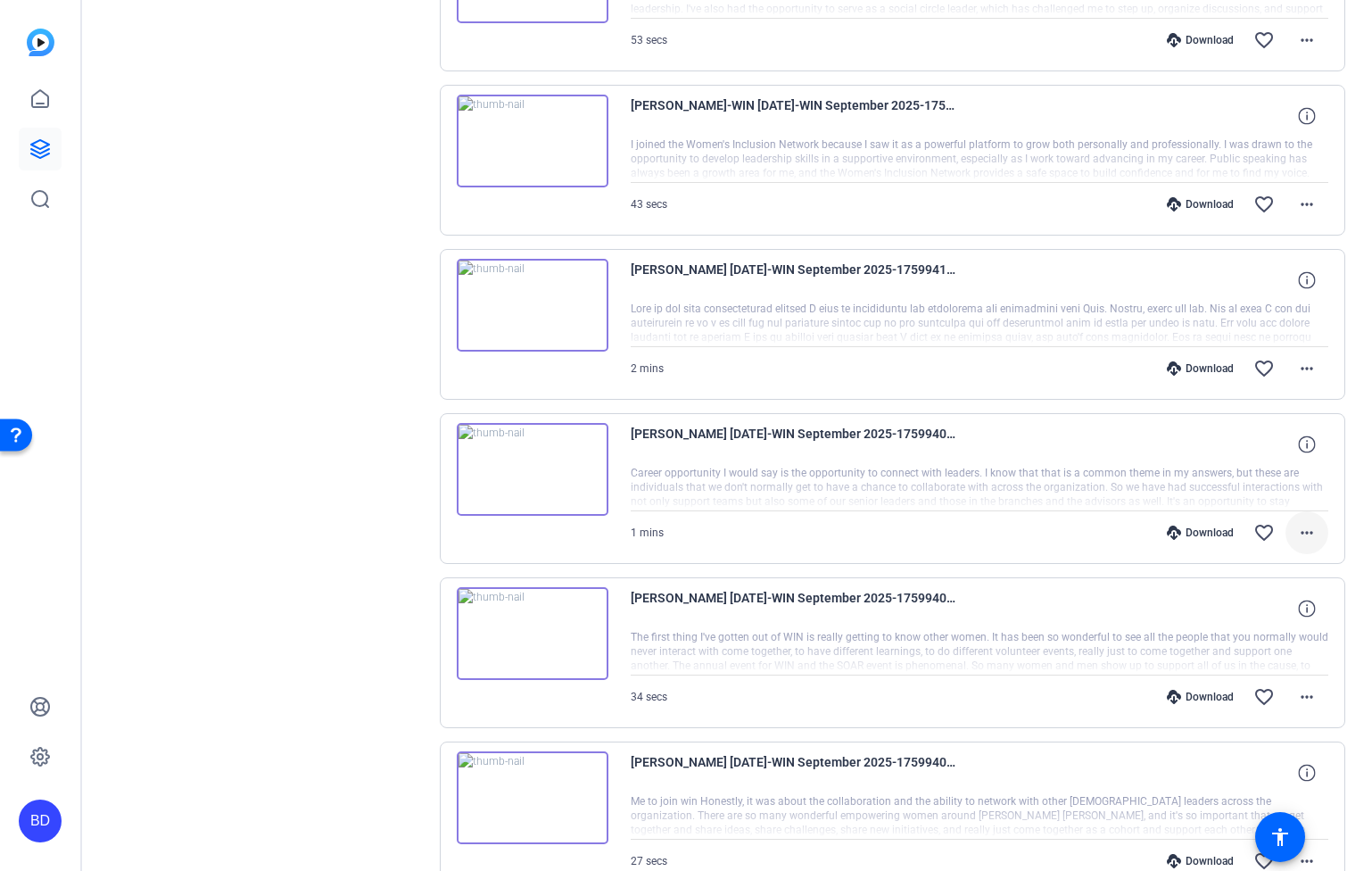
click at [1297, 529] on mat-icon "more_horiz" at bounding box center [1308, 533] width 21 height 21
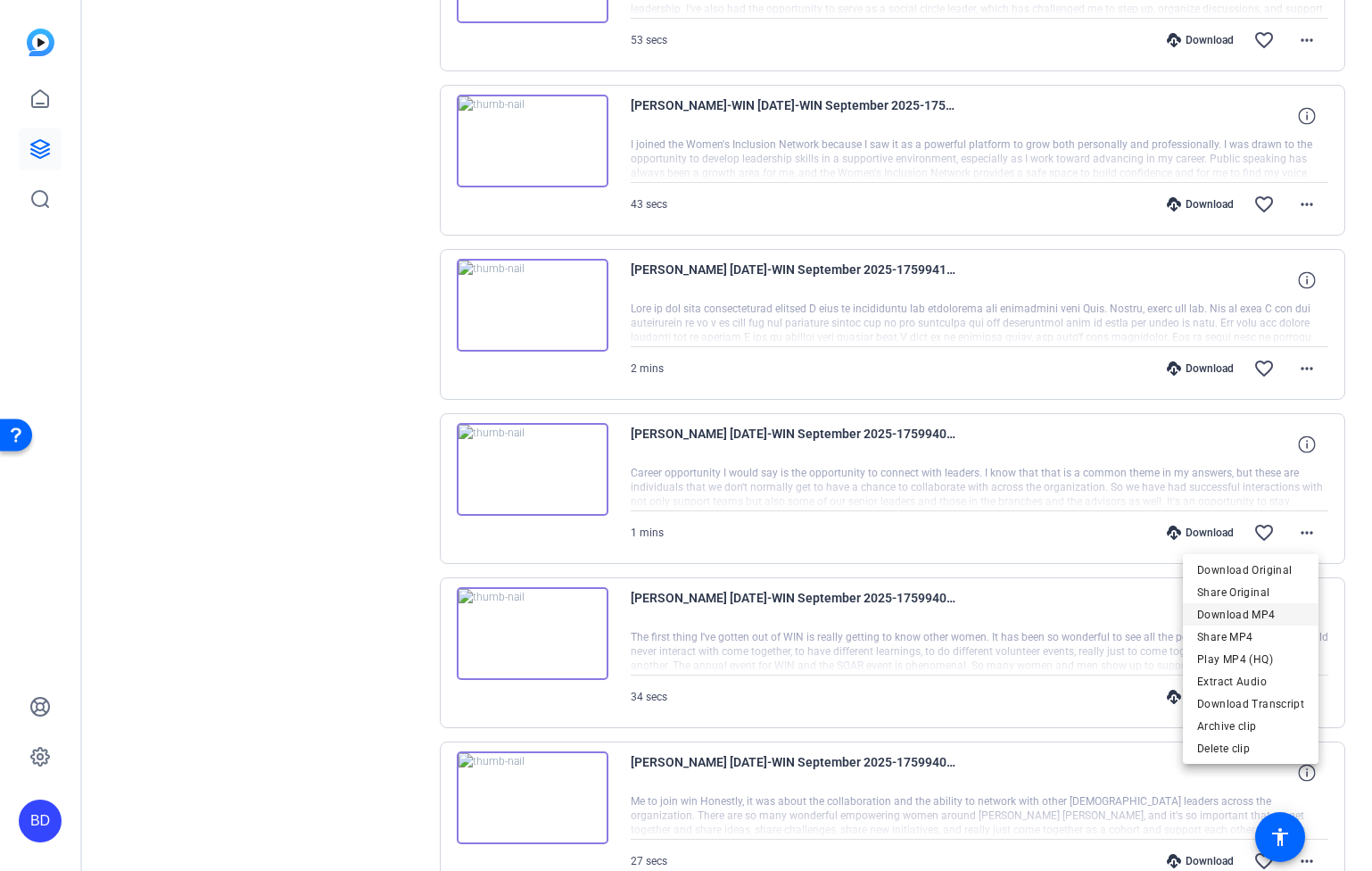
click at [1273, 608] on span "Download MP4" at bounding box center [1251, 613] width 107 height 21
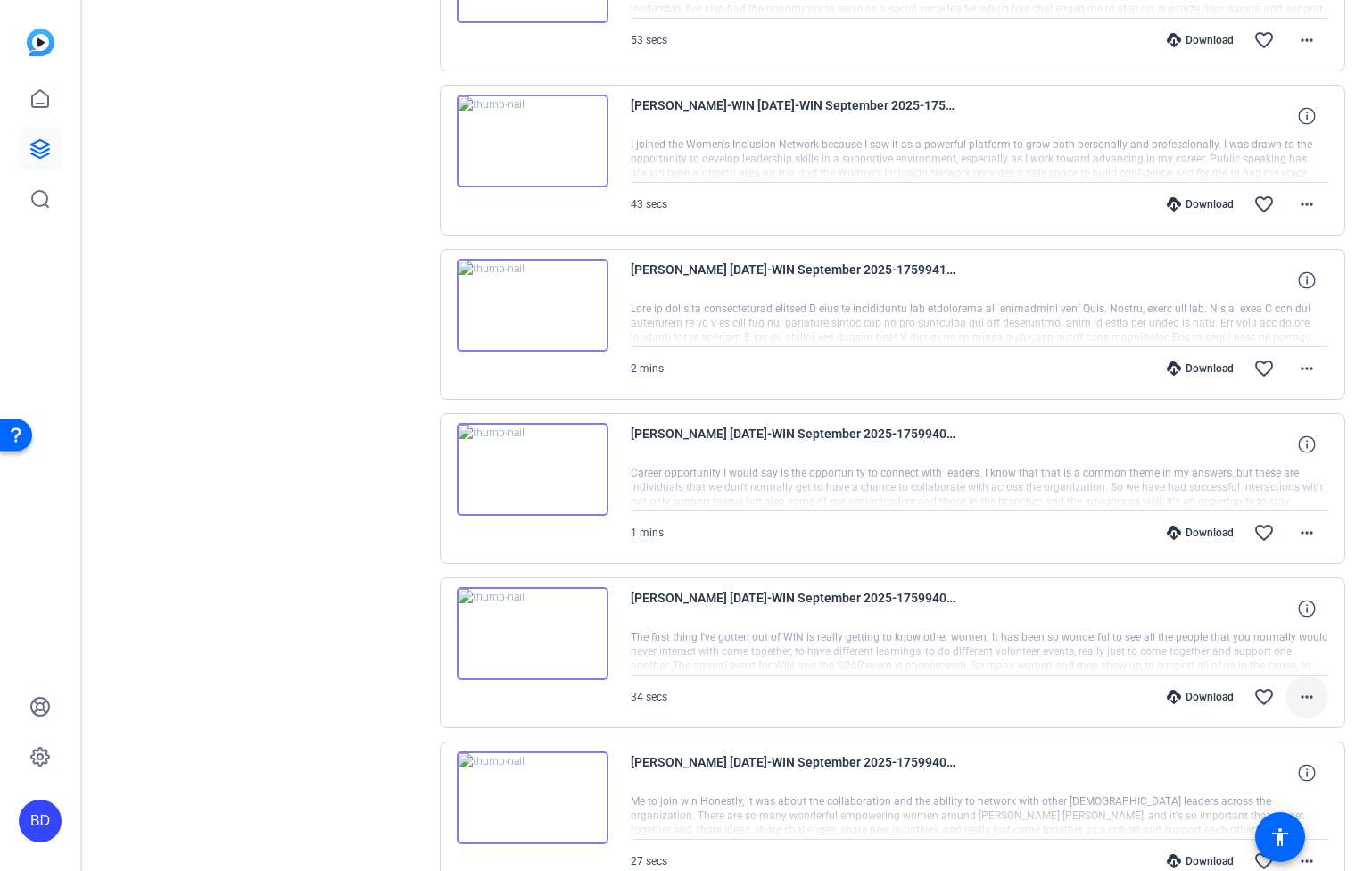
click at [1286, 694] on span at bounding box center [1308, 697] width 43 height 43
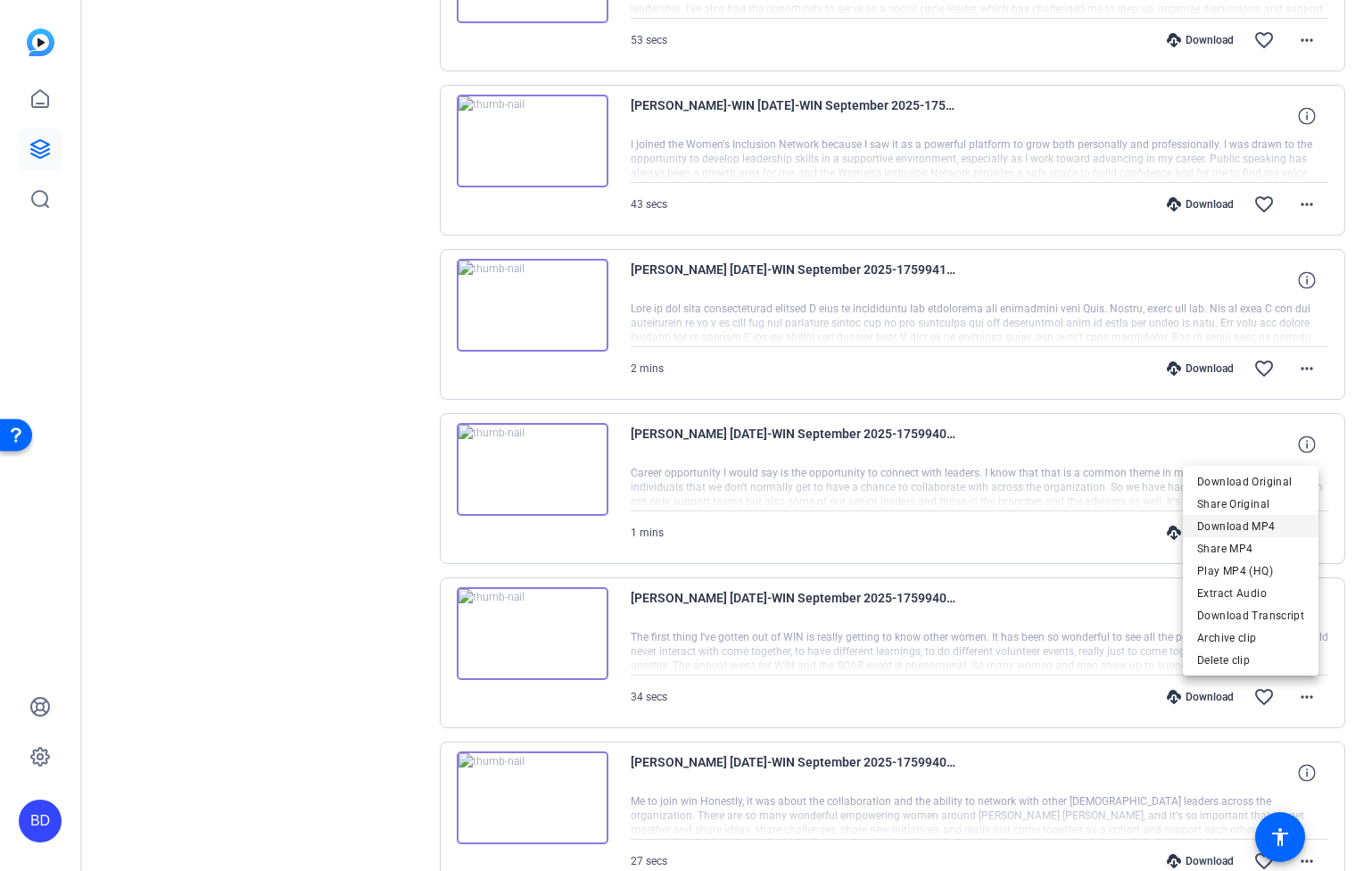
click at [1267, 517] on span "Download MP4" at bounding box center [1251, 526] width 107 height 21
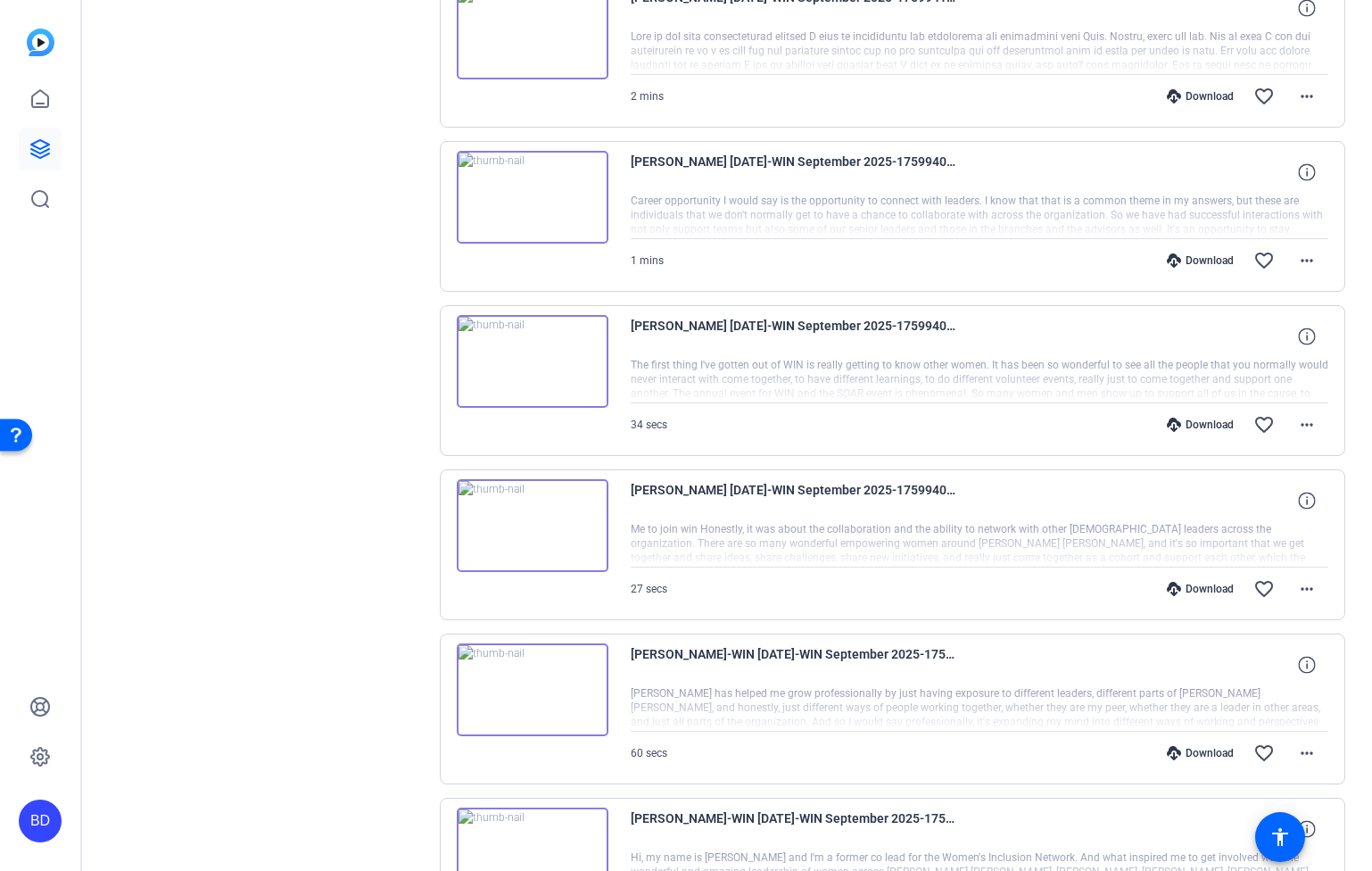
scroll to position [8643, 0]
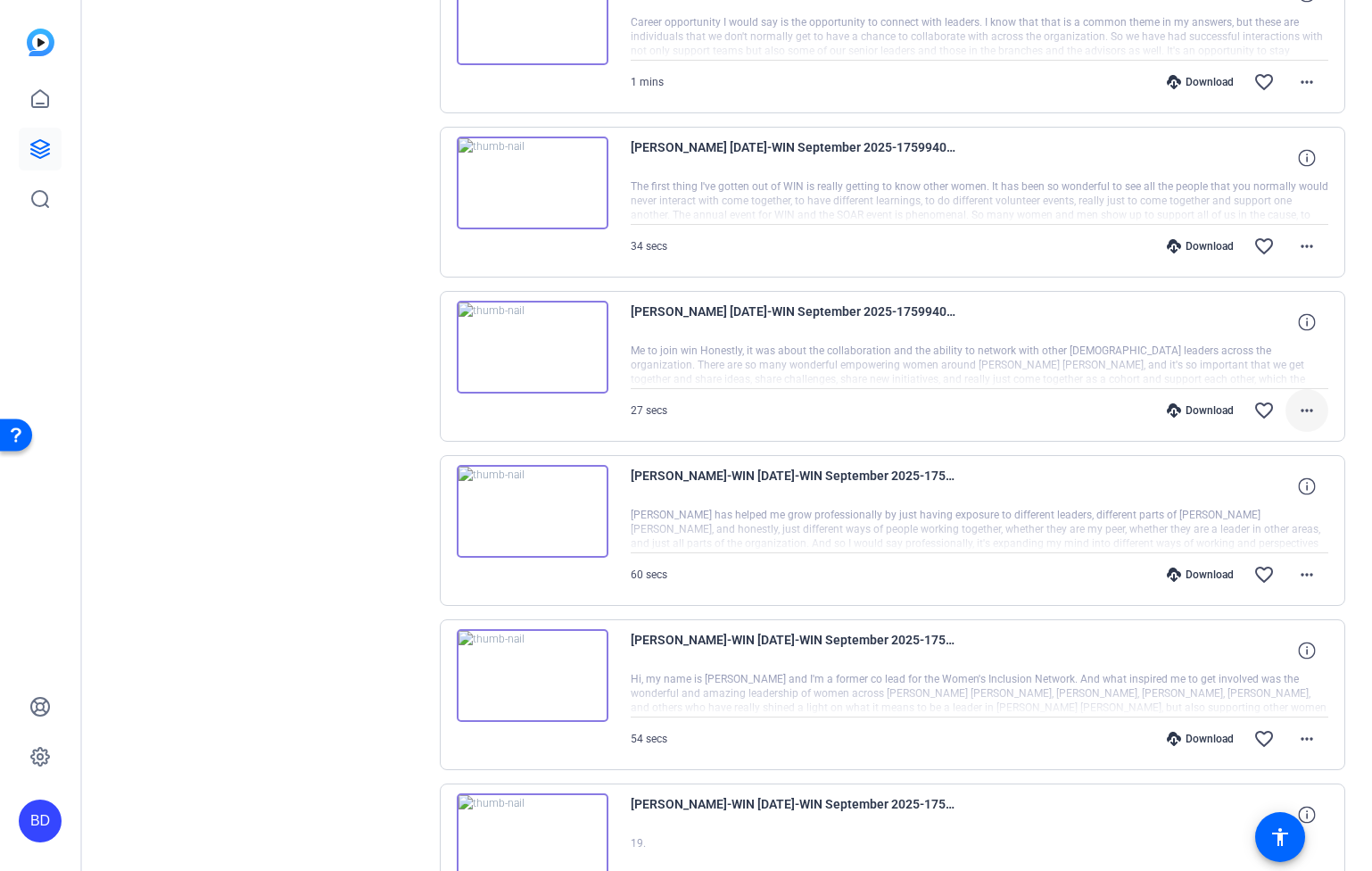
click at [1297, 404] on mat-icon "more_horiz" at bounding box center [1308, 410] width 21 height 21
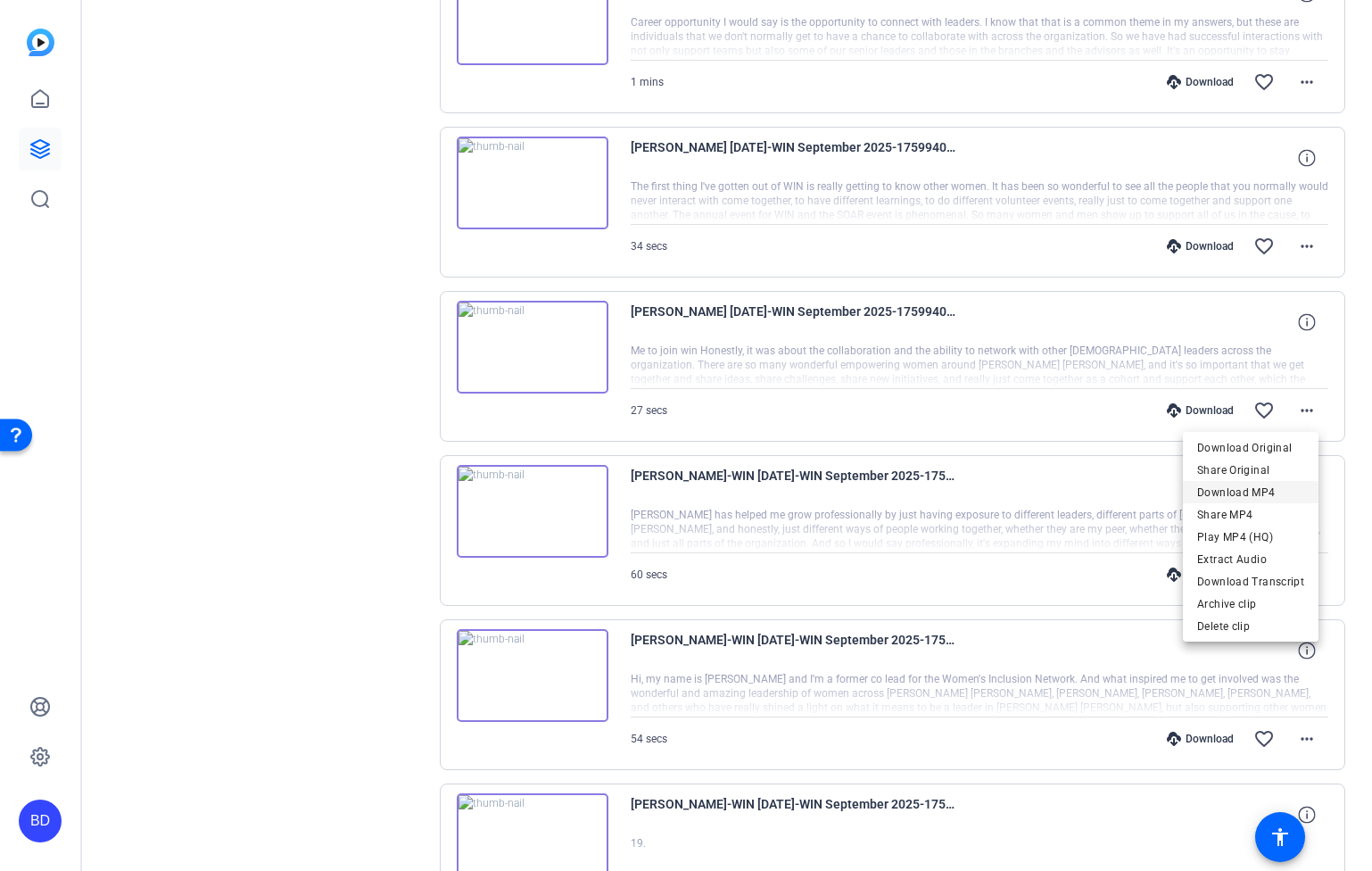
click at [1291, 493] on span "Download MP4" at bounding box center [1251, 493] width 107 height 21
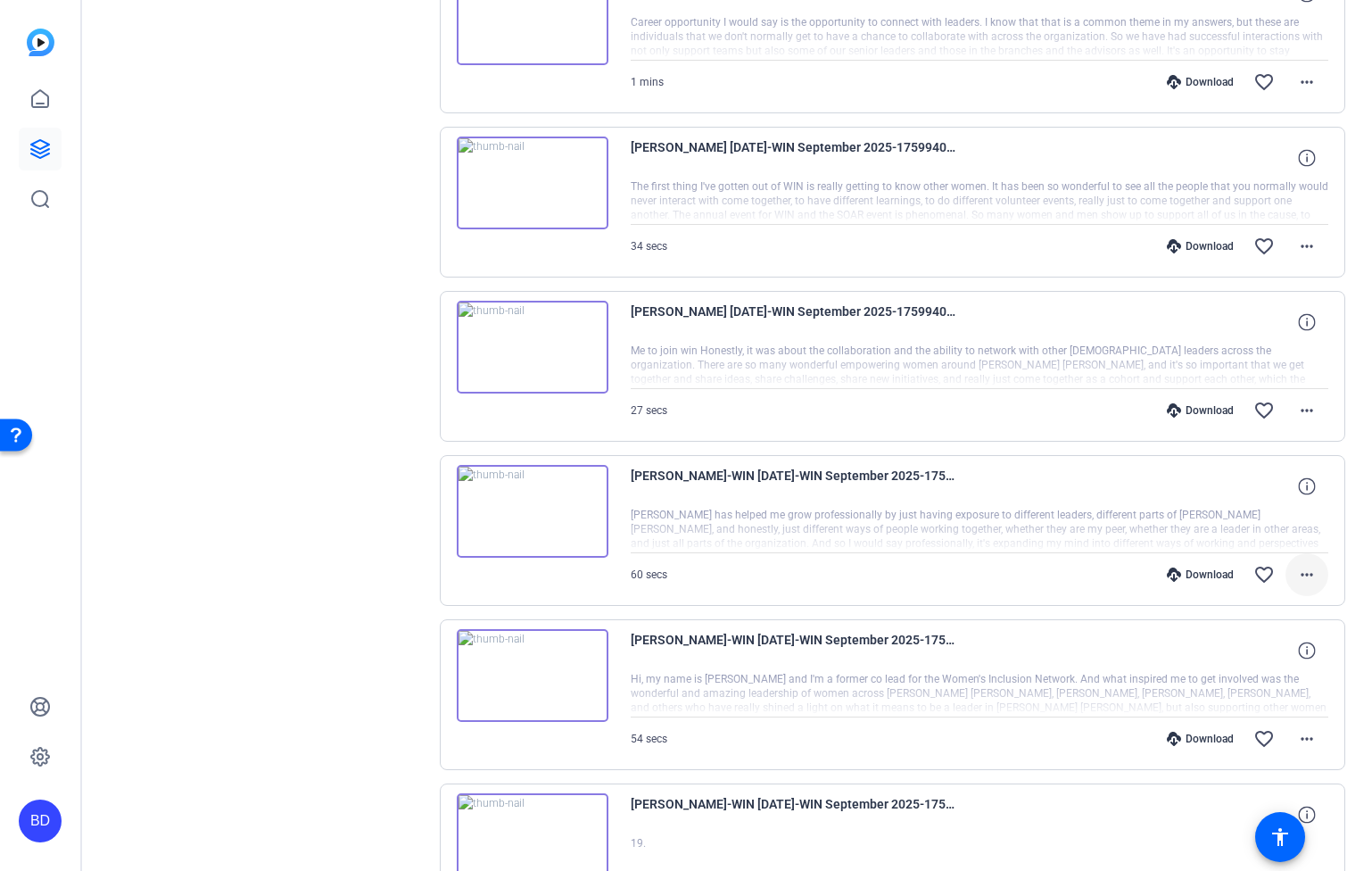
click at [1297, 566] on mat-icon "more_horiz" at bounding box center [1308, 574] width 21 height 21
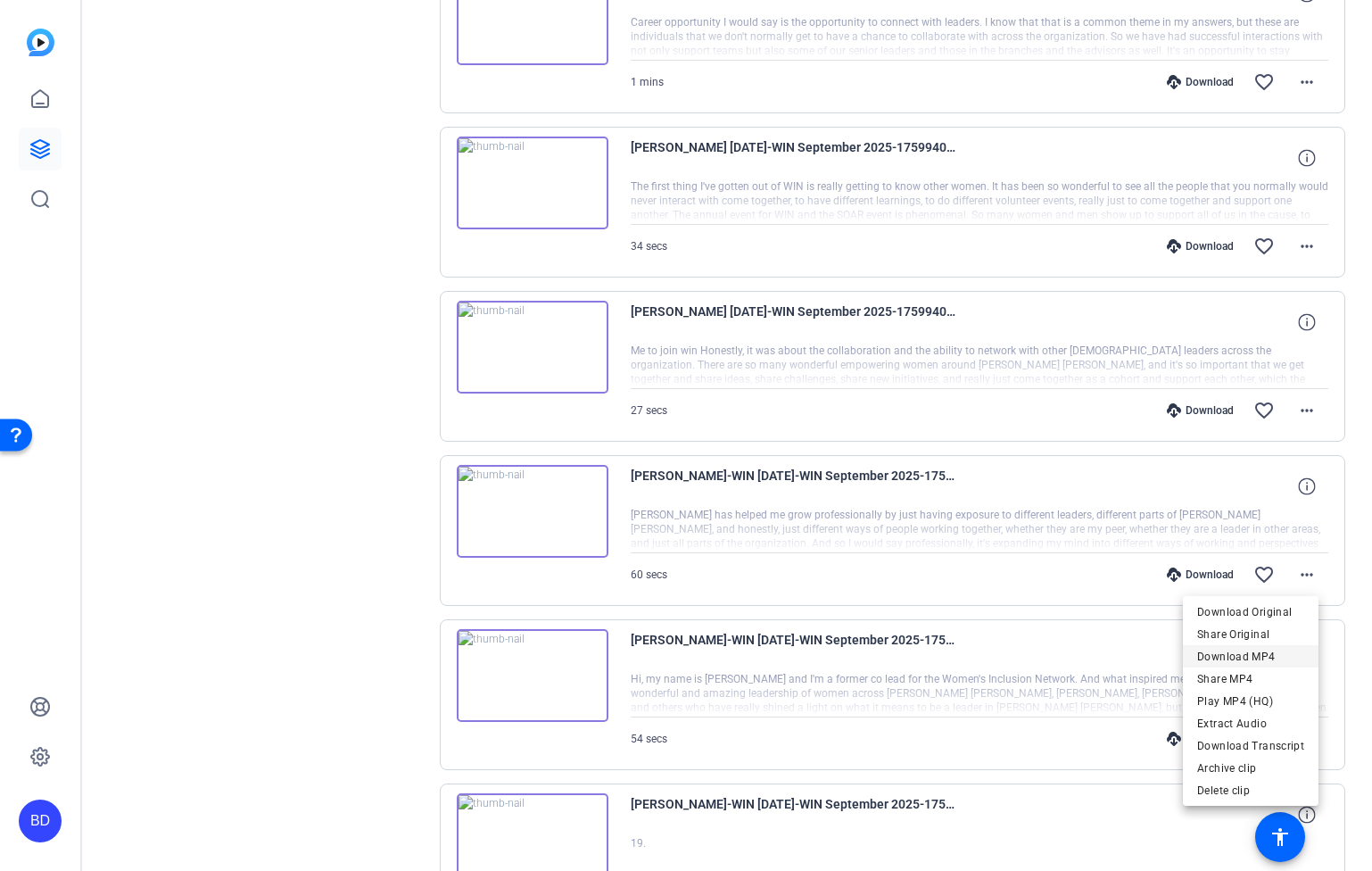
click at [1285, 651] on span "Download MP4" at bounding box center [1251, 656] width 107 height 21
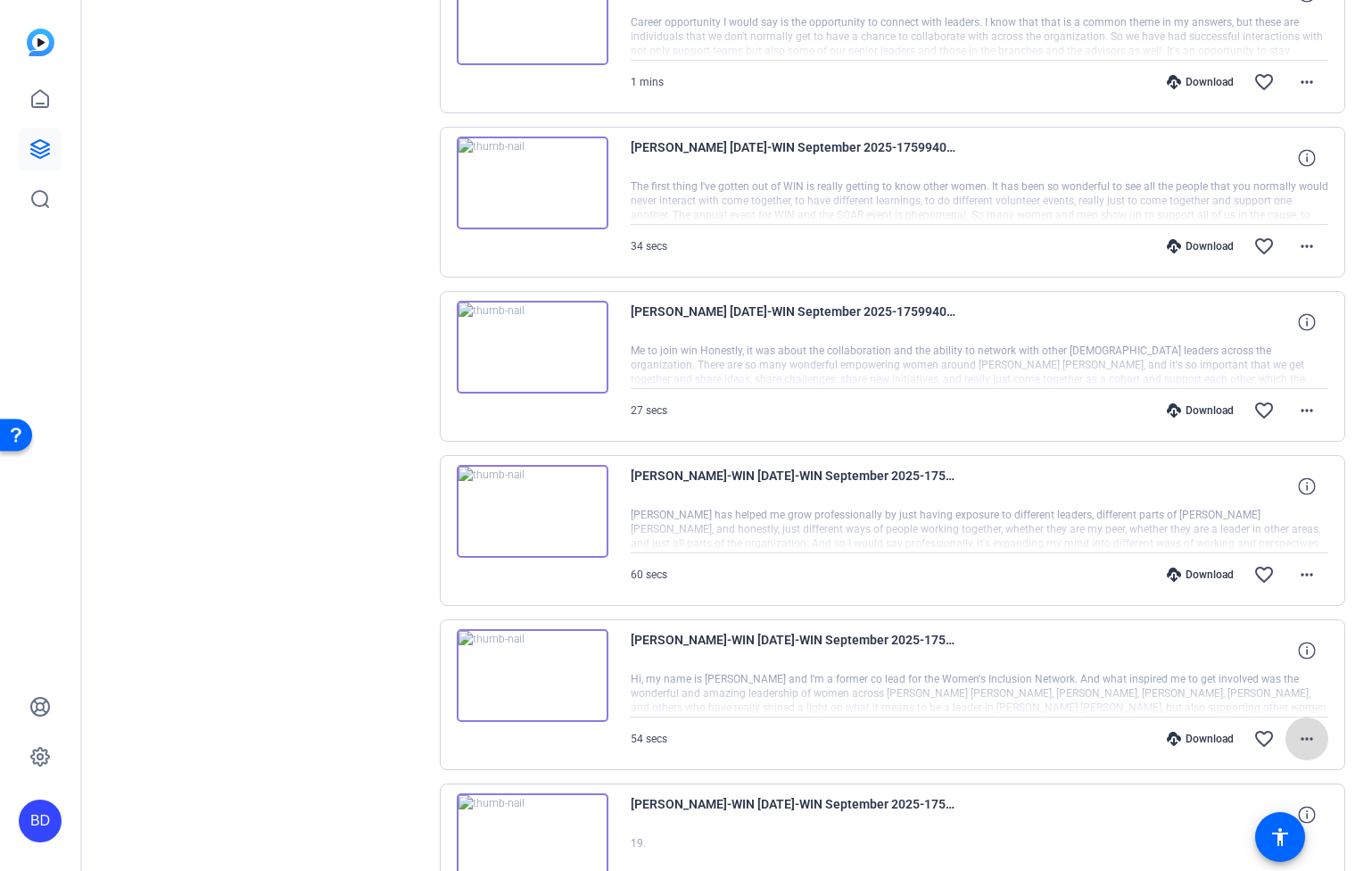
click at [1297, 739] on mat-icon "more_horiz" at bounding box center [1308, 739] width 21 height 21
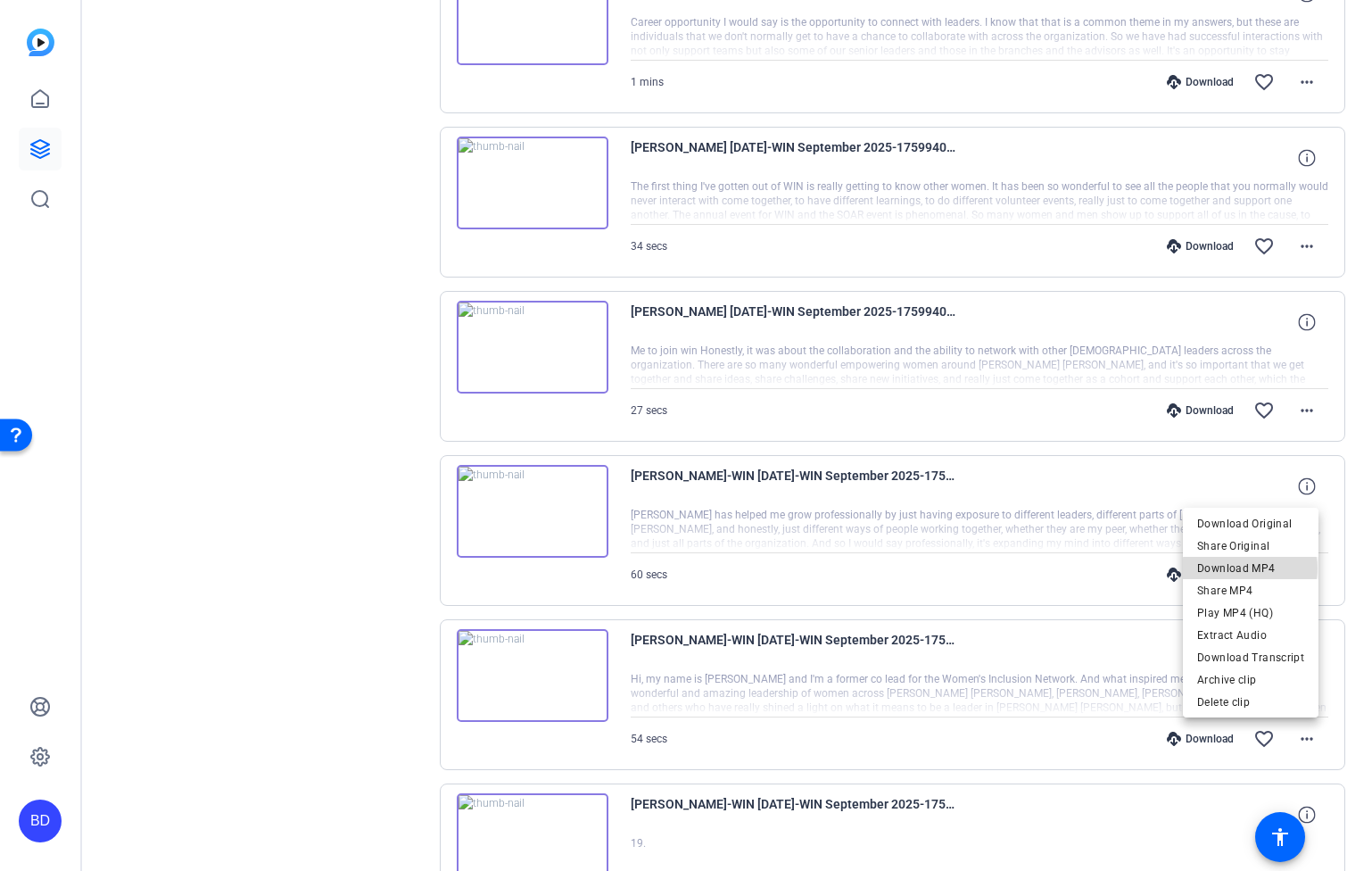
click at [1253, 568] on span "Download MP4" at bounding box center [1251, 568] width 107 height 21
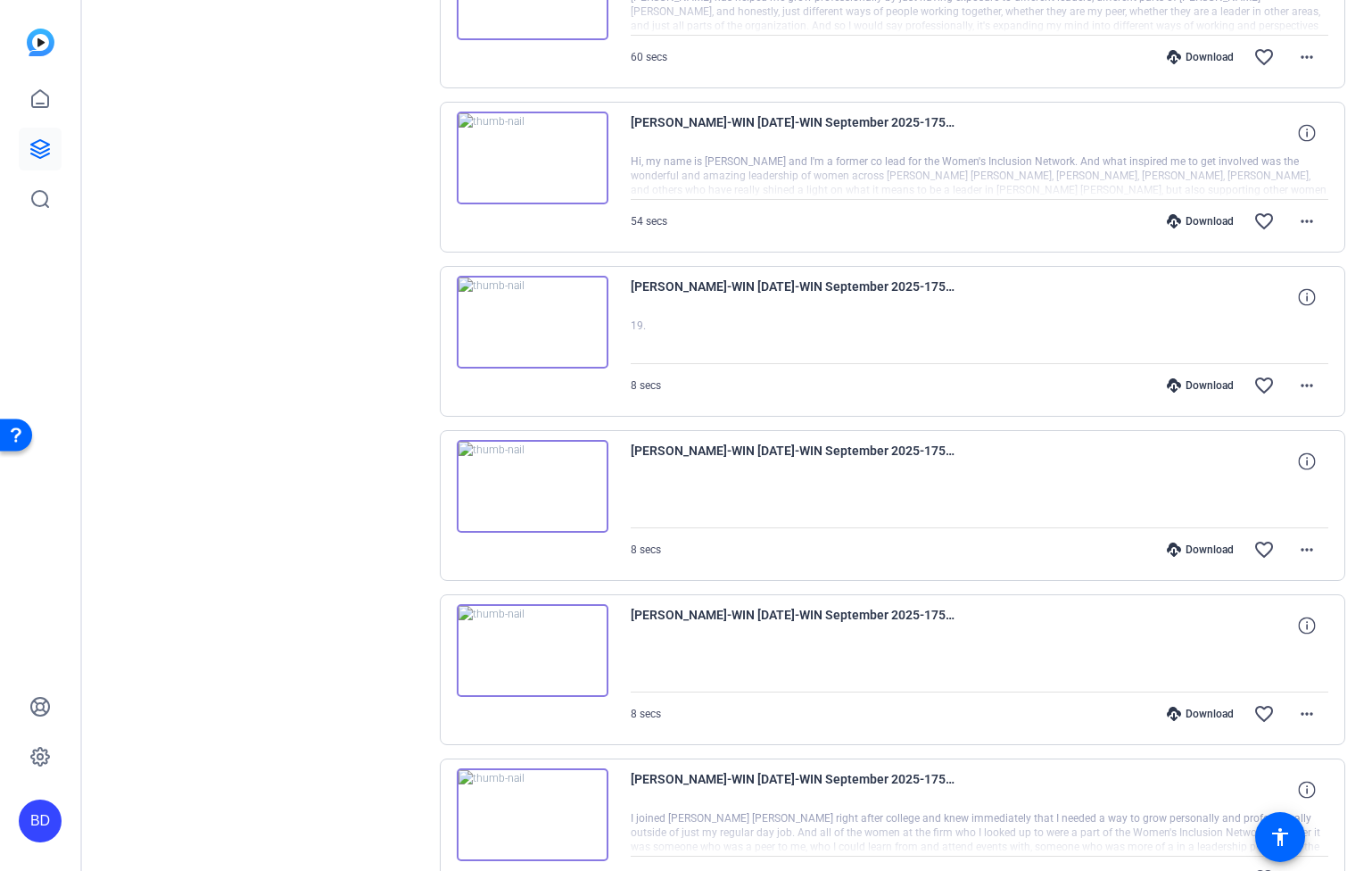
scroll to position [9247, 0]
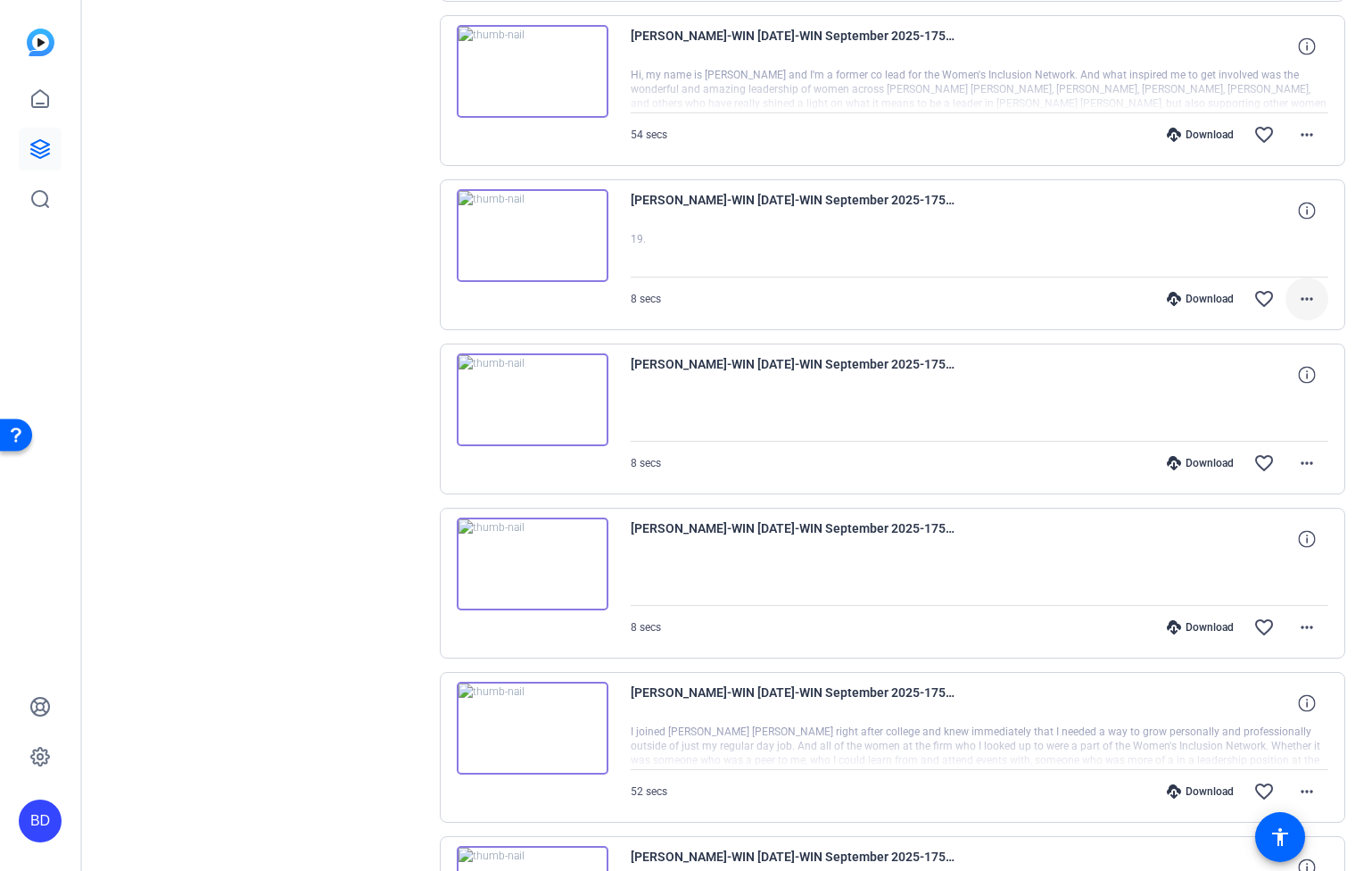
click at [1297, 298] on mat-icon "more_horiz" at bounding box center [1308, 299] width 21 height 21
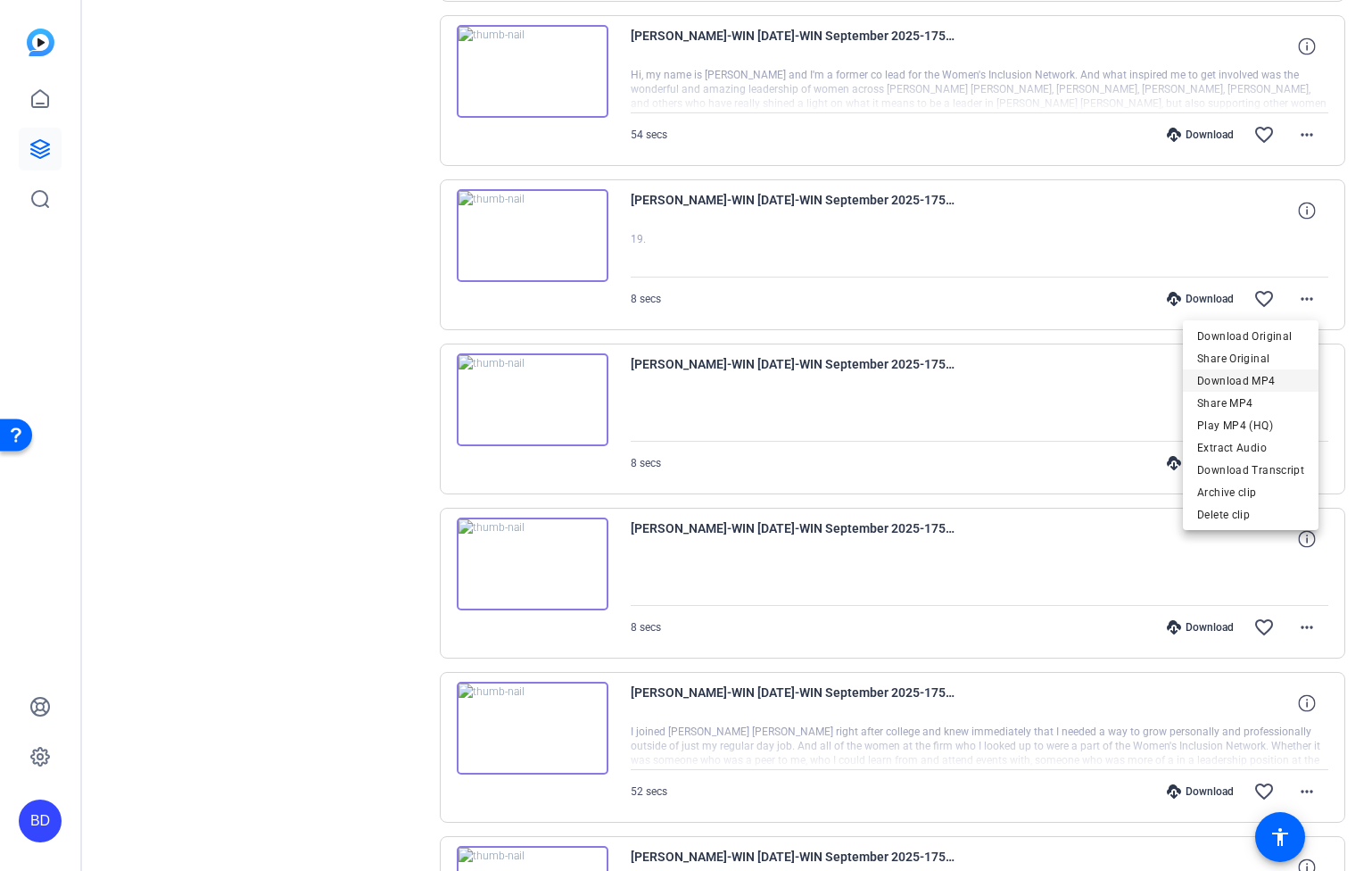
click at [1278, 385] on span "Download MP4" at bounding box center [1251, 381] width 107 height 21
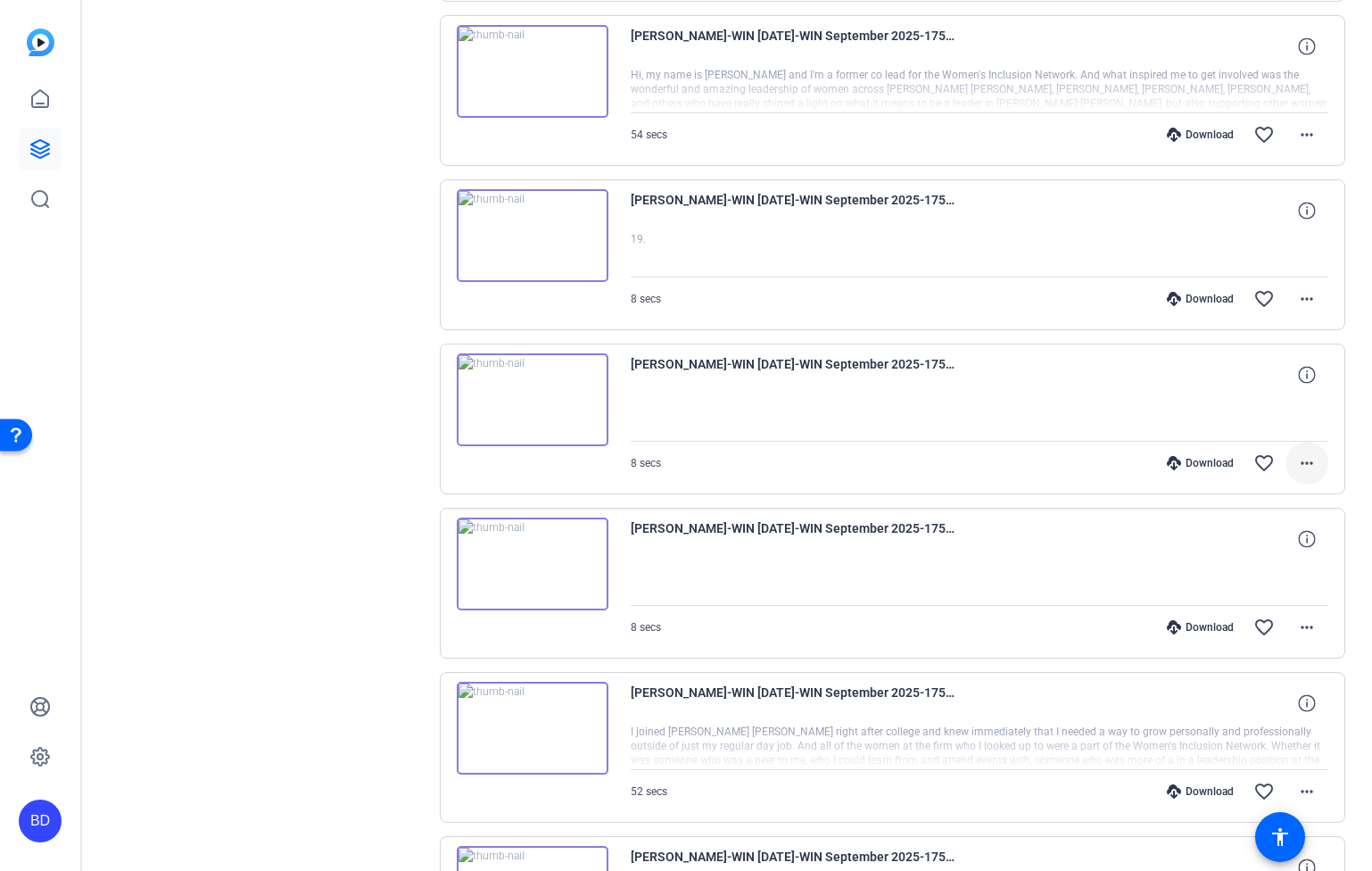
click at [1299, 459] on mat-icon "more_horiz" at bounding box center [1308, 463] width 21 height 21
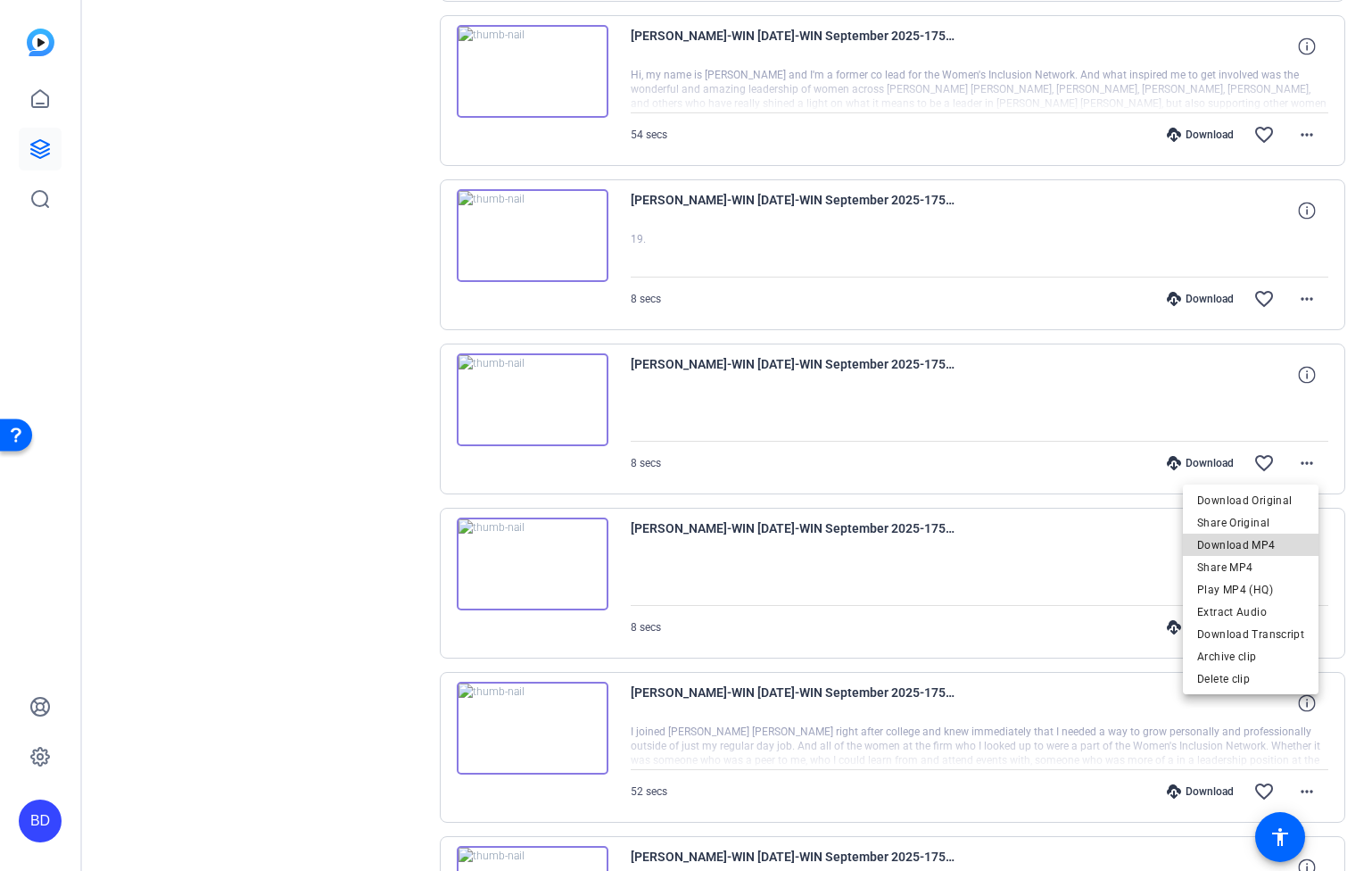
click at [1283, 538] on span "Download MP4" at bounding box center [1251, 545] width 107 height 21
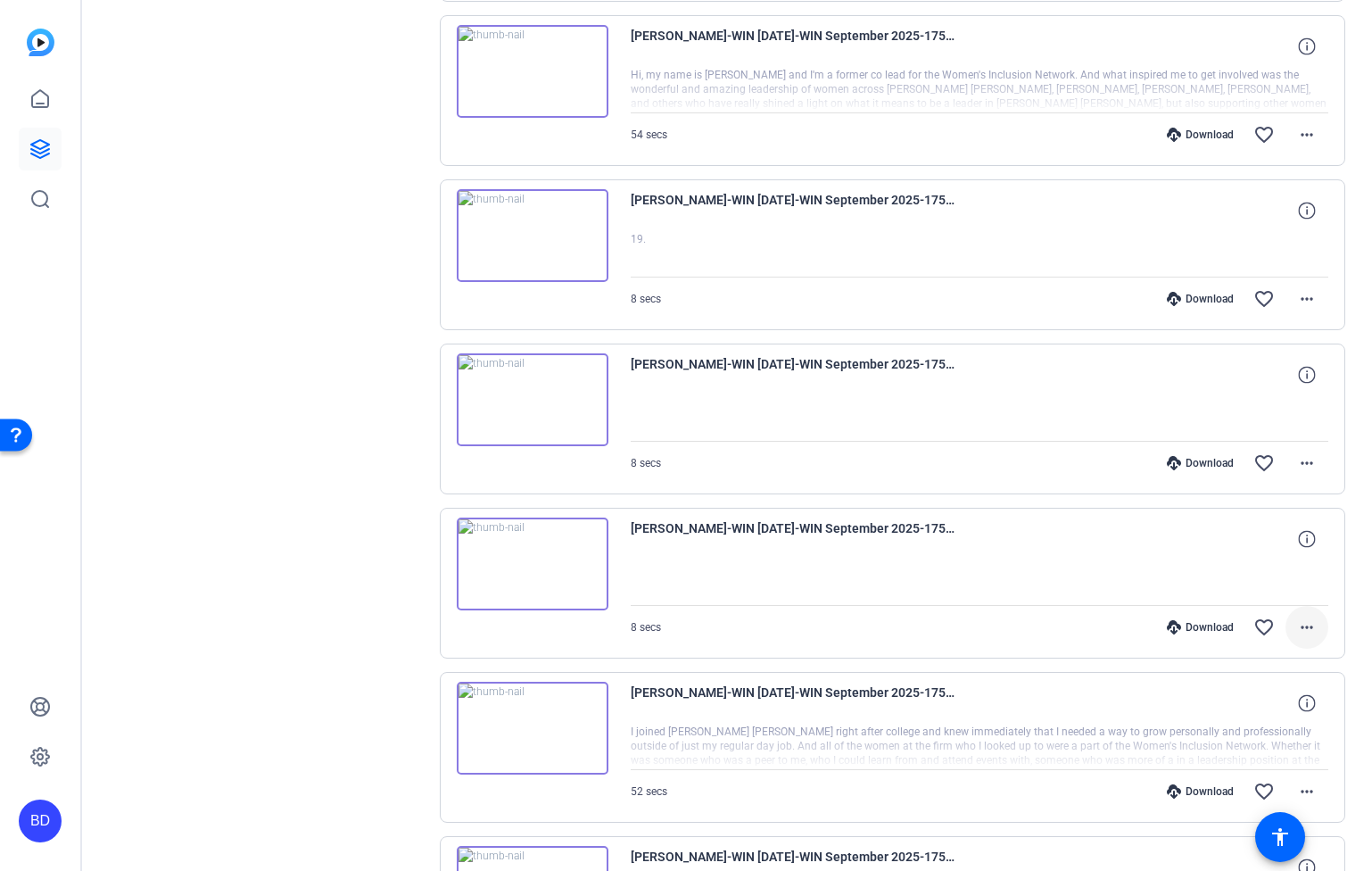
click at [1300, 617] on mat-icon "more_horiz" at bounding box center [1308, 627] width 21 height 21
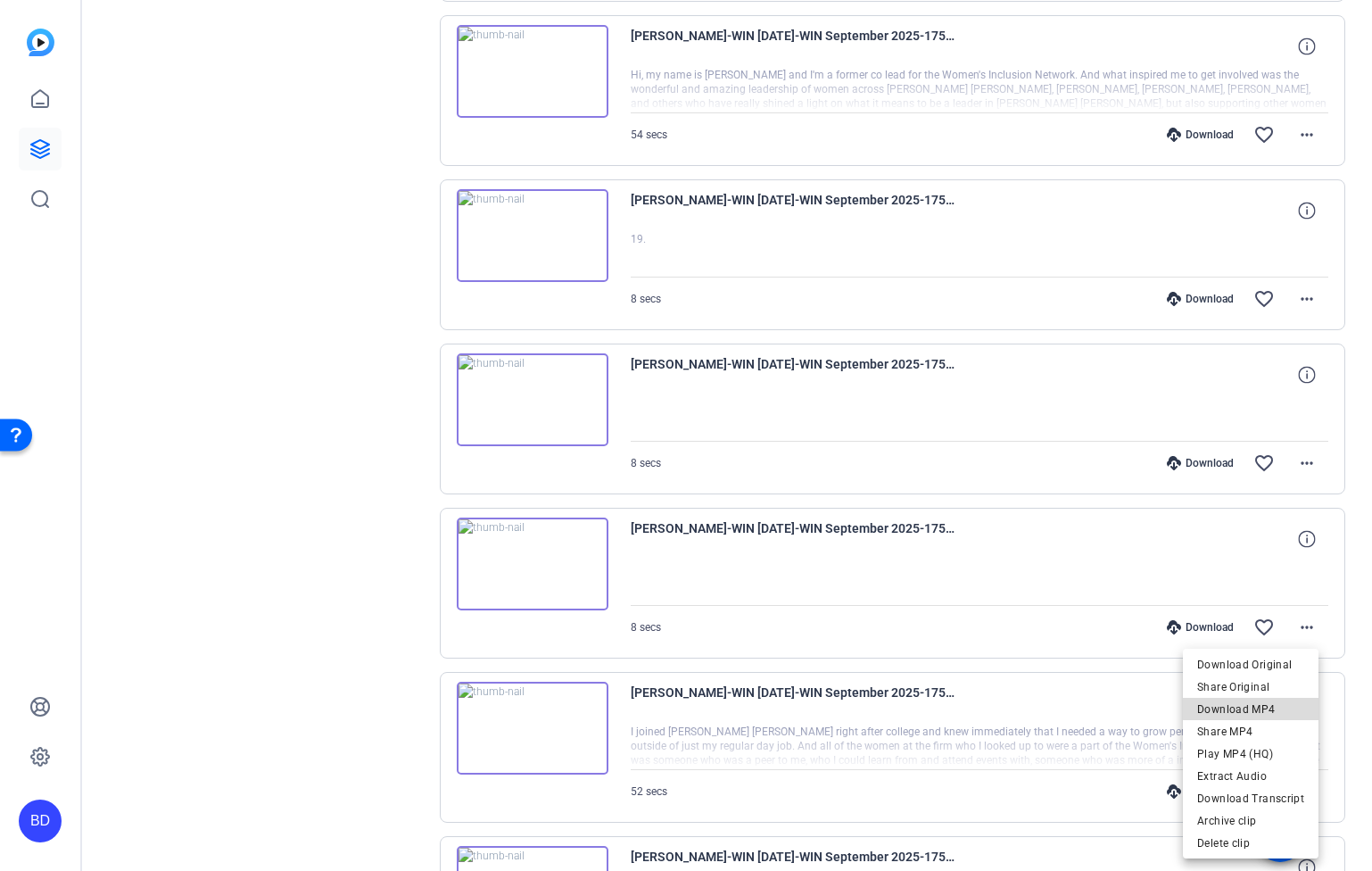
click at [1281, 707] on span "Download MP4" at bounding box center [1251, 709] width 107 height 21
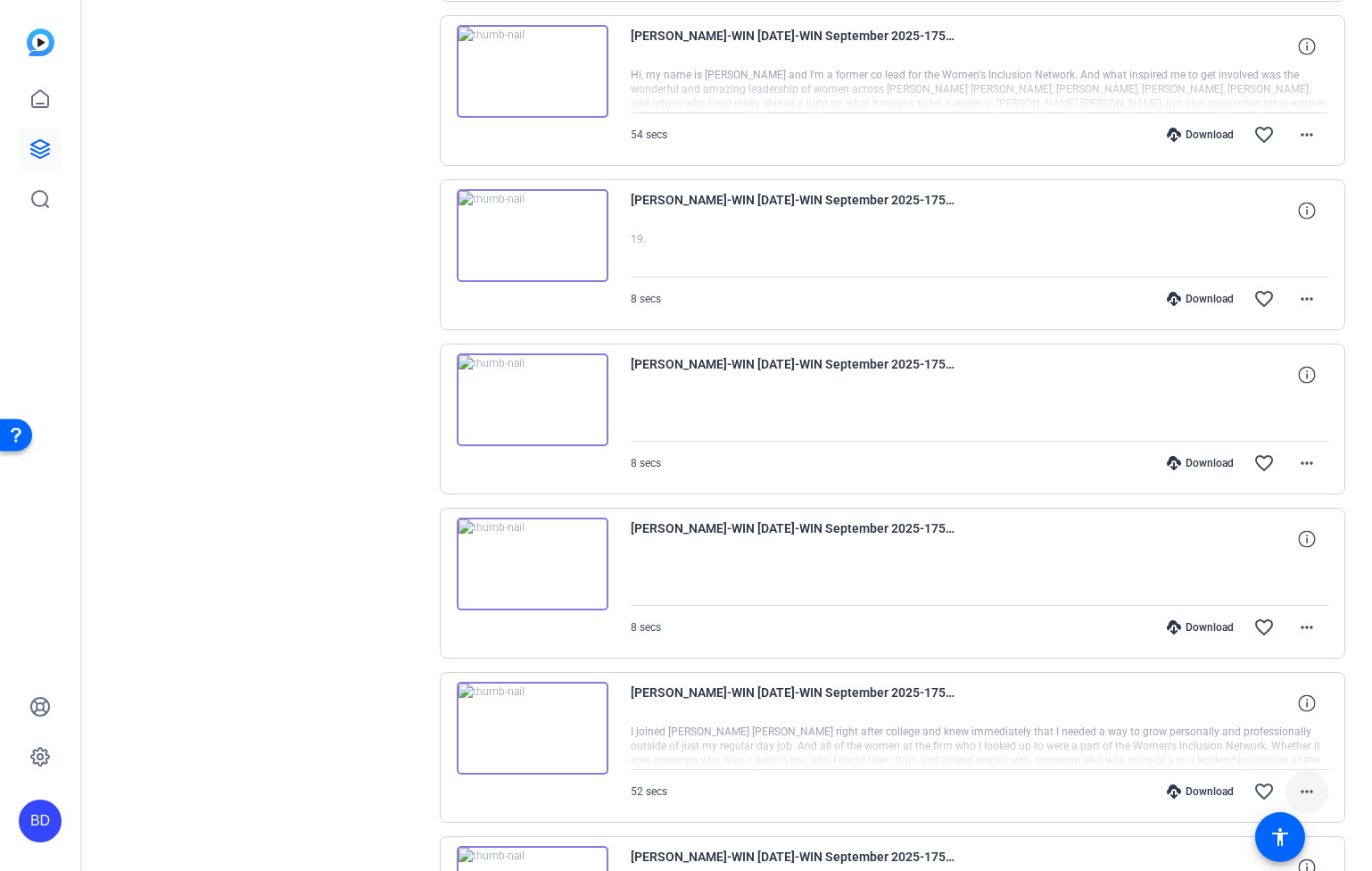
click at [1305, 789] on mat-icon "more_horiz" at bounding box center [1308, 791] width 21 height 21
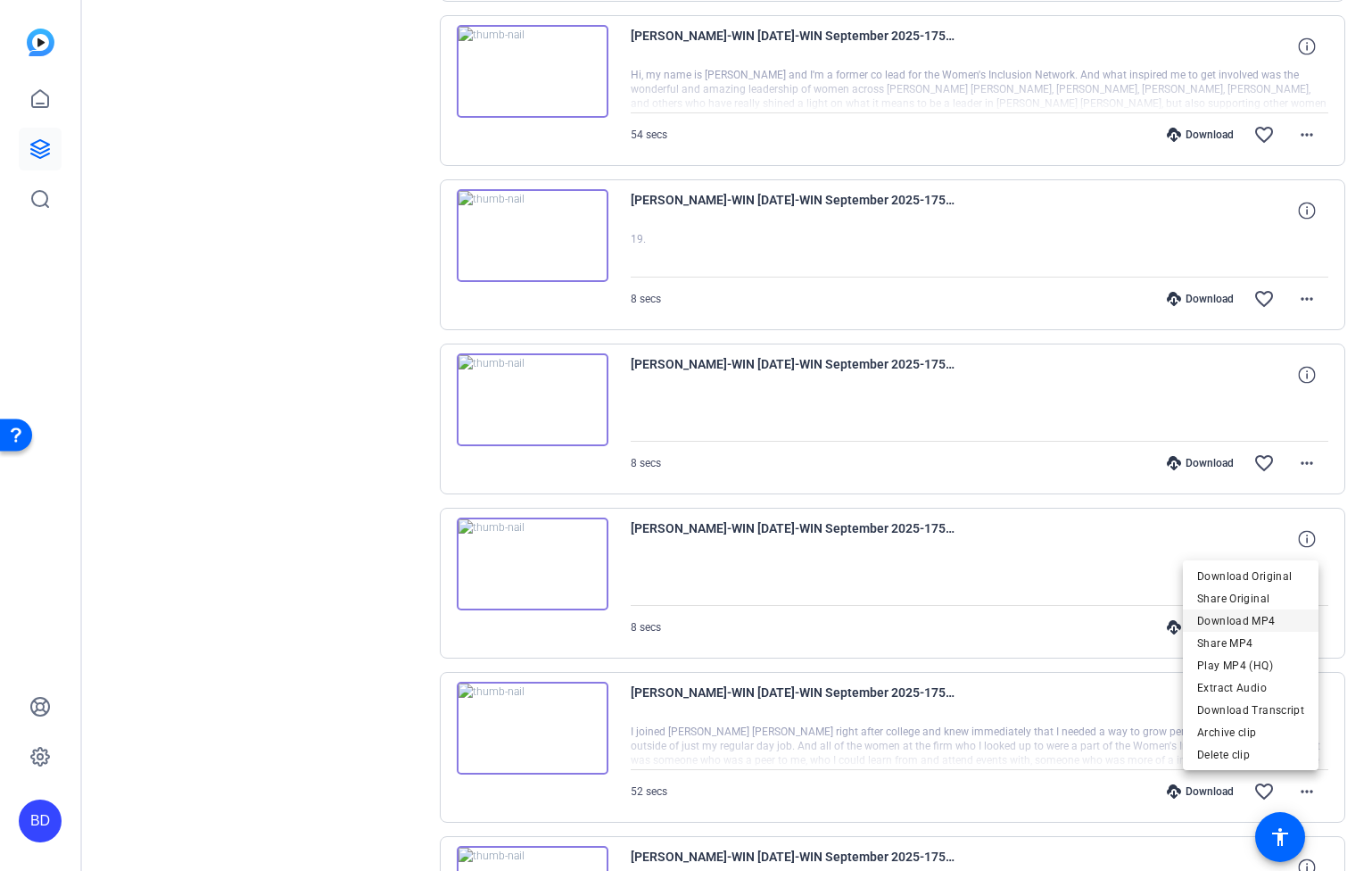
click at [1268, 622] on span "Download MP4" at bounding box center [1251, 621] width 107 height 21
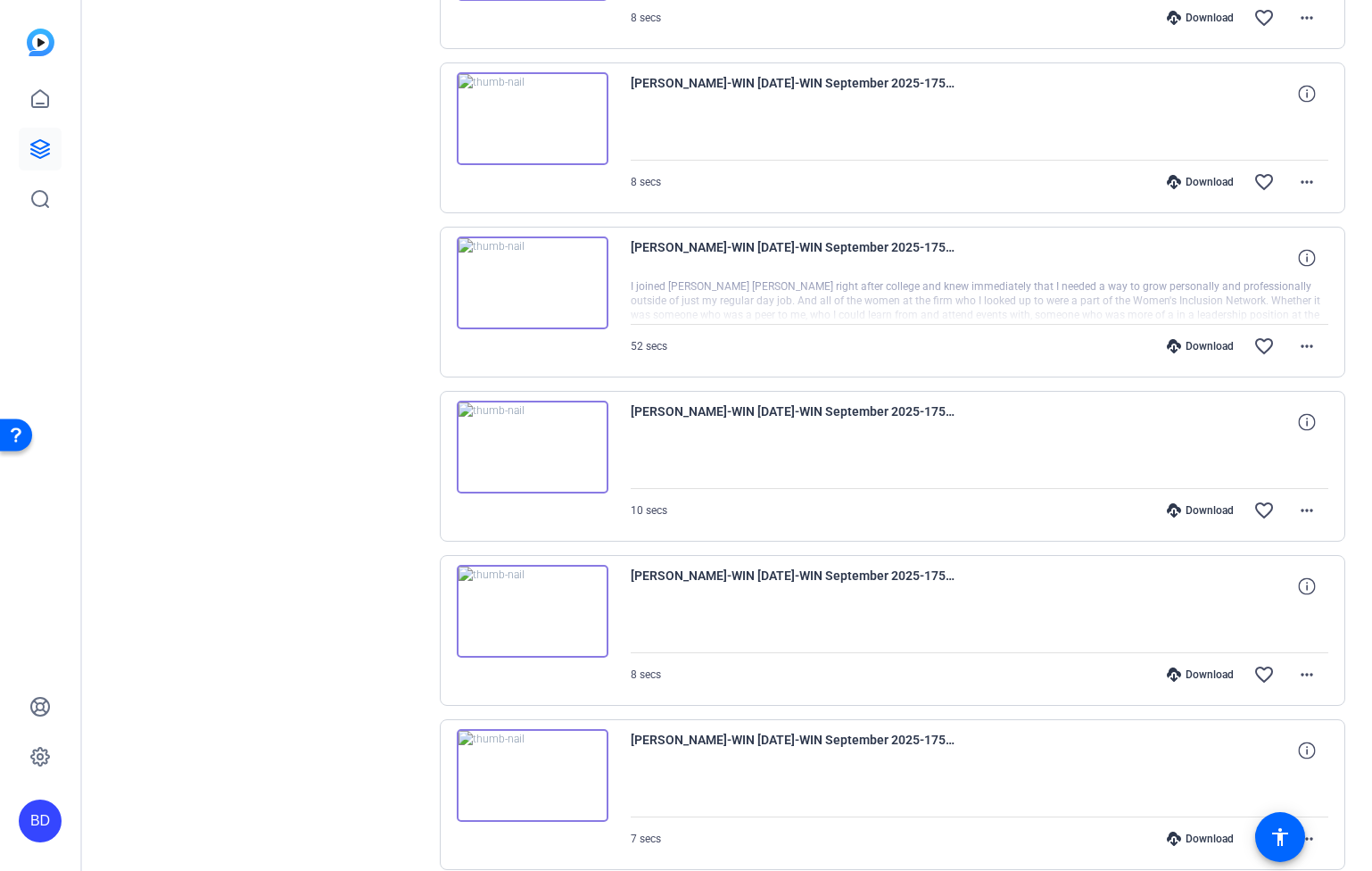
scroll to position [9766, 0]
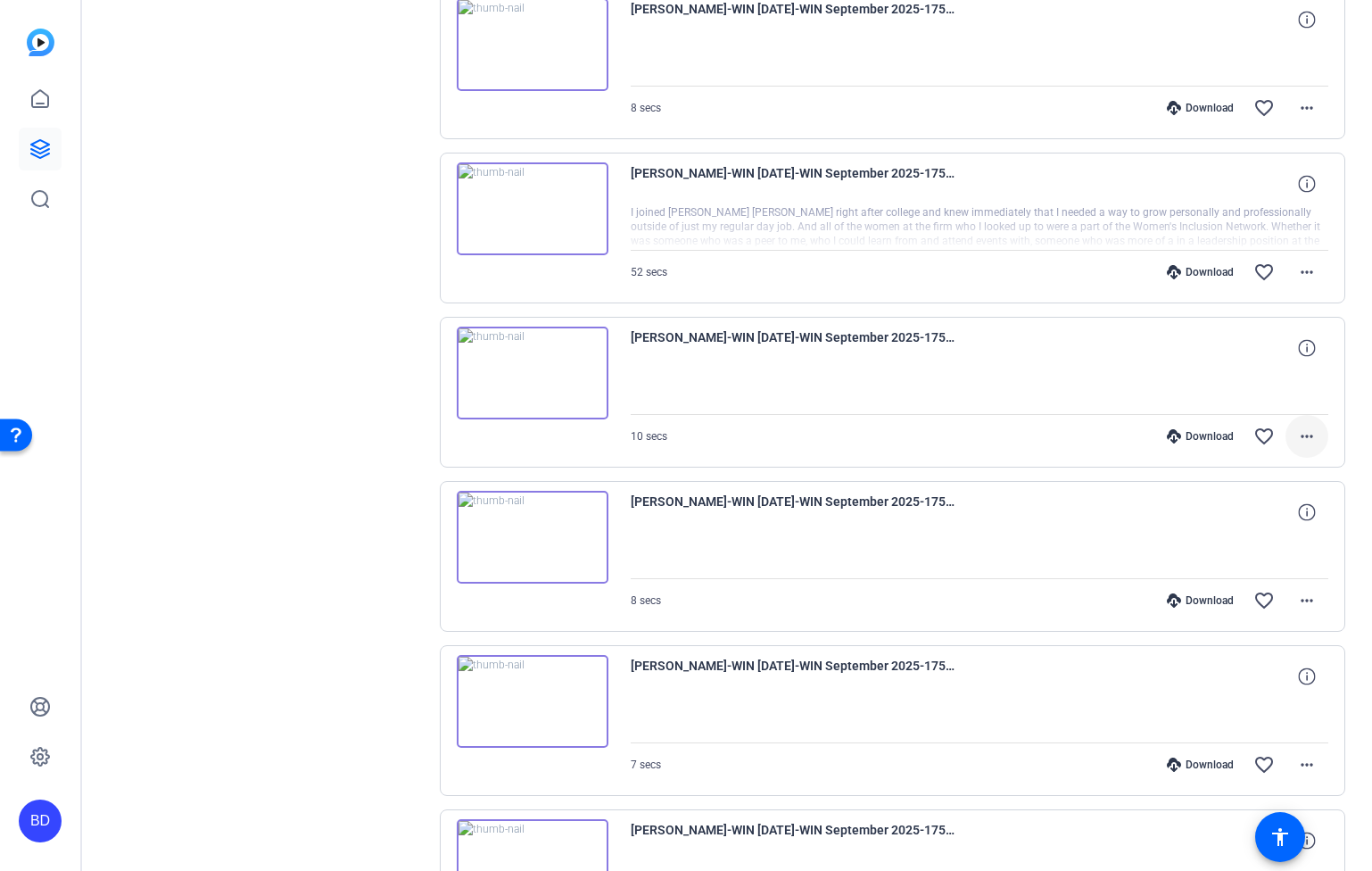
click at [1299, 434] on mat-icon "more_horiz" at bounding box center [1308, 436] width 21 height 21
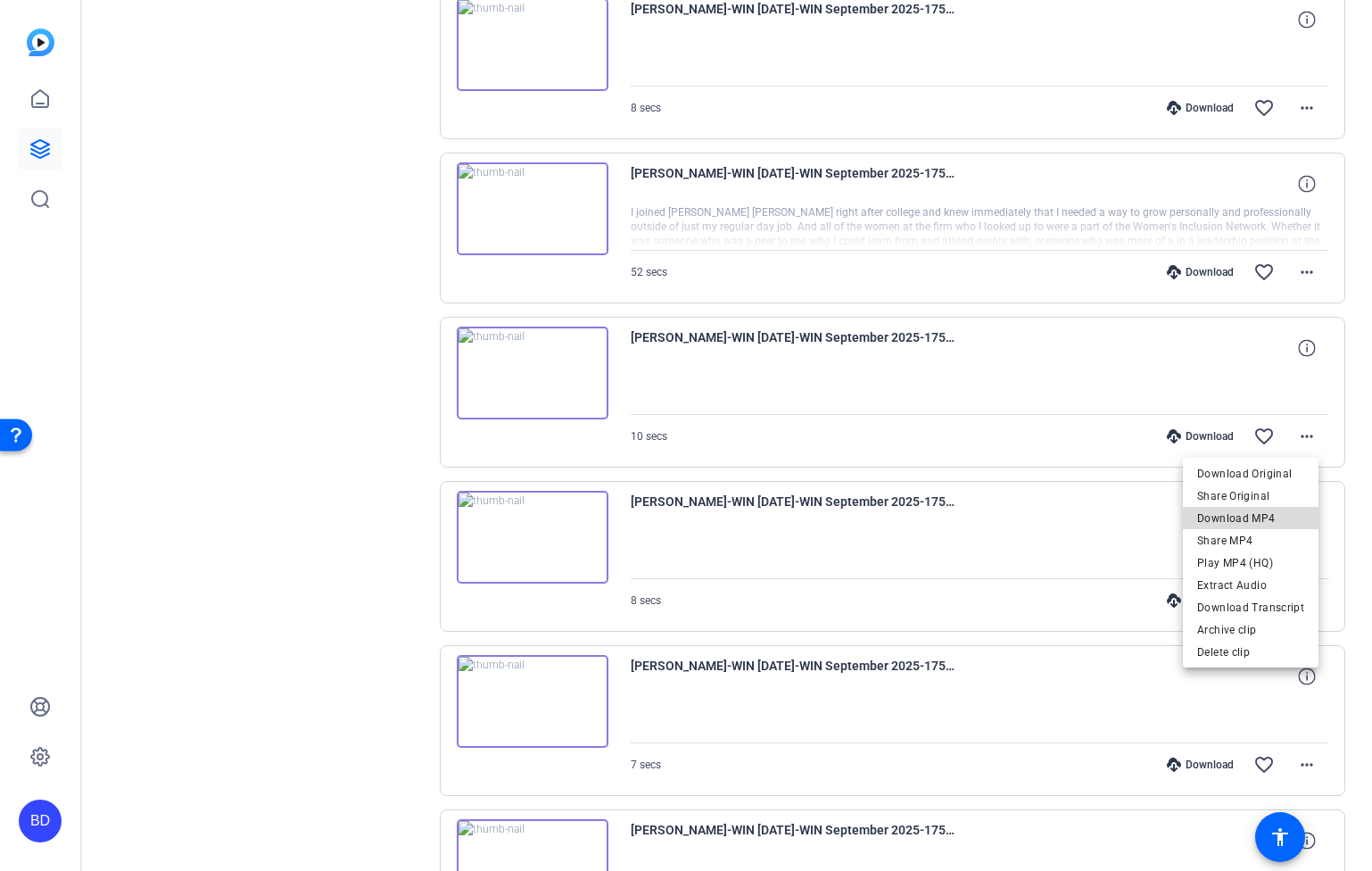
click at [1277, 520] on span "Download MP4" at bounding box center [1251, 519] width 107 height 21
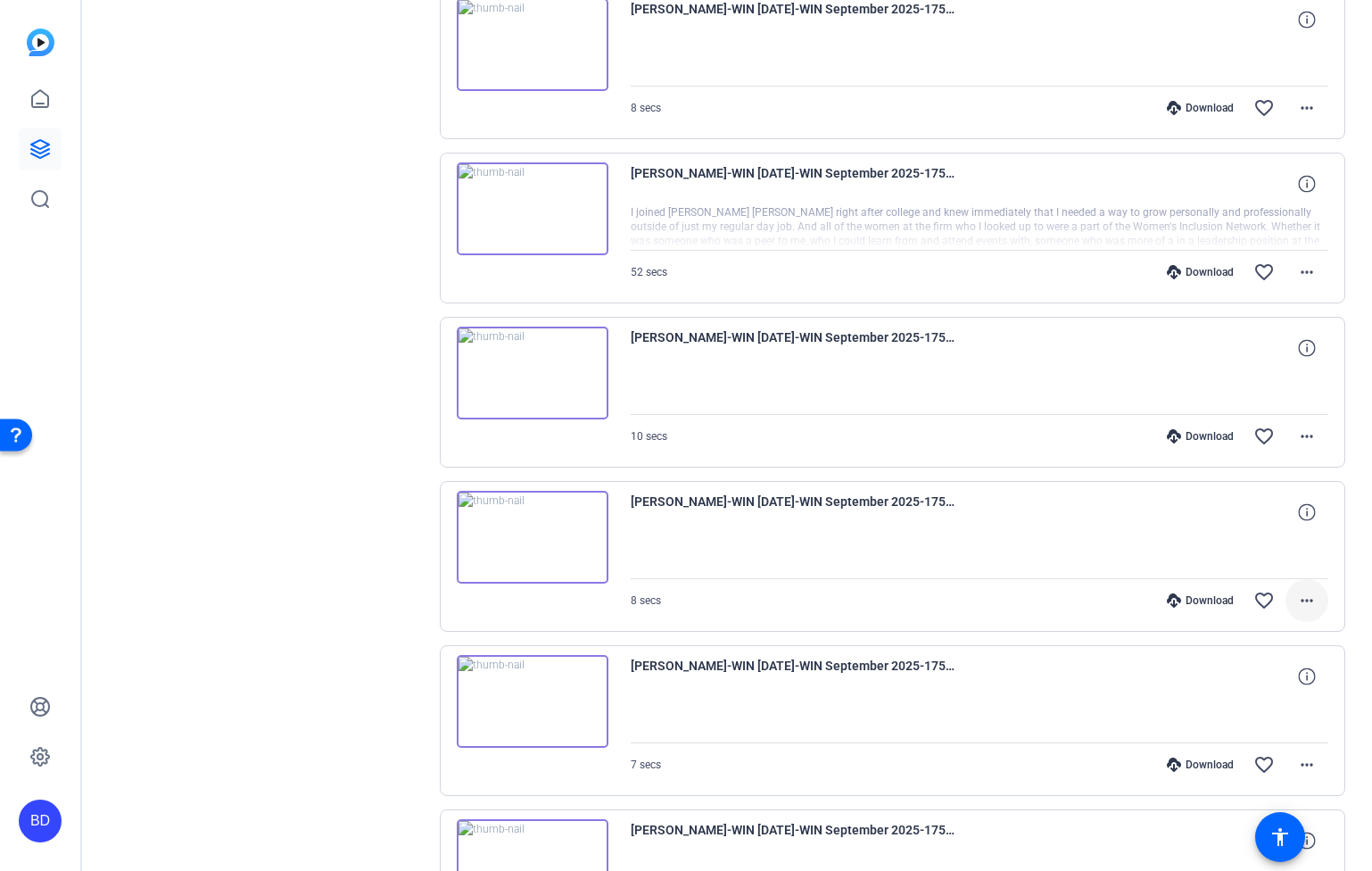
click at [1303, 605] on mat-icon "more_horiz" at bounding box center [1308, 600] width 21 height 21
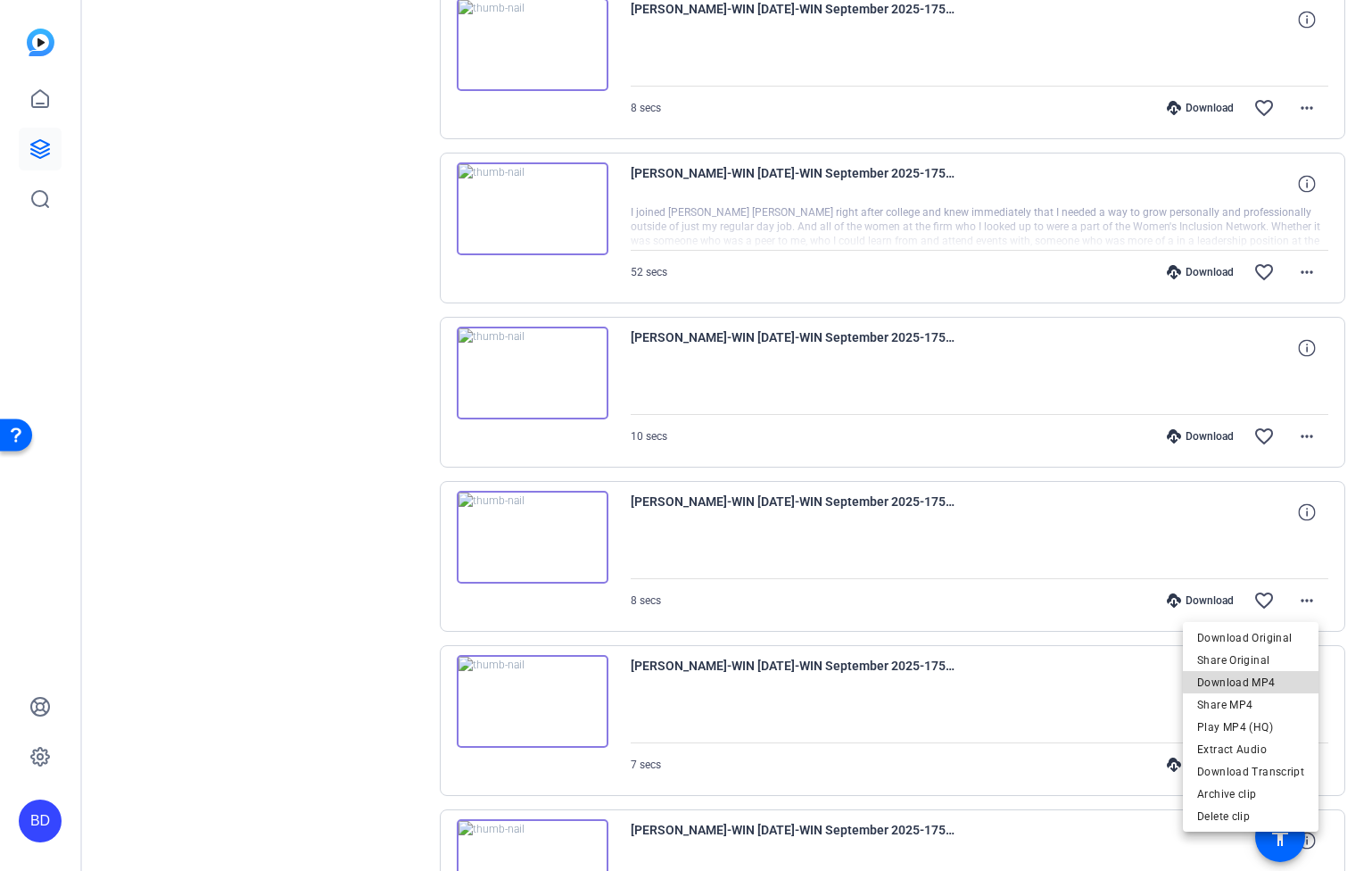
click at [1285, 679] on span "Download MP4" at bounding box center [1251, 682] width 107 height 21
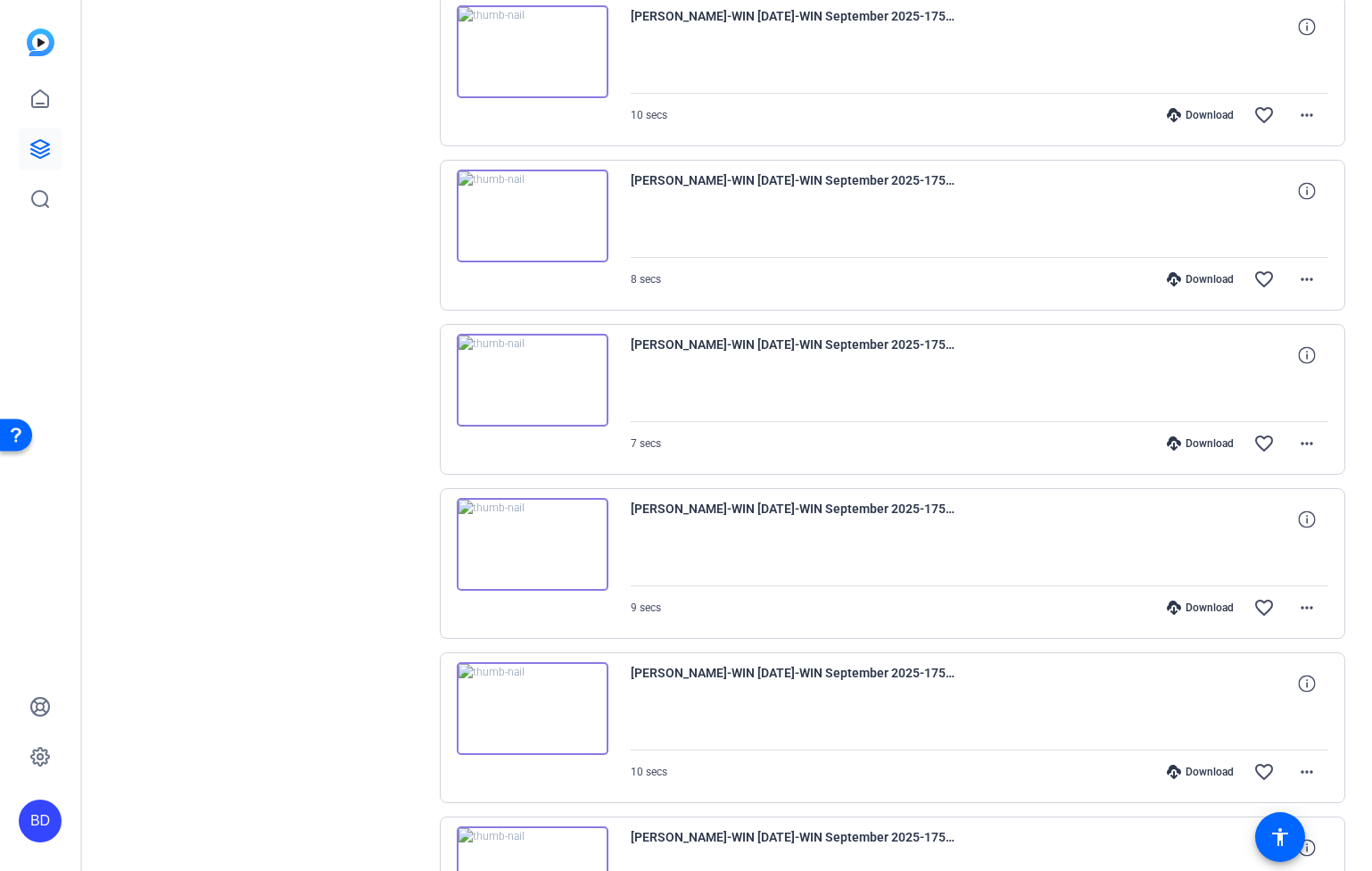
scroll to position [10111, 0]
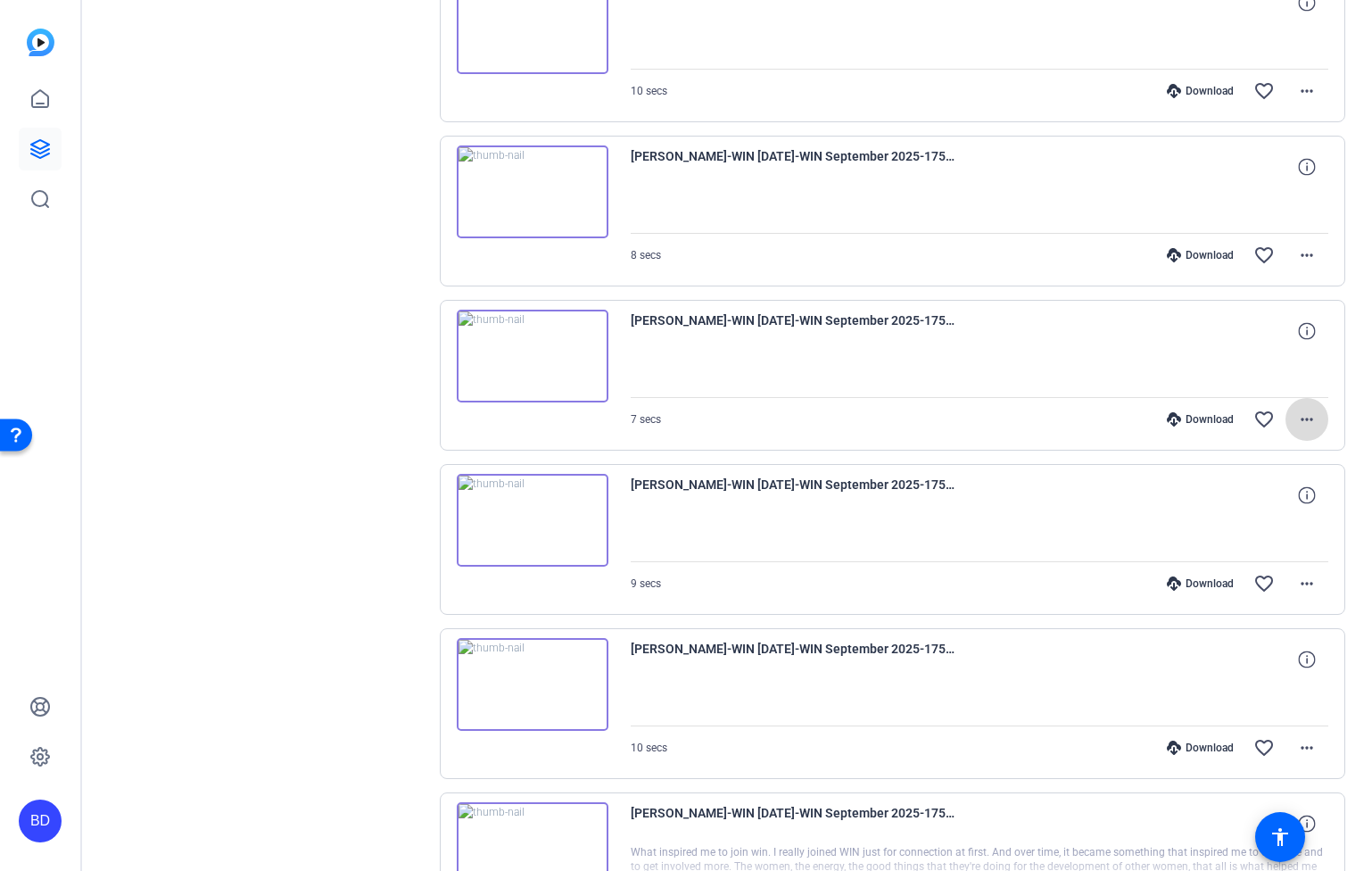
click at [1311, 414] on span at bounding box center [1308, 419] width 43 height 43
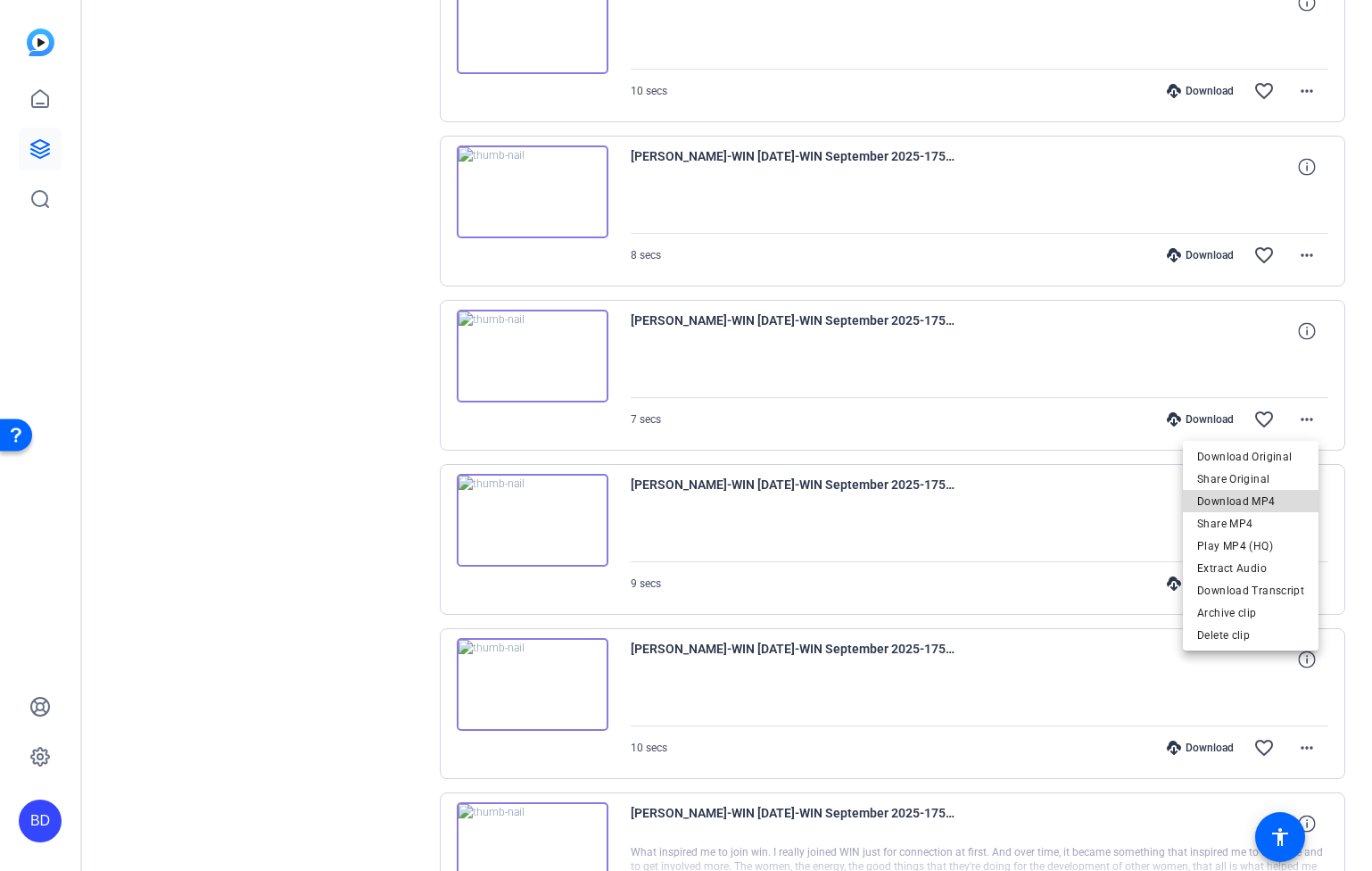
click at [1283, 503] on span "Download MP4" at bounding box center [1251, 502] width 107 height 21
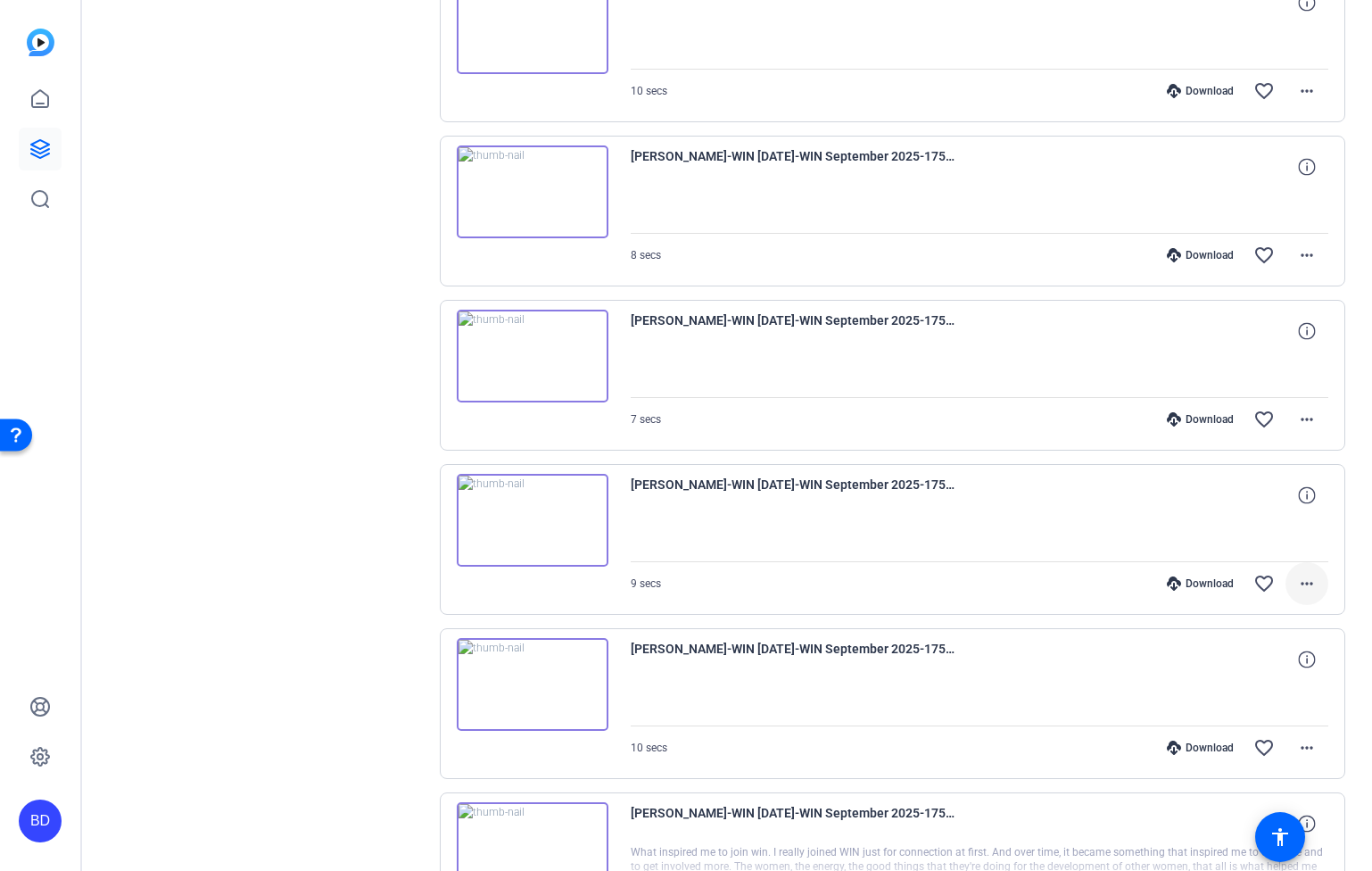
click at [1305, 589] on mat-icon "more_horiz" at bounding box center [1308, 583] width 21 height 21
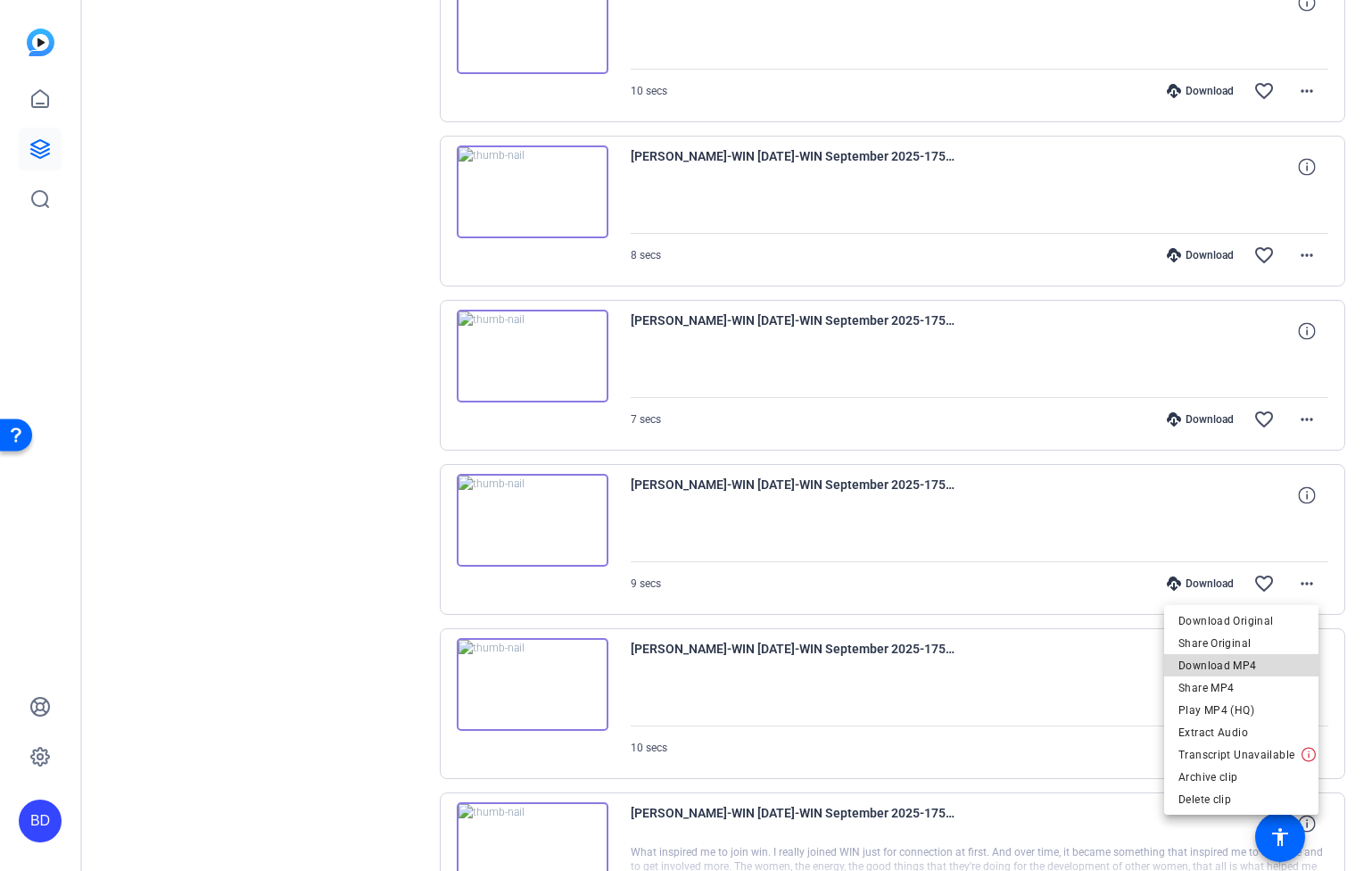
click at [1286, 665] on span "Download MP4" at bounding box center [1241, 665] width 126 height 21
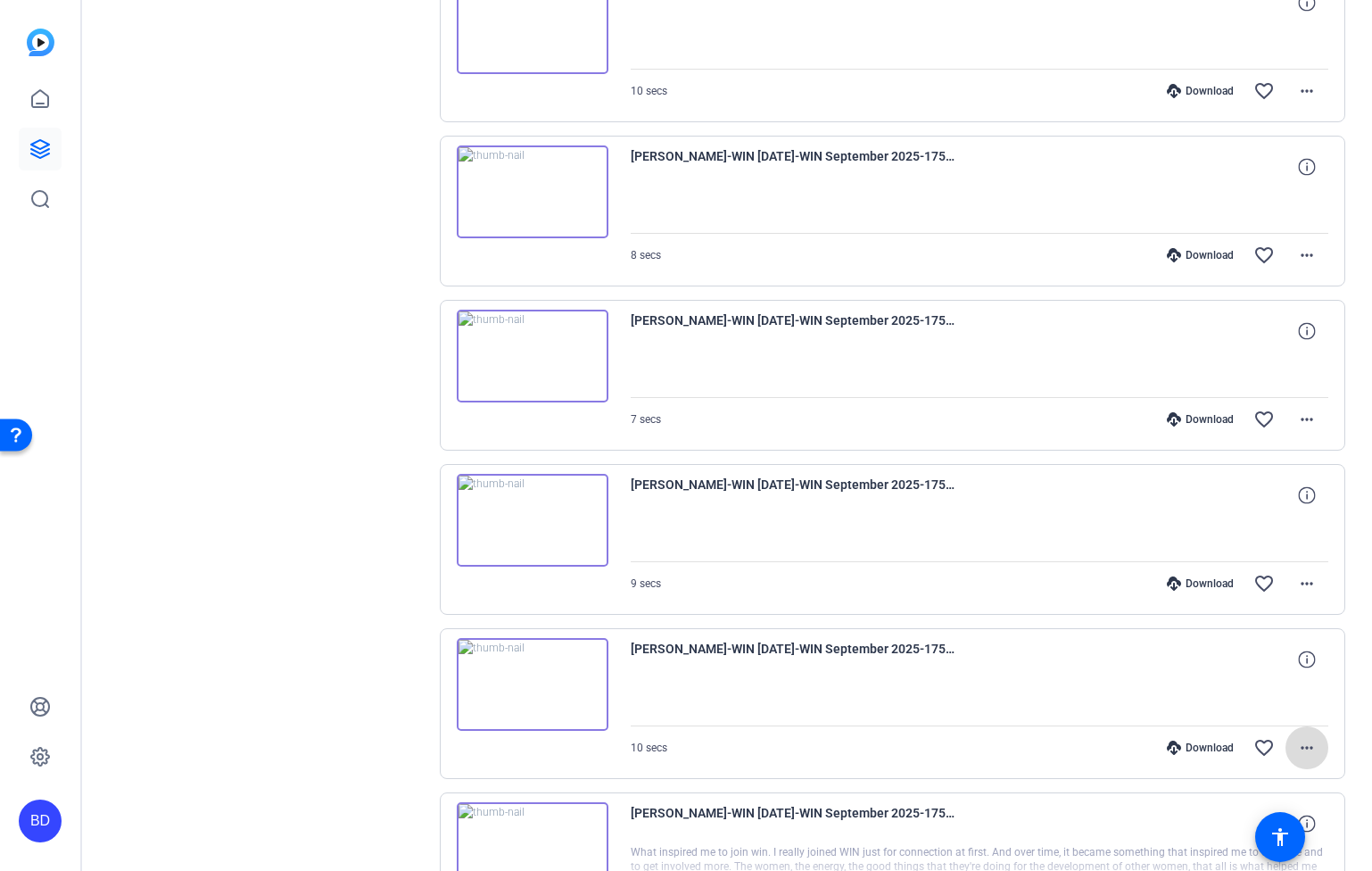
click at [1297, 741] on mat-icon "more_horiz" at bounding box center [1308, 748] width 21 height 21
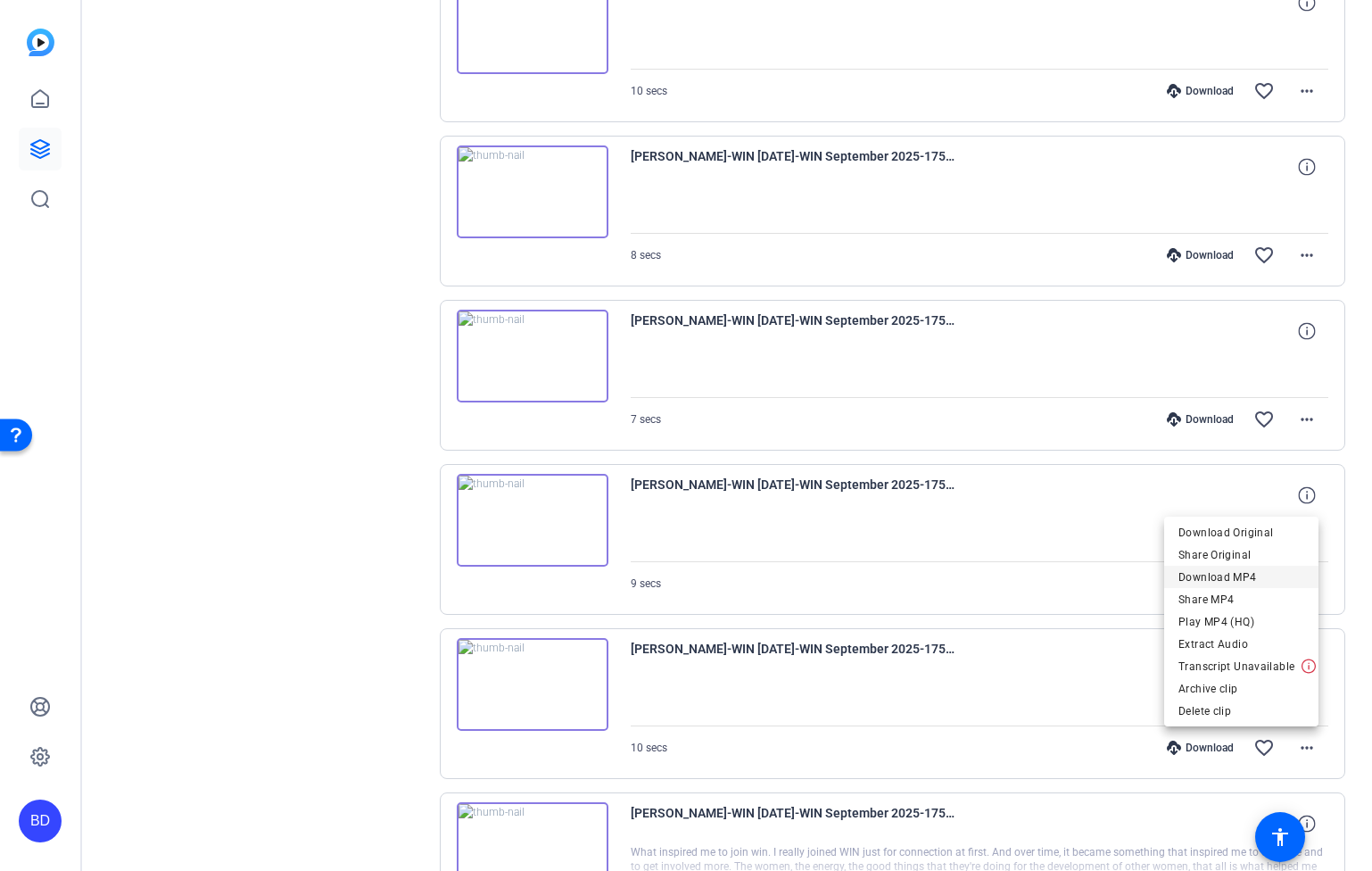
click at [1280, 578] on span "Download MP4" at bounding box center [1241, 577] width 126 height 21
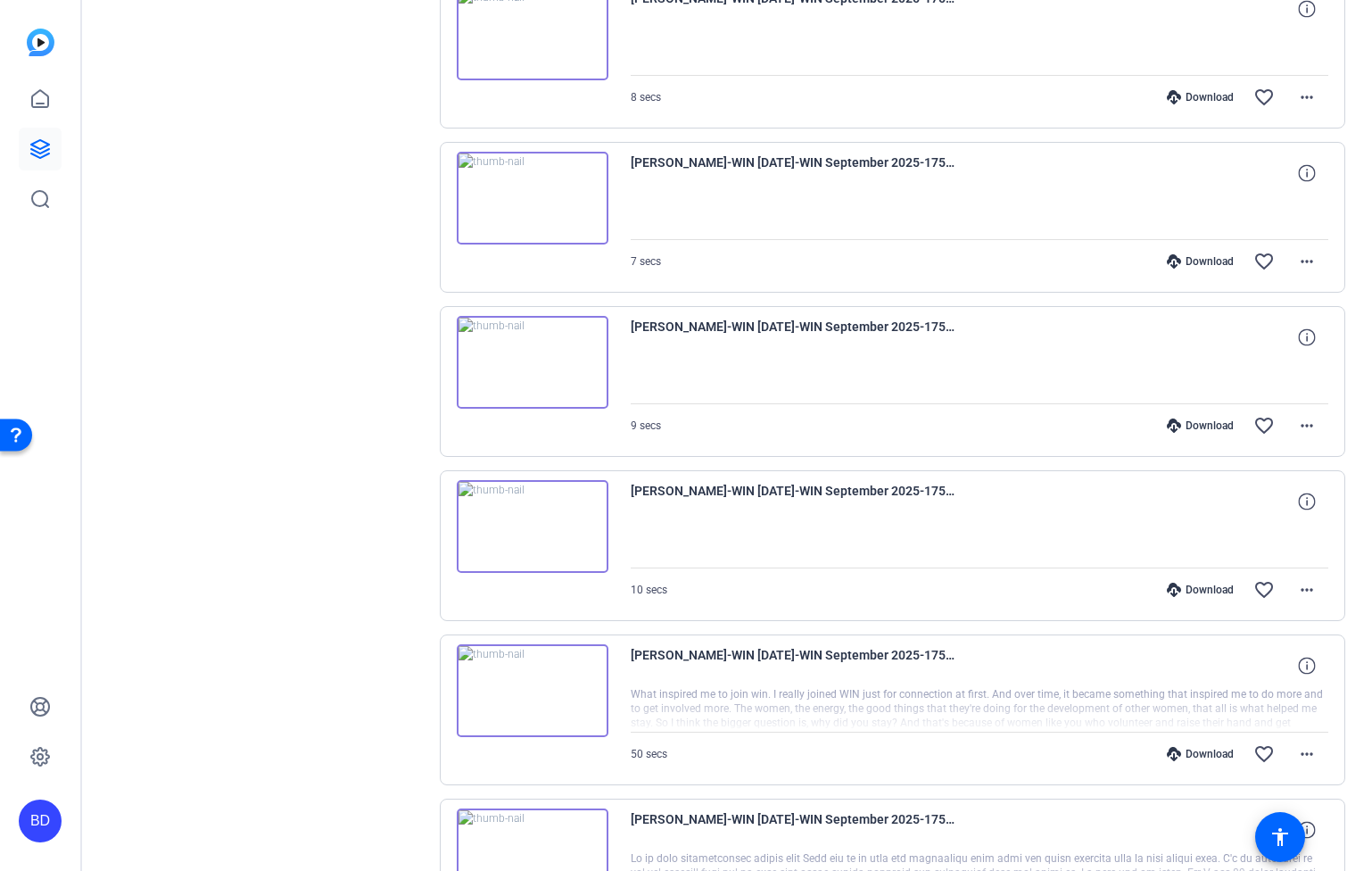
scroll to position [10272, 0]
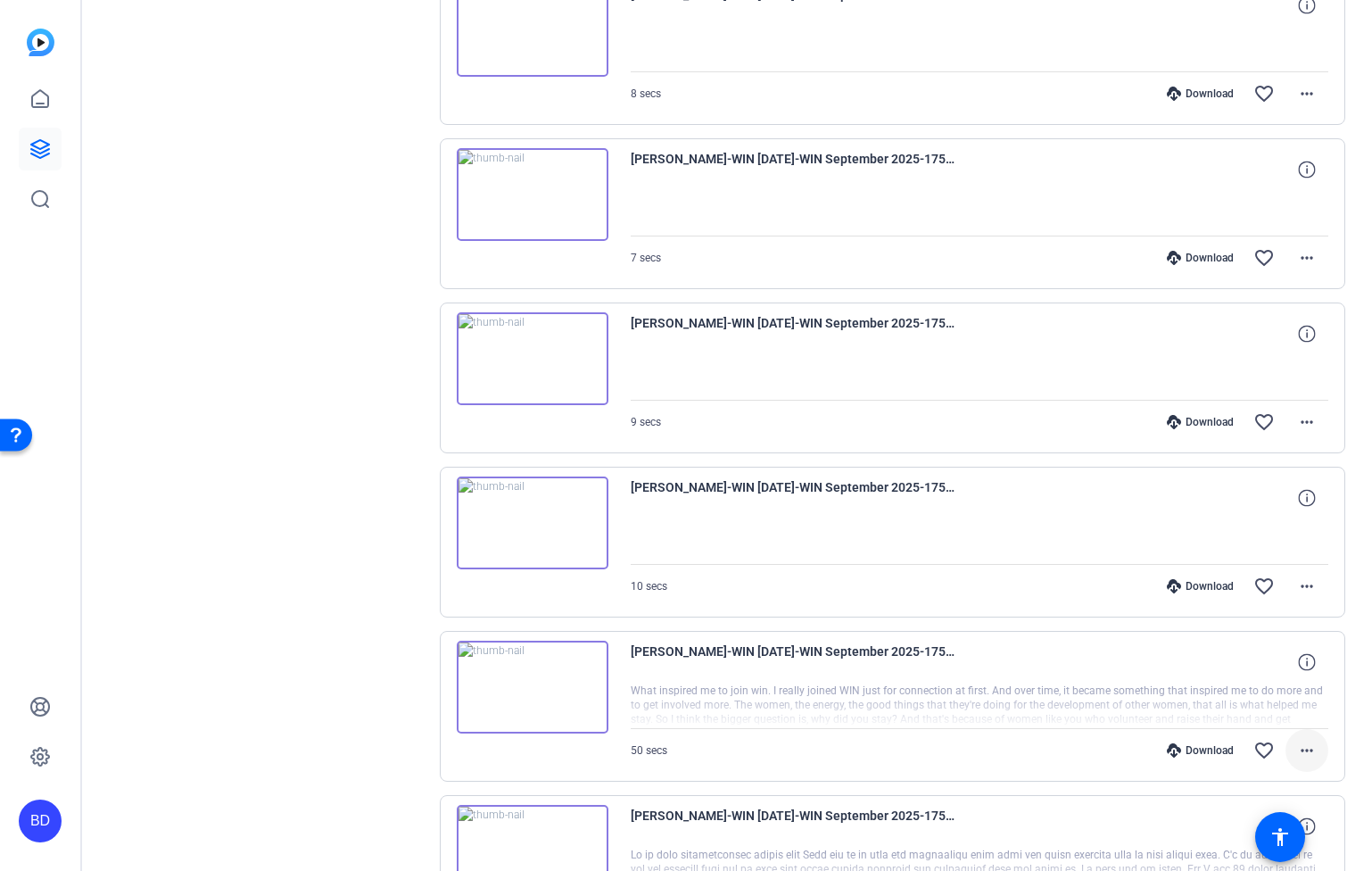
click at [1297, 746] on mat-icon "more_horiz" at bounding box center [1308, 750] width 21 height 21
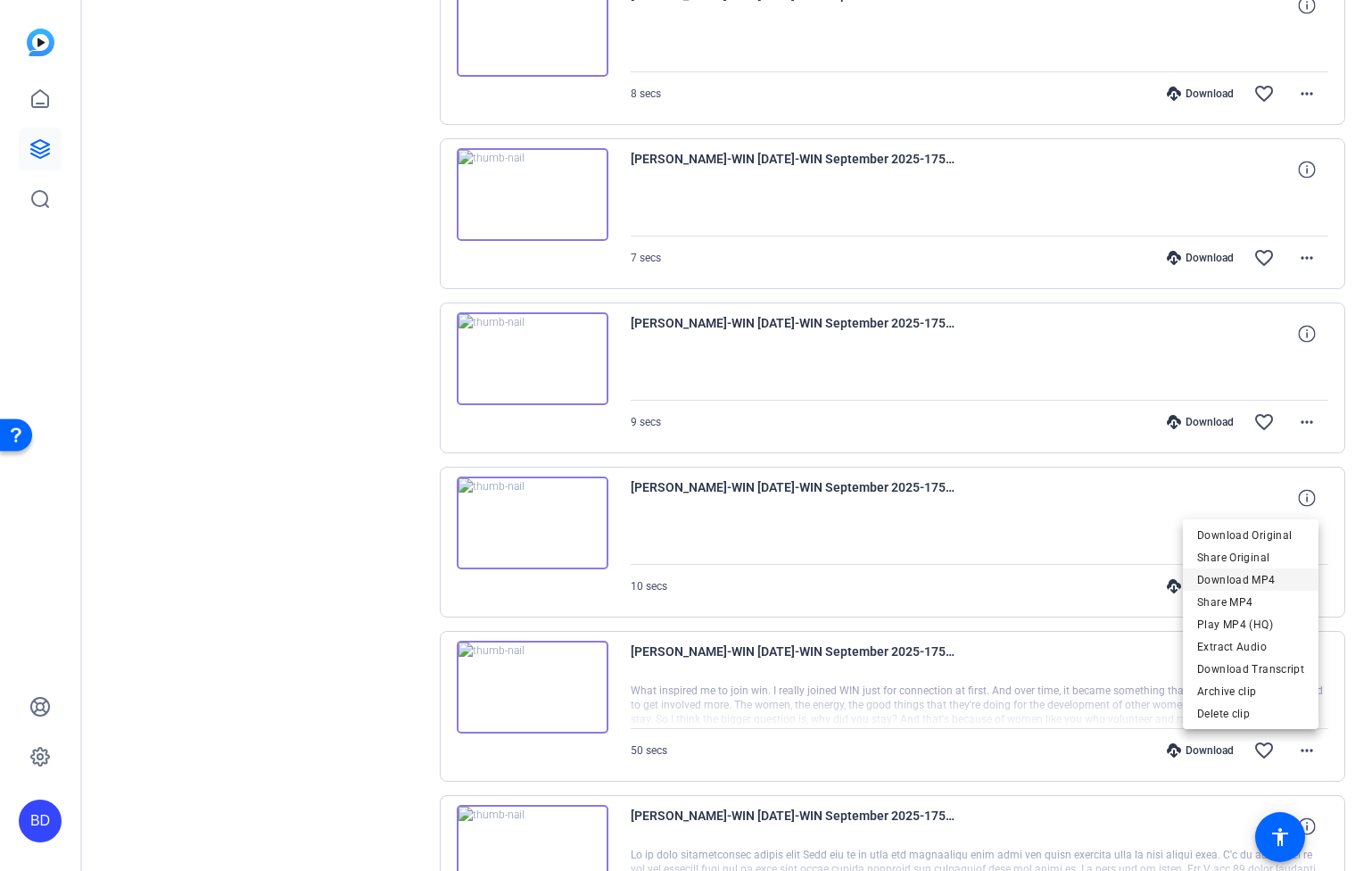
click at [1259, 576] on span "Download MP4" at bounding box center [1251, 579] width 107 height 21
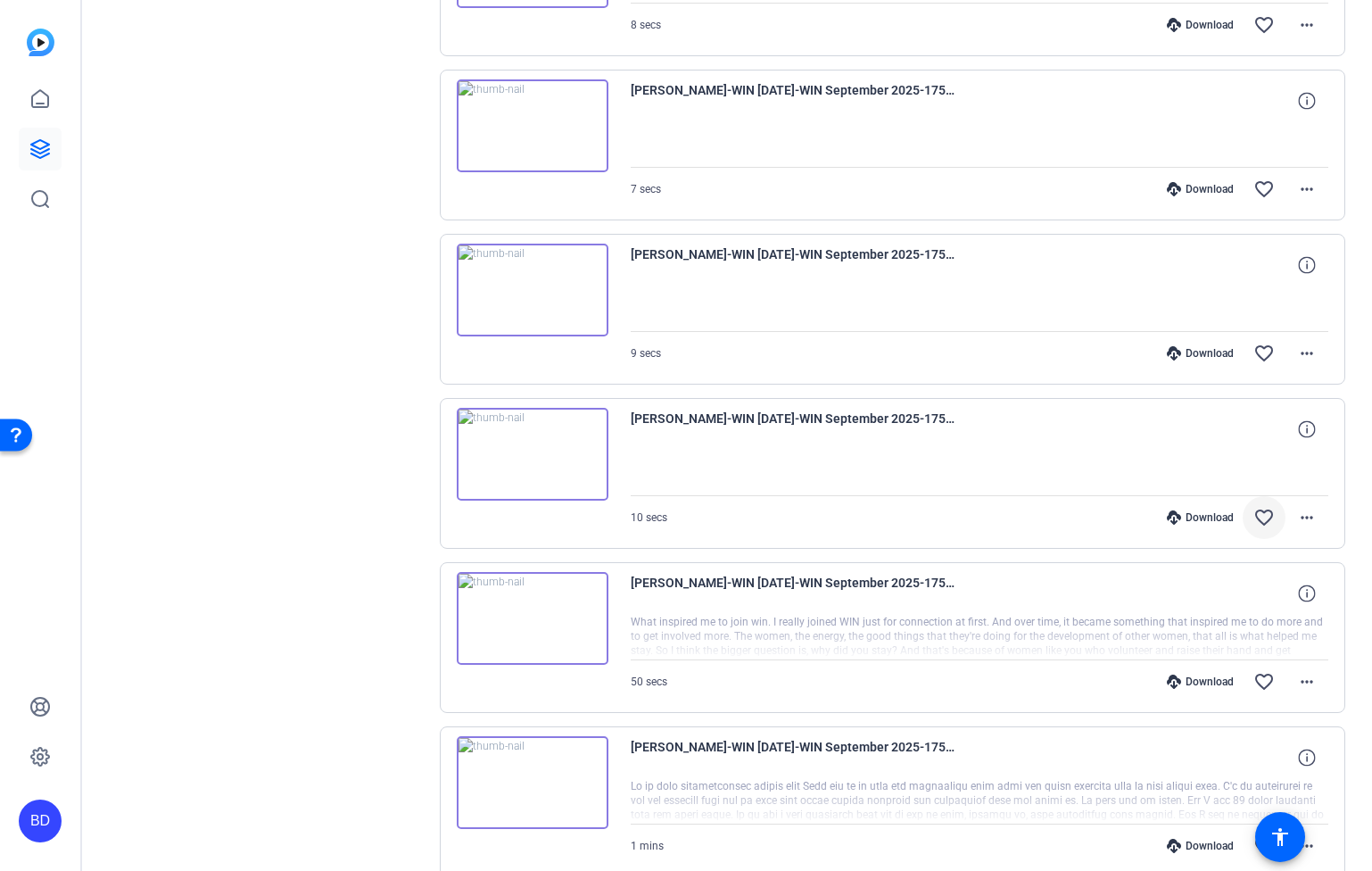
scroll to position [10525, 0]
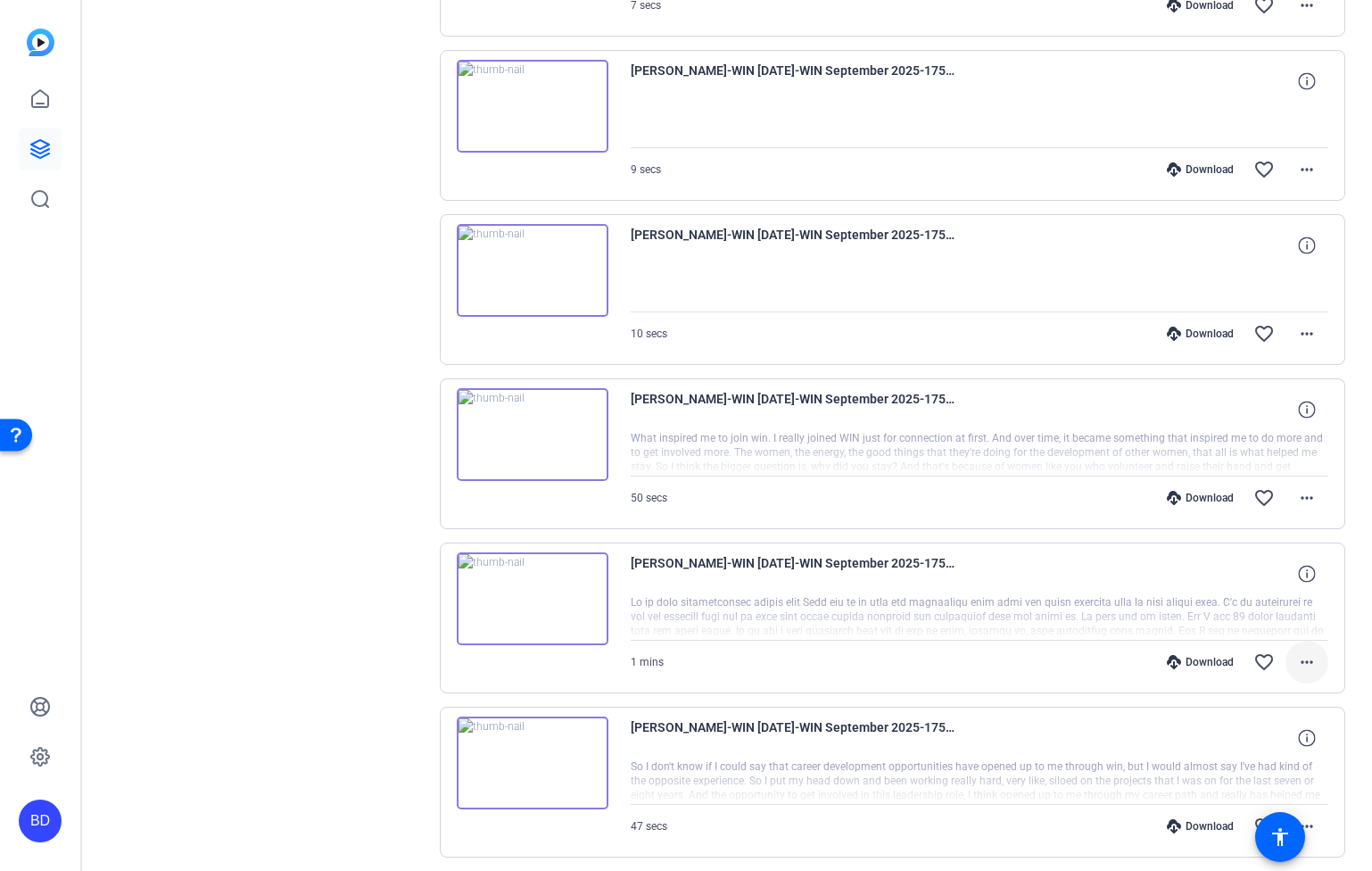
click at [1309, 660] on span at bounding box center [1308, 662] width 43 height 43
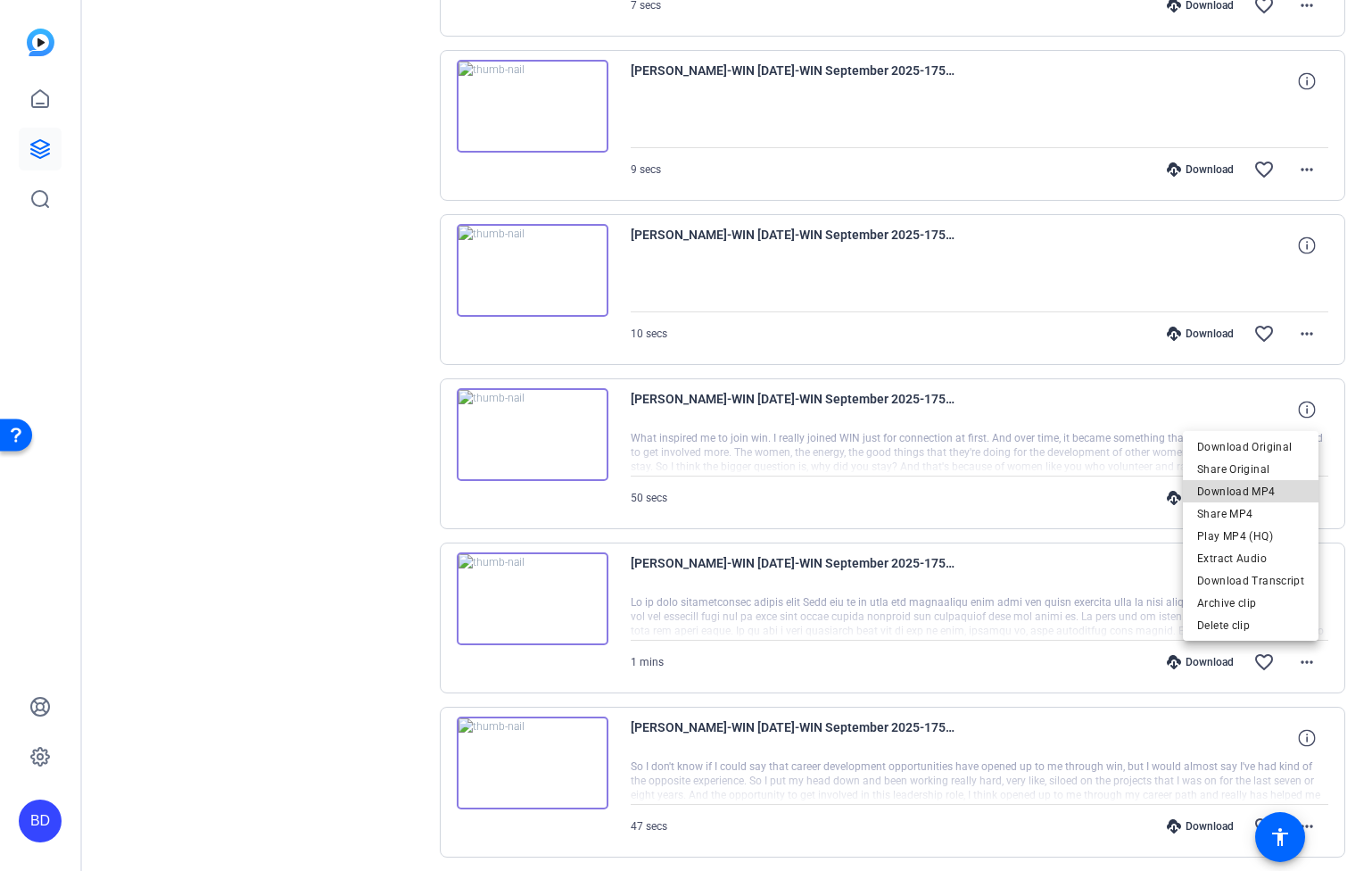
click at [1263, 495] on span "Download MP4" at bounding box center [1251, 491] width 107 height 21
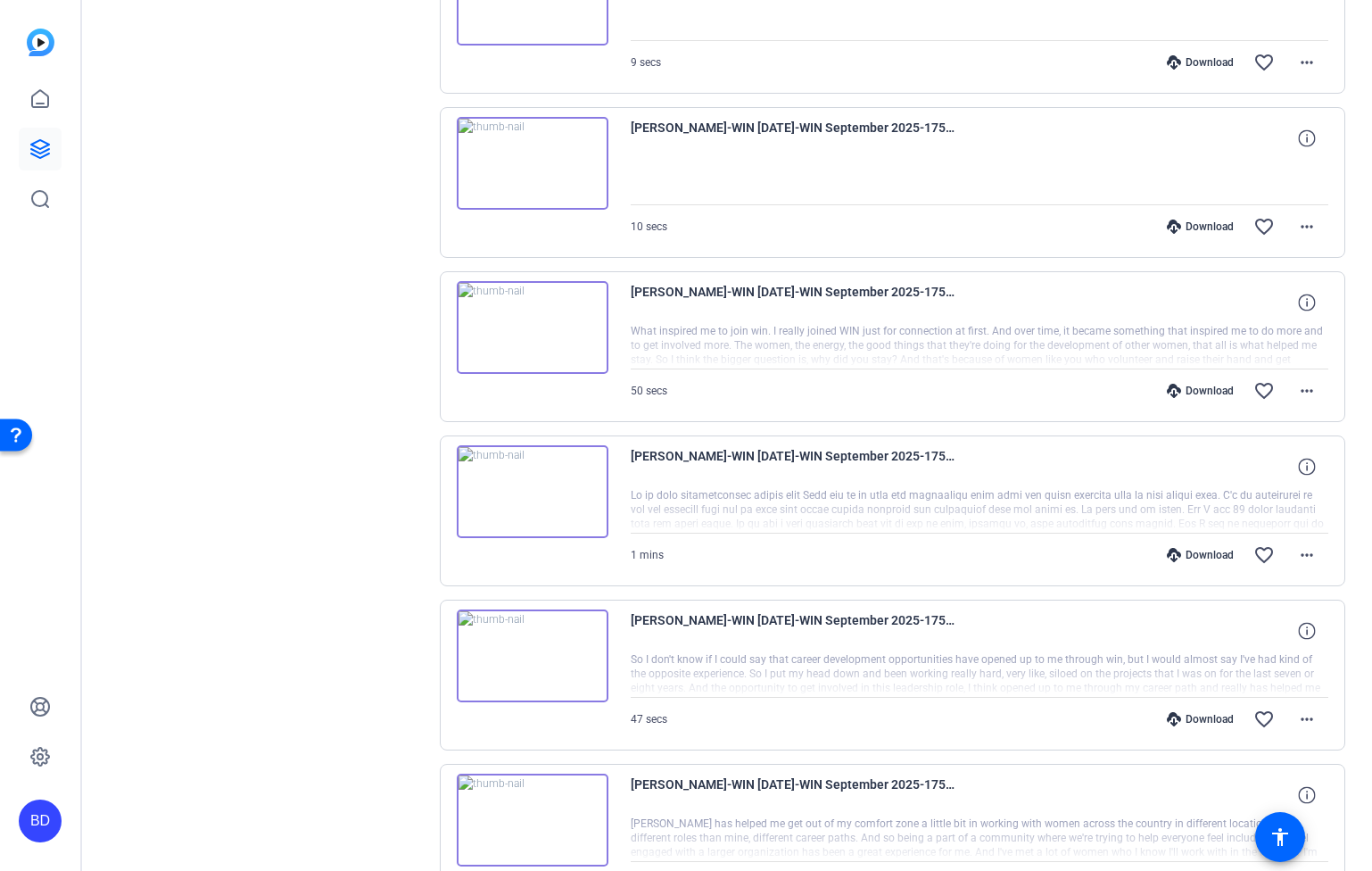
scroll to position [10634, 0]
click at [1298, 715] on mat-icon "more_horiz" at bounding box center [1308, 717] width 21 height 21
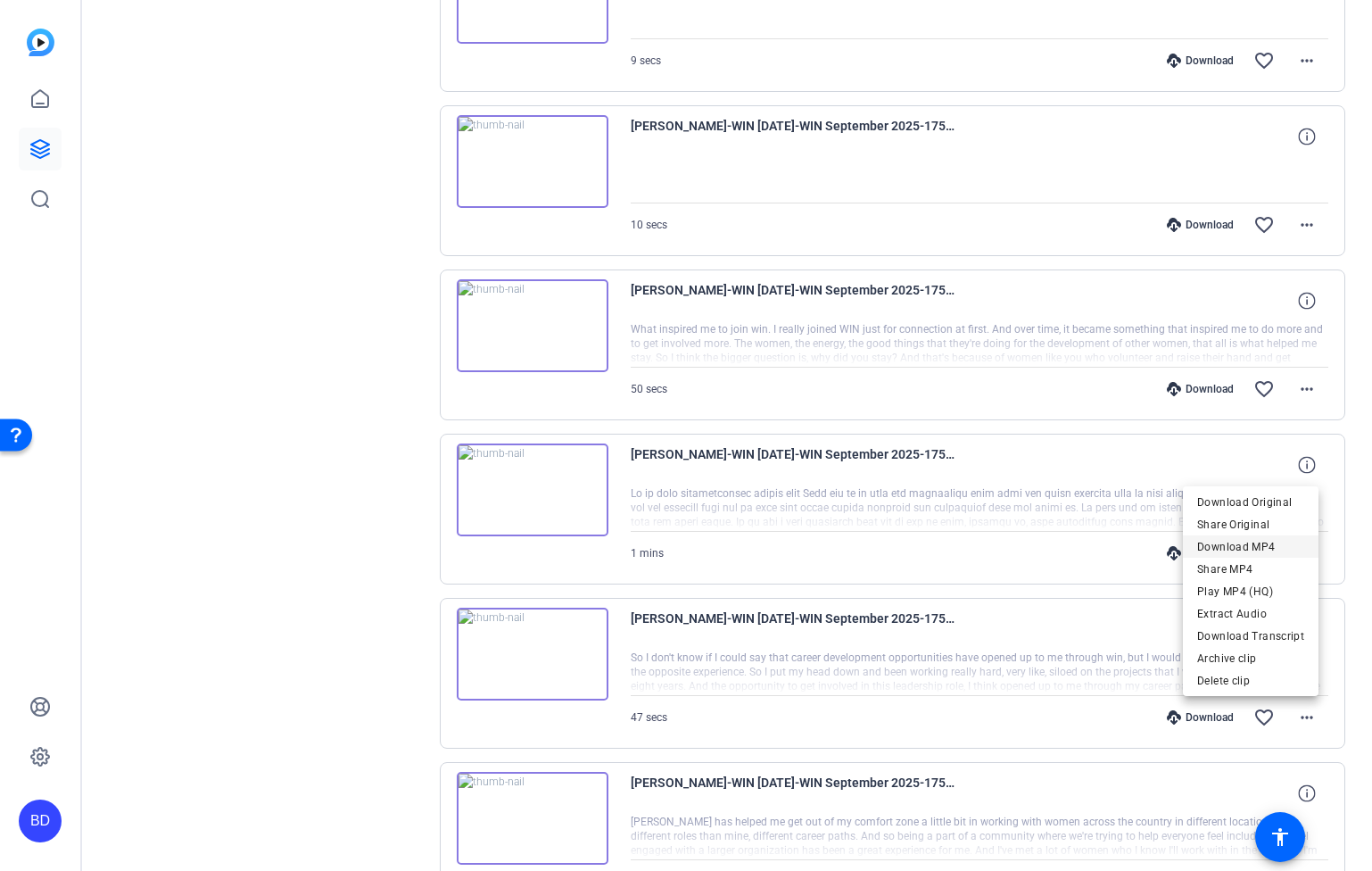
click at [1269, 548] on span "Download MP4" at bounding box center [1251, 546] width 107 height 21
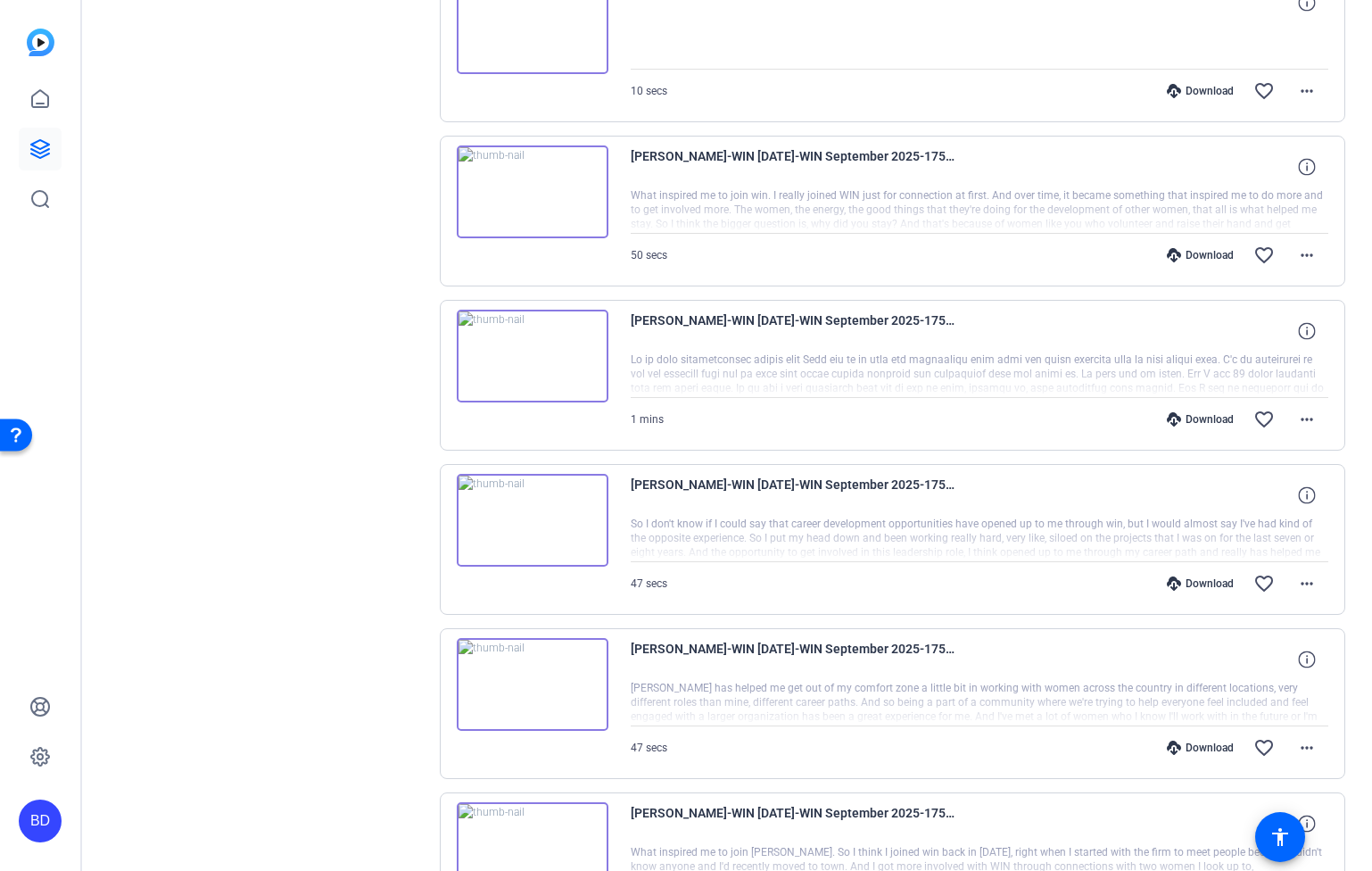
scroll to position [10862, 0]
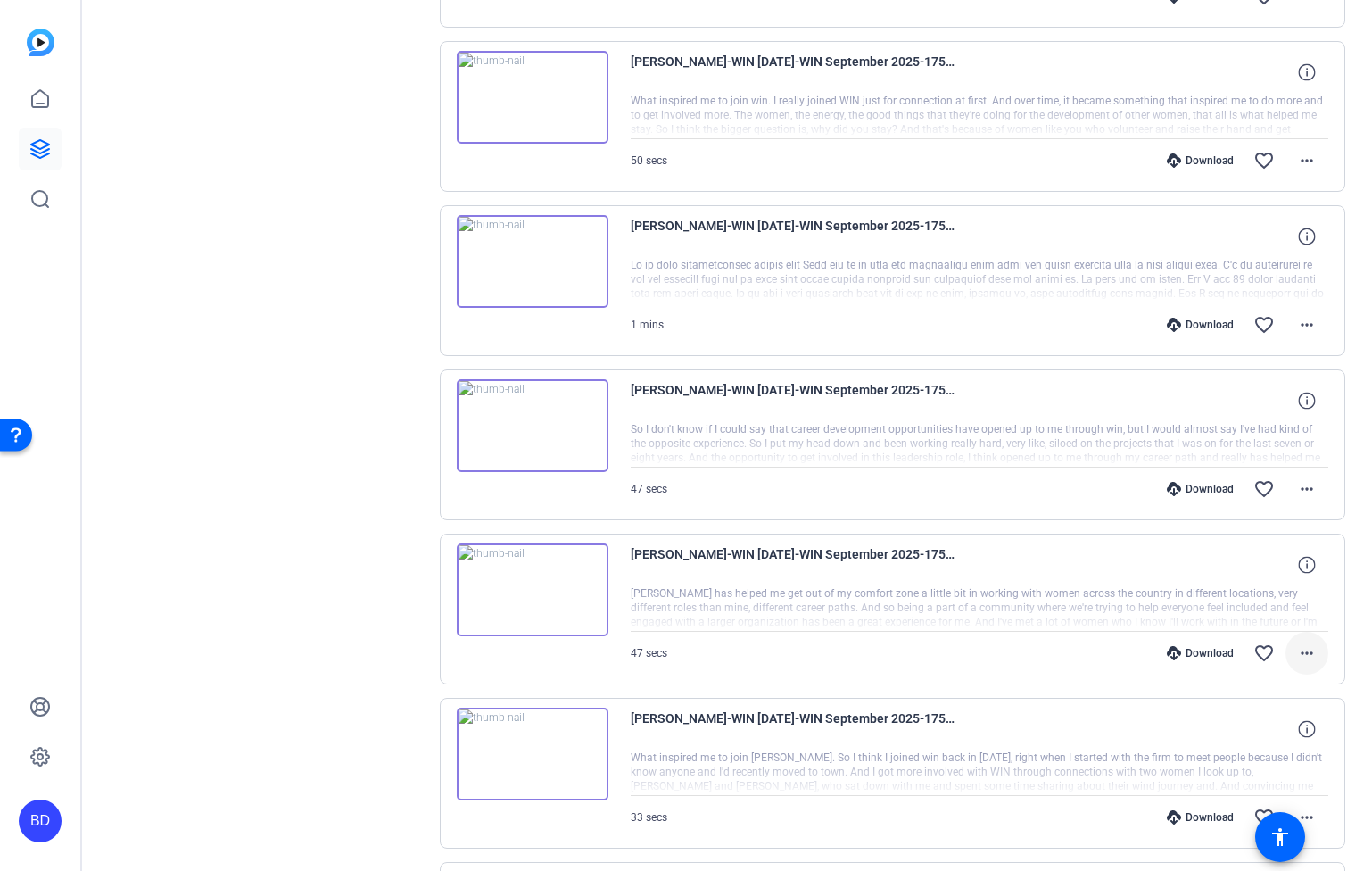
click at [1297, 655] on mat-icon "more_horiz" at bounding box center [1308, 653] width 21 height 21
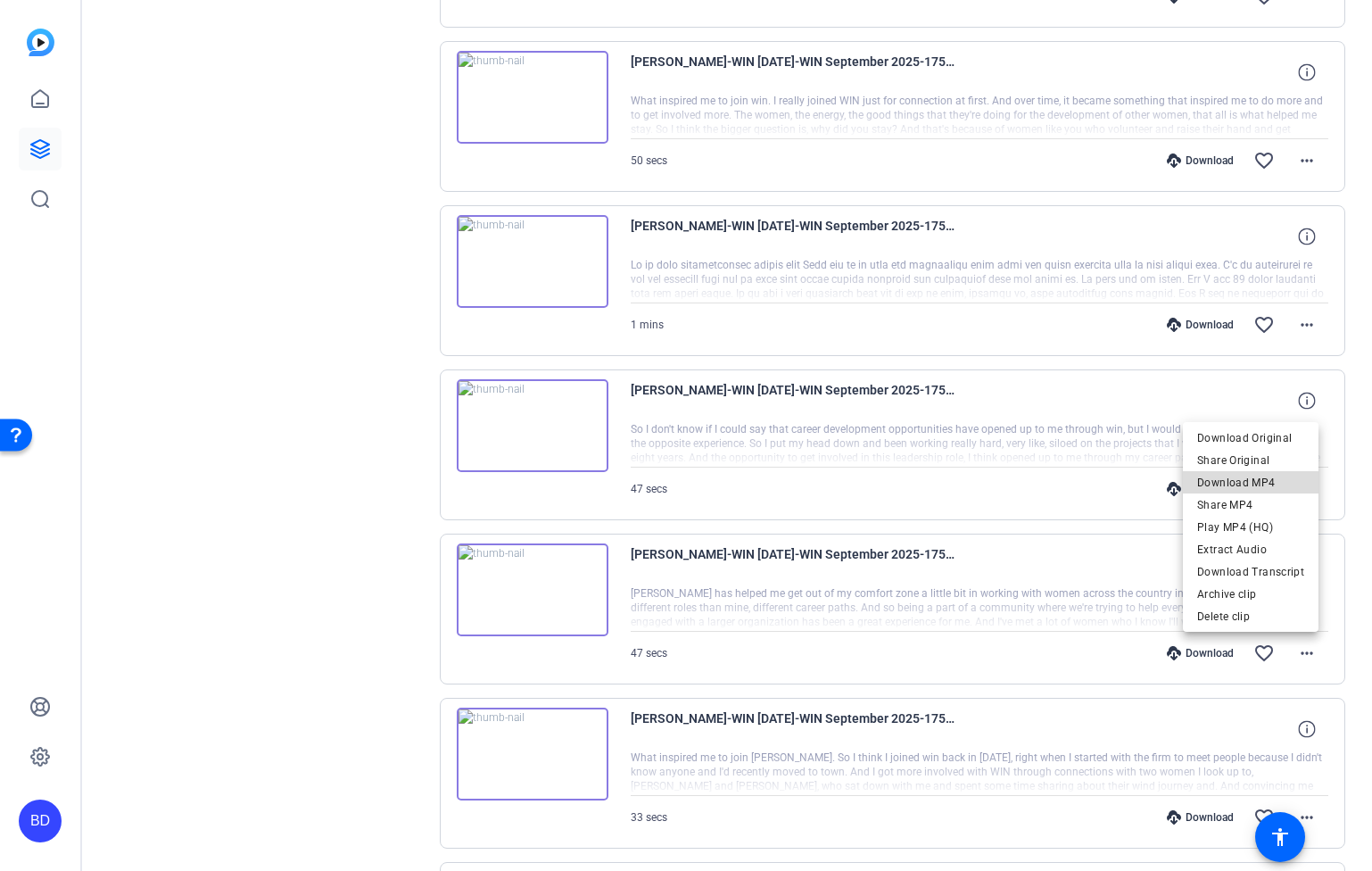
click at [1259, 478] on span "Download MP4" at bounding box center [1251, 482] width 107 height 21
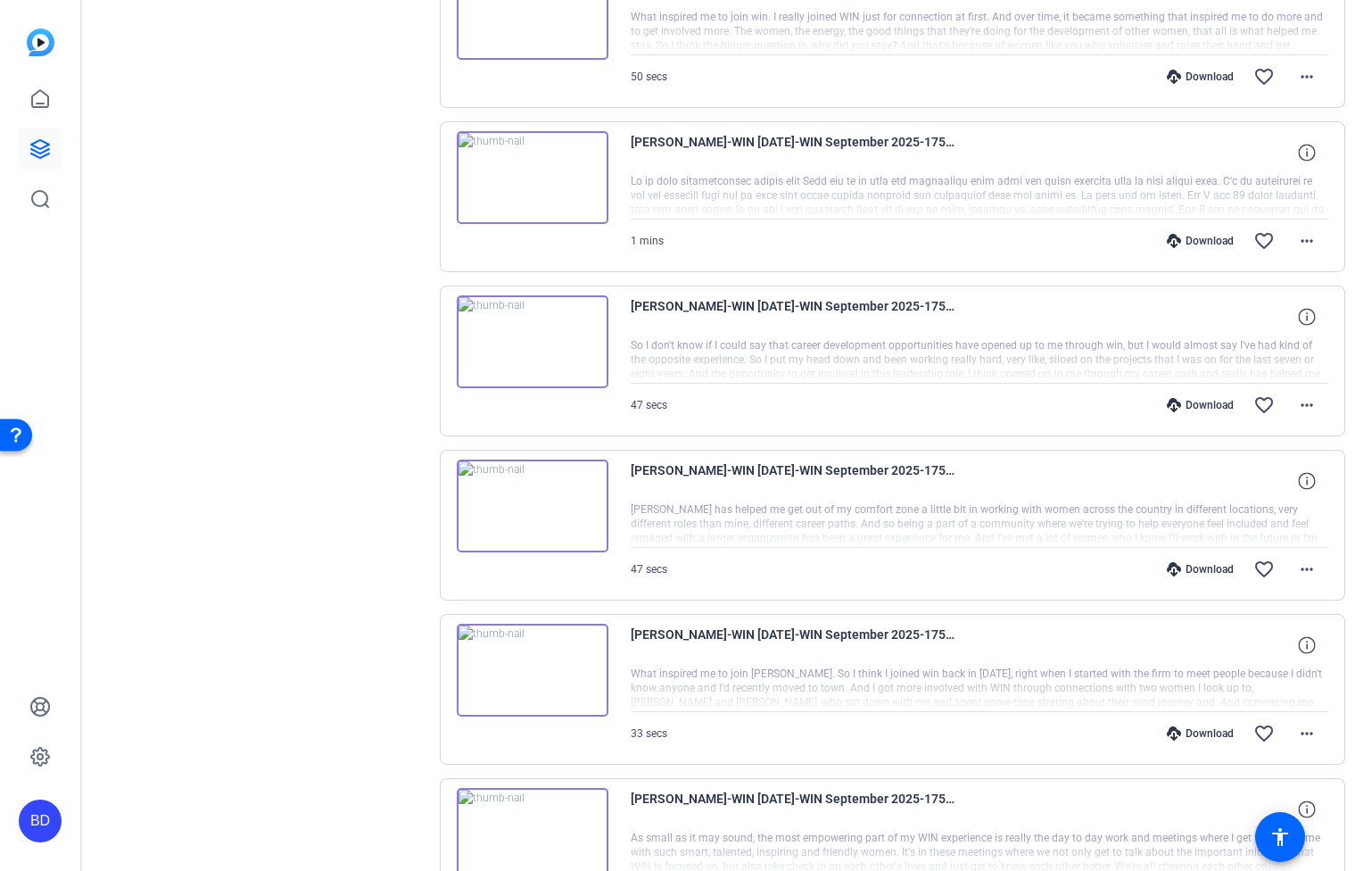
scroll to position [11098, 0]
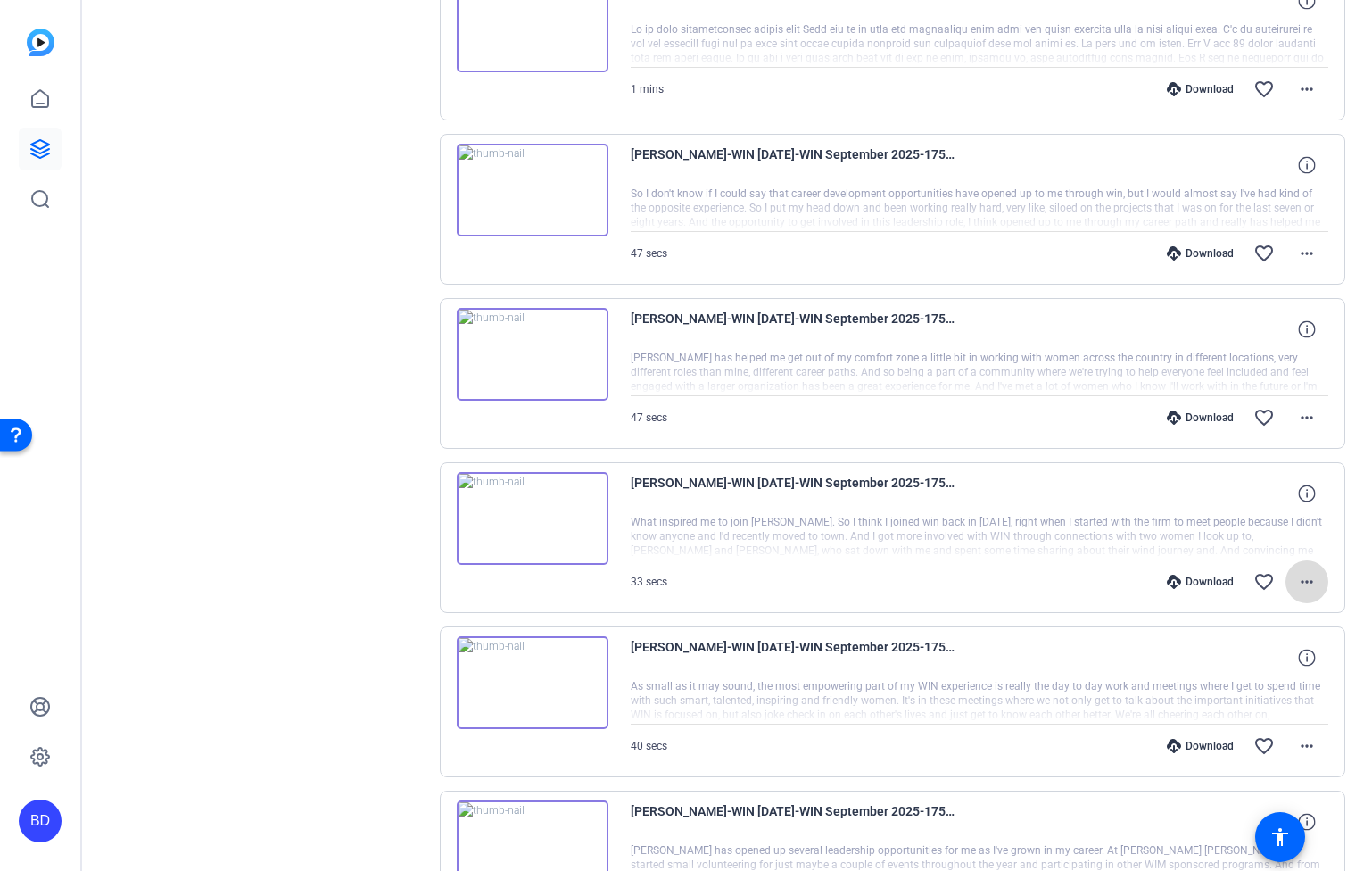
click at [1302, 587] on mat-icon "more_horiz" at bounding box center [1308, 581] width 21 height 21
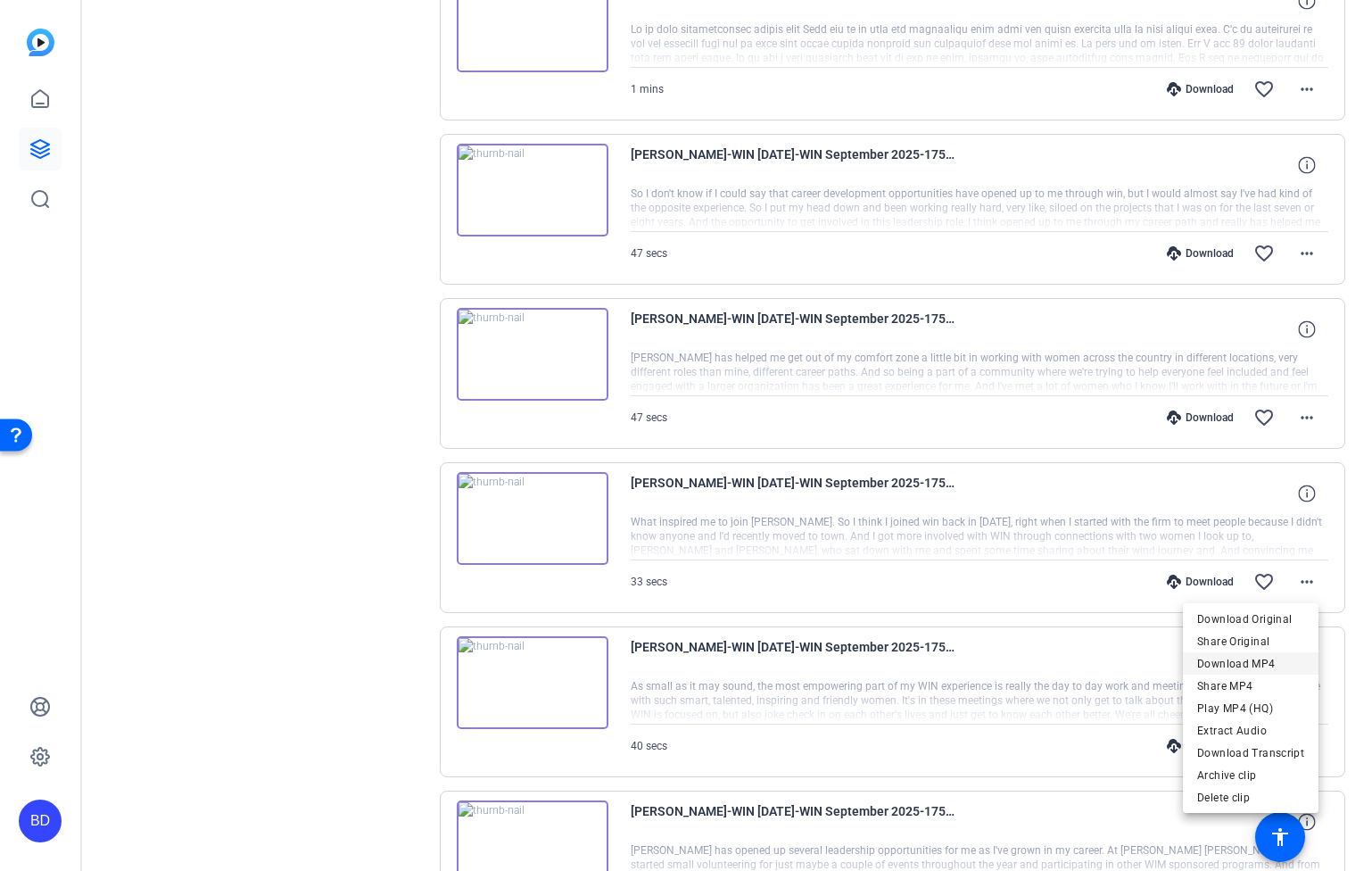
click at [1267, 668] on span "Download MP4" at bounding box center [1251, 664] width 107 height 21
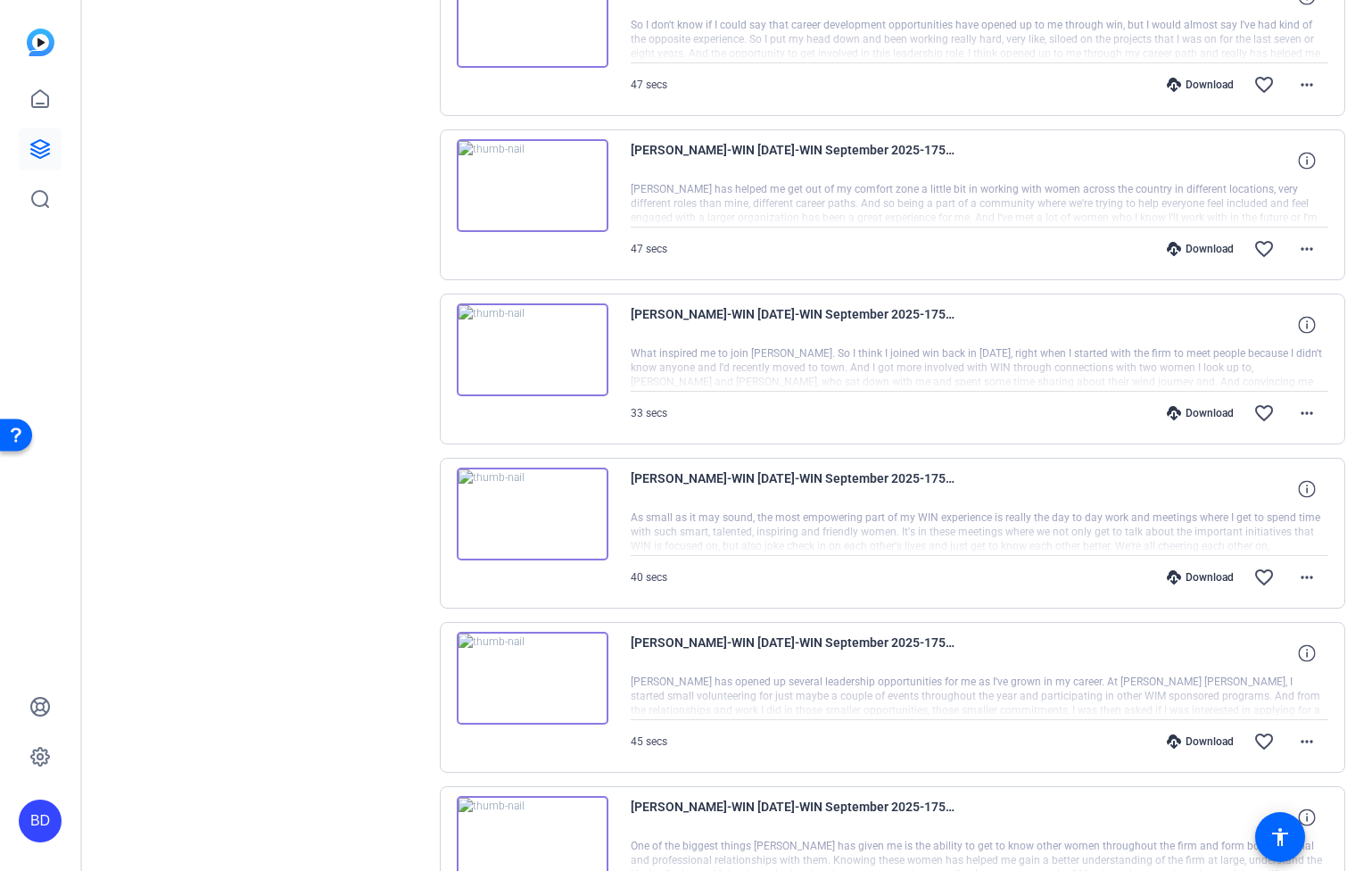
scroll to position [11275, 0]
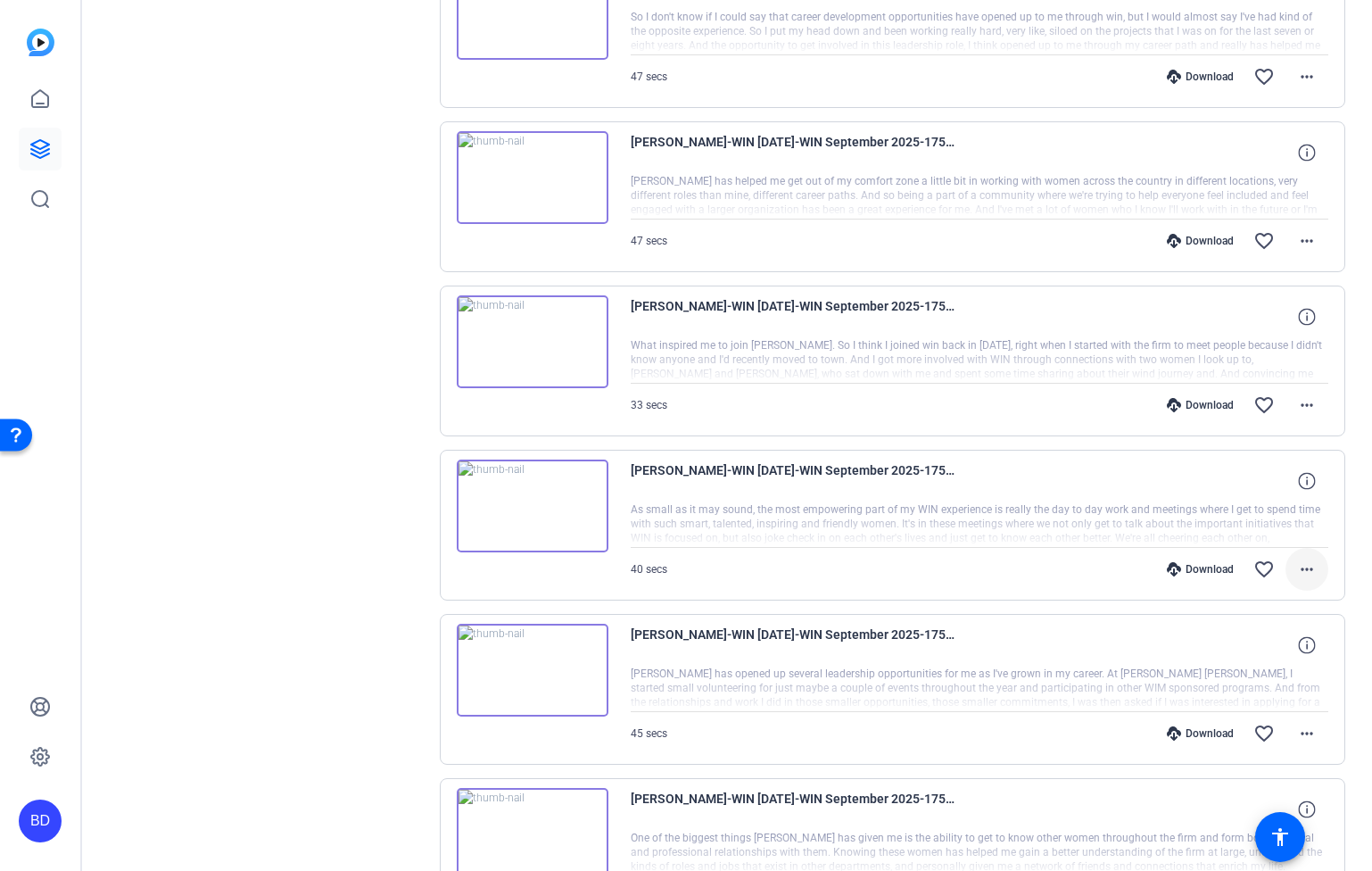
click at [1297, 563] on mat-icon "more_horiz" at bounding box center [1308, 569] width 21 height 21
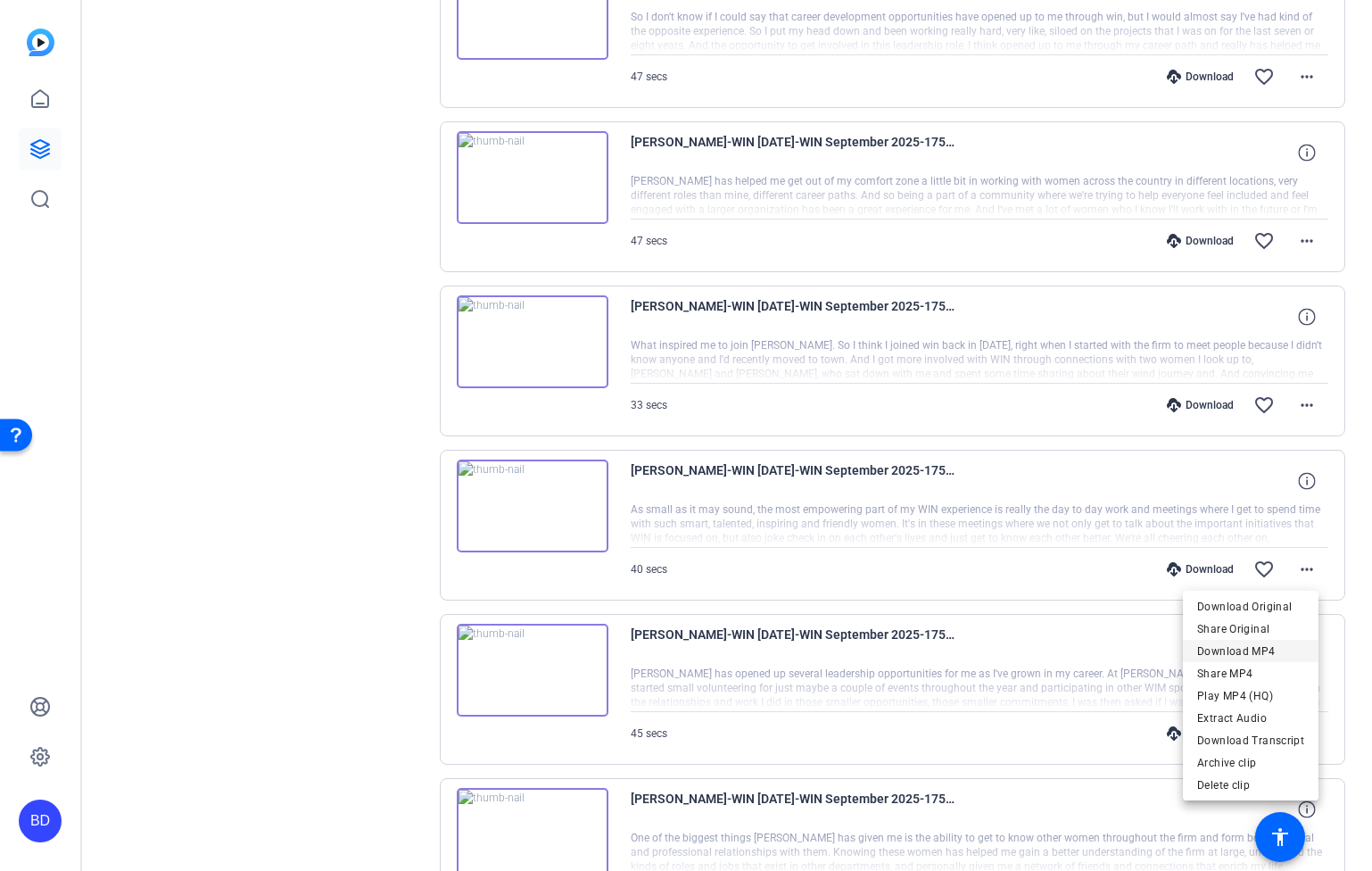
click at [1261, 649] on span "Download MP4" at bounding box center [1251, 651] width 107 height 21
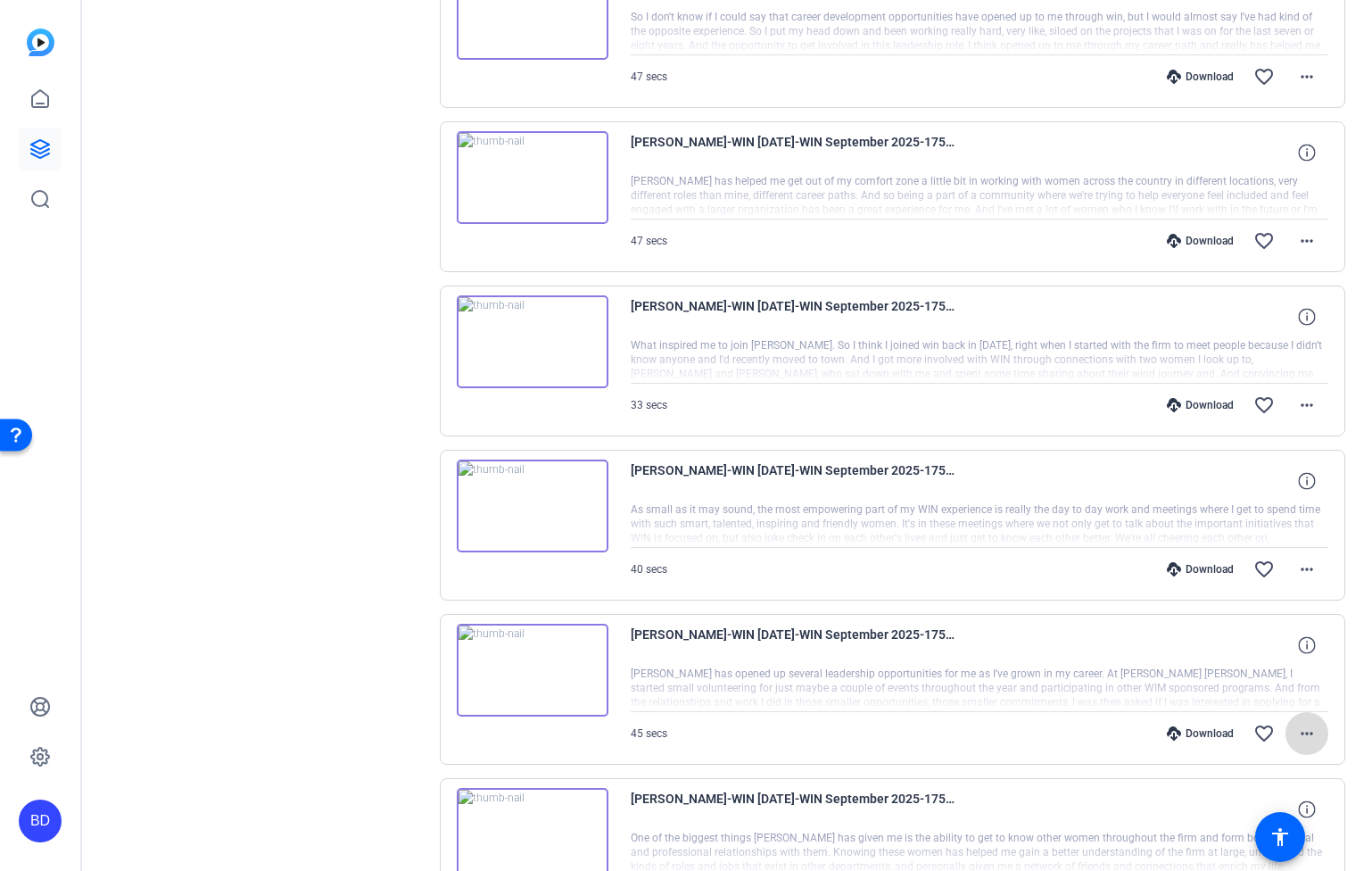
click at [1297, 723] on mat-icon "more_horiz" at bounding box center [1308, 733] width 21 height 21
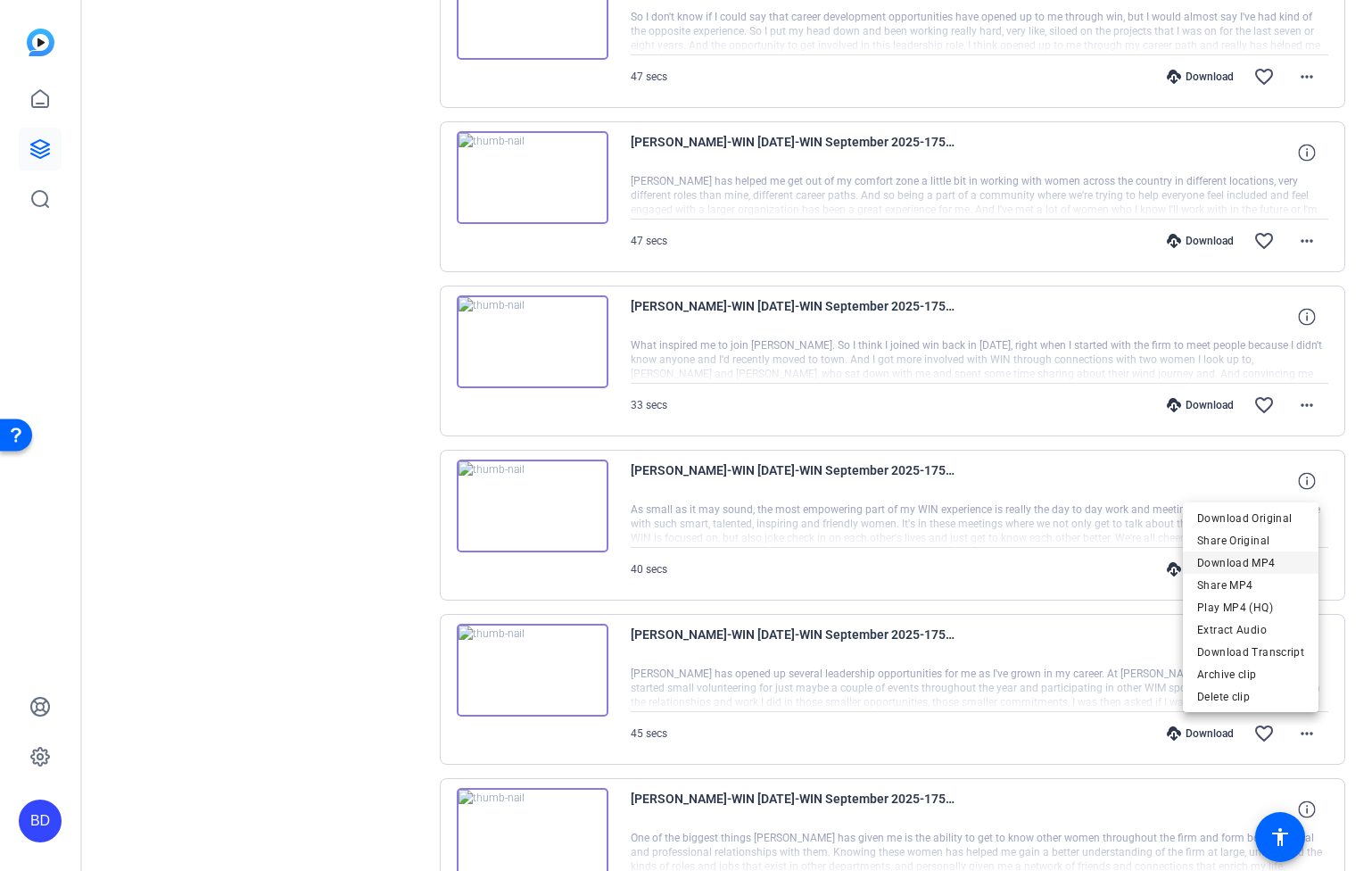
click at [1267, 564] on span "Download MP4" at bounding box center [1251, 563] width 107 height 21
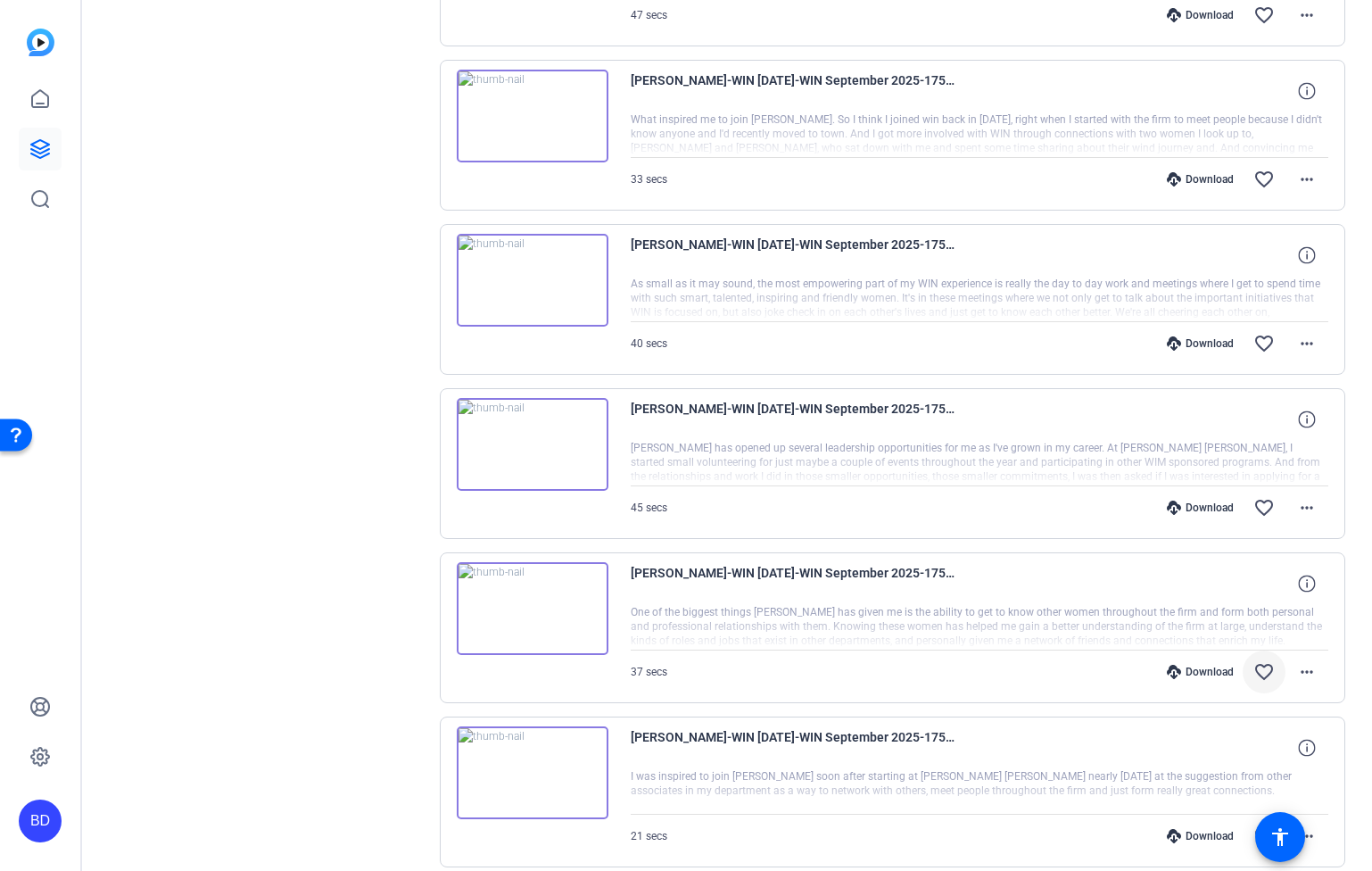
scroll to position [11522, 0]
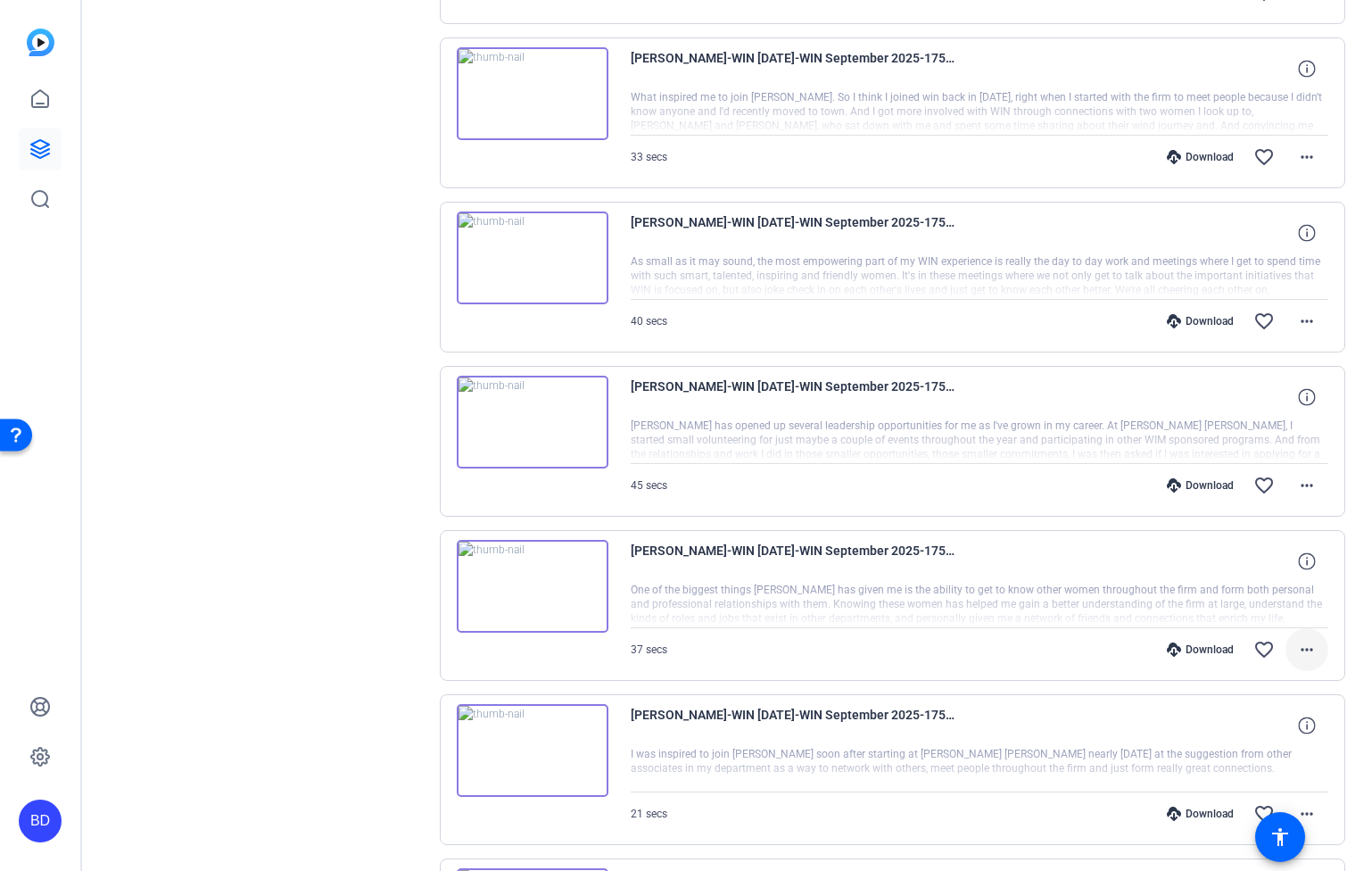
click at [1286, 650] on span at bounding box center [1308, 649] width 43 height 43
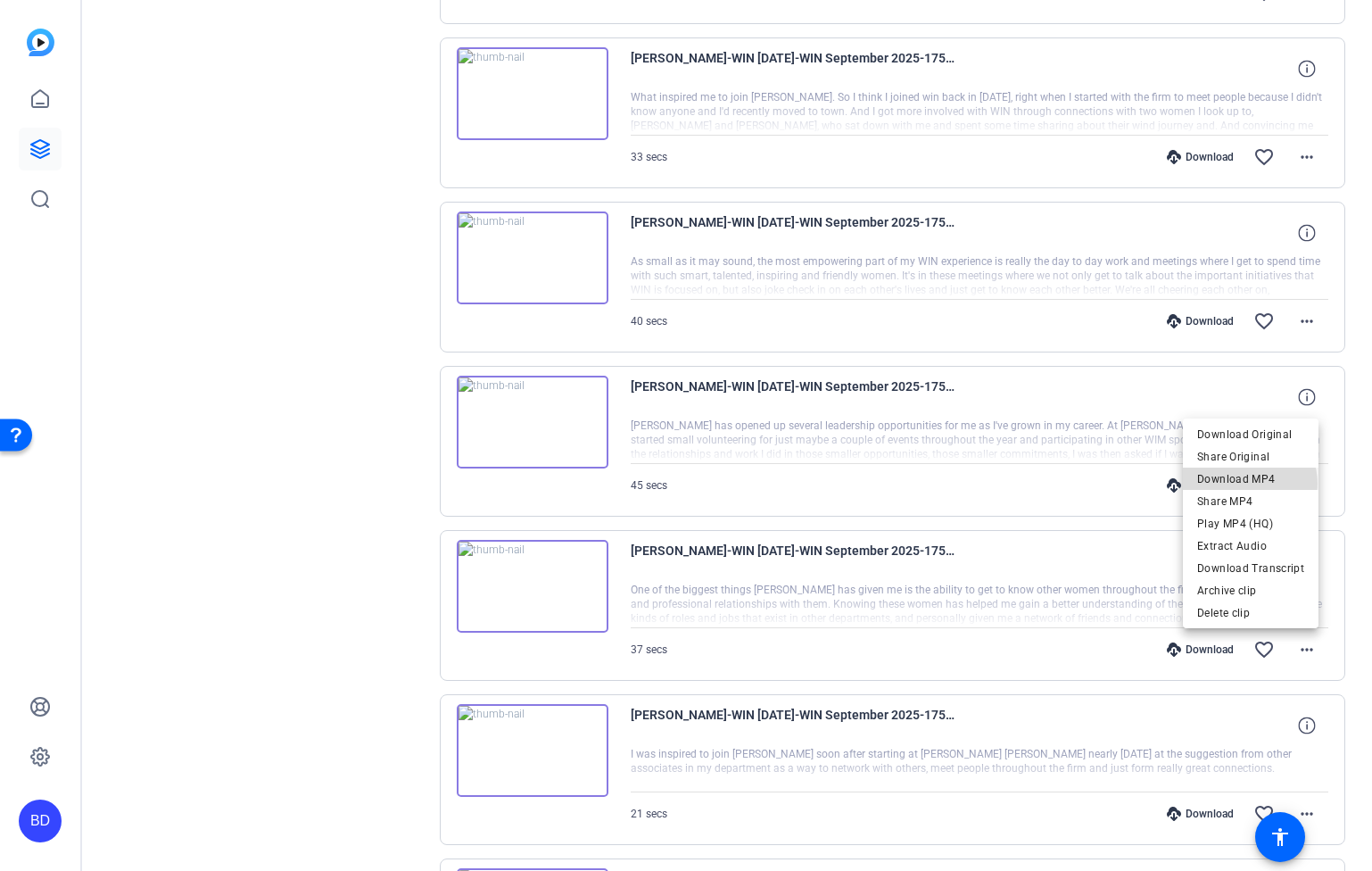
click at [1250, 484] on span "Download MP4" at bounding box center [1251, 479] width 107 height 21
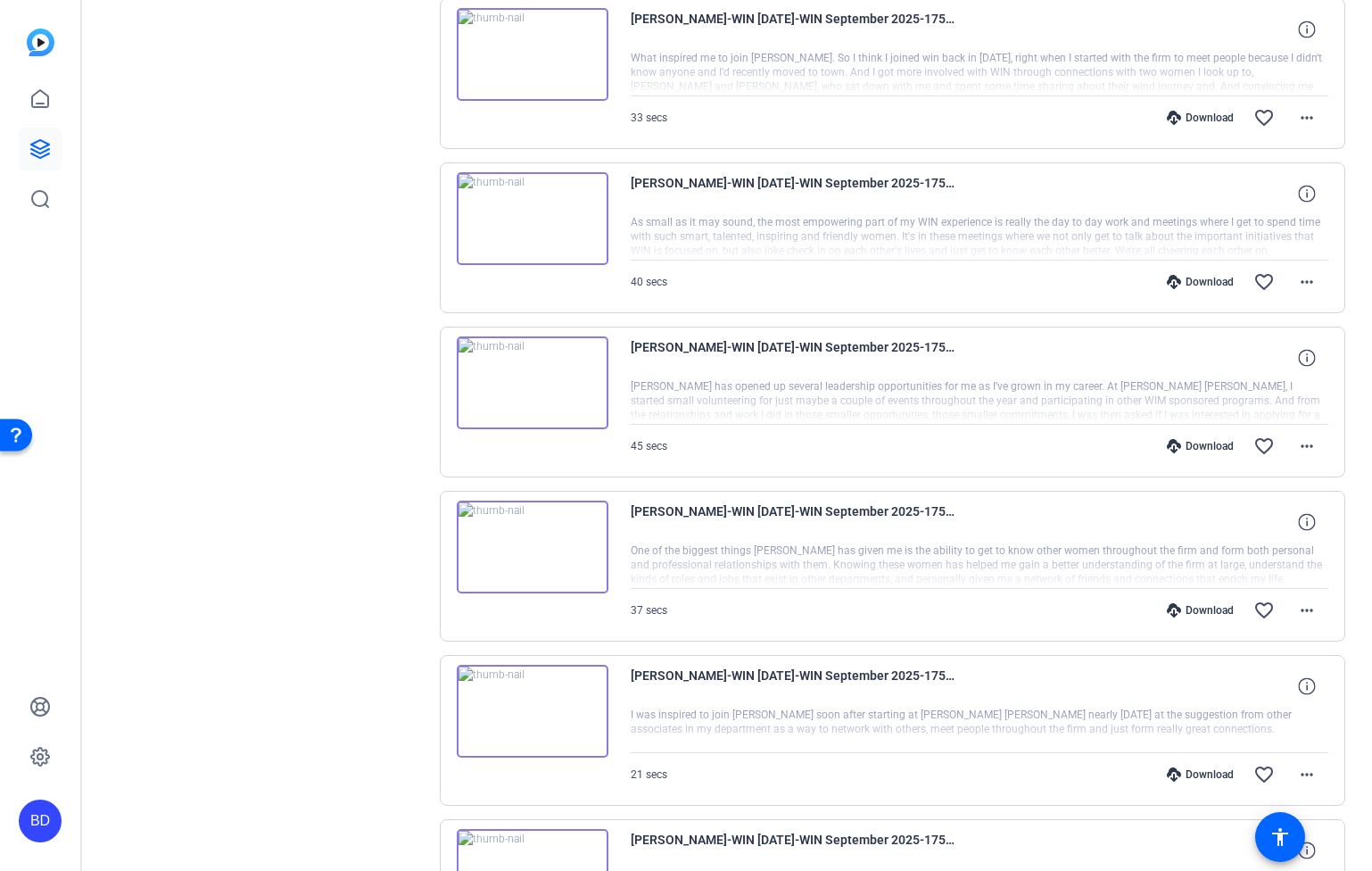
scroll to position [11724, 0]
click at [1297, 619] on mat-icon "more_horiz" at bounding box center [1308, 612] width 21 height 21
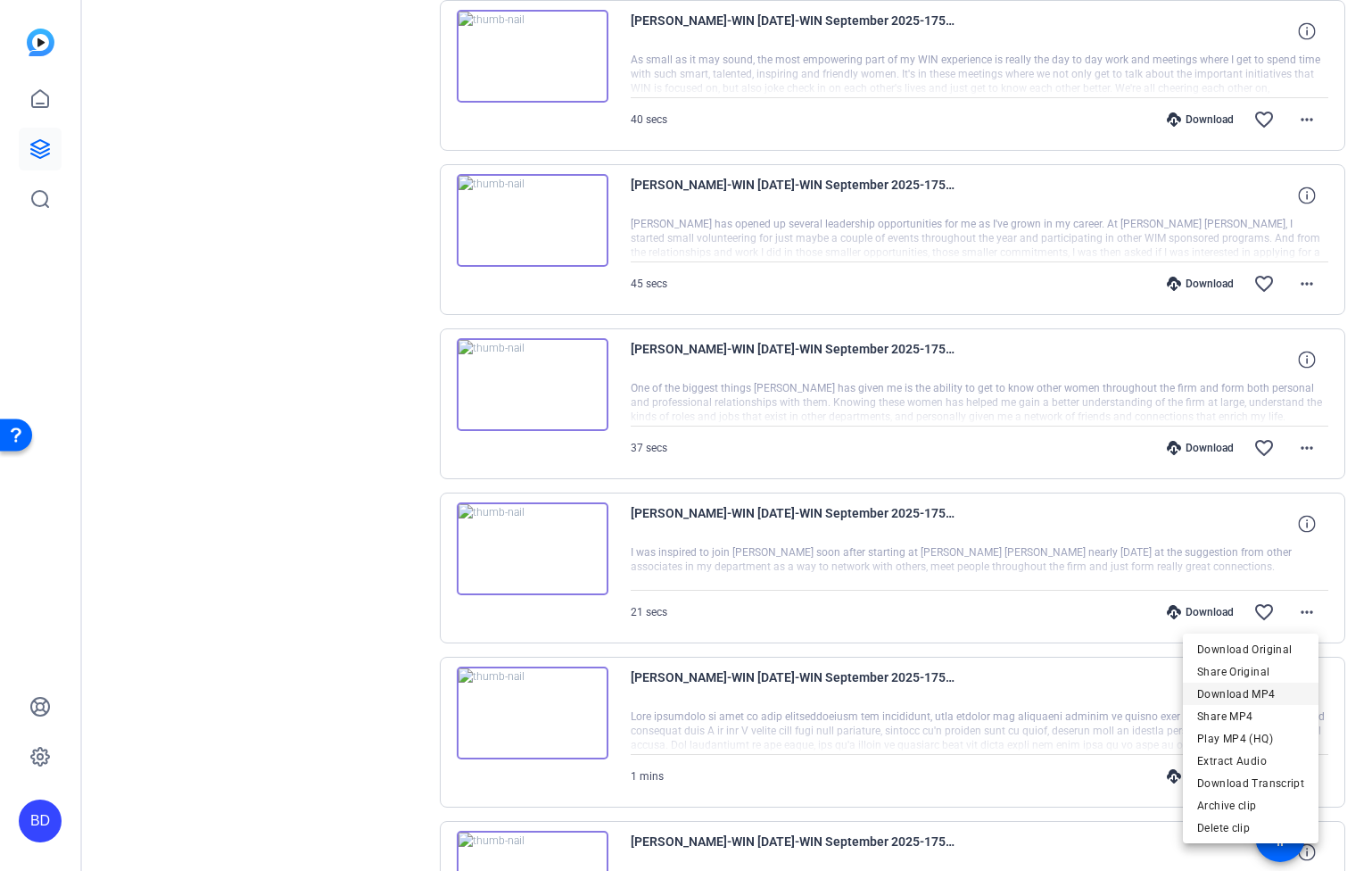
click at [1293, 686] on span "Download MP4" at bounding box center [1251, 693] width 107 height 21
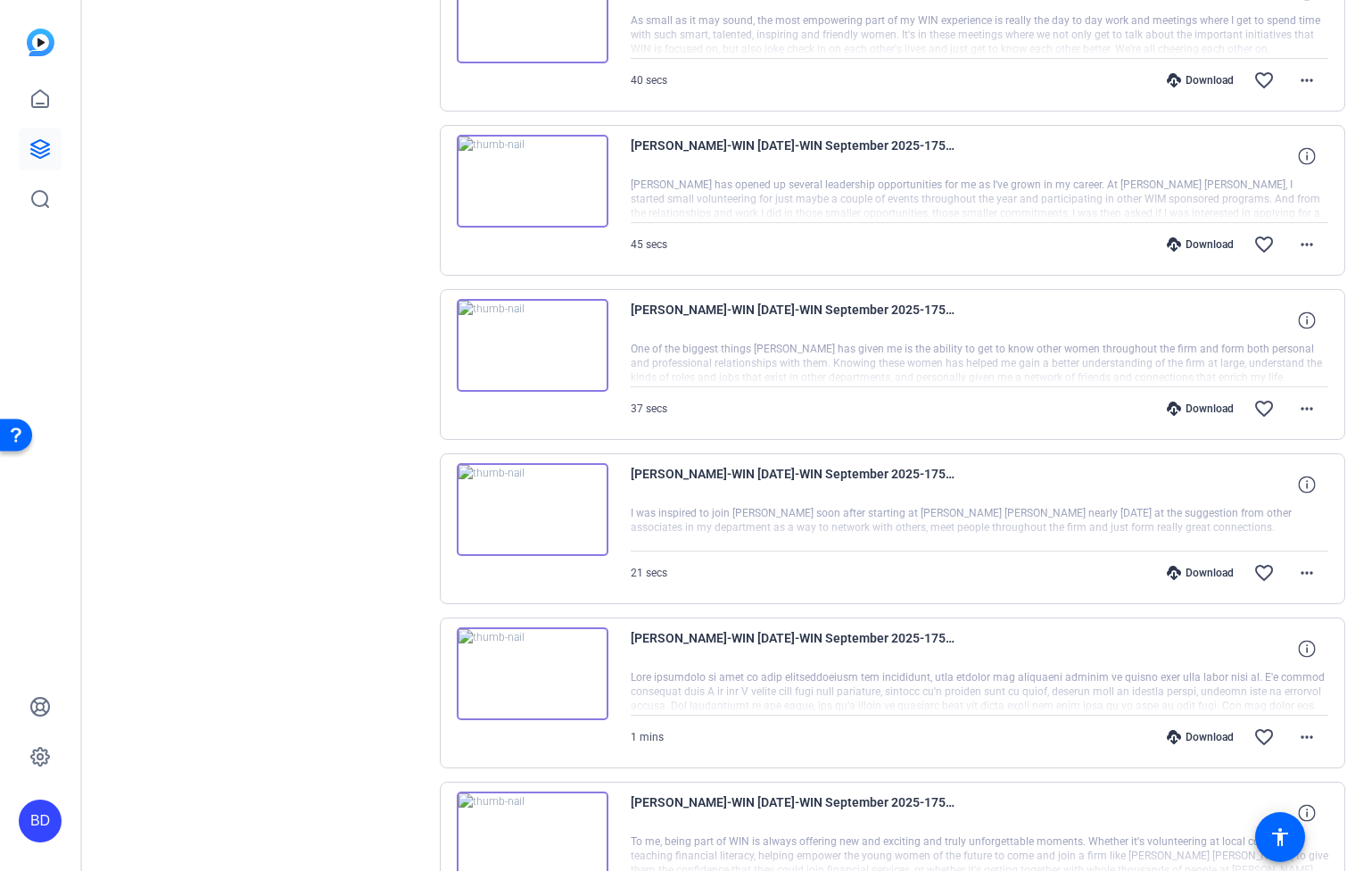
scroll to position [12058, 0]
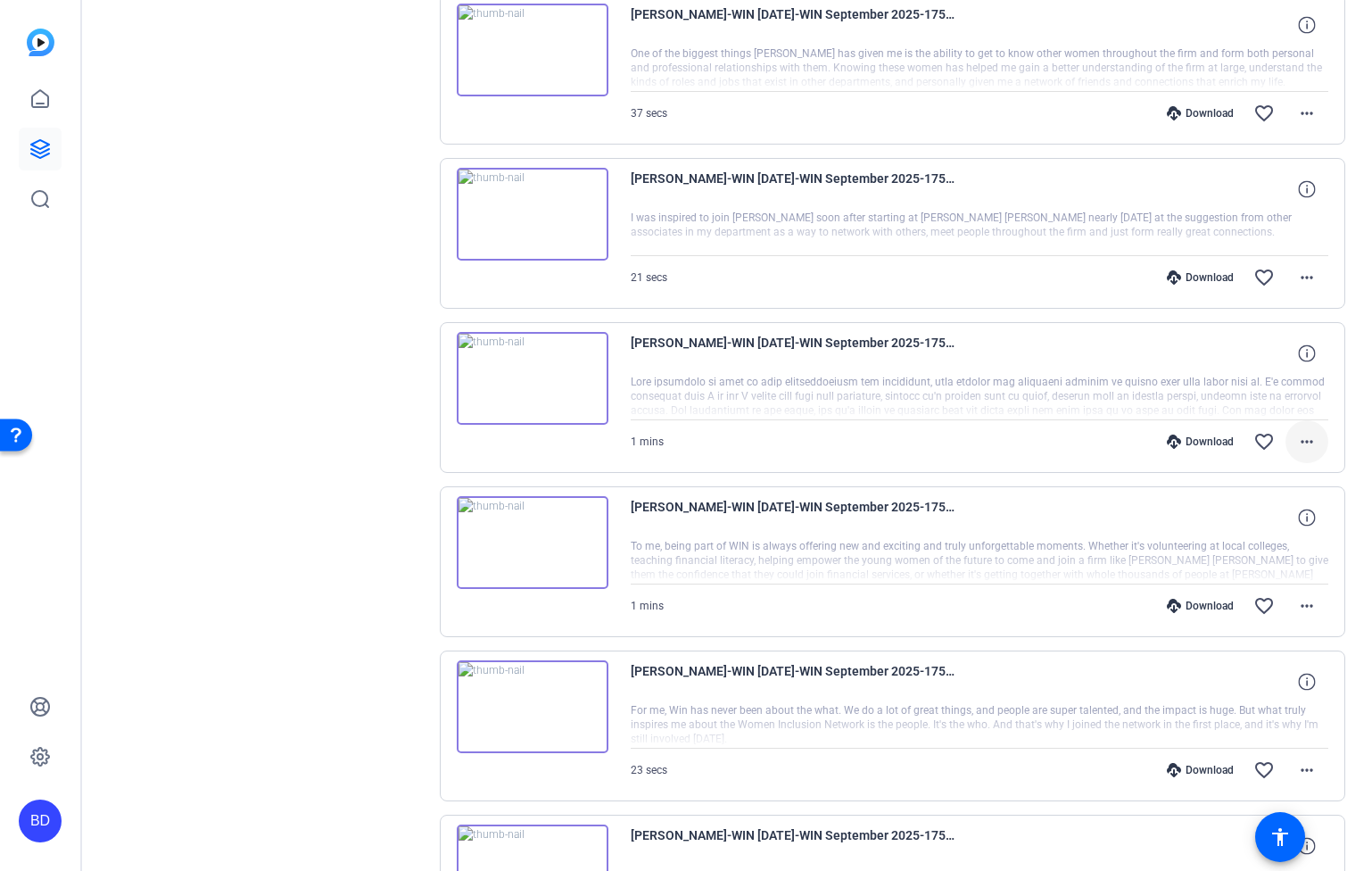
click at [1286, 440] on span at bounding box center [1308, 442] width 43 height 43
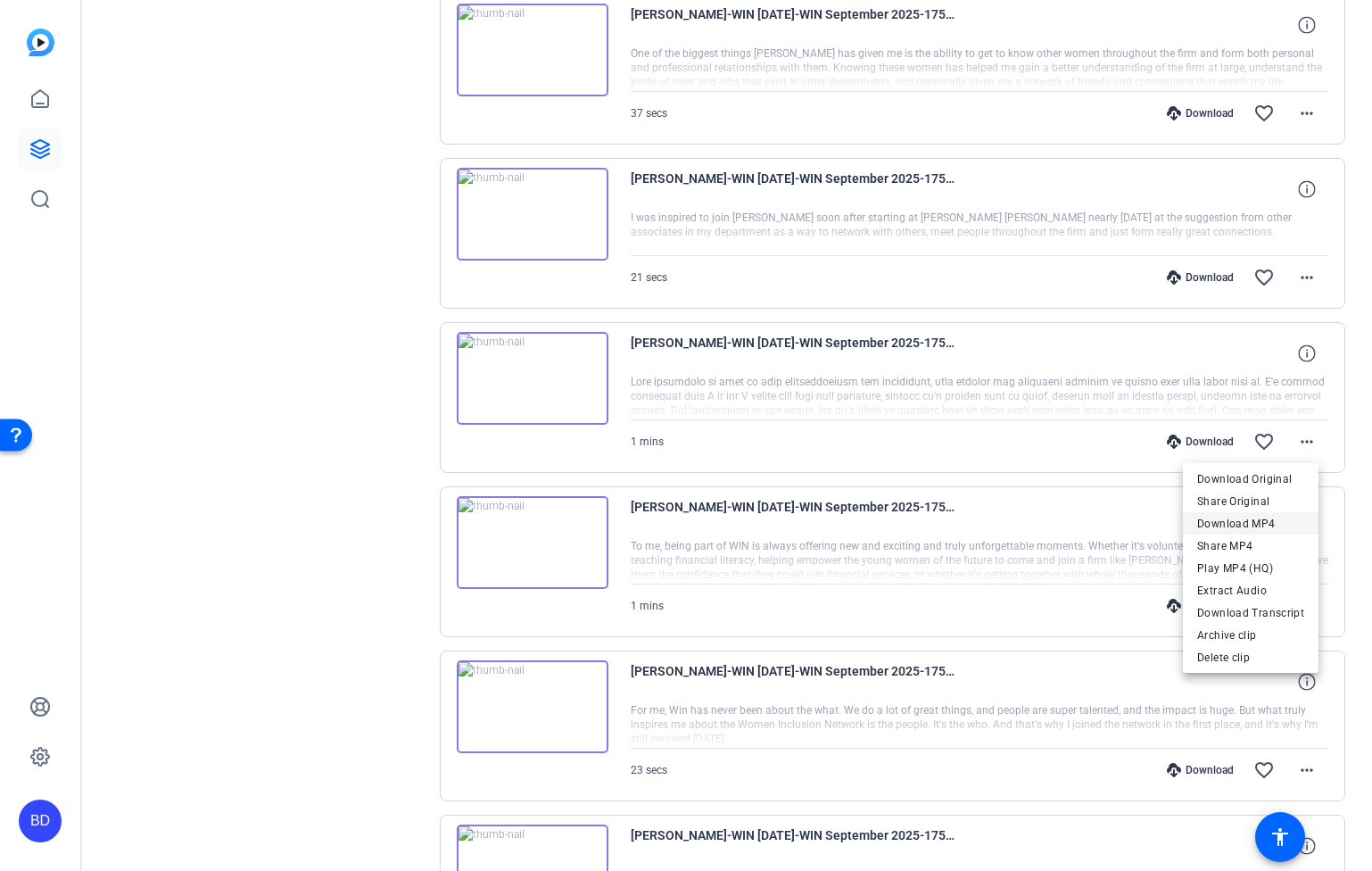
click at [1262, 526] on span "Download MP4" at bounding box center [1251, 524] width 107 height 21
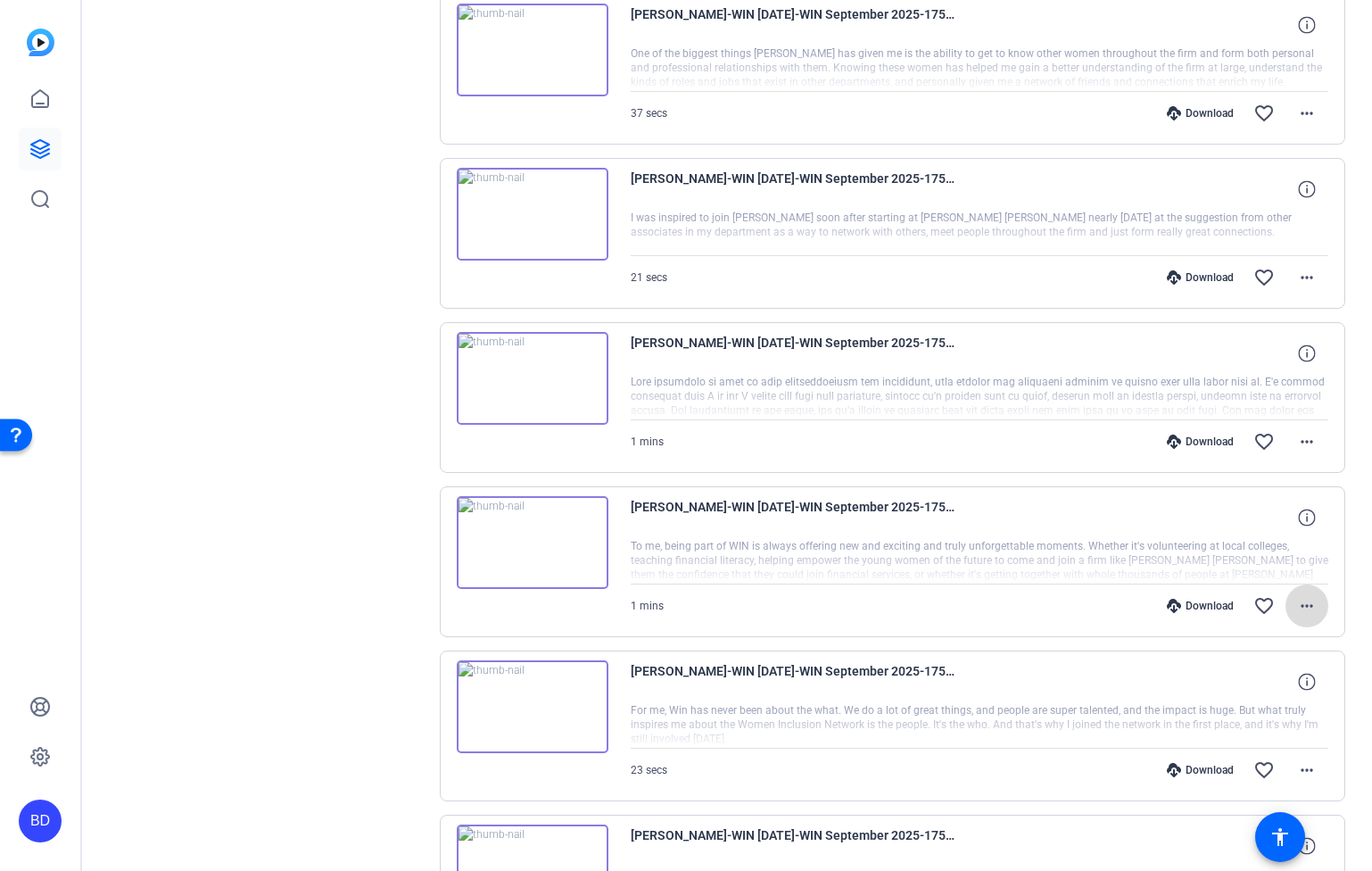
click at [1297, 601] on mat-icon "more_horiz" at bounding box center [1308, 605] width 21 height 21
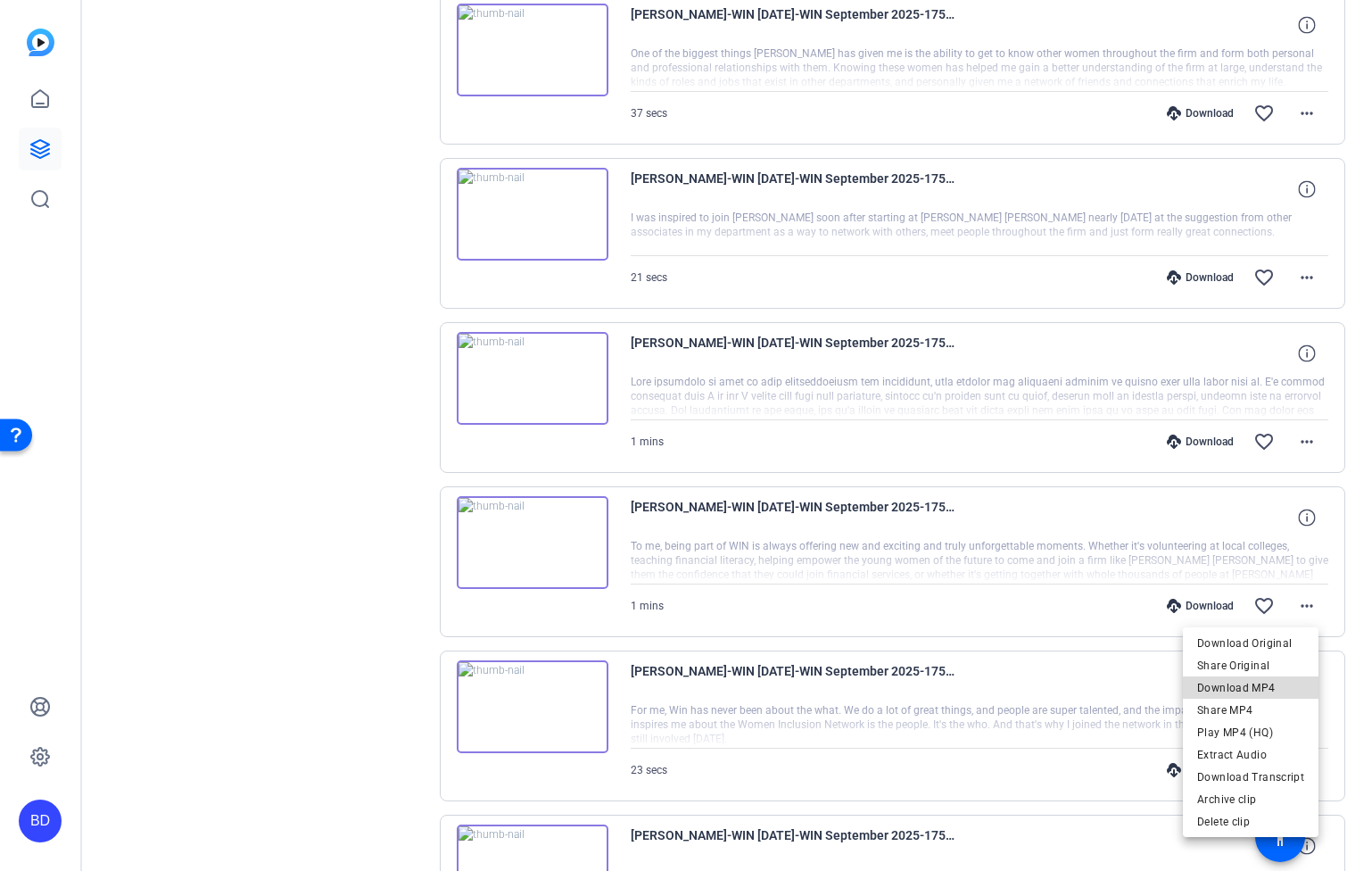
click at [1278, 689] on span "Download MP4" at bounding box center [1251, 688] width 107 height 21
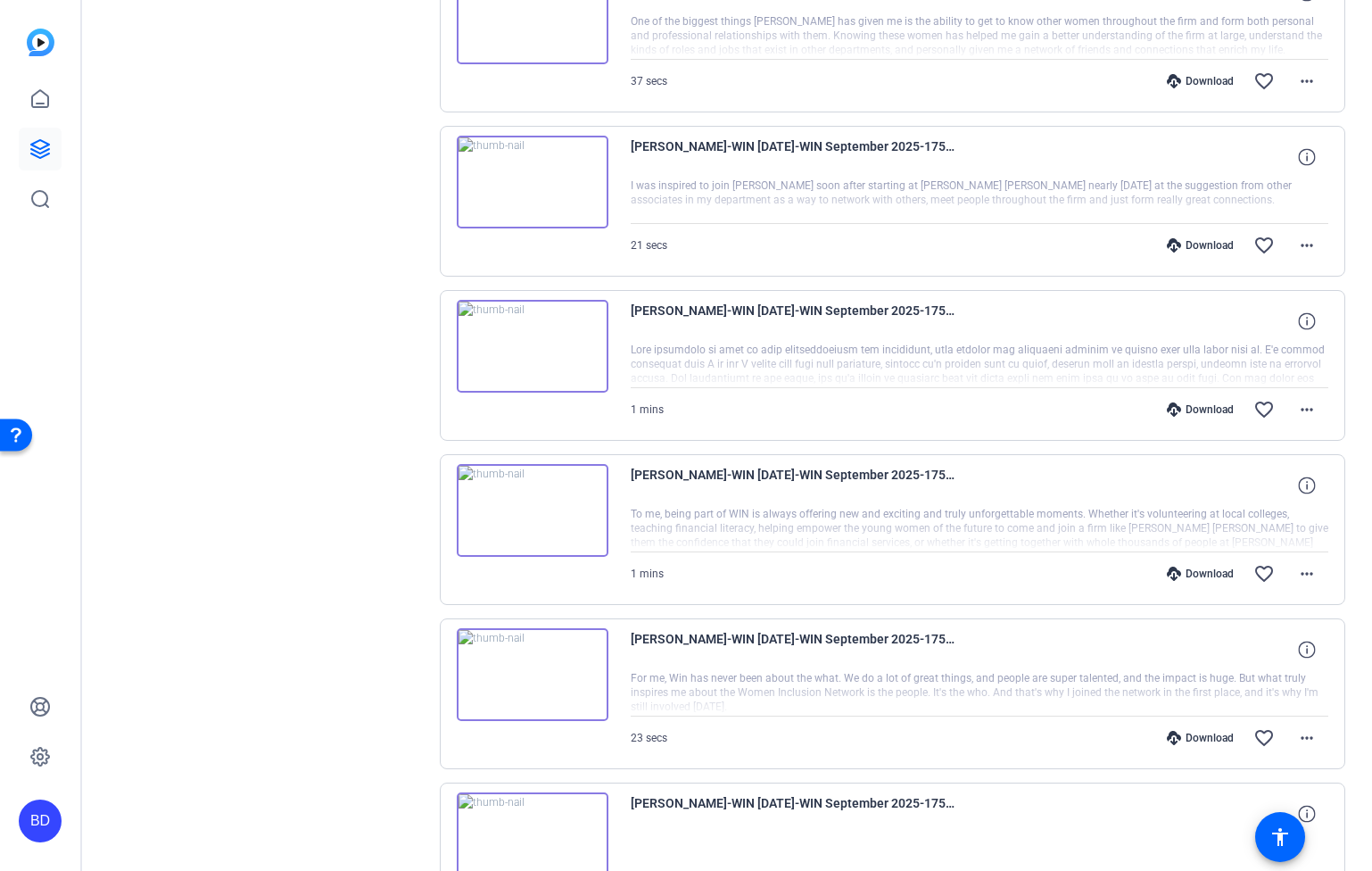
scroll to position [12149, 0]
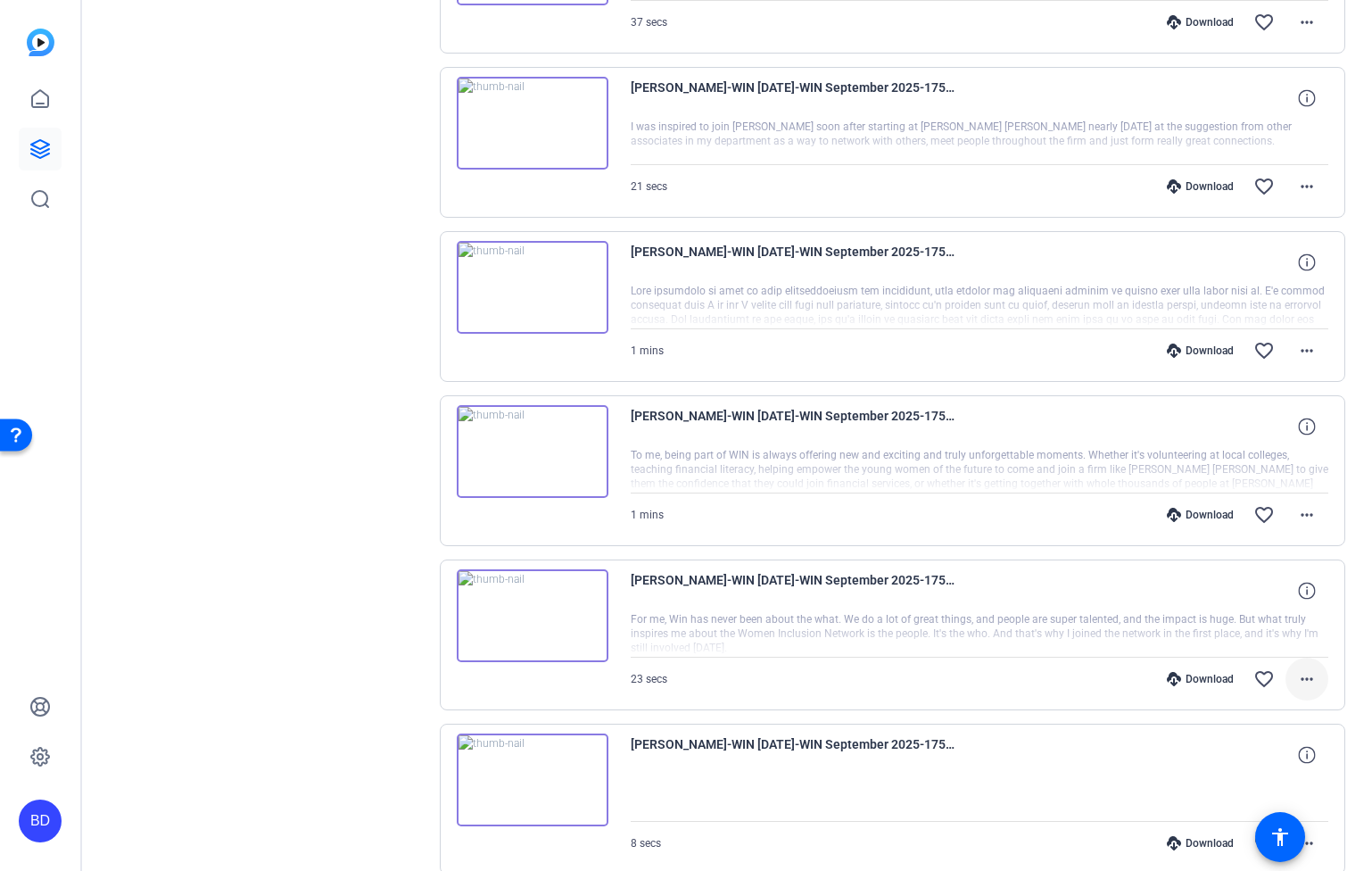
click at [1299, 694] on span at bounding box center [1308, 679] width 43 height 43
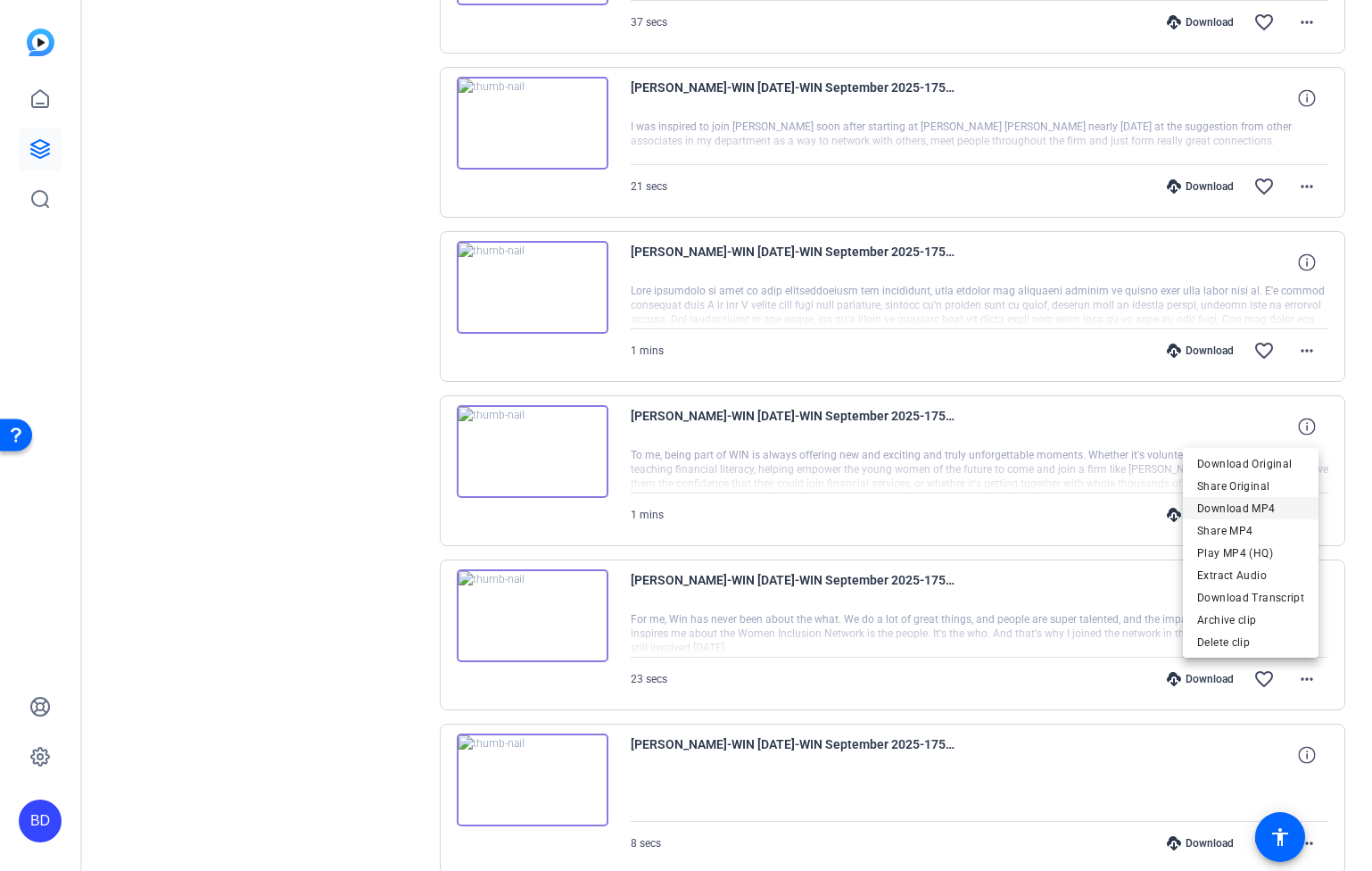
click at [1276, 511] on span "Download MP4" at bounding box center [1251, 509] width 107 height 21
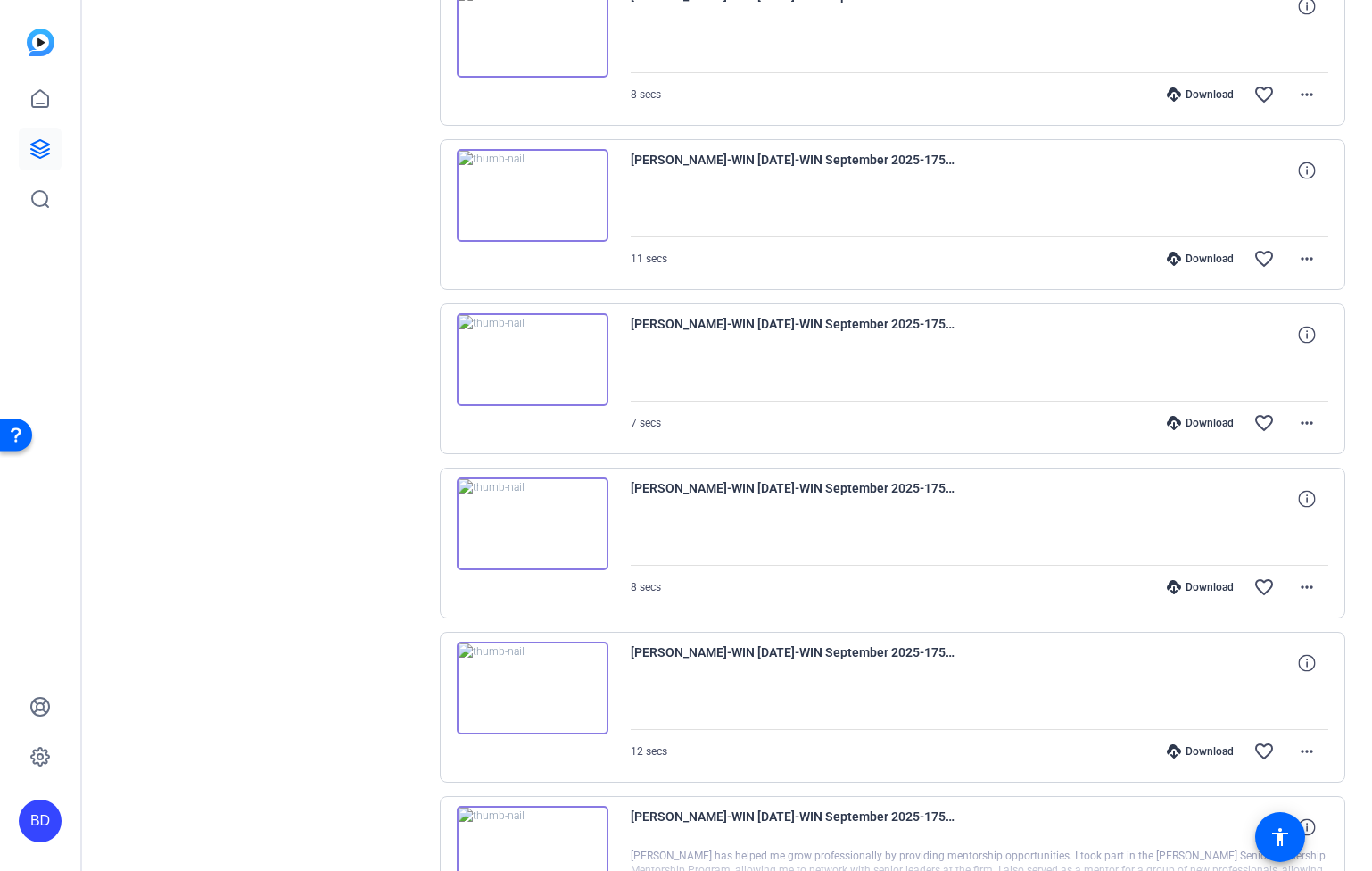
scroll to position [12796, 0]
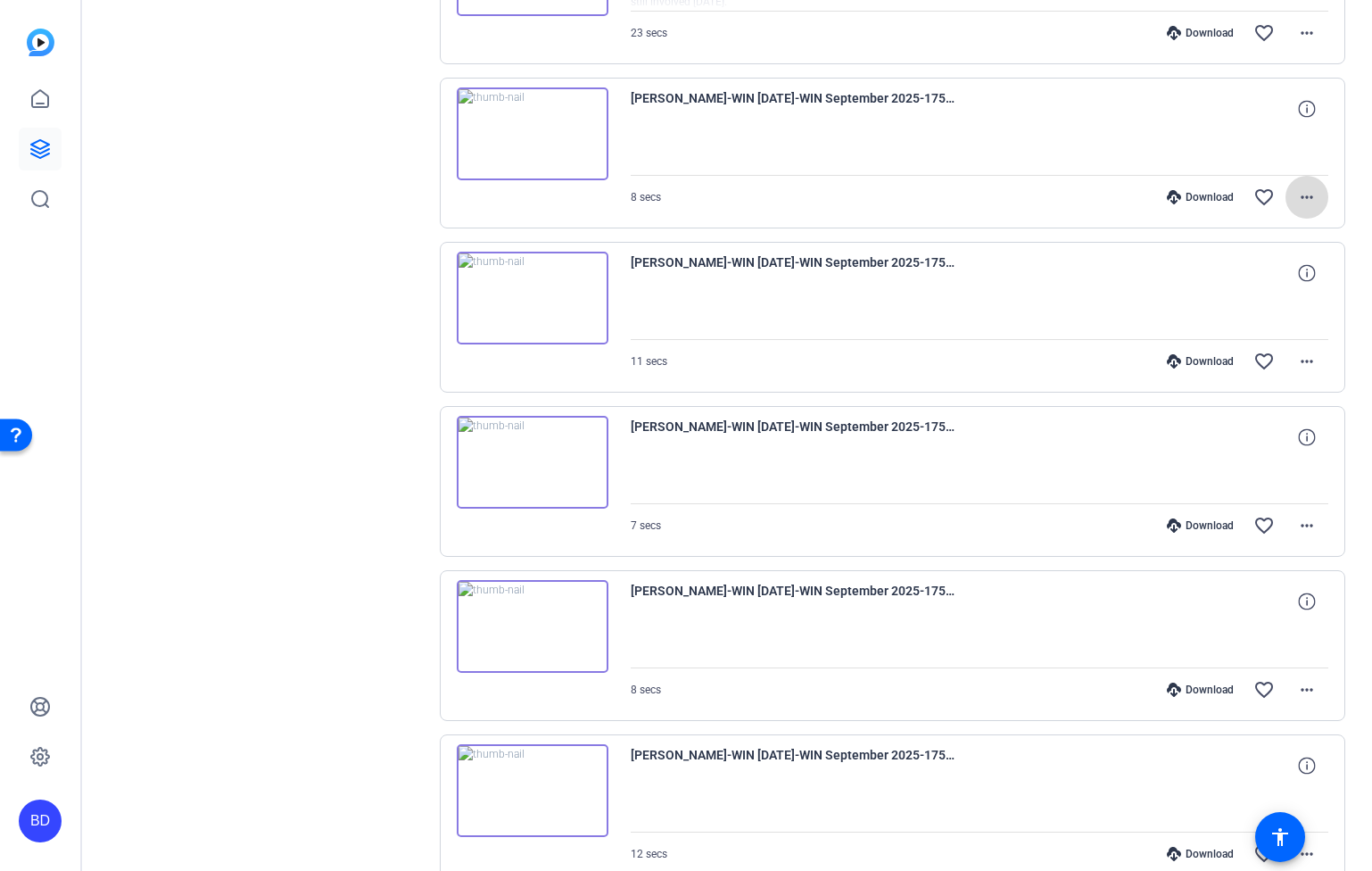
click at [1297, 186] on mat-icon "more_horiz" at bounding box center [1308, 197] width 21 height 21
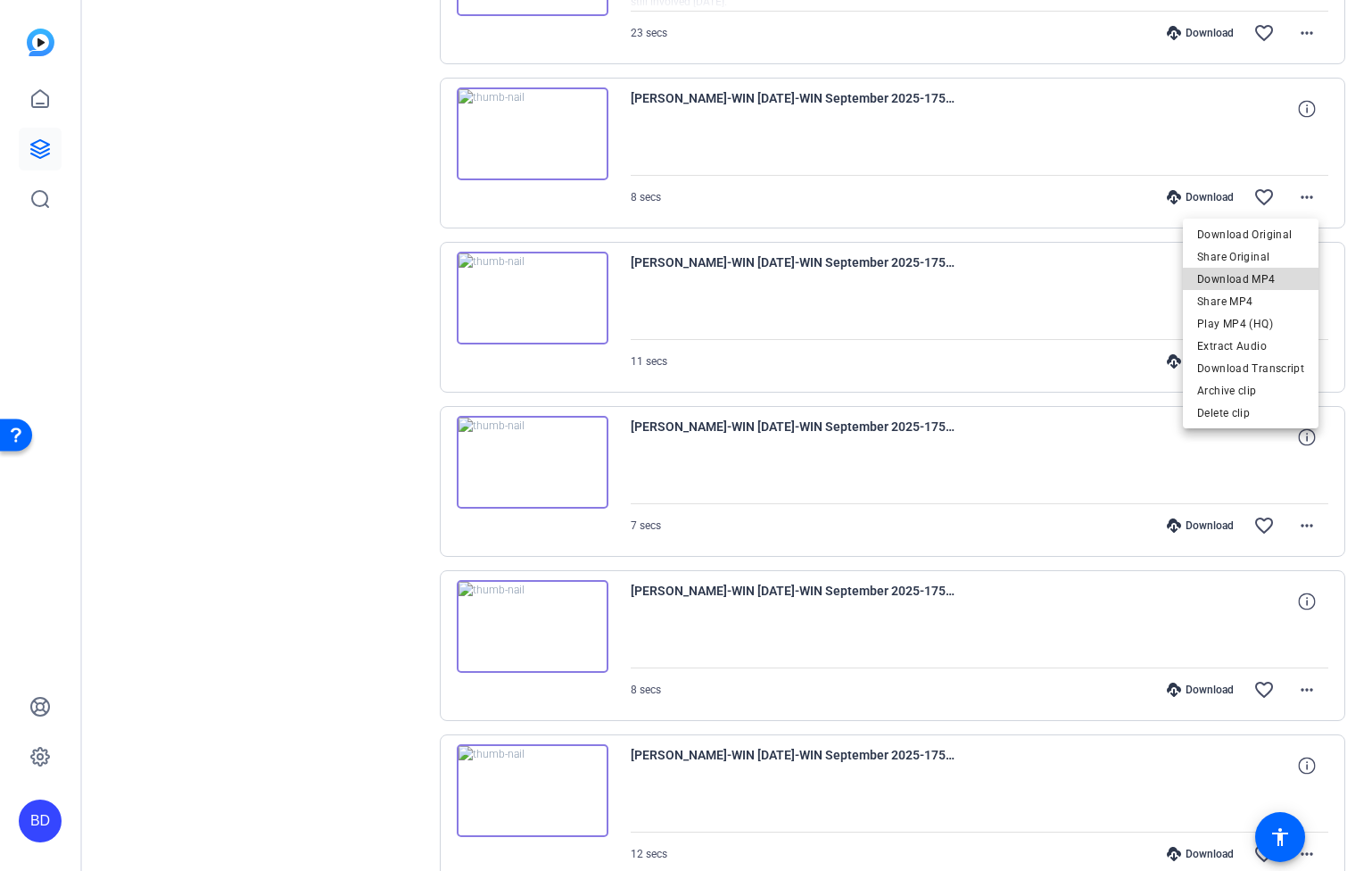
click at [1283, 281] on span "Download MP4" at bounding box center [1251, 278] width 107 height 21
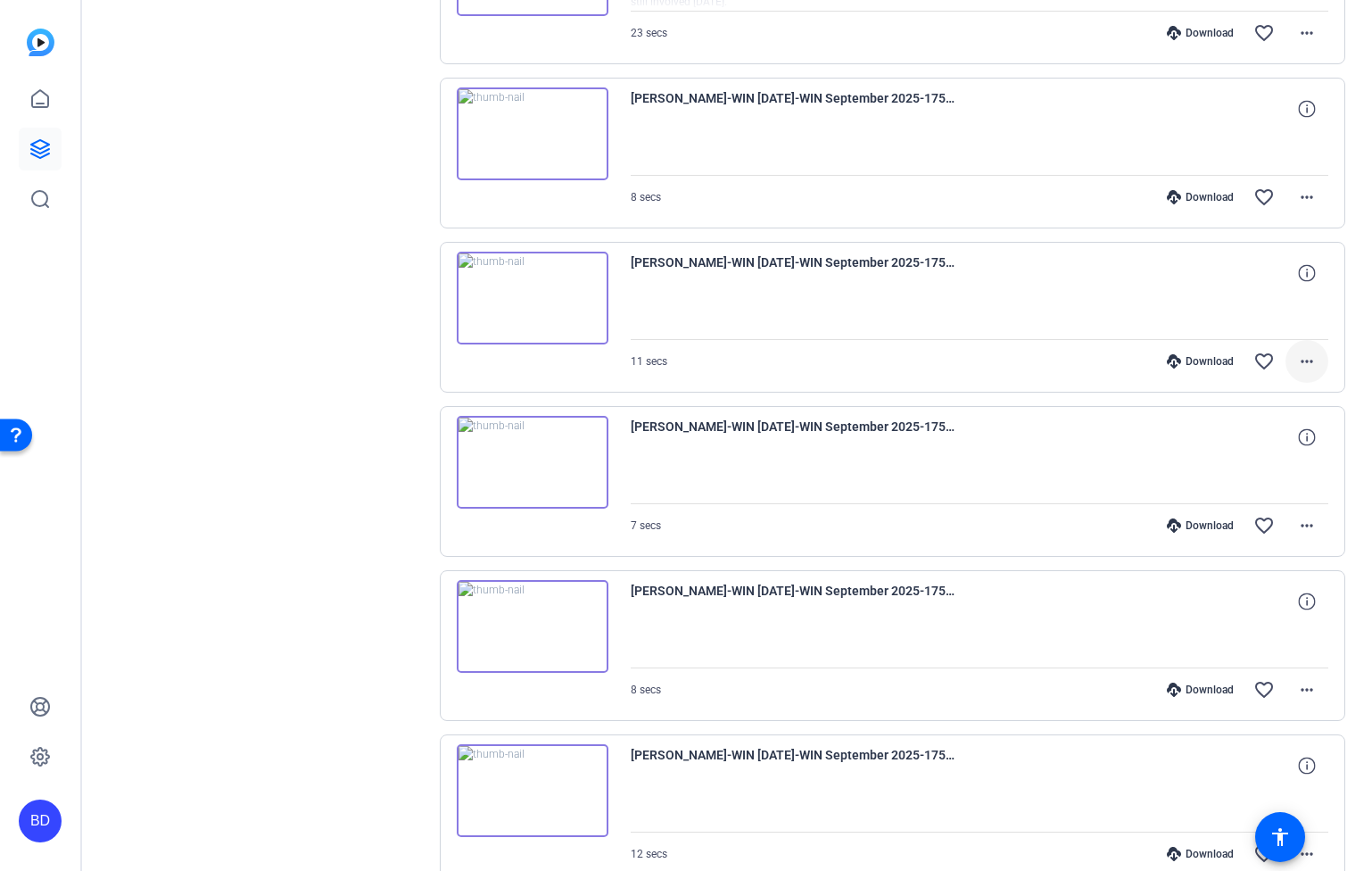
click at [1298, 358] on mat-icon "more_horiz" at bounding box center [1308, 361] width 21 height 21
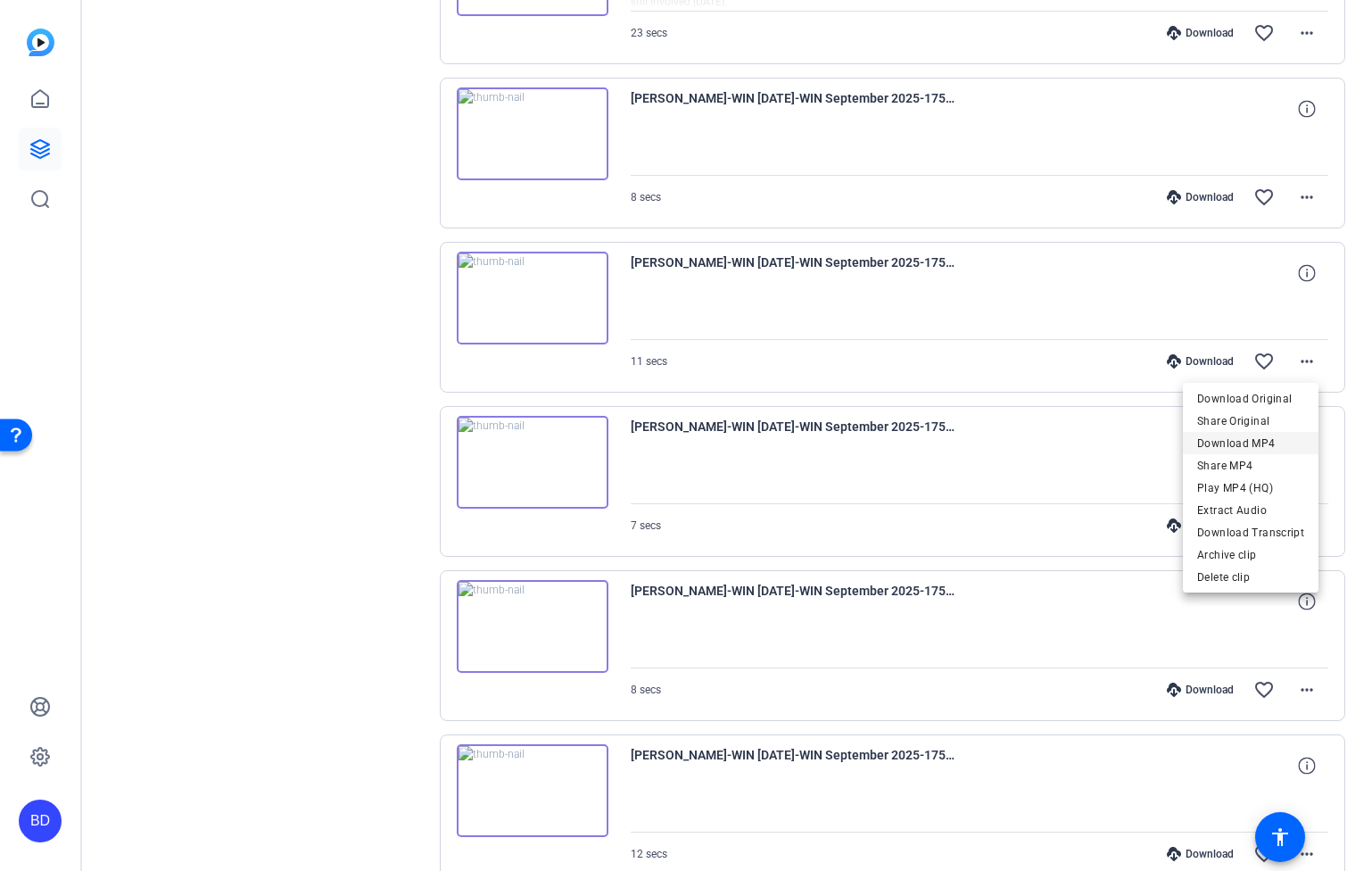
click at [1266, 440] on span "Download MP4" at bounding box center [1251, 443] width 107 height 21
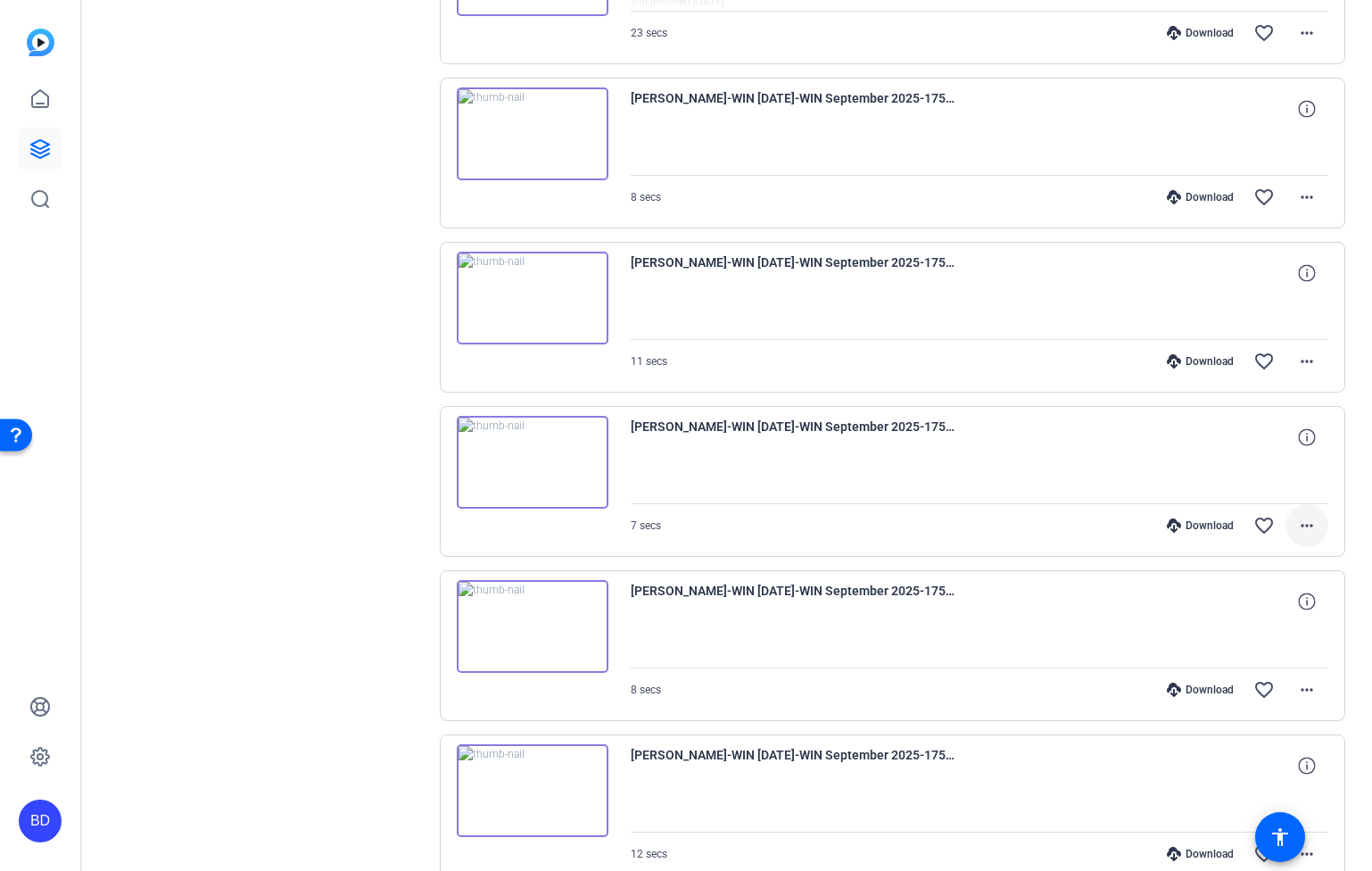
click at [1297, 528] on mat-icon "more_horiz" at bounding box center [1308, 526] width 21 height 21
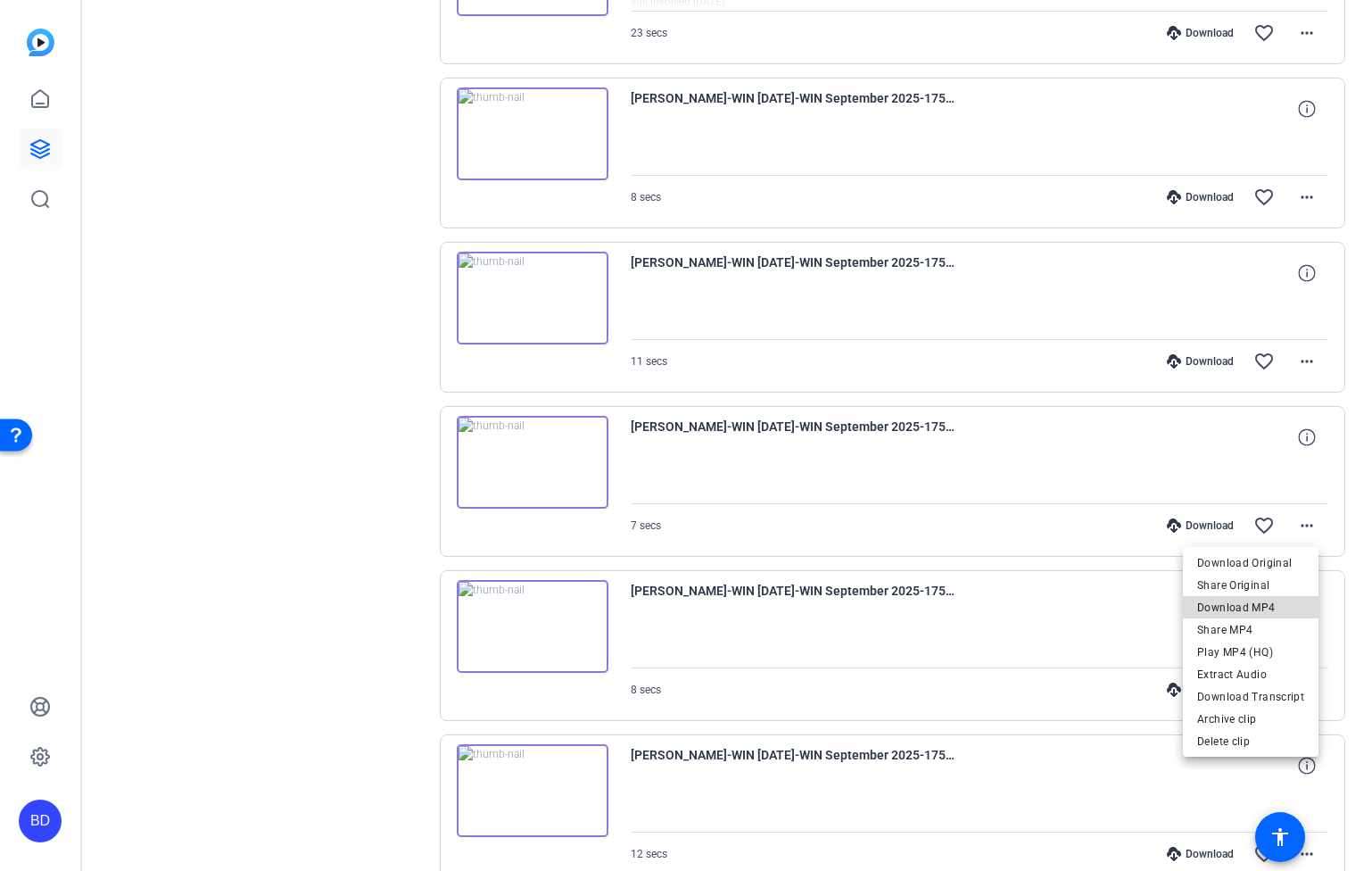
click at [1284, 597] on span "Download MP4" at bounding box center [1251, 606] width 107 height 21
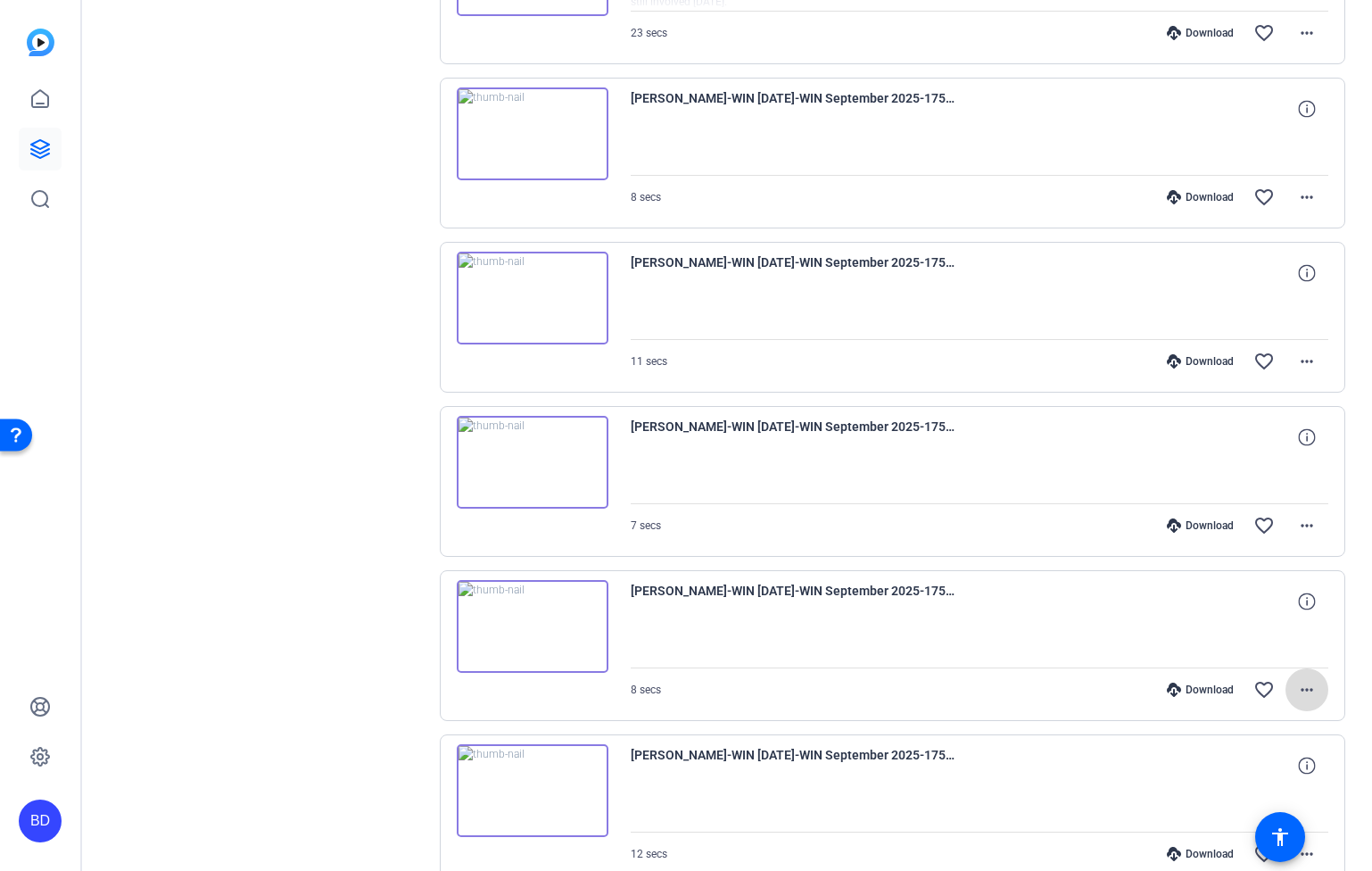
click at [1299, 691] on mat-icon "more_horiz" at bounding box center [1308, 689] width 21 height 21
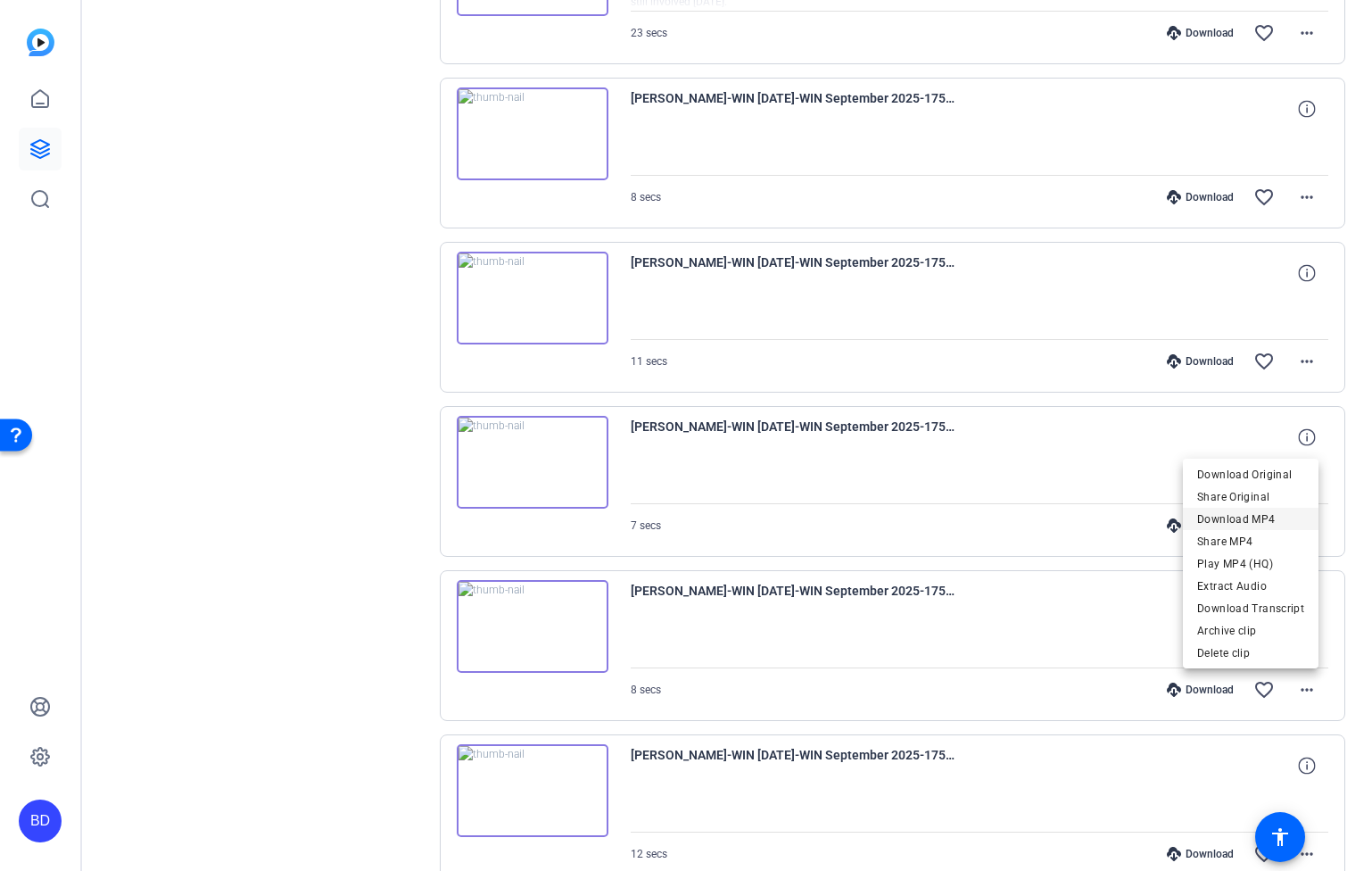
click at [1274, 521] on span "Download MP4" at bounding box center [1251, 519] width 107 height 21
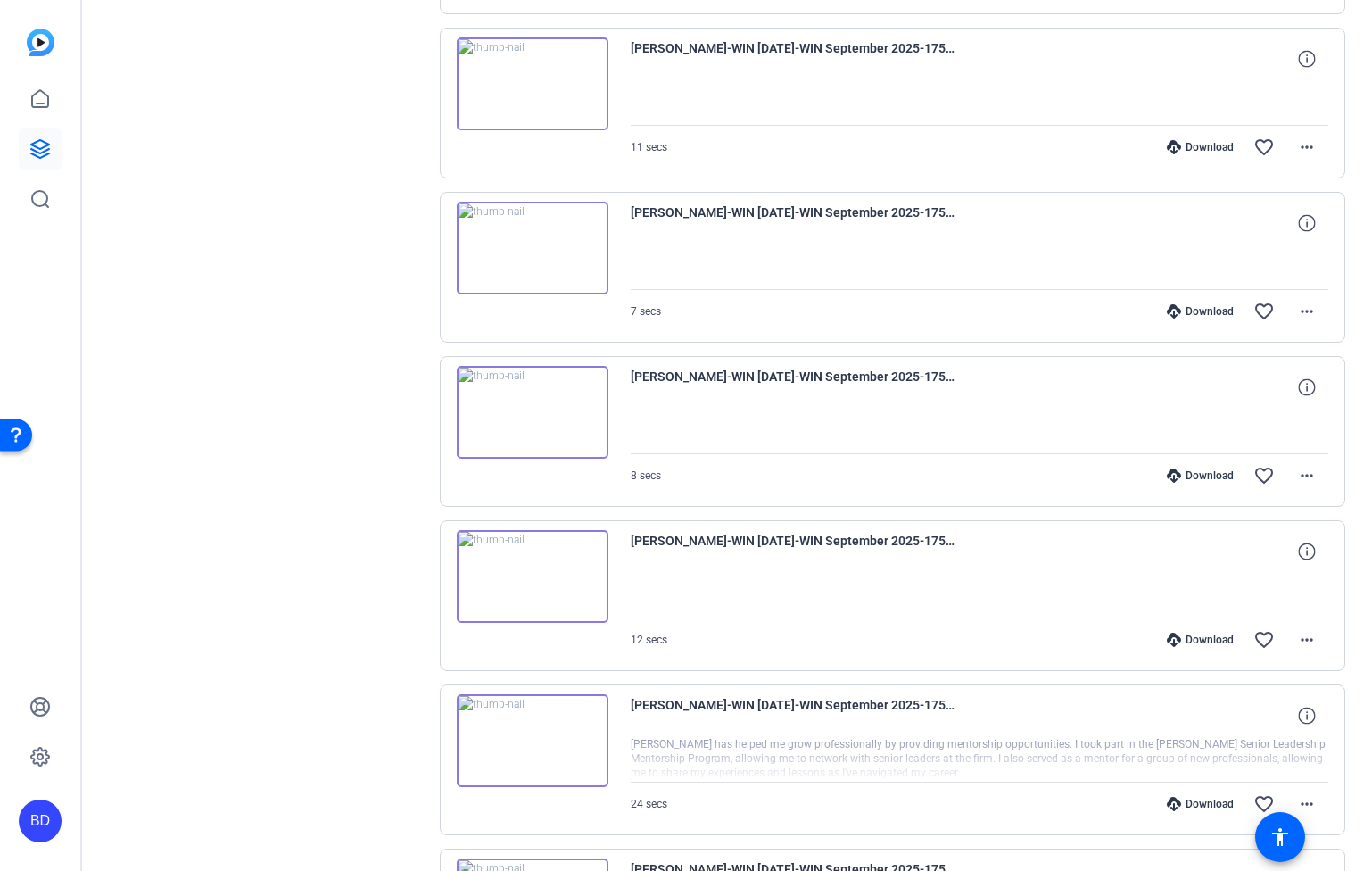
scroll to position [13015, 0]
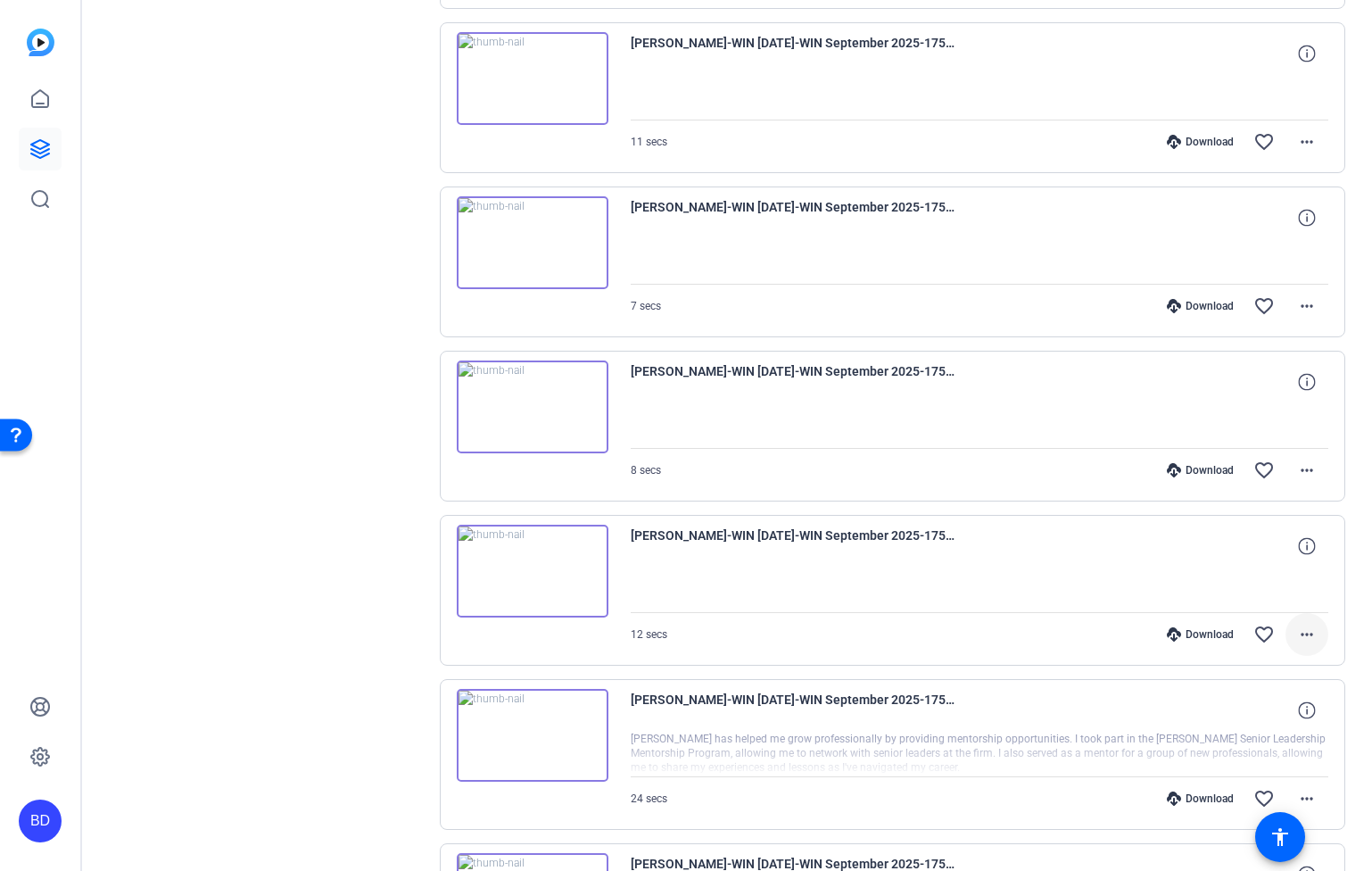
click at [1297, 633] on mat-icon "more_horiz" at bounding box center [1308, 634] width 21 height 21
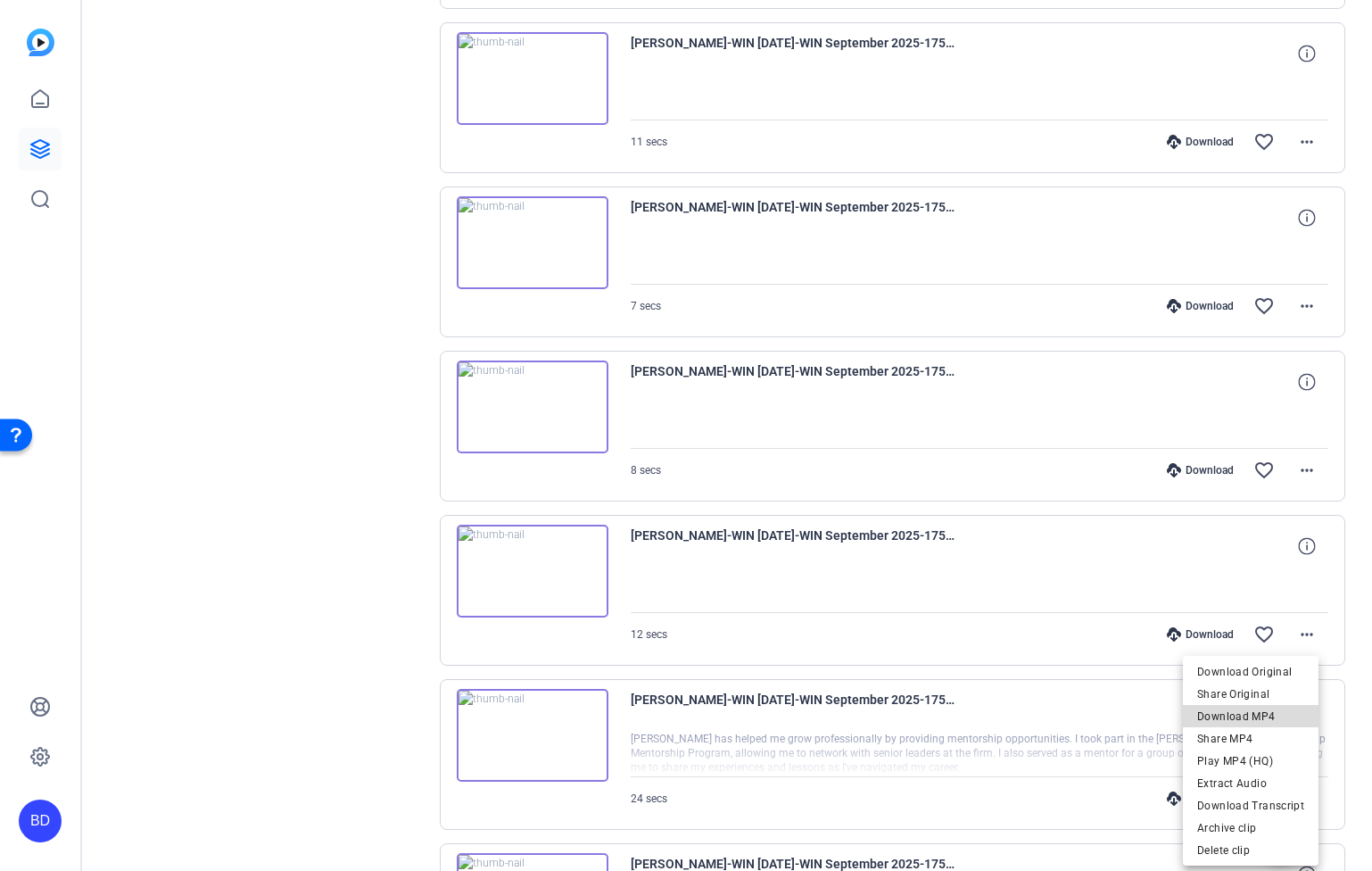
click at [1280, 717] on span "Download MP4" at bounding box center [1251, 715] width 107 height 21
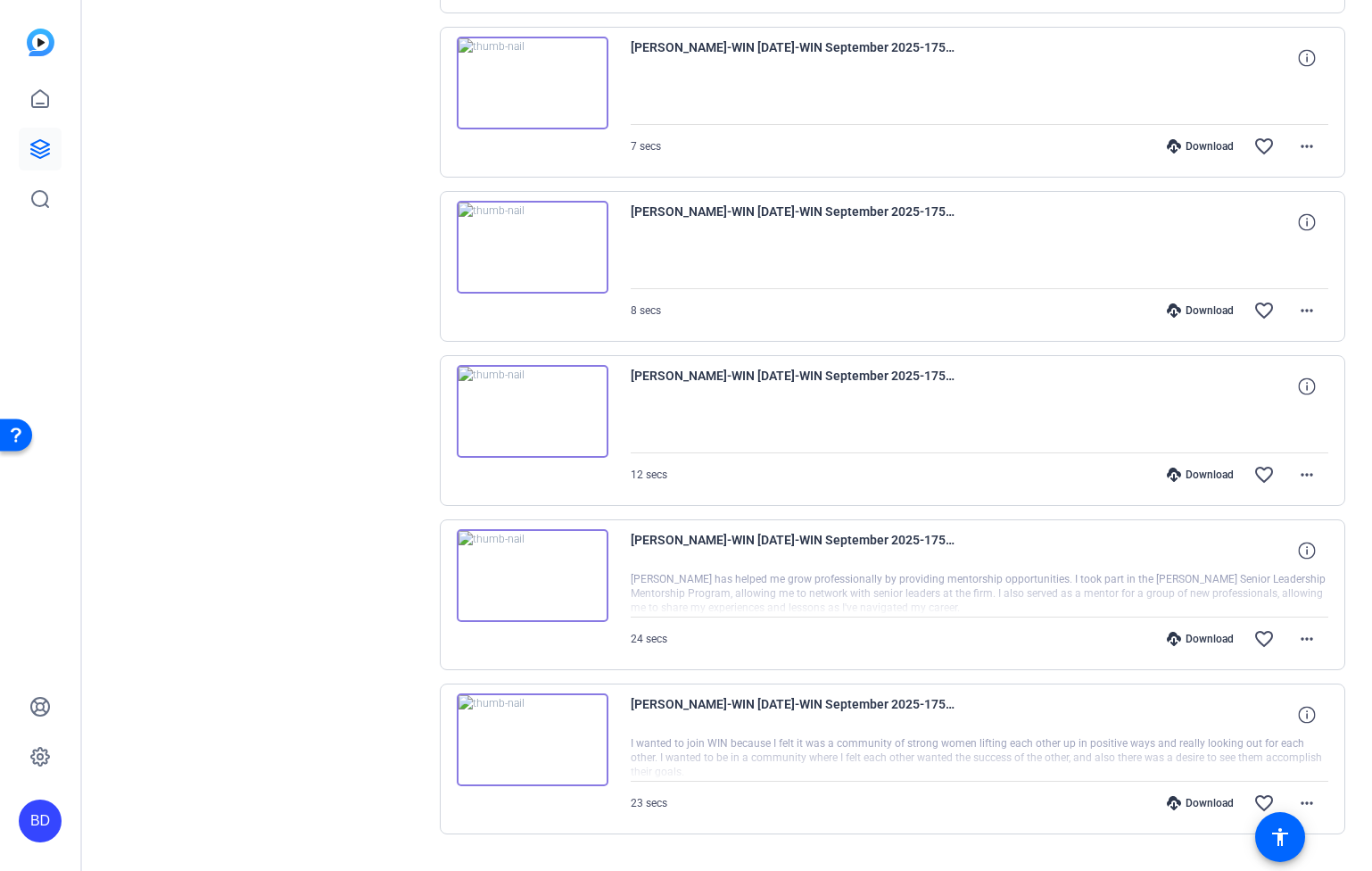
scroll to position [13217, 0]
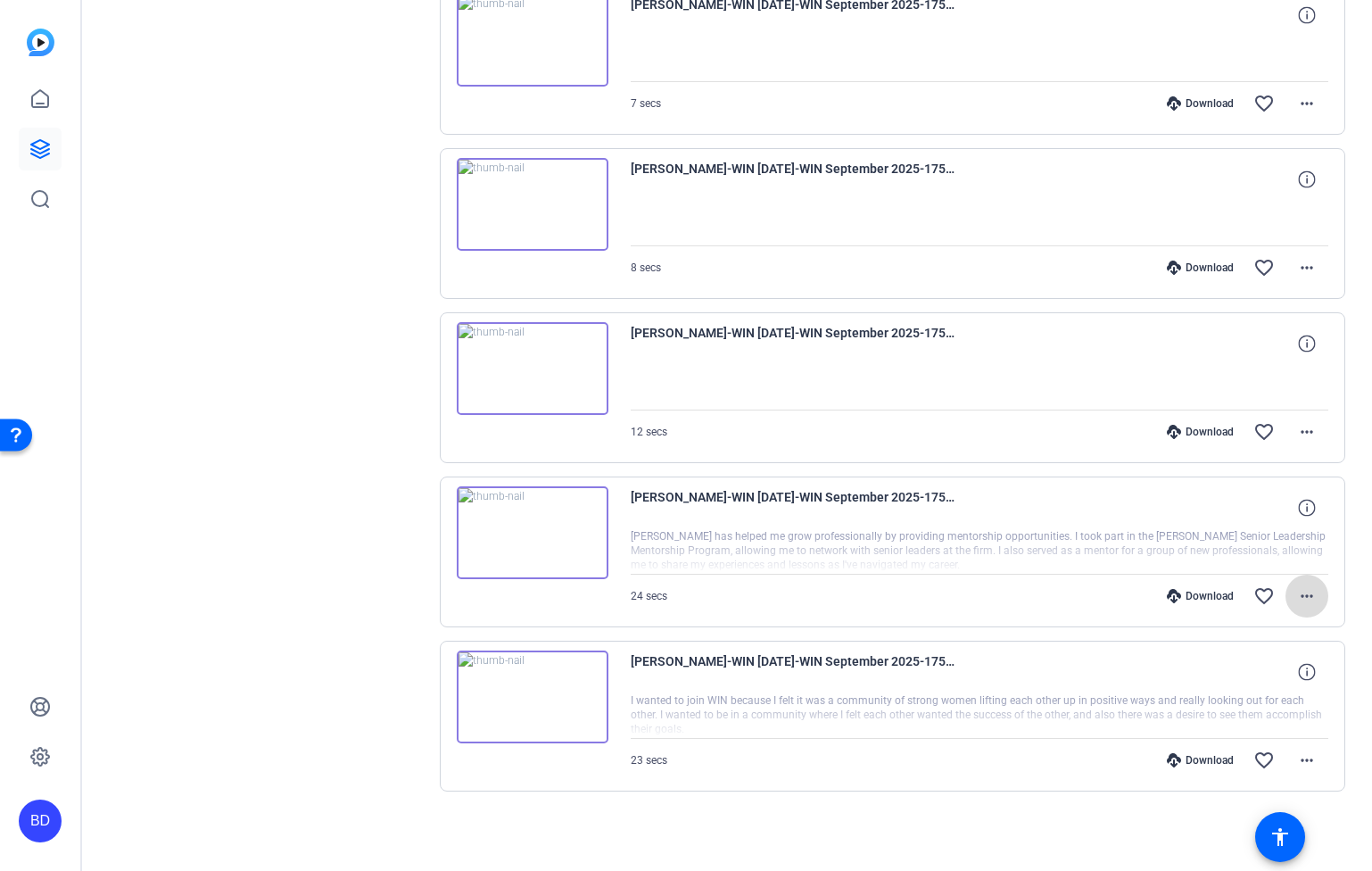
click at [1302, 591] on mat-icon "more_horiz" at bounding box center [1308, 596] width 21 height 21
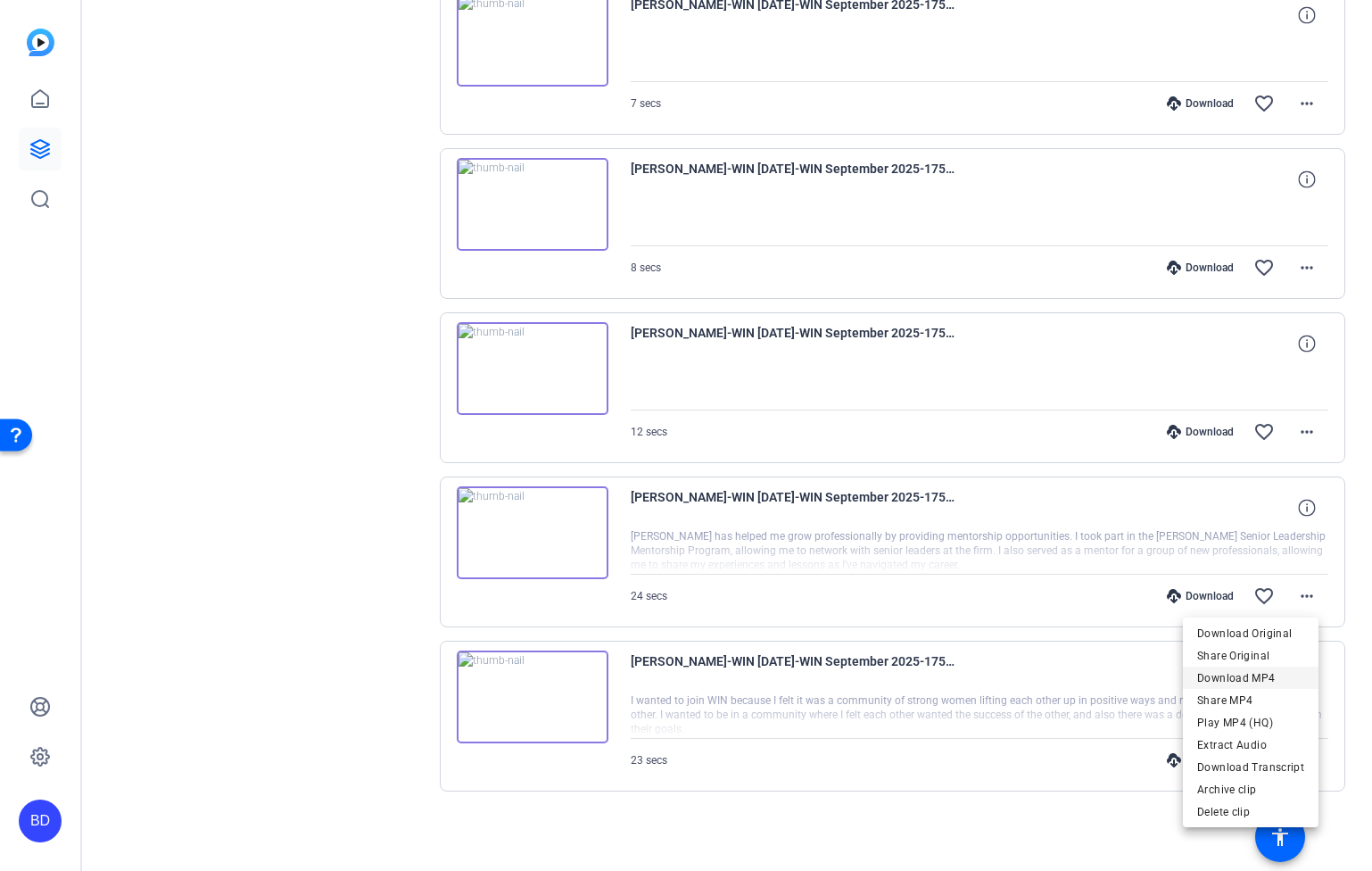
click at [1286, 673] on span "Download MP4" at bounding box center [1251, 678] width 107 height 21
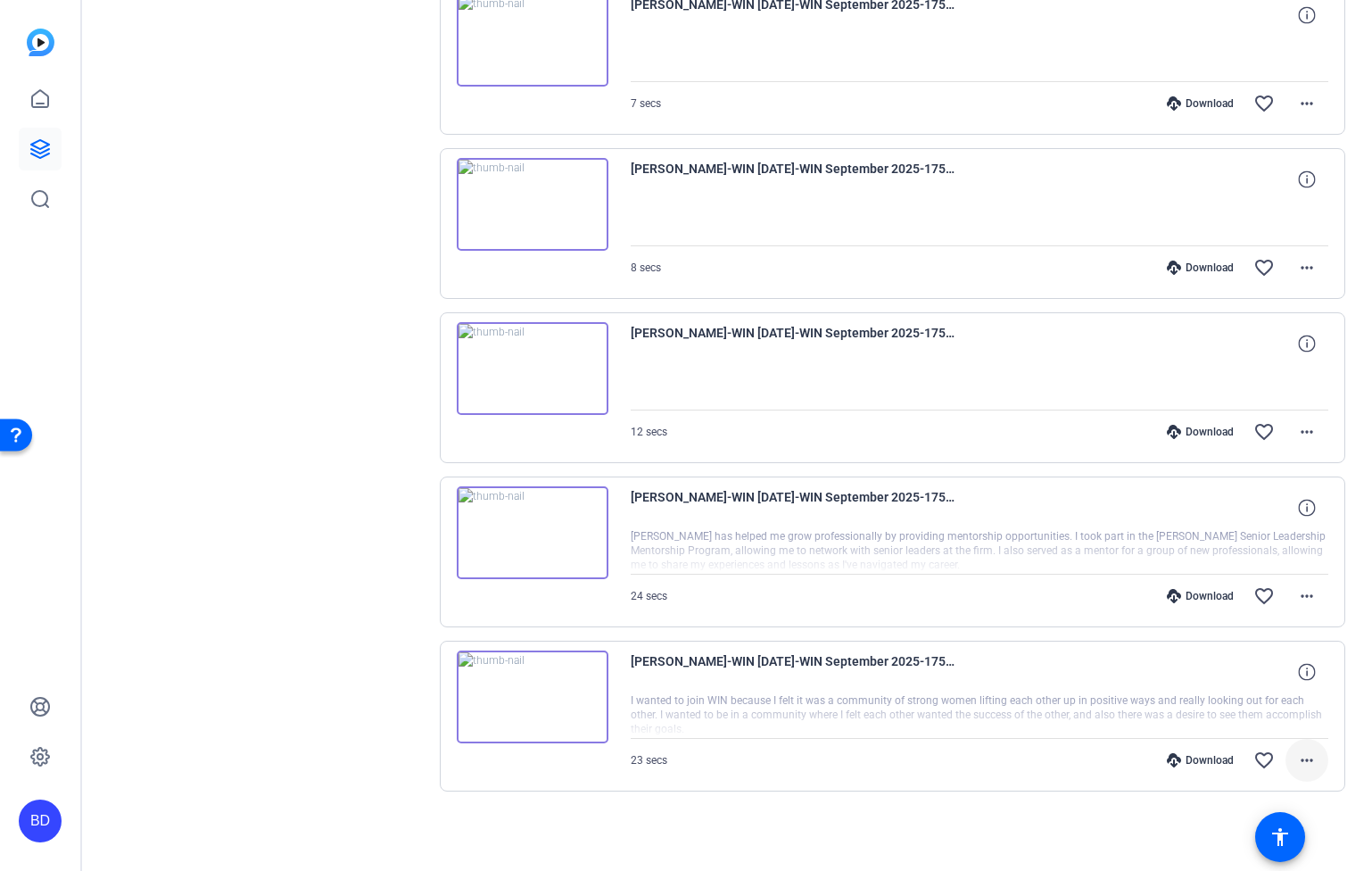
click at [1298, 759] on mat-icon "more_horiz" at bounding box center [1308, 760] width 21 height 21
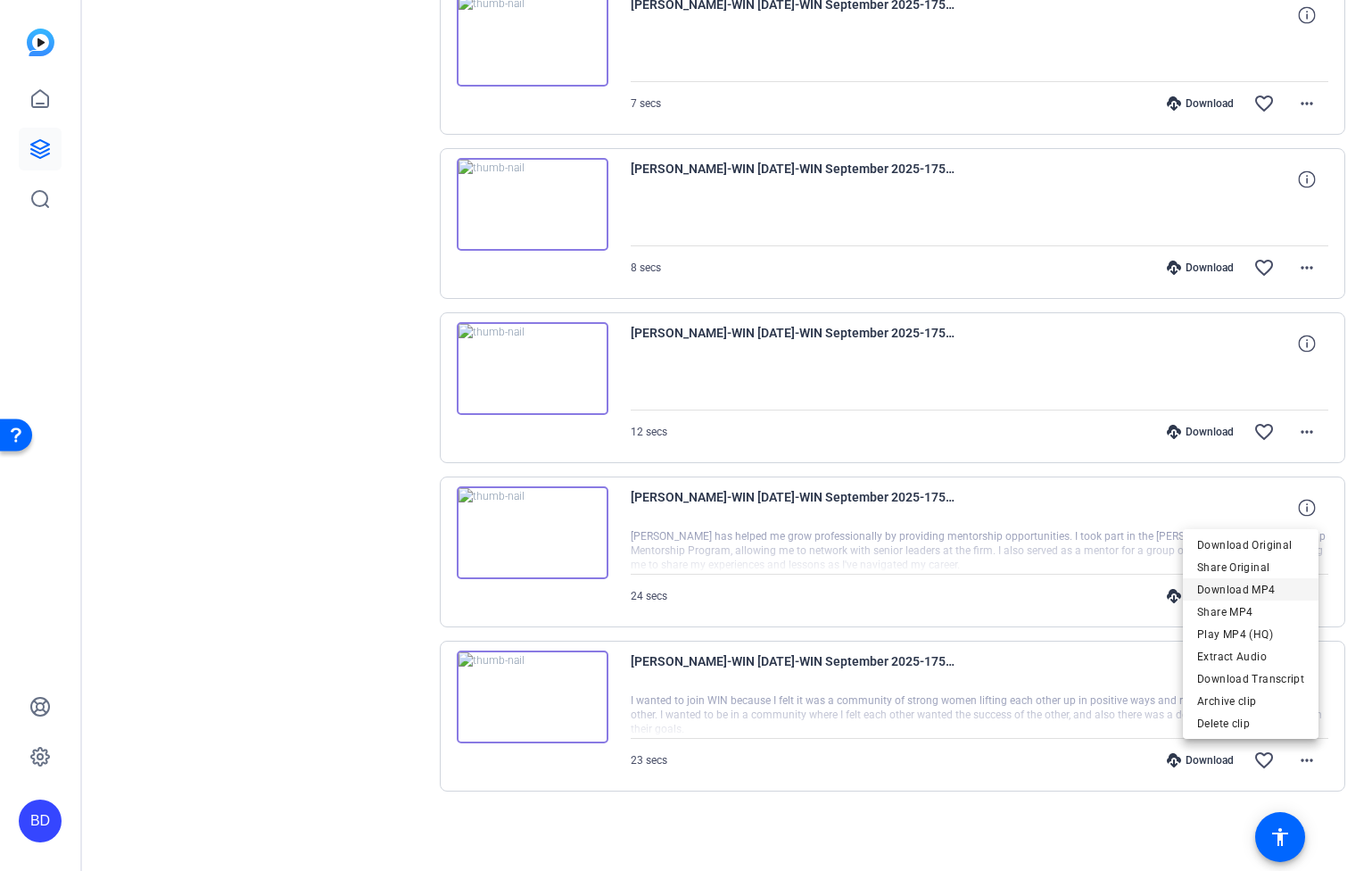
click at [1266, 587] on span "Download MP4" at bounding box center [1251, 589] width 107 height 21
